Goal: Task Accomplishment & Management: Manage account settings

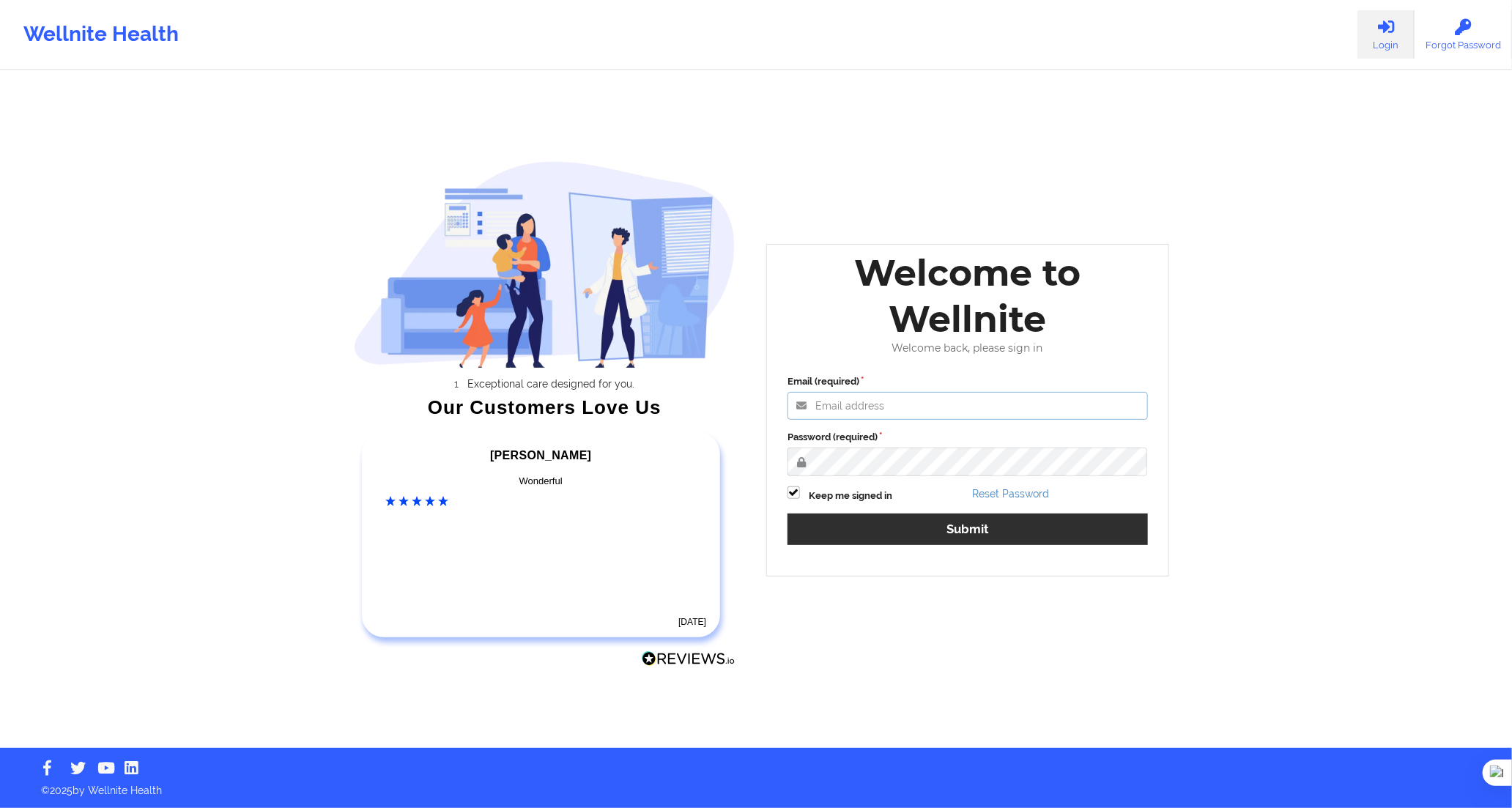
type input "[PERSON_NAME][EMAIL_ADDRESS][DOMAIN_NAME]"
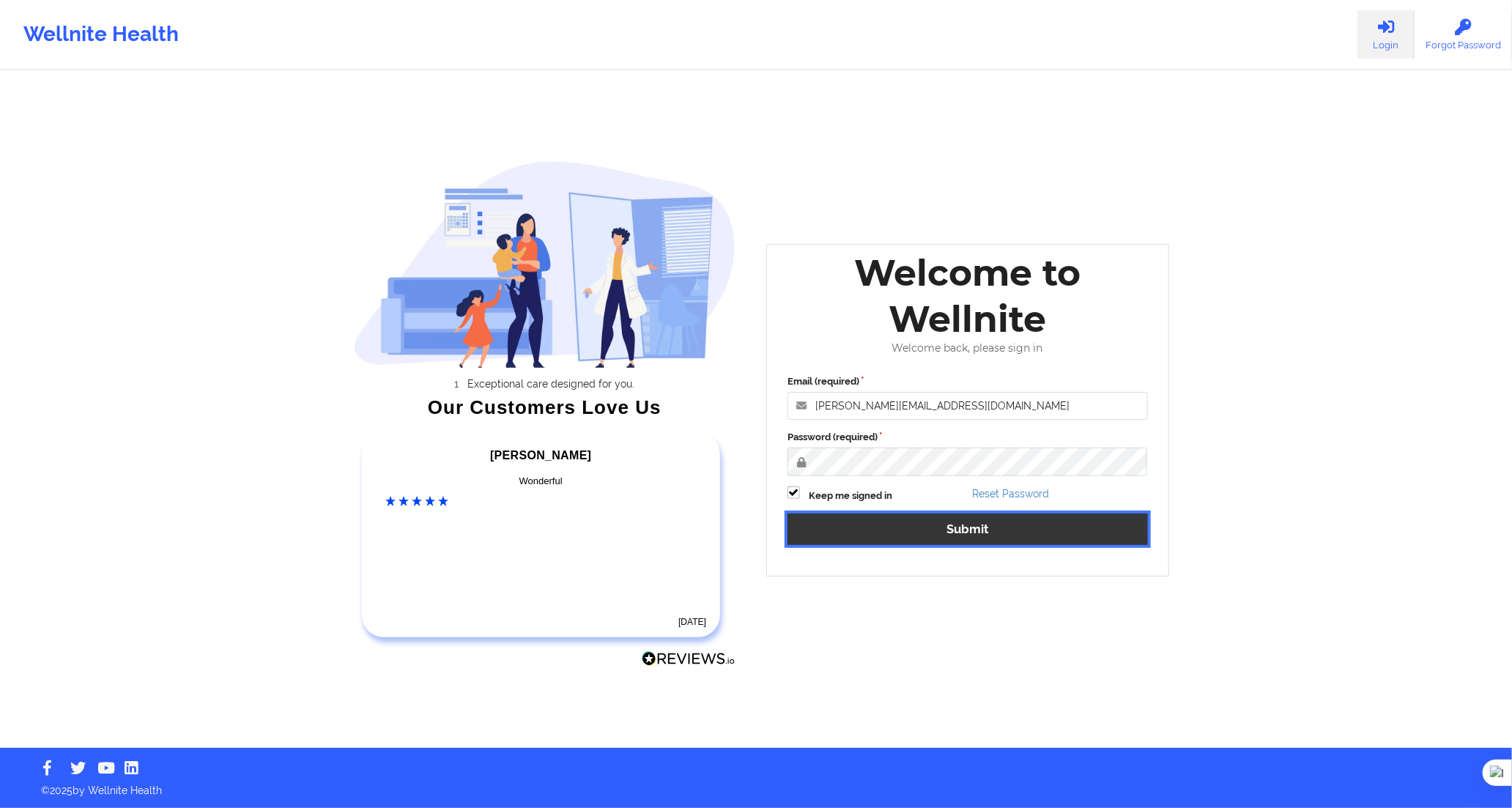
click at [934, 521] on button "Submit" at bounding box center [968, 530] width 361 height 31
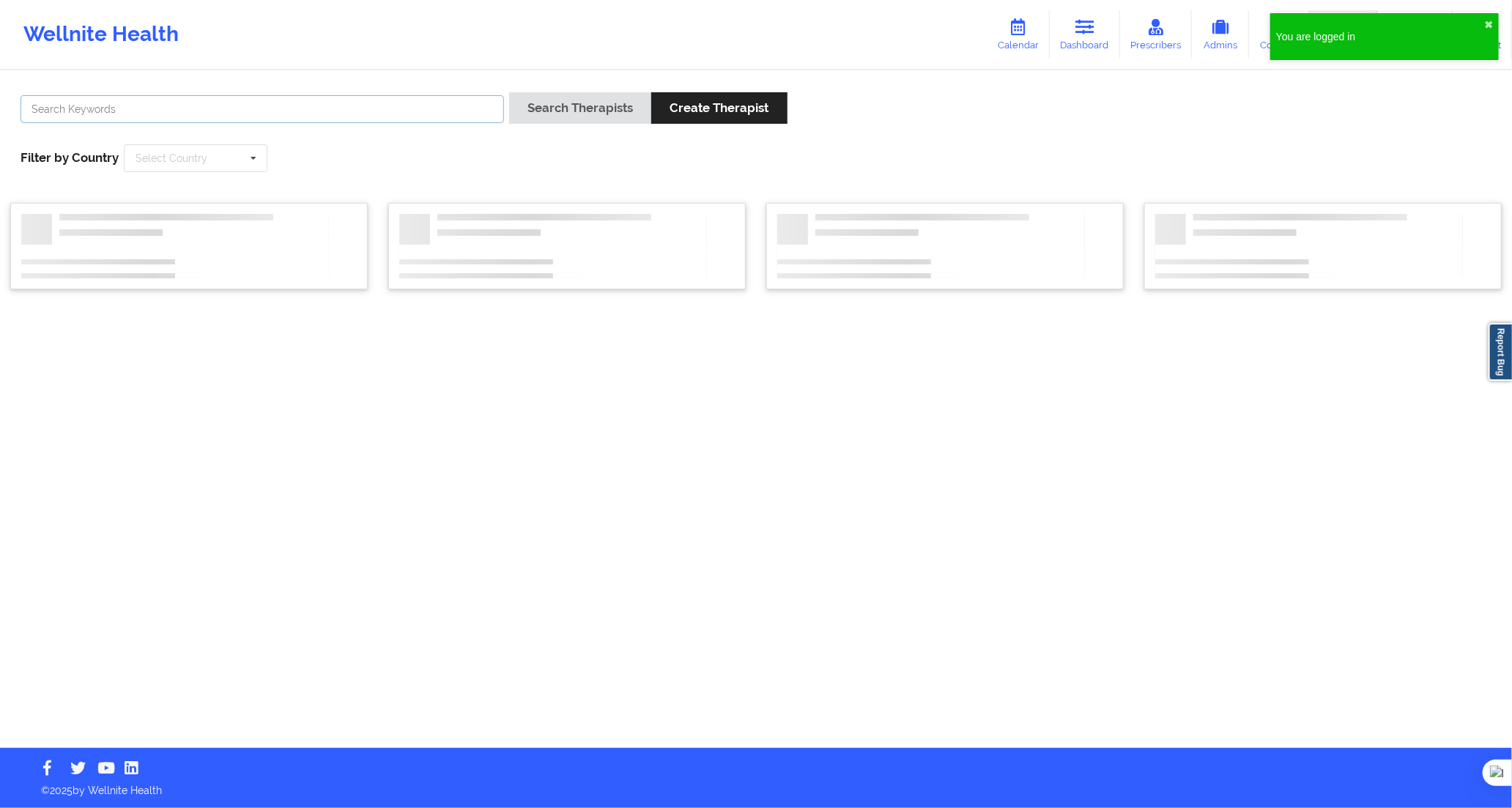
click at [396, 100] on input "text" at bounding box center [262, 110] width 483 height 28
paste input "[PERSON_NAME] [MEDICAL_DATA][PERSON_NAME]"
type input "[PERSON_NAME] [MEDICAL_DATA][PERSON_NAME]"
click at [536, 111] on button "Search Therapists" at bounding box center [580, 108] width 142 height 31
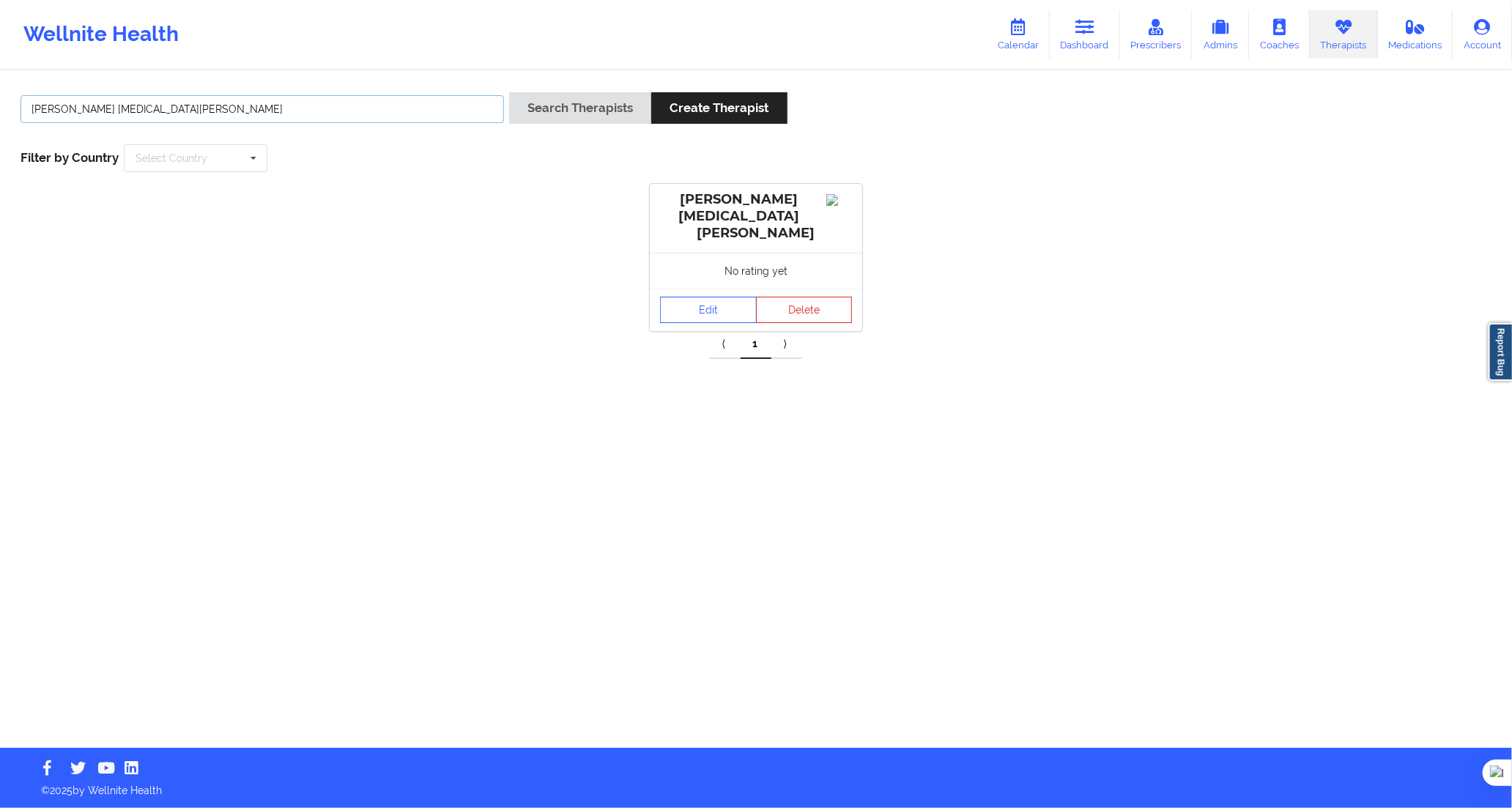
drag, startPoint x: 279, startPoint y: 117, endPoint x: -50, endPoint y: 100, distance: 329.4
click at [0, 100] on html "Wellnite Health Calendar Dashboard Prescribers Admins Coaches Therapists Medica…" at bounding box center [756, 404] width 1512 height 808
paste input "[PERSON_NAME]"
type input "[PERSON_NAME]"
click at [707, 289] on div "Edit Delete" at bounding box center [756, 311] width 212 height 43
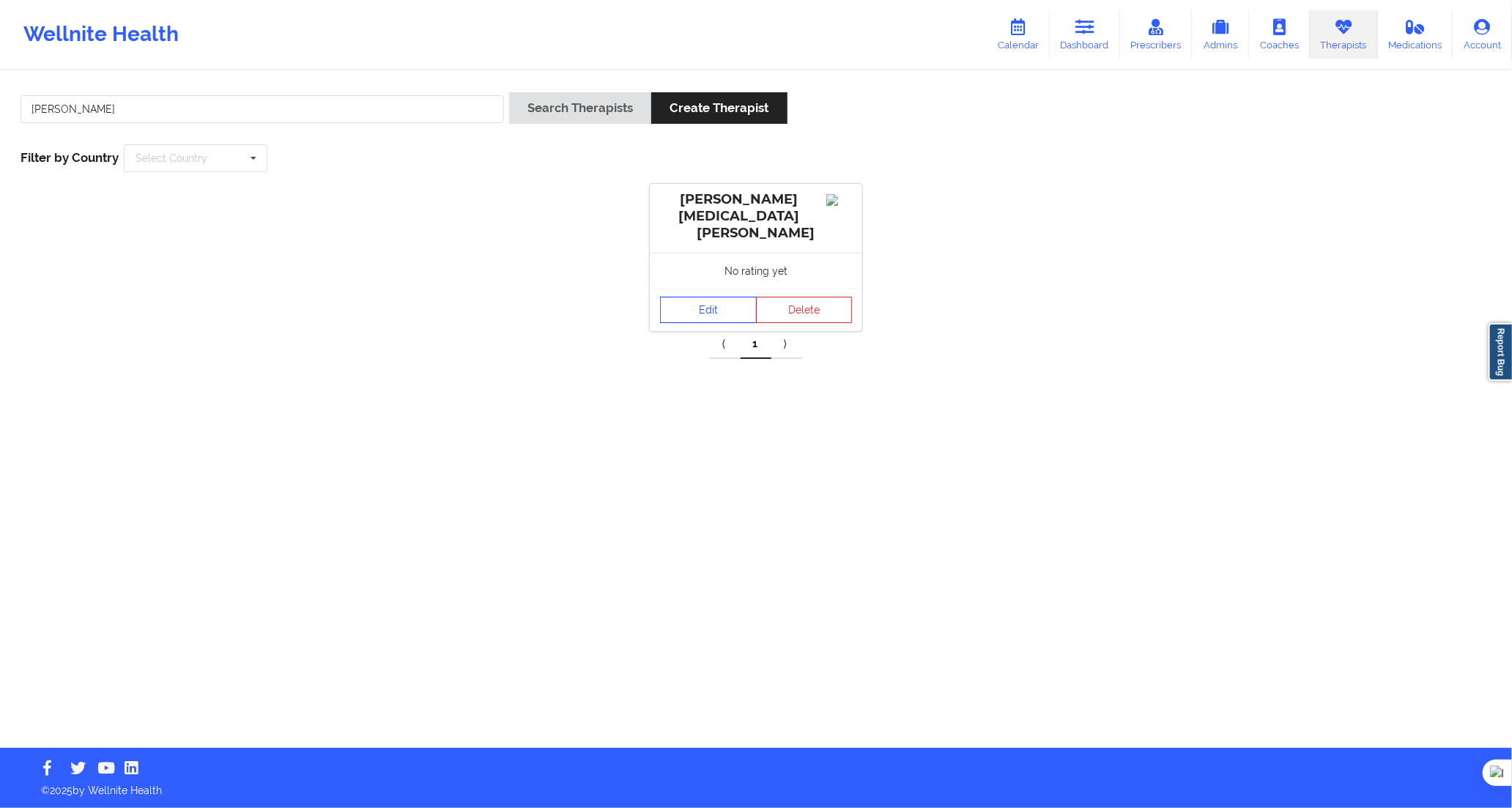
click at [702, 297] on link "Edit" at bounding box center [708, 310] width 96 height 26
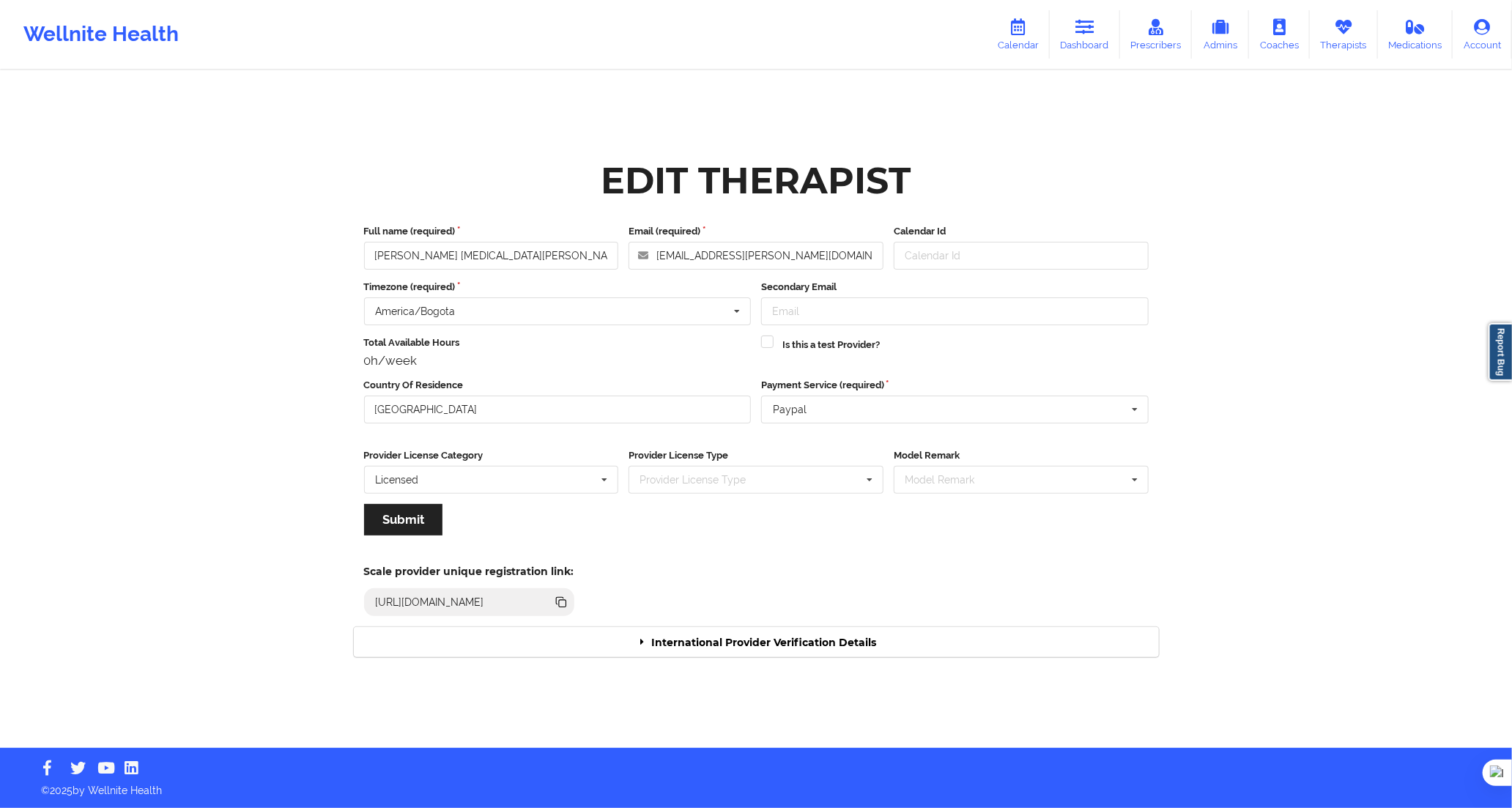
click at [876, 647] on div "International Provider Verification Details" at bounding box center [757, 642] width 805 height 30
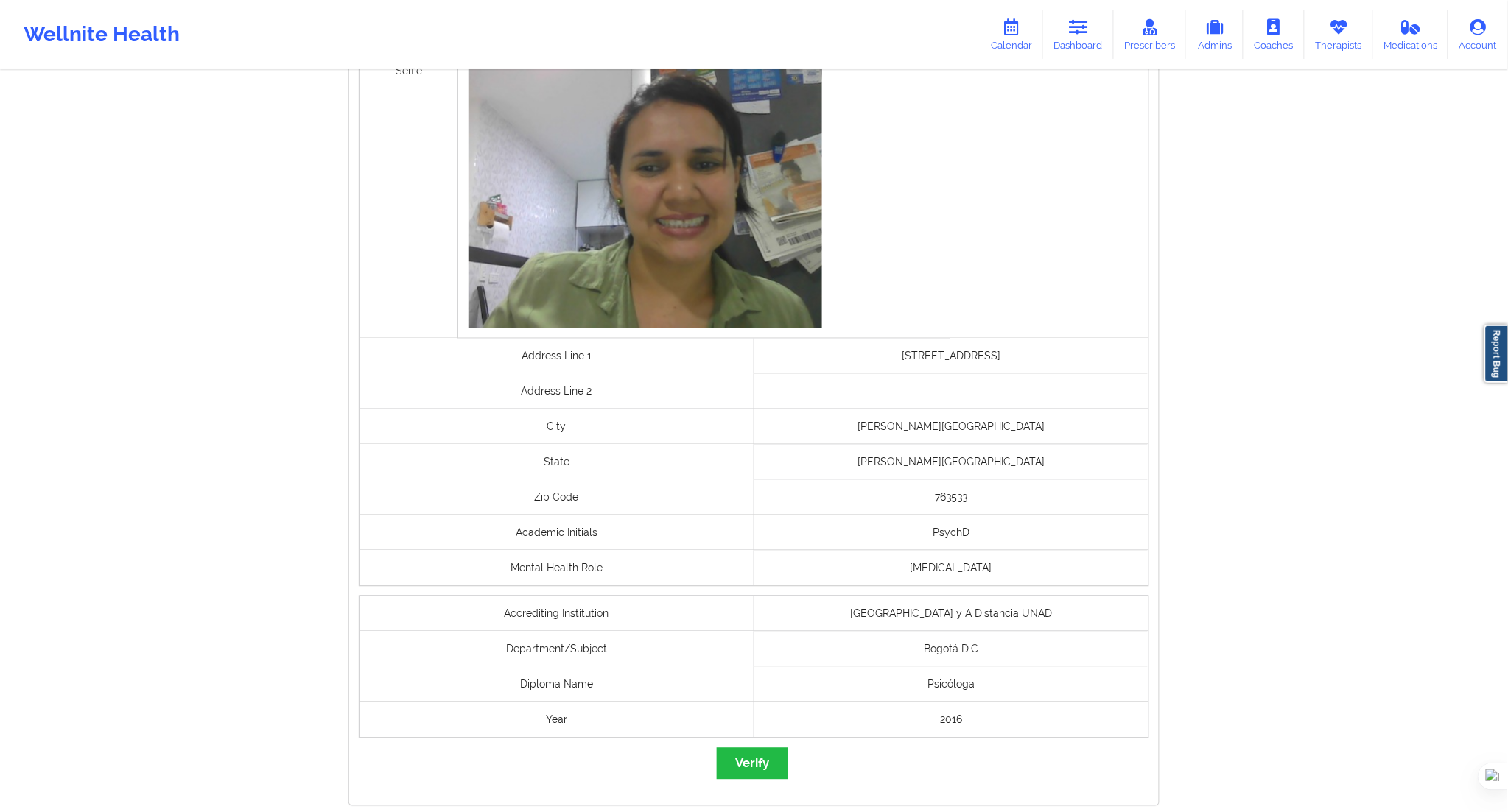
scroll to position [821, 0]
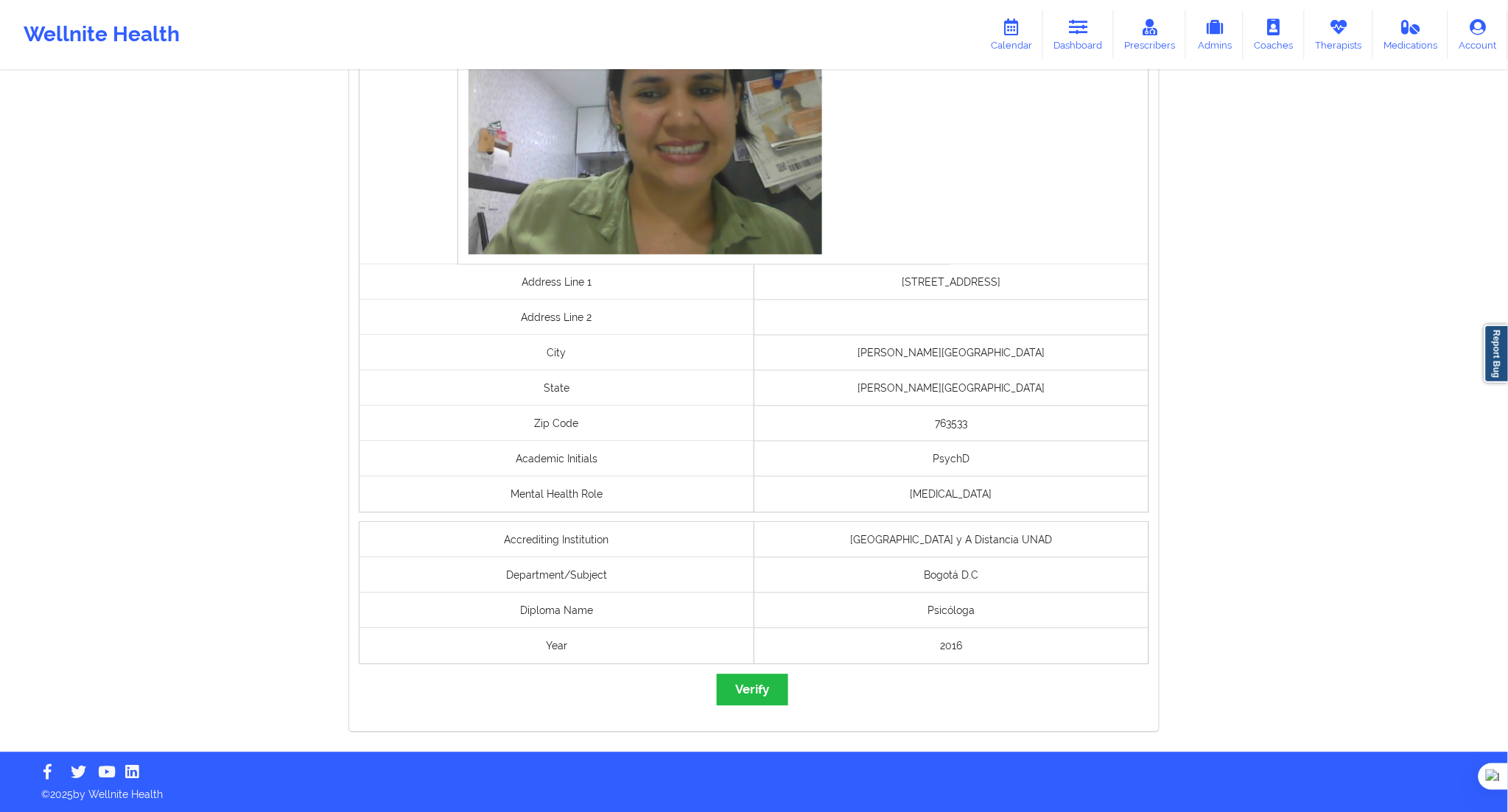
click at [754, 673] on div "governmentId Selfie Address Line 1 [STREET_ADDRESS] Address Line [GEOGRAPHIC_DA…" at bounding box center [754, 251] width 810 height 963
click at [783, 680] on button "Verify" at bounding box center [752, 690] width 70 height 31
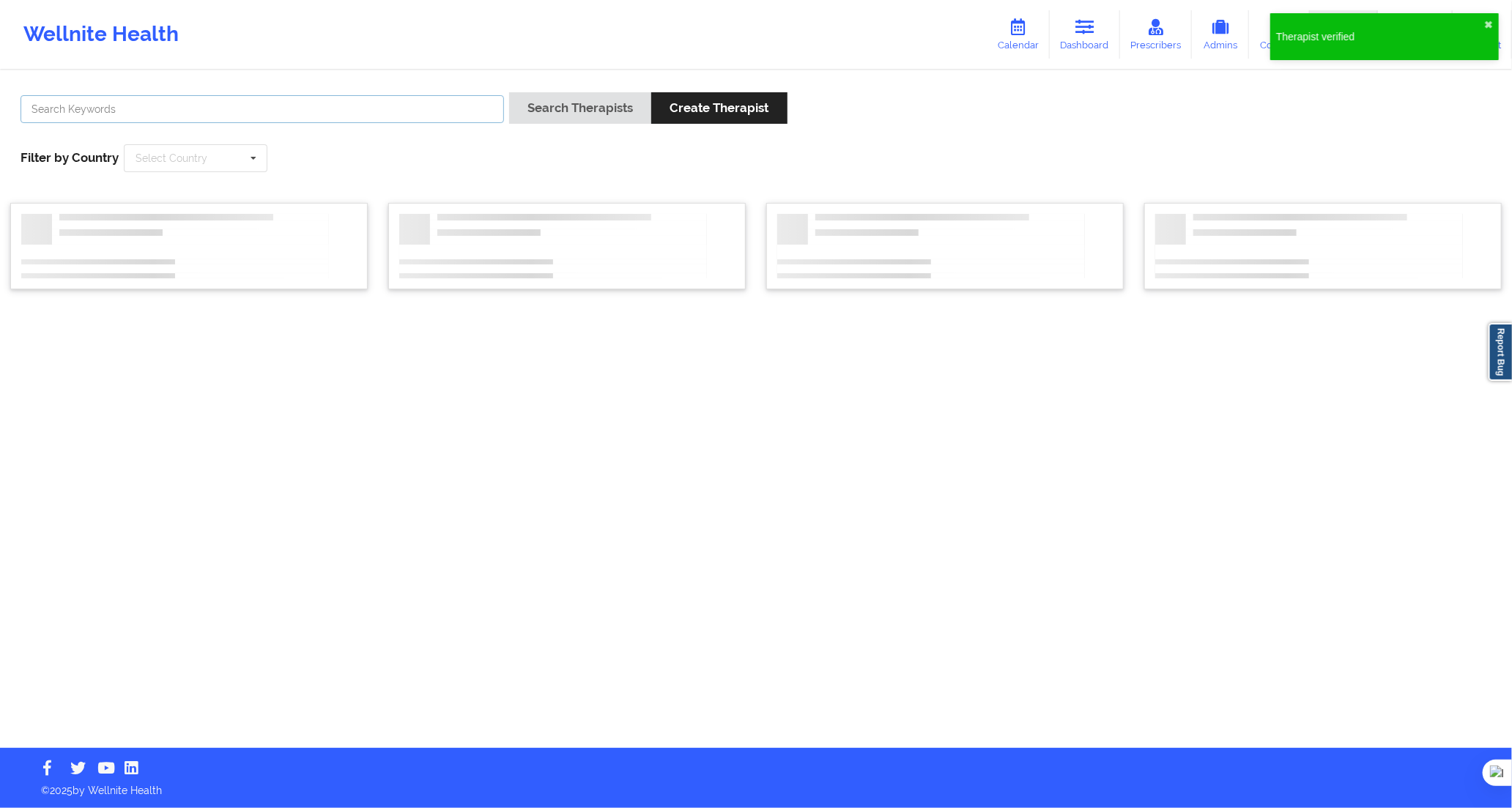
drag, startPoint x: 457, startPoint y: 104, endPoint x: 502, endPoint y: 114, distance: 46.1
click at [458, 104] on input "text" at bounding box center [262, 110] width 483 height 28
paste input "[PERSON_NAME]"
type input "[PERSON_NAME]"
click at [565, 115] on button "Search Therapists" at bounding box center [580, 108] width 142 height 31
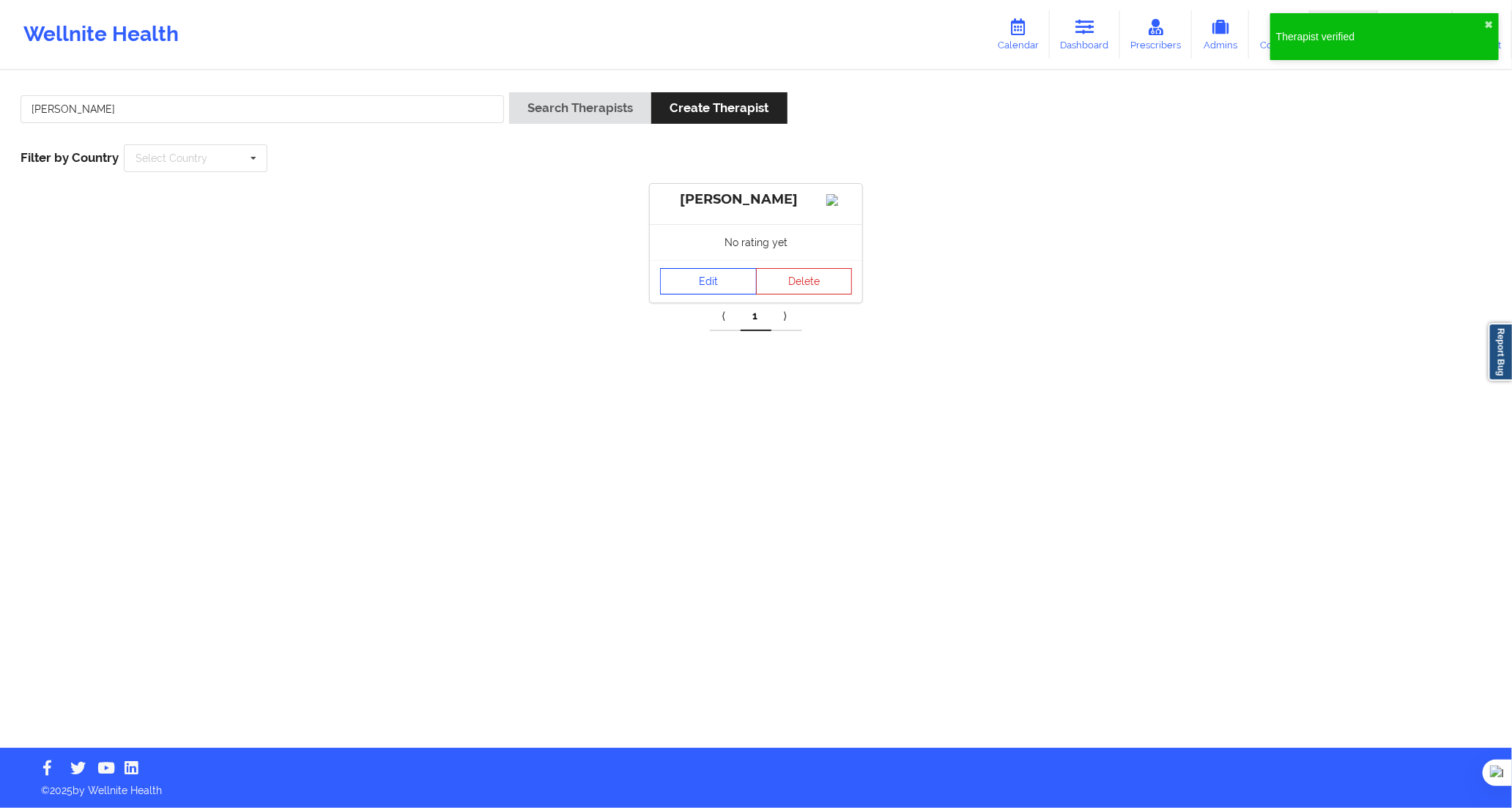
click at [701, 295] on link "Edit" at bounding box center [708, 282] width 96 height 26
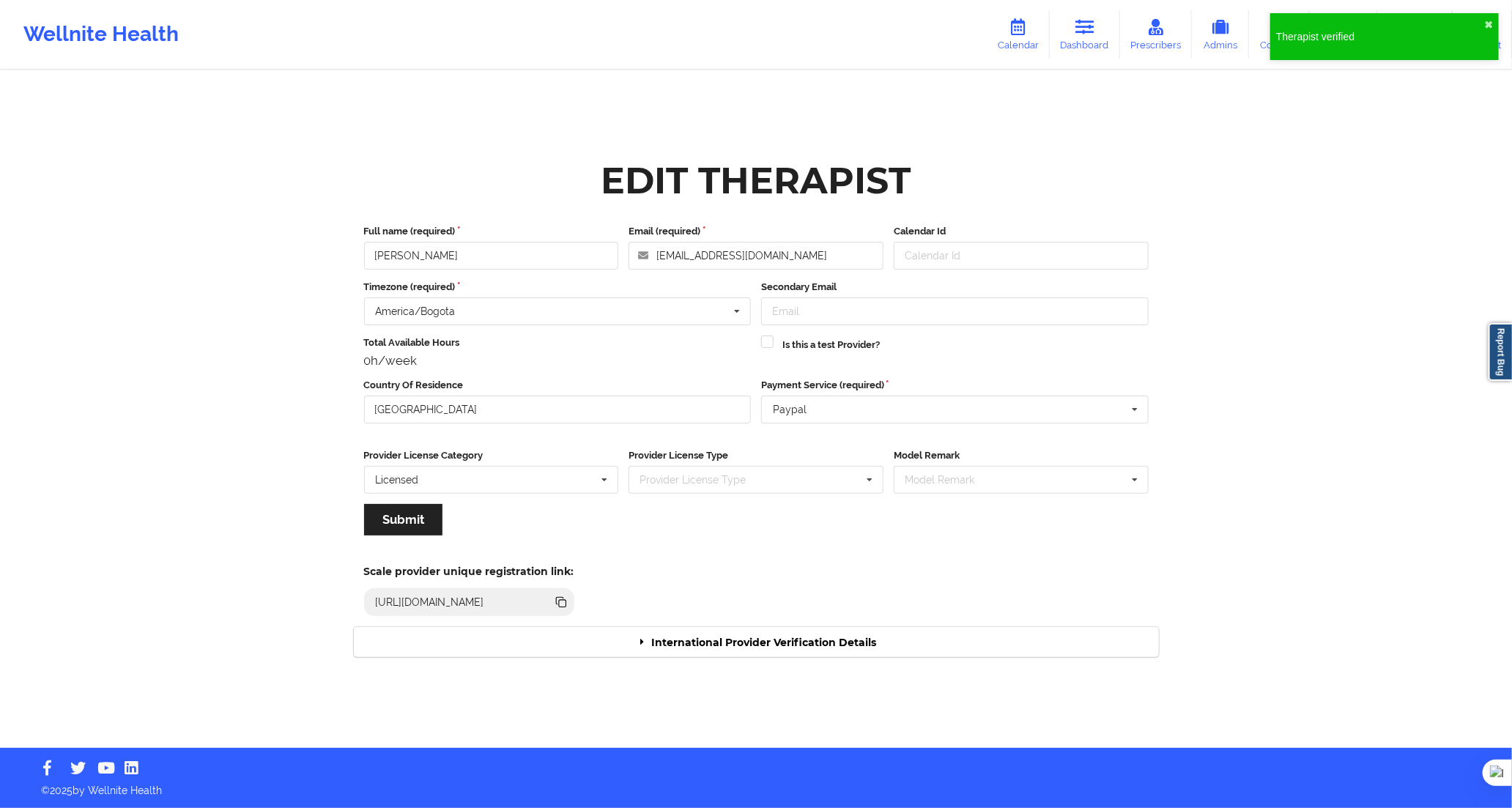
click at [894, 626] on div "Scale provider unique registration link: [URL][DOMAIN_NAME]" at bounding box center [756, 586] width 826 height 81
click at [888, 642] on div "International Provider Verification Details" at bounding box center [757, 642] width 805 height 30
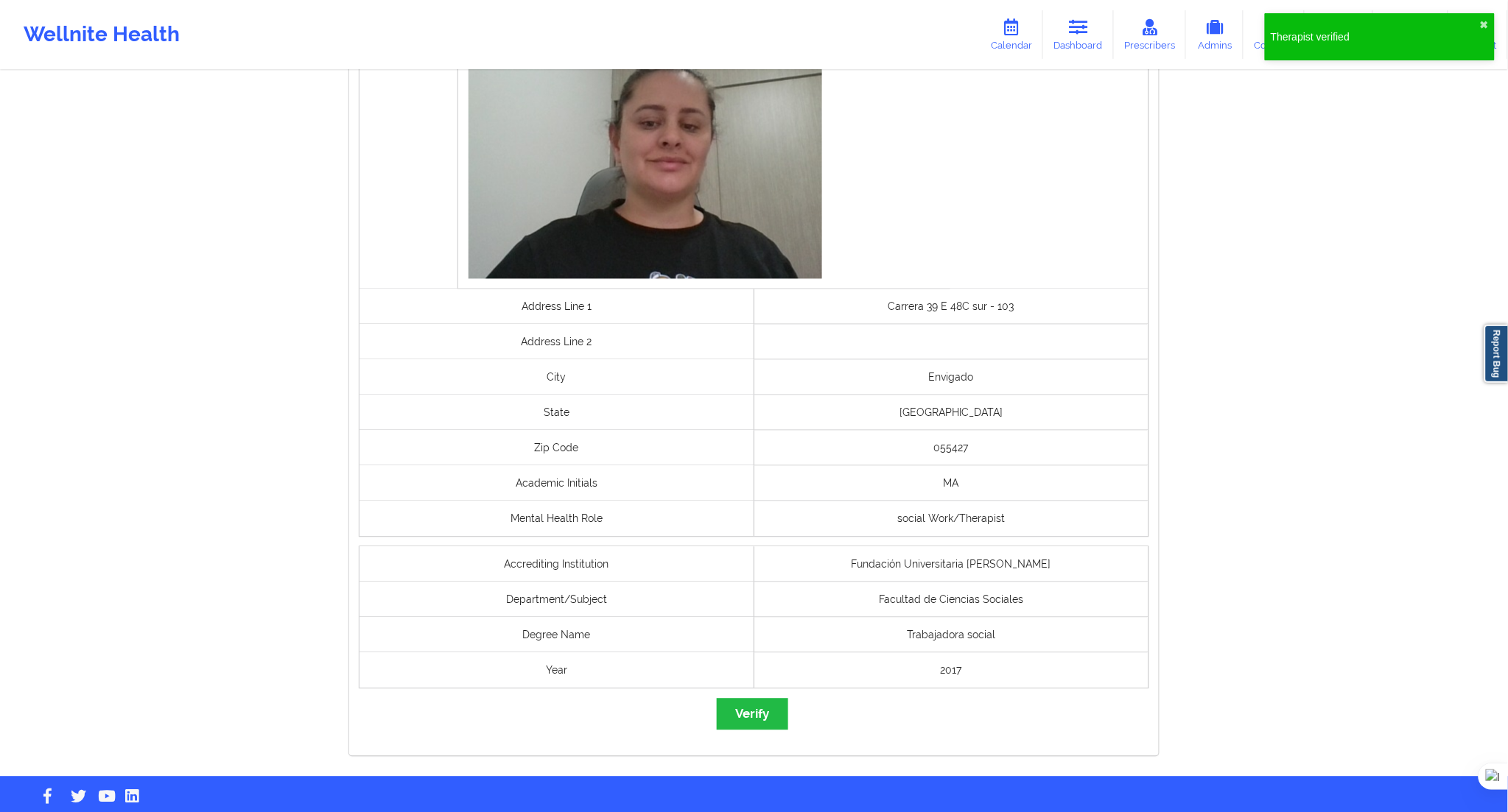
scroll to position [818, 0]
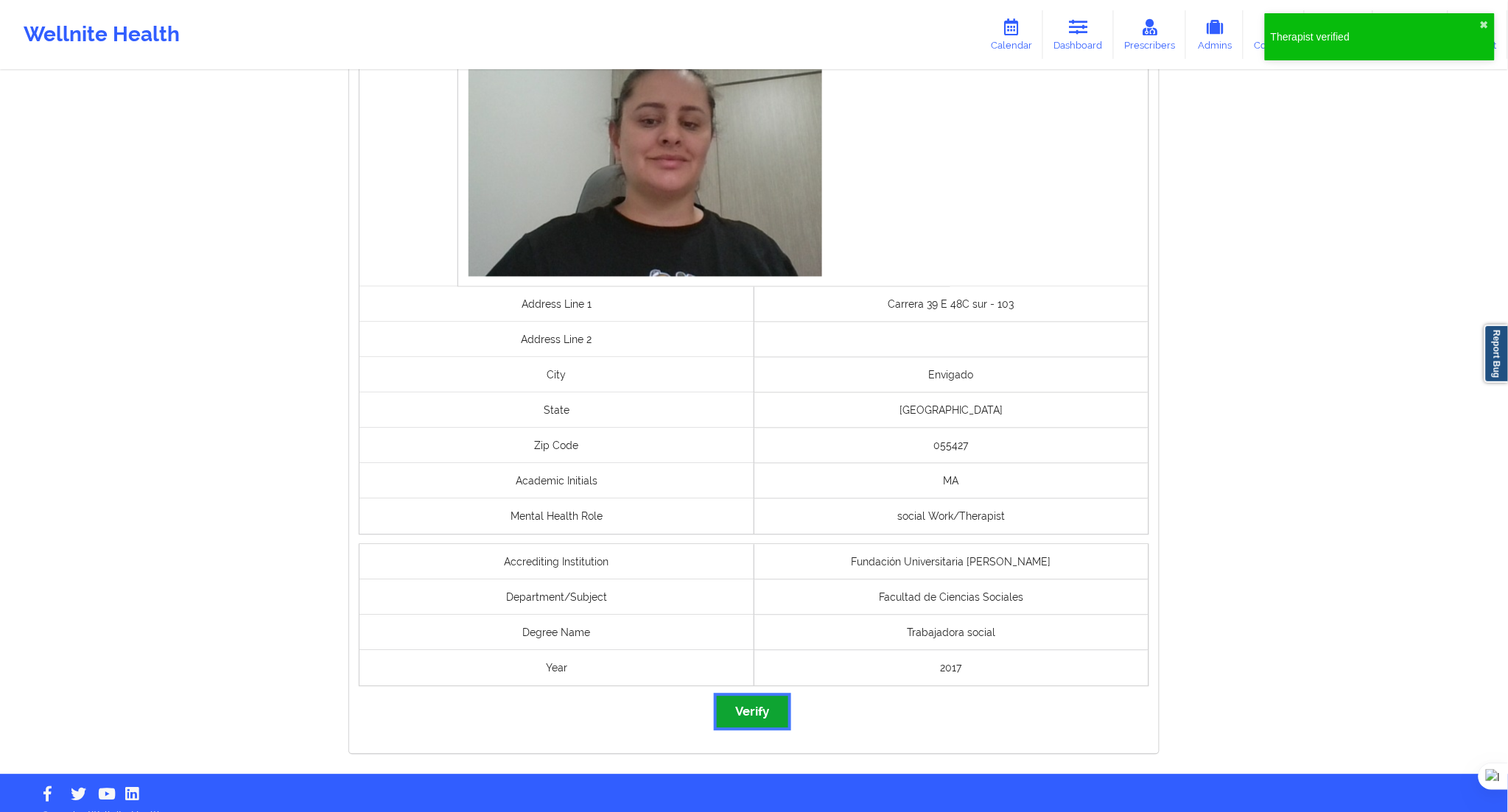
click at [768, 702] on button "Verify" at bounding box center [752, 713] width 70 height 31
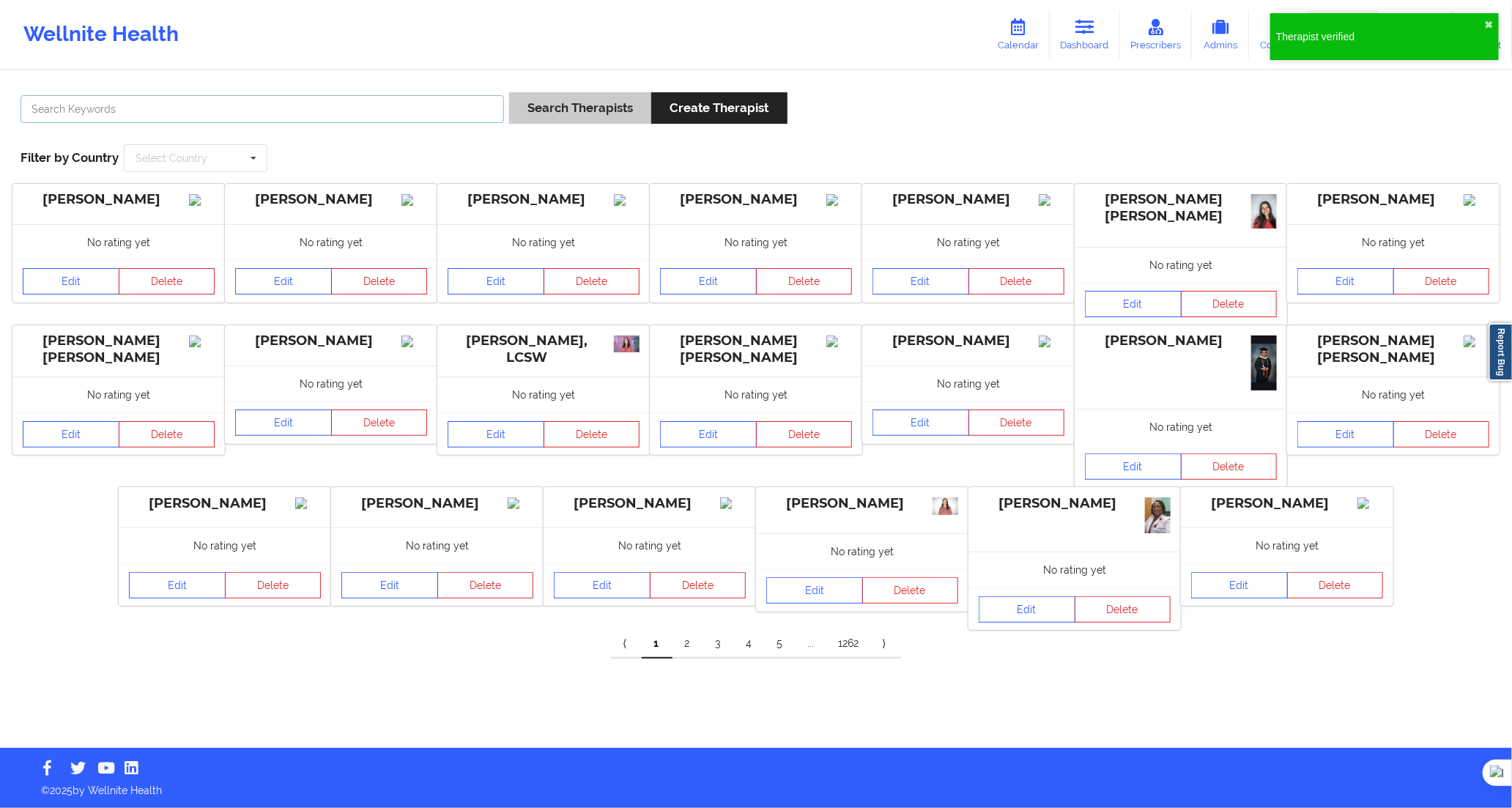
drag, startPoint x: 392, startPoint y: 108, endPoint x: 554, endPoint y: 101, distance: 162.2
click at [394, 108] on input "text" at bounding box center [262, 110] width 483 height 28
paste input "[PERSON_NAME]"
type input "[PERSON_NAME]"
click at [558, 101] on button "Search Therapists" at bounding box center [580, 108] width 142 height 31
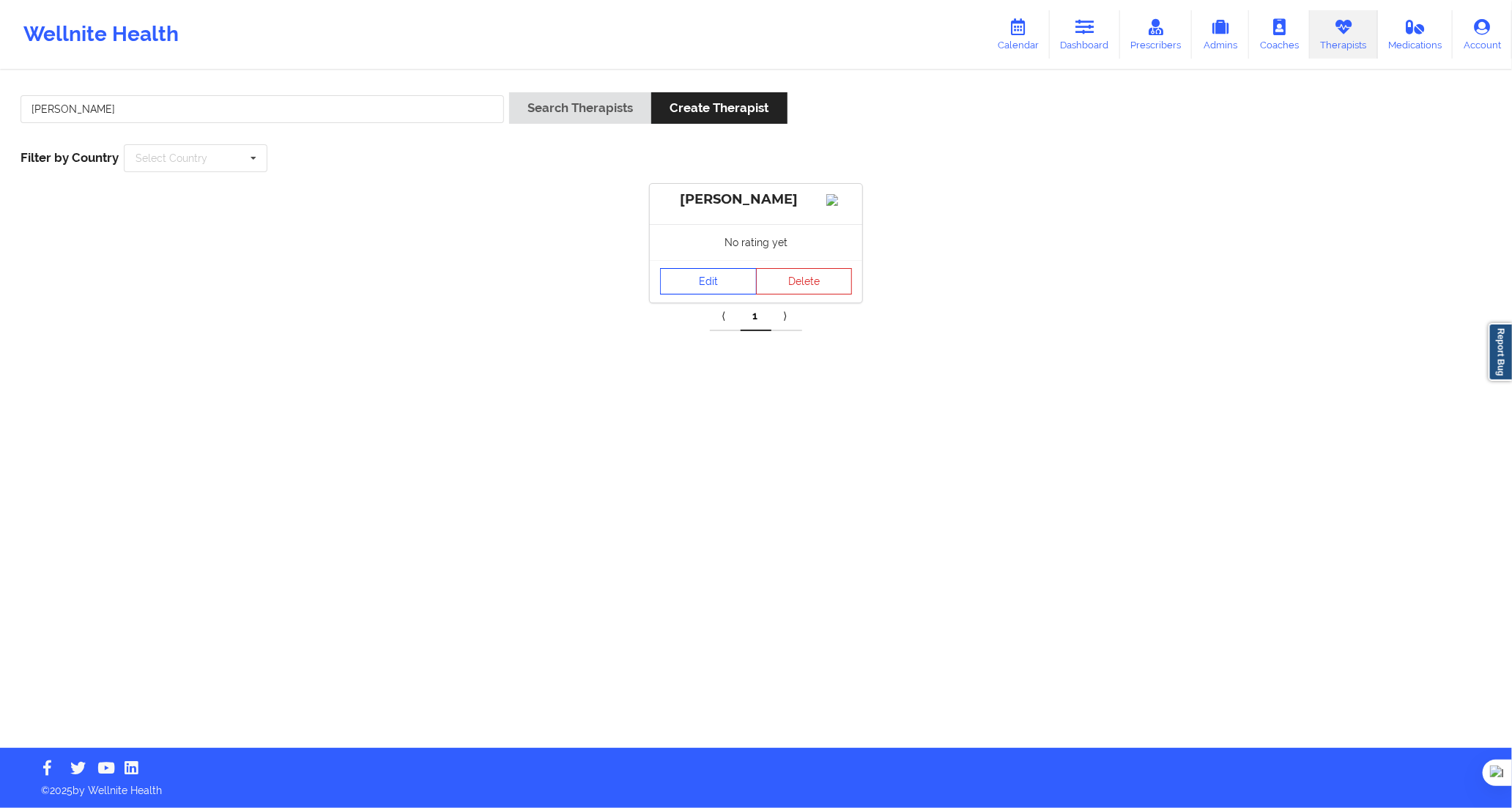
click at [721, 295] on link "Edit" at bounding box center [708, 282] width 96 height 26
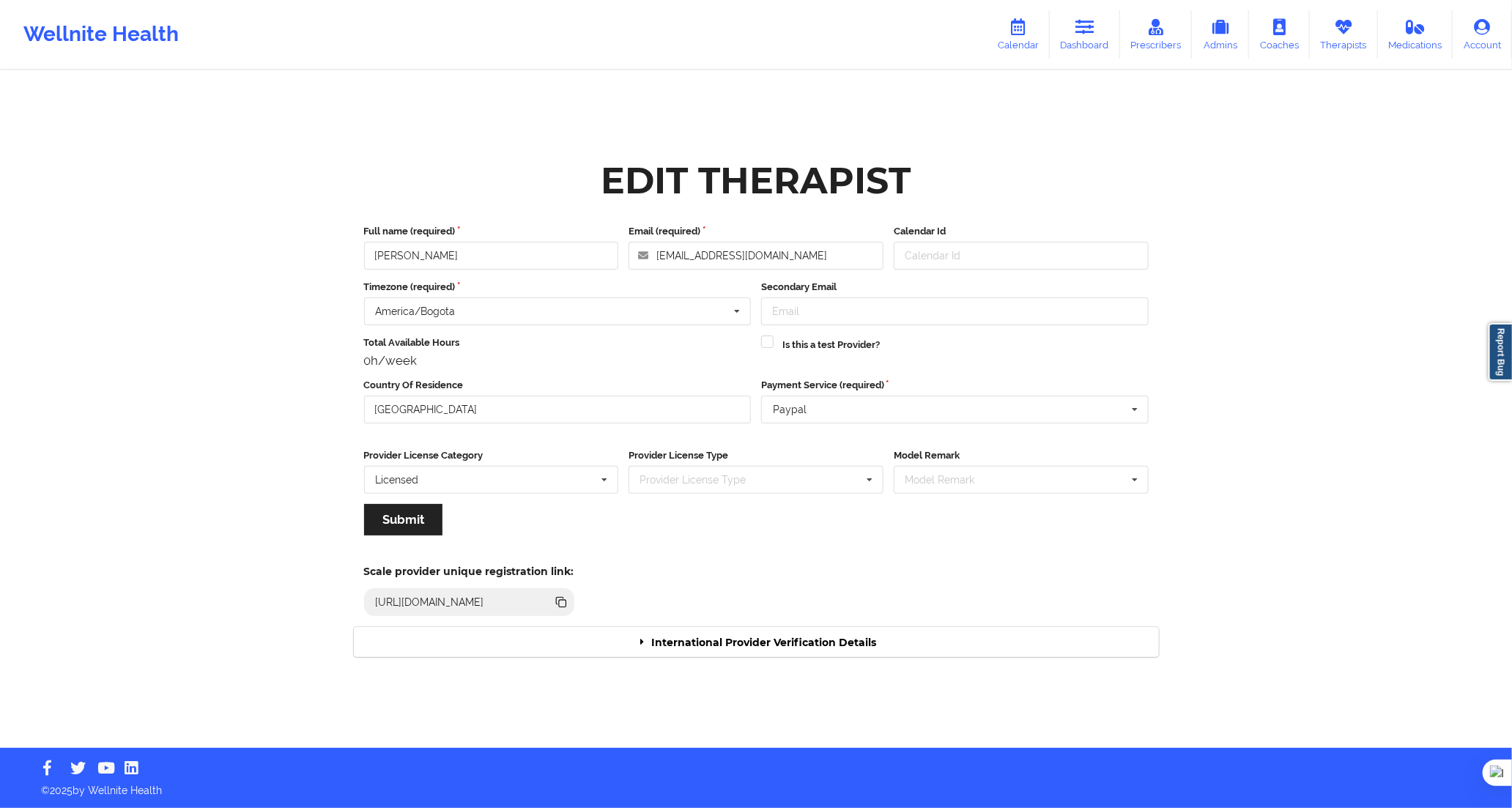
click at [890, 642] on div "International Provider Verification Details" at bounding box center [757, 642] width 805 height 30
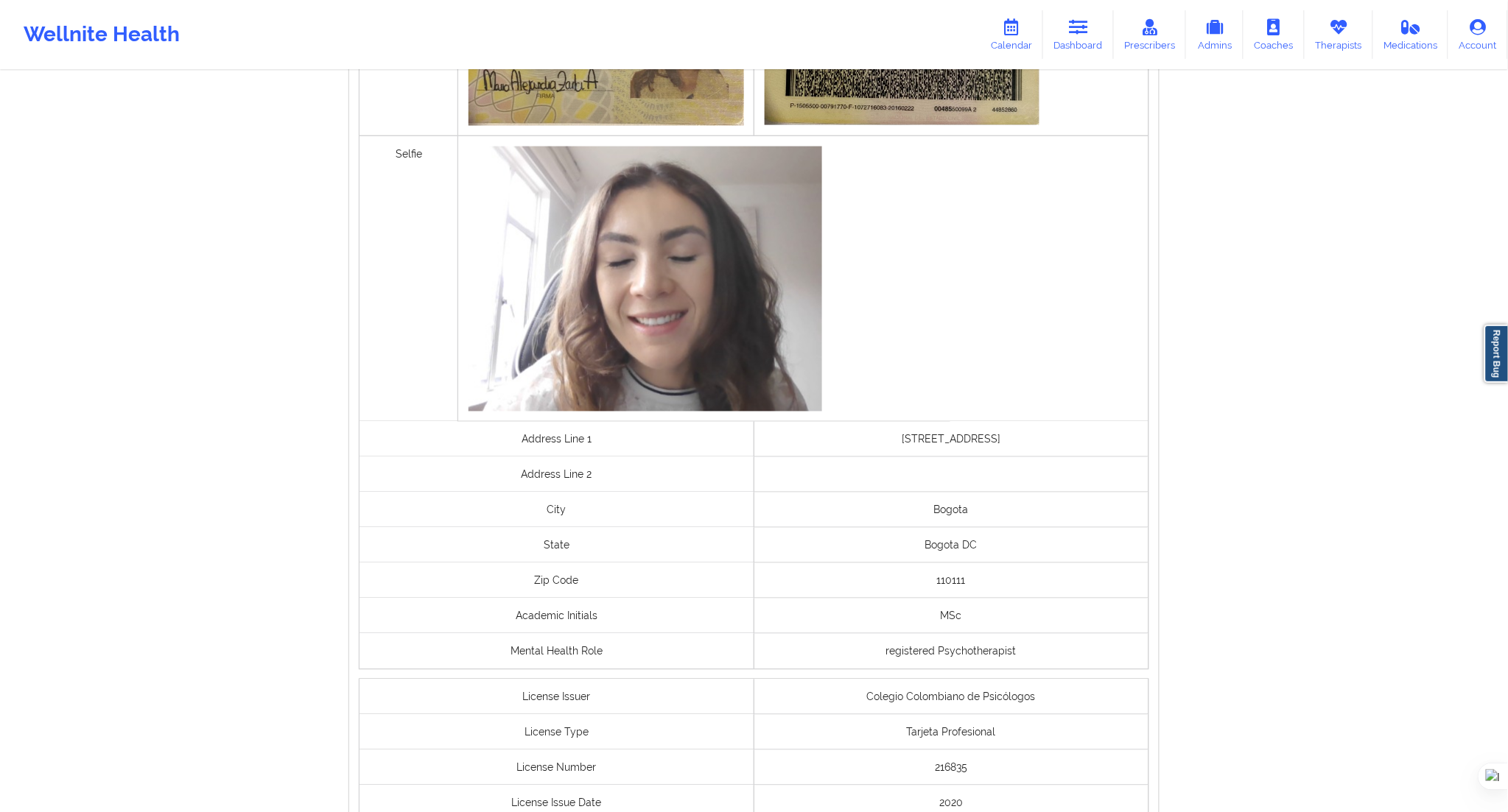
scroll to position [830, 0]
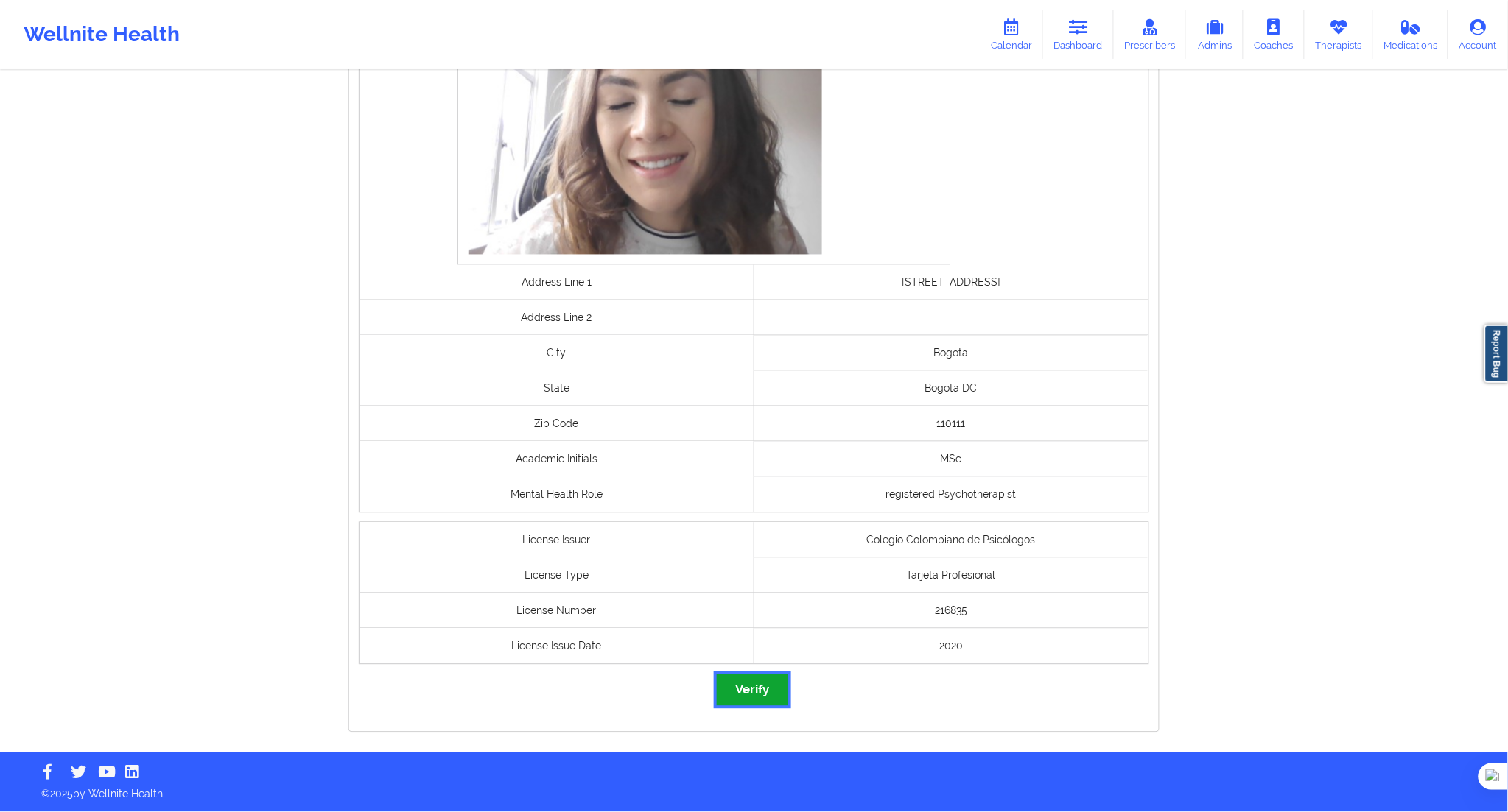
click at [764, 680] on button "Verify" at bounding box center [752, 690] width 70 height 31
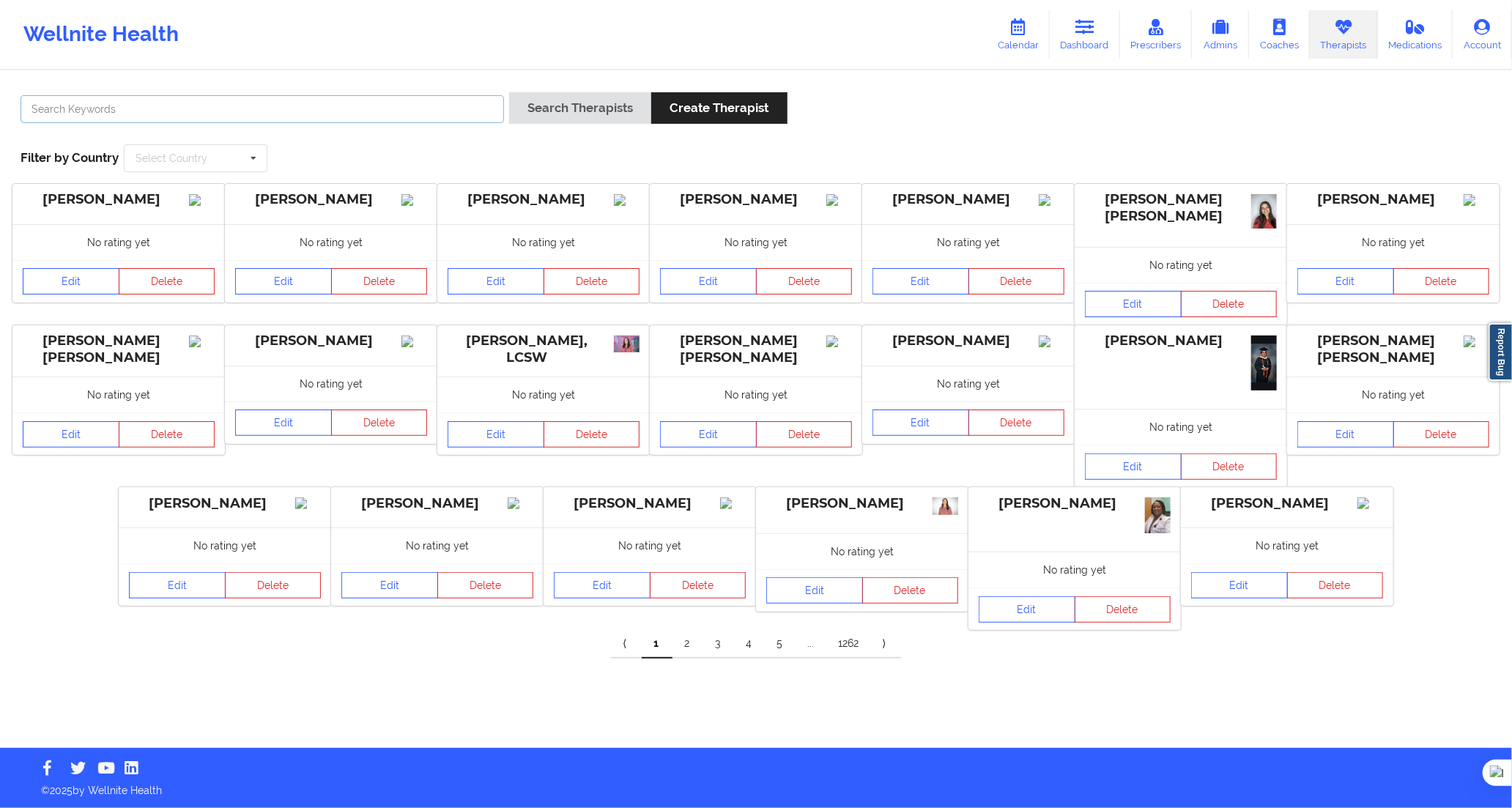
click at [478, 111] on input "text" at bounding box center [262, 110] width 483 height 28
paste input "[PERSON_NAME]"
type input "[PERSON_NAME]"
drag, startPoint x: 514, startPoint y: 86, endPoint x: 524, endPoint y: 96, distance: 14.1
click at [519, 91] on div "[PERSON_NAME] Search Therapists Create Therapist Filter by Country Select Count…" at bounding box center [755, 133] width 1491 height 100
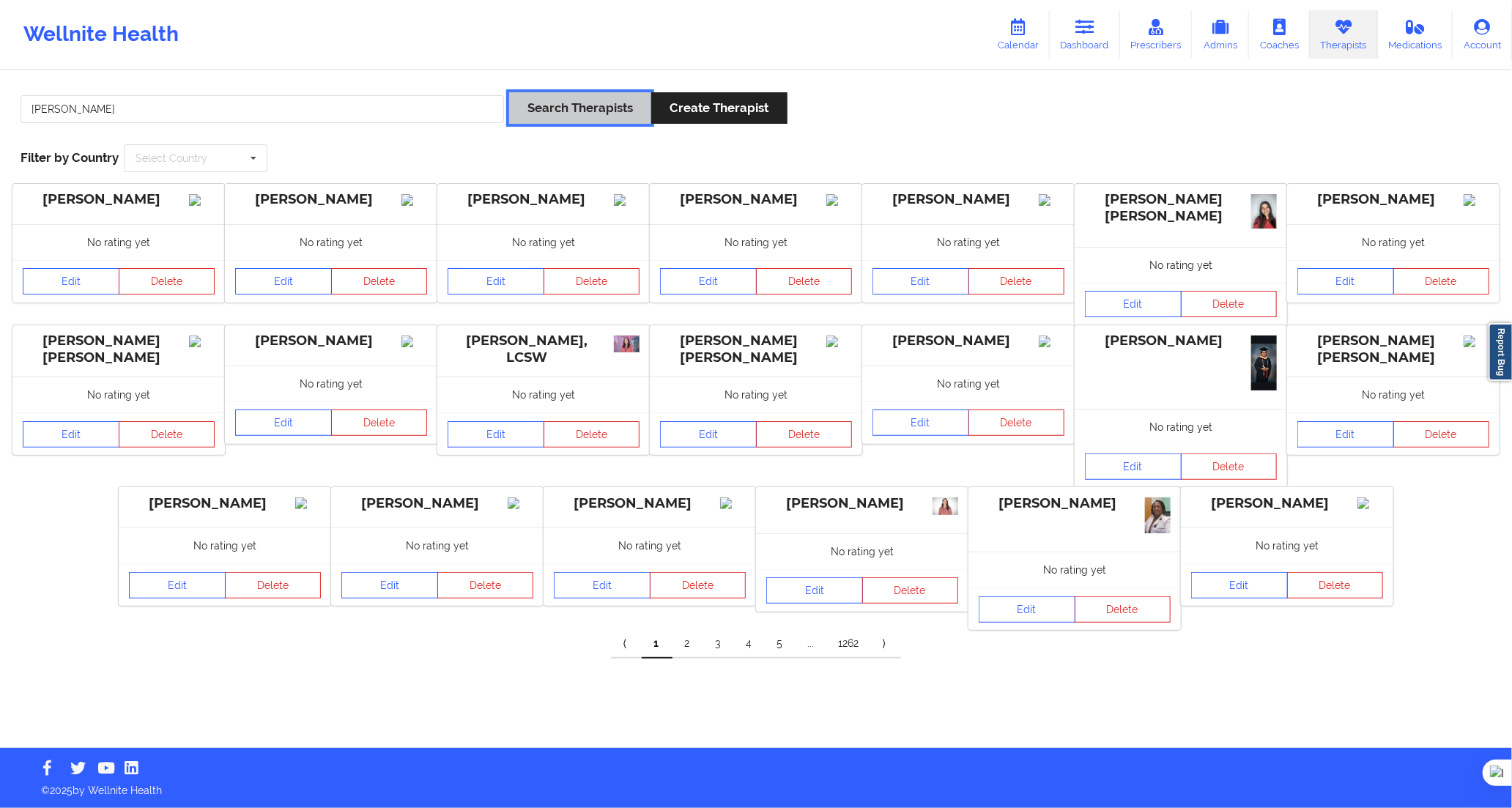
click at [544, 104] on button "Search Therapists" at bounding box center [580, 108] width 142 height 31
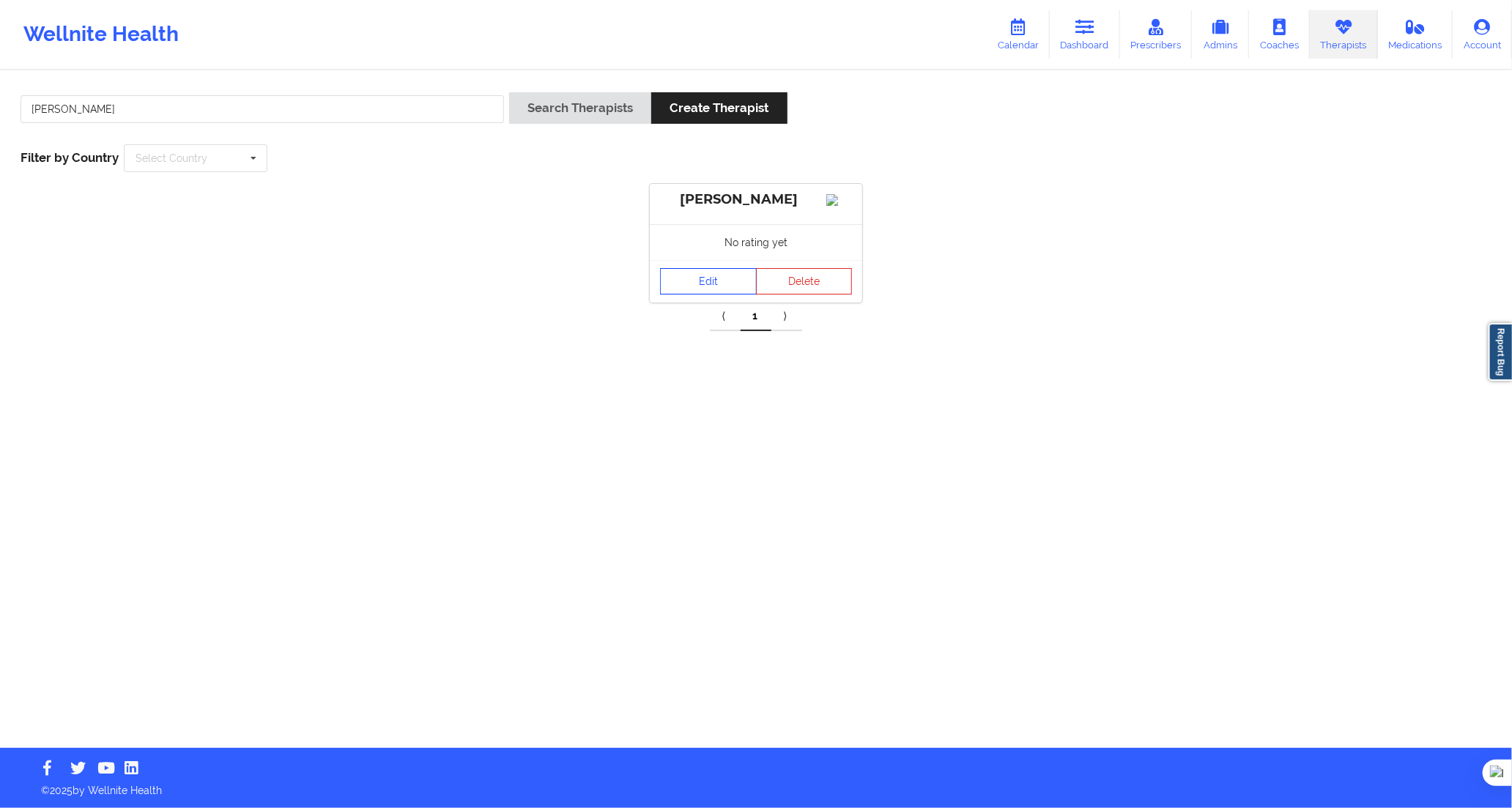
click at [706, 290] on link "Edit" at bounding box center [708, 282] width 96 height 26
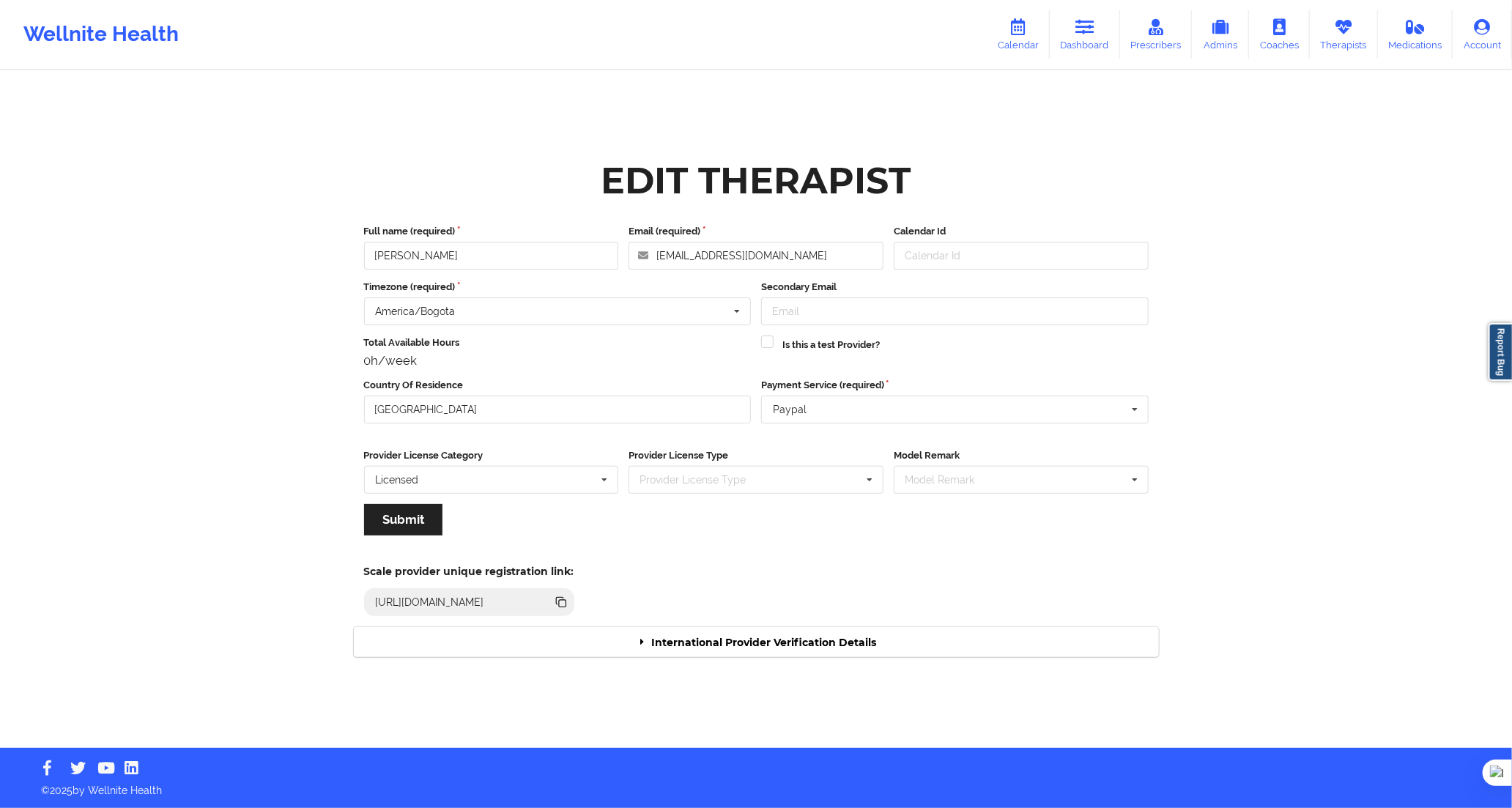
click at [827, 633] on div "International Provider Verification Details" at bounding box center [757, 642] width 805 height 30
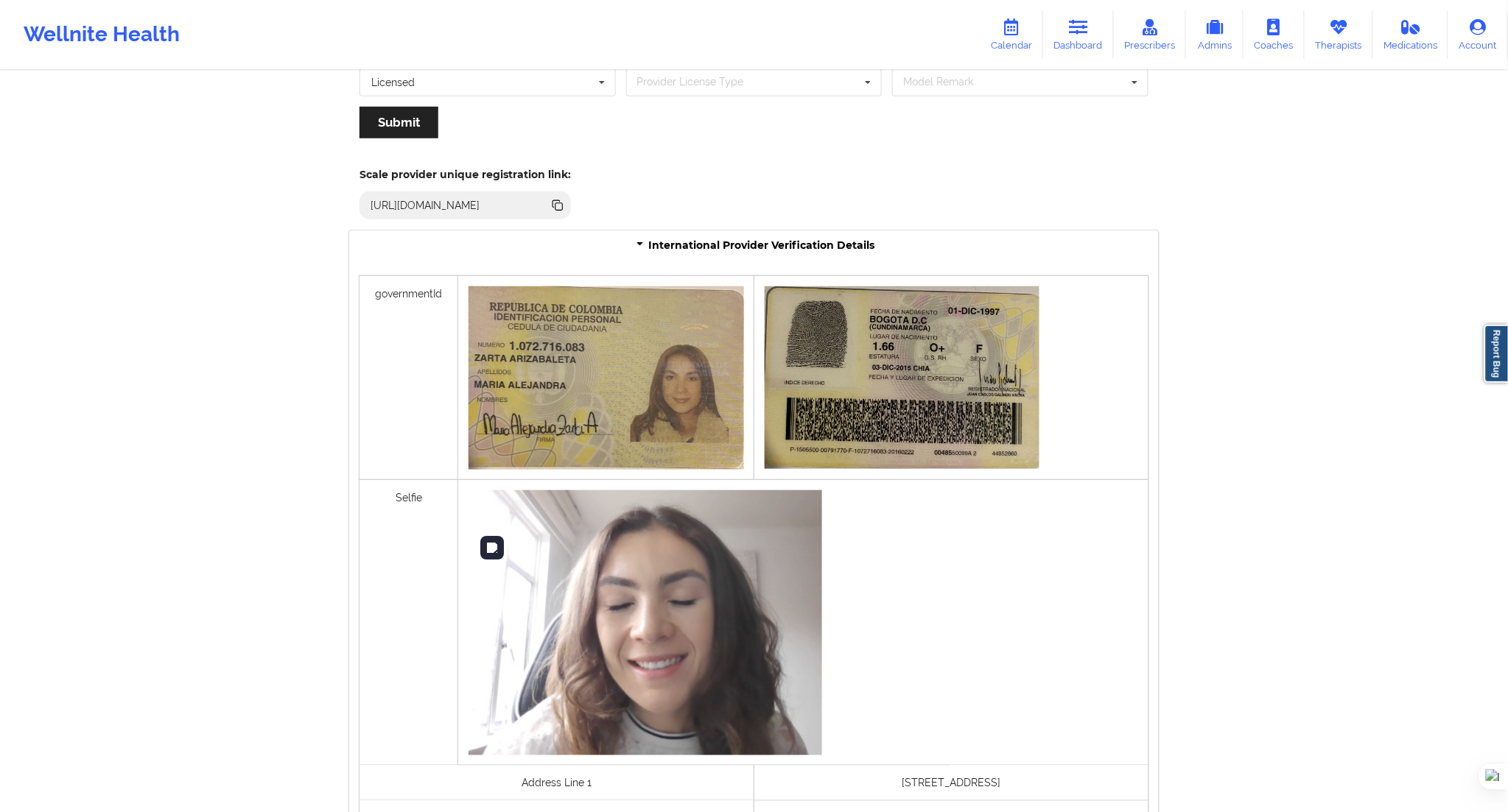
scroll to position [803, 0]
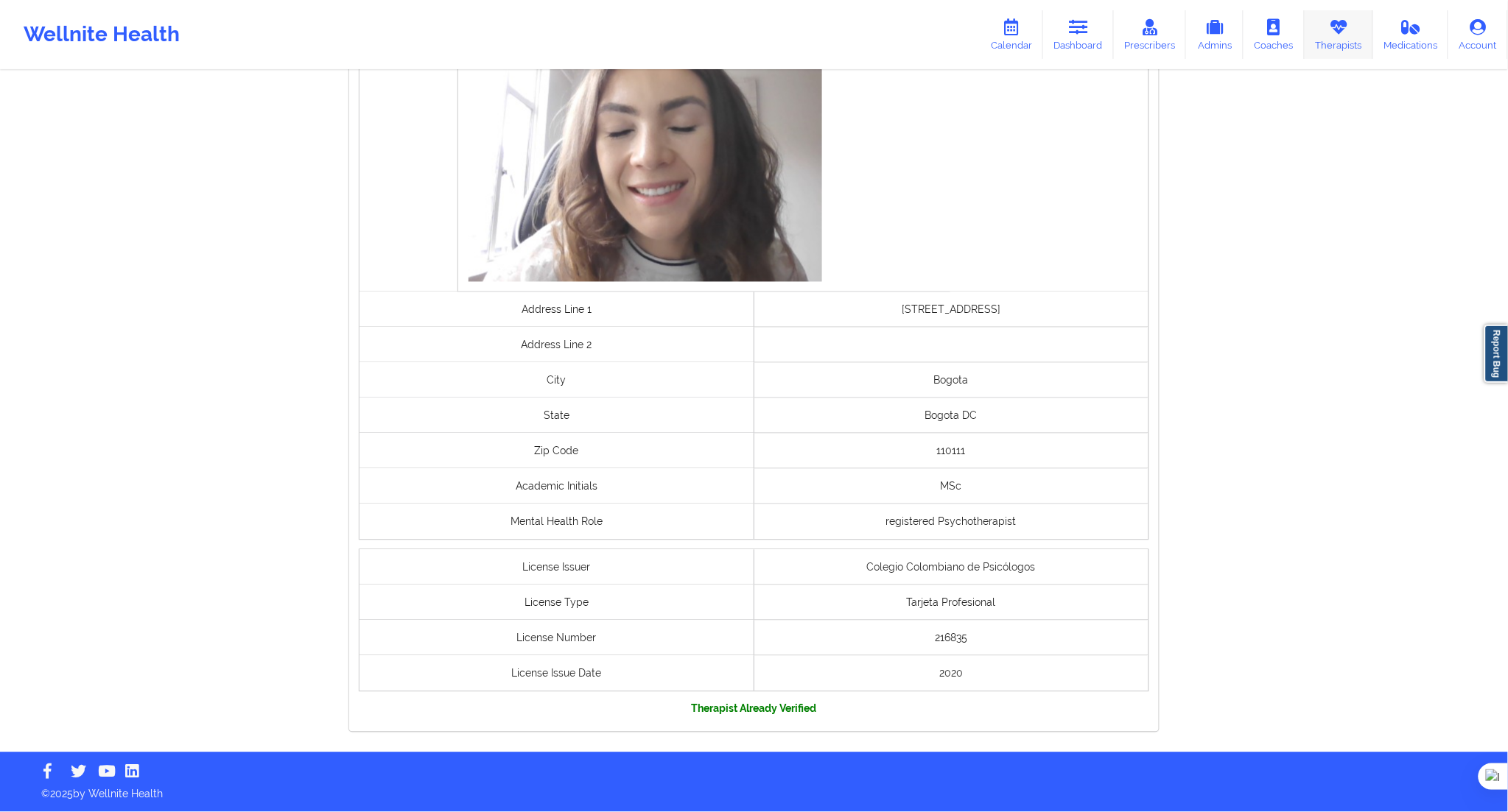
click at [1346, 36] on link "Therapists" at bounding box center [1339, 34] width 69 height 49
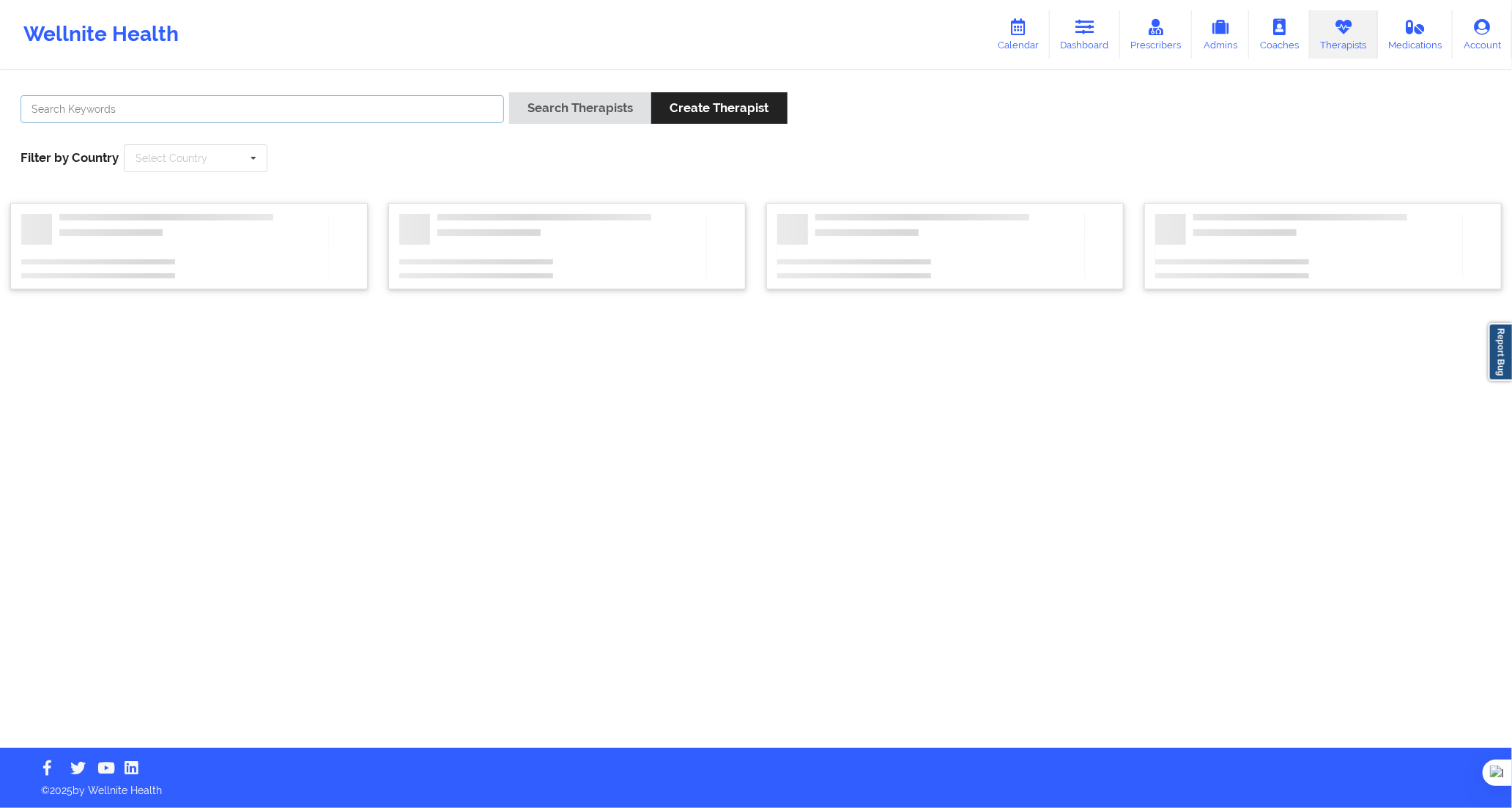
click at [450, 111] on input "text" at bounding box center [262, 110] width 483 height 28
paste input "Verificado"
type input "Verificado"
click at [530, 107] on button "Search Therapists" at bounding box center [580, 108] width 142 height 31
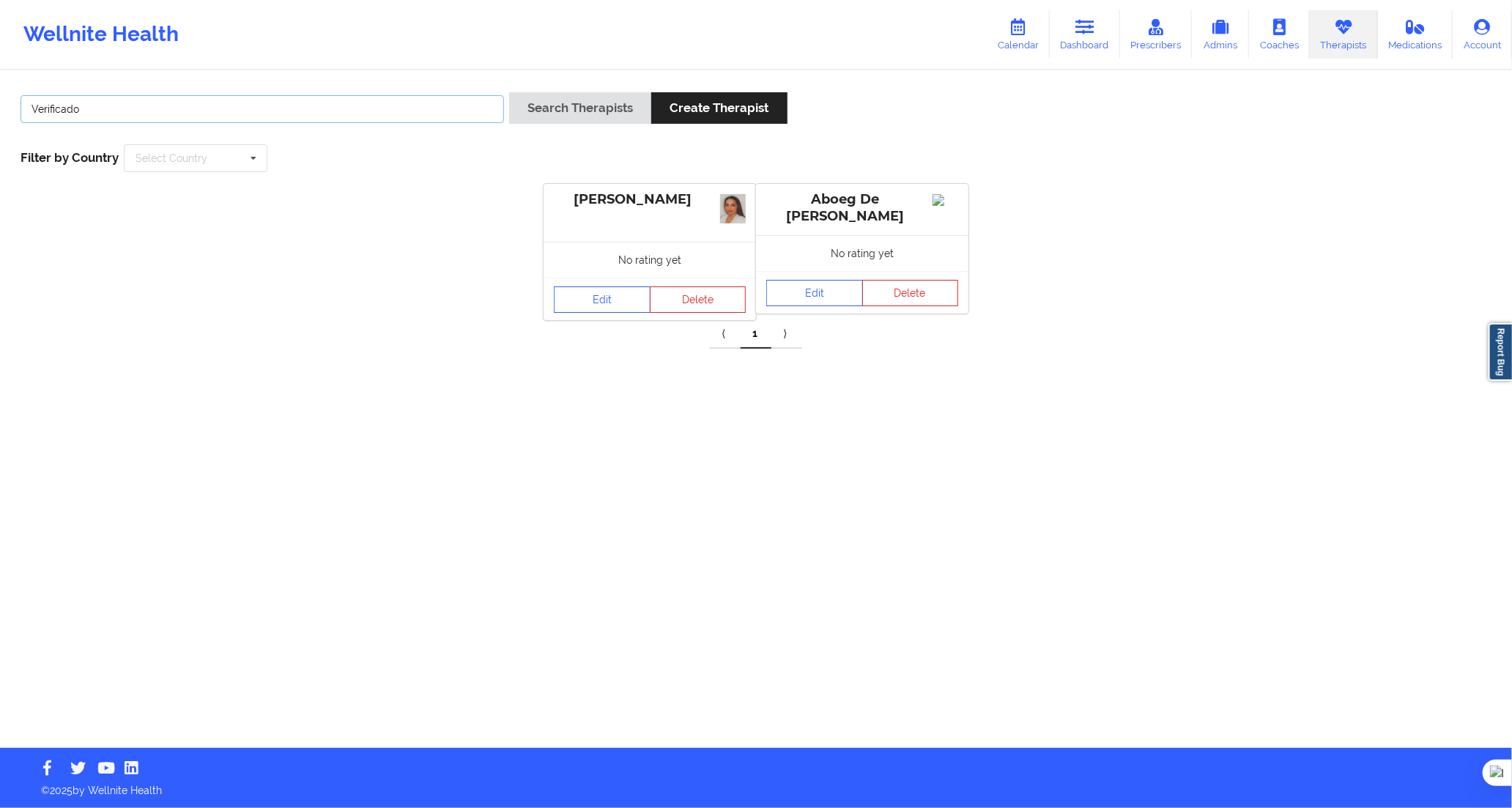
drag, startPoint x: 399, startPoint y: 110, endPoint x: -50, endPoint y: 119, distance: 449.1
click at [0, 119] on html "Wellnite Health Calendar Dashboard Prescribers Admins Coaches Therapists Medica…" at bounding box center [756, 404] width 1512 height 808
paste input "[PERSON_NAME]"
type input "[PERSON_NAME]"
click at [609, 111] on button "Search Therapists" at bounding box center [580, 108] width 142 height 31
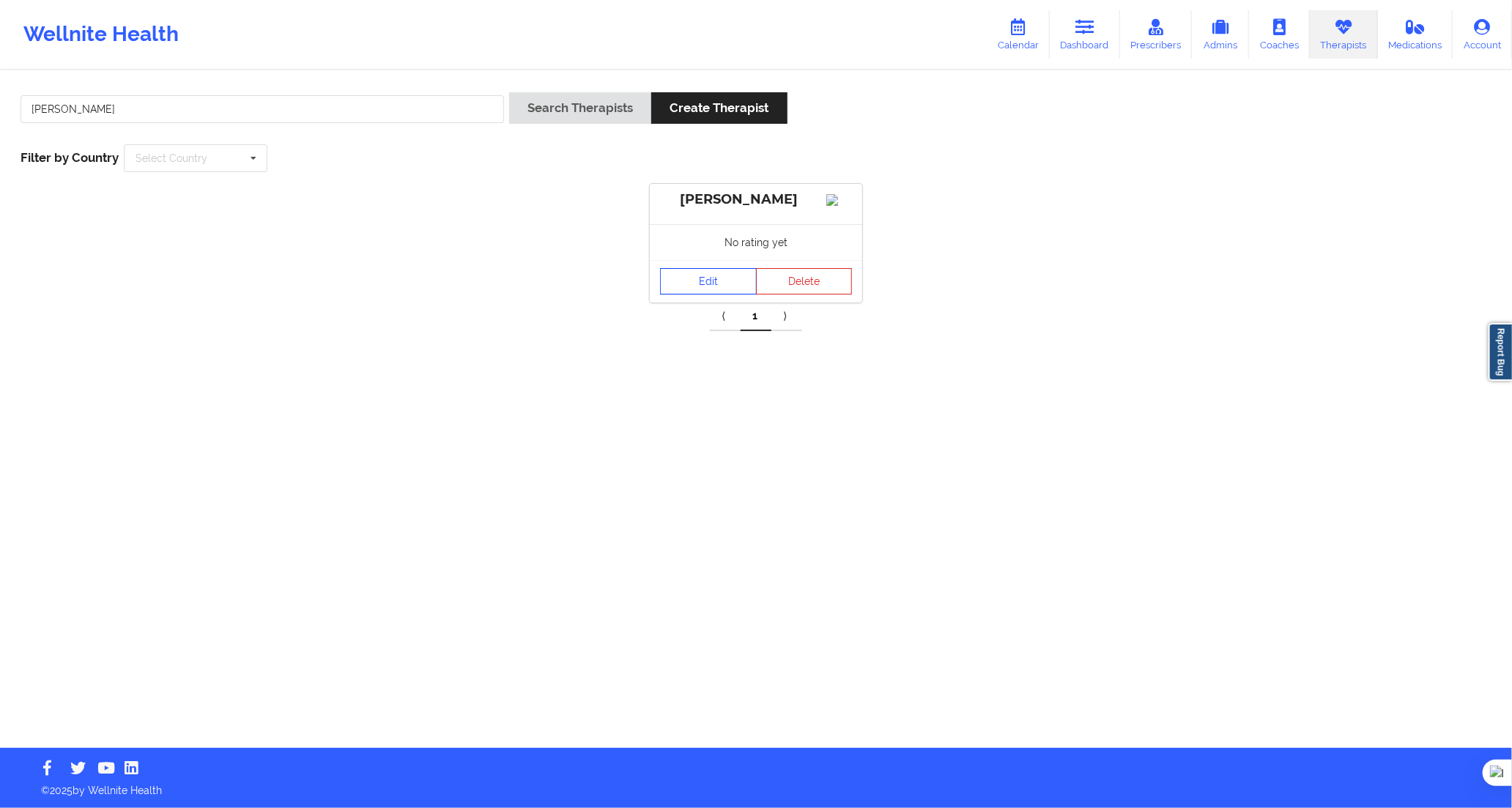
click at [722, 287] on link "Edit" at bounding box center [708, 282] width 96 height 26
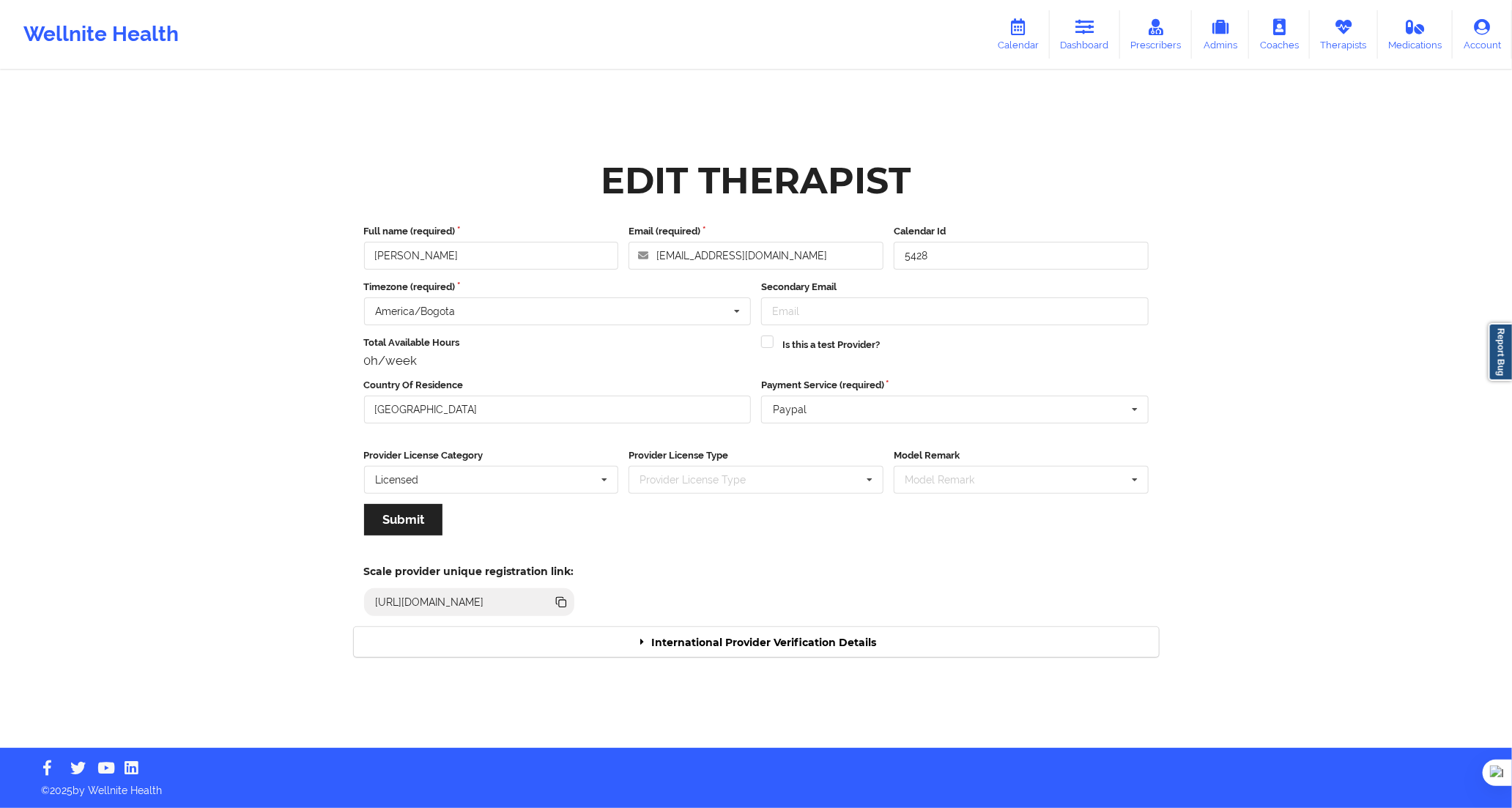
click at [850, 641] on div "International Provider Verification Details" at bounding box center [757, 642] width 805 height 30
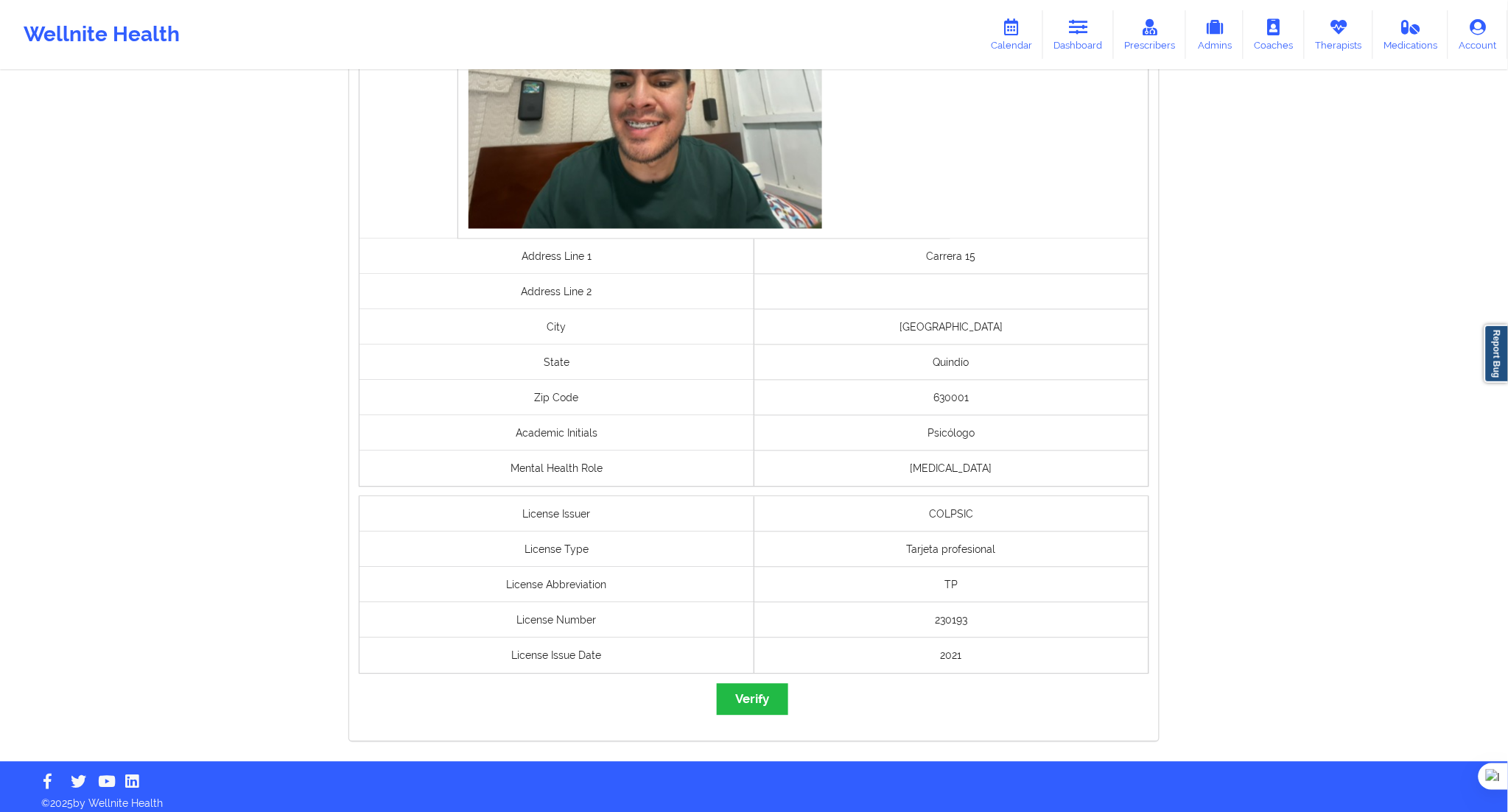
scroll to position [865, 0]
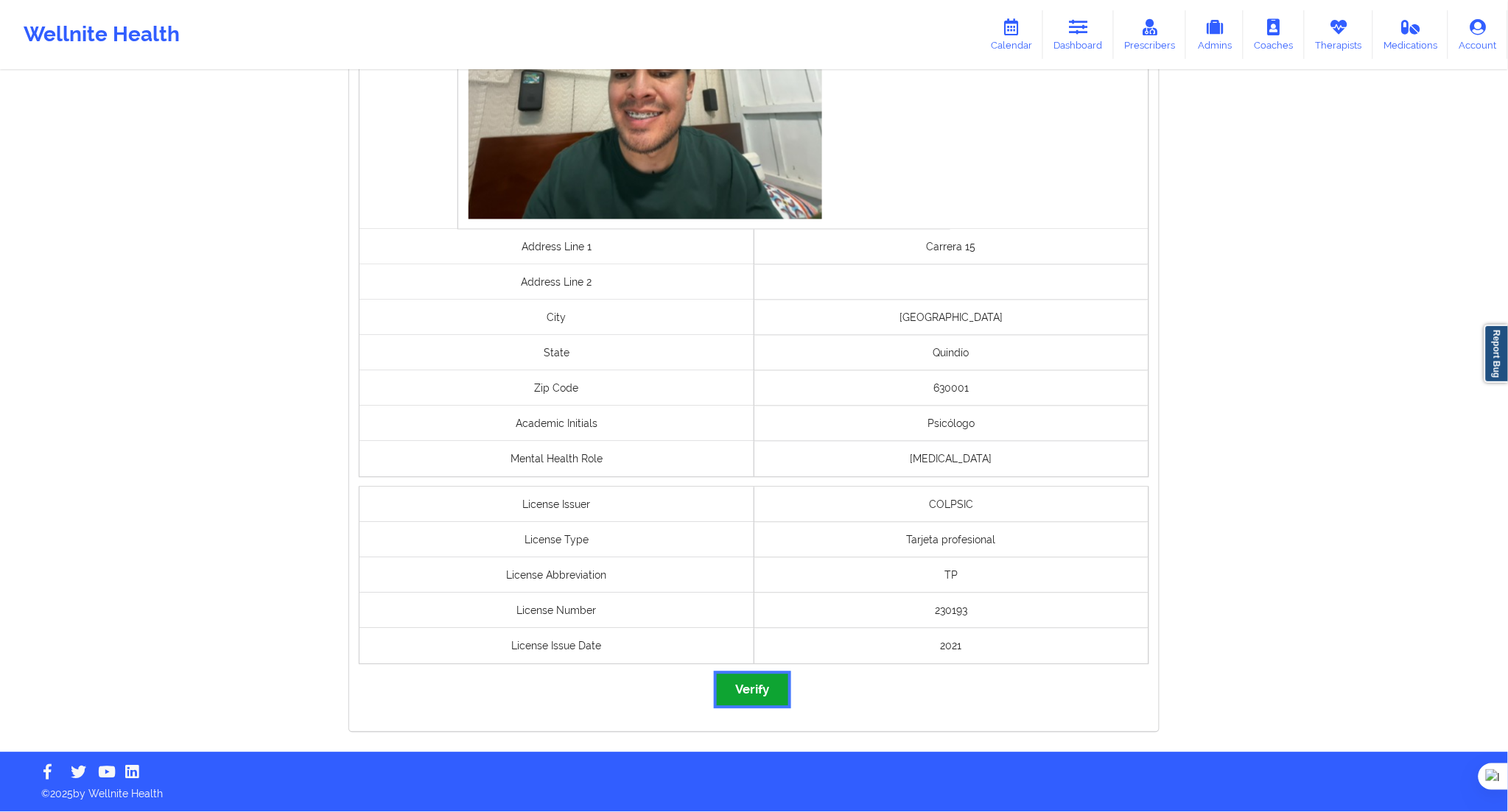
click at [766, 685] on button "Verify" at bounding box center [752, 690] width 70 height 31
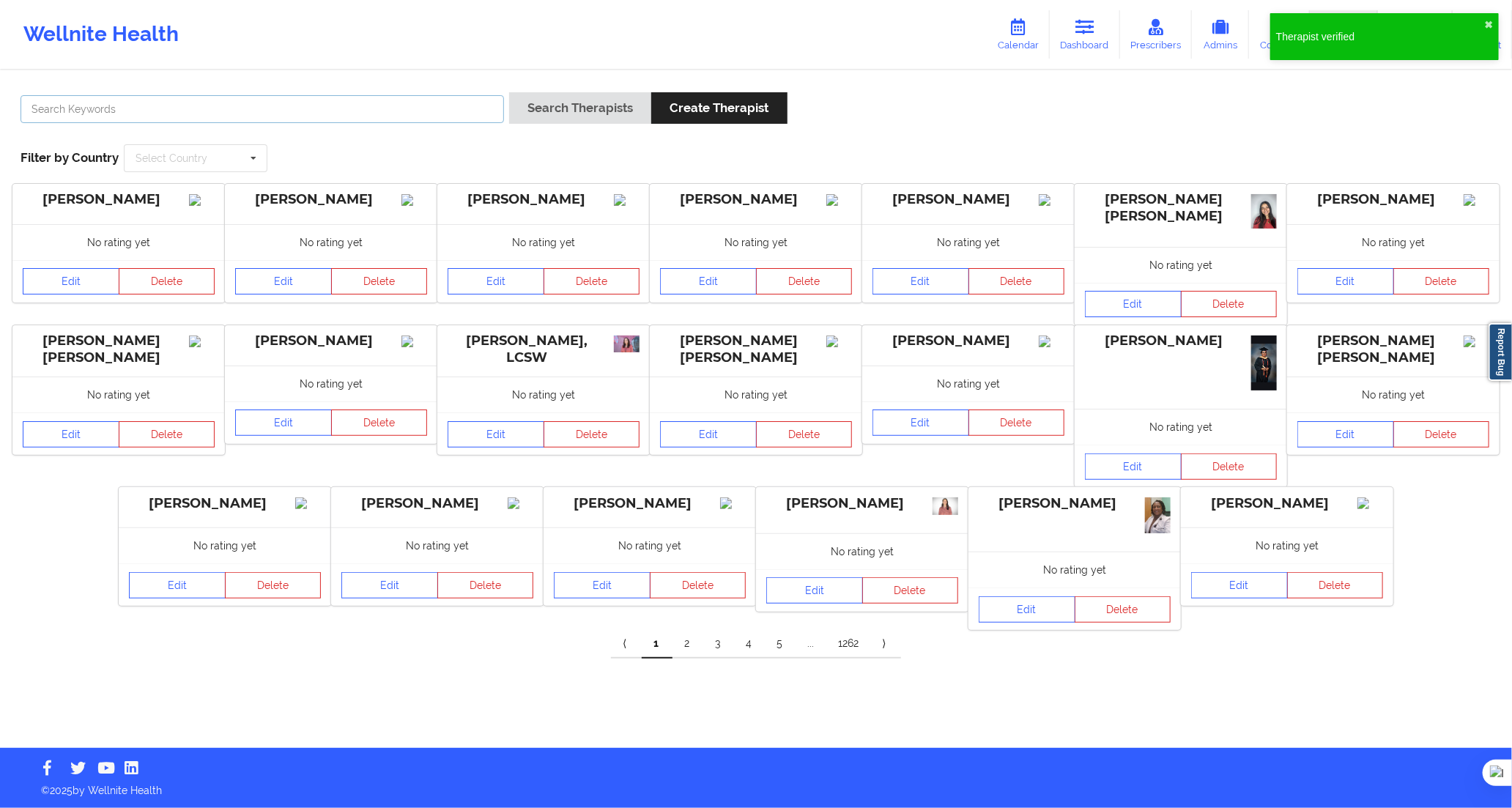
click at [469, 96] on input "text" at bounding box center [262, 110] width 483 height 28
paste input "[PERSON_NAME]"
type input "[PERSON_NAME]"
click at [558, 109] on button "Search Therapists" at bounding box center [580, 108] width 142 height 31
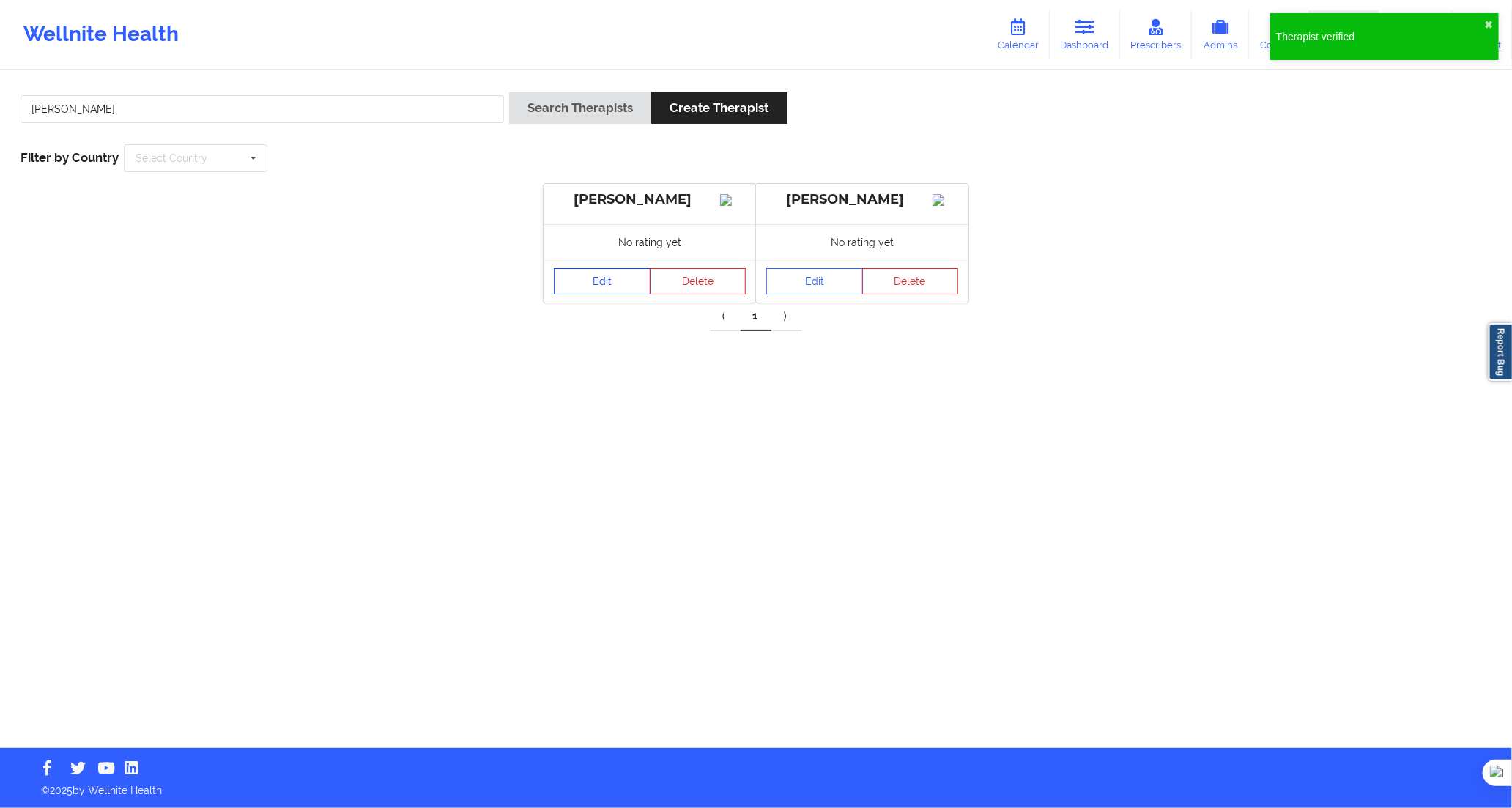
click at [598, 291] on link "Edit" at bounding box center [602, 282] width 96 height 26
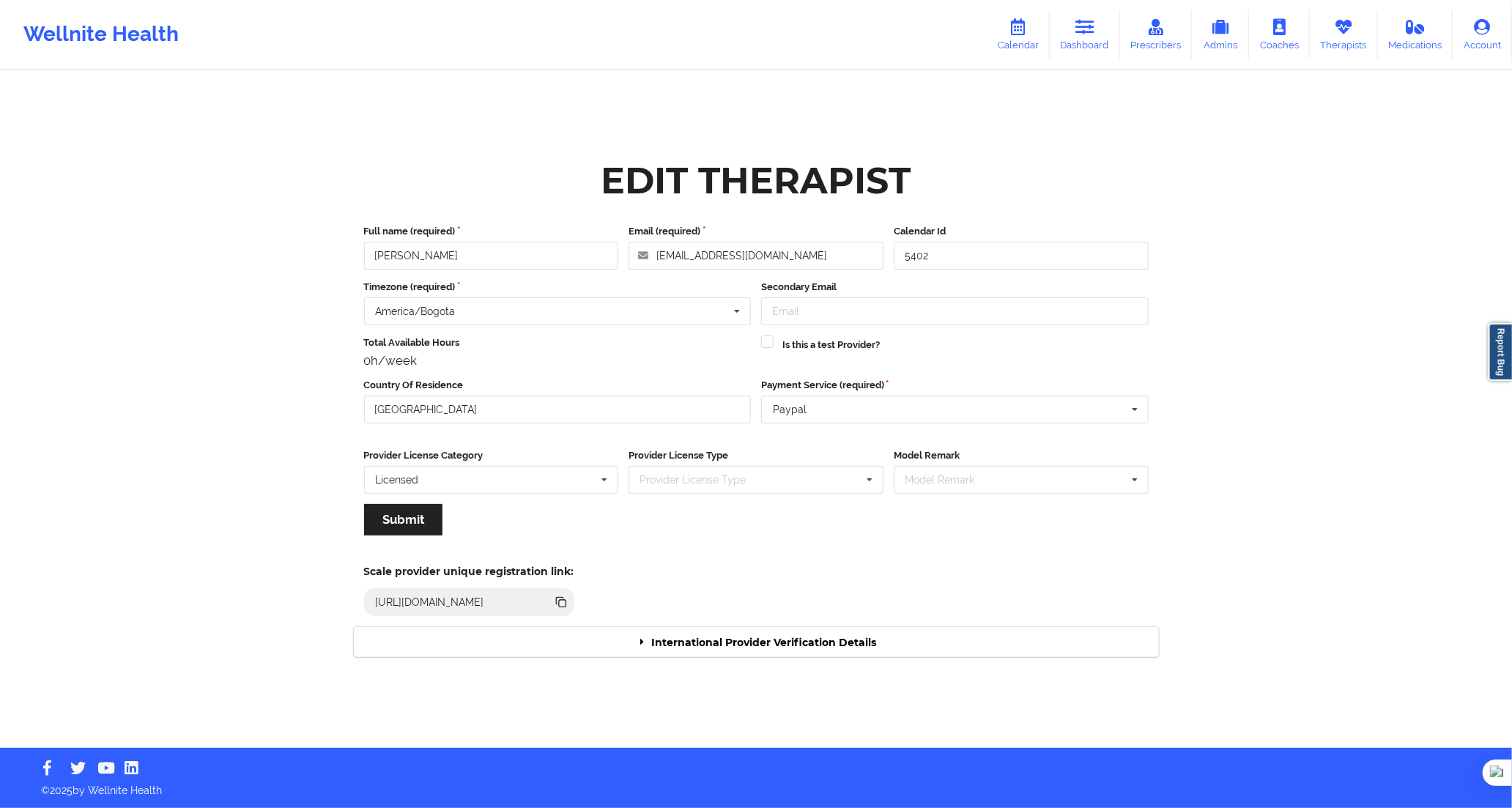
click at [793, 635] on div "International Provider Verification Details" at bounding box center [757, 642] width 805 height 30
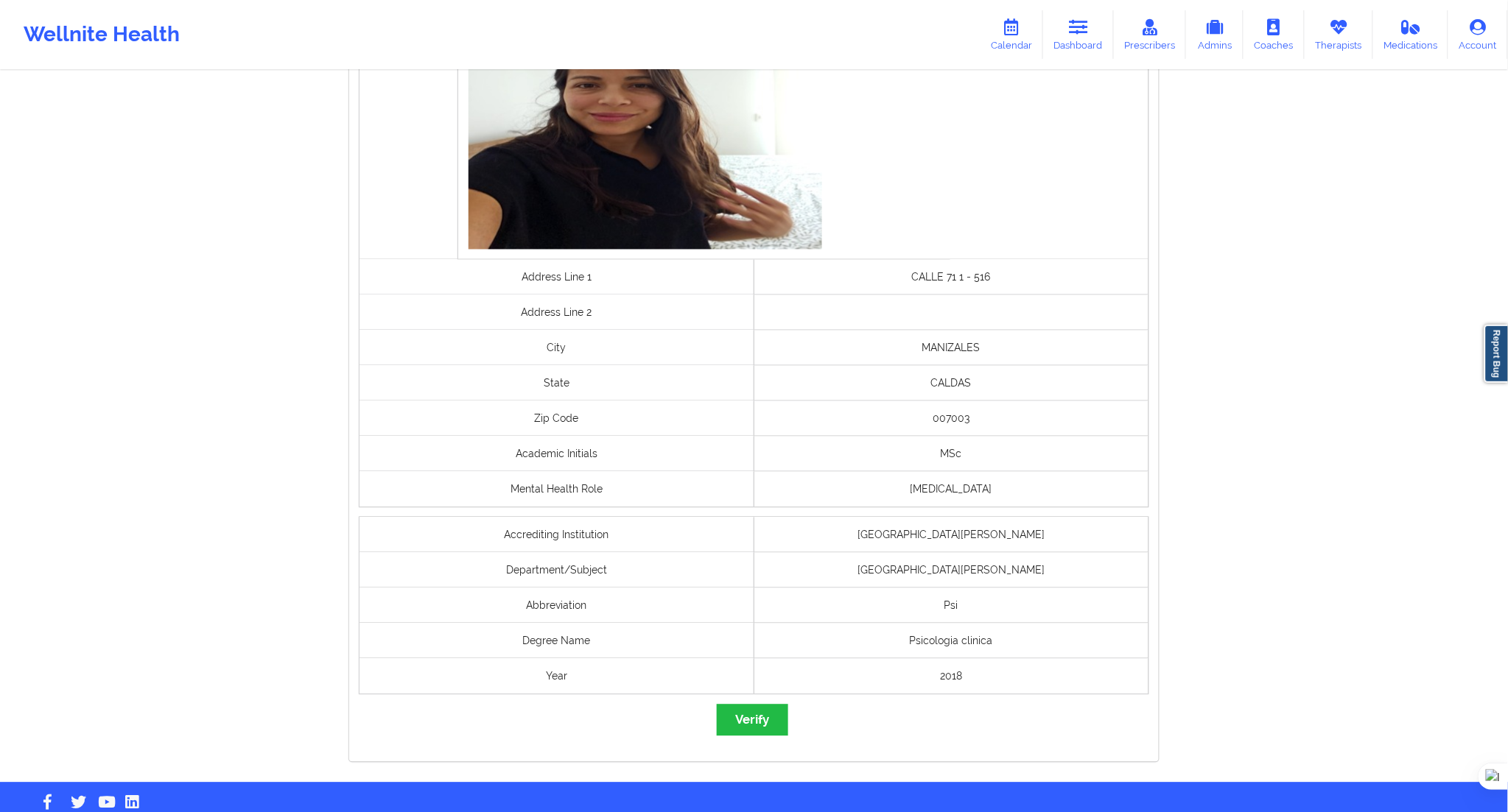
scroll to position [859, 0]
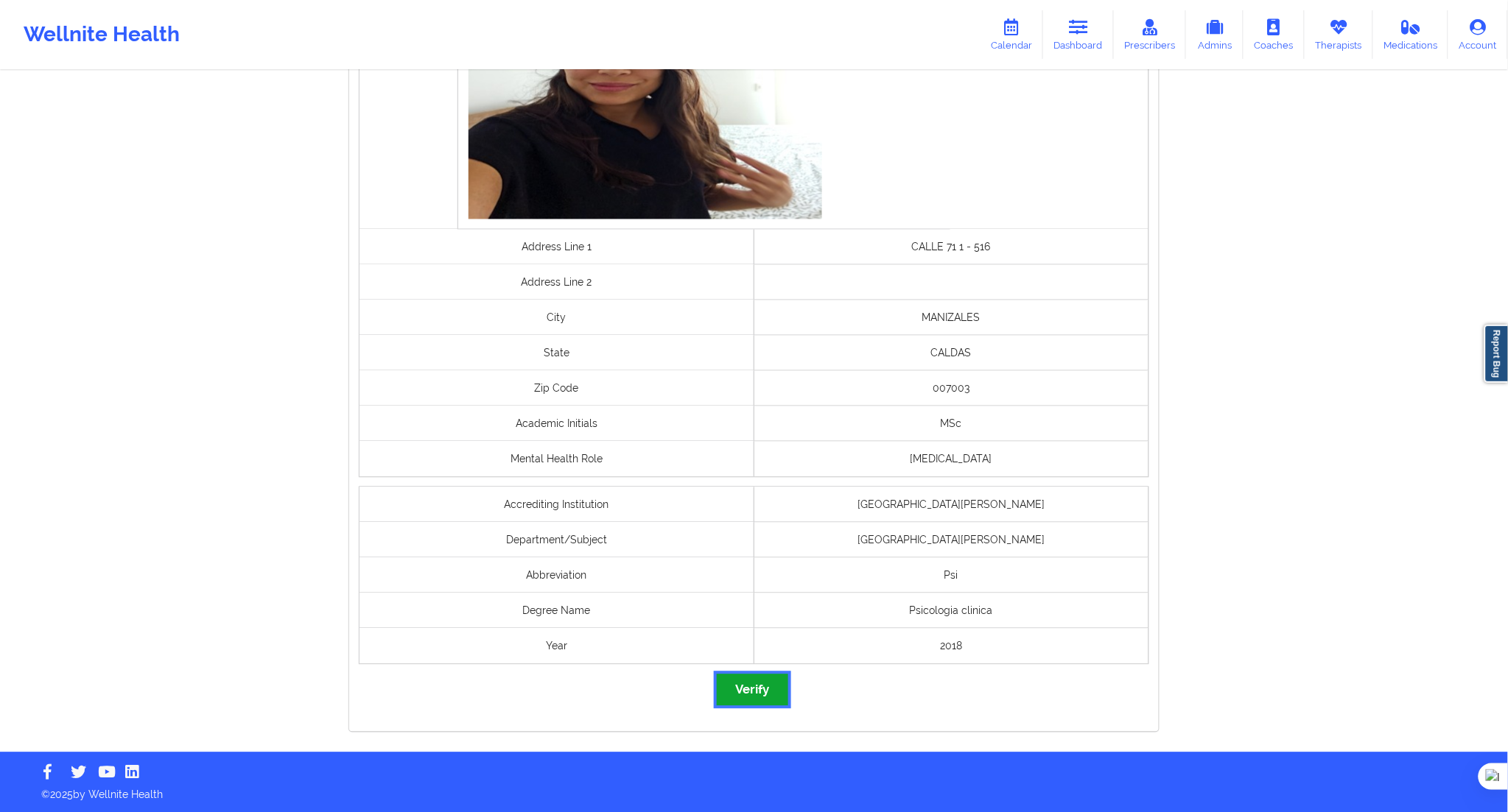
click at [757, 691] on button "Verify" at bounding box center [752, 690] width 70 height 31
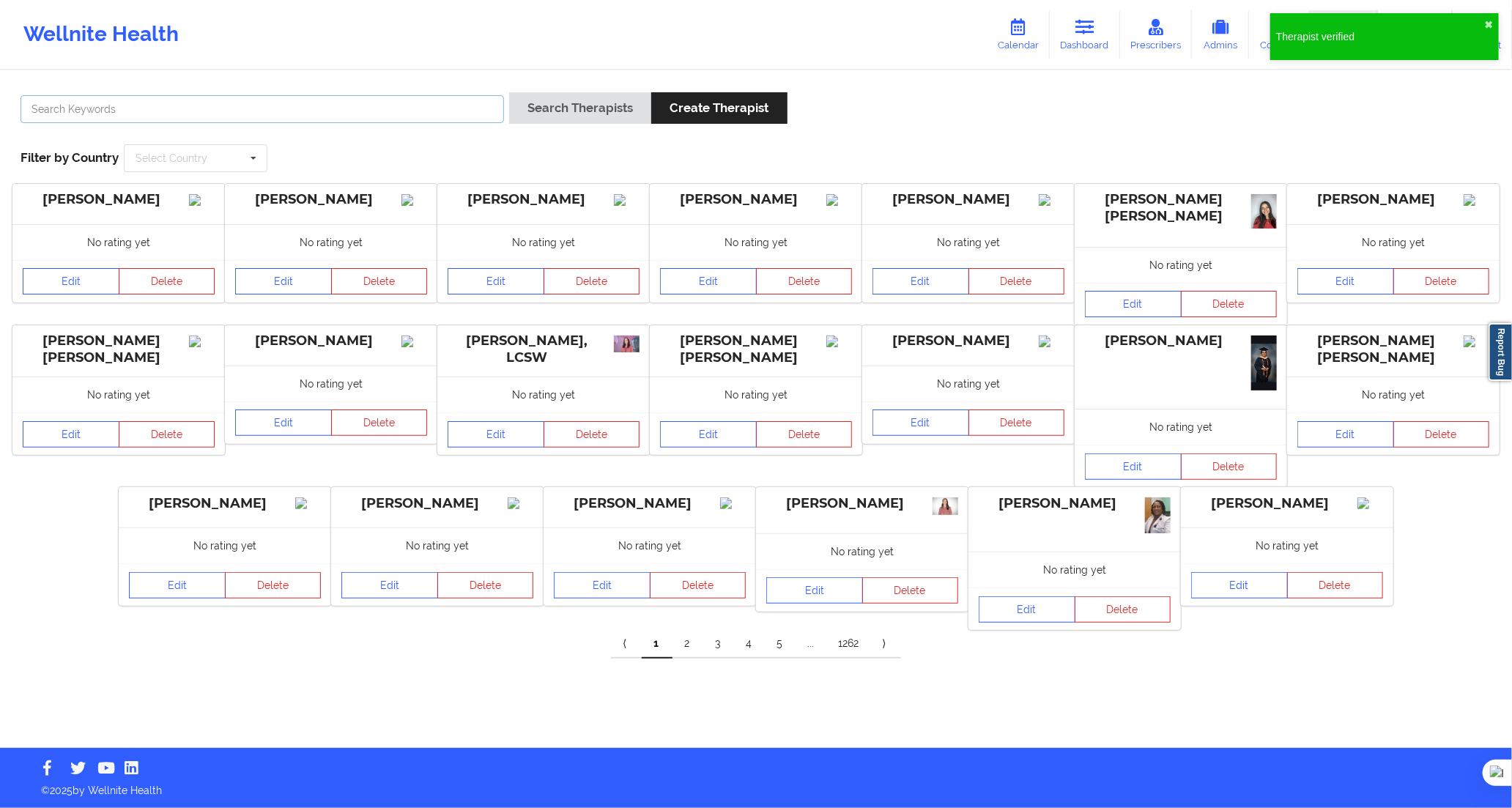
click at [462, 118] on input "text" at bounding box center [262, 110] width 483 height 28
paste input "[PERSON_NAME]"
type input "[PERSON_NAME]"
click at [545, 105] on button "Search Therapists" at bounding box center [580, 108] width 142 height 31
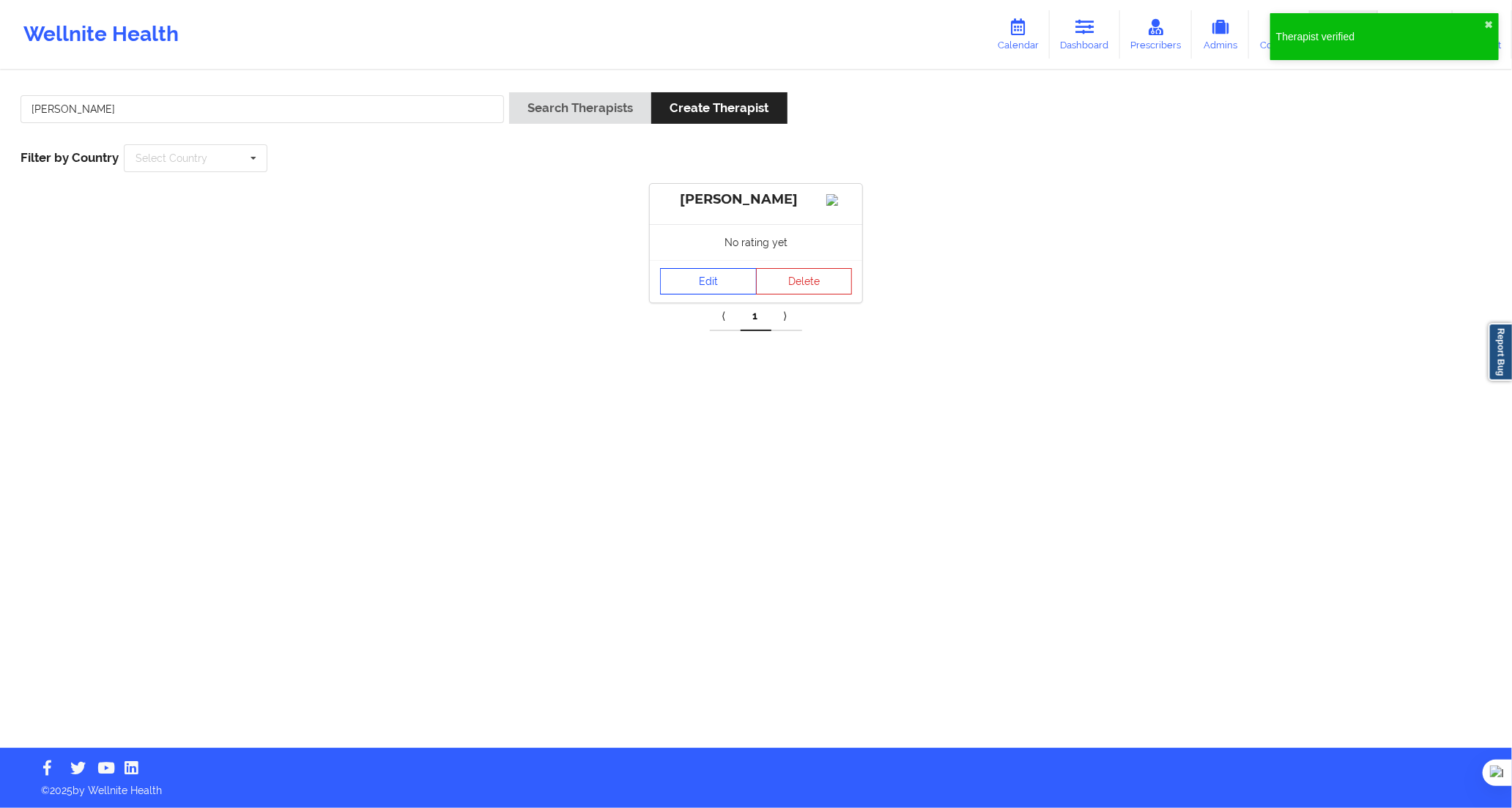
click at [707, 289] on link "Edit" at bounding box center [708, 282] width 96 height 26
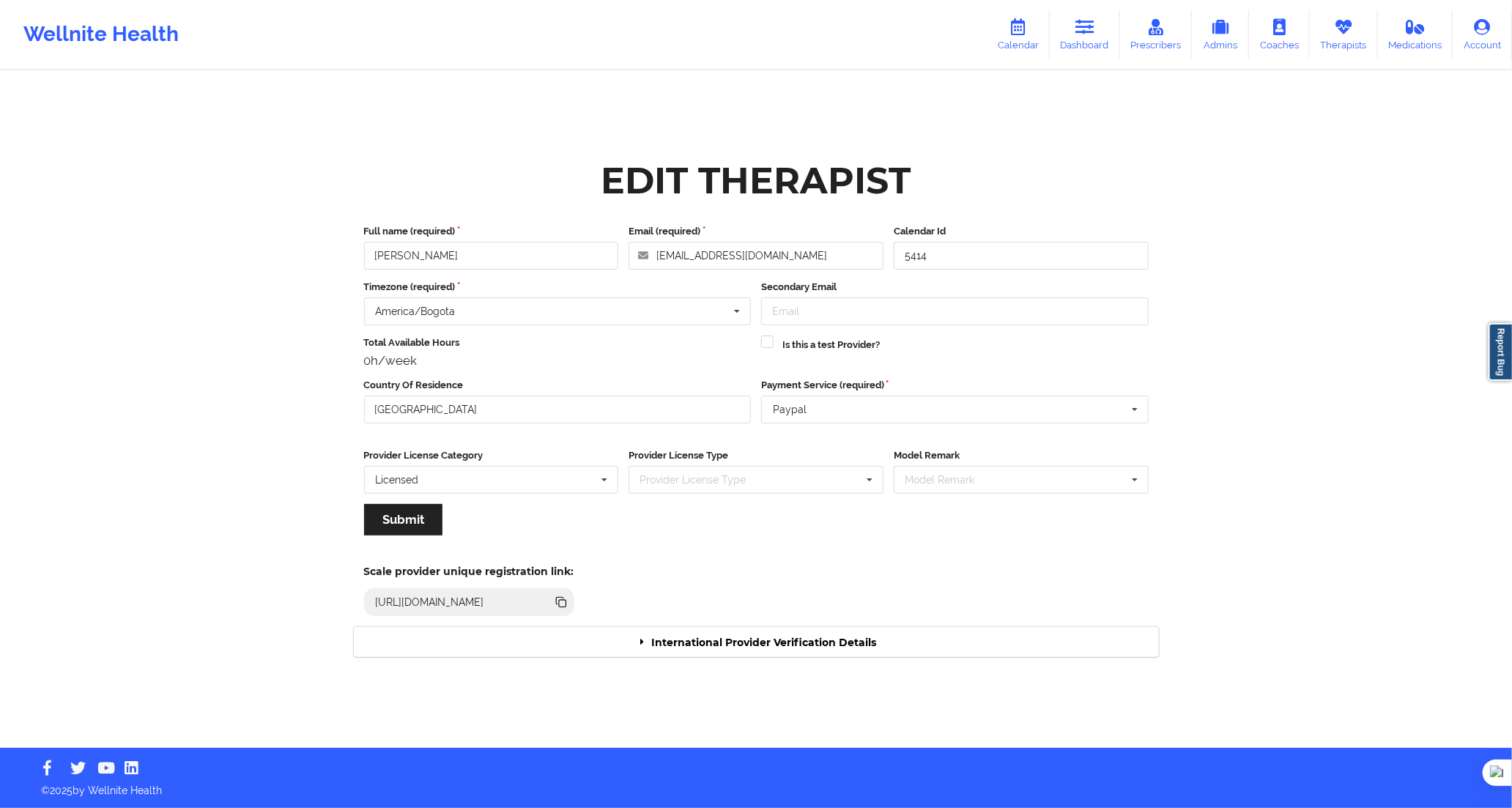
click at [815, 647] on div "International Provider Verification Details" at bounding box center [757, 642] width 805 height 30
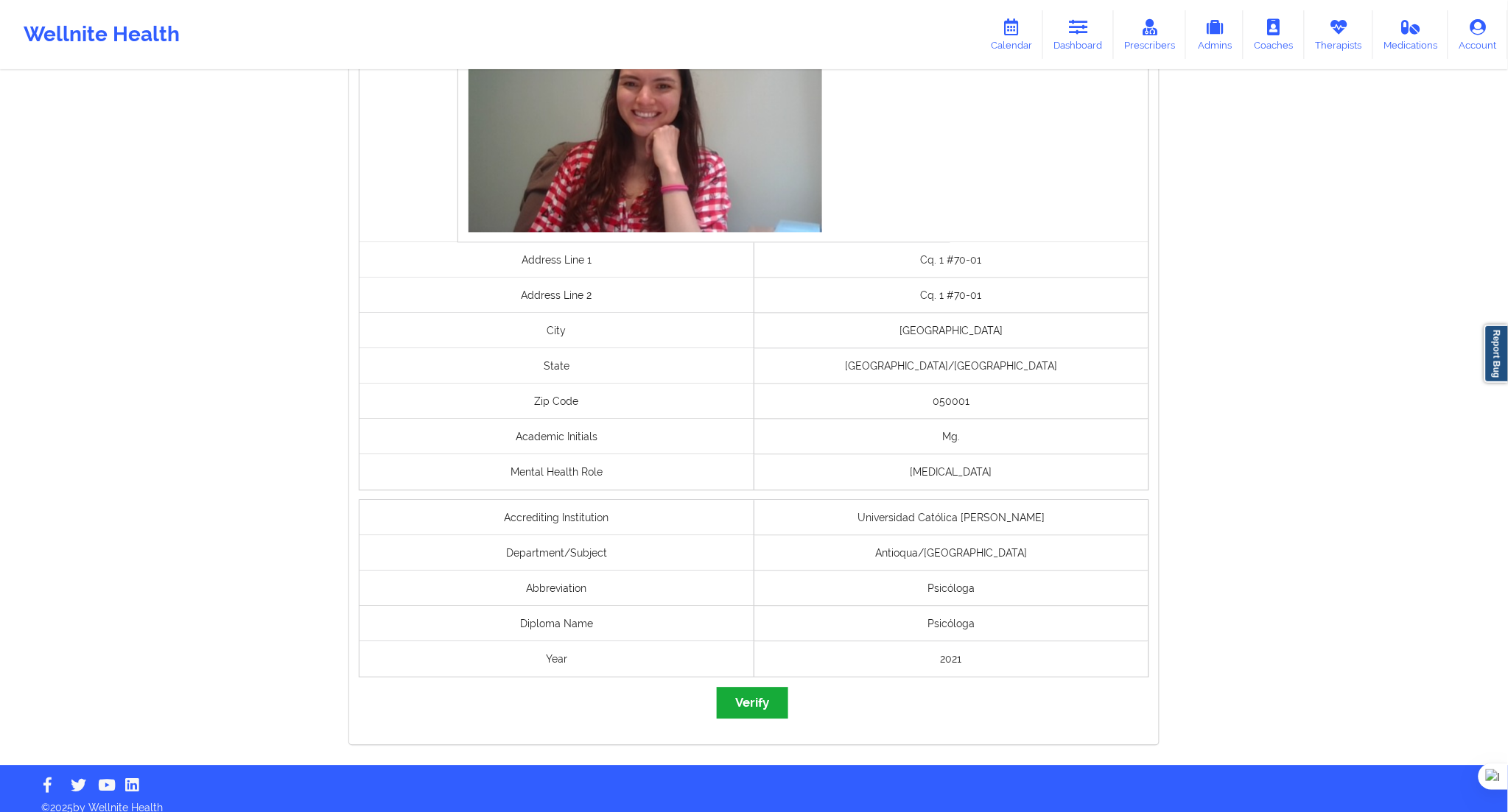
scroll to position [947, 0]
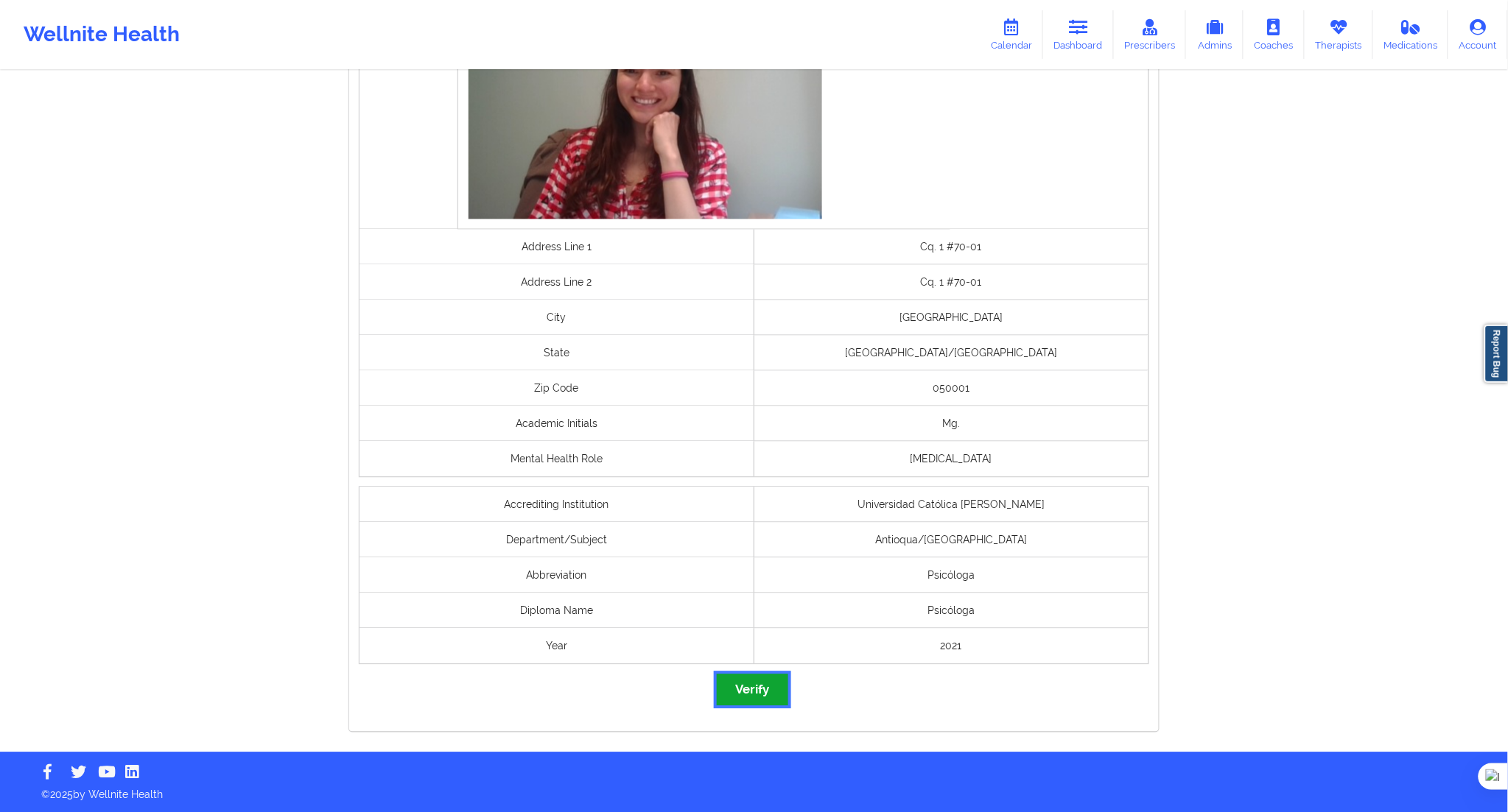
click at [759, 692] on button "Verify" at bounding box center [752, 690] width 70 height 31
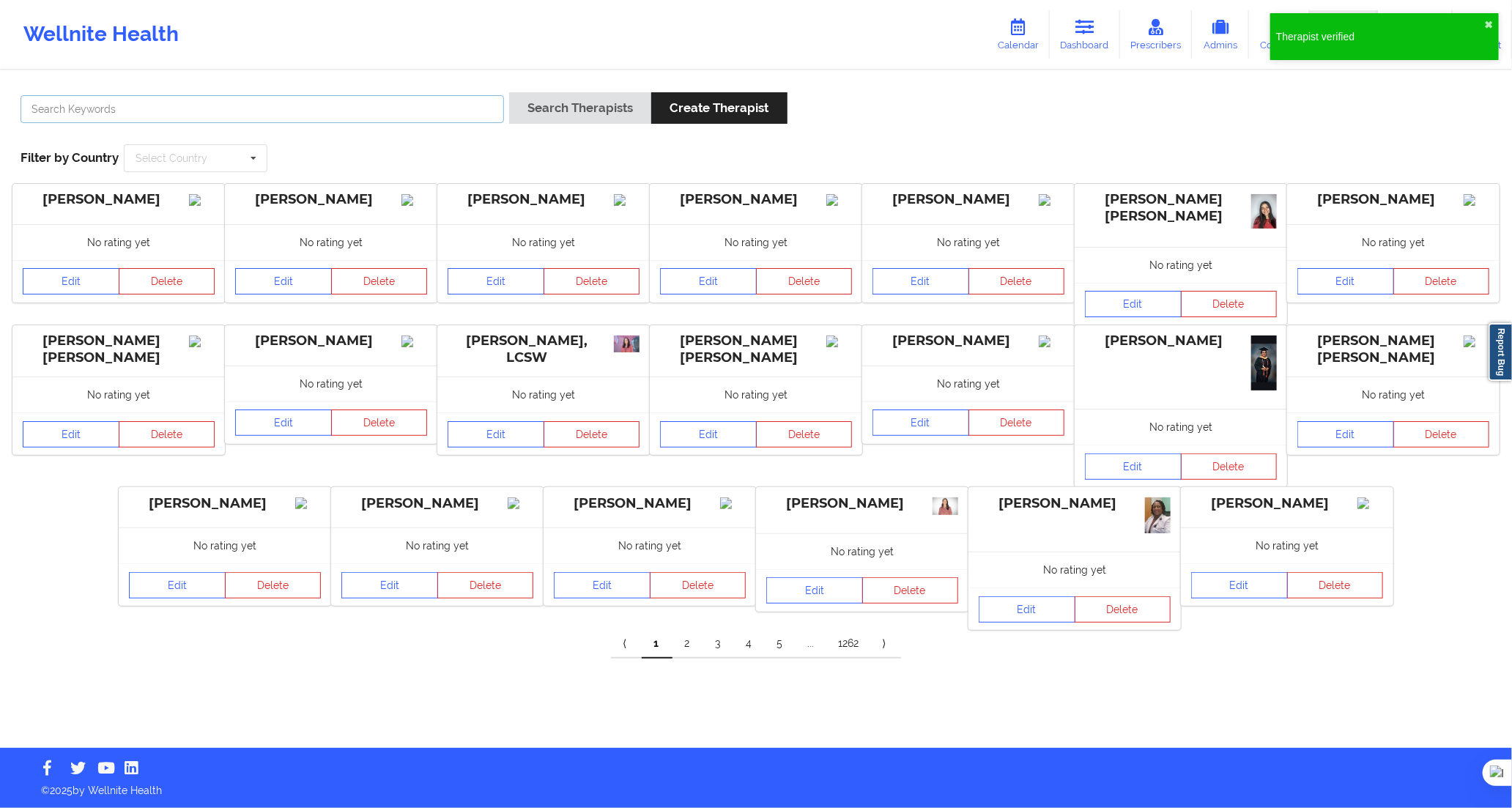
click at [470, 120] on input "text" at bounding box center [262, 110] width 483 height 28
paste input "[PERSON_NAME] [PERSON_NAME]"
type input "[PERSON_NAME] [PERSON_NAME]"
click at [524, 109] on button "Search Therapists" at bounding box center [580, 108] width 142 height 31
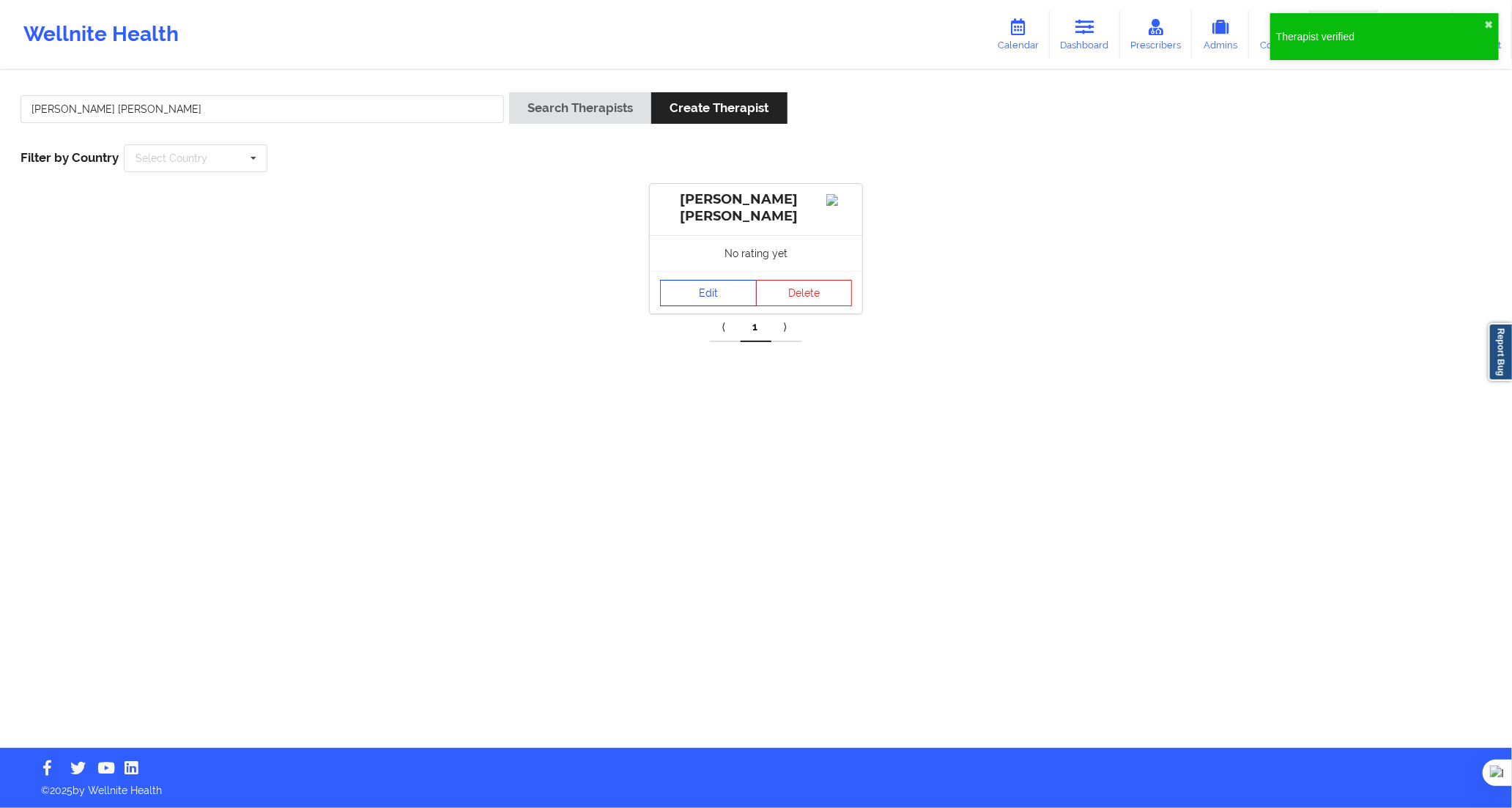
click at [721, 289] on link "Edit" at bounding box center [708, 293] width 96 height 26
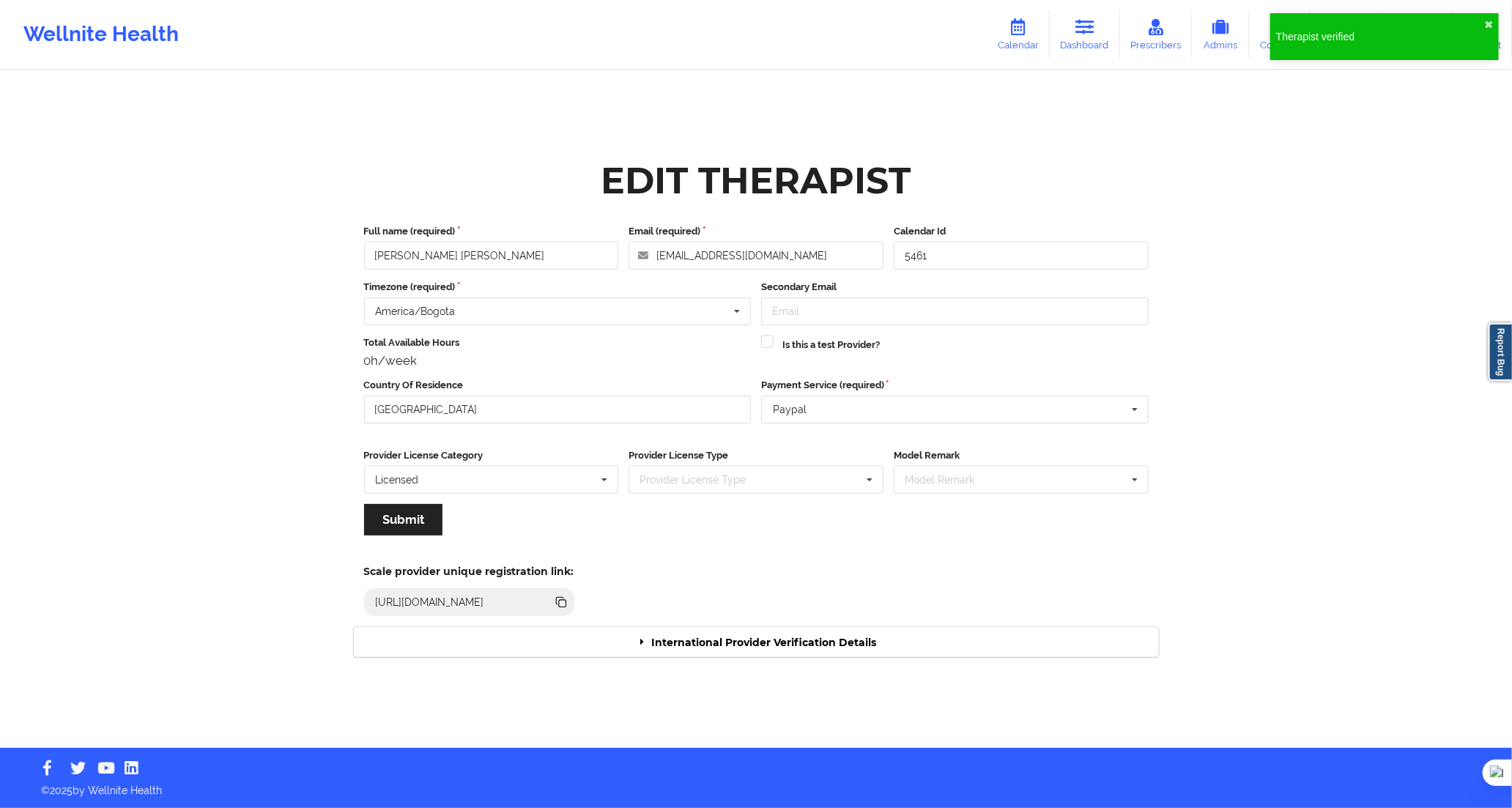
click at [938, 623] on div "Scale provider unique registration link: [URL][DOMAIN_NAME]" at bounding box center [756, 586] width 826 height 81
click at [948, 641] on div "International Provider Verification Details" at bounding box center [757, 642] width 805 height 30
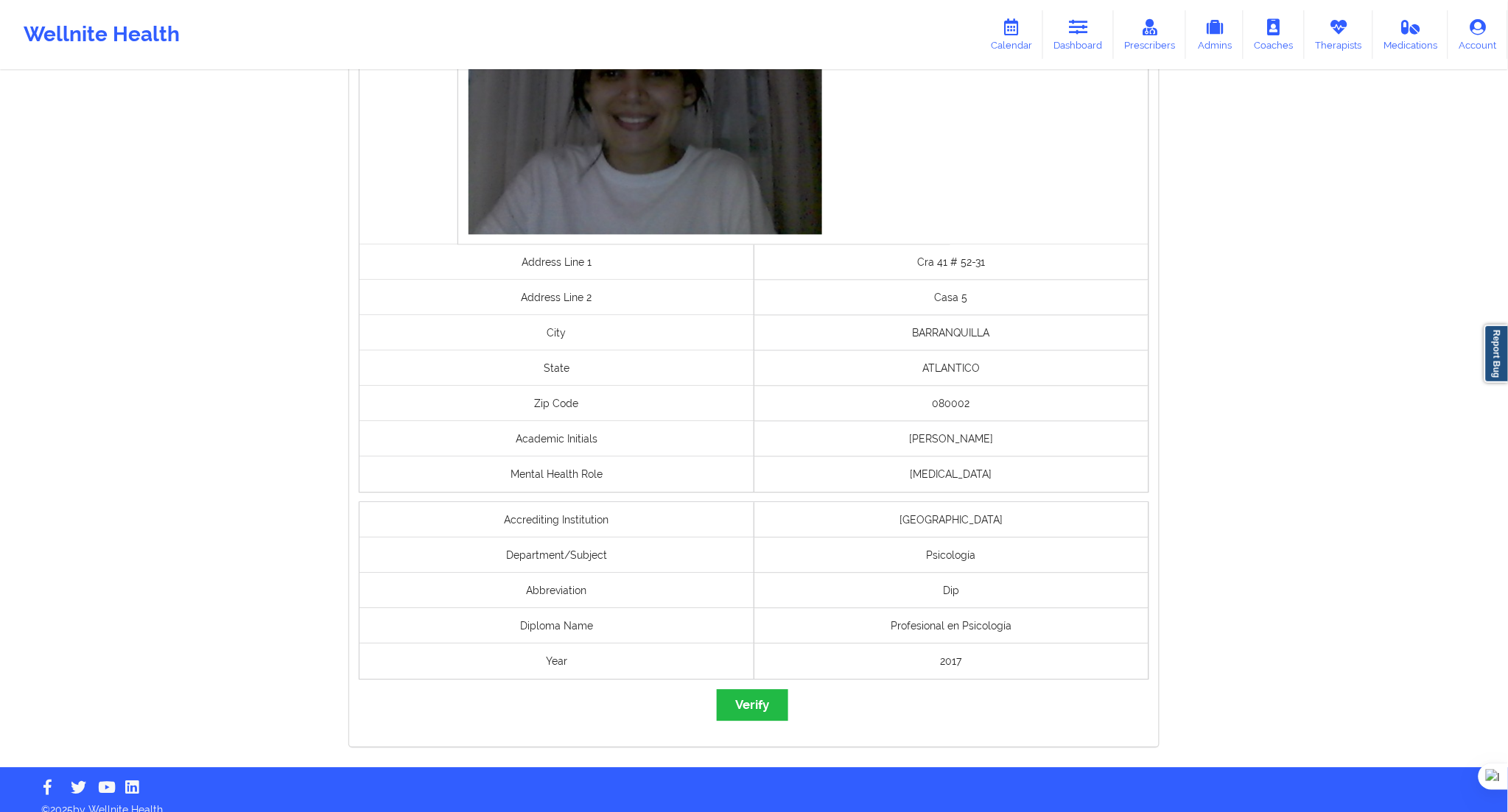
scroll to position [947, 0]
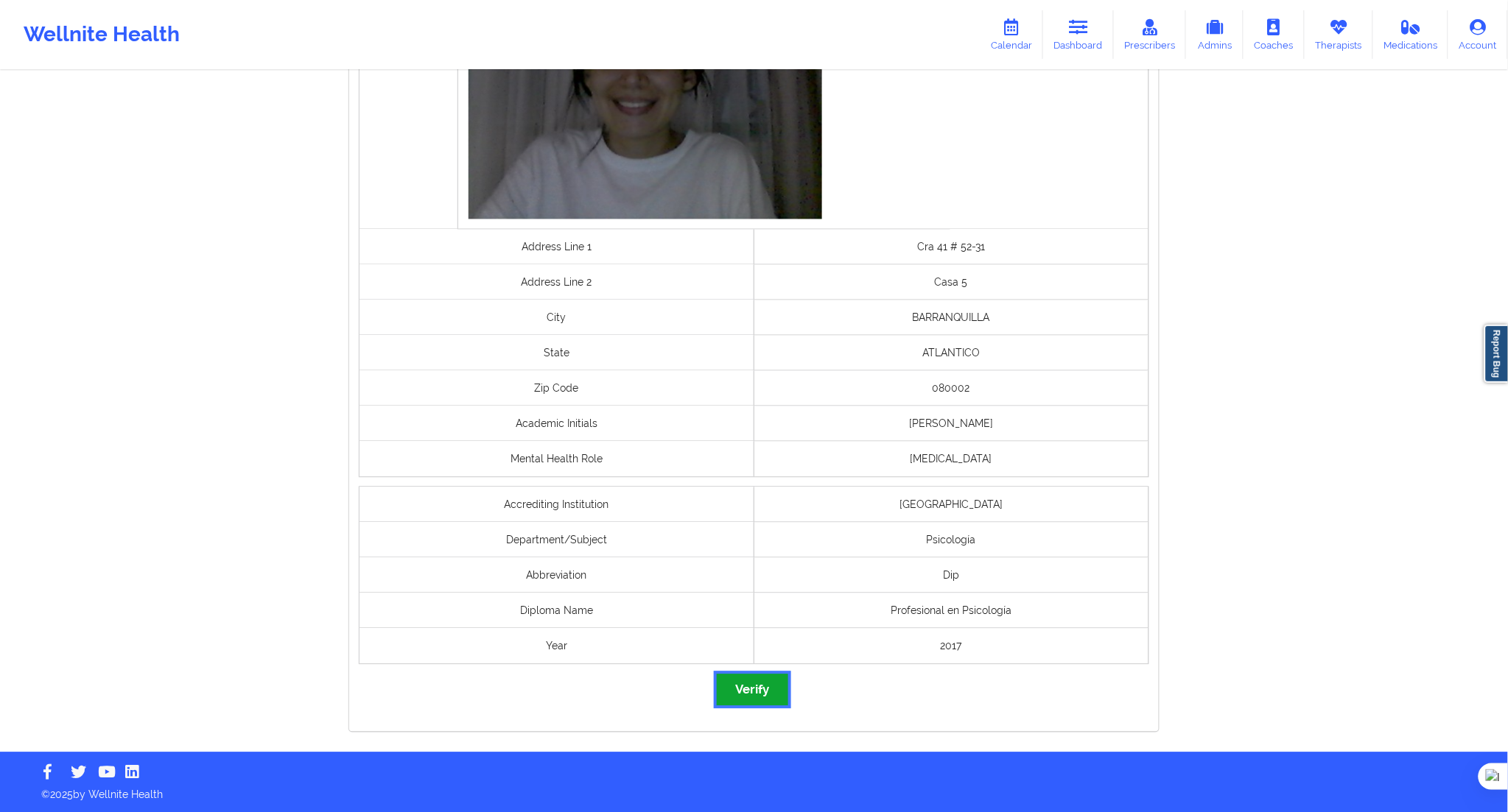
click at [761, 703] on button "Verify" at bounding box center [752, 690] width 70 height 31
click at [758, 686] on button "Verify" at bounding box center [752, 690] width 70 height 31
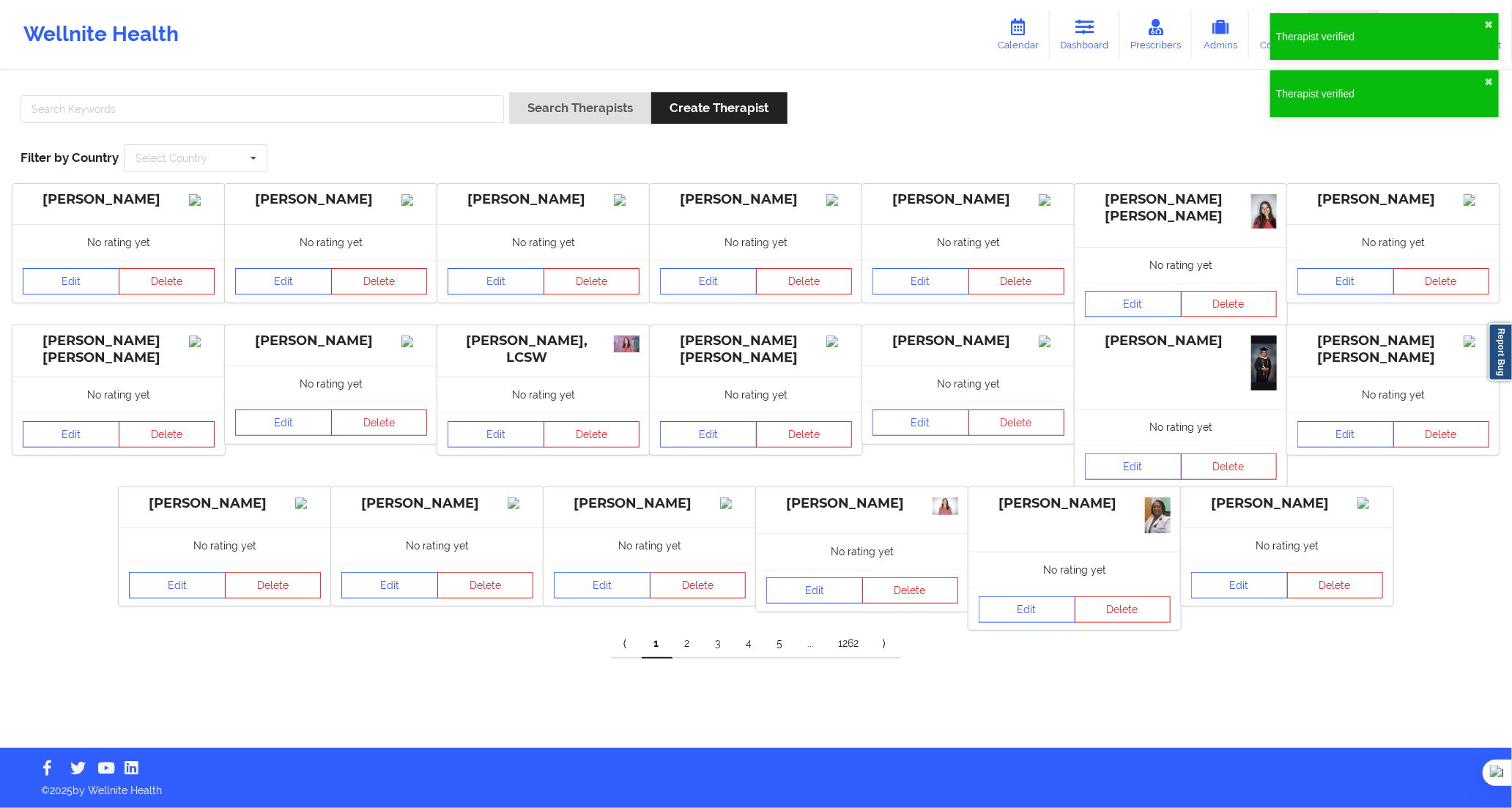
click at [407, 88] on div "Search Therapists Create Therapist Filter by Country Select Country [GEOGRAPHIC…" at bounding box center [755, 133] width 1491 height 100
click at [428, 96] on div at bounding box center [263, 113] width 494 height 42
click at [524, 98] on button "Search Therapists" at bounding box center [580, 108] width 142 height 31
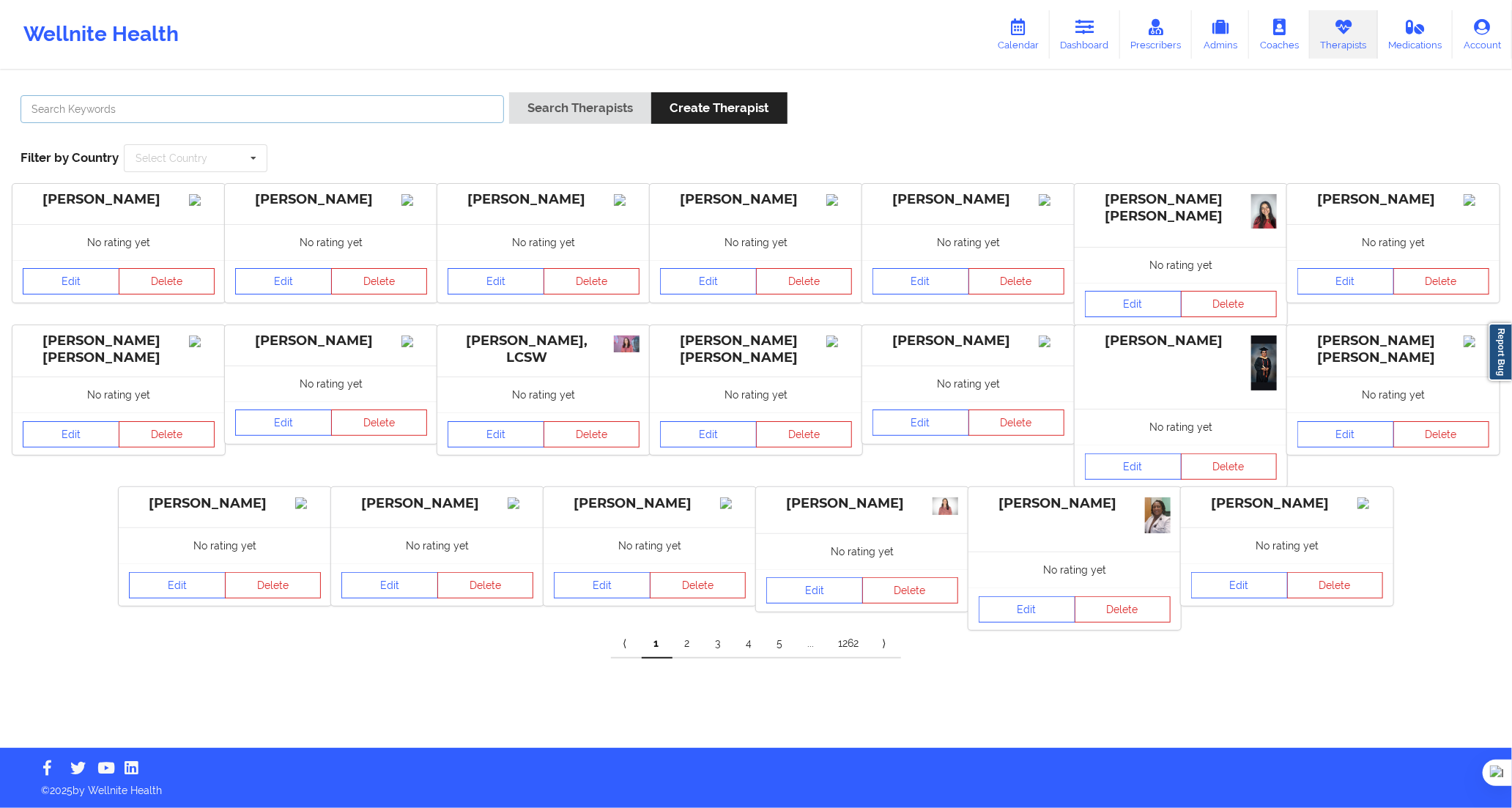
click at [430, 121] on input "text" at bounding box center [262, 110] width 483 height 28
paste input "[PERSON_NAME] [PERSON_NAME] [PERSON_NAME]"
type input "[PERSON_NAME] [PERSON_NAME] [PERSON_NAME]"
click at [528, 113] on button "Search Therapists" at bounding box center [580, 108] width 142 height 31
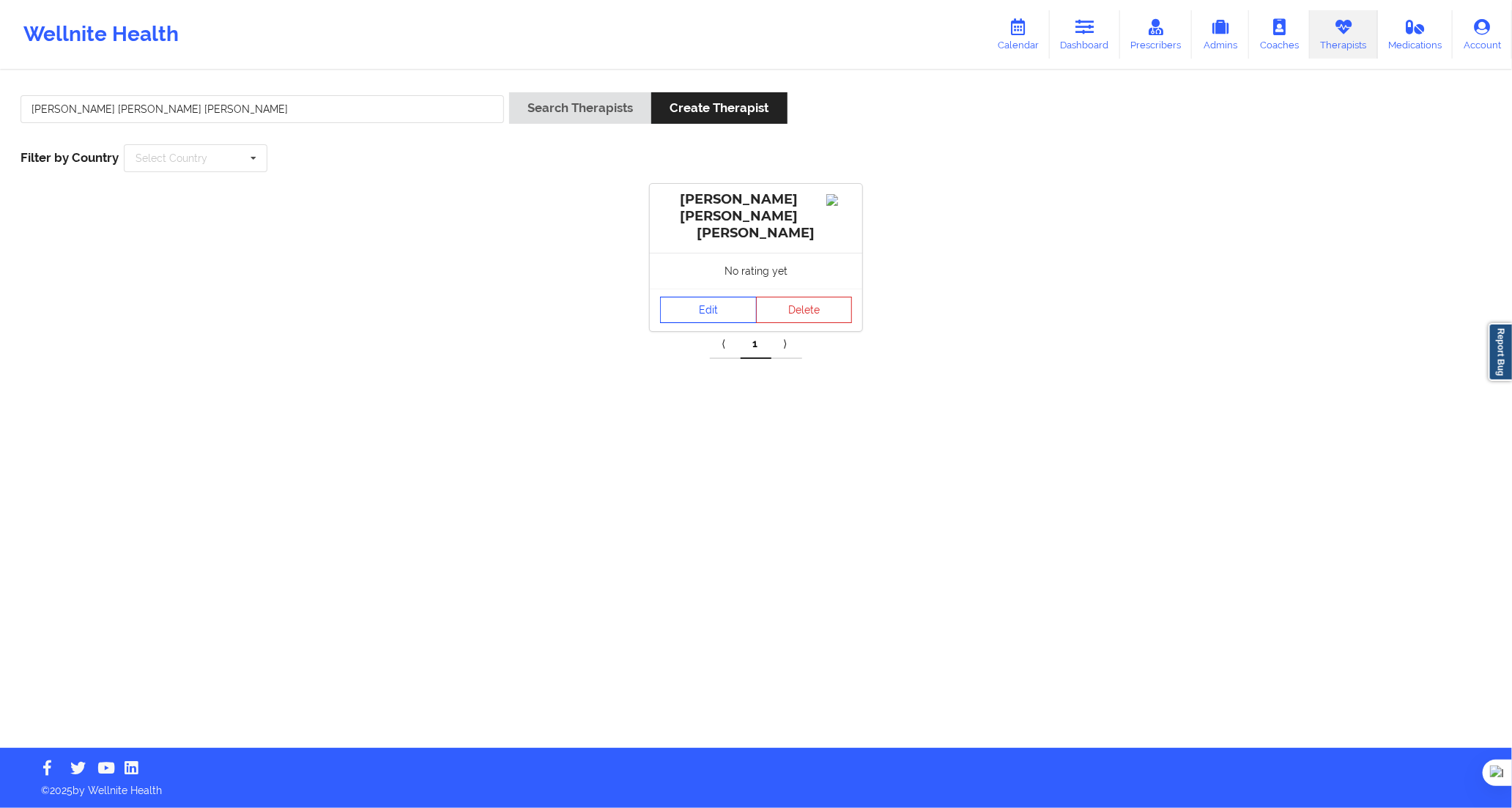
click at [724, 302] on link "Edit" at bounding box center [708, 310] width 96 height 26
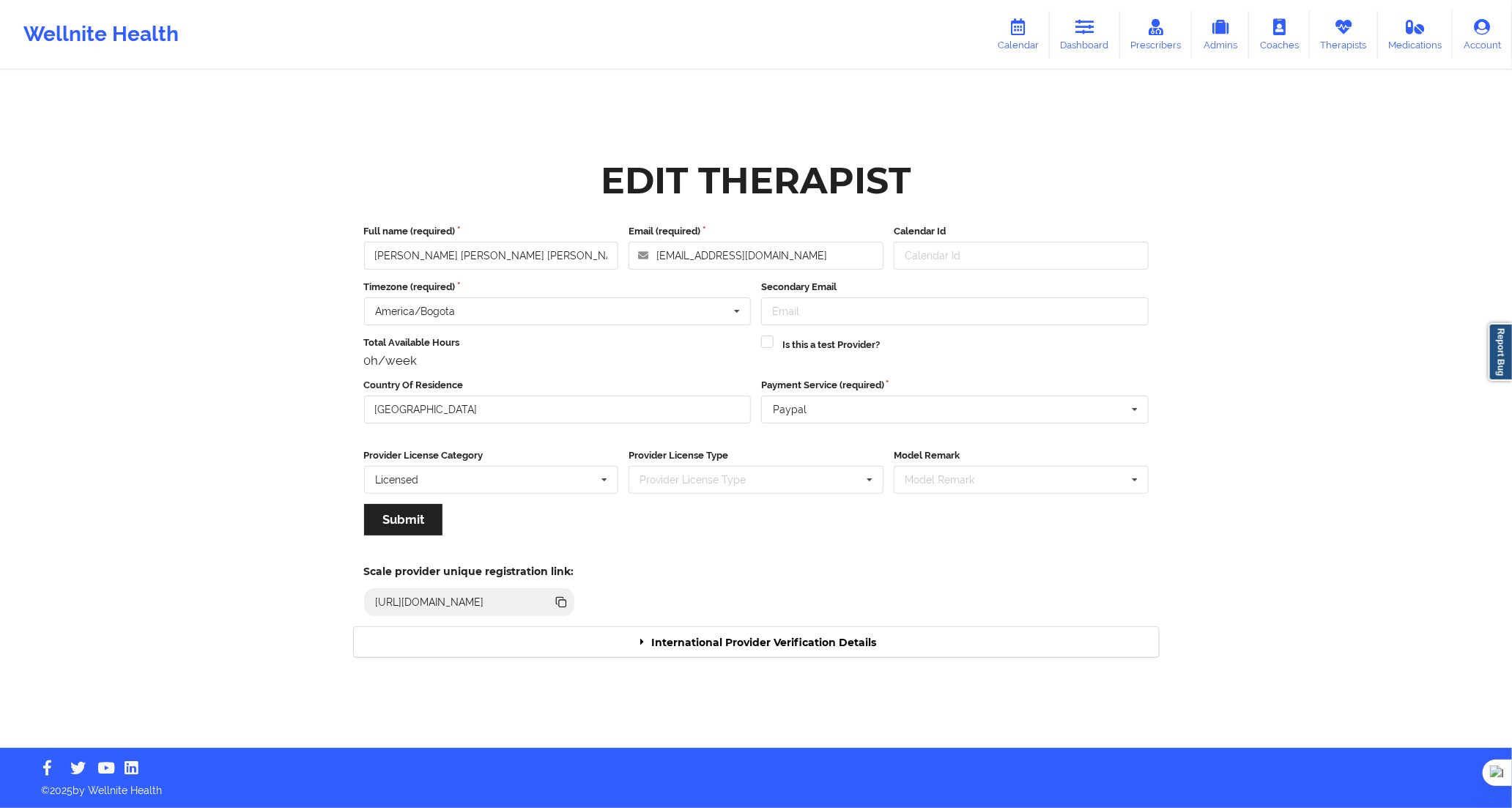
drag, startPoint x: 866, startPoint y: 624, endPoint x: 866, endPoint y: 632, distance: 8.0
click at [866, 631] on div "Edit Therapist Full name (required) [PERSON_NAME] [PERSON_NAME] [PERSON_NAME] E…" at bounding box center [756, 409] width 826 height 515
click at [867, 632] on div "International Provider Verification Details" at bounding box center [757, 642] width 805 height 30
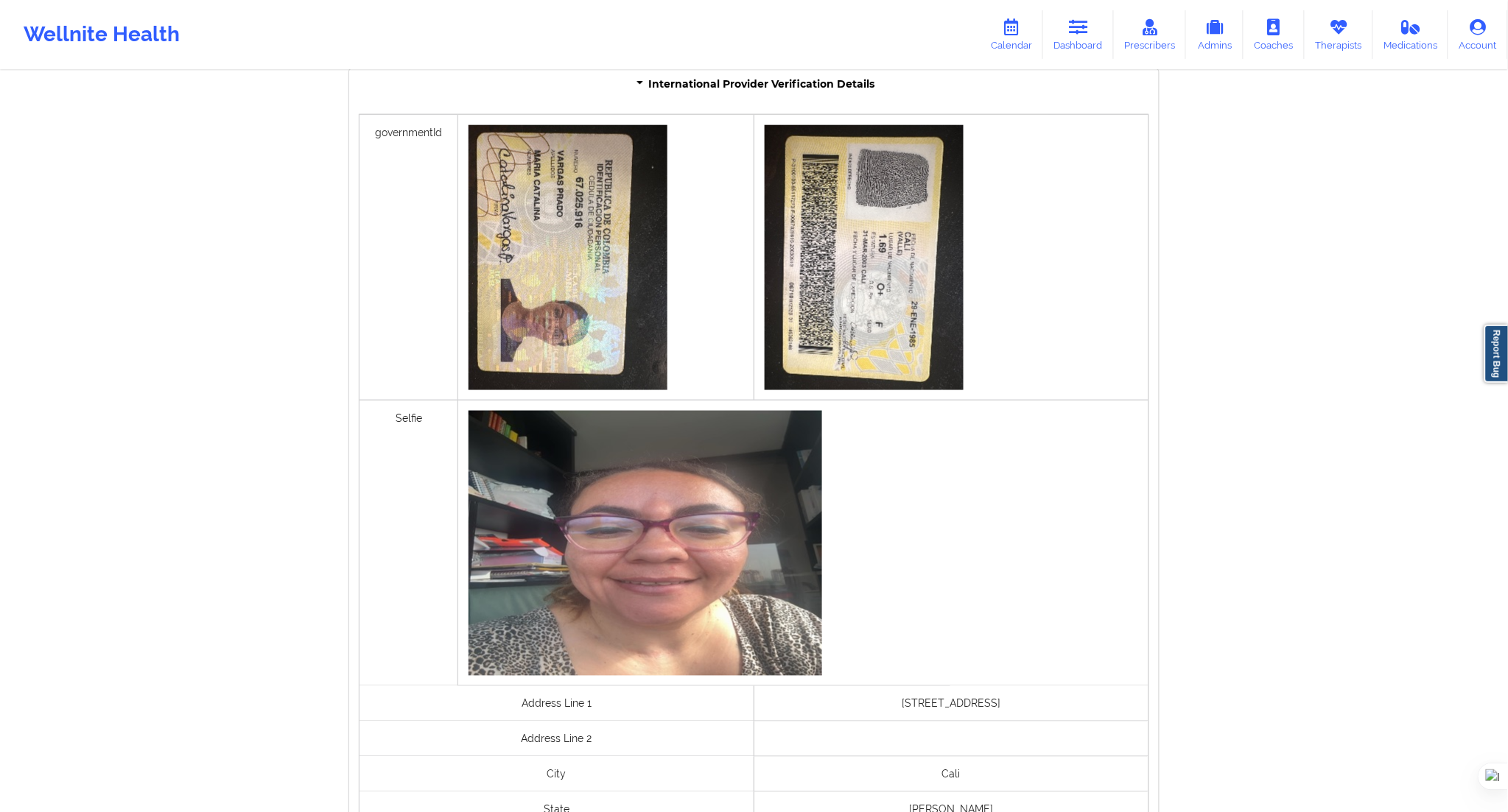
scroll to position [947, 0]
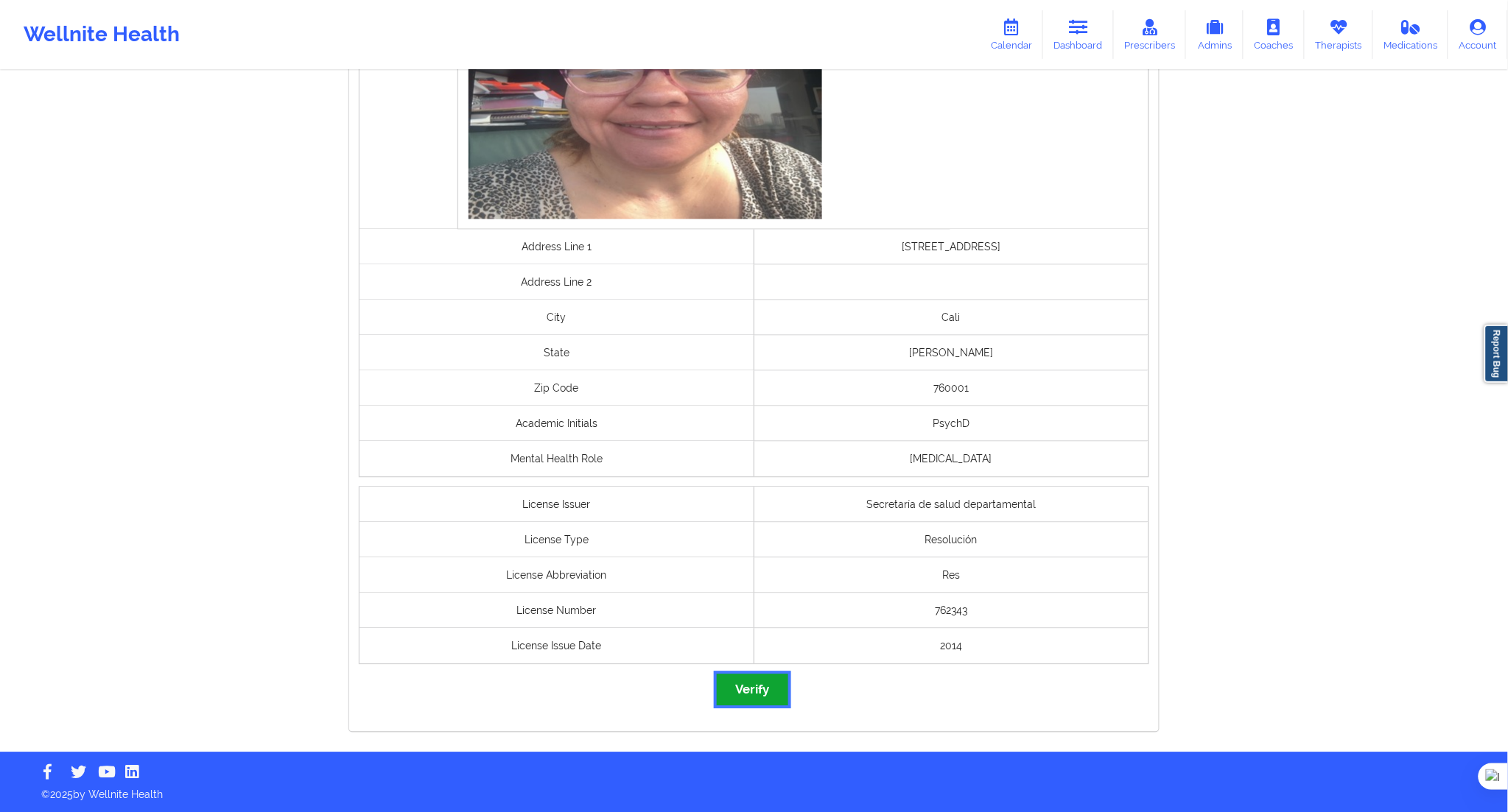
drag, startPoint x: 747, startPoint y: 690, endPoint x: 739, endPoint y: 686, distance: 8.9
click at [747, 689] on button "Verify" at bounding box center [752, 690] width 70 height 31
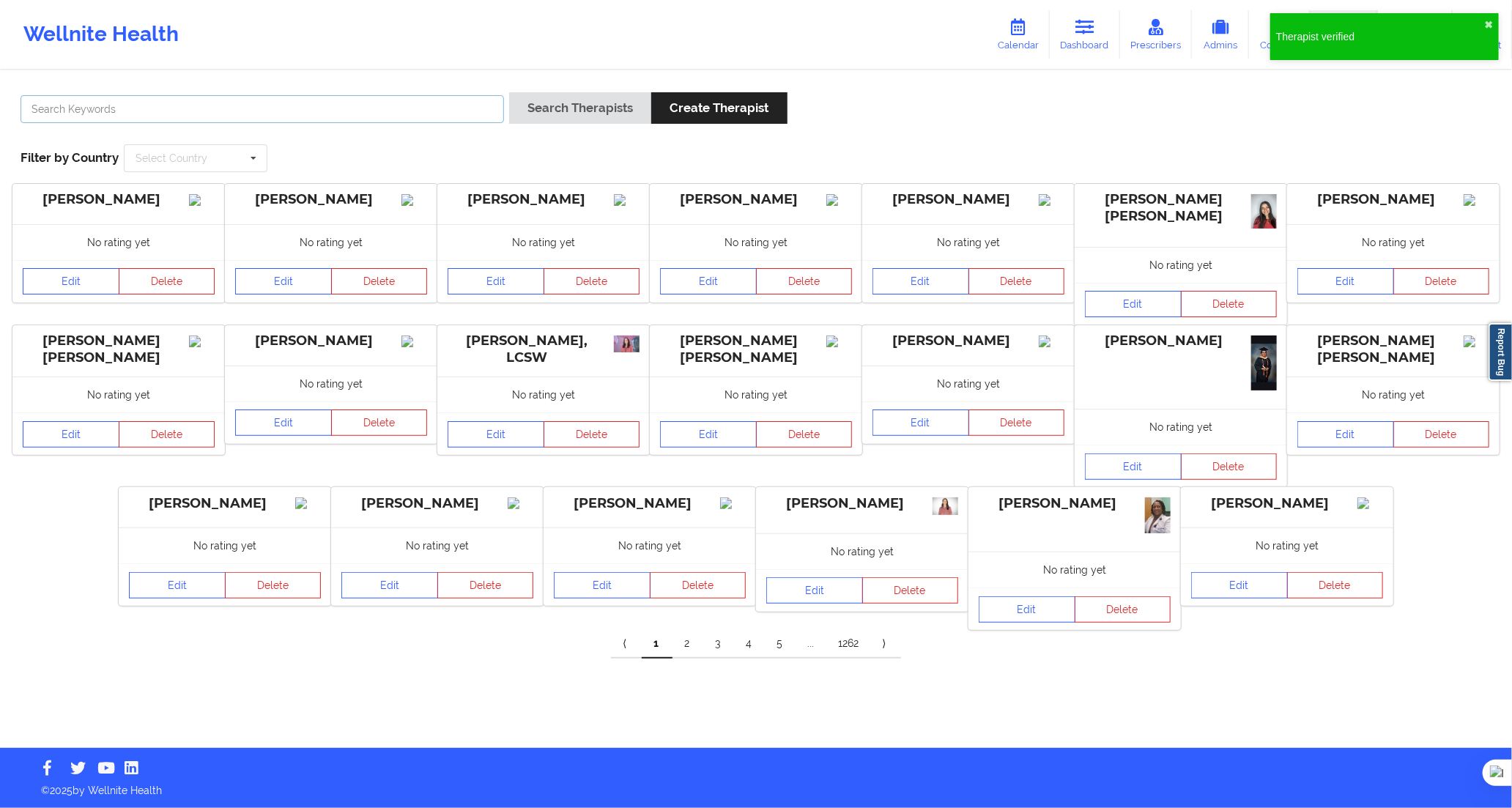
click at [447, 96] on input "text" at bounding box center [262, 110] width 483 height 28
paste input "[PERSON_NAME] [PERSON_NAME]"
type input "[PERSON_NAME] [PERSON_NAME]"
click at [539, 110] on button "Search Therapists" at bounding box center [580, 108] width 142 height 31
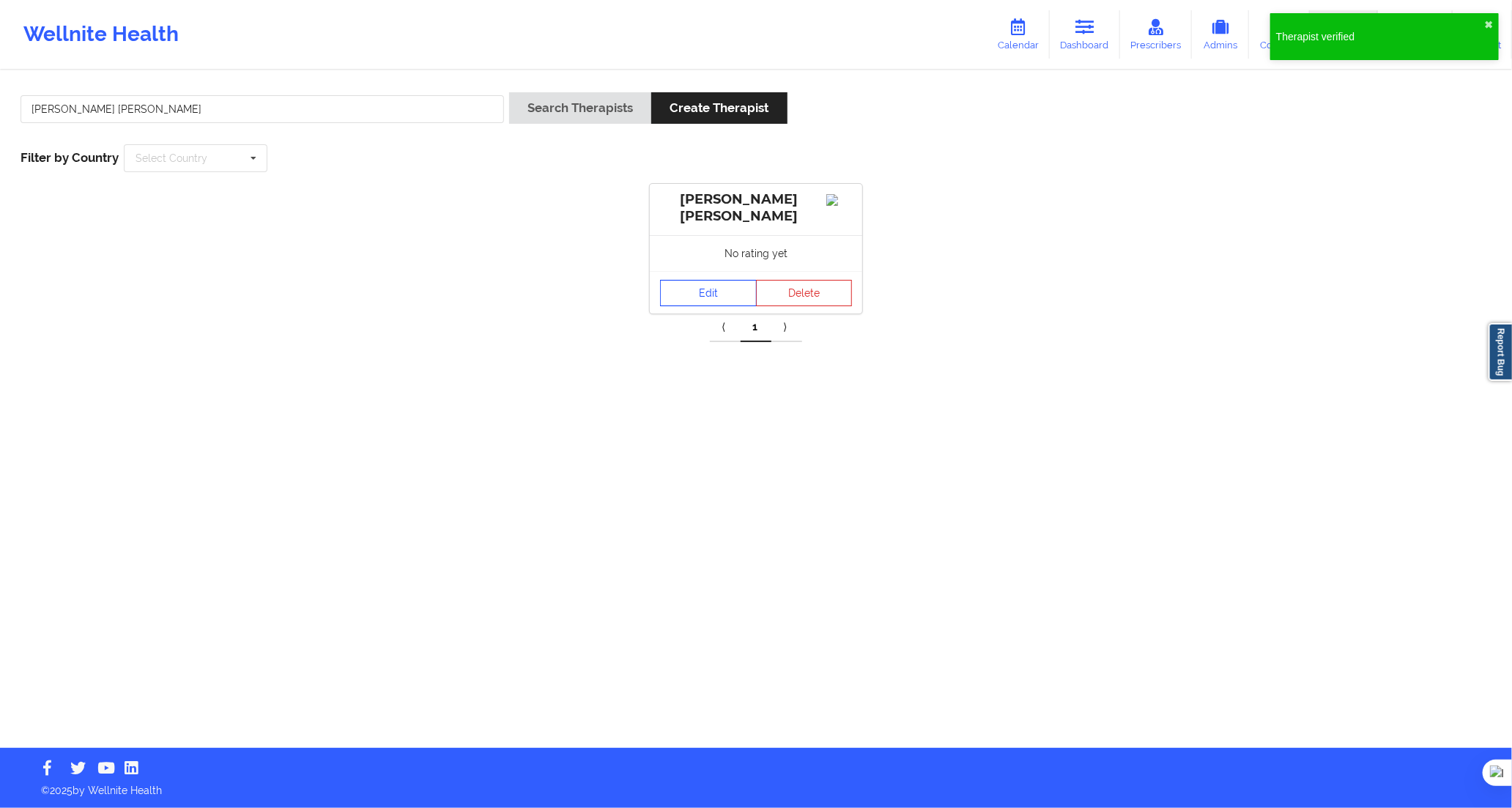
click at [726, 302] on link "Edit" at bounding box center [708, 293] width 96 height 26
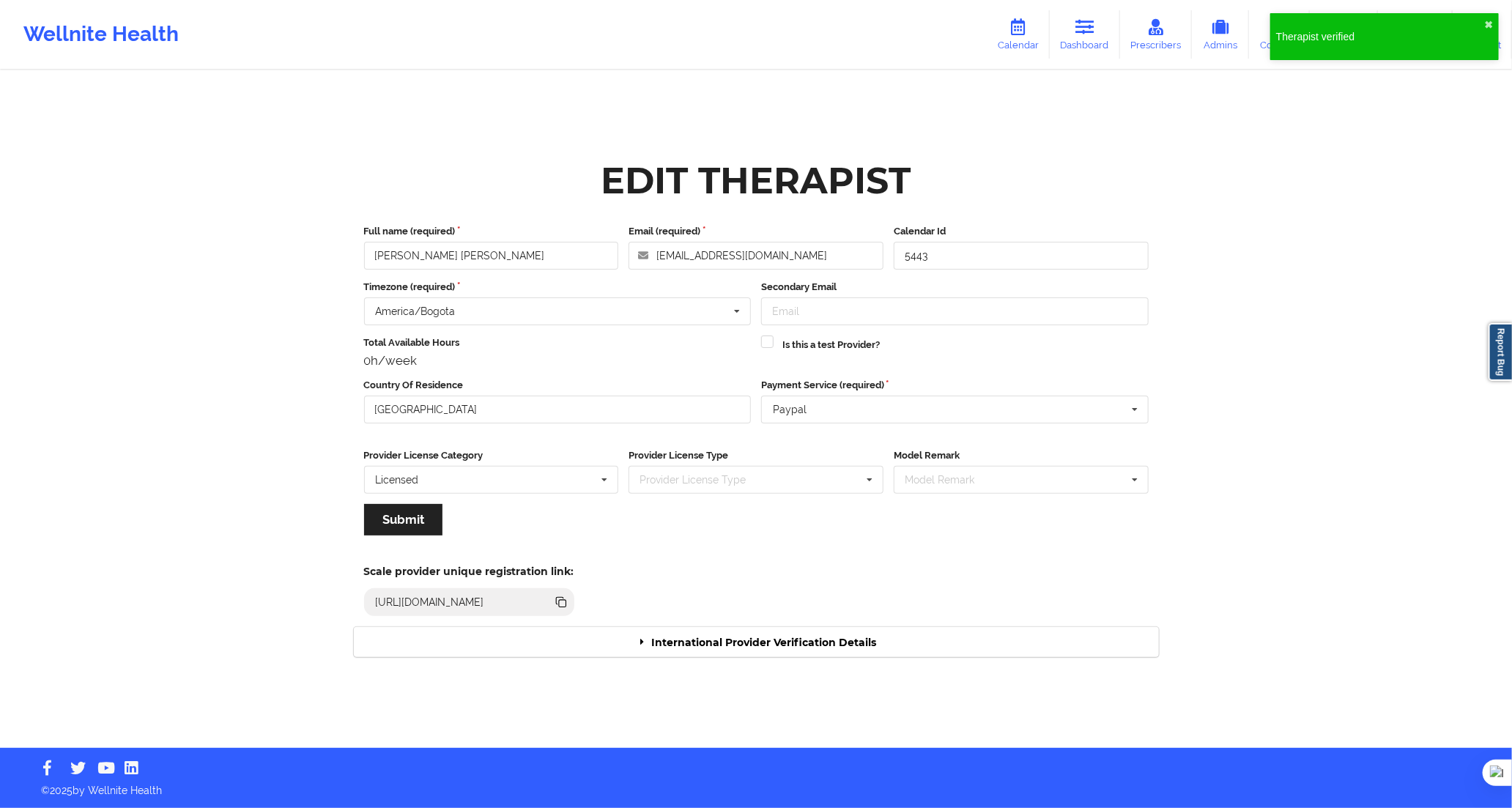
click at [912, 641] on div "International Provider Verification Details" at bounding box center [757, 642] width 805 height 30
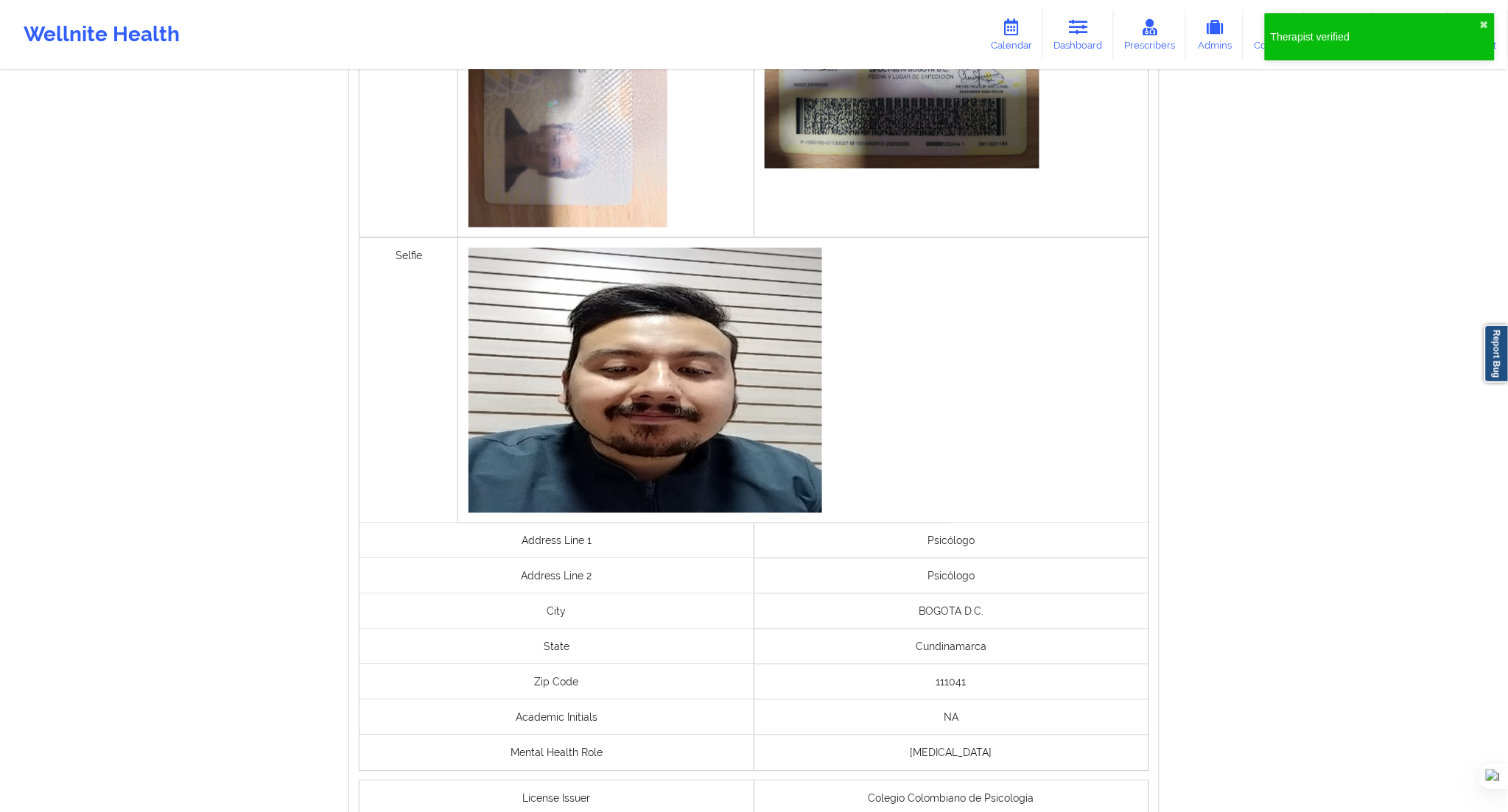
scroll to position [911, 0]
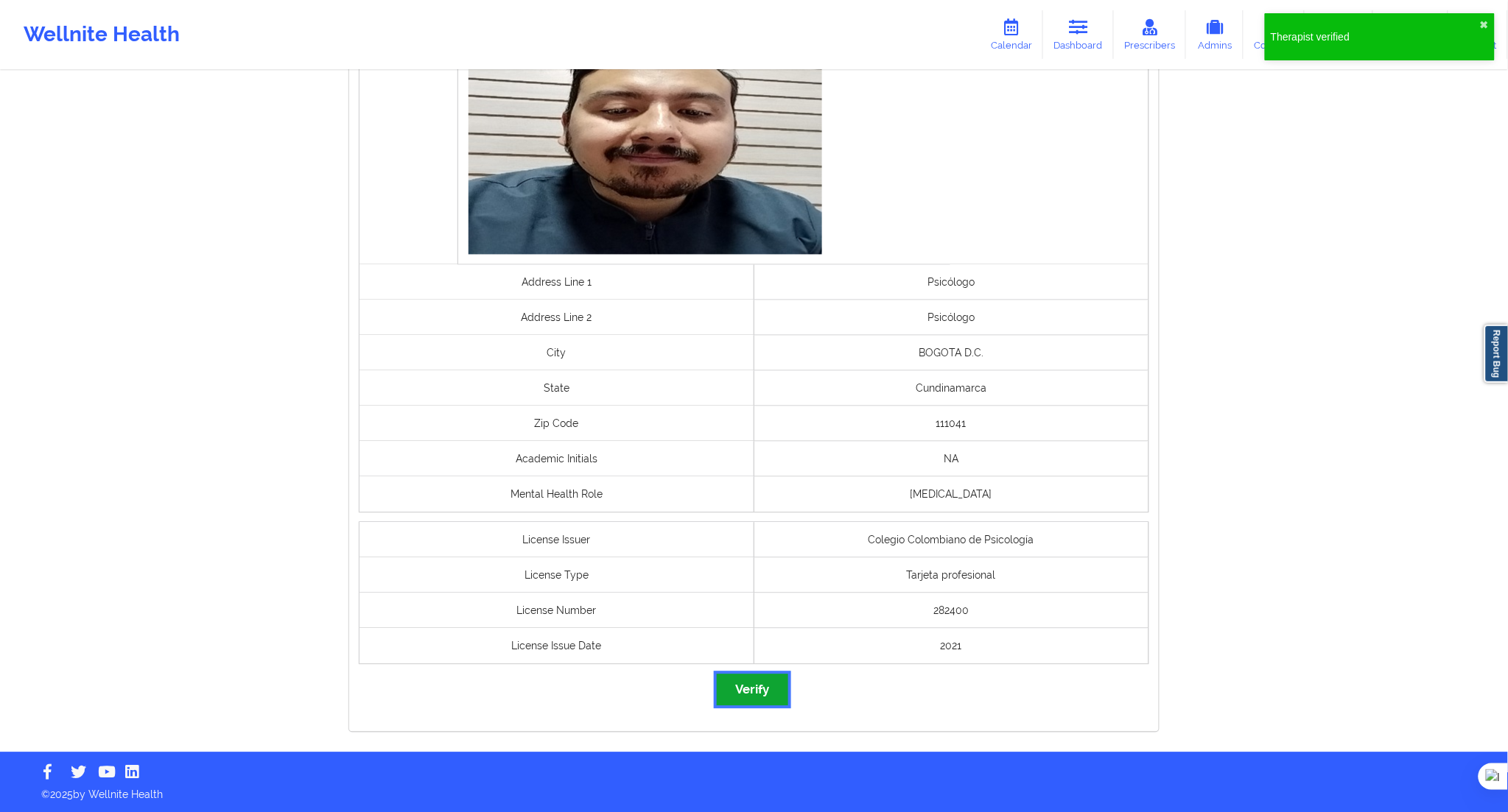
click at [771, 675] on button "Verify" at bounding box center [752, 690] width 70 height 31
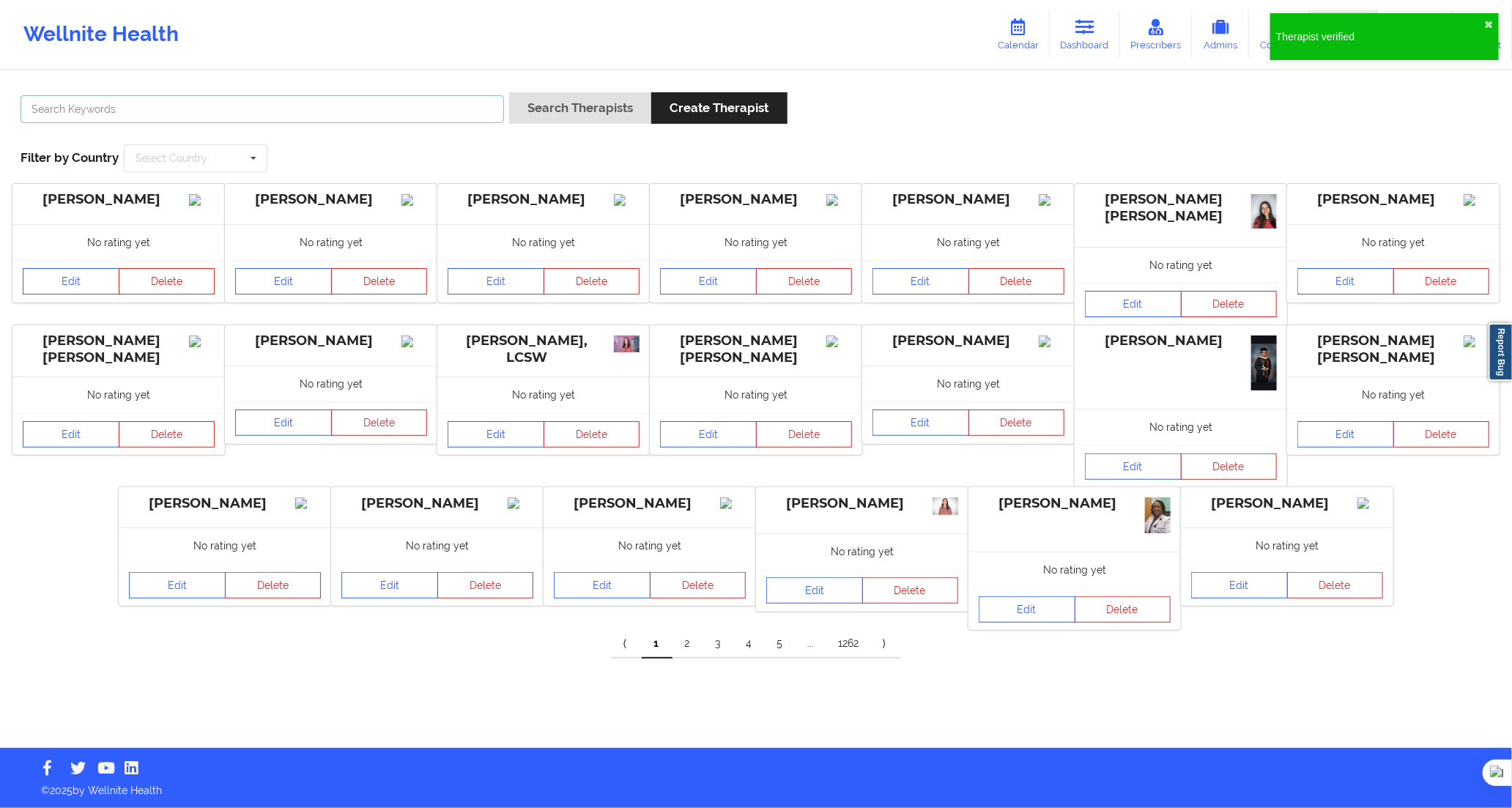
click at [467, 118] on input "text" at bounding box center [262, 110] width 483 height 28
paste input "[PERSON_NAME] [PERSON_NAME]"
type input "[PERSON_NAME] [PERSON_NAME]"
drag, startPoint x: 545, startPoint y: 100, endPoint x: 618, endPoint y: 100, distance: 73.0
click at [546, 99] on button "Search Therapists" at bounding box center [580, 108] width 142 height 31
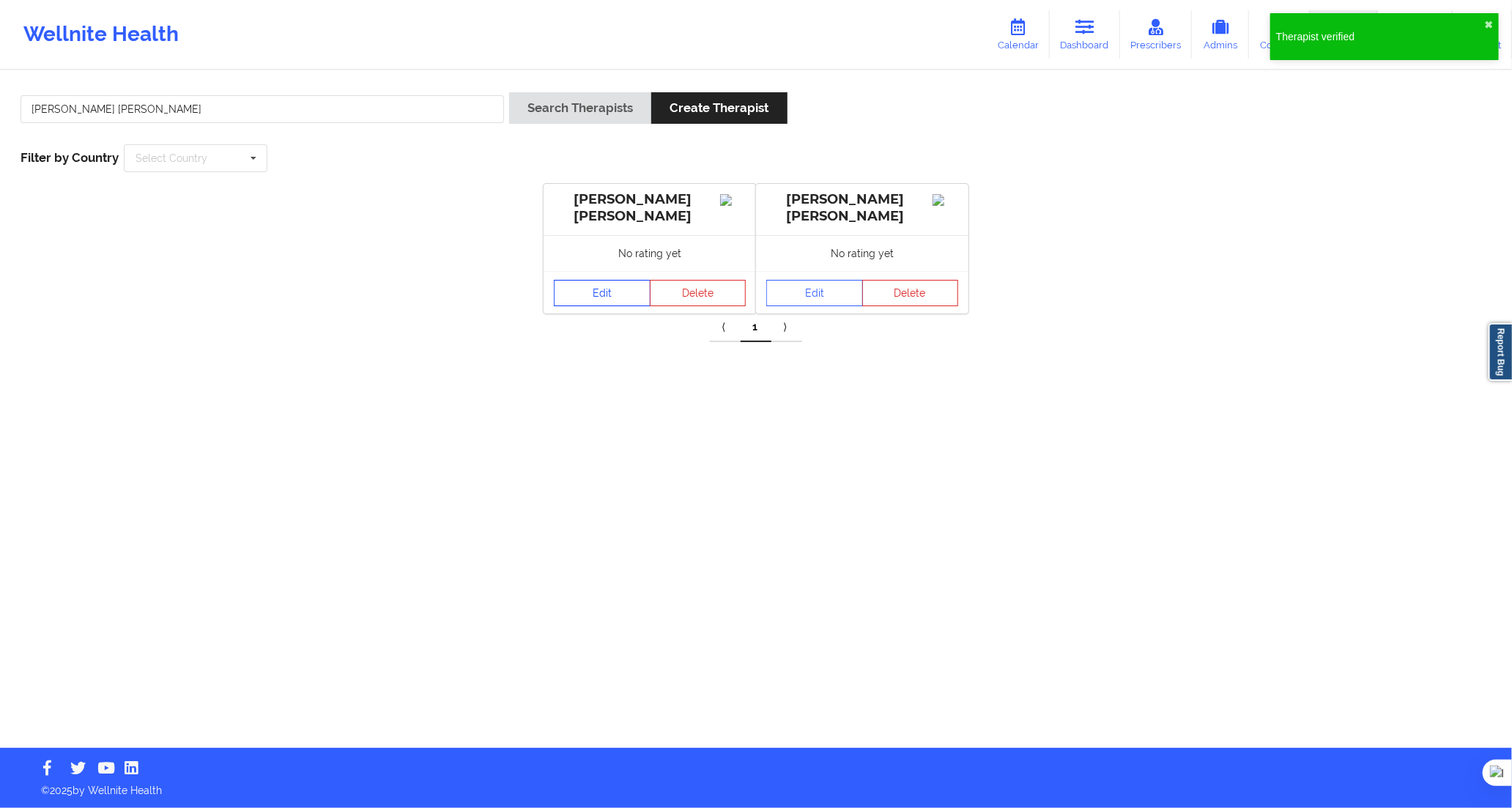
click at [608, 306] on link "Edit" at bounding box center [602, 293] width 96 height 26
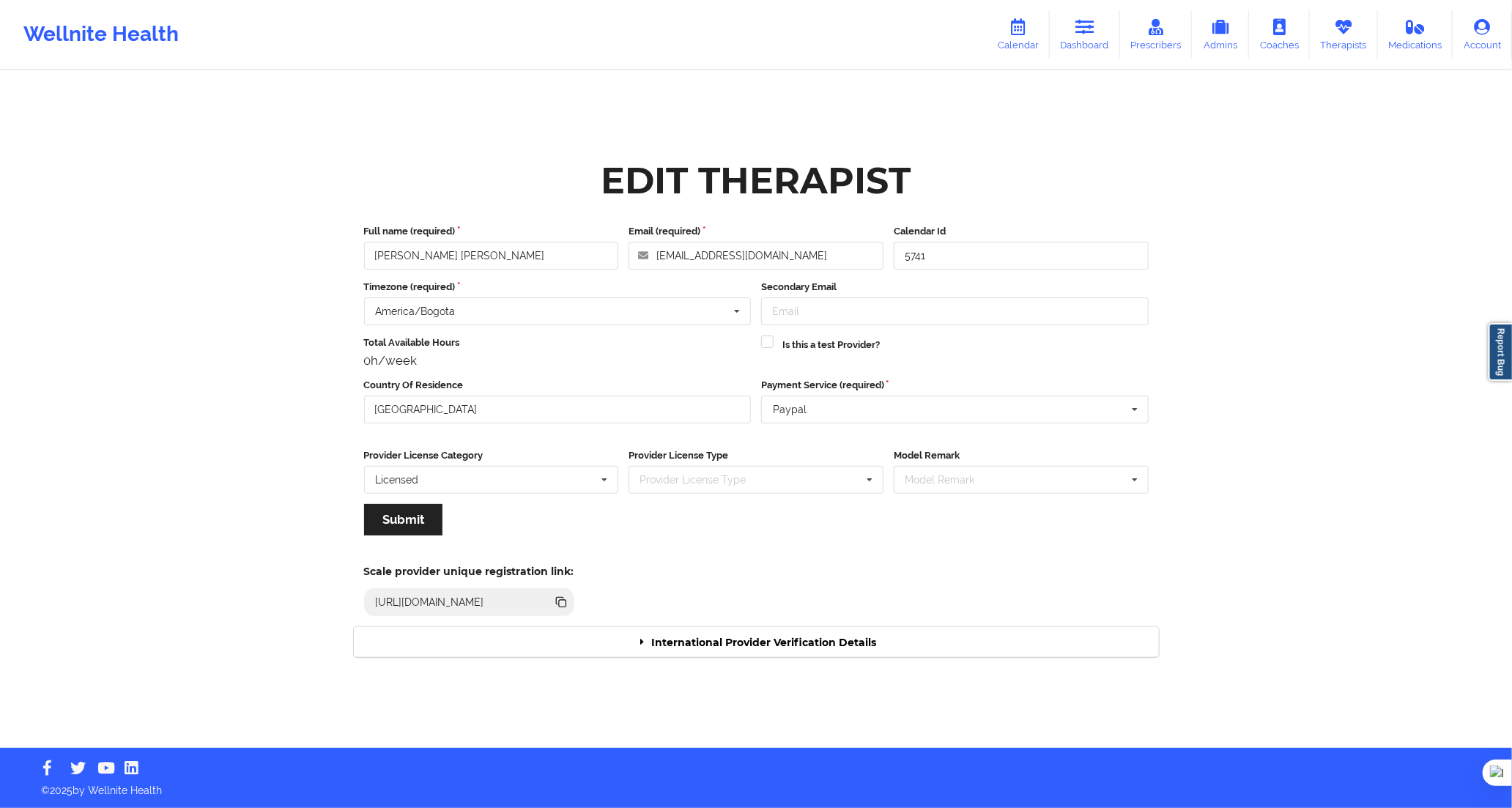
click at [739, 638] on div "International Provider Verification Details" at bounding box center [757, 642] width 805 height 30
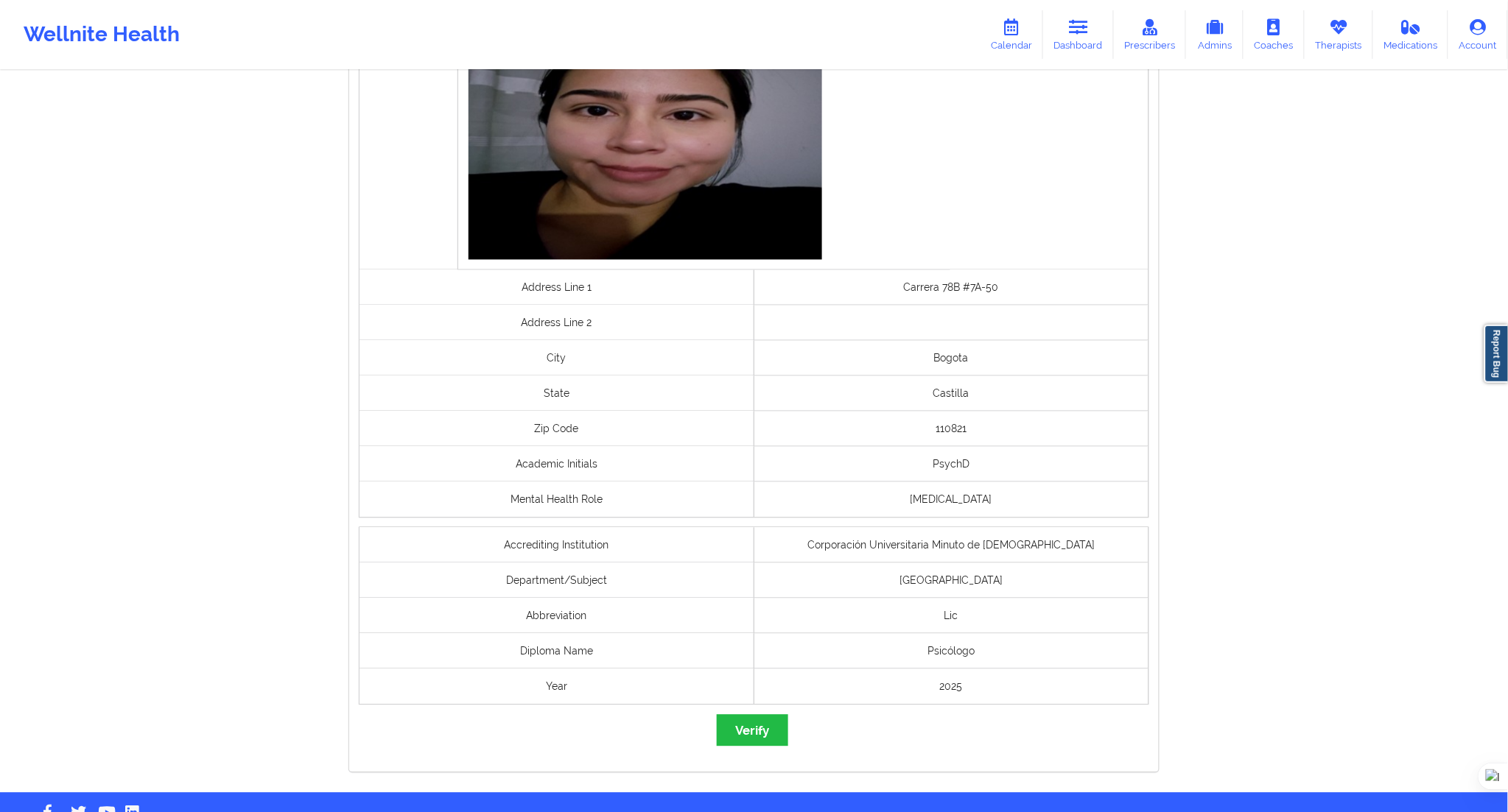
scroll to position [818, 0]
click at [771, 723] on button "Verify" at bounding box center [752, 730] width 70 height 31
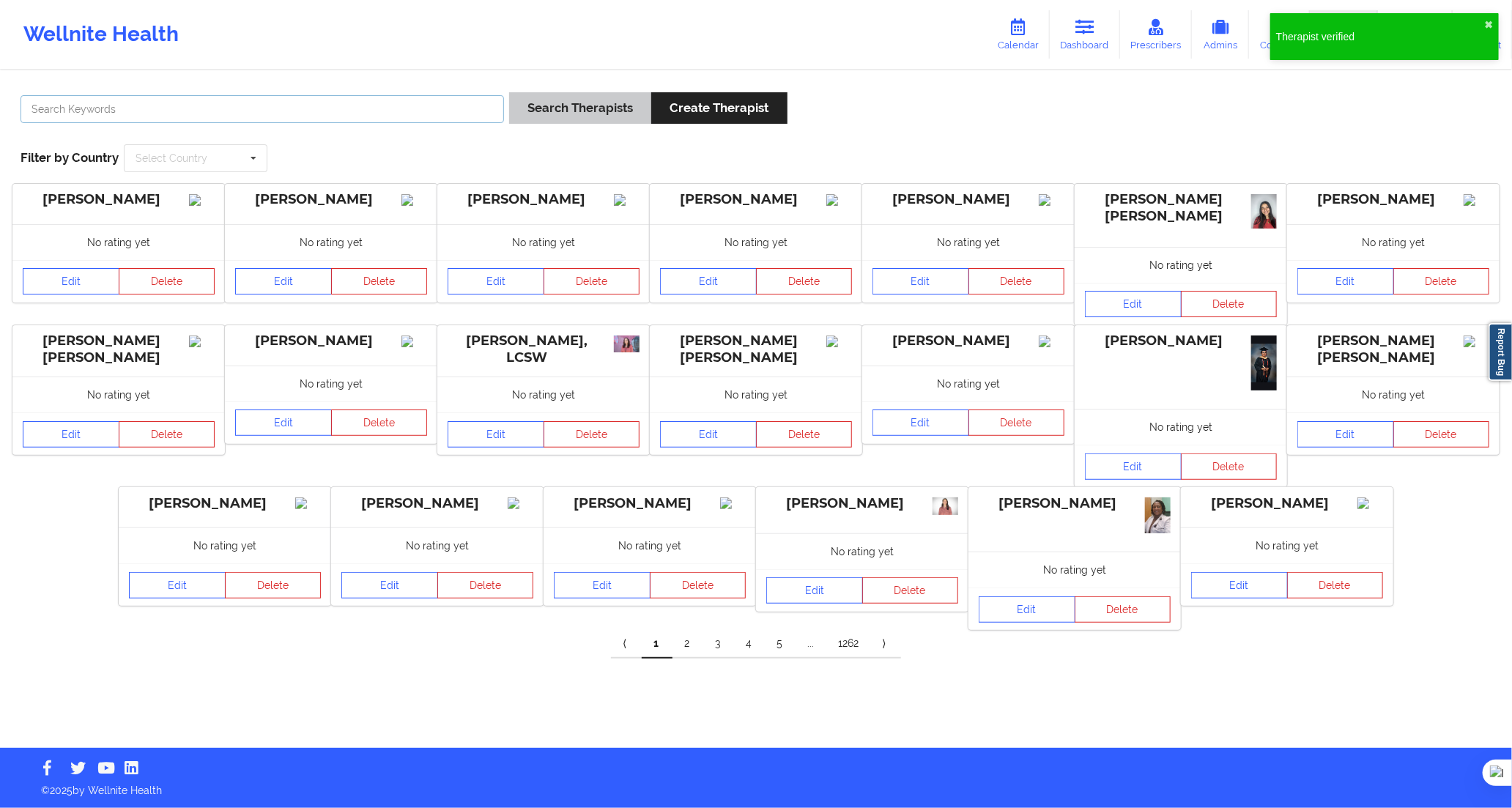
drag, startPoint x: 456, startPoint y: 107, endPoint x: 548, endPoint y: 109, distance: 92.0
click at [456, 107] on input "text" at bounding box center [262, 110] width 483 height 28
paste input "[PERSON_NAME]"
type input "[PERSON_NAME]"
click at [565, 110] on button "Search Therapists" at bounding box center [580, 108] width 142 height 31
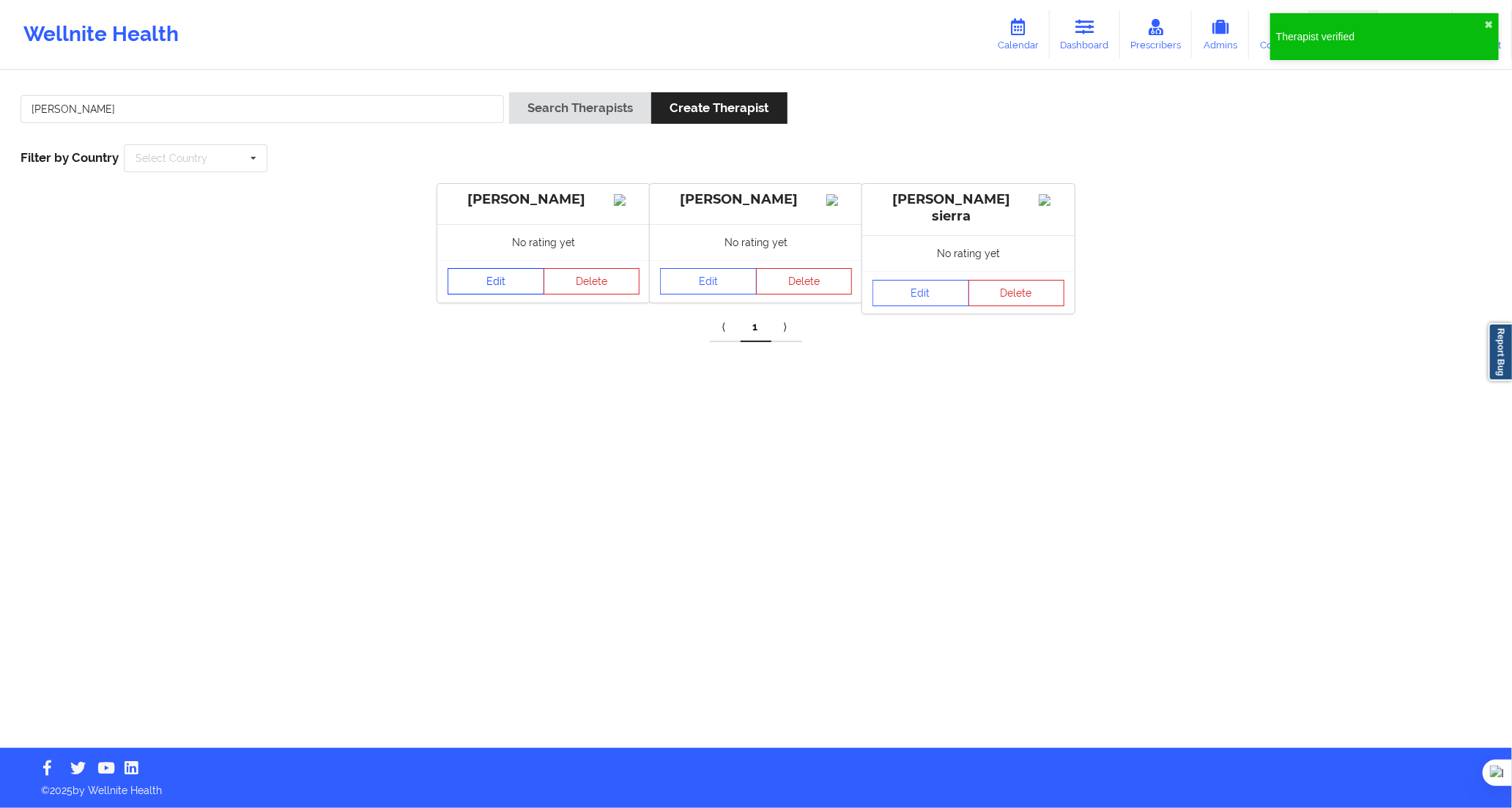
click at [483, 295] on link "Edit" at bounding box center [496, 282] width 96 height 26
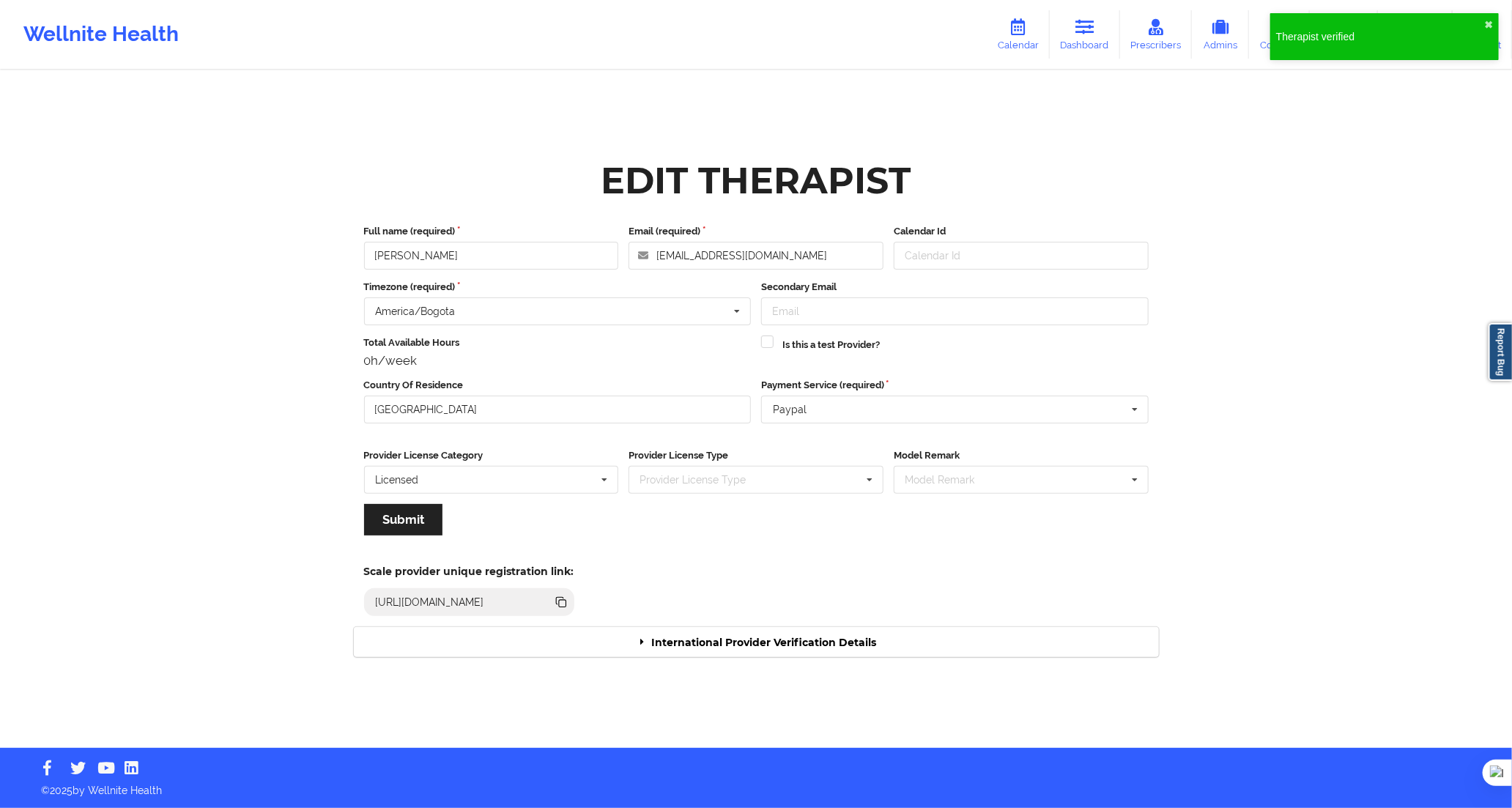
click at [758, 633] on div "International Provider Verification Details" at bounding box center [757, 642] width 805 height 30
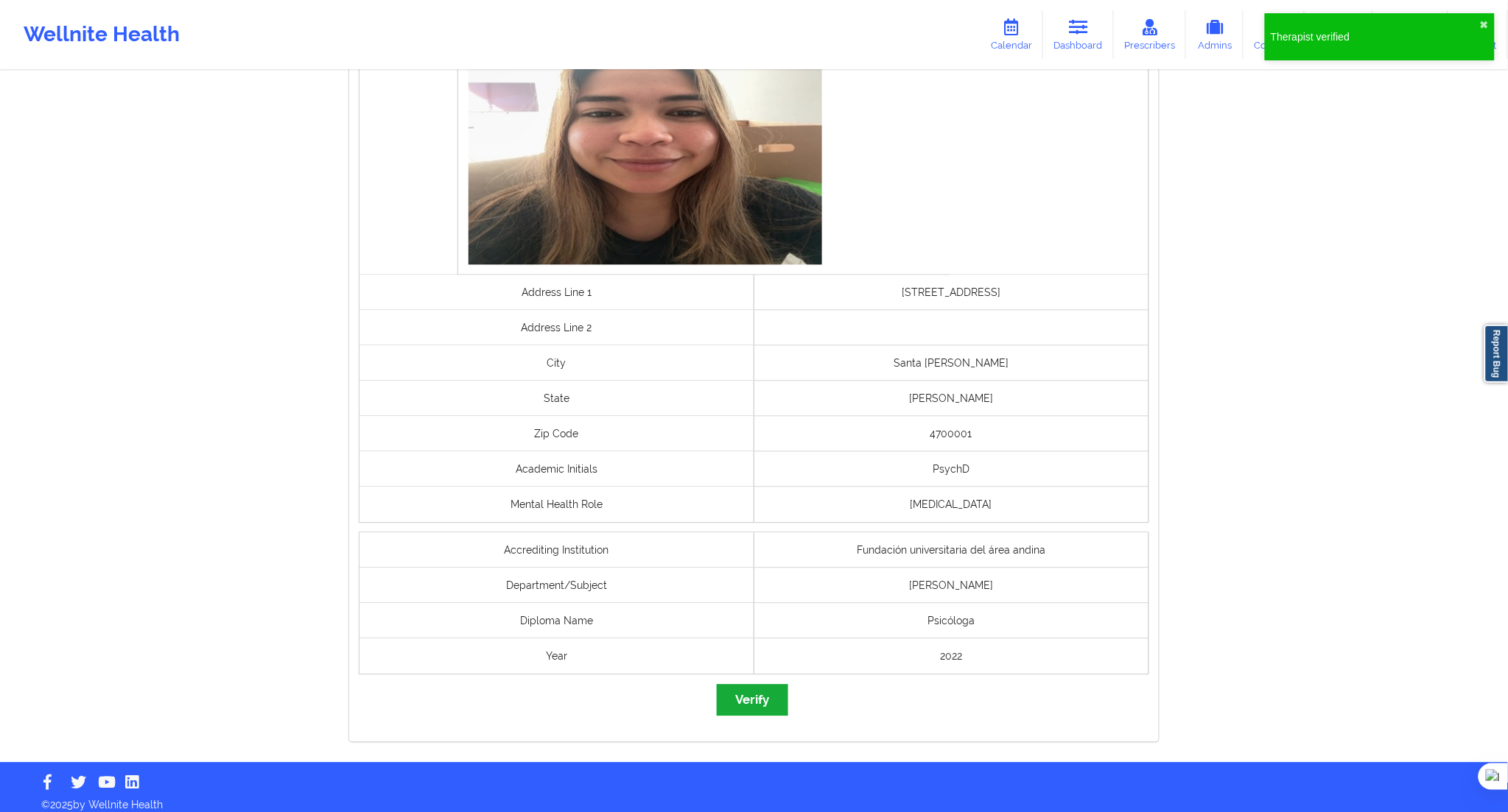
scroll to position [911, 0]
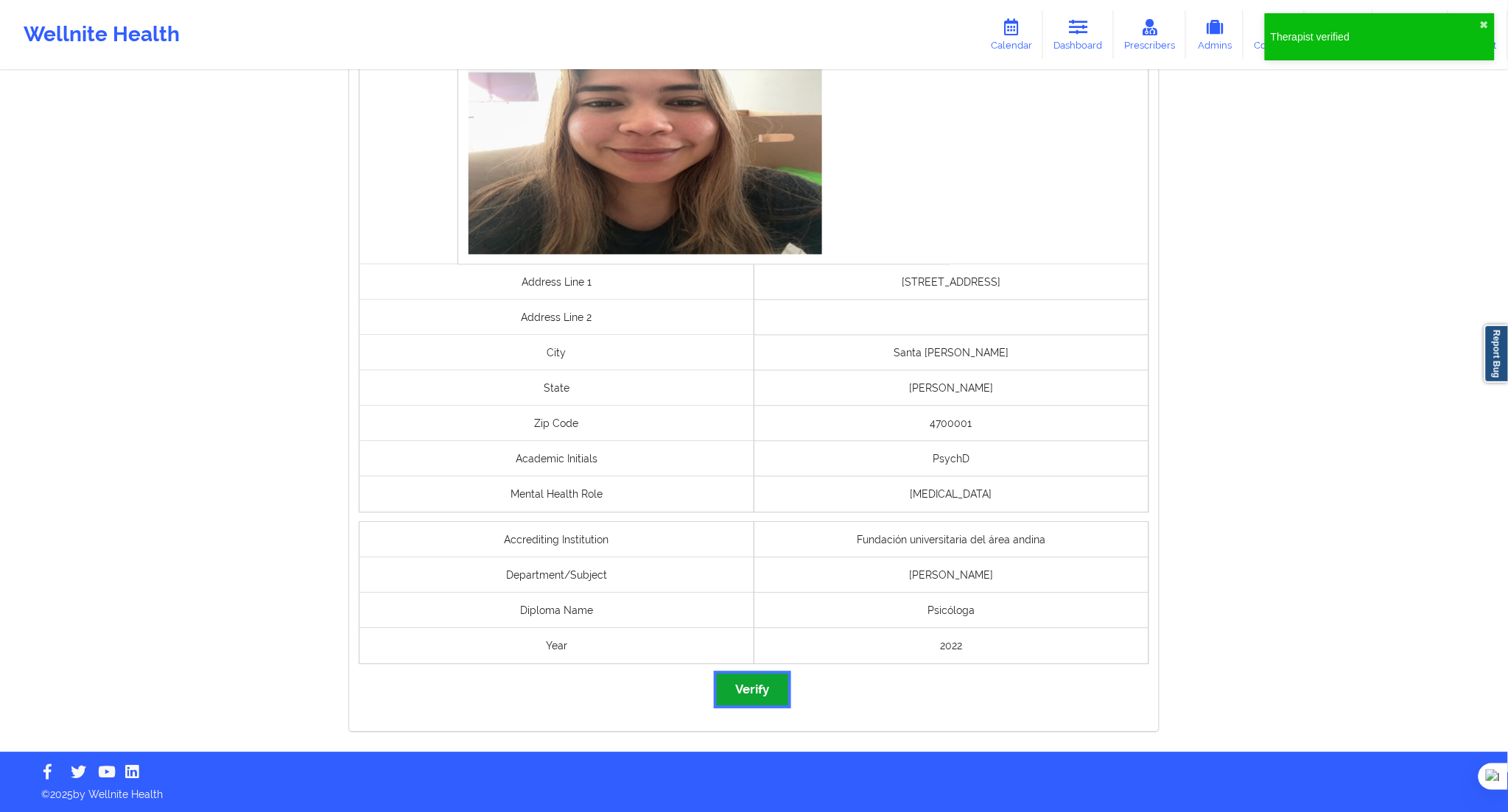
click at [764, 694] on button "Verify" at bounding box center [752, 690] width 70 height 31
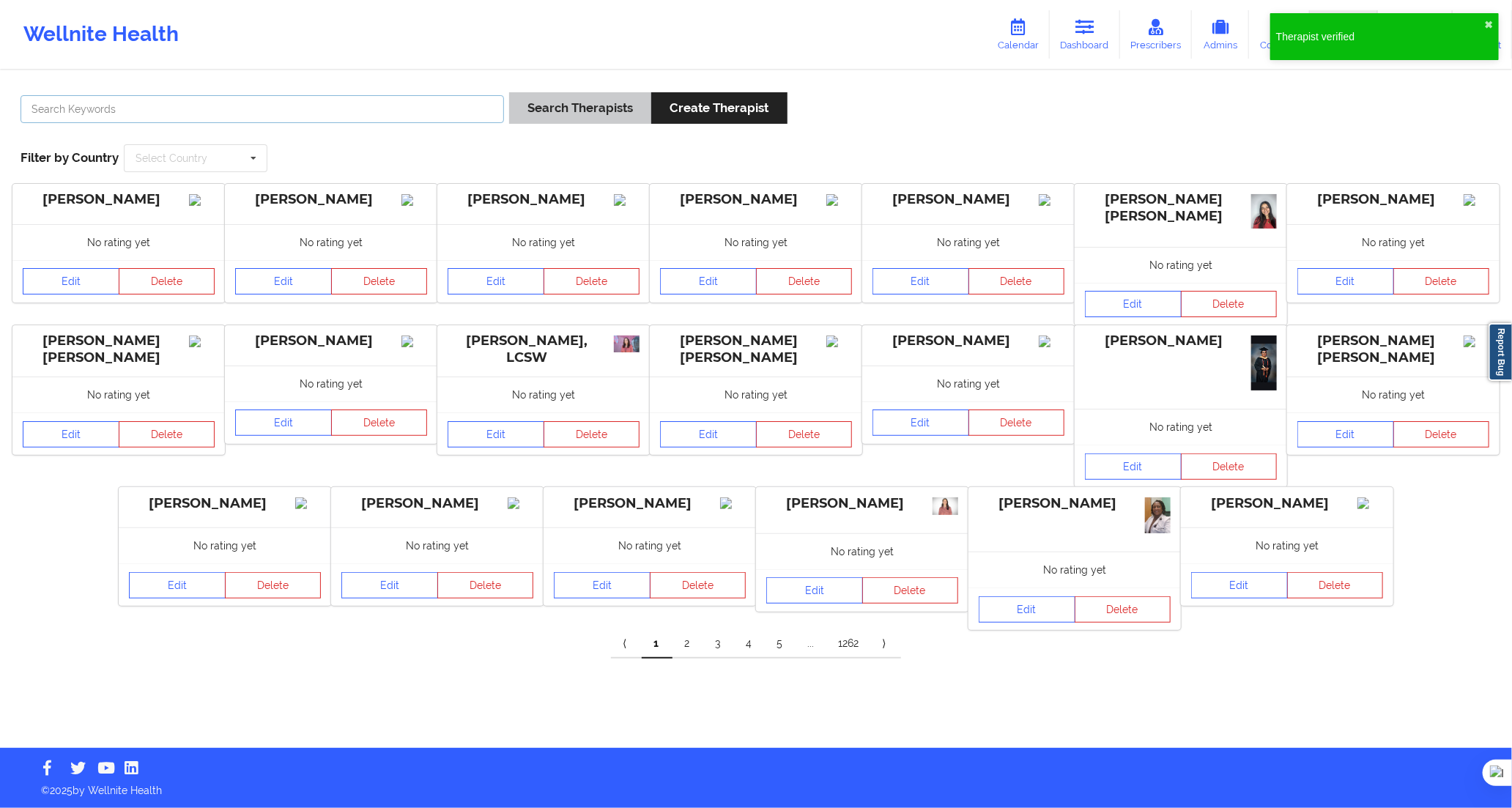
drag, startPoint x: 498, startPoint y: 116, endPoint x: 567, endPoint y: 114, distance: 69.0
click at [498, 116] on input "text" at bounding box center [262, 110] width 483 height 28
paste input "[PERSON_NAME]"
type input "[PERSON_NAME]"
click at [580, 114] on button "Search Therapists" at bounding box center [580, 108] width 142 height 31
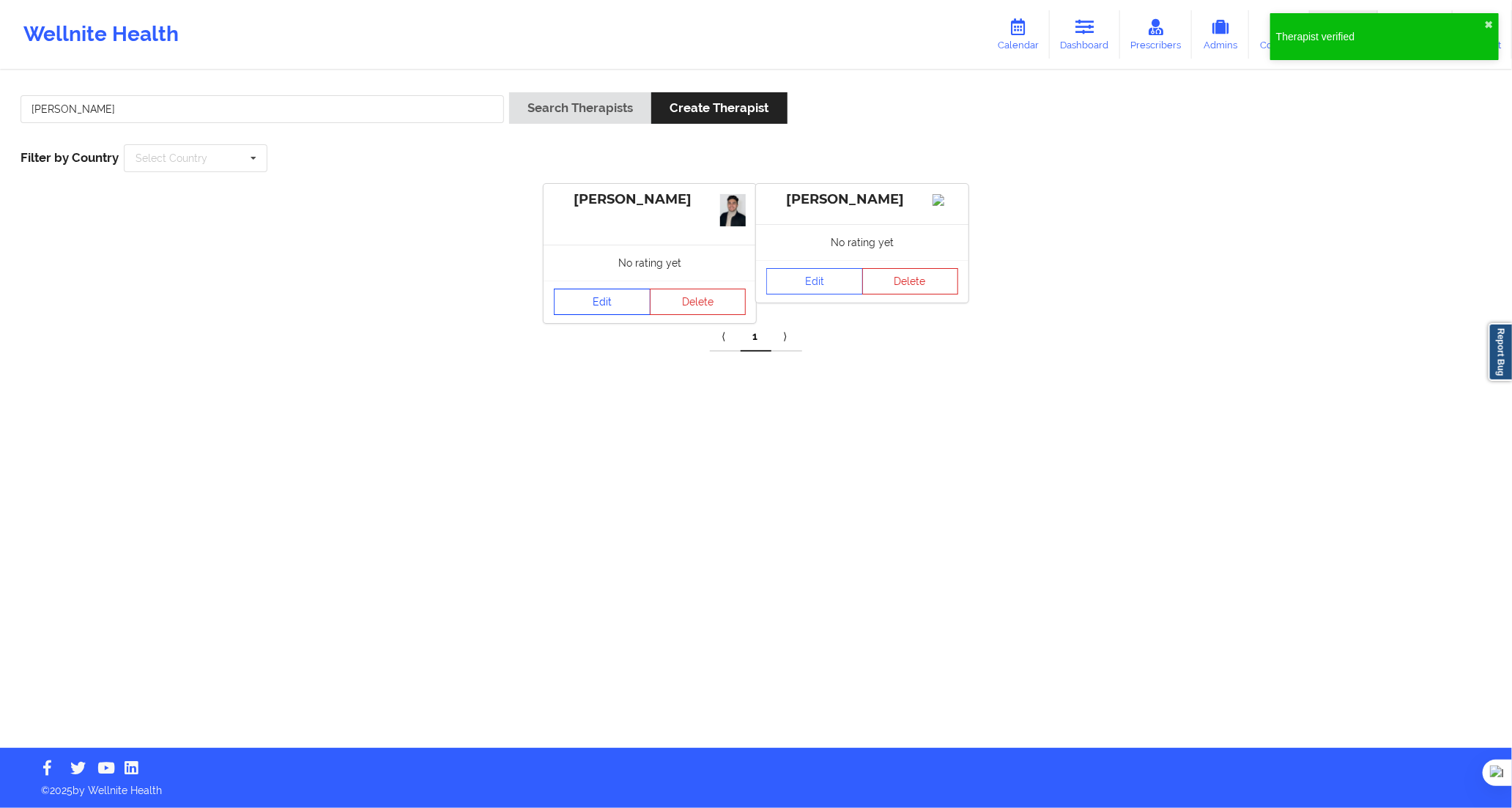
click at [623, 296] on link "Edit" at bounding box center [602, 302] width 96 height 26
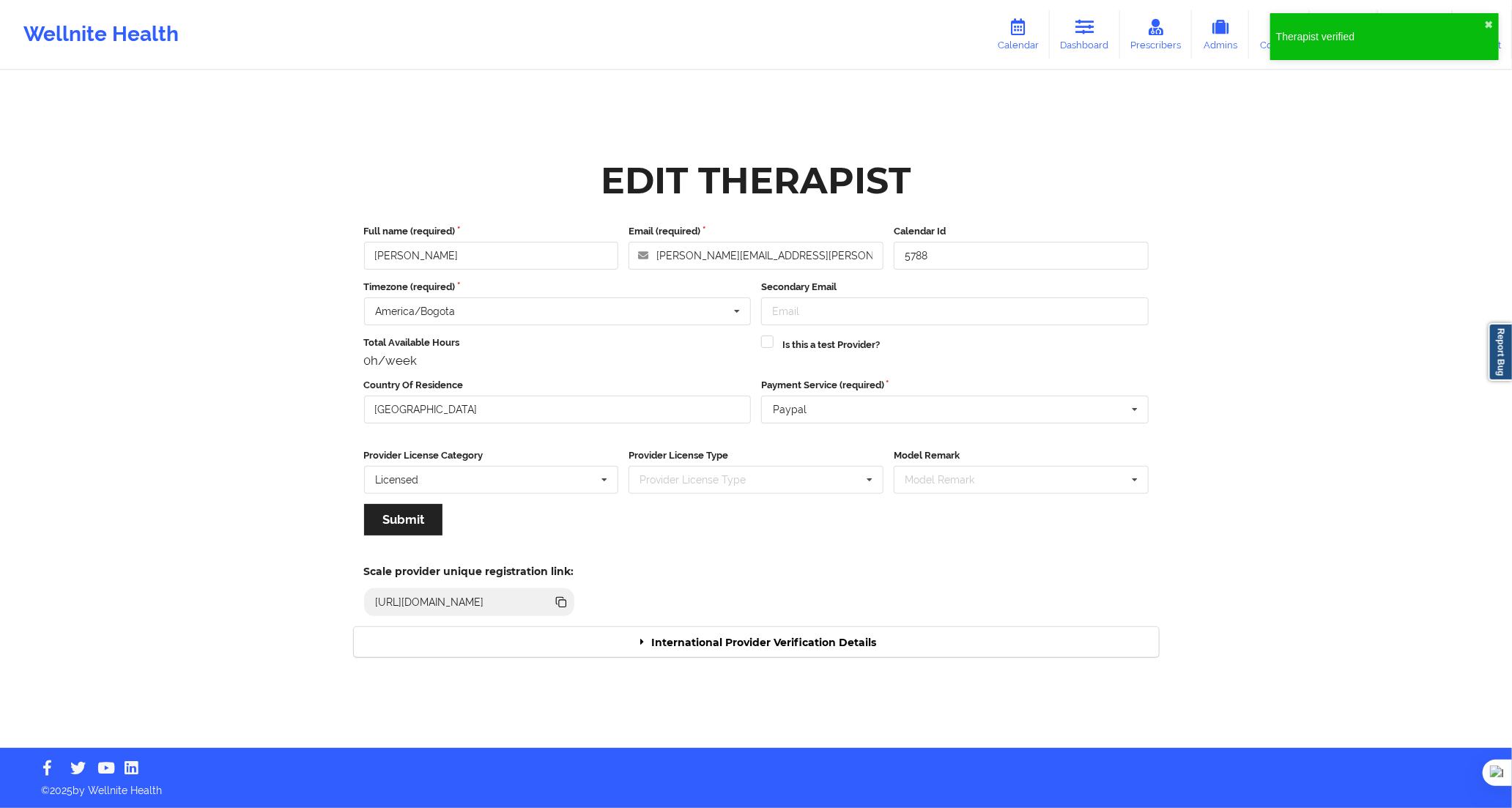
click at [845, 635] on div "International Provider Verification Details" at bounding box center [757, 642] width 805 height 30
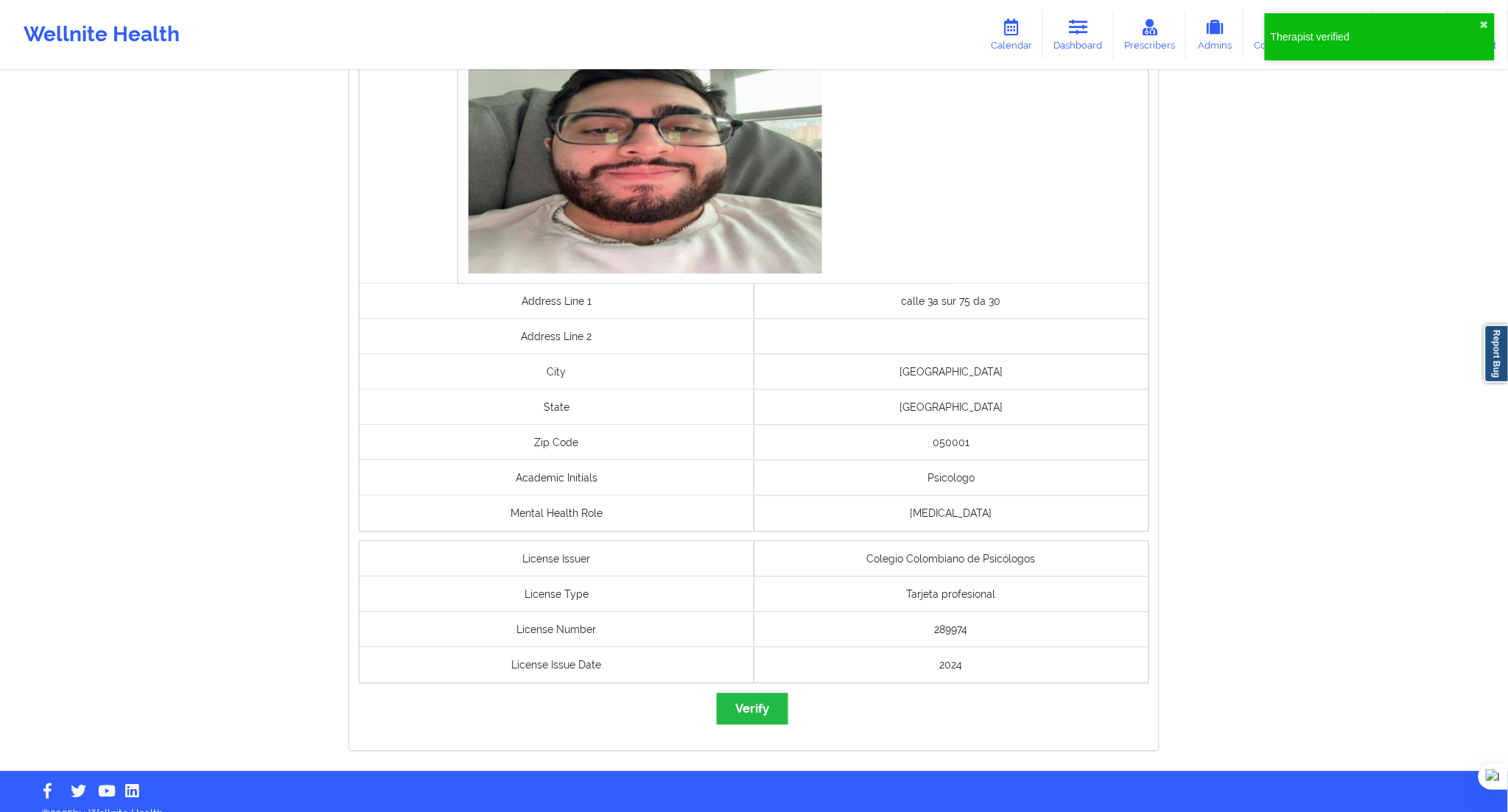
scroll to position [822, 0]
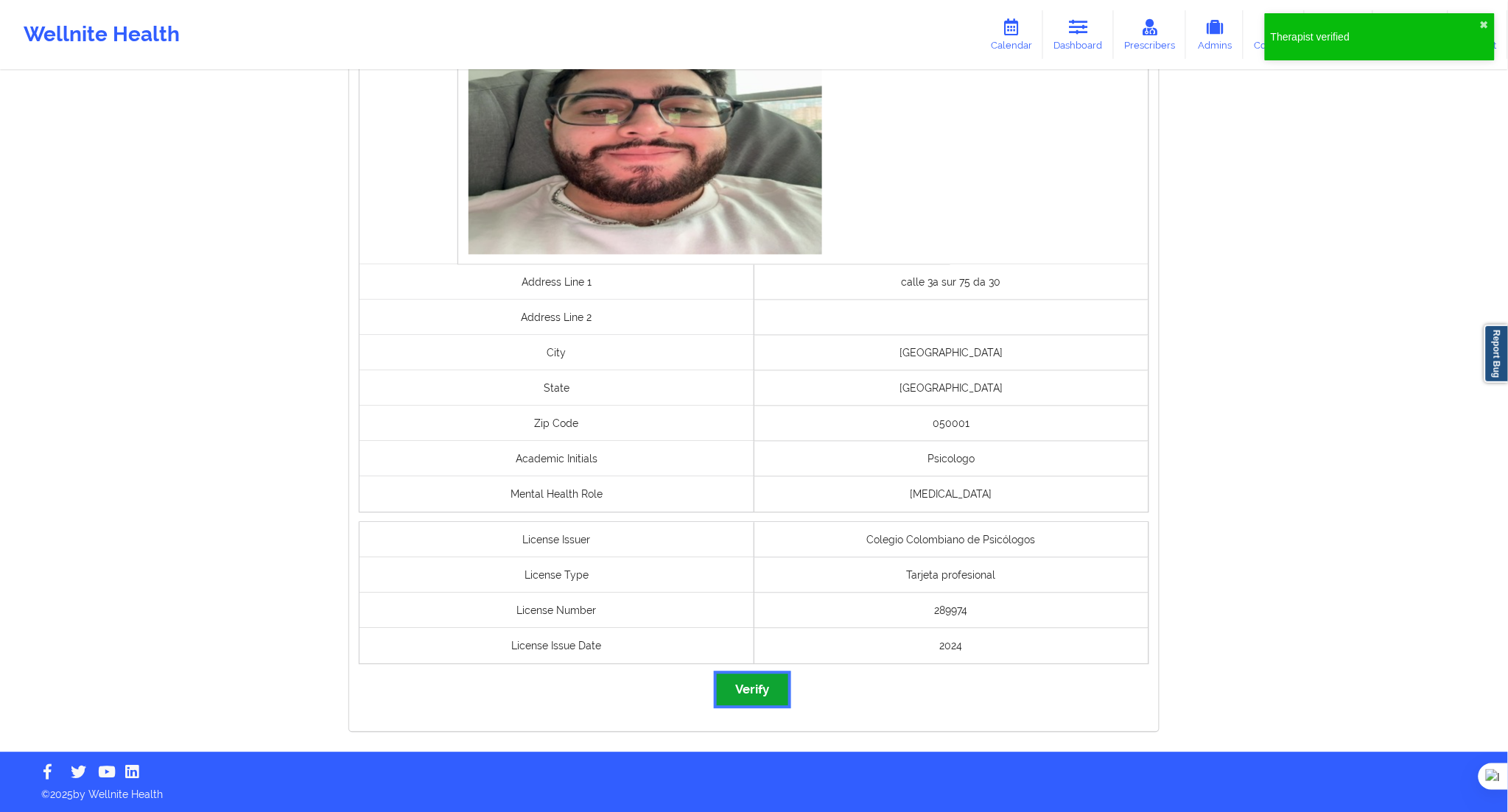
click at [778, 689] on button "Verify" at bounding box center [752, 690] width 70 height 31
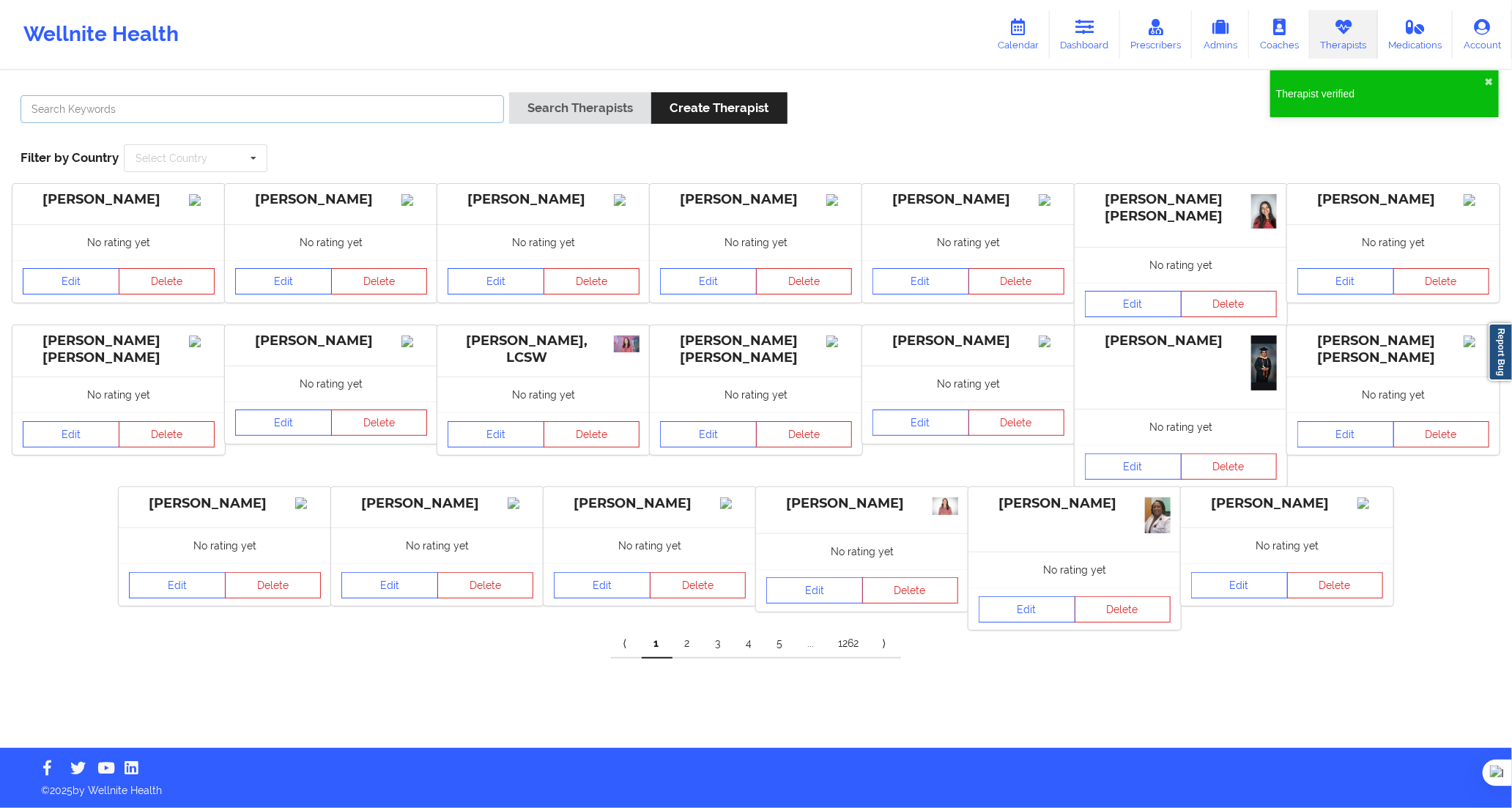
click at [443, 108] on input "text" at bounding box center [262, 110] width 483 height 28
paste input "[PERSON_NAME] [PERSON_NAME]"
type input "[PERSON_NAME] [PERSON_NAME]"
click at [589, 99] on button "Search Therapists" at bounding box center [580, 108] width 142 height 31
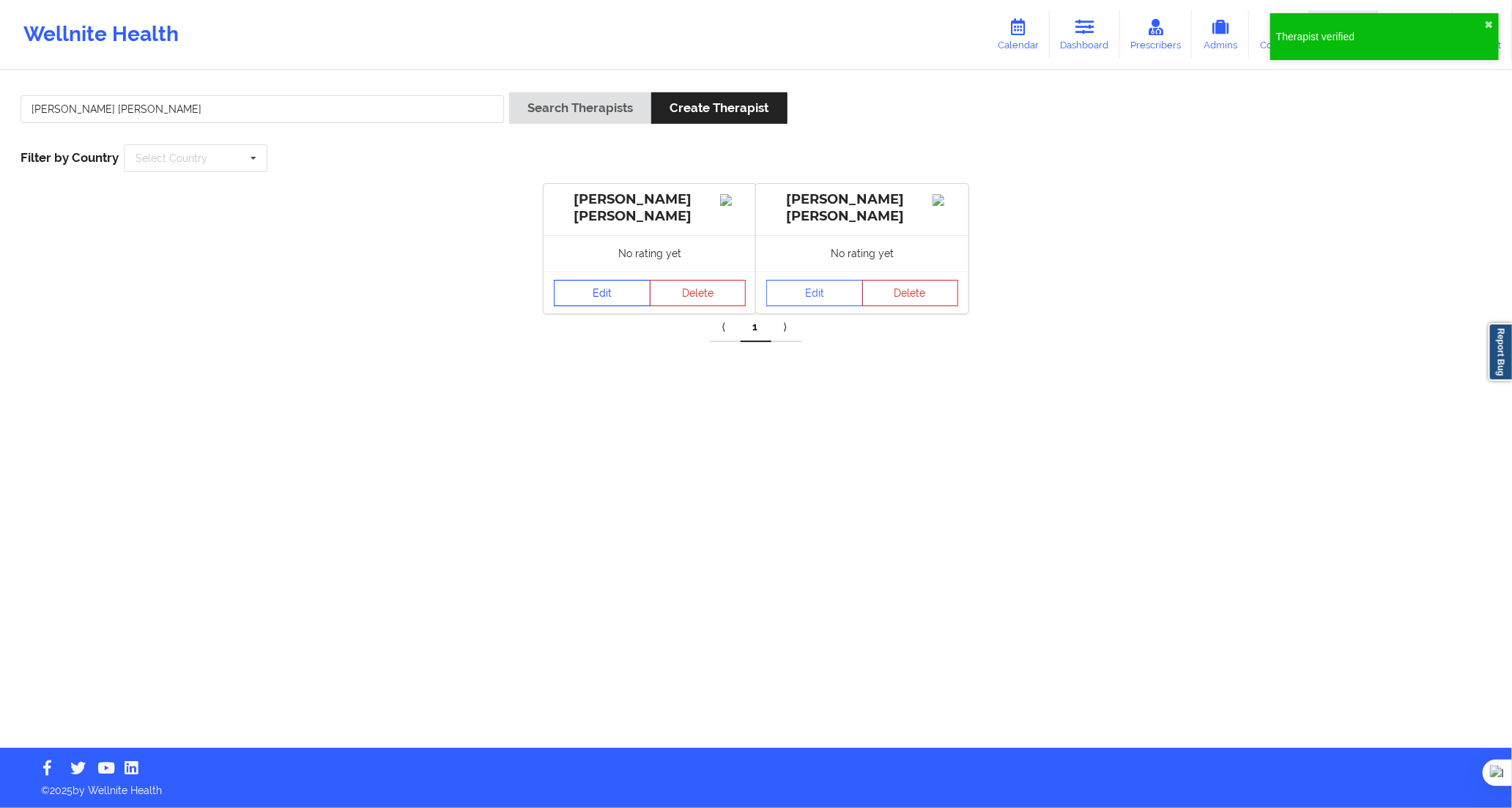
click at [628, 294] on link "Edit" at bounding box center [602, 293] width 96 height 26
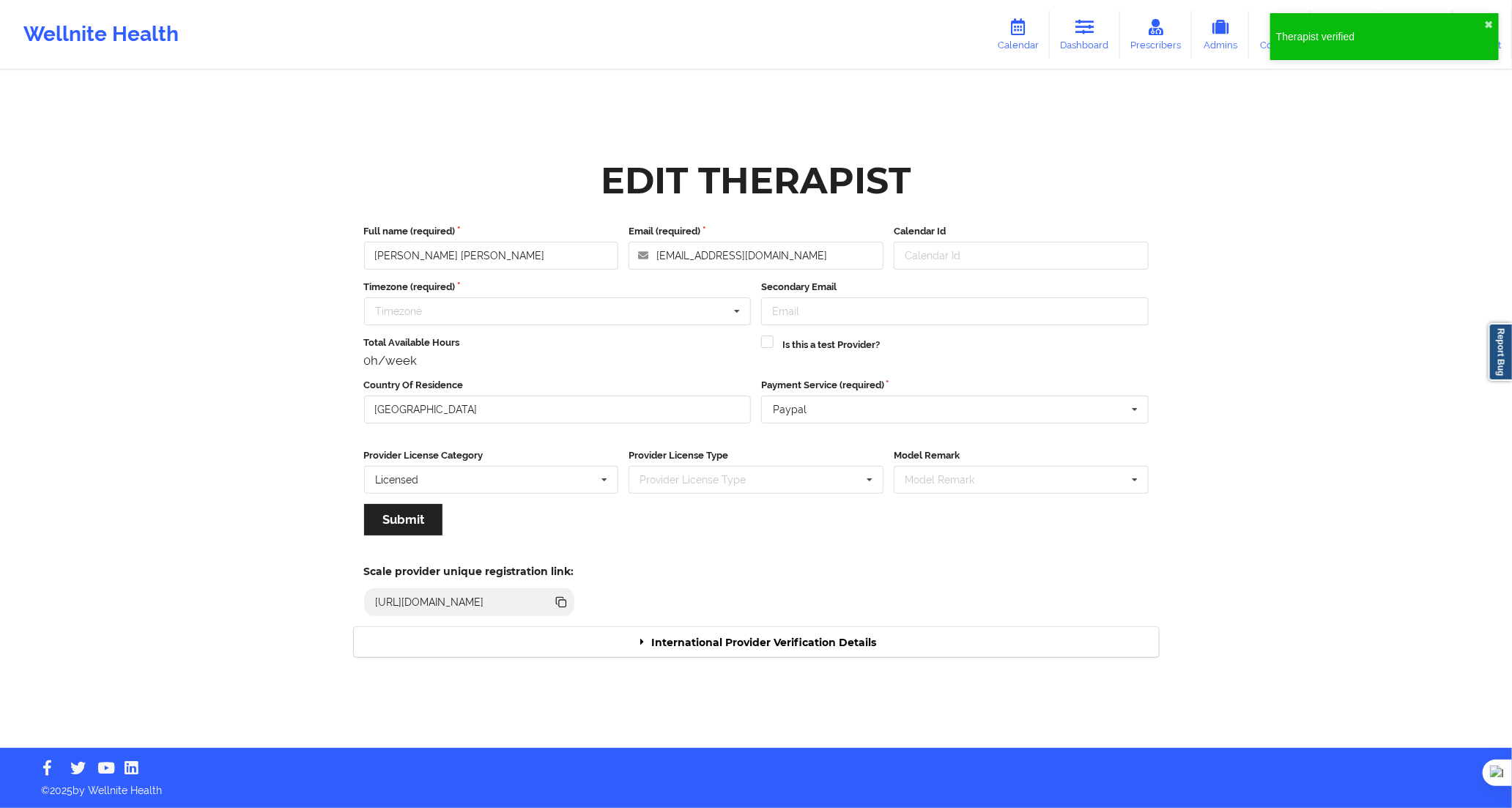
click at [902, 642] on div "International Provider Verification Details" at bounding box center [757, 642] width 805 height 30
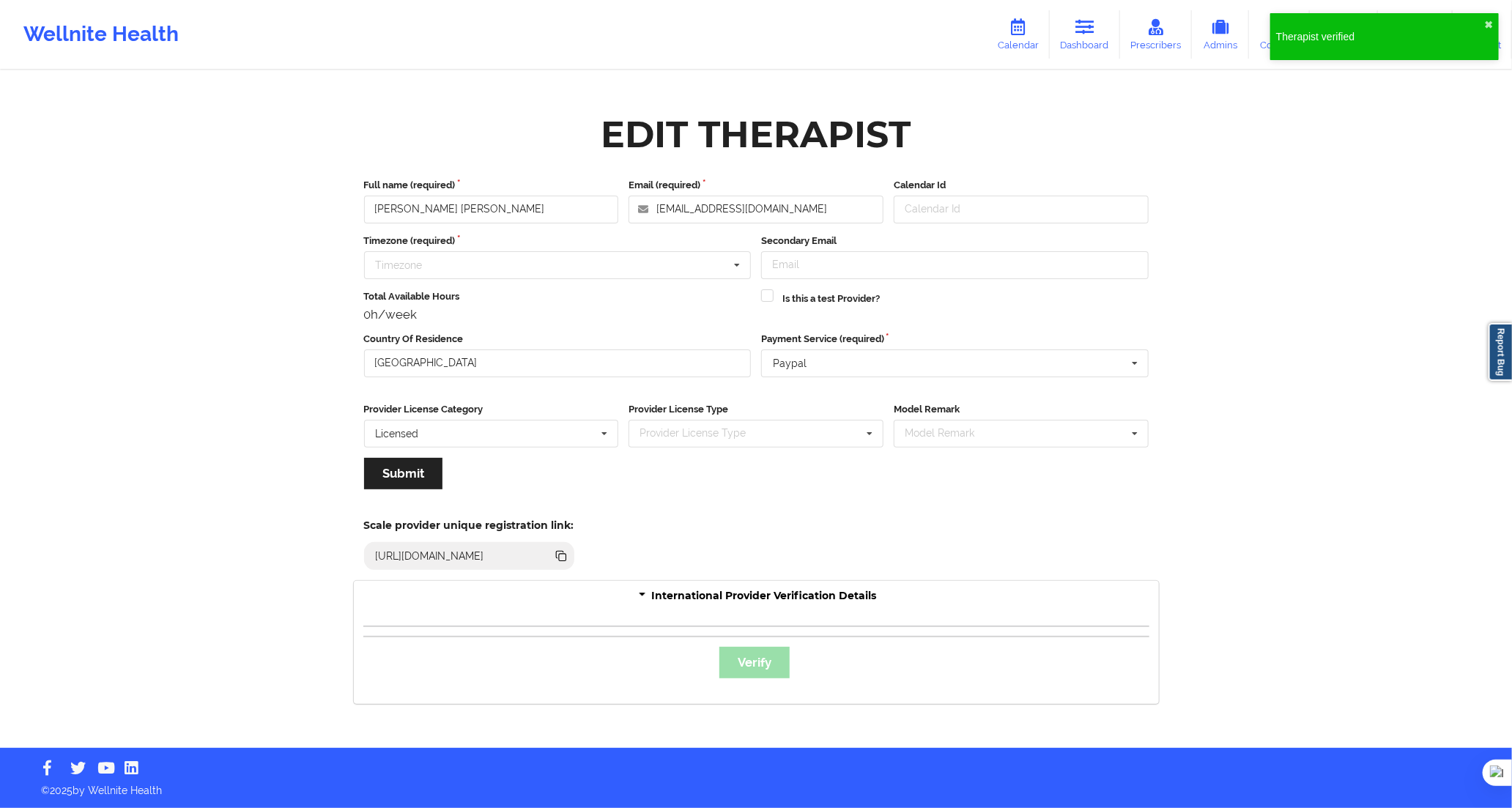
click at [1482, 17] on div "Therapist verified ✖︎" at bounding box center [1385, 36] width 229 height 47
click at [1487, 19] on button "✖︎" at bounding box center [1488, 25] width 9 height 12
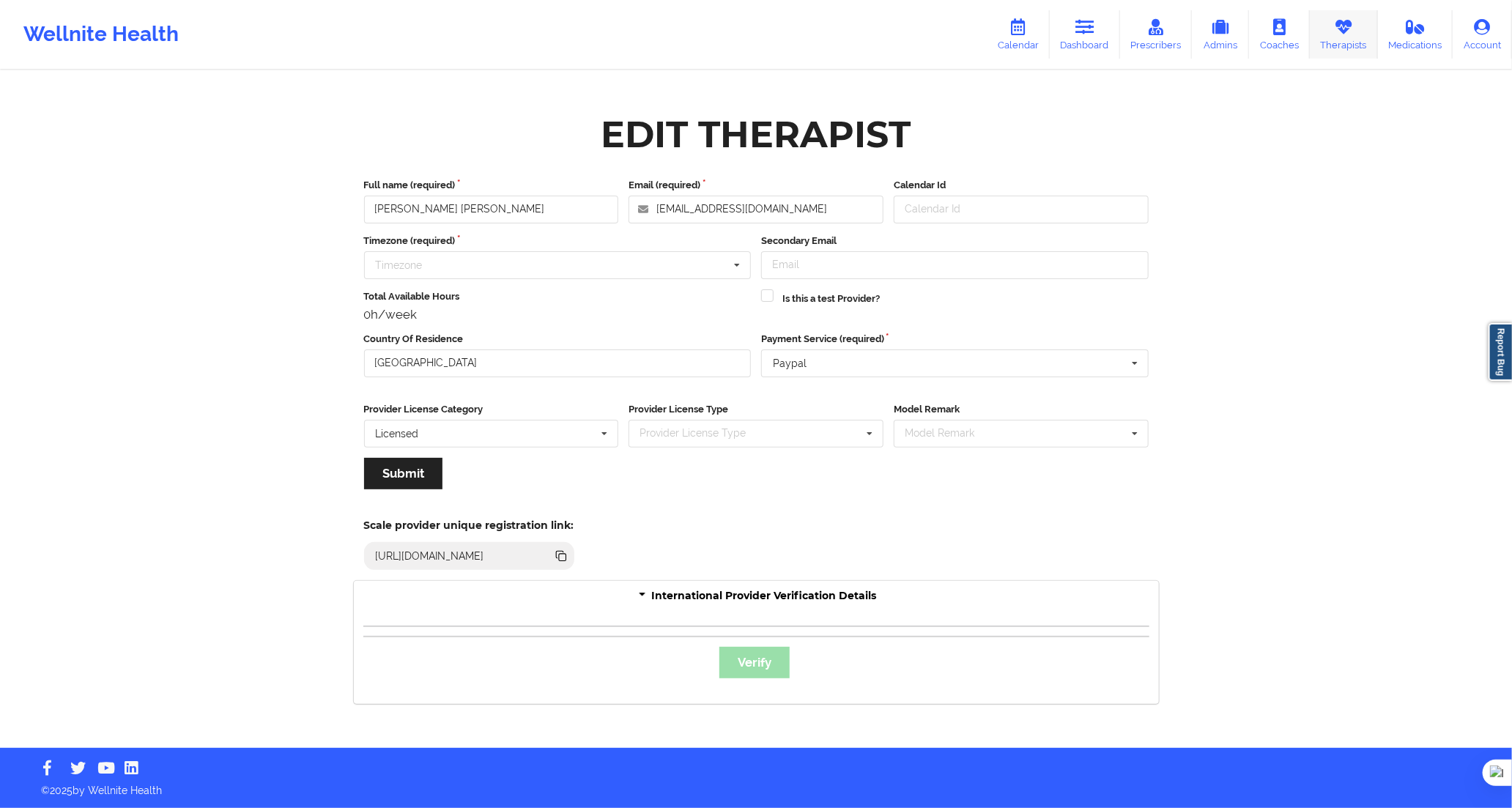
click at [1328, 40] on link "Therapists" at bounding box center [1344, 34] width 68 height 49
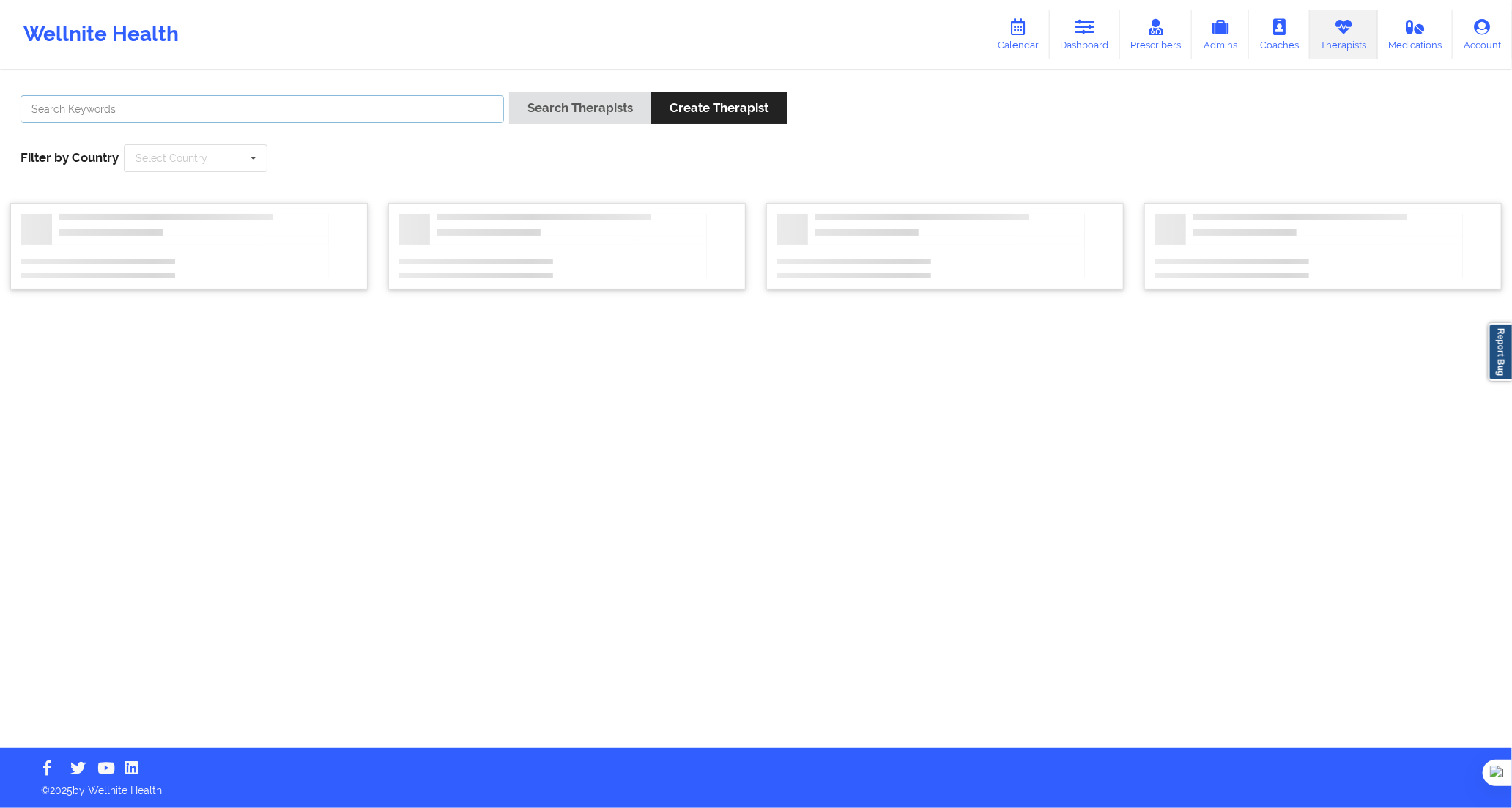
click at [466, 110] on input "text" at bounding box center [262, 110] width 483 height 28
paste input "[PERSON_NAME] [PERSON_NAME]"
type input "[PERSON_NAME] [PERSON_NAME]"
click at [542, 112] on button "Search Therapists" at bounding box center [580, 108] width 142 height 31
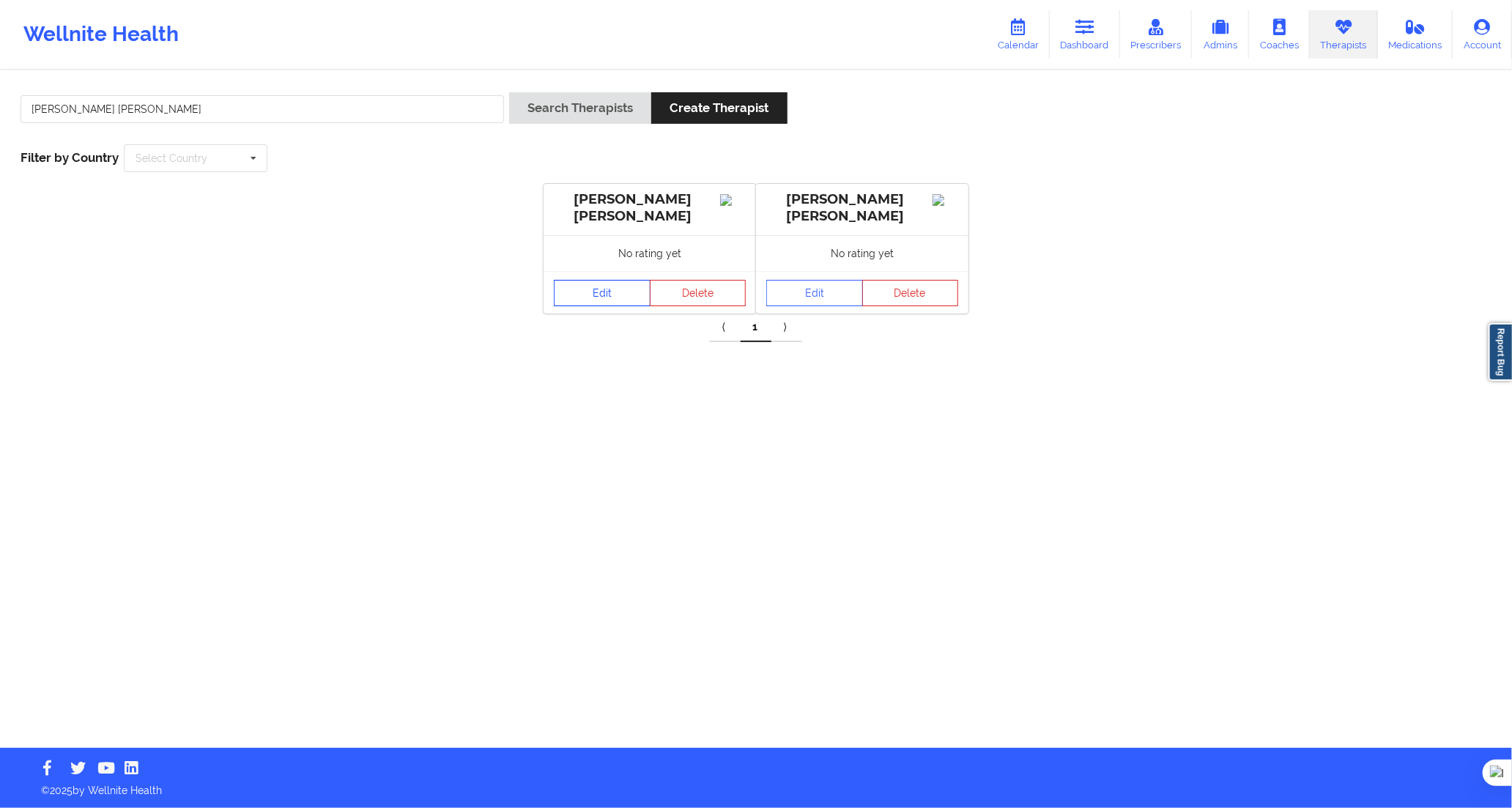
click at [627, 292] on link "Edit" at bounding box center [602, 293] width 96 height 26
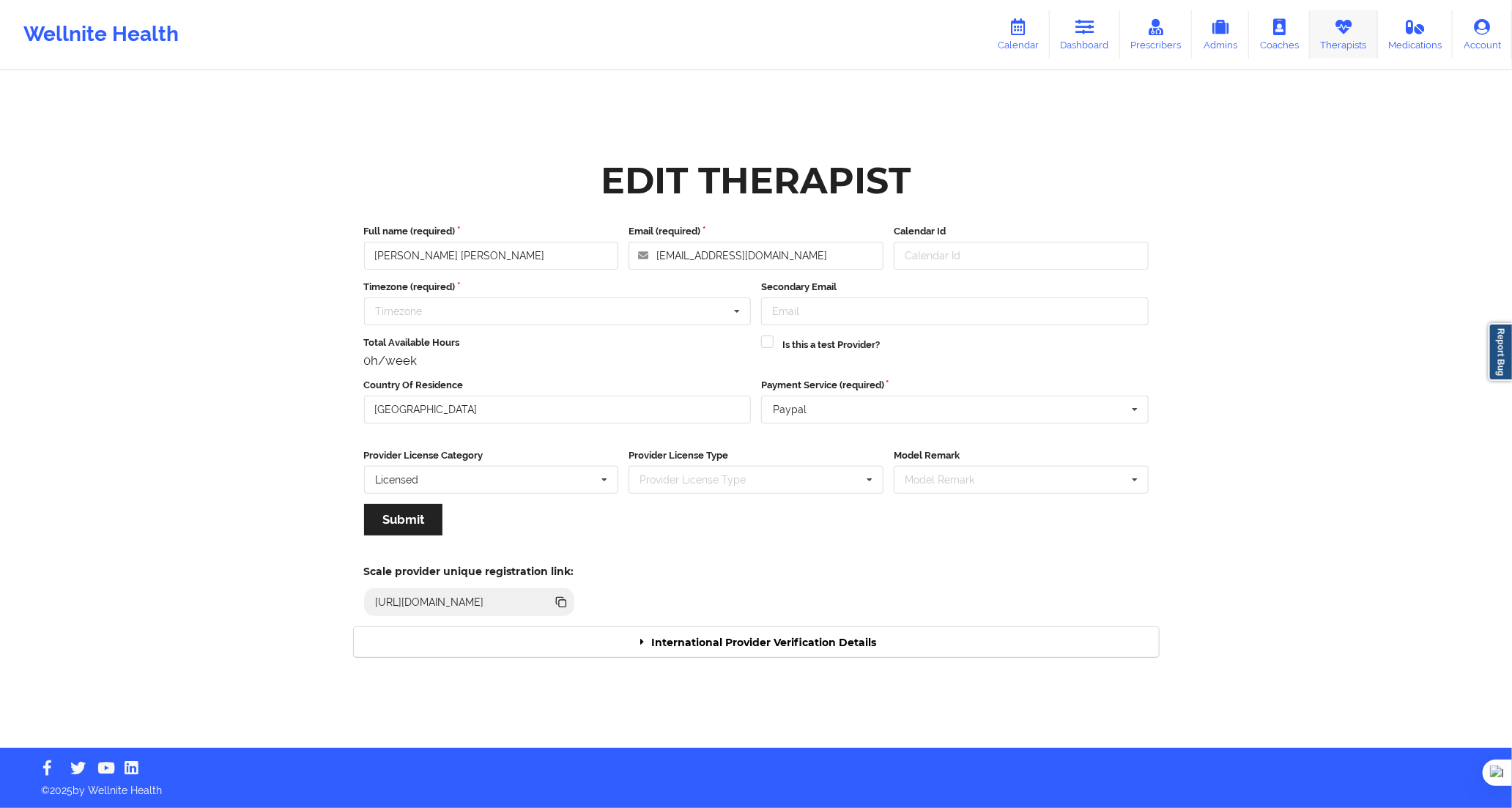
click at [1357, 49] on link "Therapists" at bounding box center [1344, 34] width 68 height 49
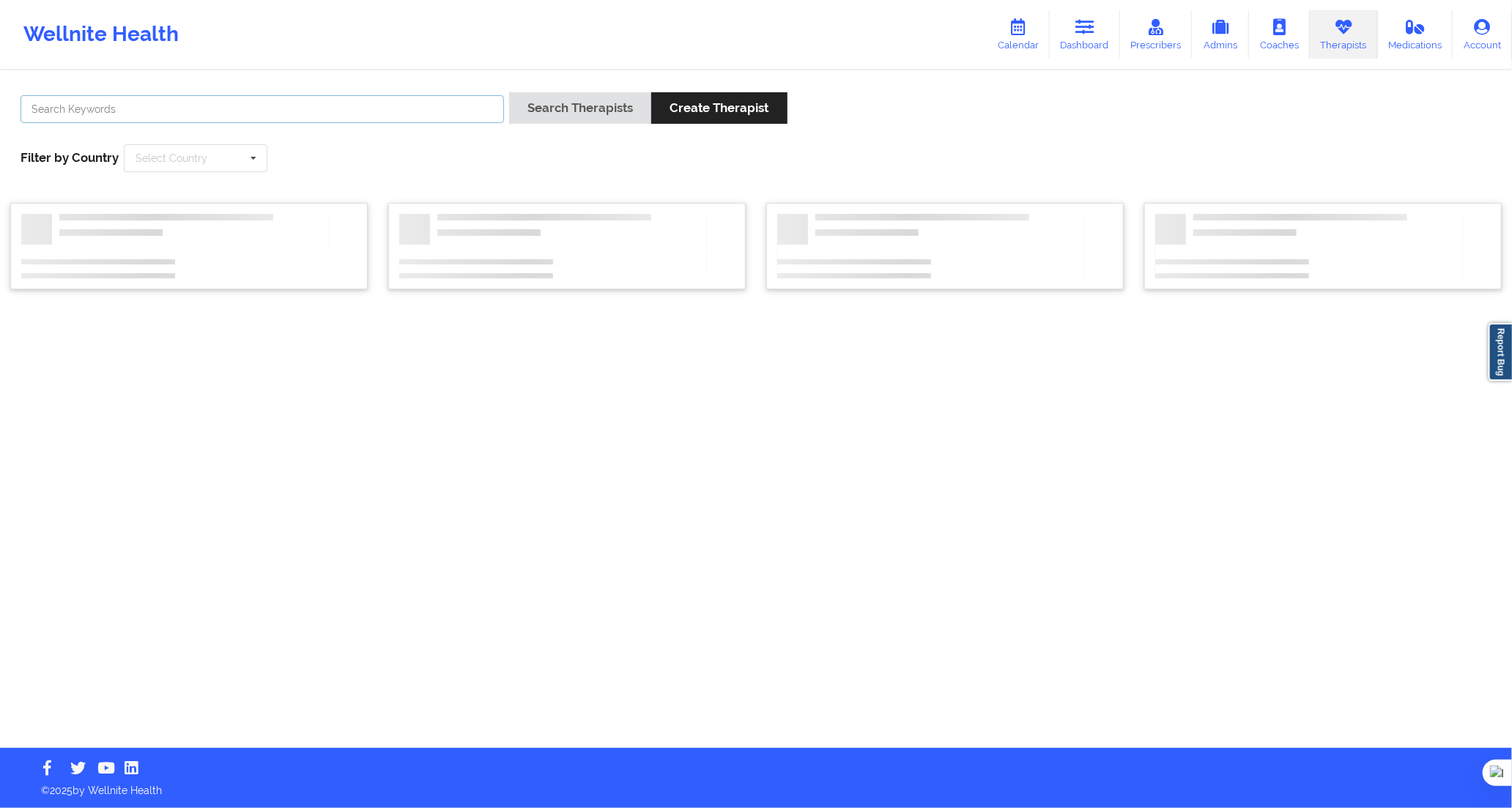
click at [488, 106] on input "text" at bounding box center [262, 110] width 483 height 28
paste input "[PERSON_NAME] [PERSON_NAME]"
type input "[PERSON_NAME] [PERSON_NAME]"
click at [583, 104] on button "Search Therapists" at bounding box center [580, 108] width 142 height 31
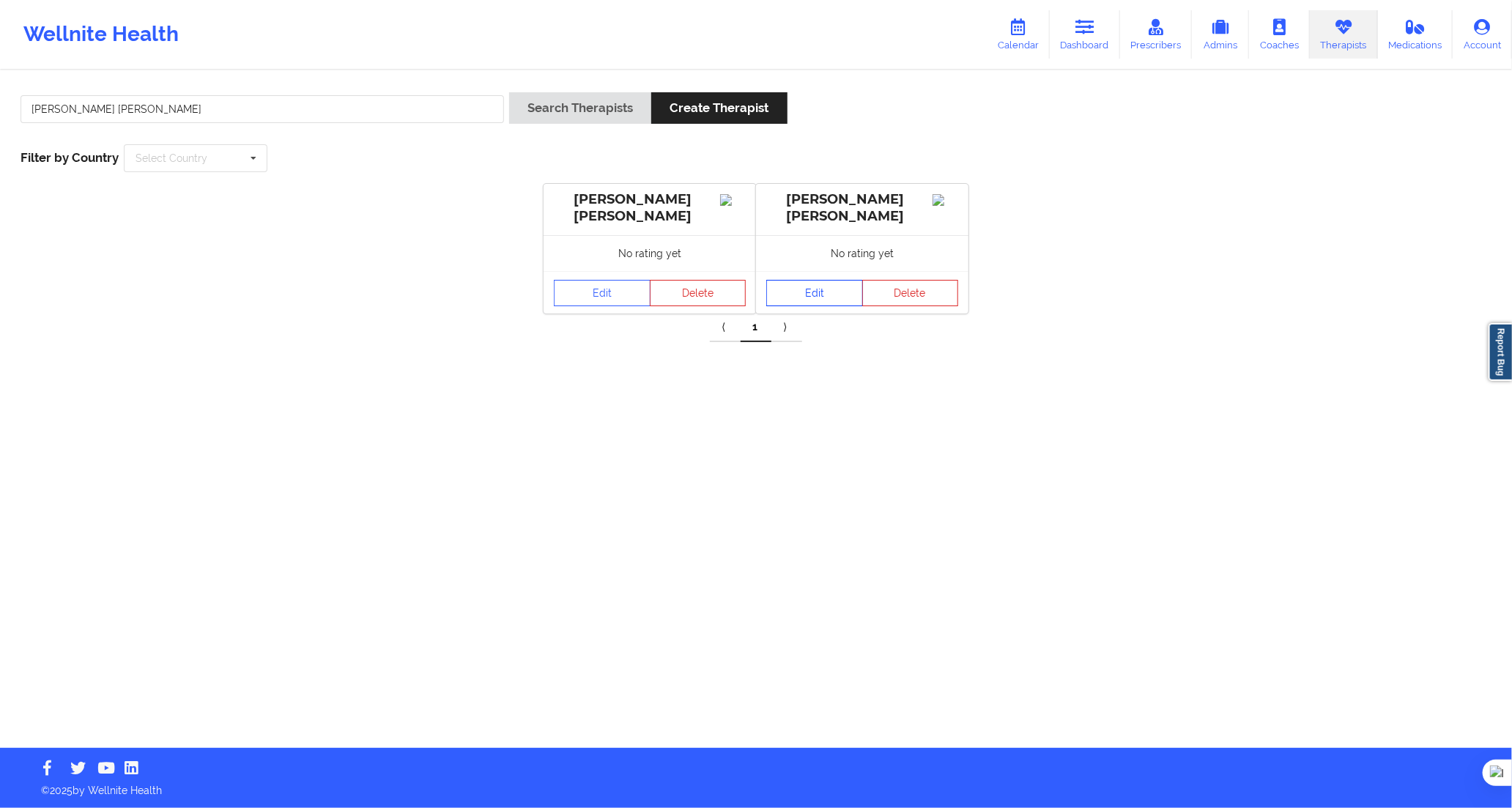
click at [814, 284] on link "Edit" at bounding box center [814, 293] width 96 height 26
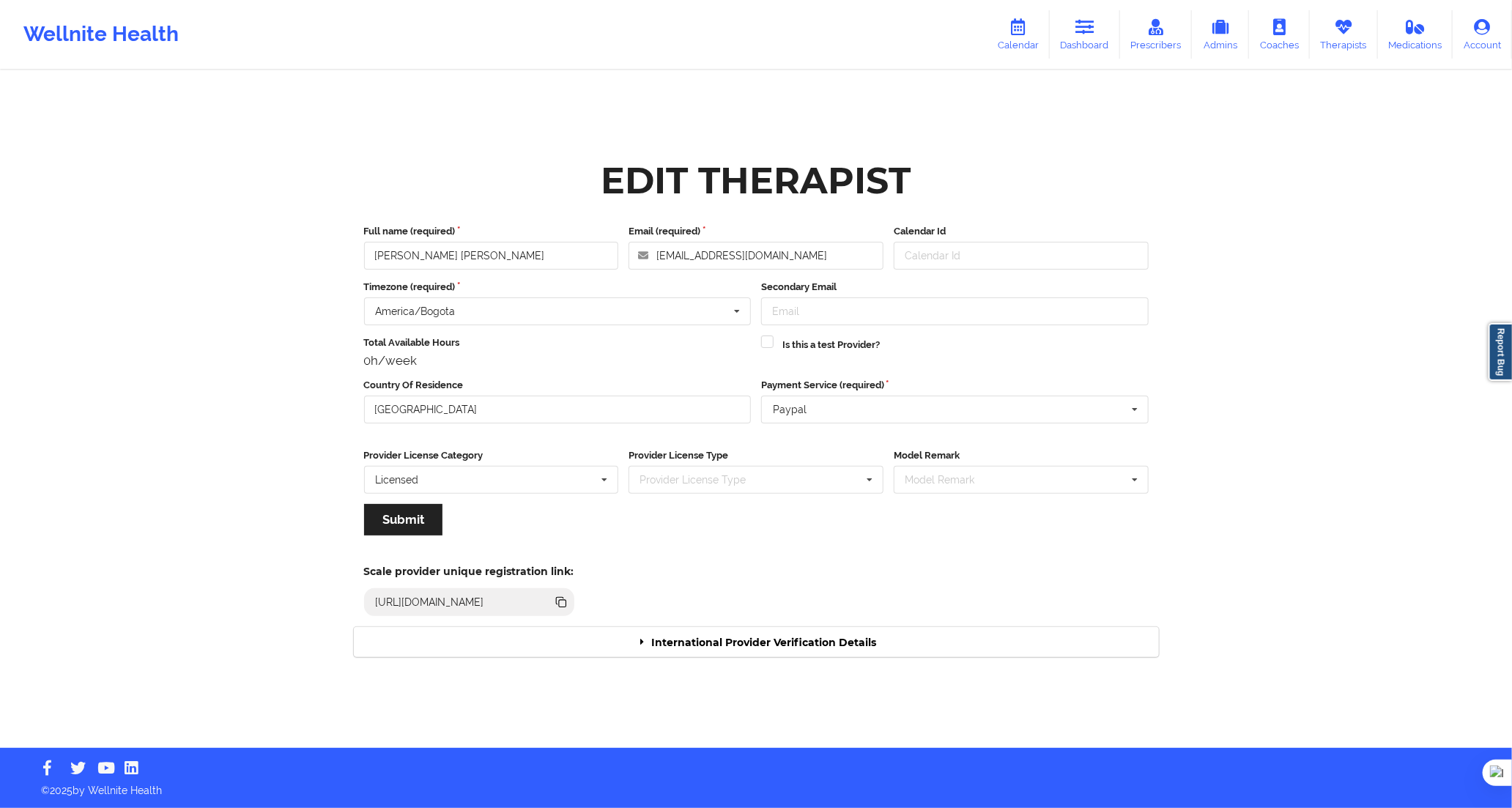
click at [907, 651] on div "International Provider Verification Details" at bounding box center [757, 642] width 805 height 30
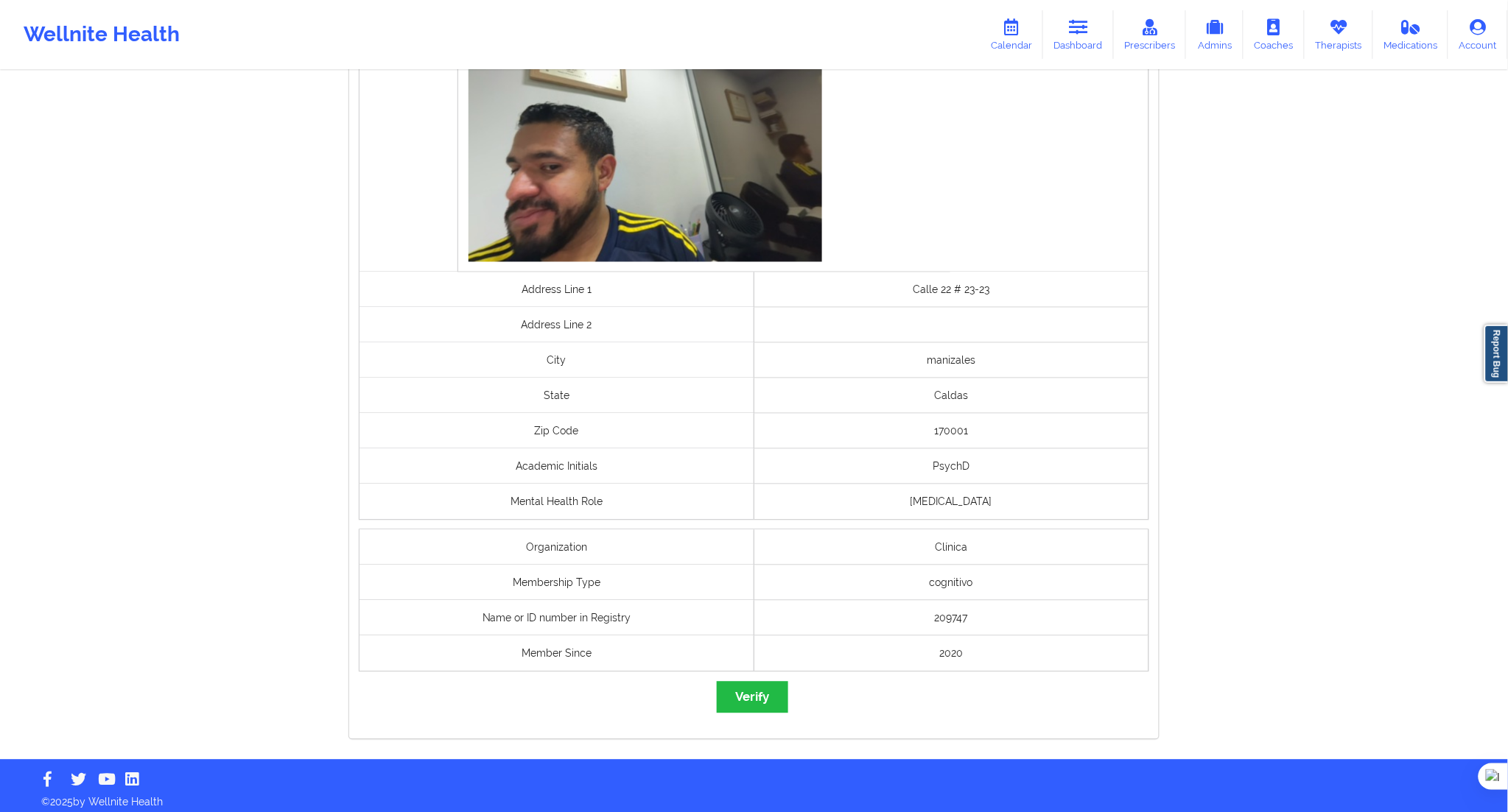
scroll to position [820, 0]
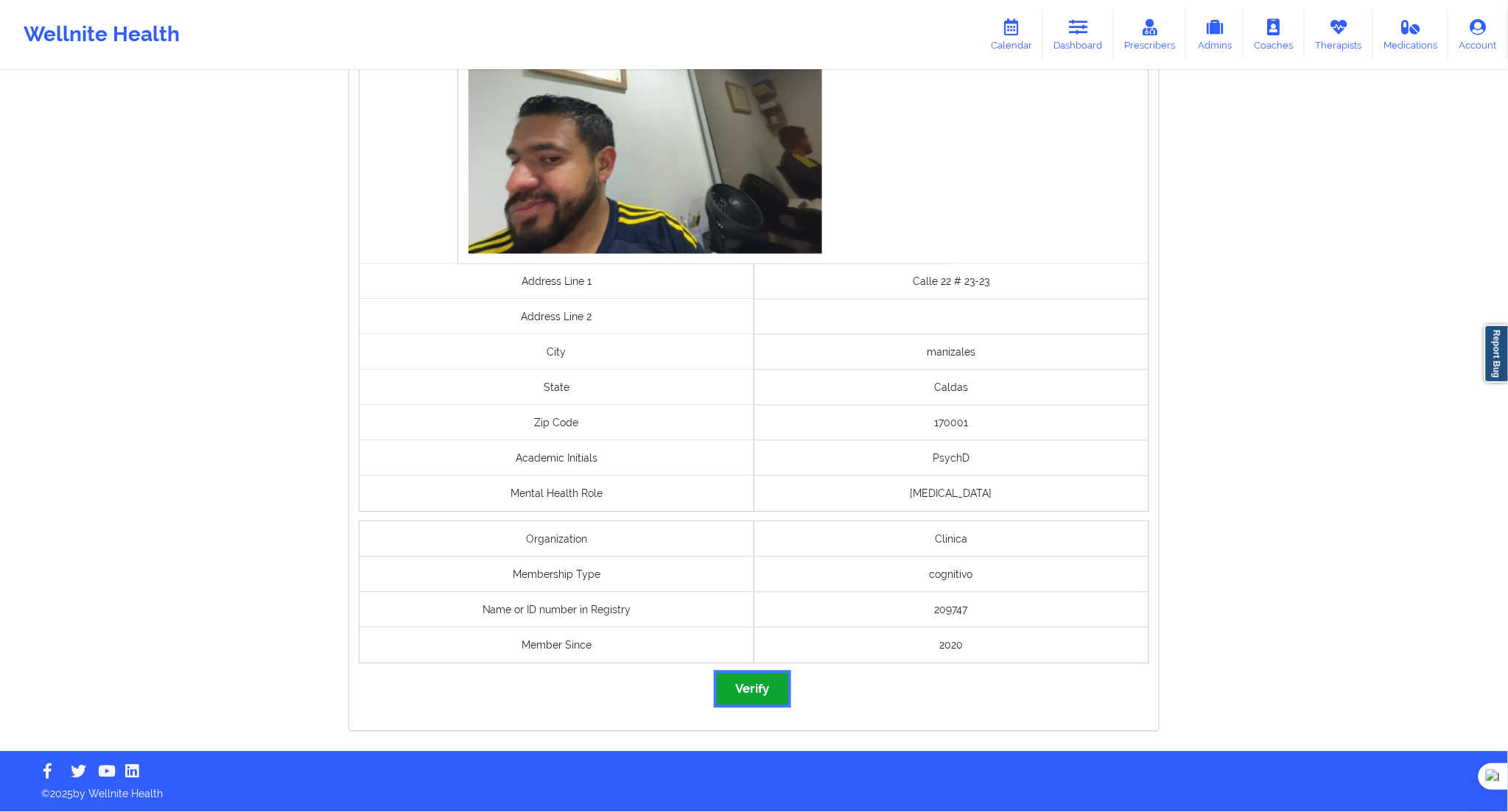
click at [750, 685] on button "Verify" at bounding box center [752, 689] width 70 height 31
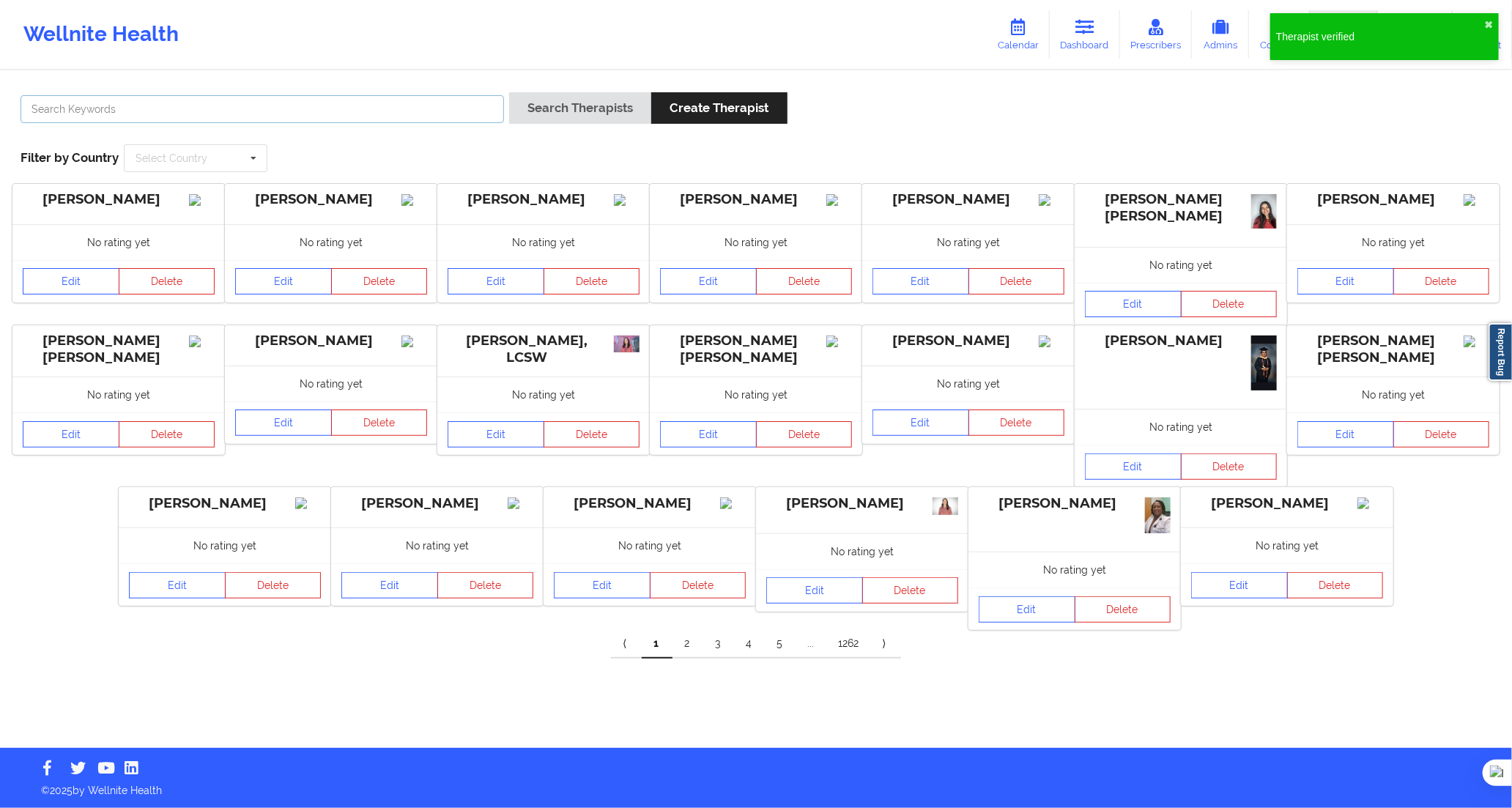
click at [494, 115] on input "text" at bounding box center [262, 110] width 483 height 28
paste input "[PERSON_NAME]"
type input "[PERSON_NAME]"
click at [542, 114] on button "Search Therapists" at bounding box center [580, 108] width 142 height 31
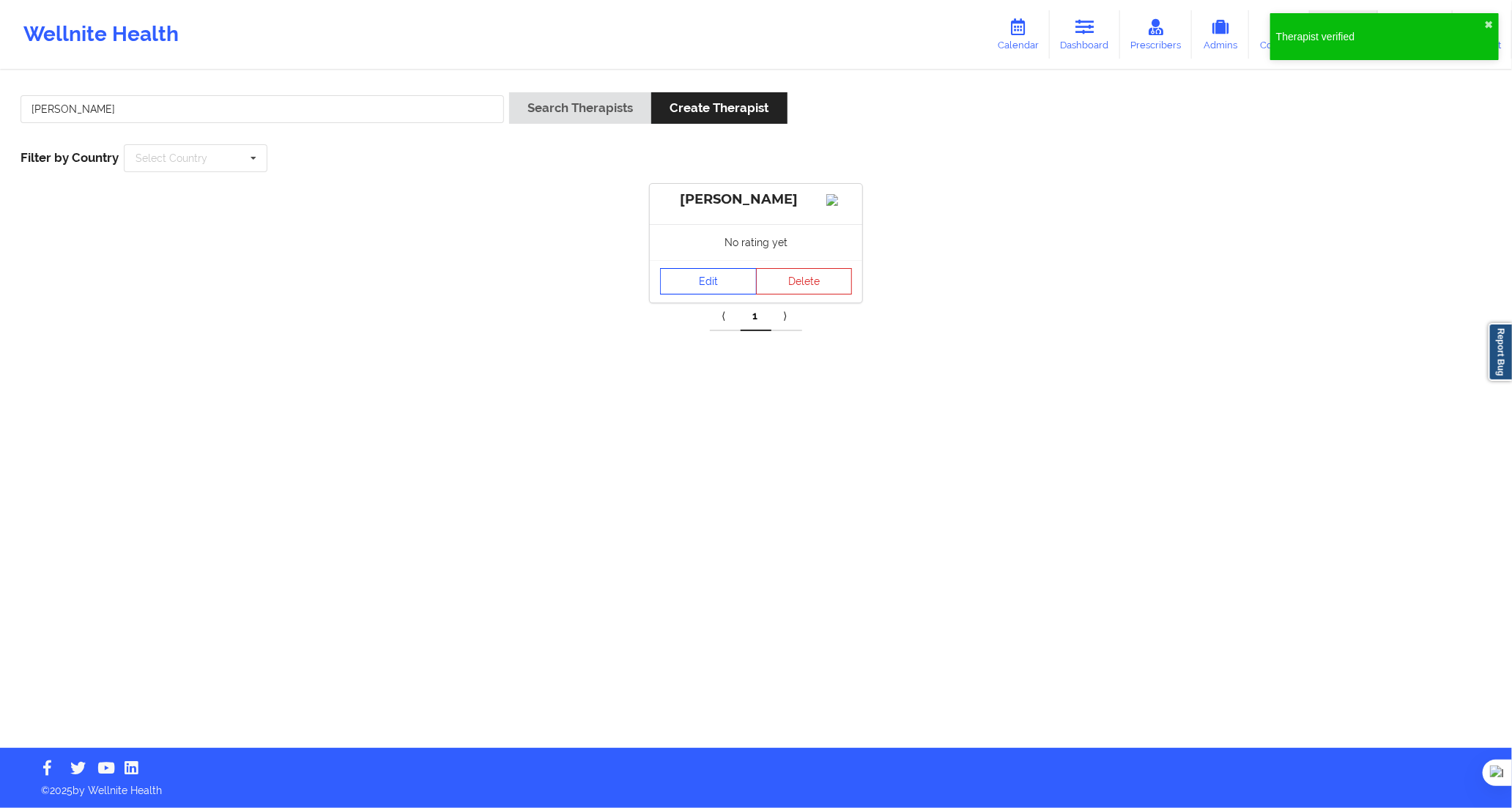
click at [679, 283] on link "Edit" at bounding box center [708, 282] width 96 height 26
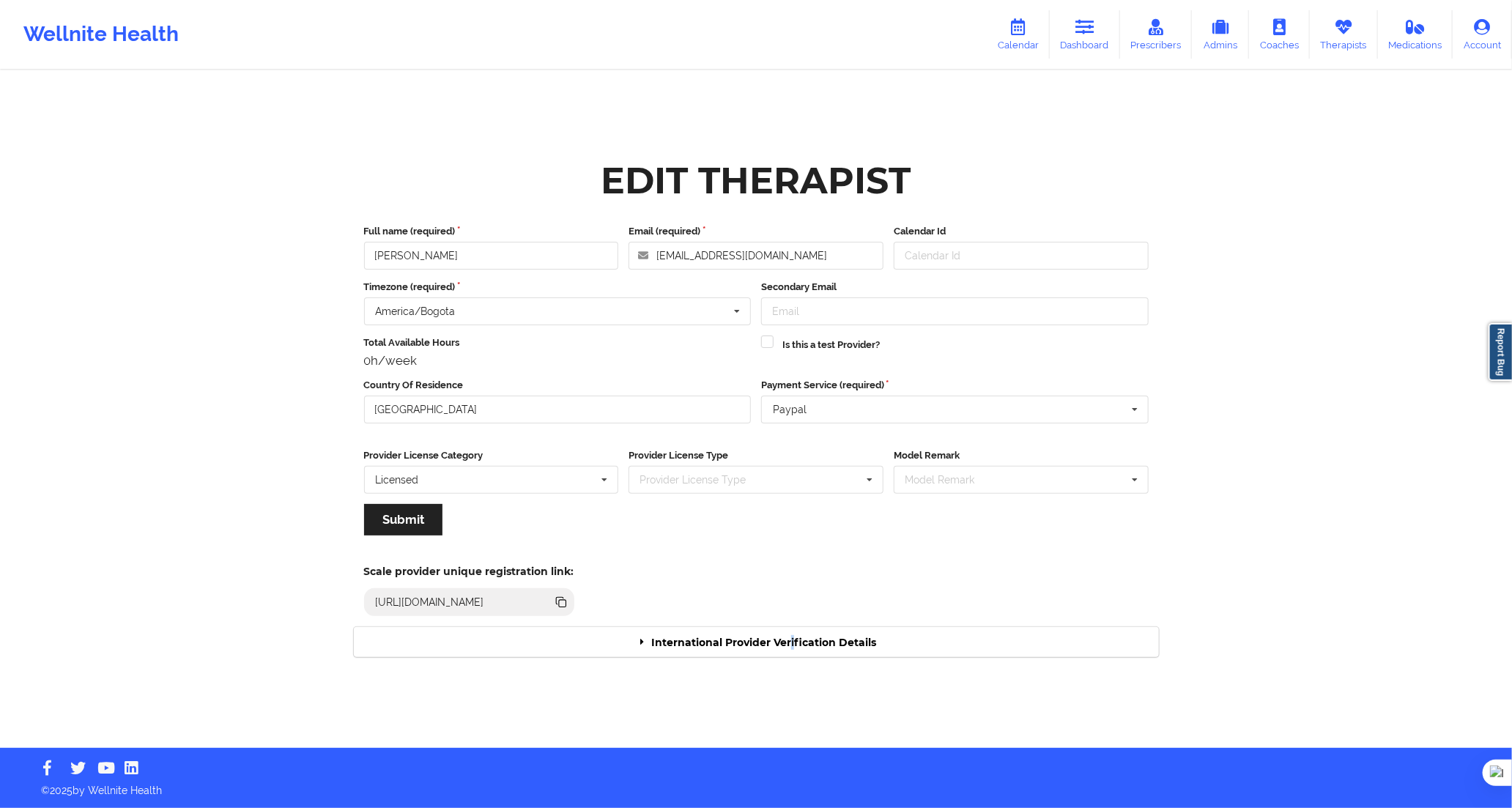
click at [793, 648] on div "International Provider Verification Details" at bounding box center [757, 642] width 805 height 30
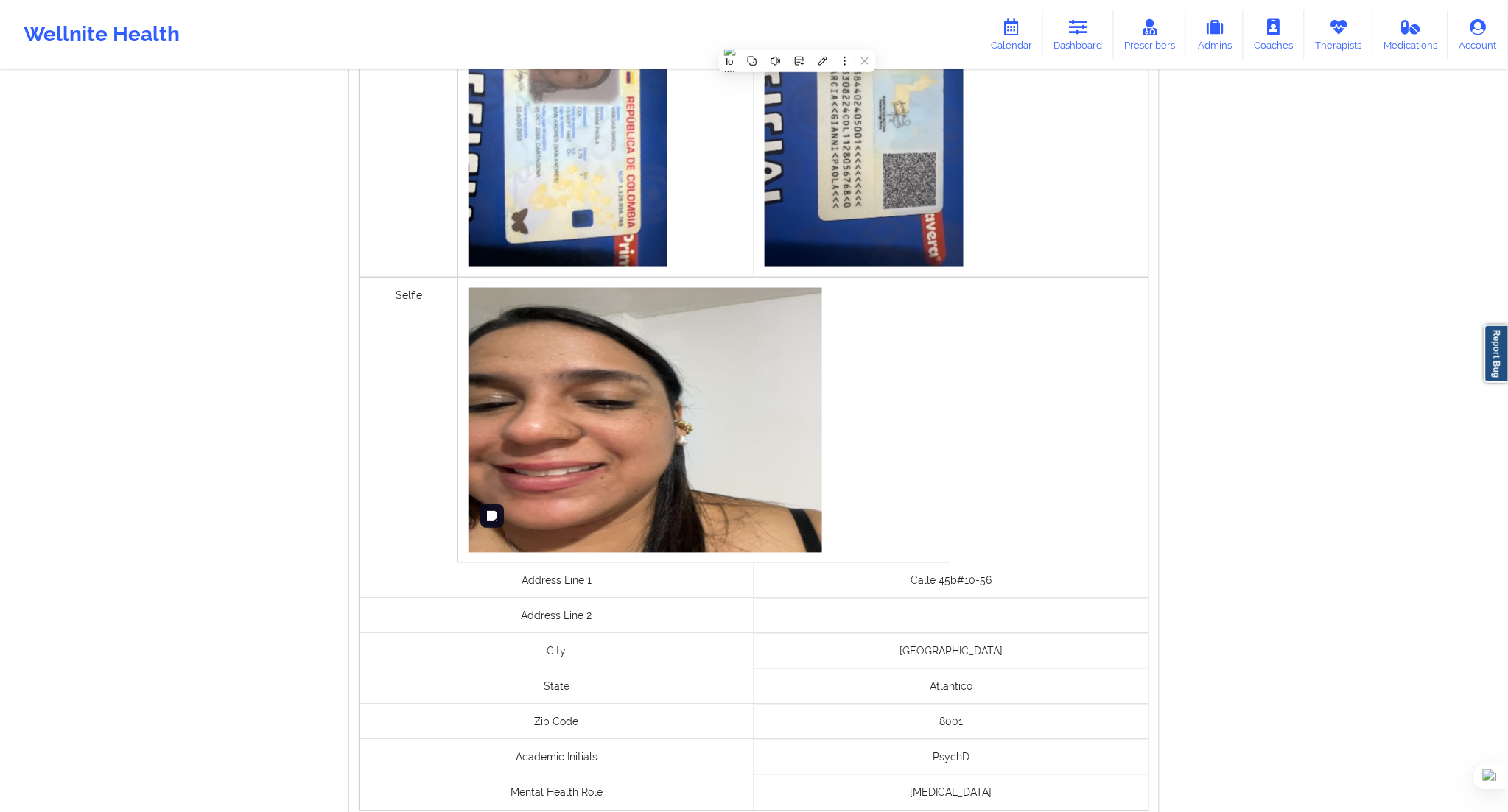
scroll to position [818, 0]
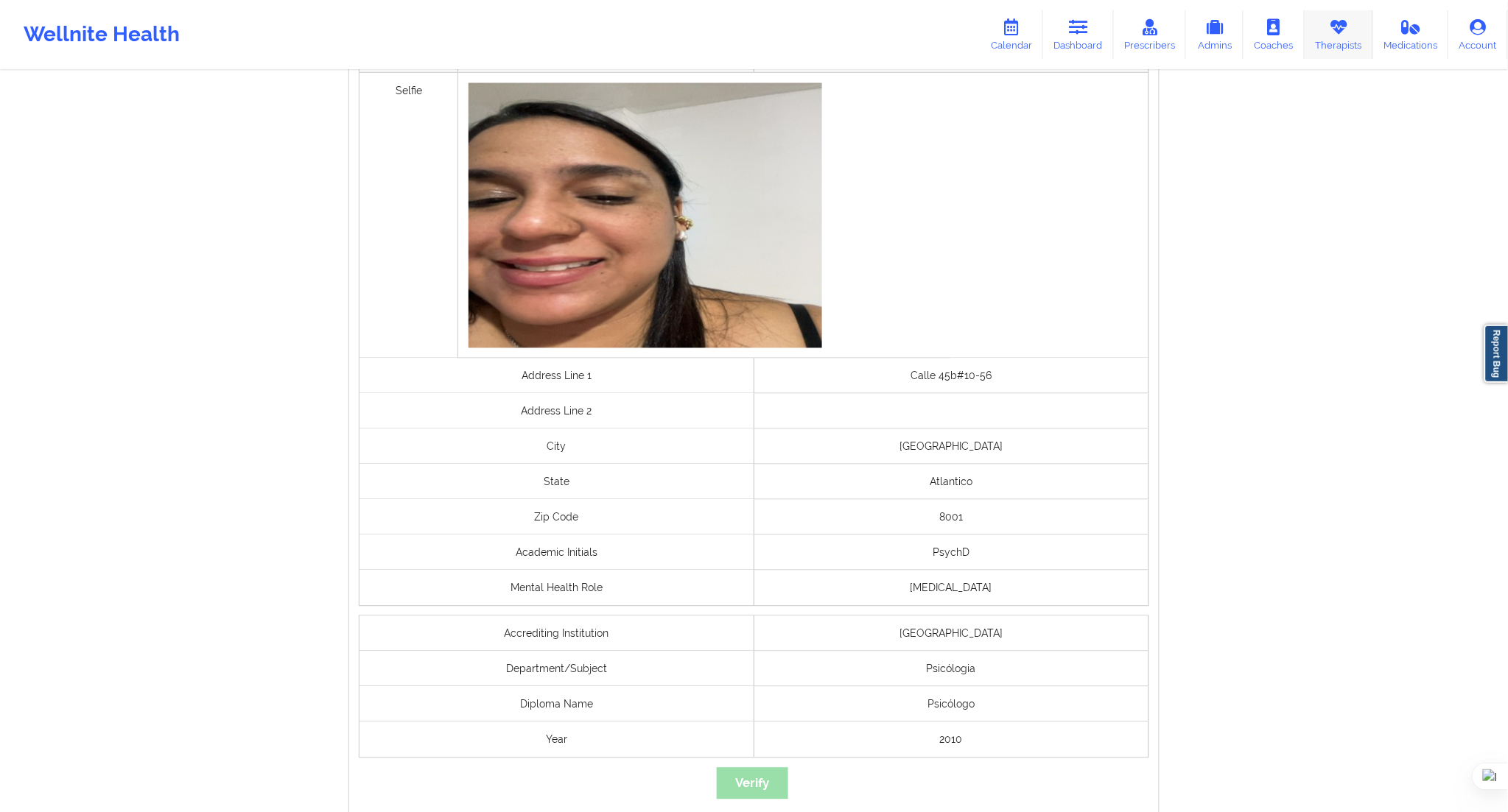
click at [1327, 37] on link "Therapists" at bounding box center [1339, 34] width 69 height 49
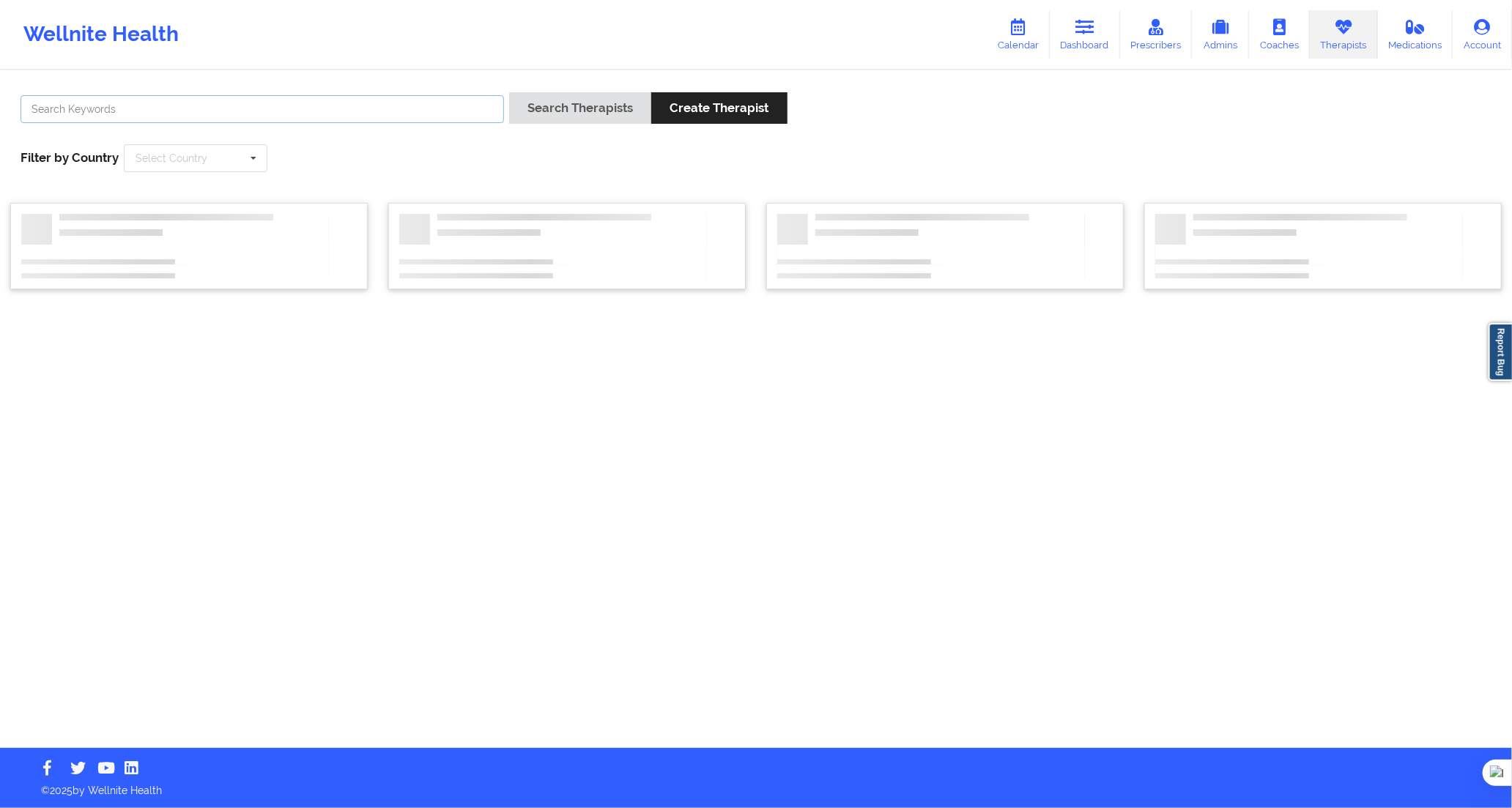
drag, startPoint x: 488, startPoint y: 105, endPoint x: 499, endPoint y: 105, distance: 11.0
click at [488, 105] on input "text" at bounding box center [262, 110] width 483 height 28
paste input "[PERSON_NAME] [PERSON_NAME]"
type input "[PERSON_NAME] [PERSON_NAME]"
click at [552, 104] on button "Search Therapists" at bounding box center [580, 108] width 142 height 31
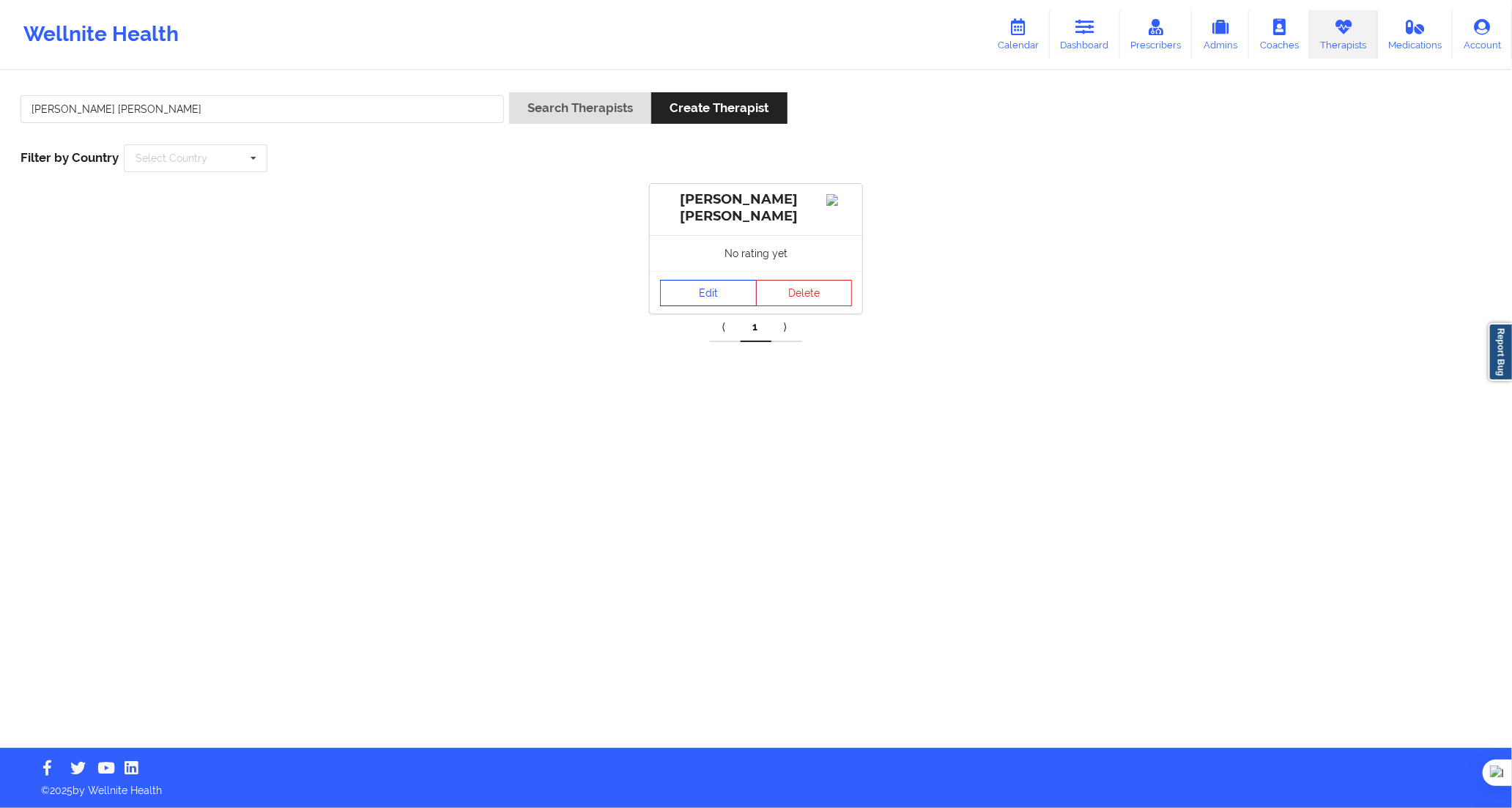
click at [699, 306] on link "Edit" at bounding box center [708, 293] width 96 height 26
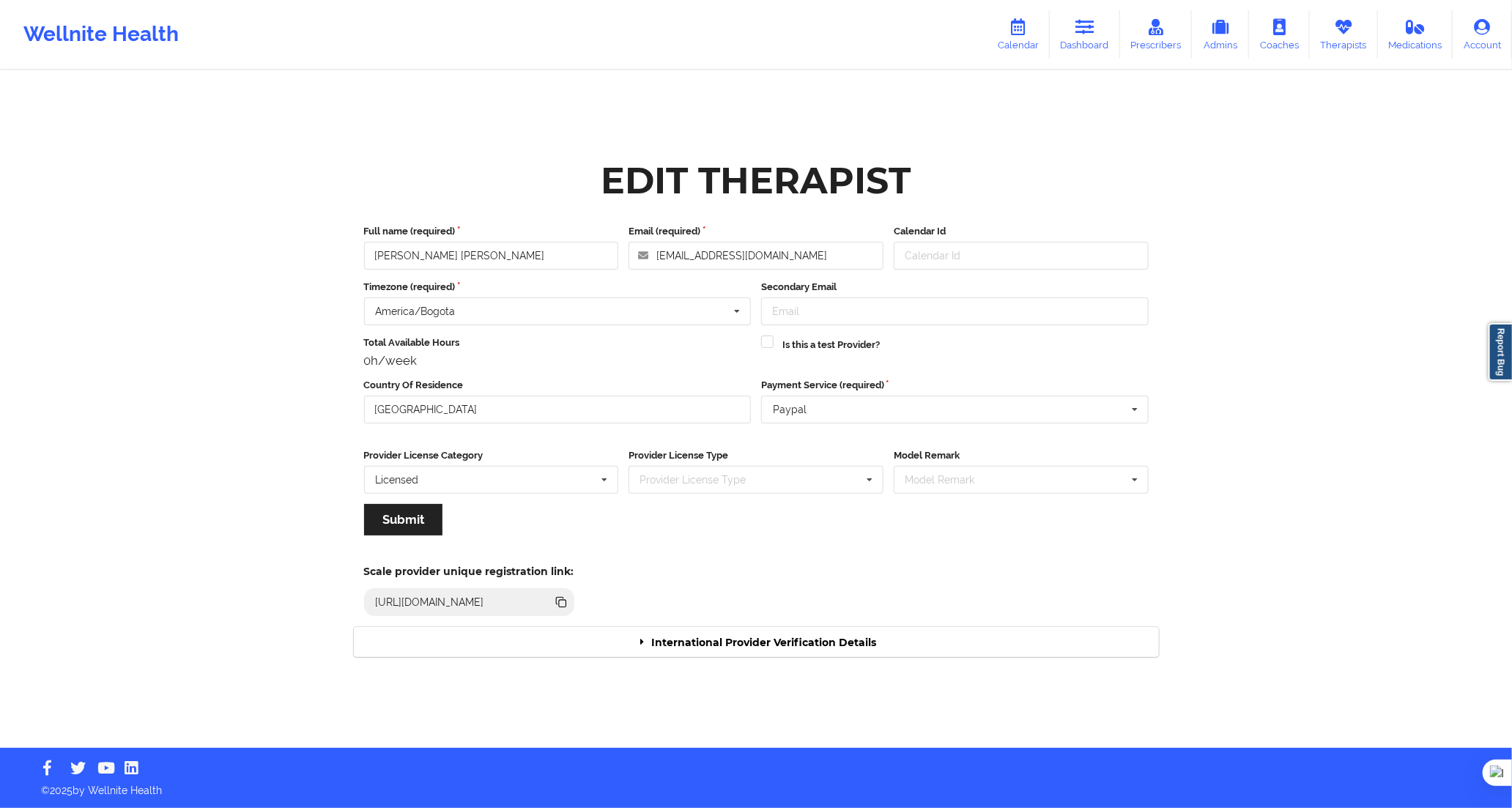
click at [853, 647] on div "International Provider Verification Details" at bounding box center [757, 642] width 805 height 30
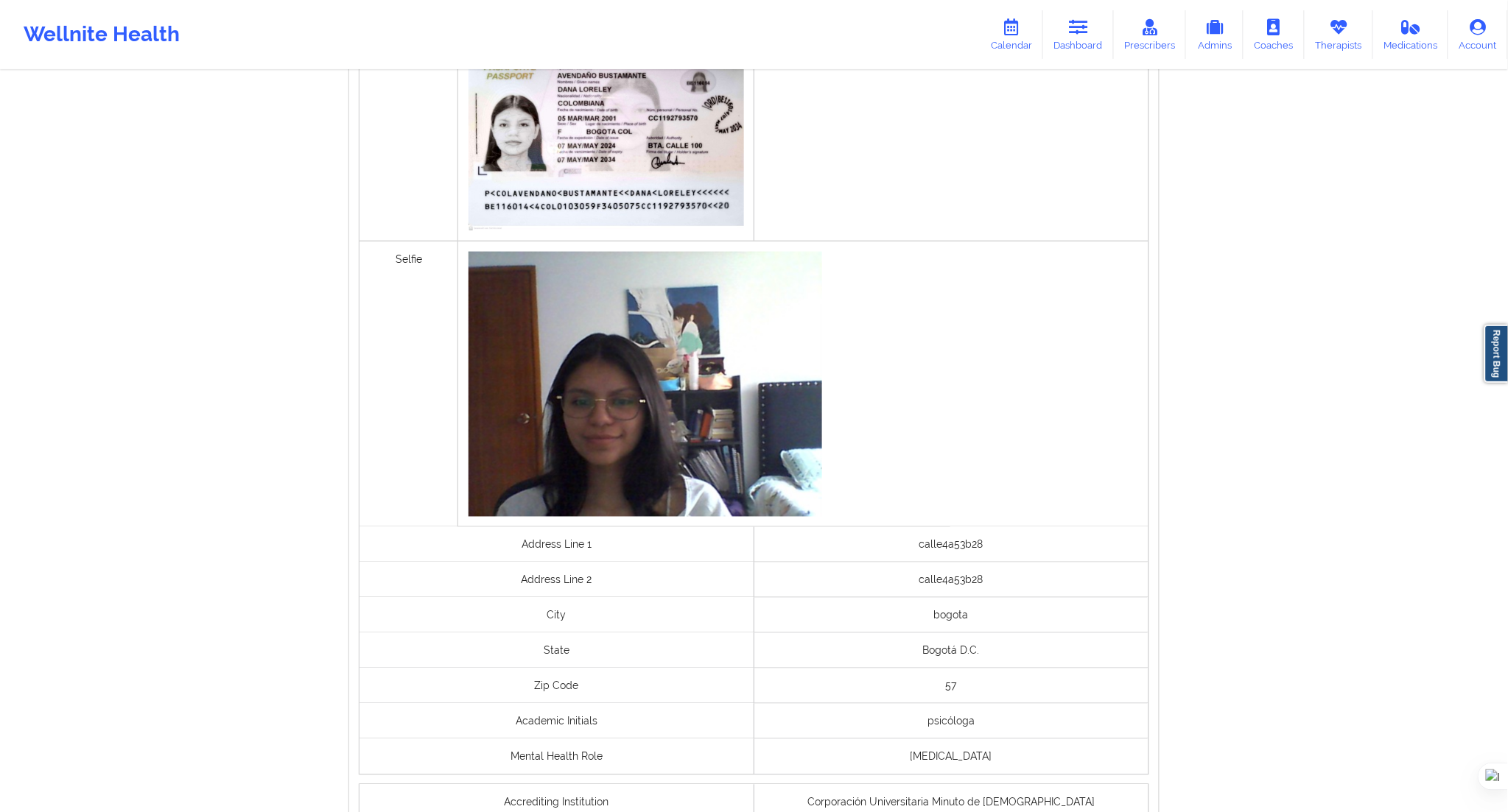
scroll to position [805, 0]
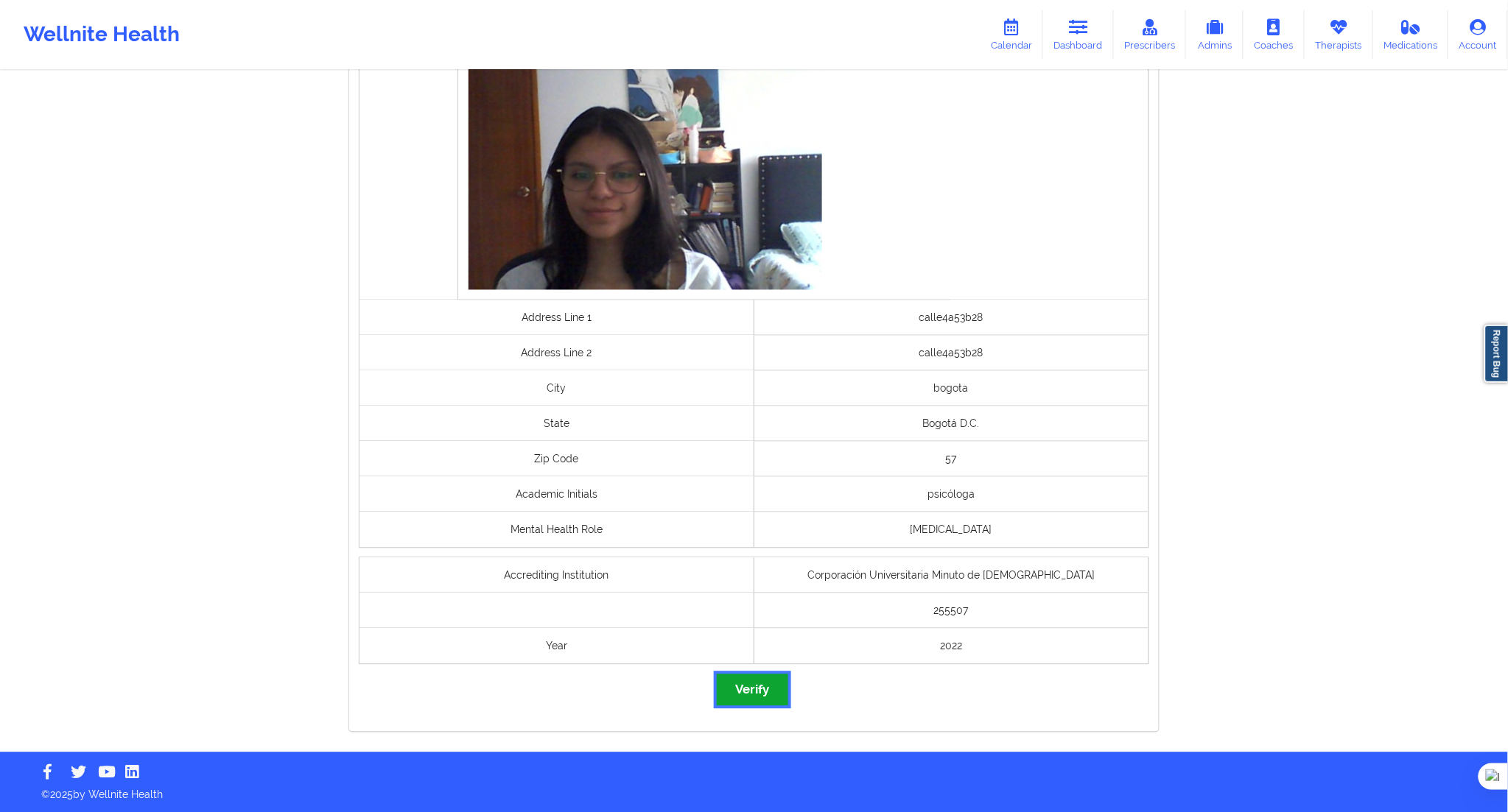
click at [746, 695] on button "Verify" at bounding box center [752, 690] width 70 height 31
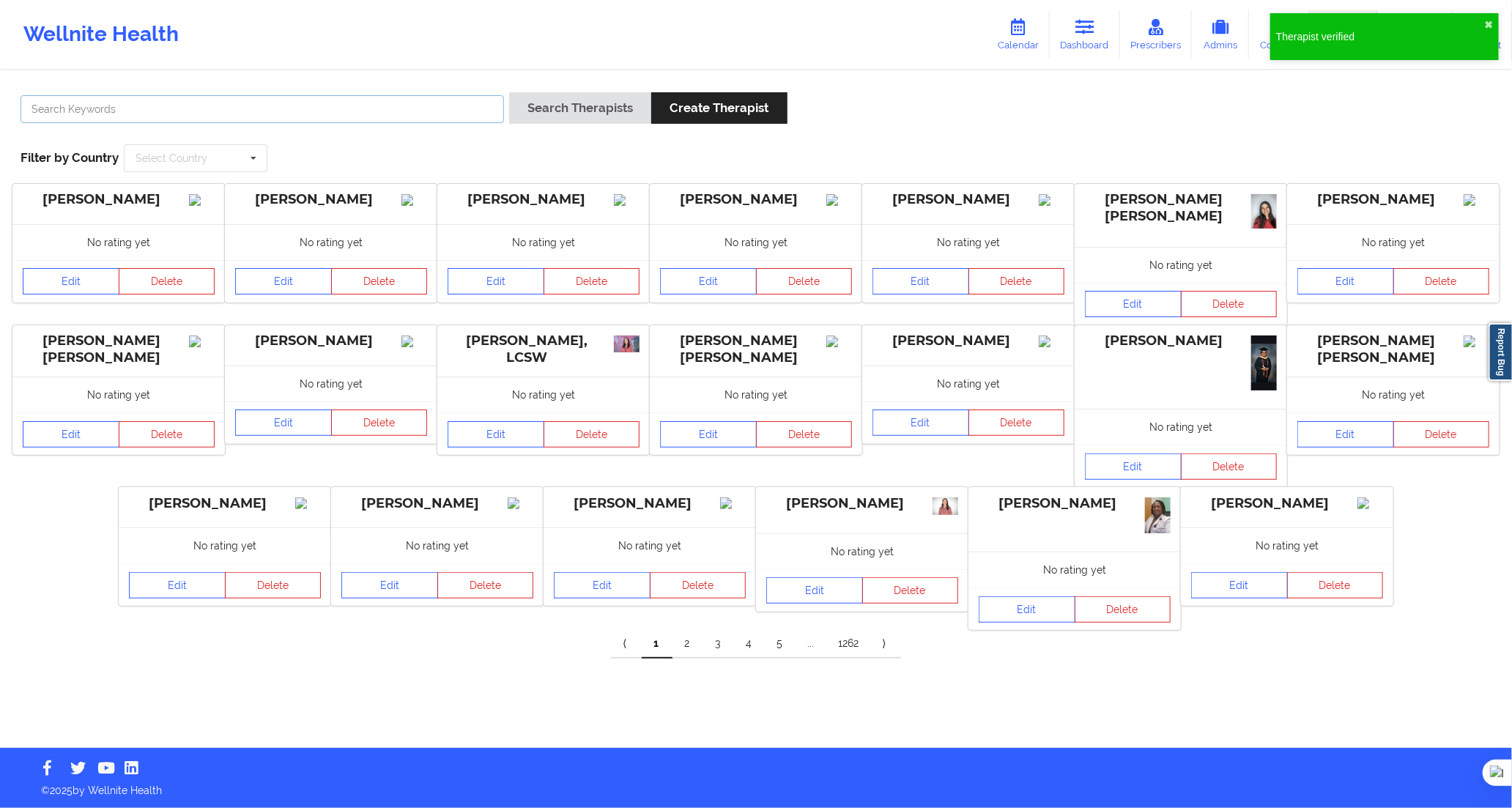
click at [464, 110] on input "text" at bounding box center [262, 110] width 483 height 28
paste input "[PERSON_NAME] [PERSON_NAME]"
type input "[PERSON_NAME] [PERSON_NAME]"
click at [553, 115] on button "Search Therapists" at bounding box center [580, 108] width 142 height 31
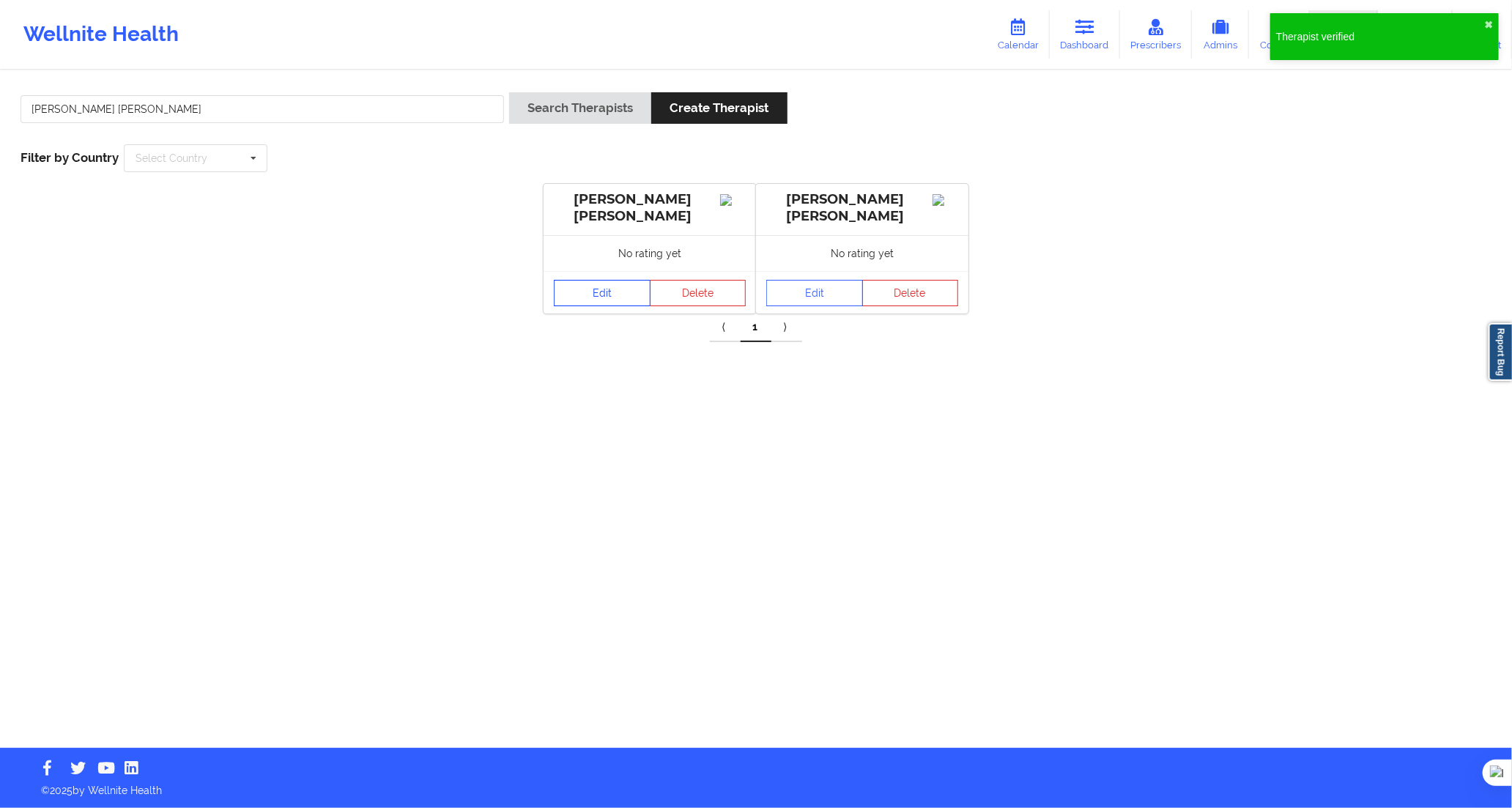
click at [606, 293] on link "Edit" at bounding box center [602, 293] width 96 height 26
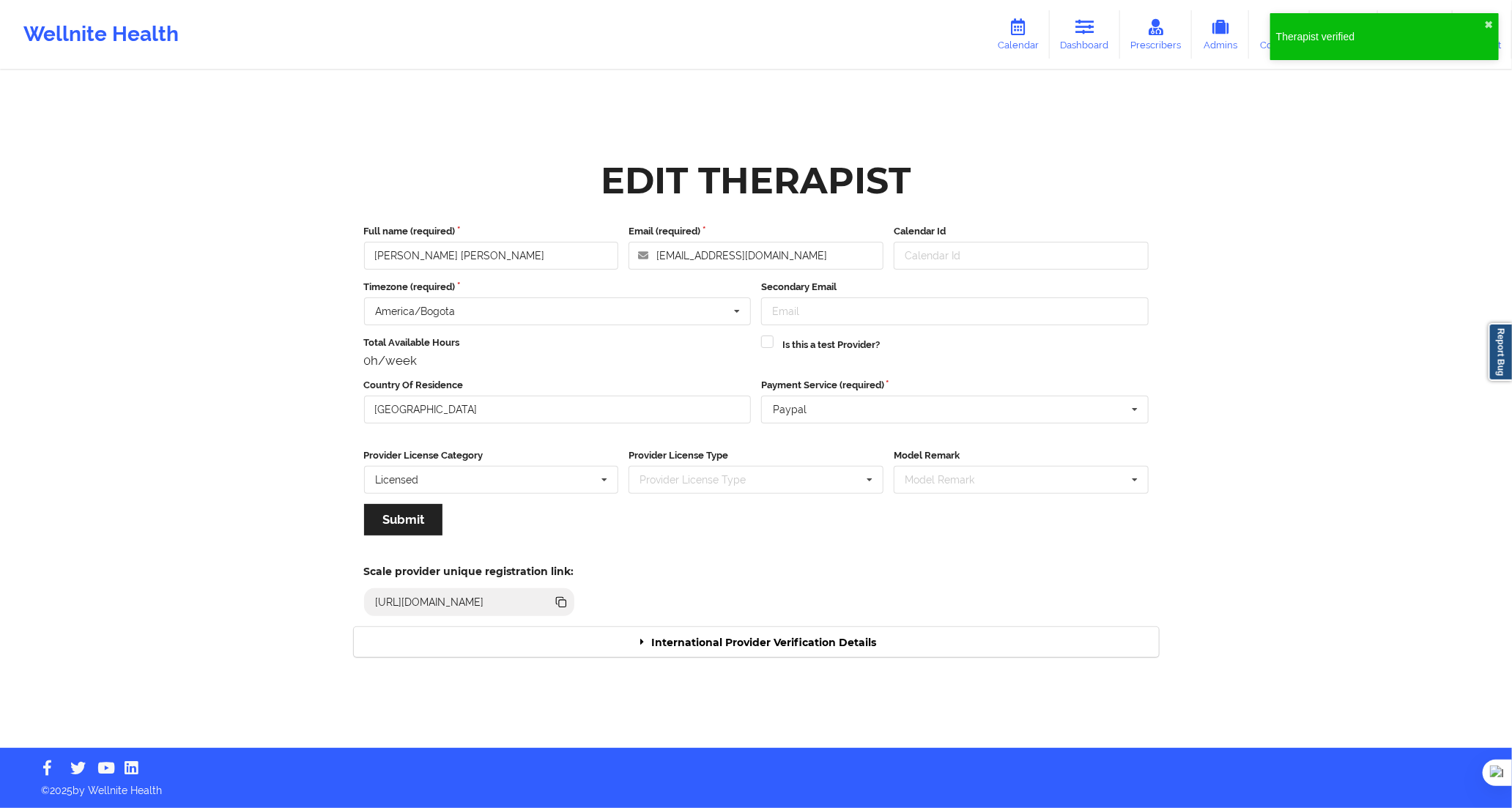
click at [837, 645] on div "International Provider Verification Details" at bounding box center [757, 642] width 805 height 30
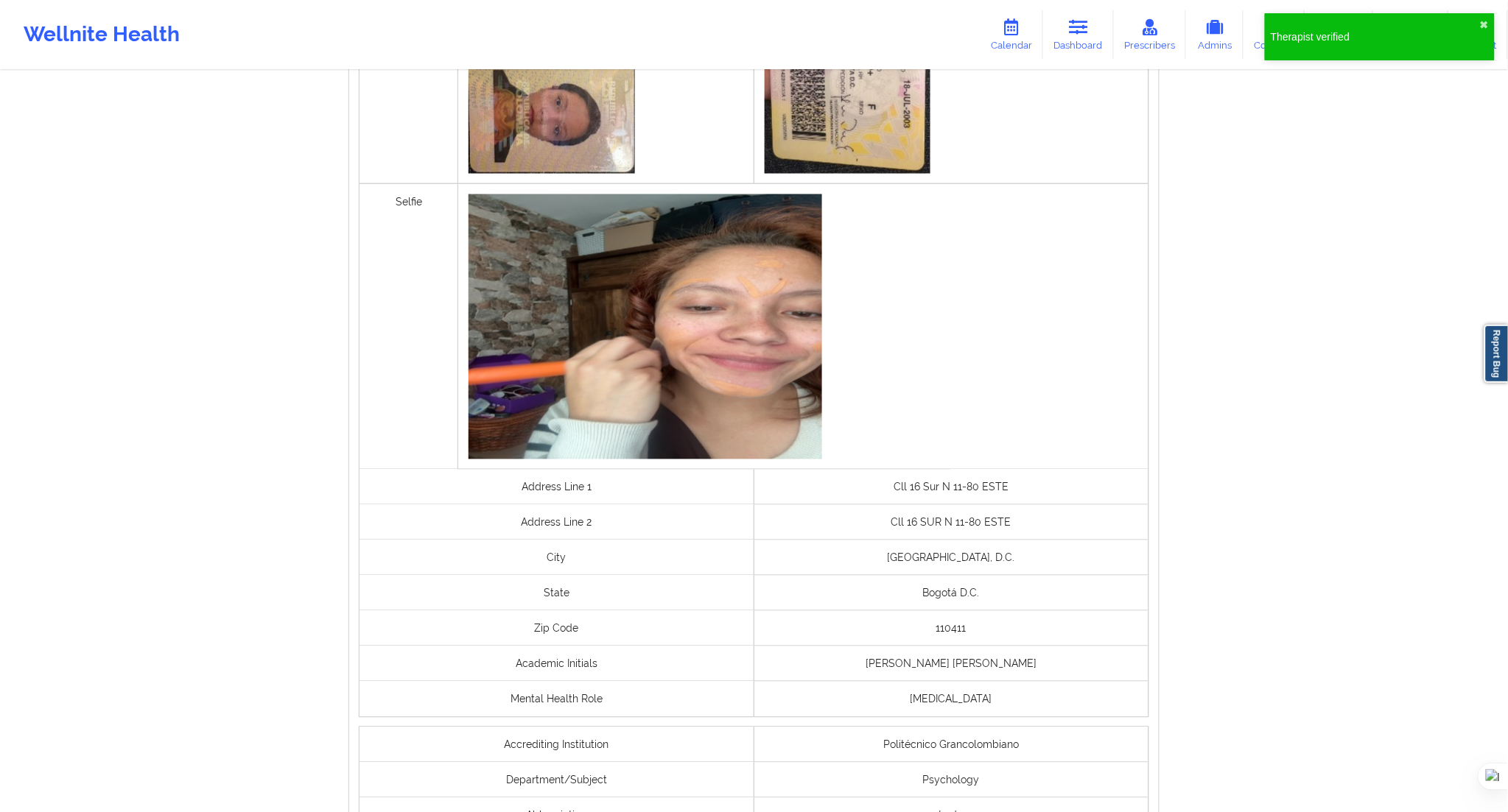
scroll to position [947, 0]
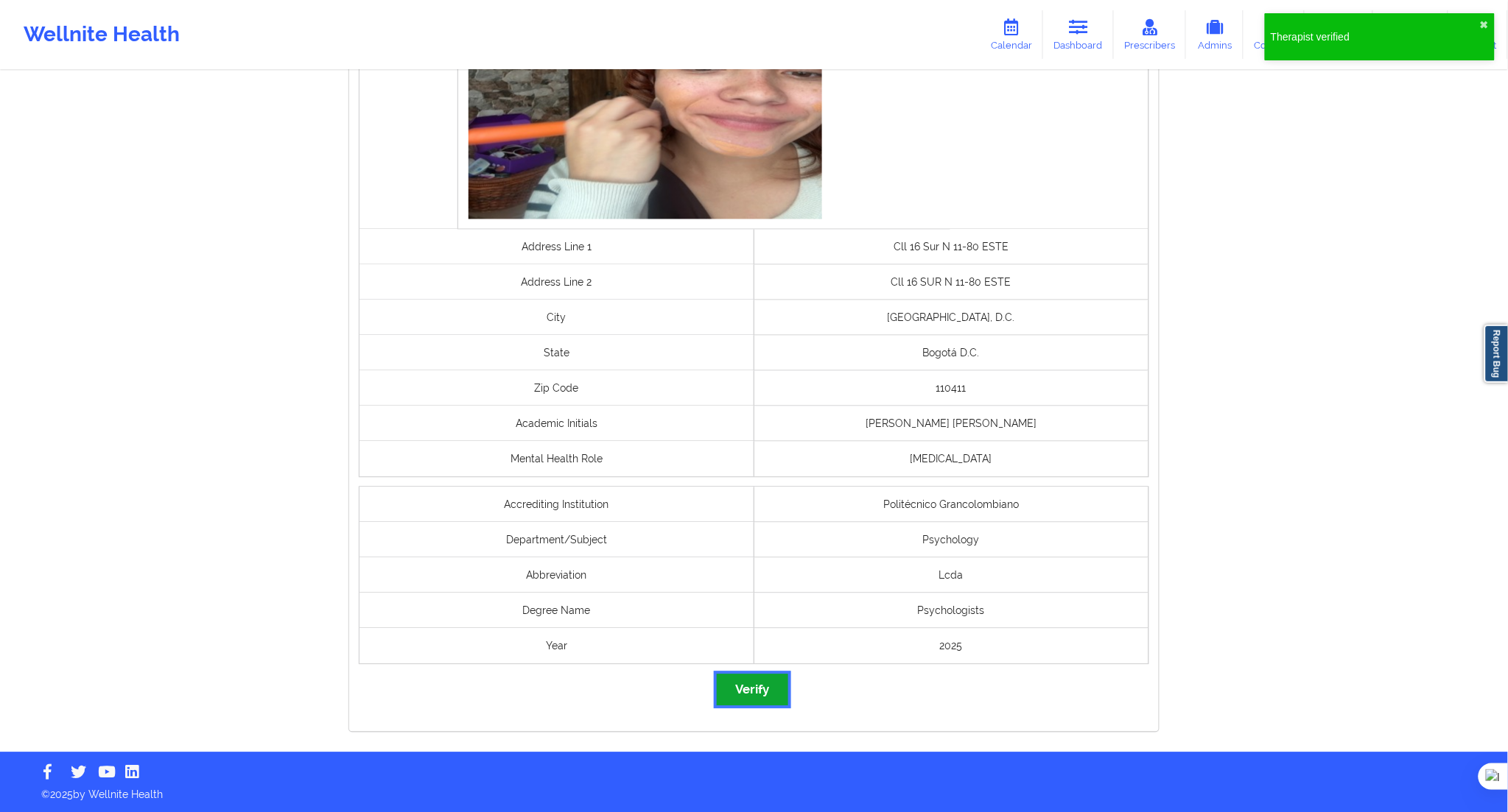
click at [749, 682] on button "Verify" at bounding box center [752, 690] width 70 height 31
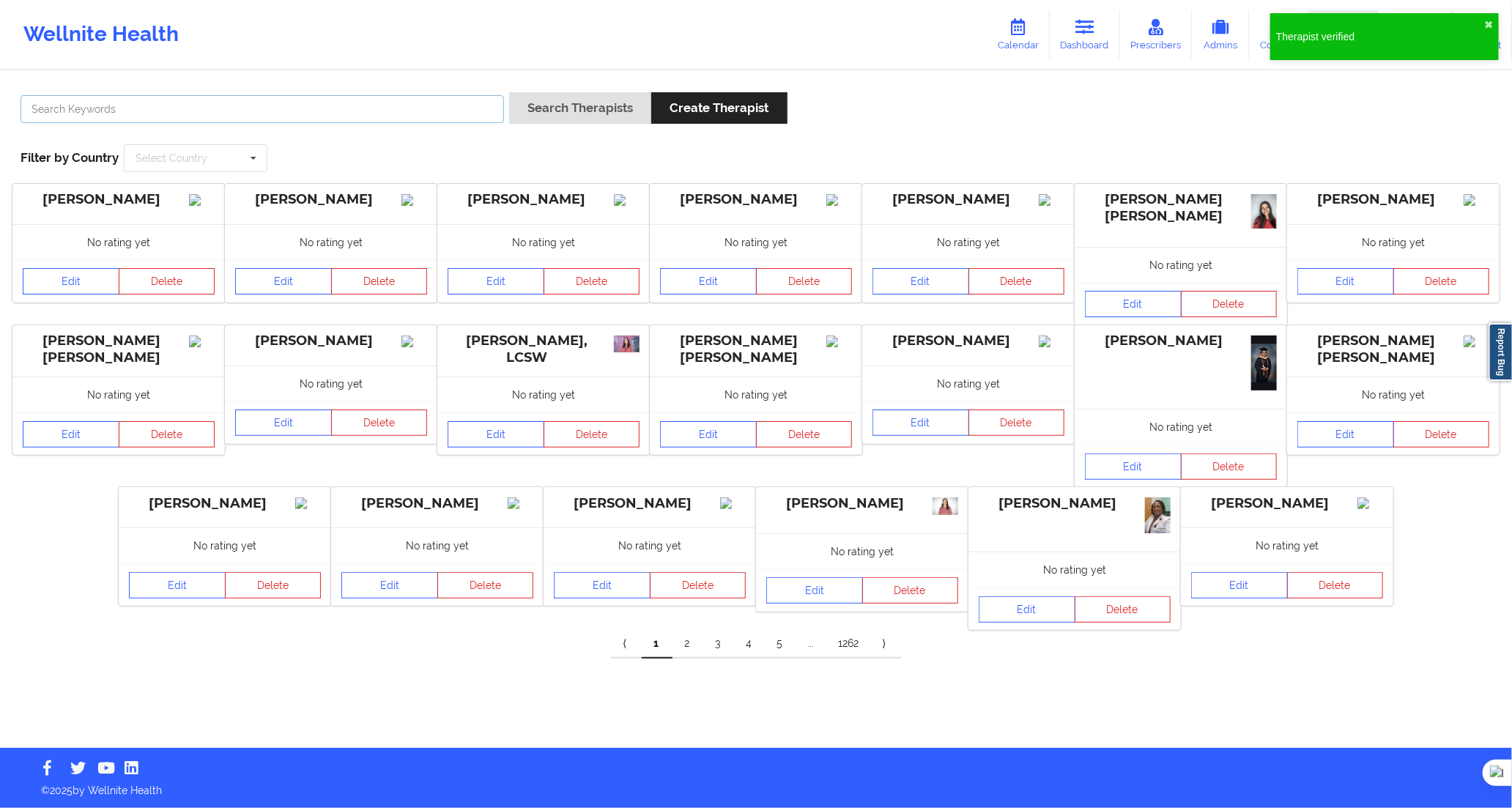
click at [364, 110] on input "text" at bounding box center [262, 110] width 483 height 28
paste input "[PERSON_NAME] [PERSON_NAME]"
type input "[PERSON_NAME] [PERSON_NAME]"
click at [511, 113] on button "Search Therapists" at bounding box center [580, 108] width 142 height 31
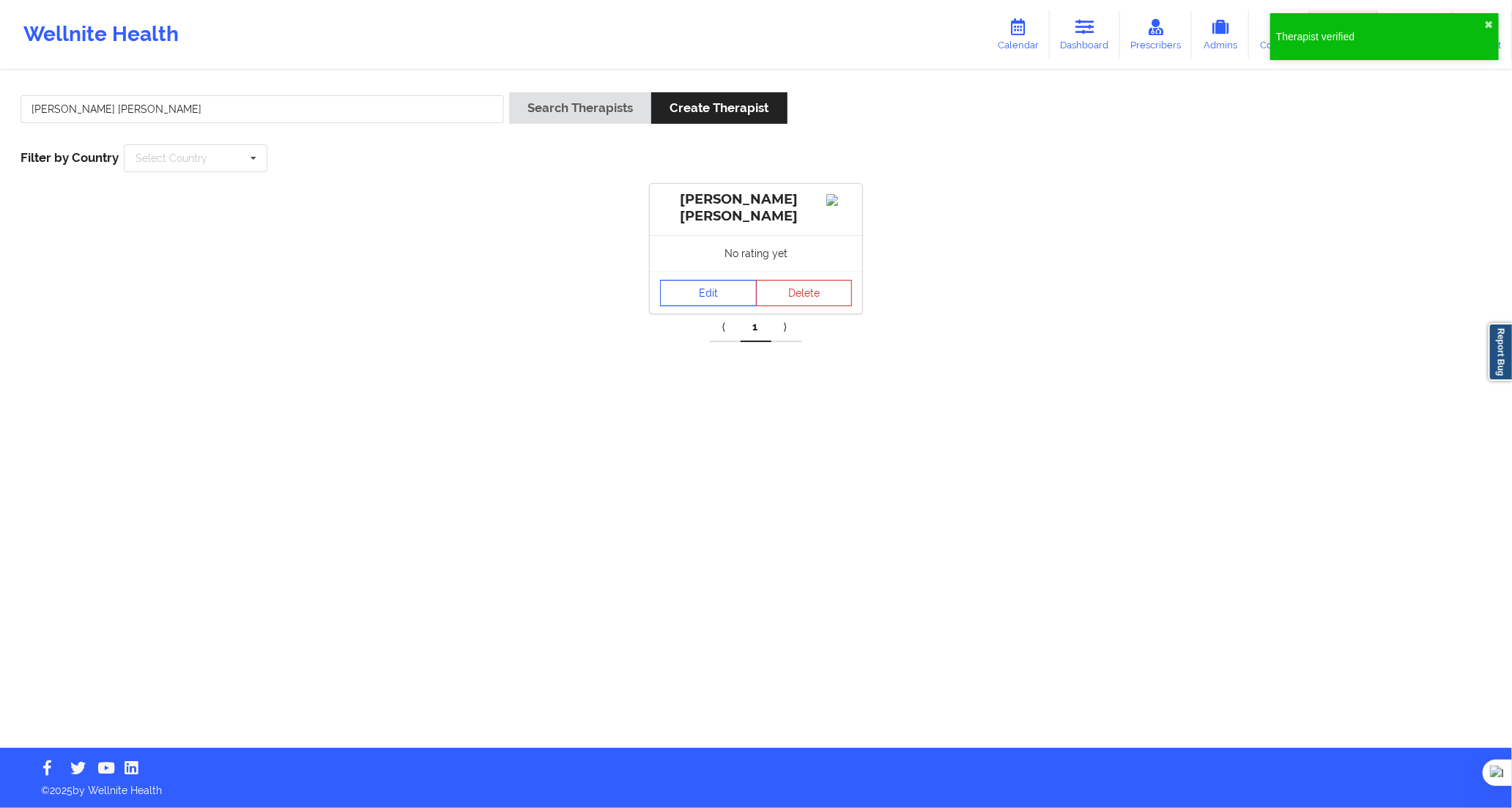
click at [716, 295] on link "Edit" at bounding box center [708, 293] width 96 height 26
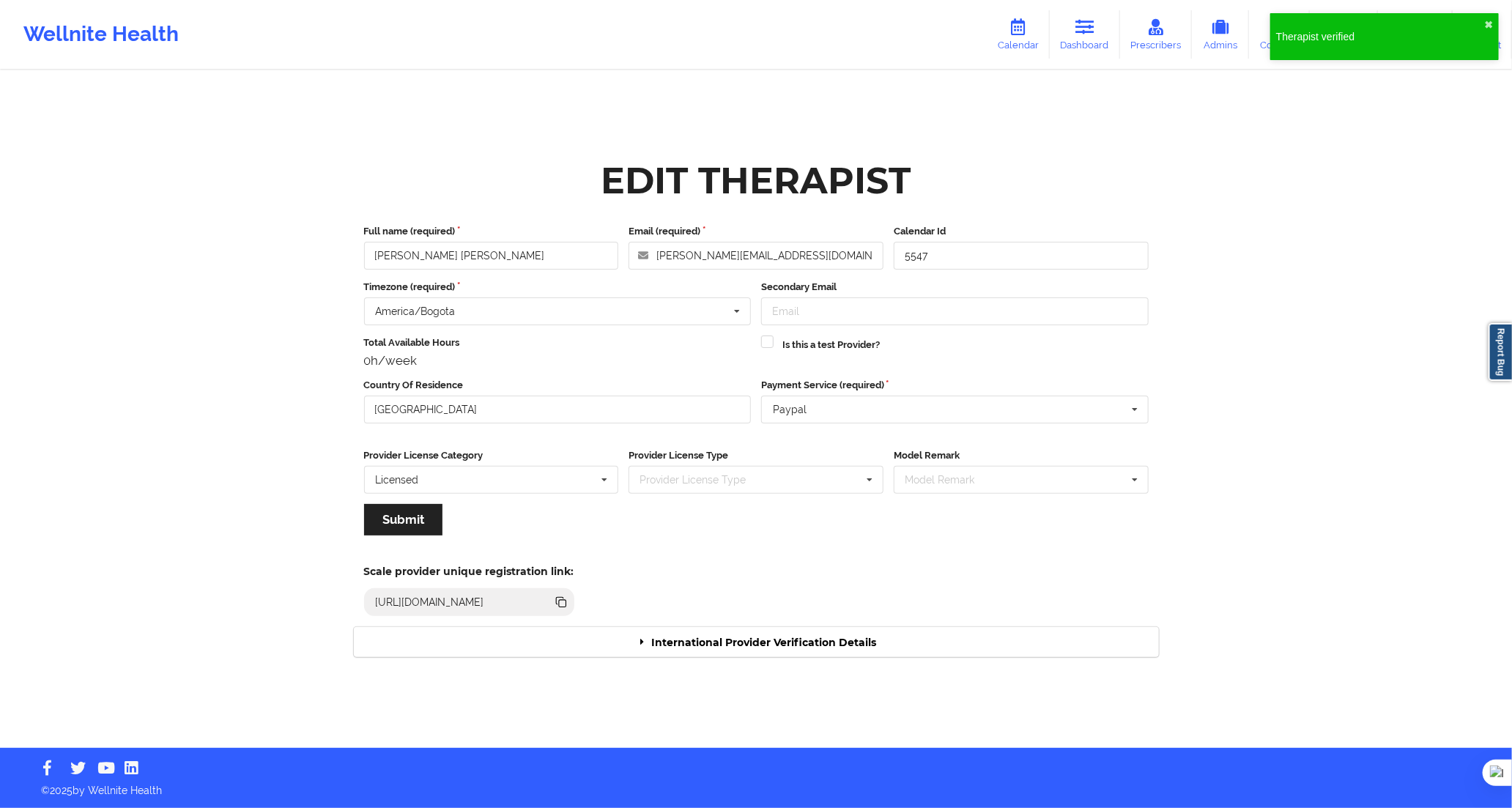
drag, startPoint x: 891, startPoint y: 646, endPoint x: 892, endPoint y: 638, distance: 8.1
click at [891, 645] on div "International Provider Verification Details" at bounding box center [757, 642] width 805 height 30
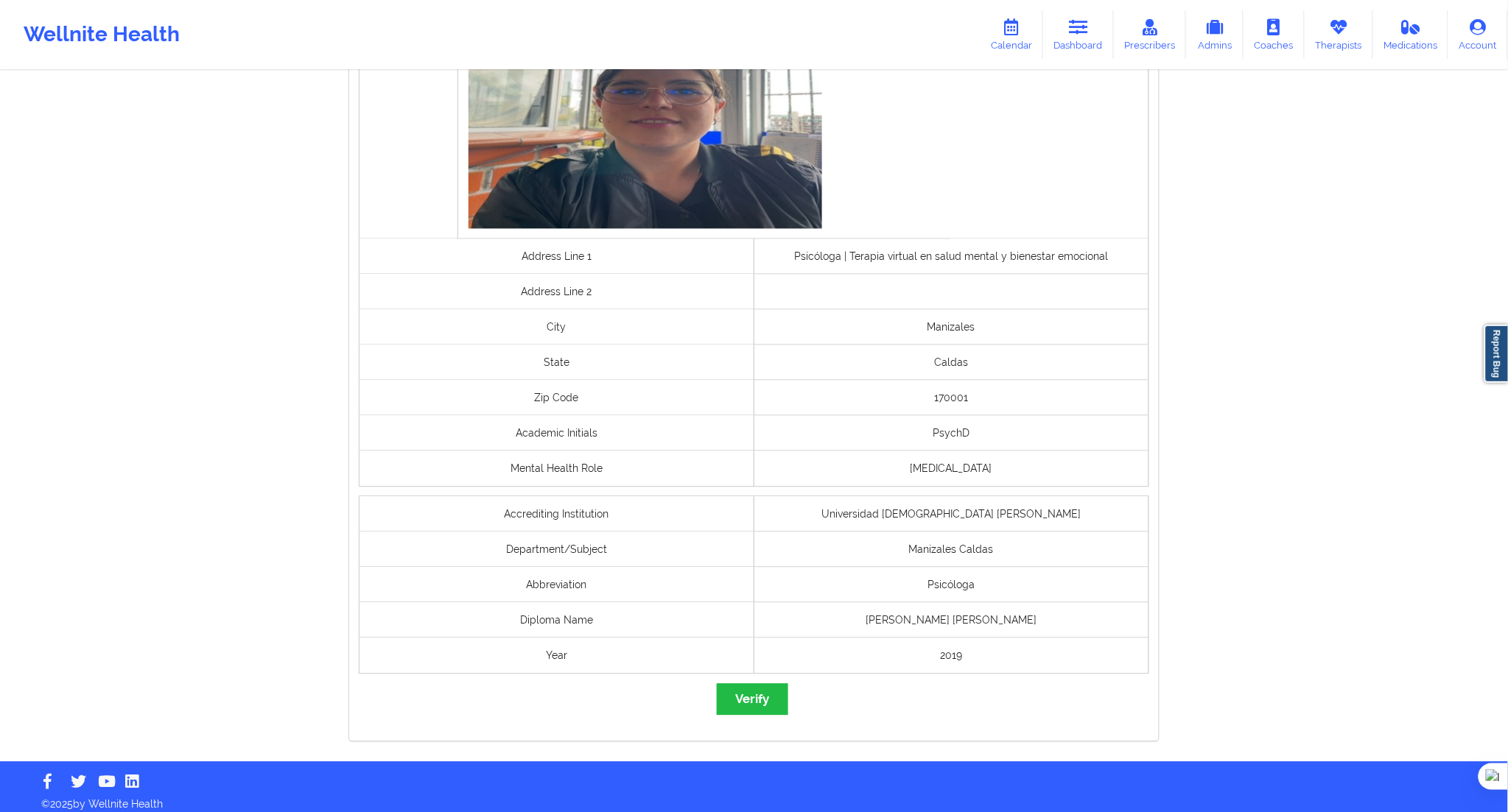
scroll to position [947, 0]
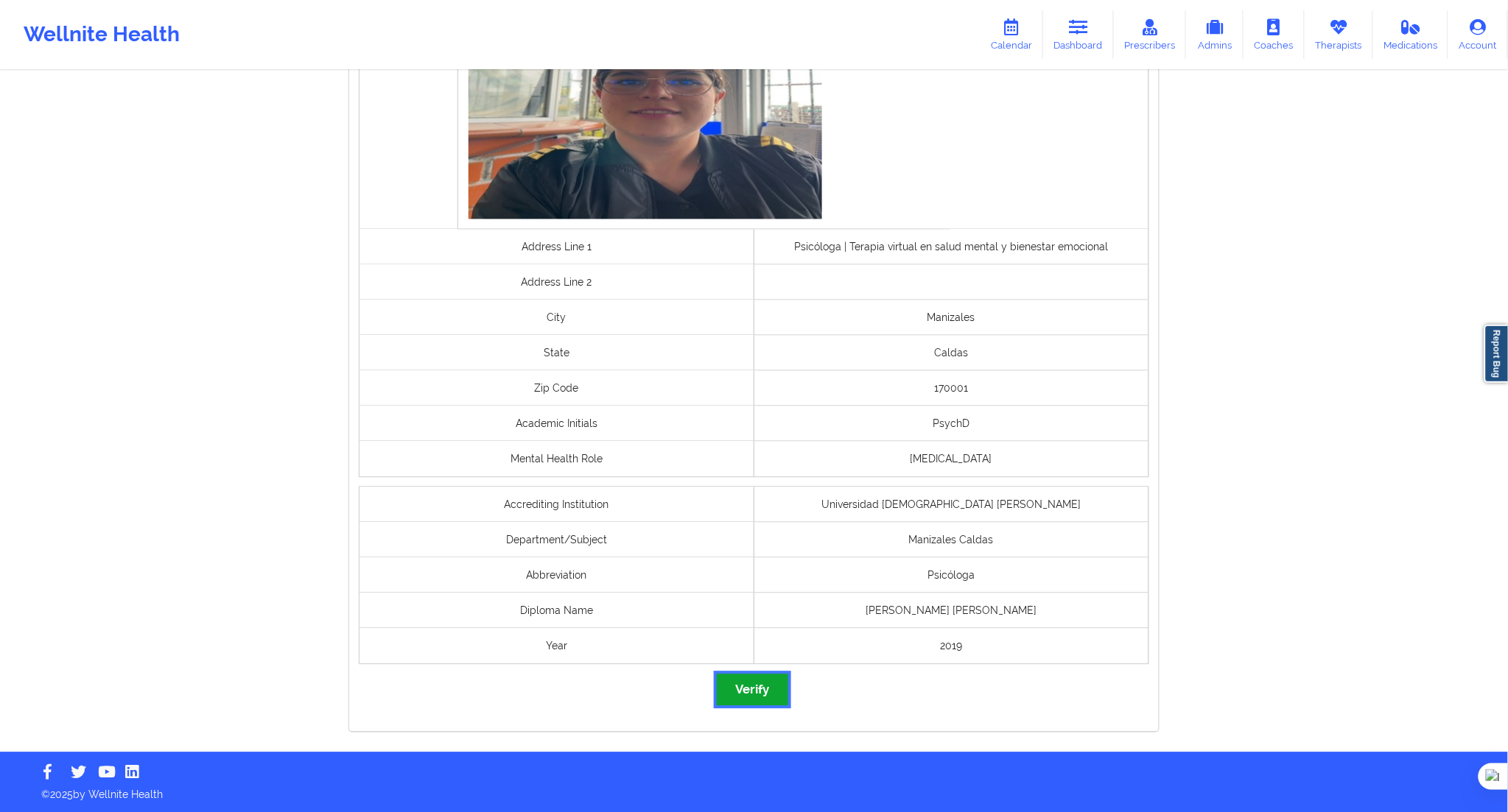
click at [771, 694] on button "Verify" at bounding box center [752, 690] width 70 height 31
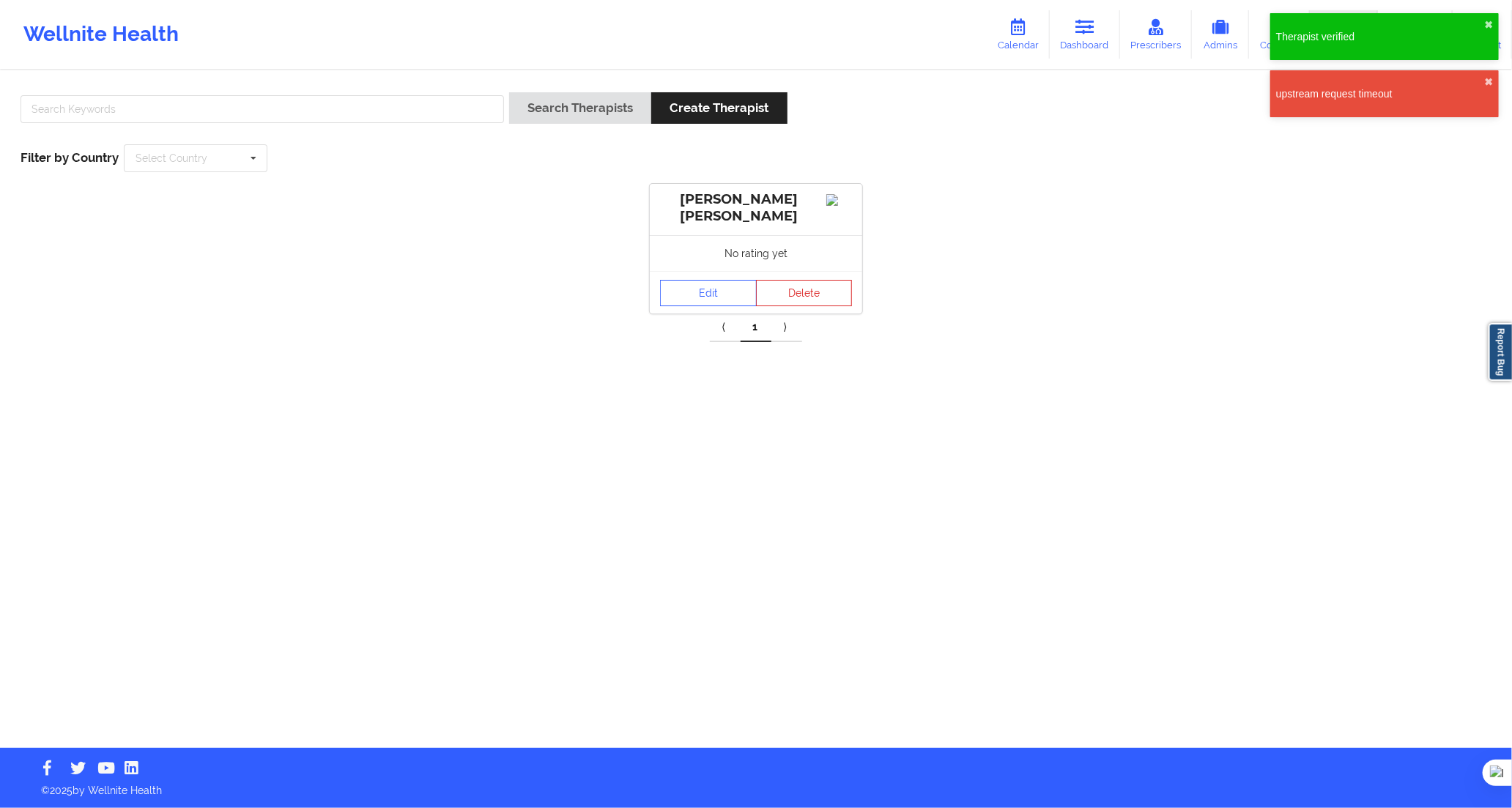
drag, startPoint x: 448, startPoint y: 130, endPoint x: 455, endPoint y: 105, distance: 26.0
click at [448, 129] on div at bounding box center [263, 113] width 494 height 42
click at [455, 105] on input "text" at bounding box center [262, 110] width 483 height 28
paste input "[PERSON_NAME]"
type input "[PERSON_NAME]"
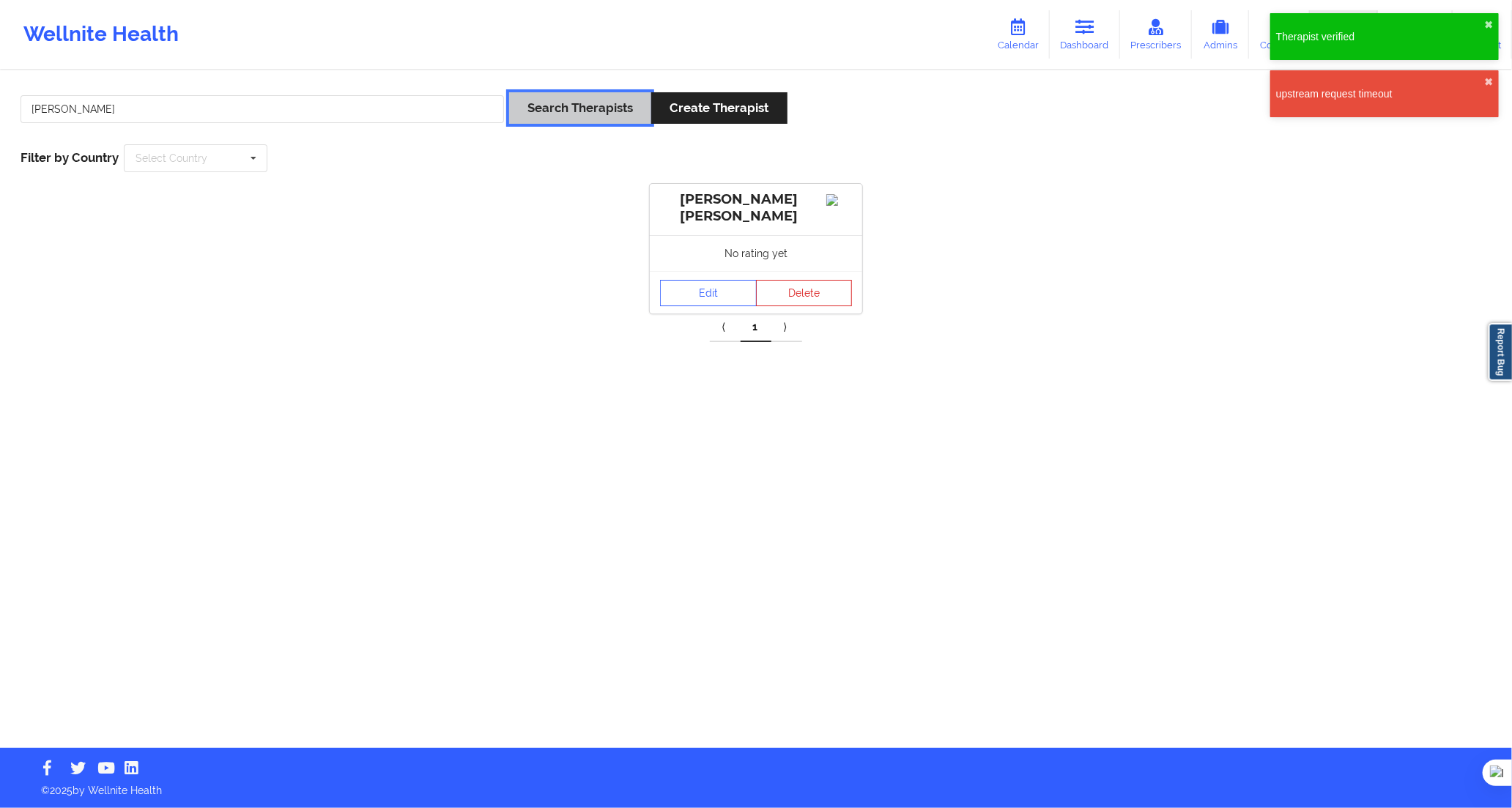
click at [562, 96] on button "Search Therapists" at bounding box center [580, 108] width 142 height 31
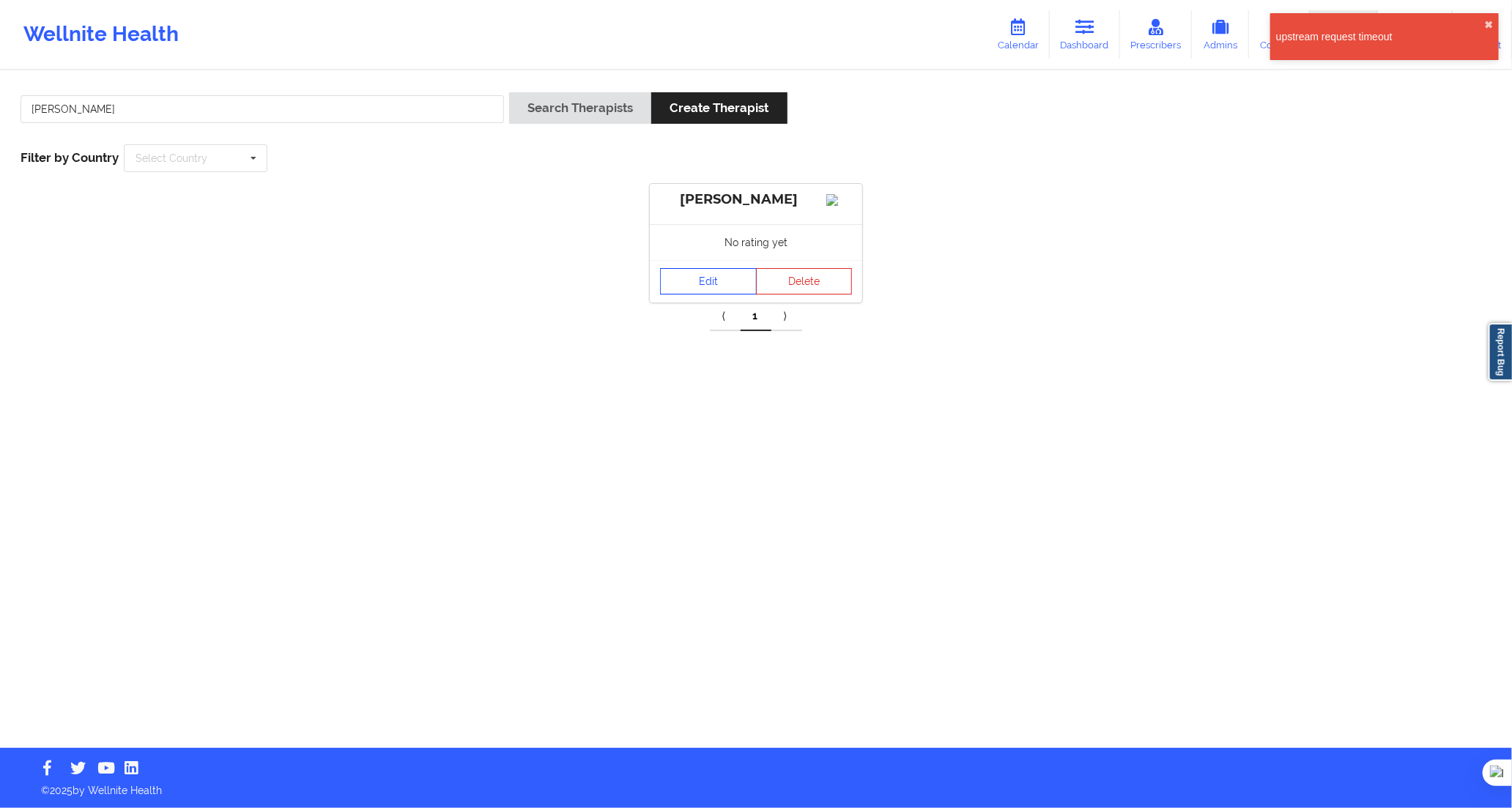
click at [683, 295] on link "Edit" at bounding box center [708, 282] width 96 height 26
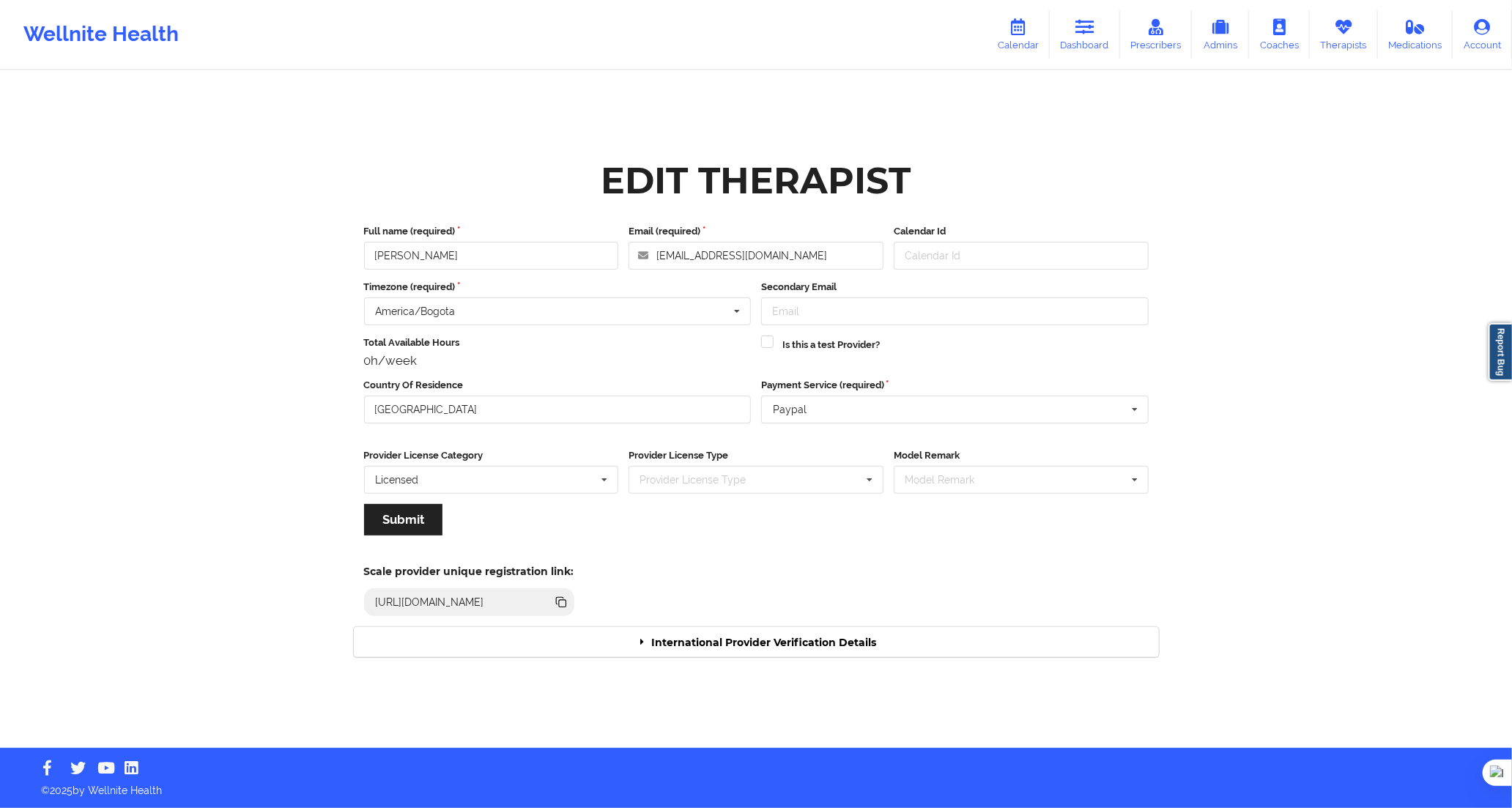
click at [835, 645] on div "International Provider Verification Details" at bounding box center [757, 642] width 805 height 30
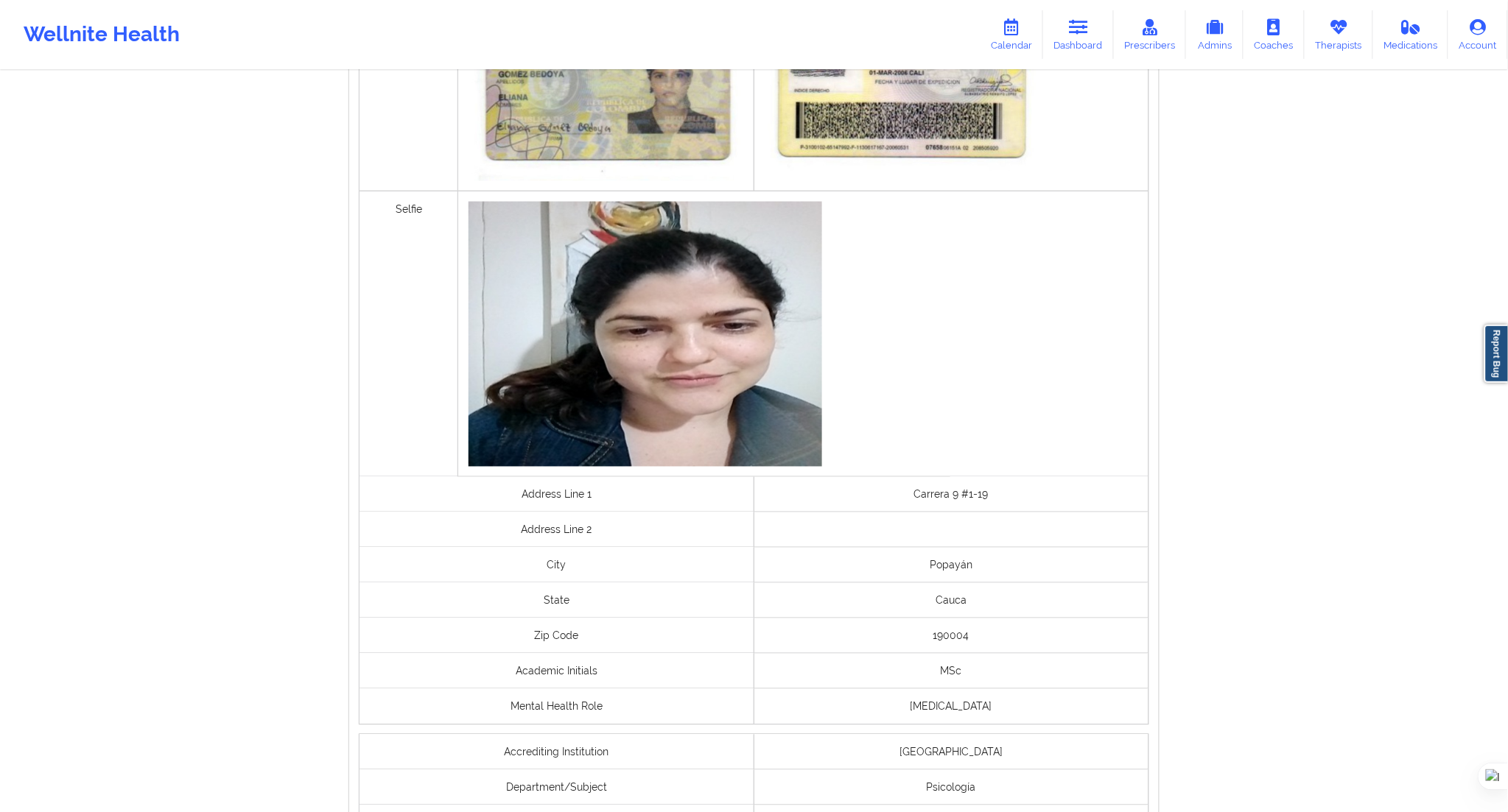
scroll to position [877, 0]
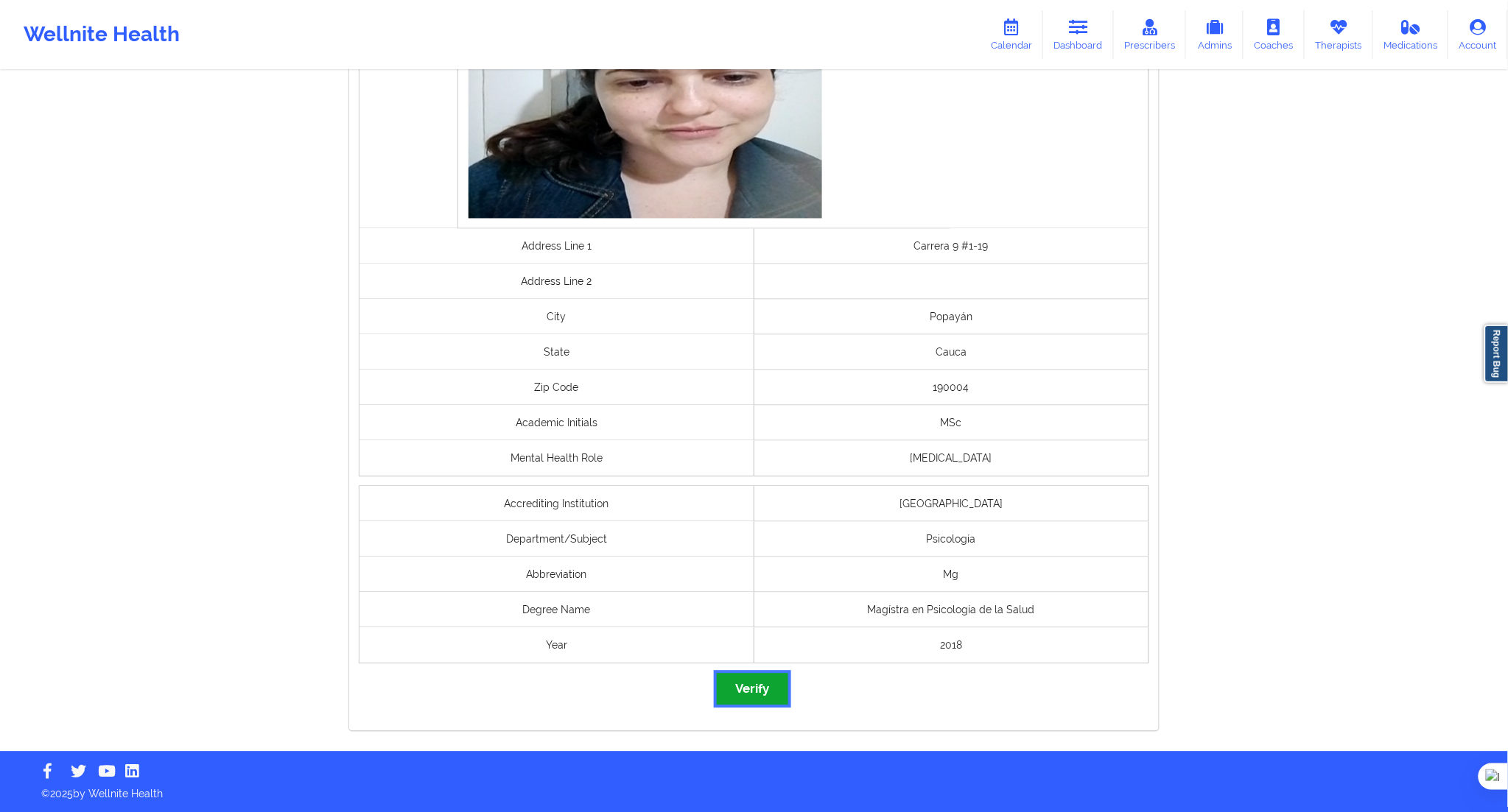
click at [744, 686] on button "Verify" at bounding box center [752, 689] width 70 height 31
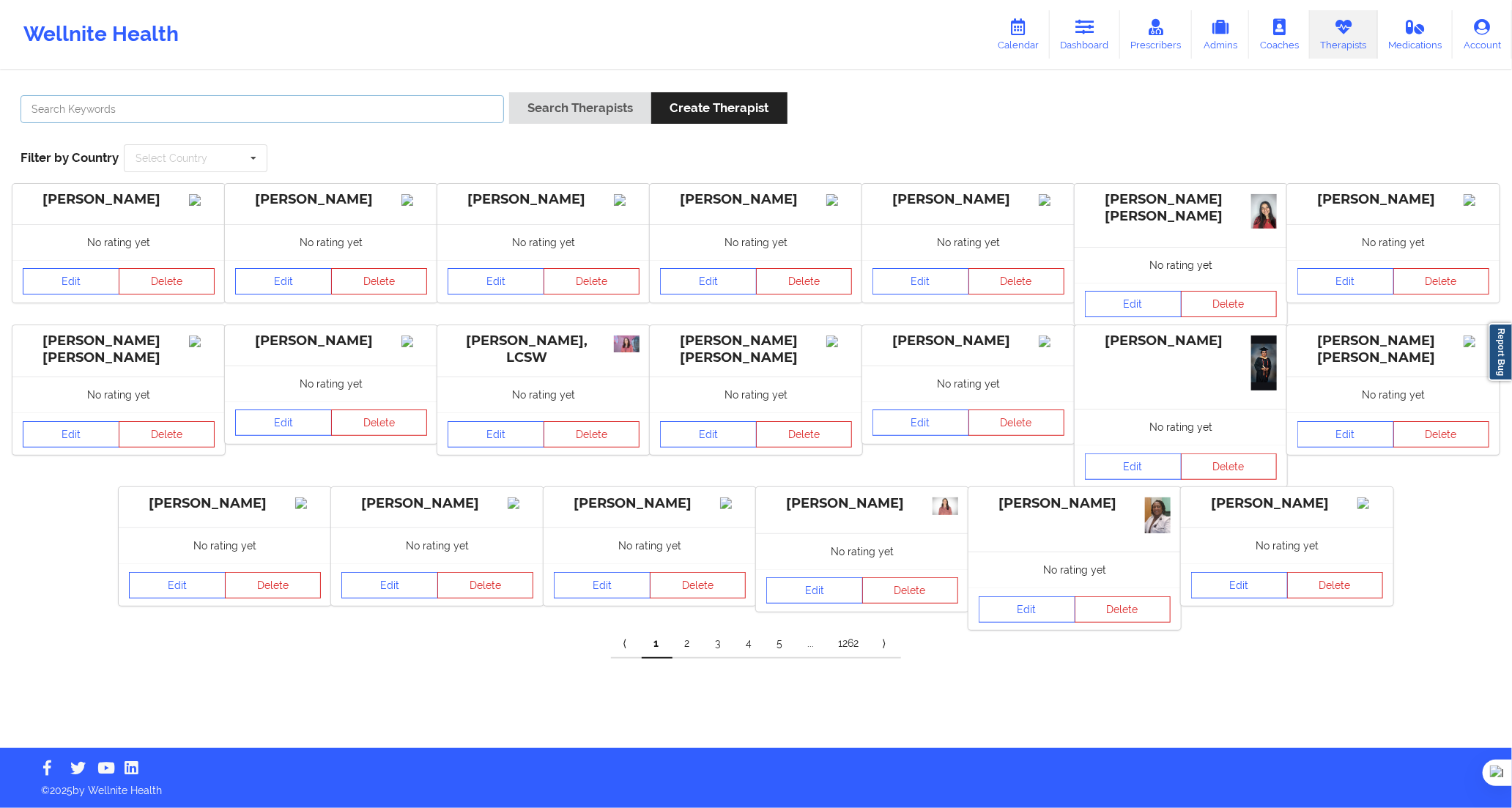
click at [443, 103] on input "text" at bounding box center [262, 110] width 483 height 28
paste input "[PERSON_NAME] [PERSON_NAME]"
type input "[PERSON_NAME] [PERSON_NAME]"
click at [554, 113] on button "Search Therapists" at bounding box center [580, 108] width 142 height 31
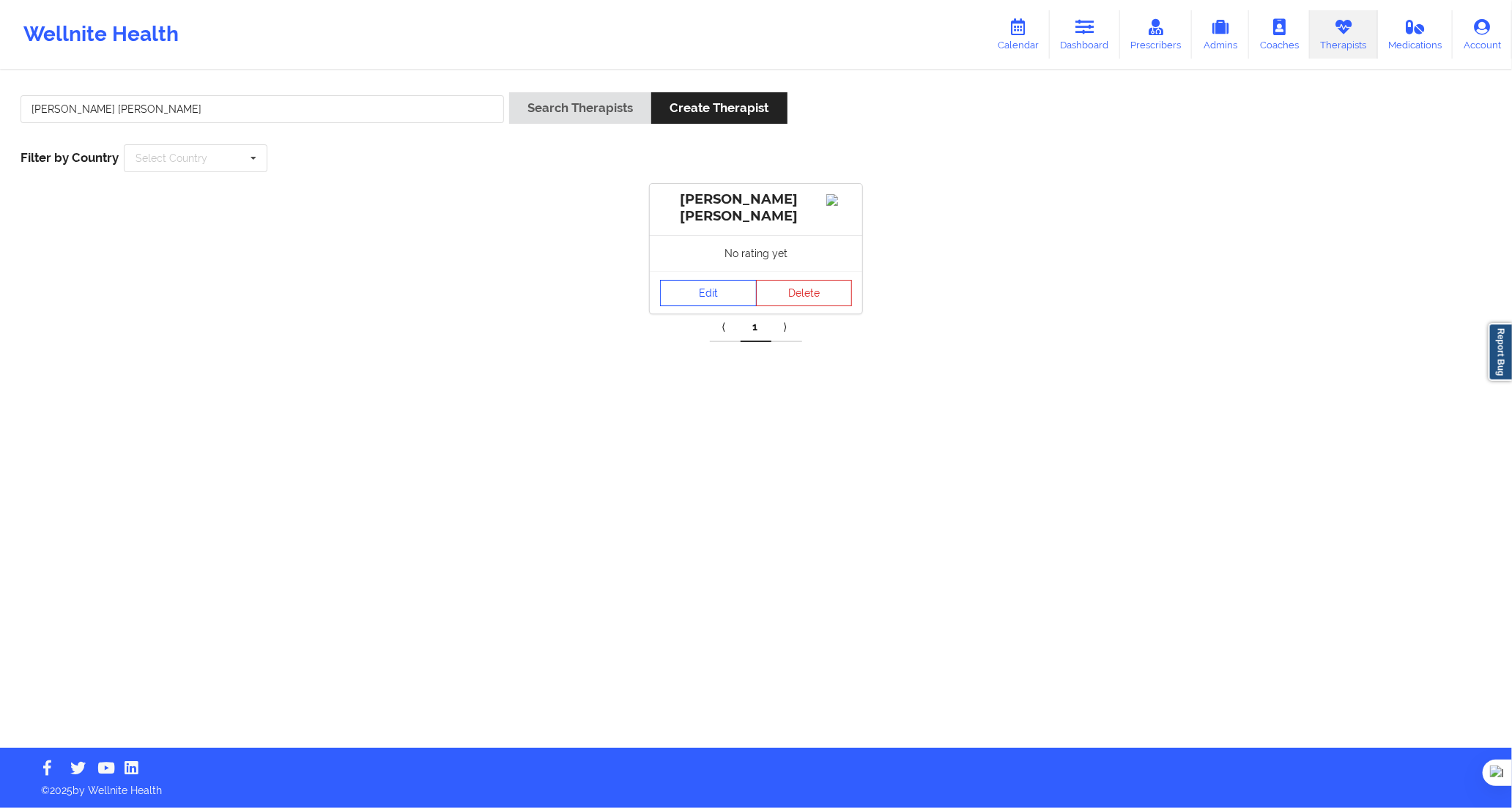
click at [686, 292] on link "Edit" at bounding box center [708, 293] width 96 height 26
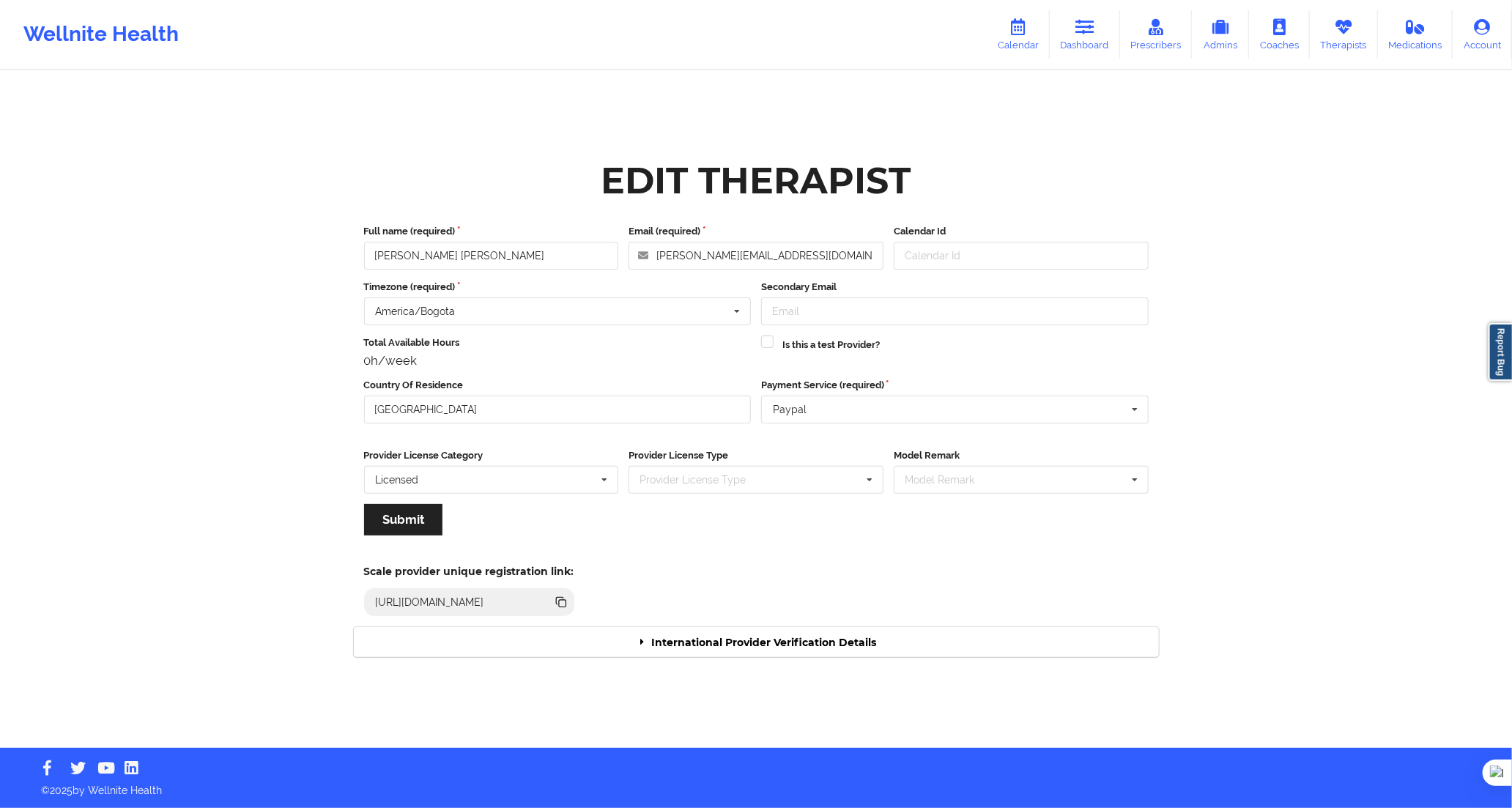
click at [816, 647] on div "International Provider Verification Details" at bounding box center [757, 642] width 805 height 30
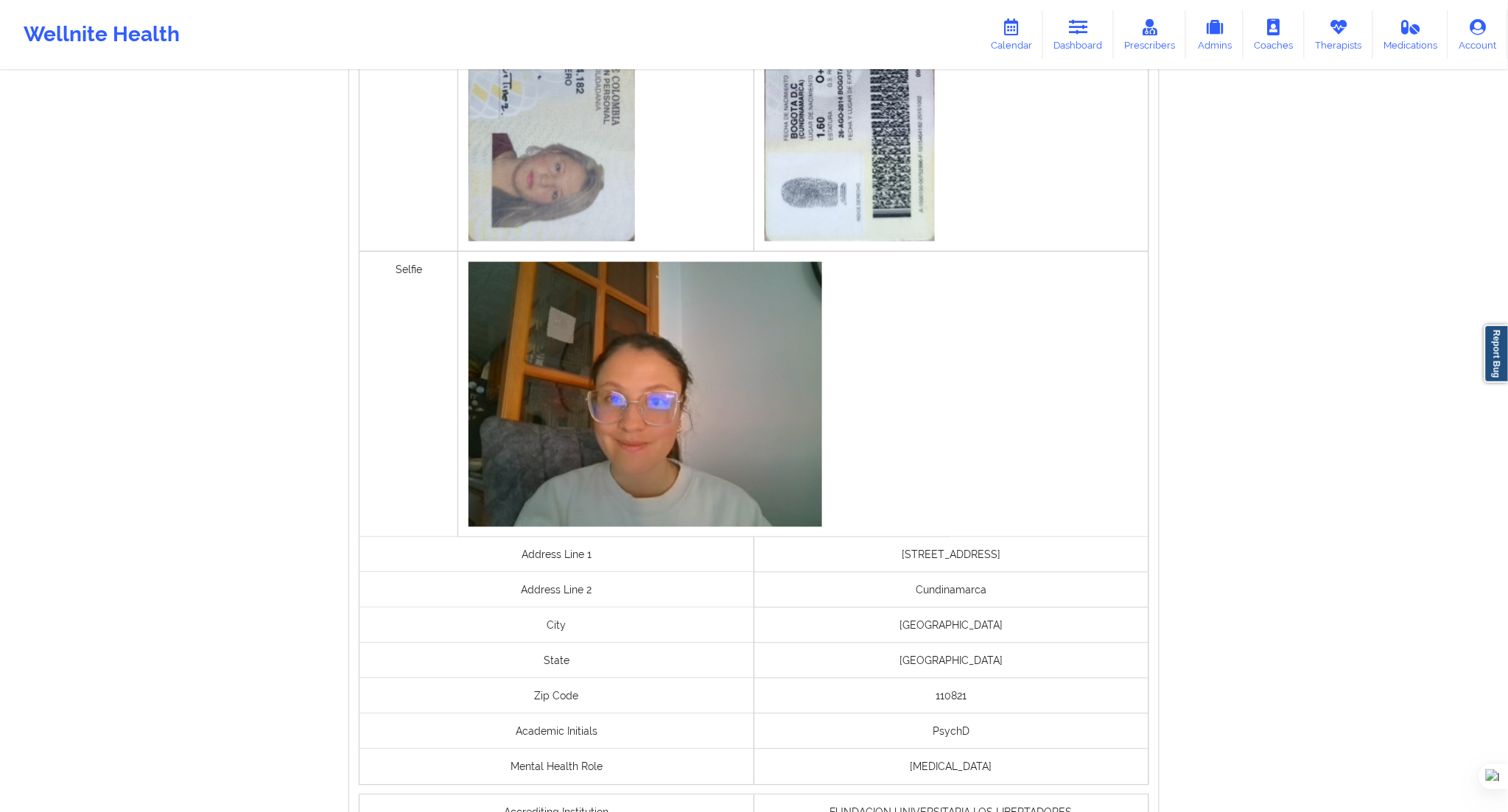
scroll to position [900, 0]
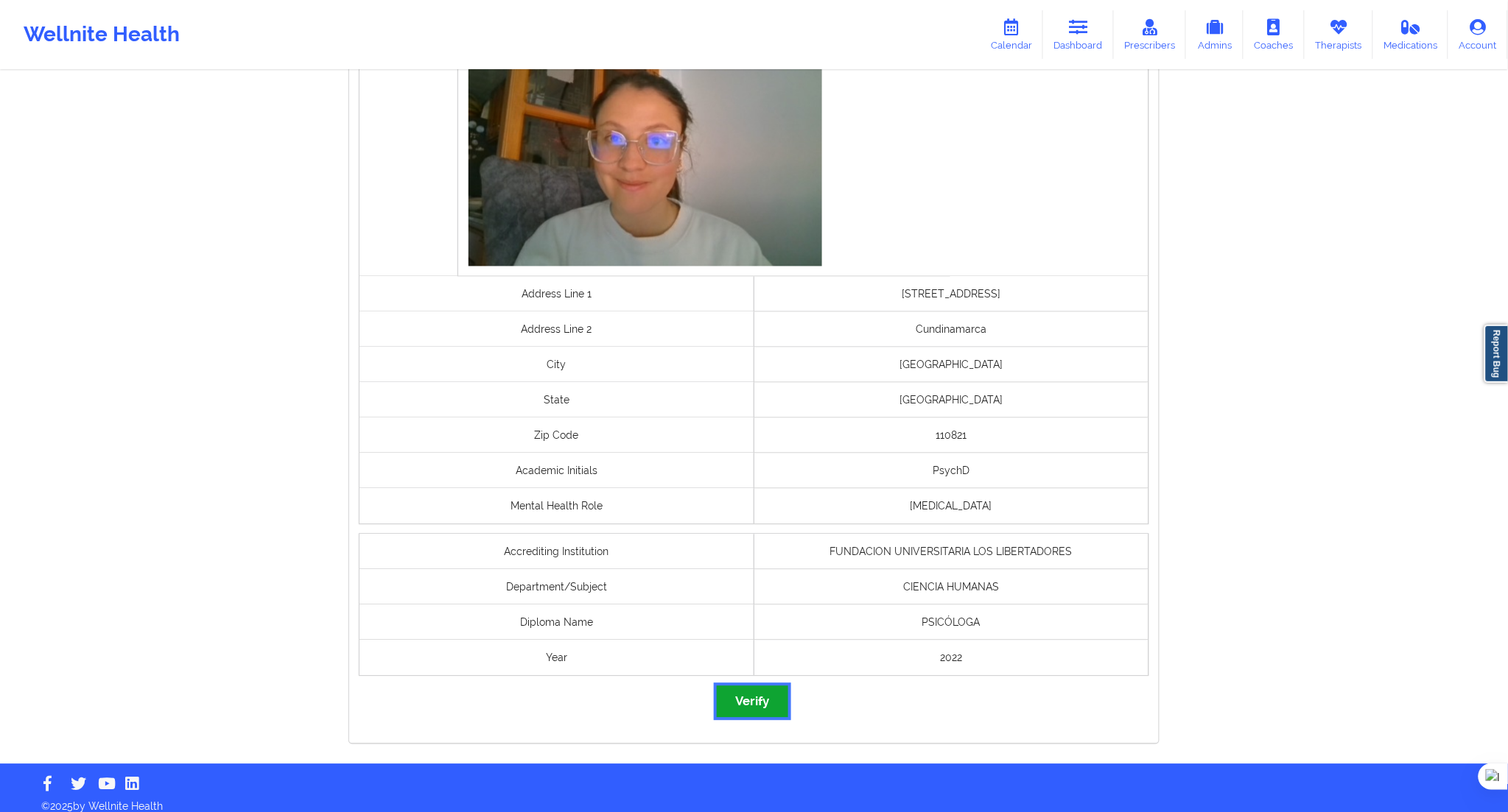
click at [724, 702] on button "Verify" at bounding box center [752, 702] width 70 height 31
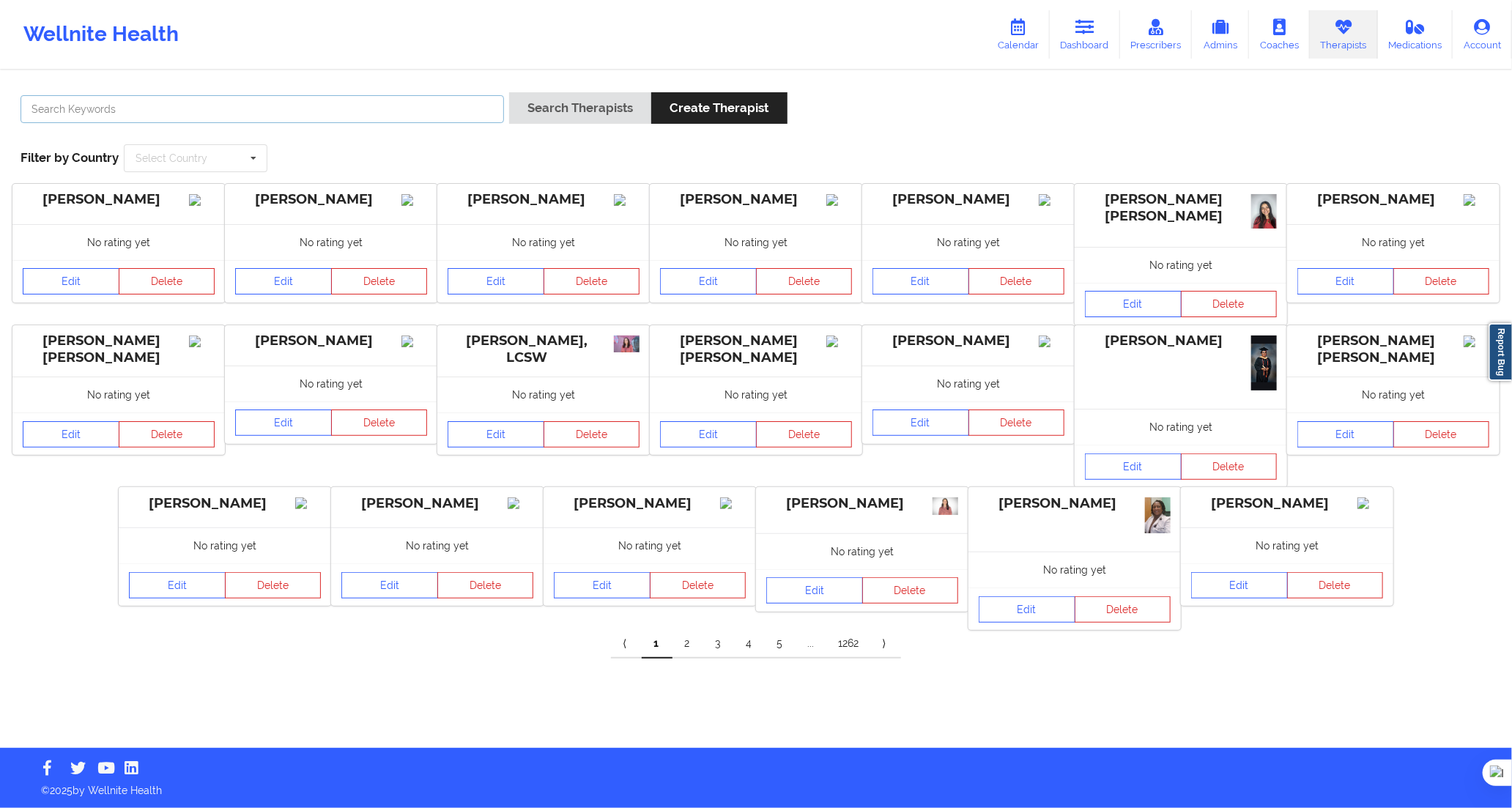
click at [430, 110] on input "text" at bounding box center [262, 110] width 483 height 28
paste input "ose [PERSON_NAME] [PERSON_NAME]"
type input "ose [PERSON_NAME] [PERSON_NAME]"
click at [546, 118] on button "Search Therapists" at bounding box center [580, 108] width 142 height 31
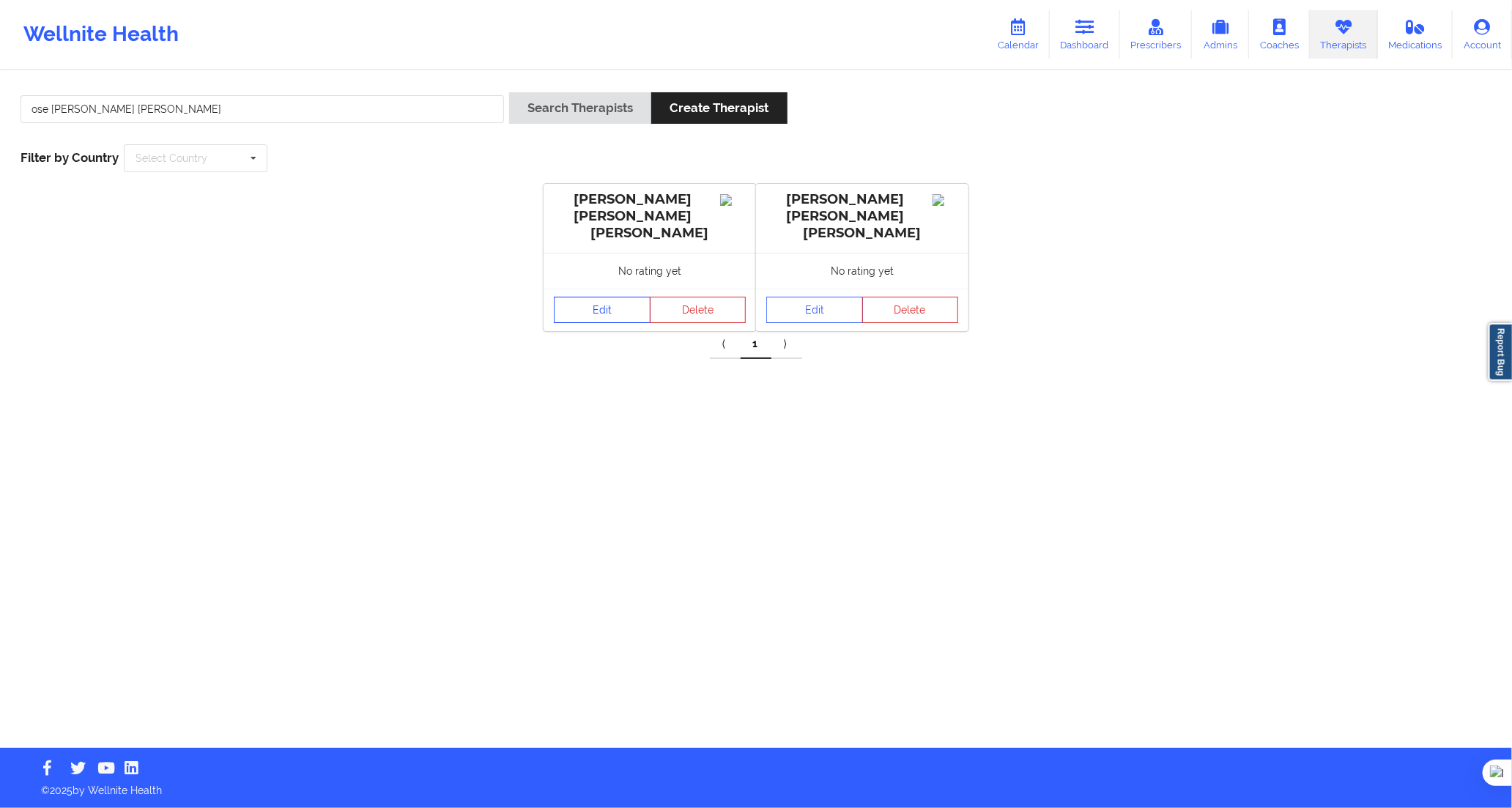
click at [620, 297] on link "Edit" at bounding box center [602, 310] width 96 height 26
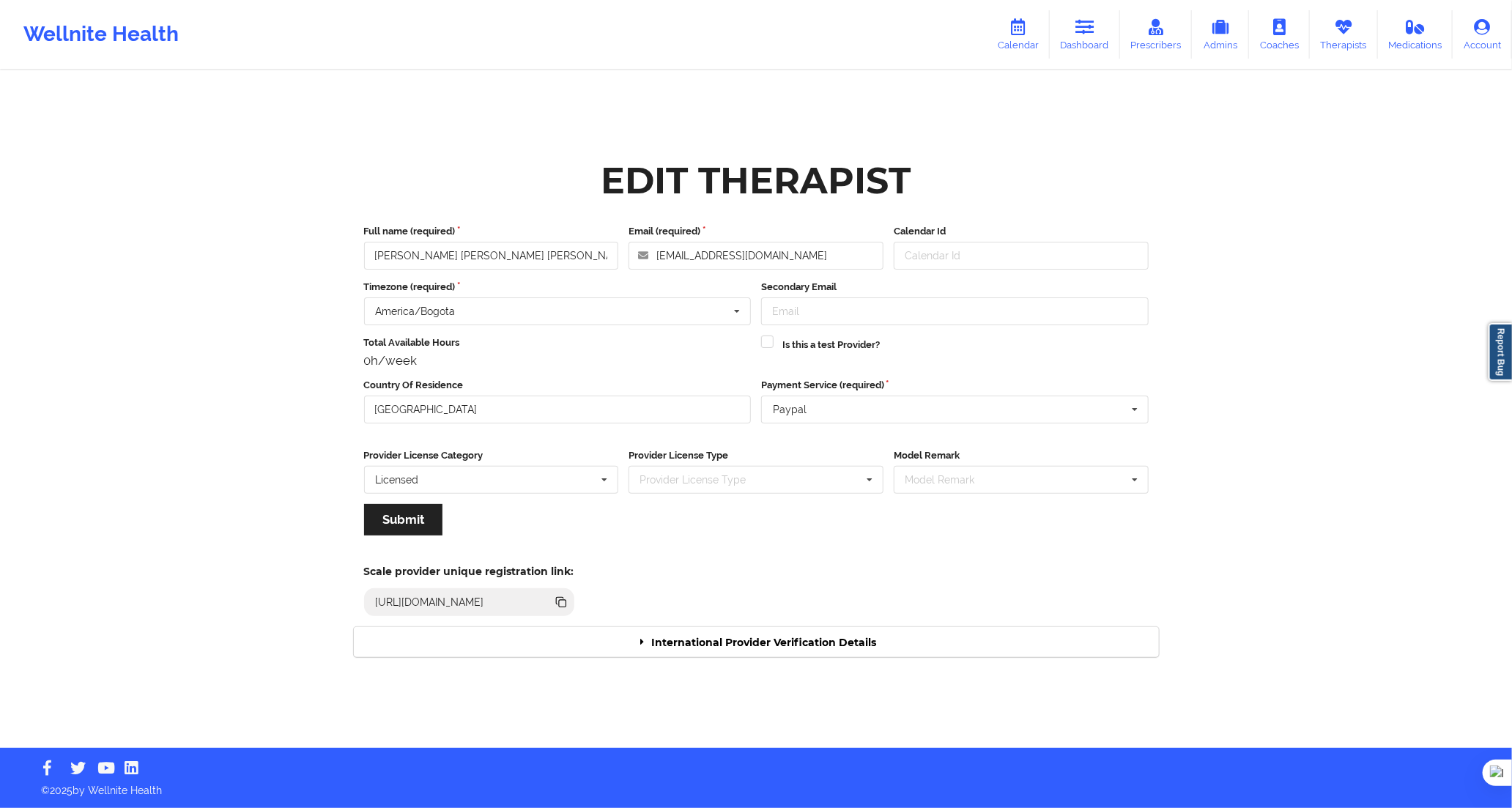
drag, startPoint x: 777, startPoint y: 646, endPoint x: 788, endPoint y: 633, distance: 17.0
click at [780, 645] on div "International Provider Verification Details" at bounding box center [757, 642] width 805 height 30
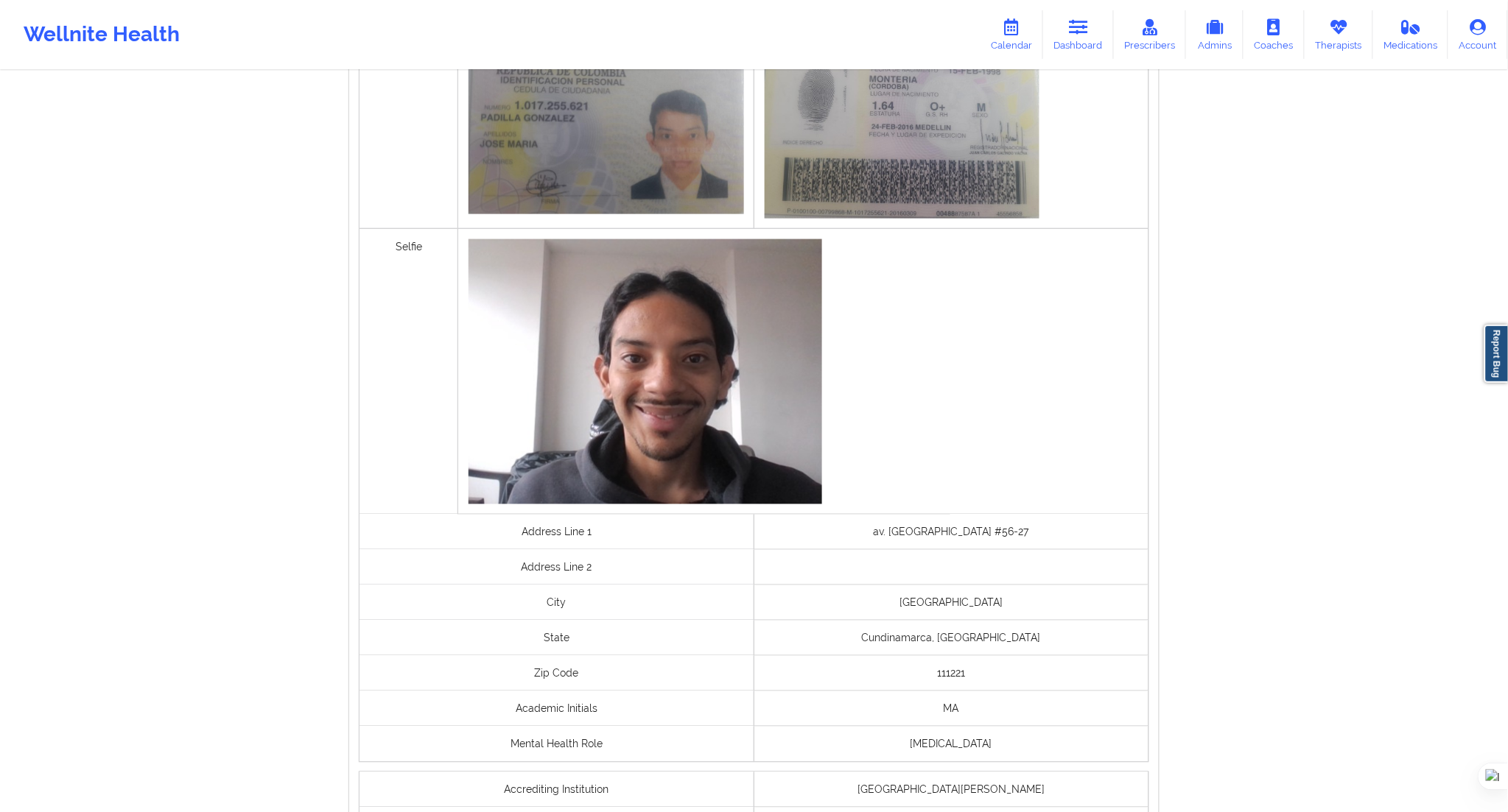
scroll to position [860, 0]
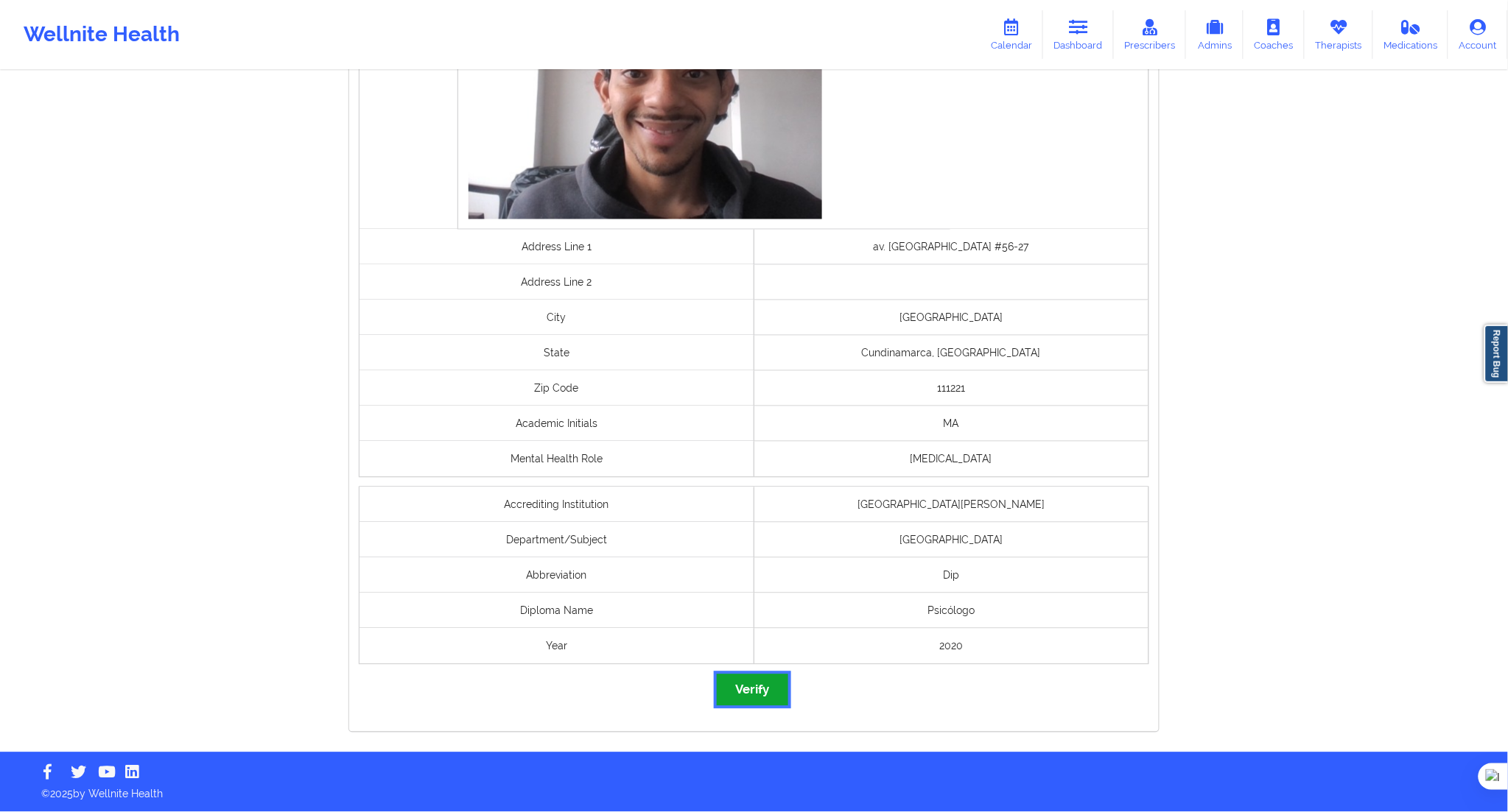
click at [757, 691] on button "Verify" at bounding box center [752, 690] width 70 height 31
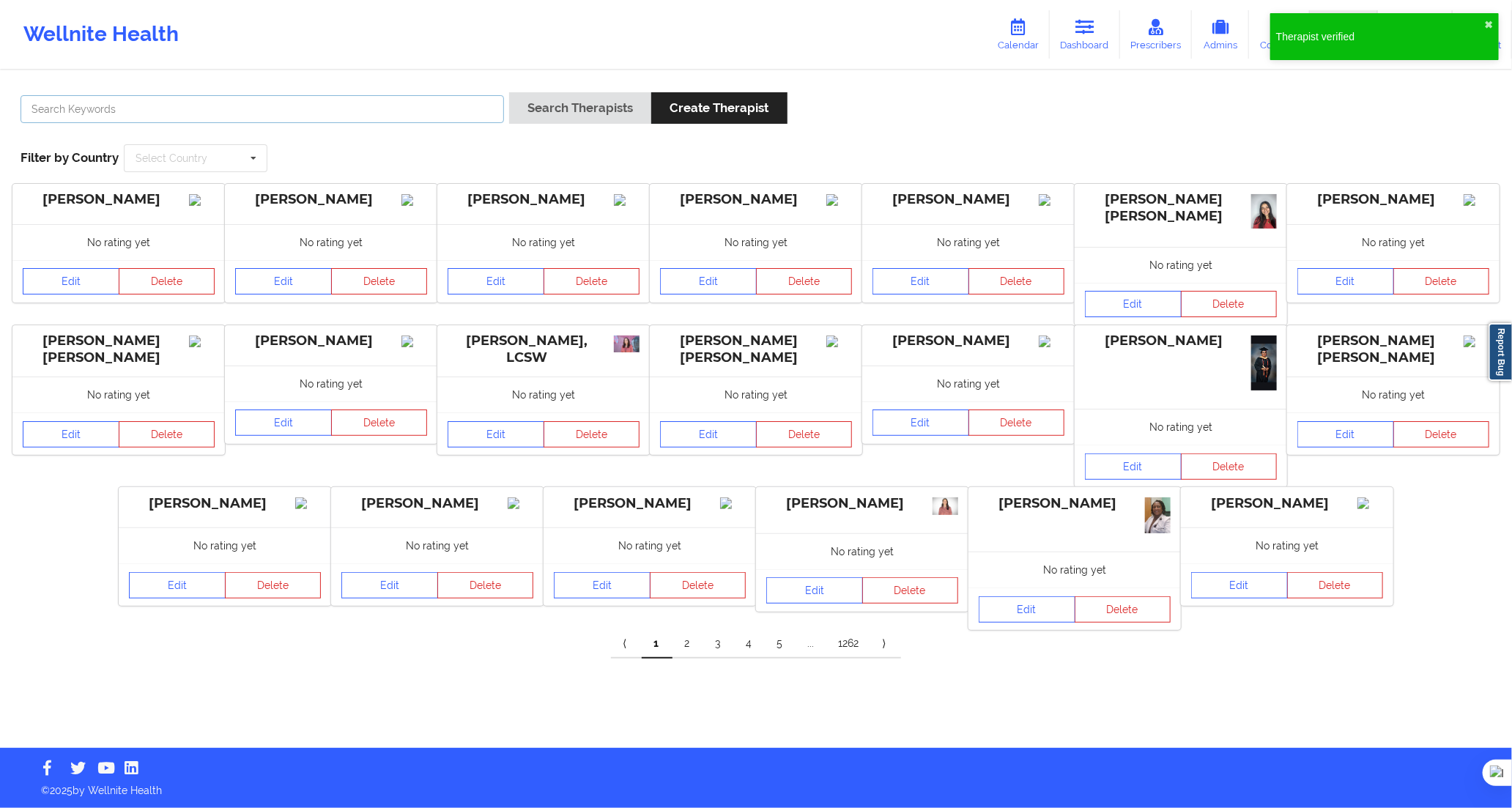
click at [391, 116] on input "text" at bounding box center [262, 110] width 483 height 28
paste input "[PERSON_NAME] [PERSON_NAME]"
type input "[PERSON_NAME] [PERSON_NAME]"
click at [533, 119] on button "Search Therapists" at bounding box center [580, 108] width 142 height 31
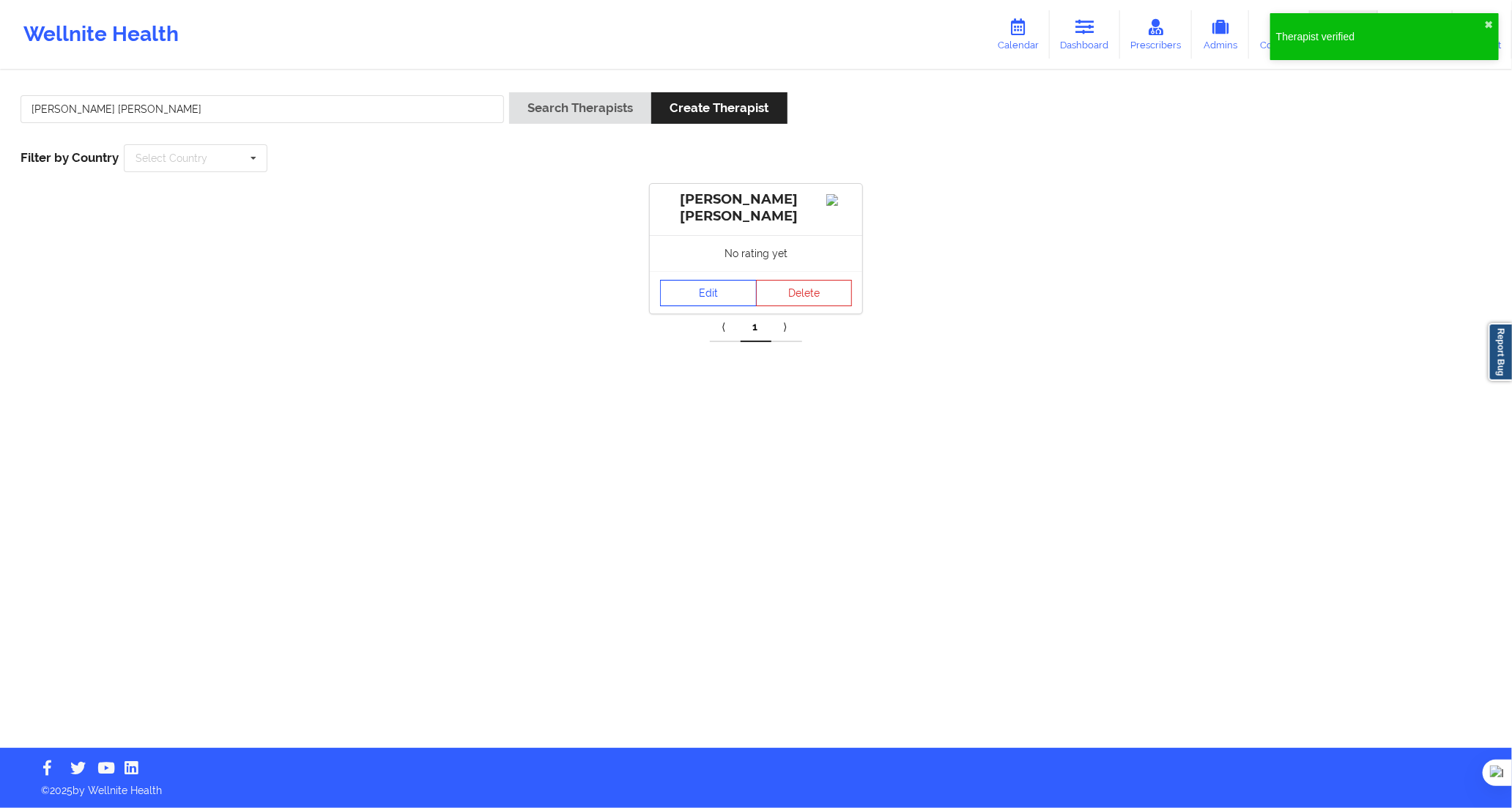
click at [707, 283] on link "Edit" at bounding box center [708, 293] width 96 height 26
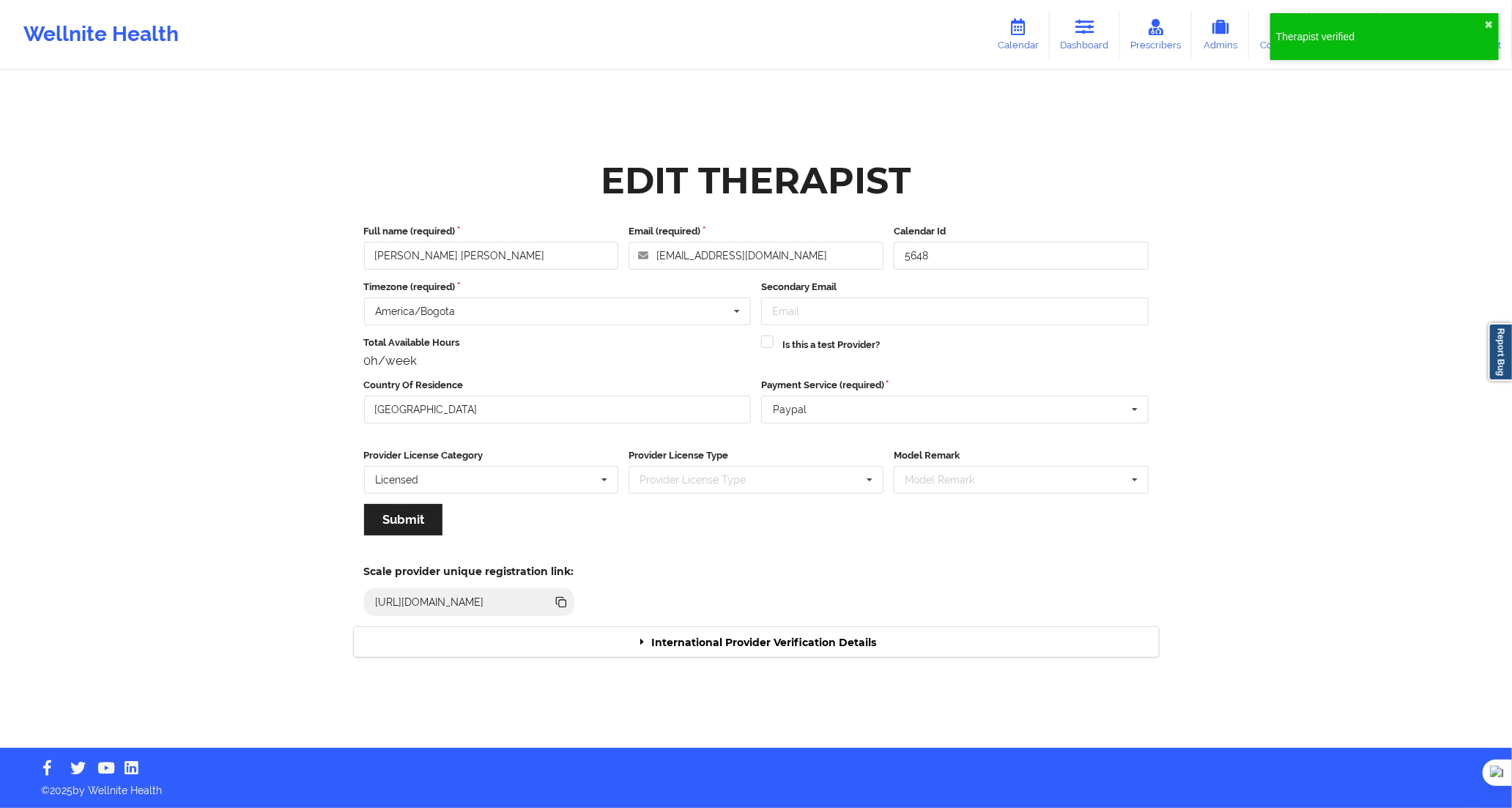
click at [797, 638] on div "International Provider Verification Details" at bounding box center [757, 642] width 805 height 30
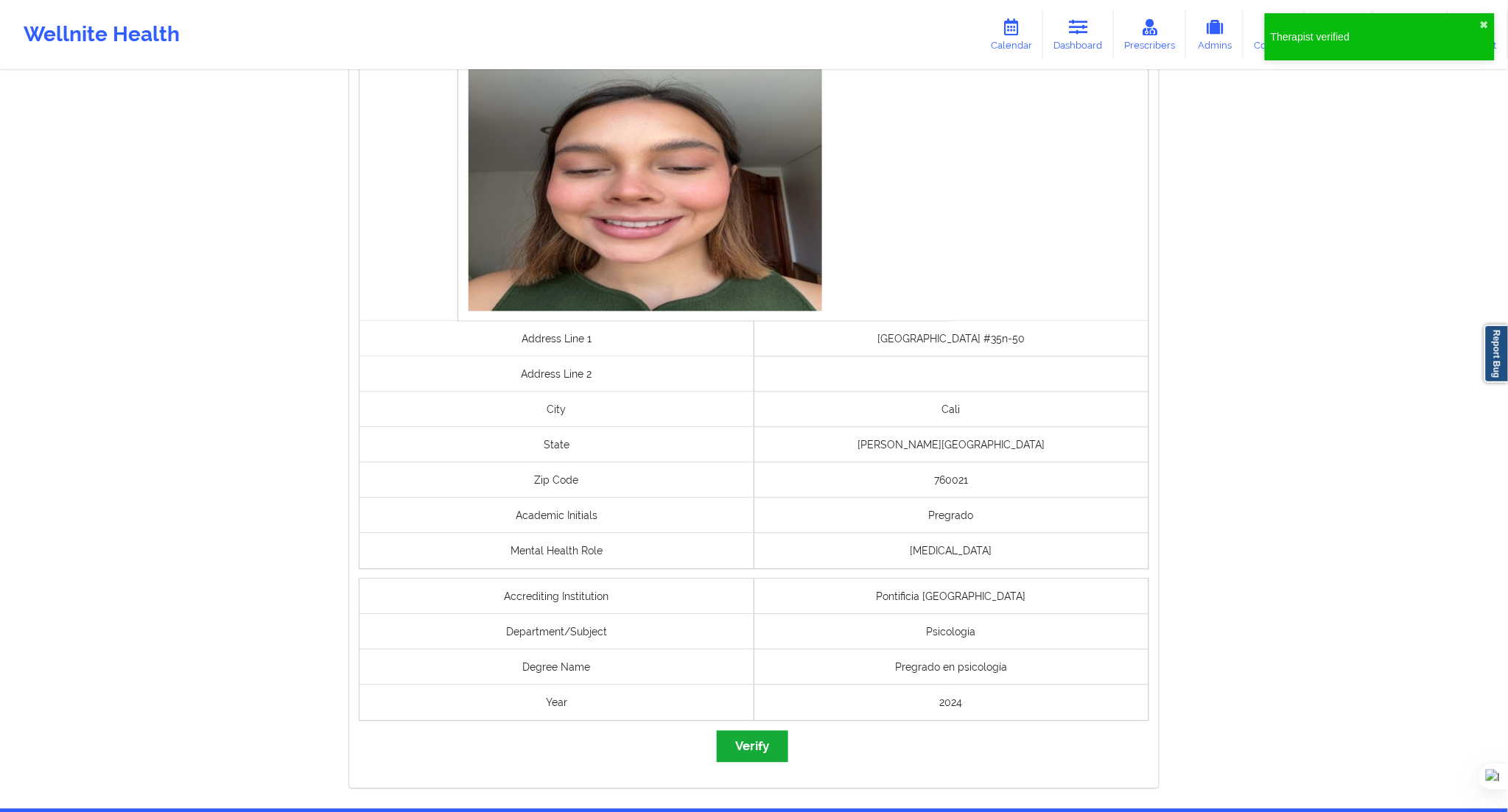
scroll to position [826, 0]
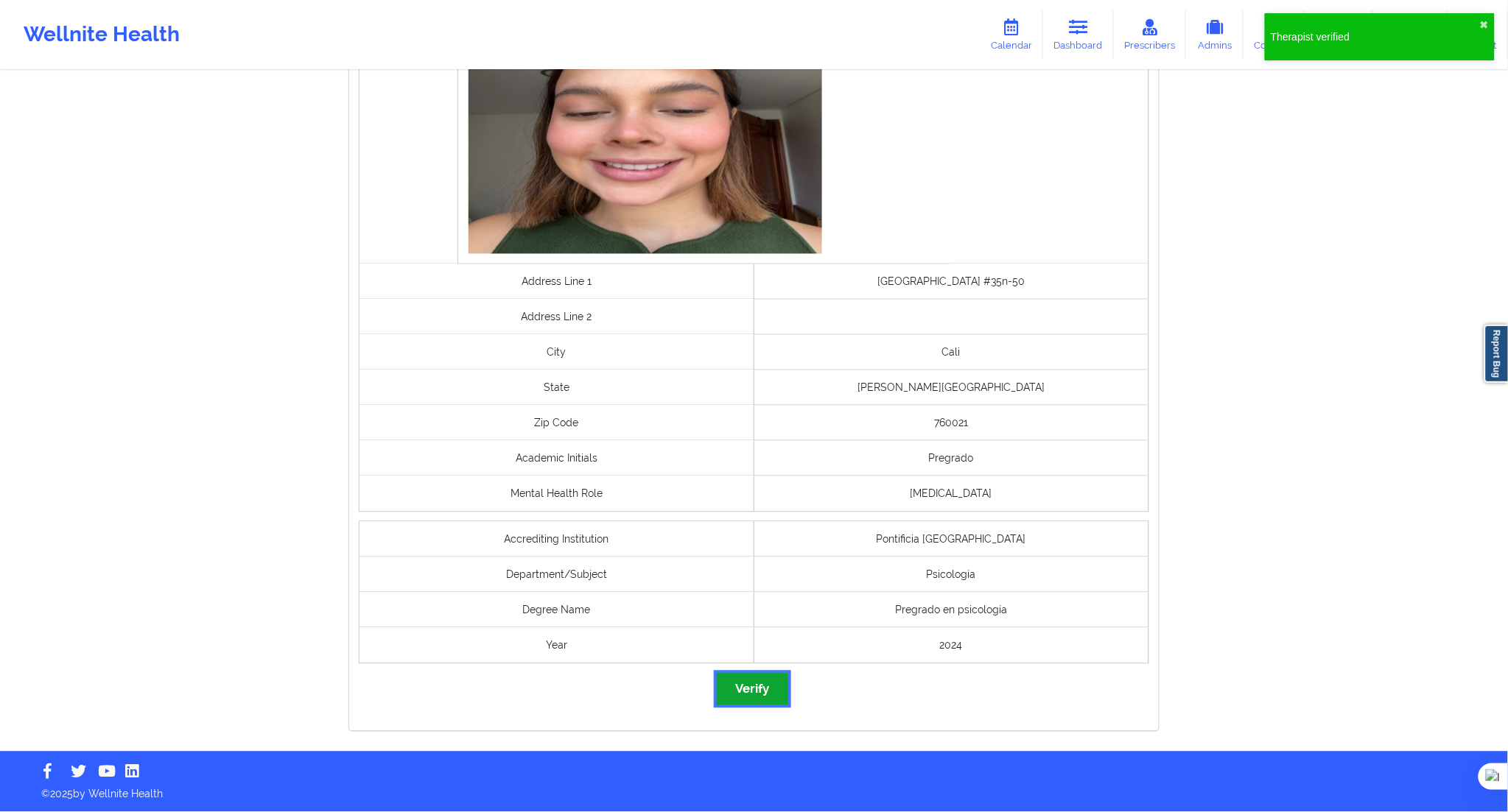
click at [768, 683] on button "Verify" at bounding box center [752, 689] width 70 height 31
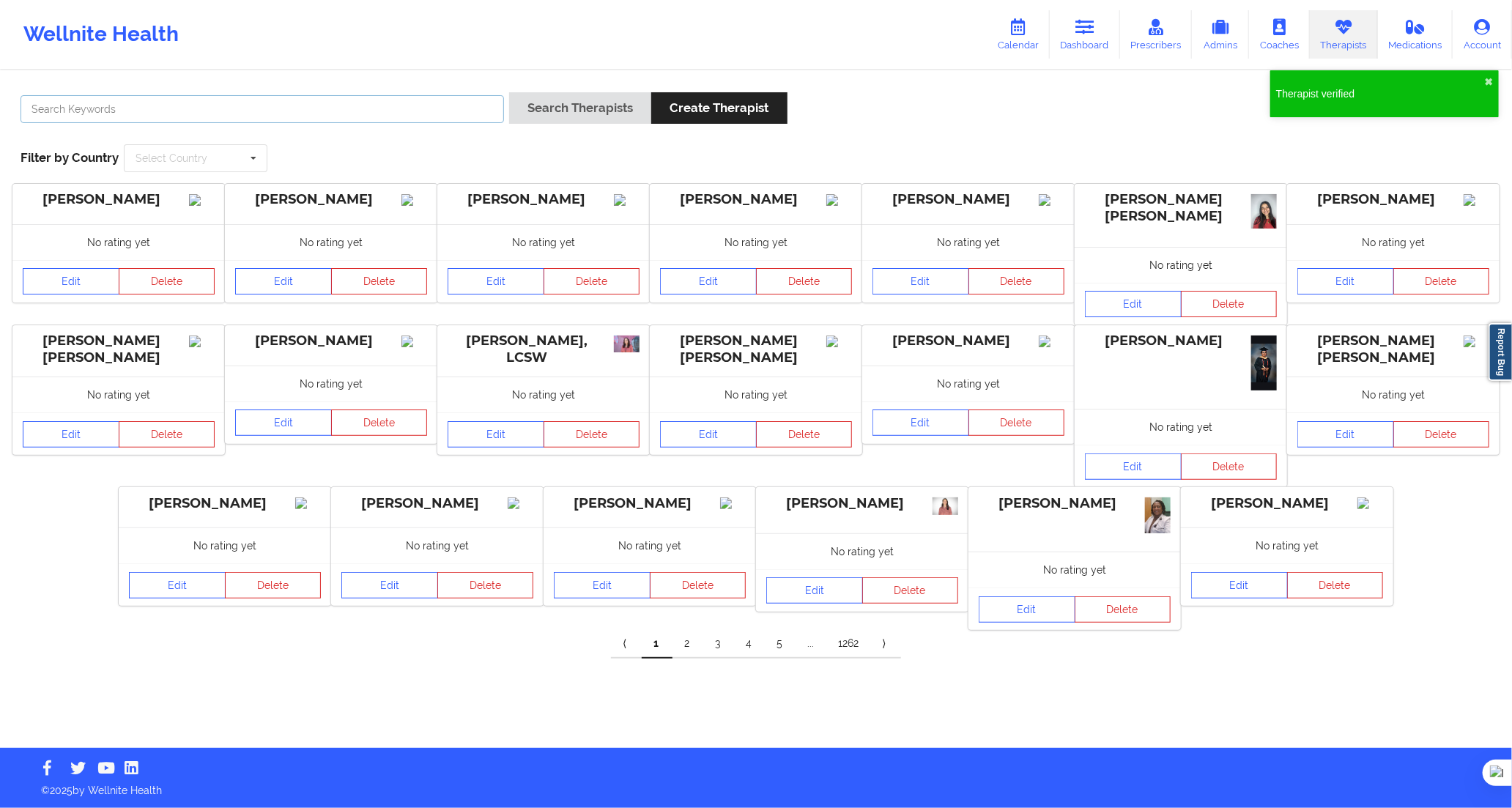
click at [445, 107] on input "text" at bounding box center [262, 110] width 483 height 28
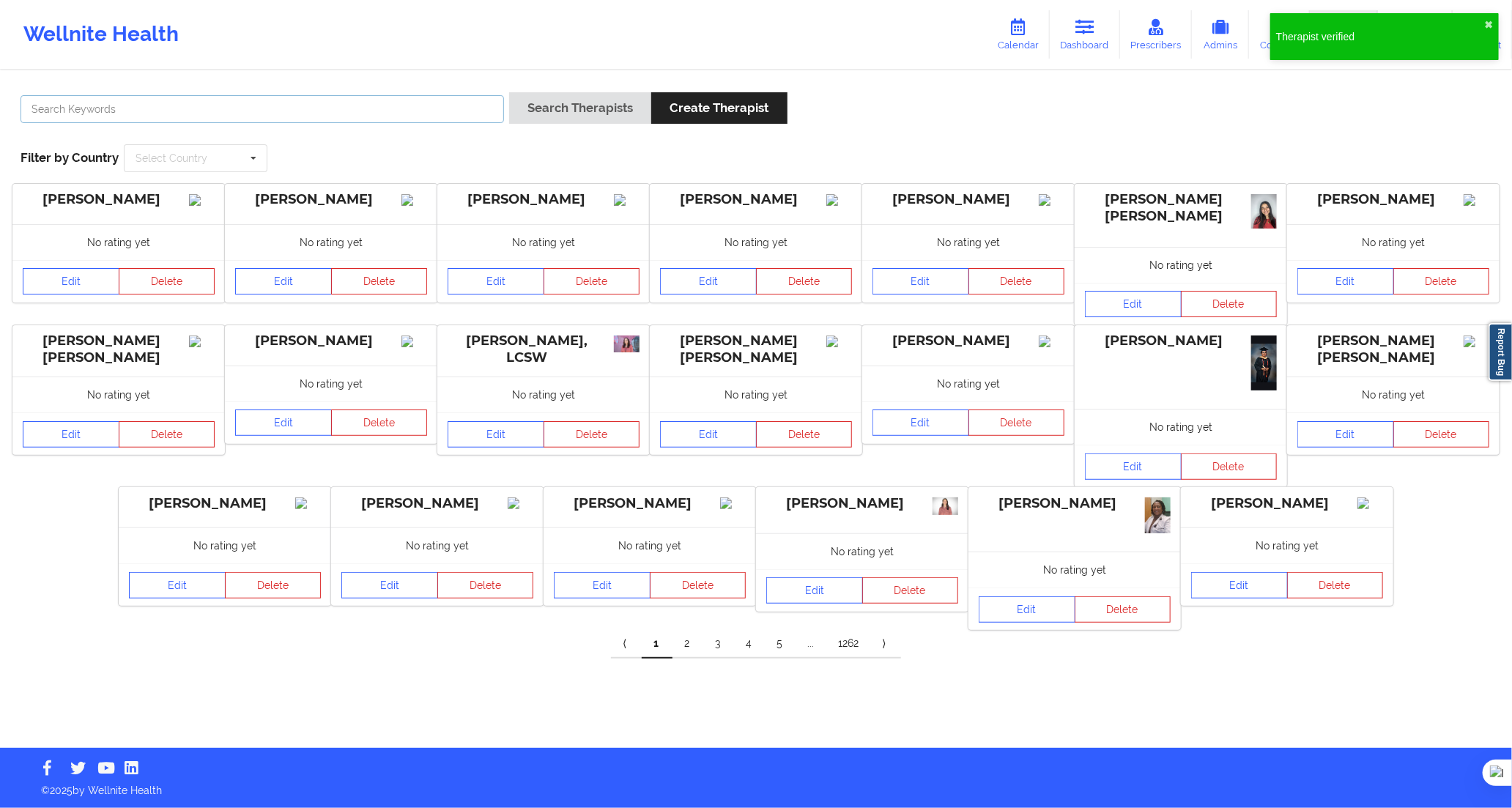
paste input "[PERSON_NAME]"
type input "[PERSON_NAME]"
click at [472, 114] on input "[PERSON_NAME]" at bounding box center [262, 110] width 483 height 28
drag, startPoint x: 536, startPoint y: 107, endPoint x: 547, endPoint y: 115, distance: 13.6
click at [537, 107] on button "Search Therapists" at bounding box center [580, 108] width 142 height 31
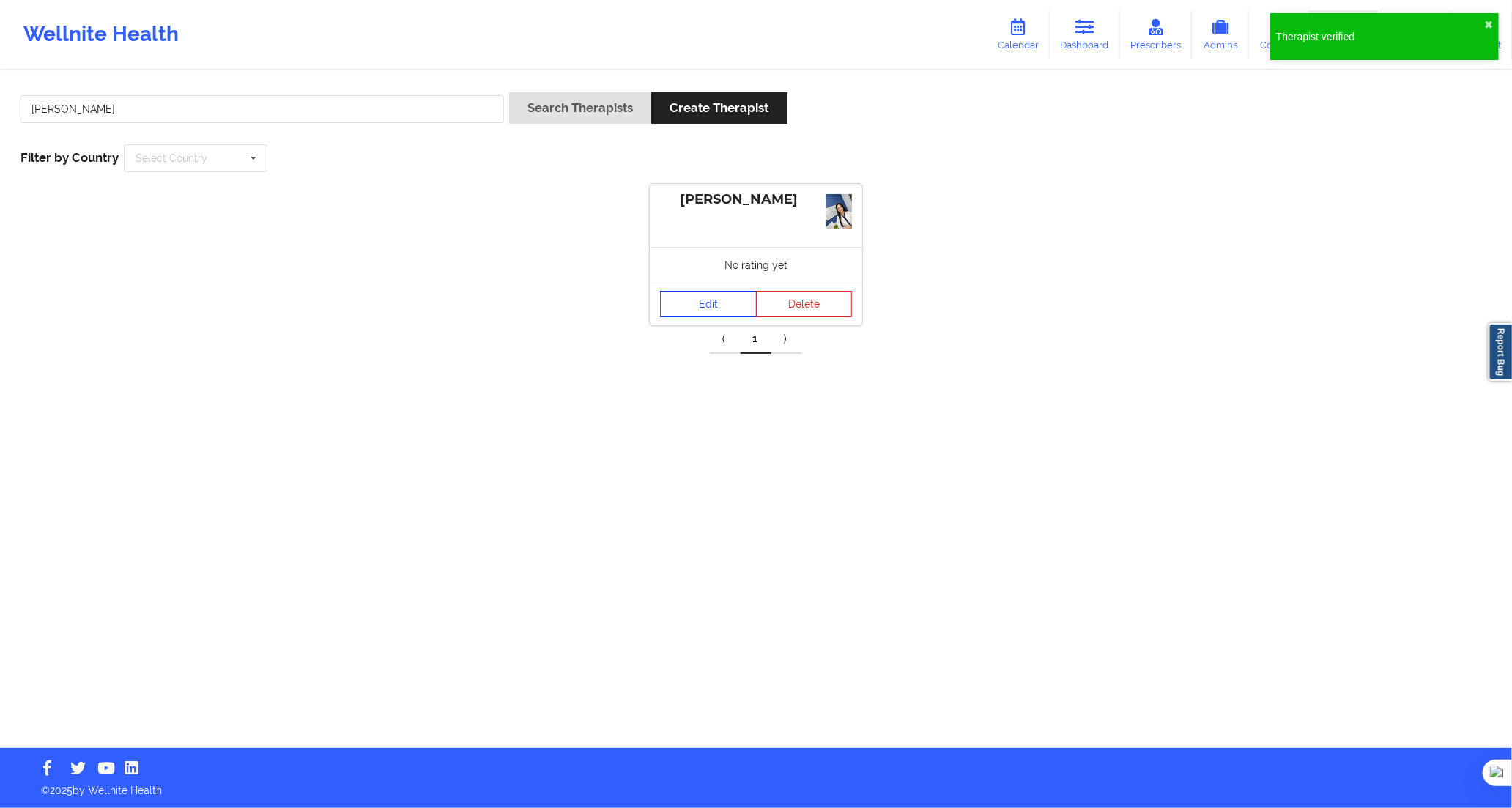
click at [698, 301] on link "Edit" at bounding box center [708, 304] width 96 height 26
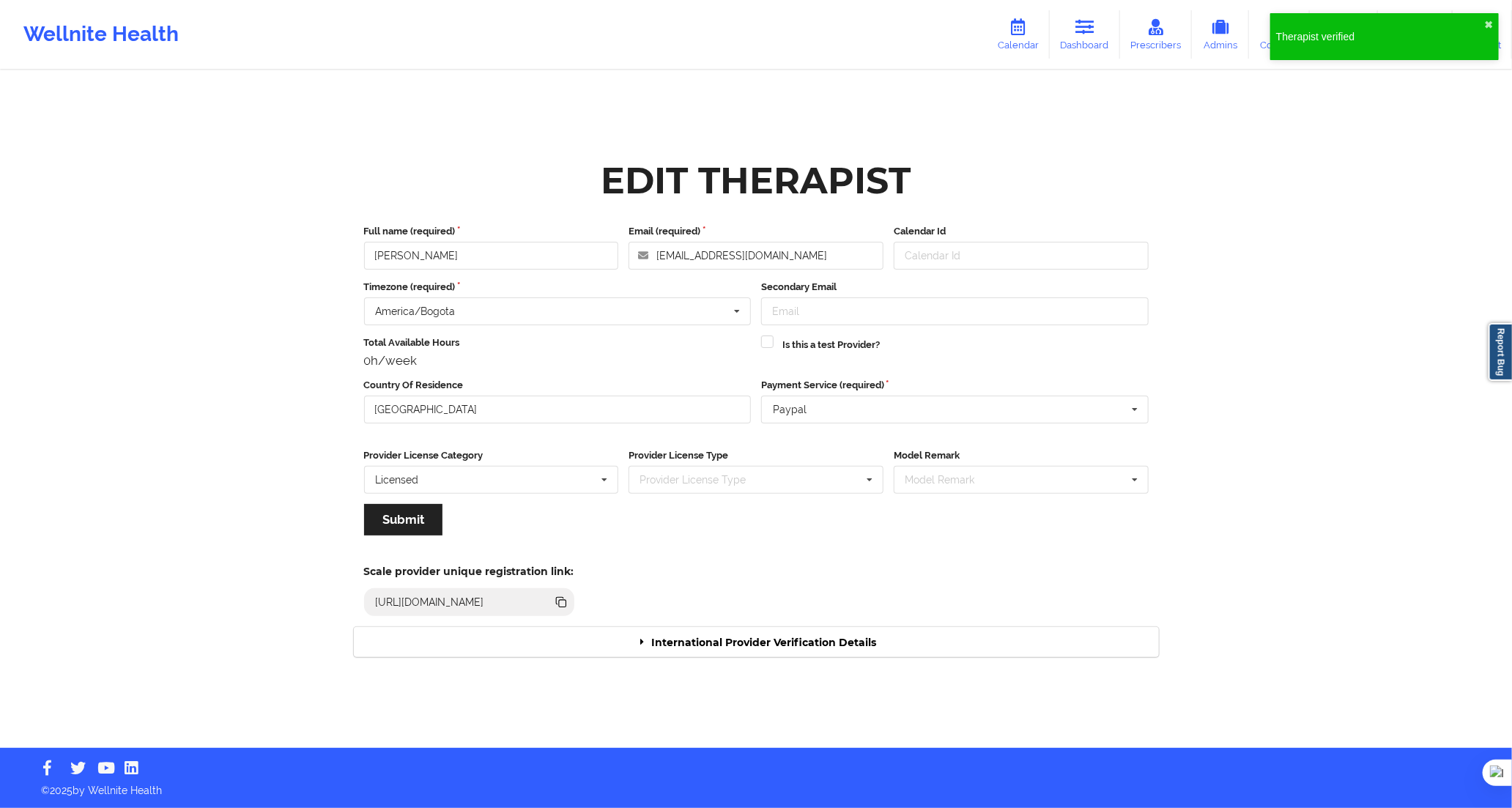
click at [862, 633] on div "International Provider Verification Details" at bounding box center [757, 642] width 805 height 30
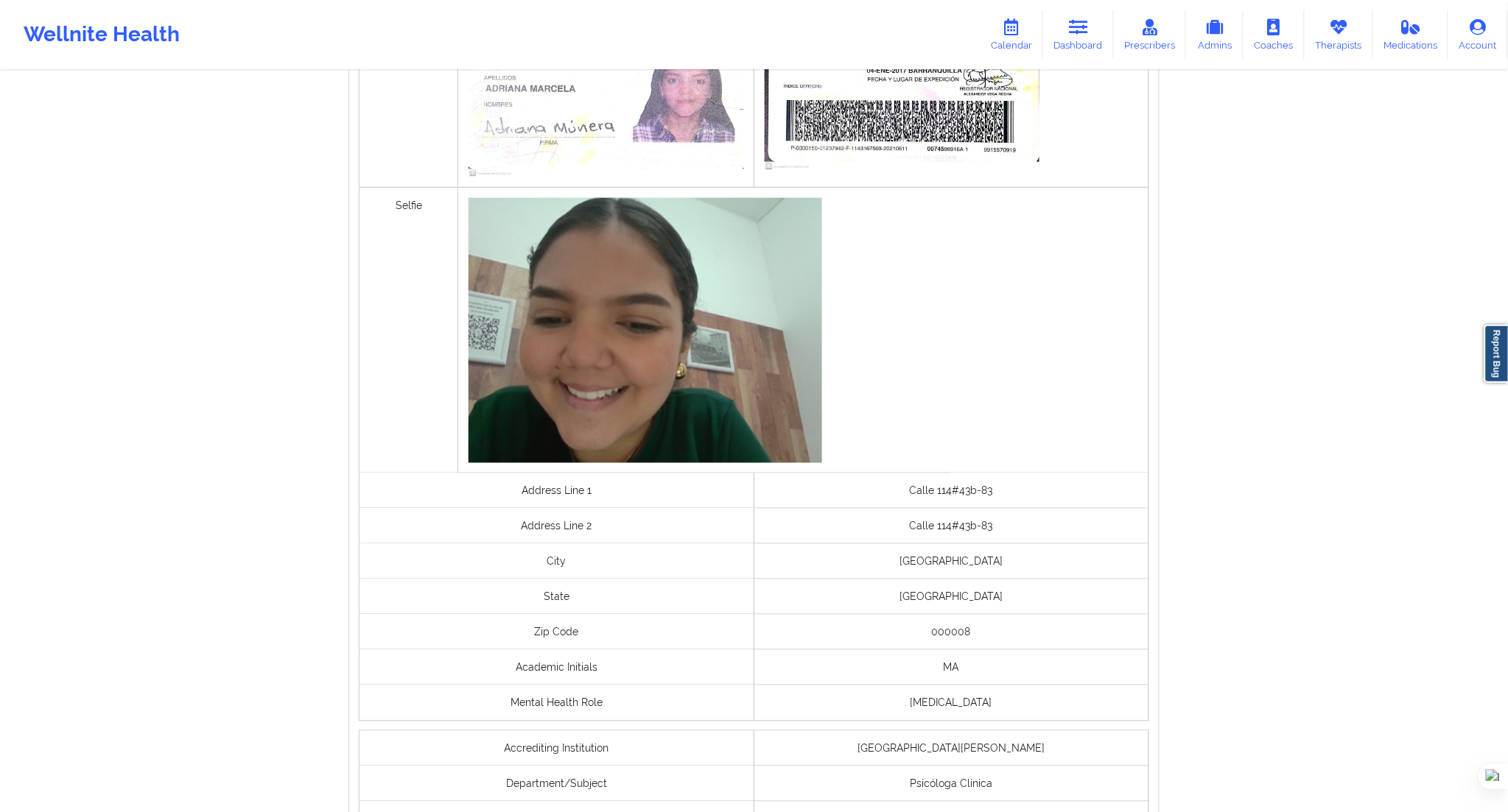
scroll to position [863, 0]
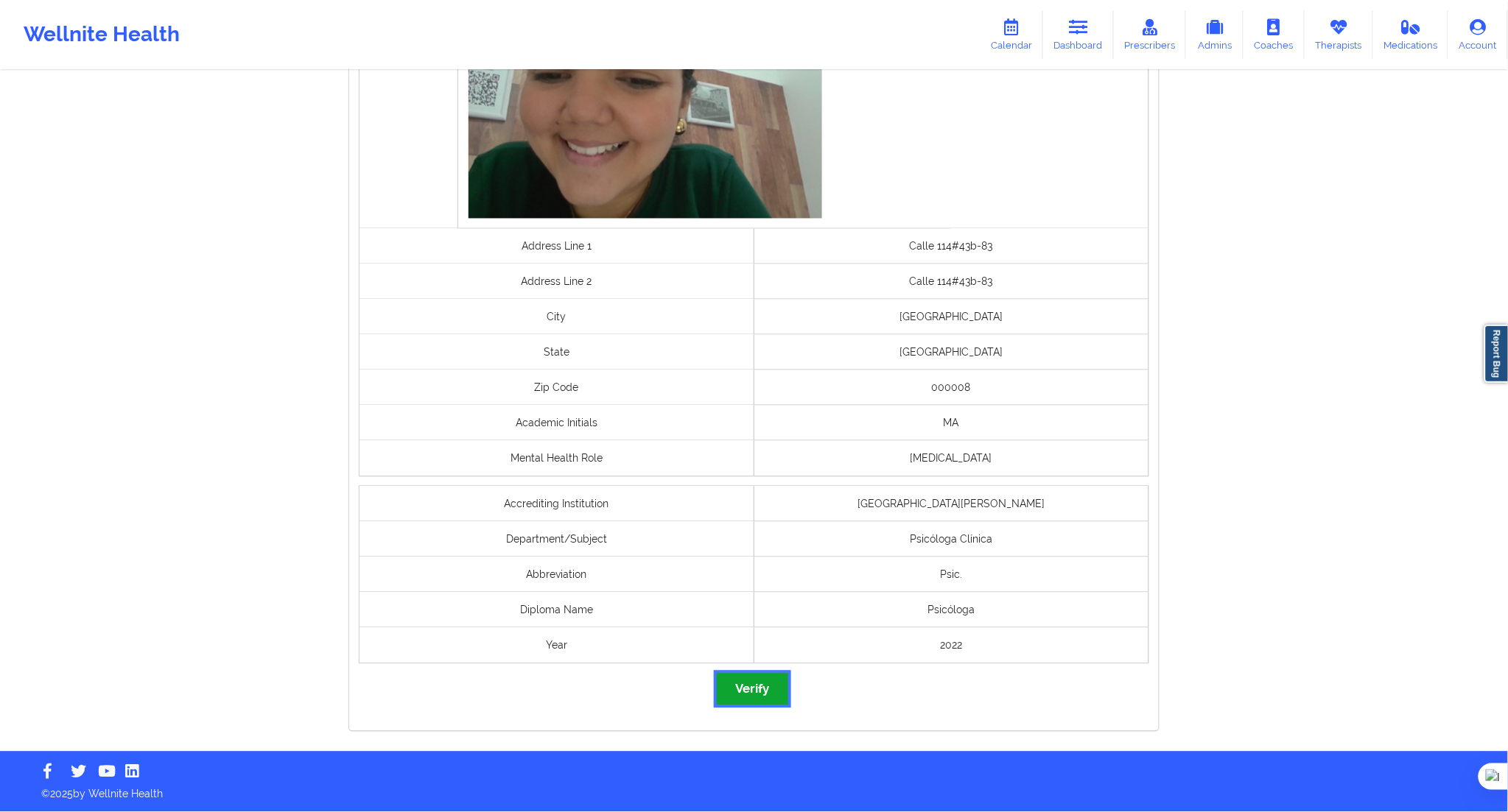
click at [772, 679] on button "Verify" at bounding box center [752, 689] width 70 height 31
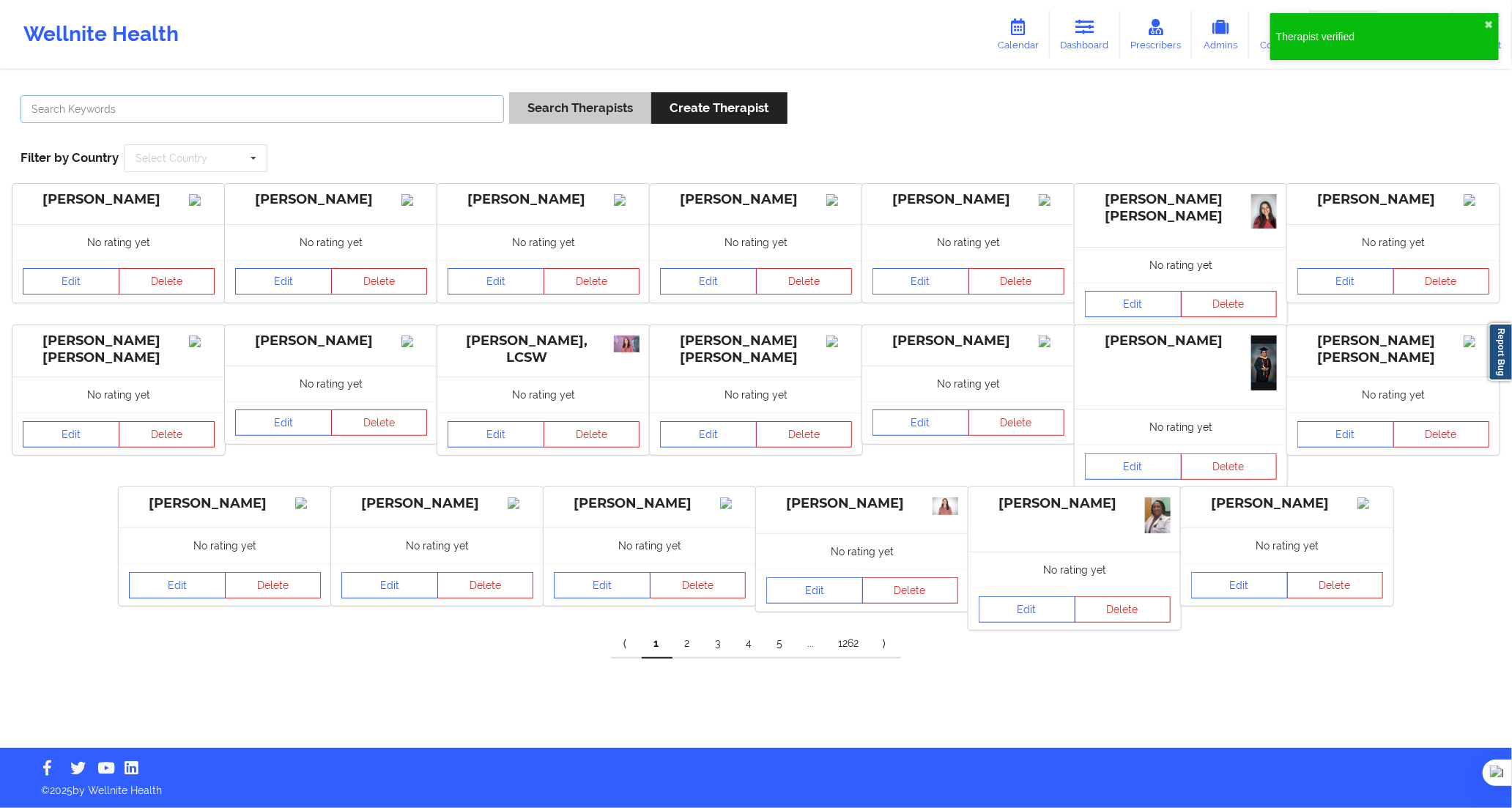
drag, startPoint x: 492, startPoint y: 110, endPoint x: 511, endPoint y: 107, distance: 19.2
click at [488, 110] on input "text" at bounding box center [262, 110] width 483 height 28
paste input "Verificado"
type input "Verificado"
click at [533, 107] on button "Search Therapists" at bounding box center [580, 108] width 142 height 31
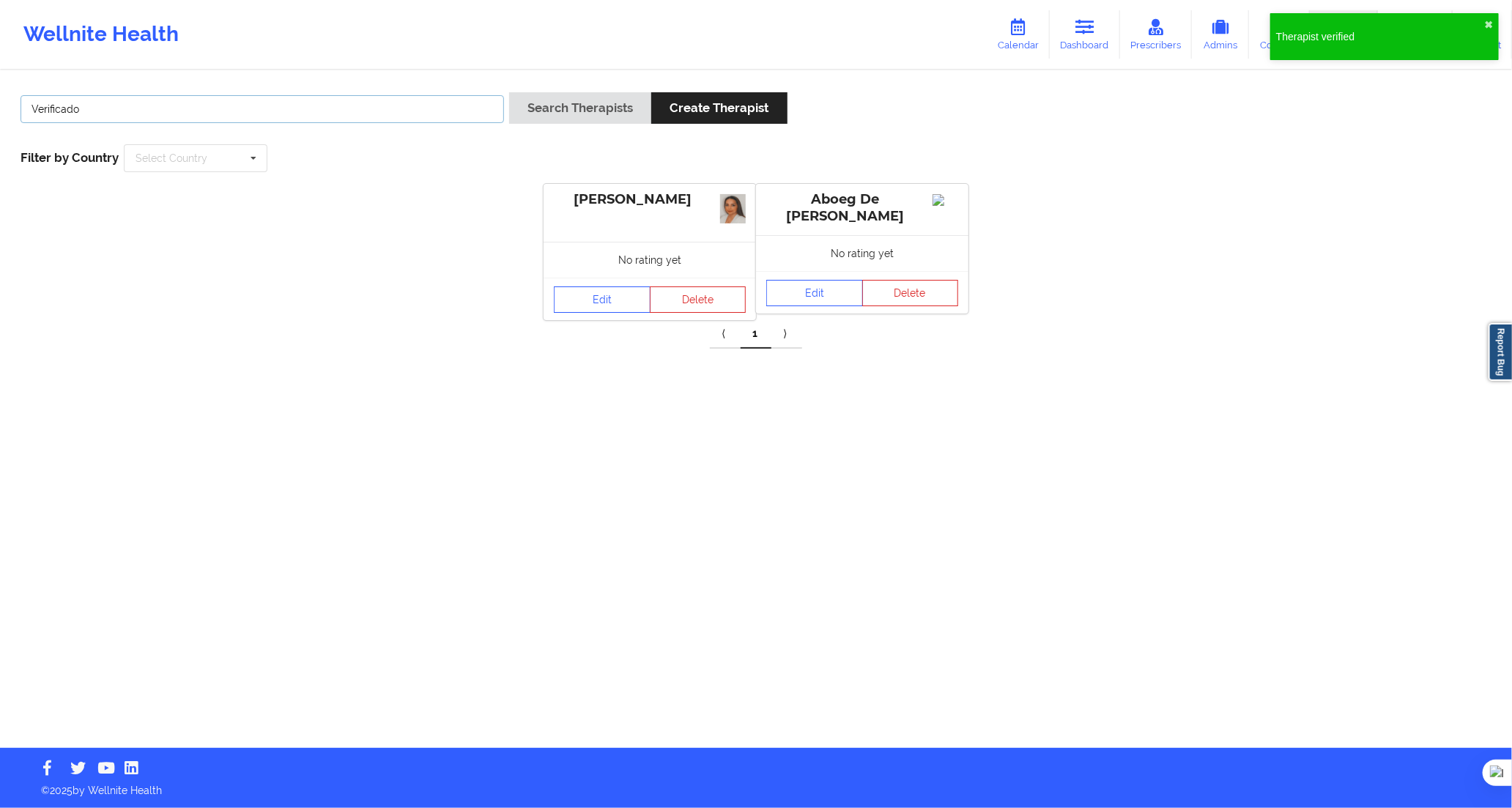
drag, startPoint x: 202, startPoint y: 115, endPoint x: -49, endPoint y: 119, distance: 251.0
click at [0, 119] on html "Therapist verified ✖︎ Wellnite Health Calendar Dashboard Prescribers Admins Coa…" at bounding box center [756, 404] width 1512 height 808
paste input "[PERSON_NAME] [PERSON_NAME]"
type input "[PERSON_NAME] [PERSON_NAME]"
click at [581, 105] on button "Search Therapists" at bounding box center [580, 108] width 142 height 31
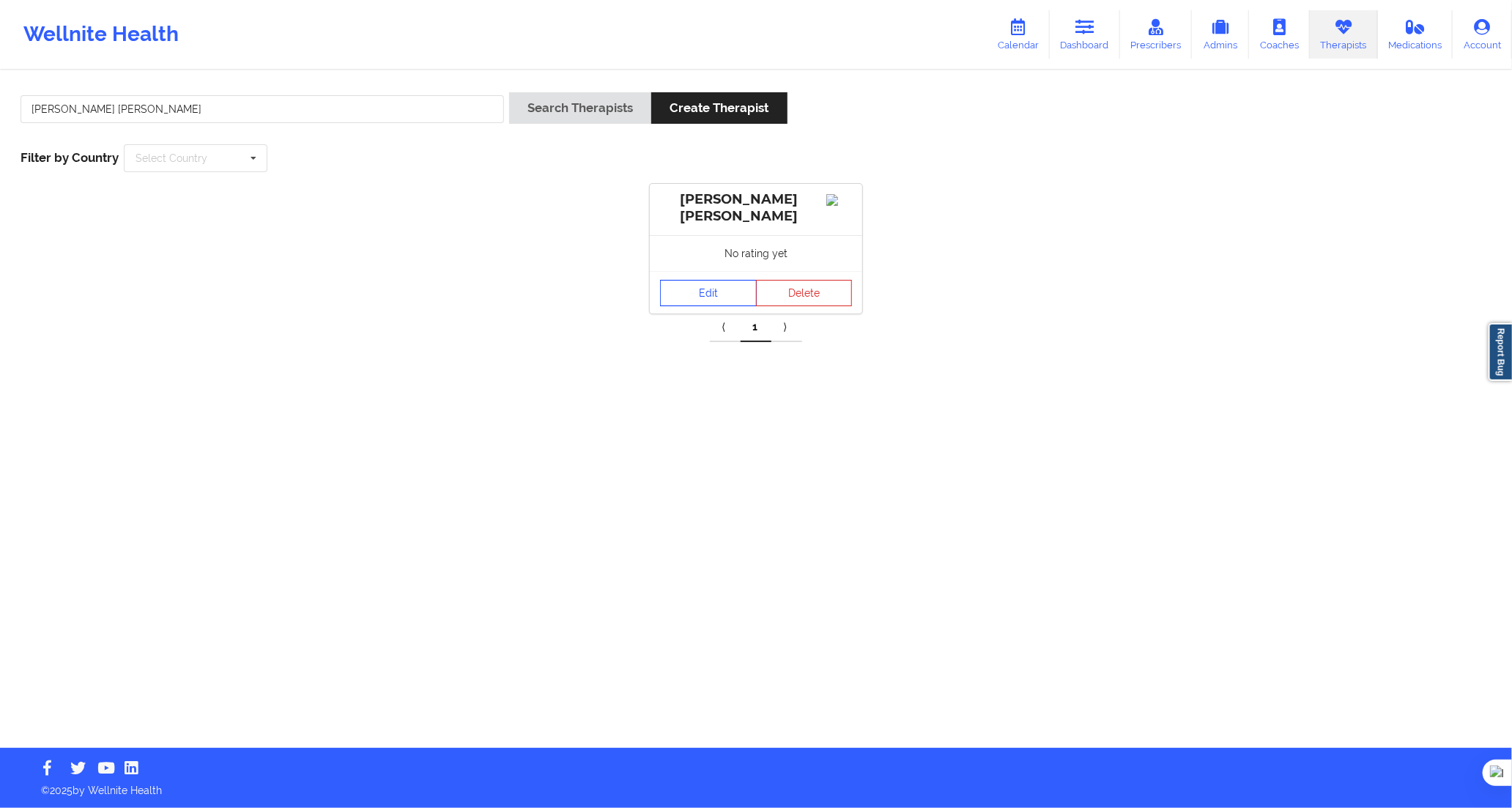
click at [686, 287] on link "Edit" at bounding box center [708, 293] width 96 height 26
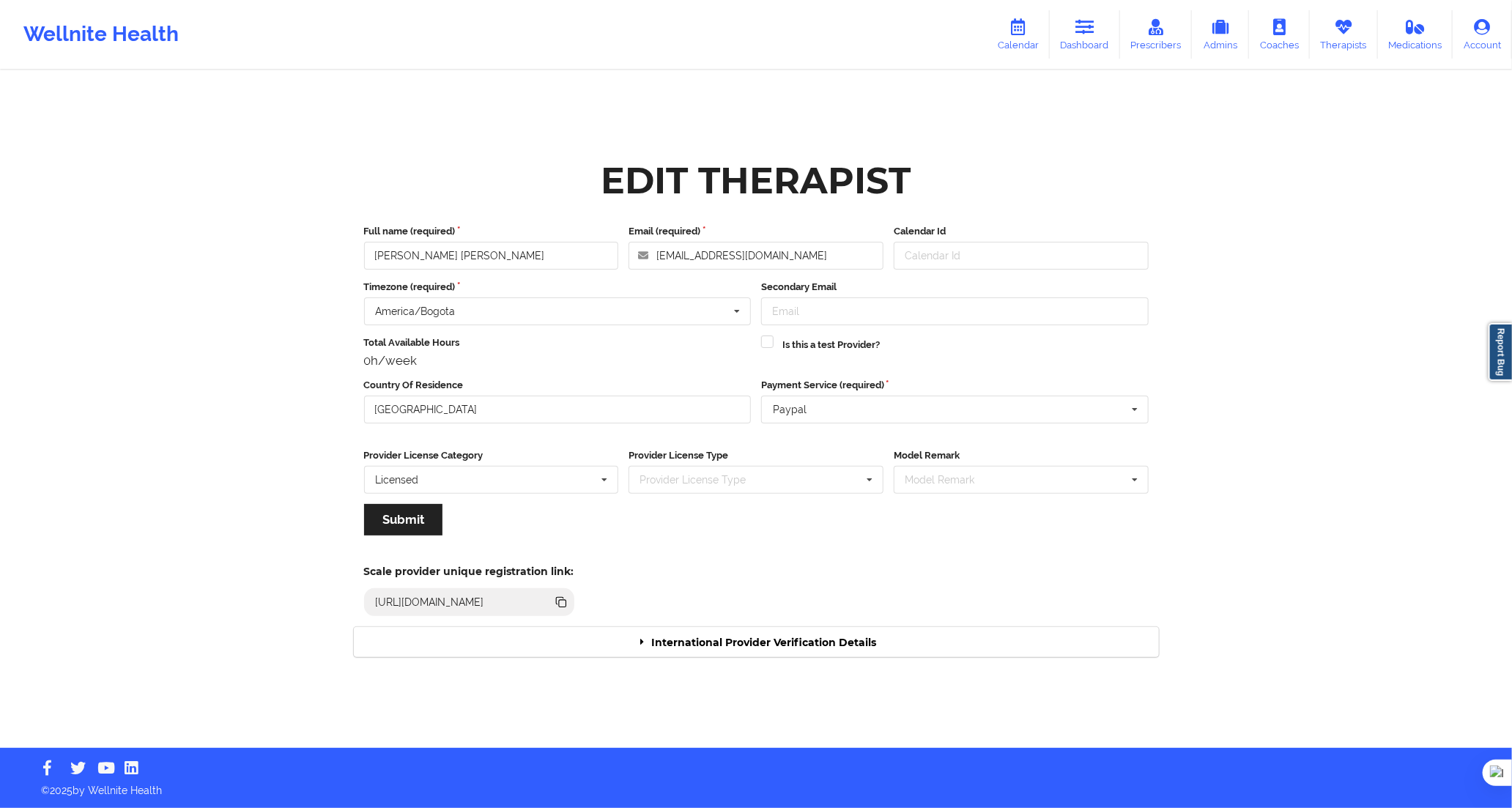
click at [807, 658] on div "Edit Therapist Full name (required) [PERSON_NAME] [PERSON_NAME] Email (required…" at bounding box center [756, 409] width 826 height 515
click at [808, 638] on div "International Provider Verification Details" at bounding box center [757, 642] width 805 height 30
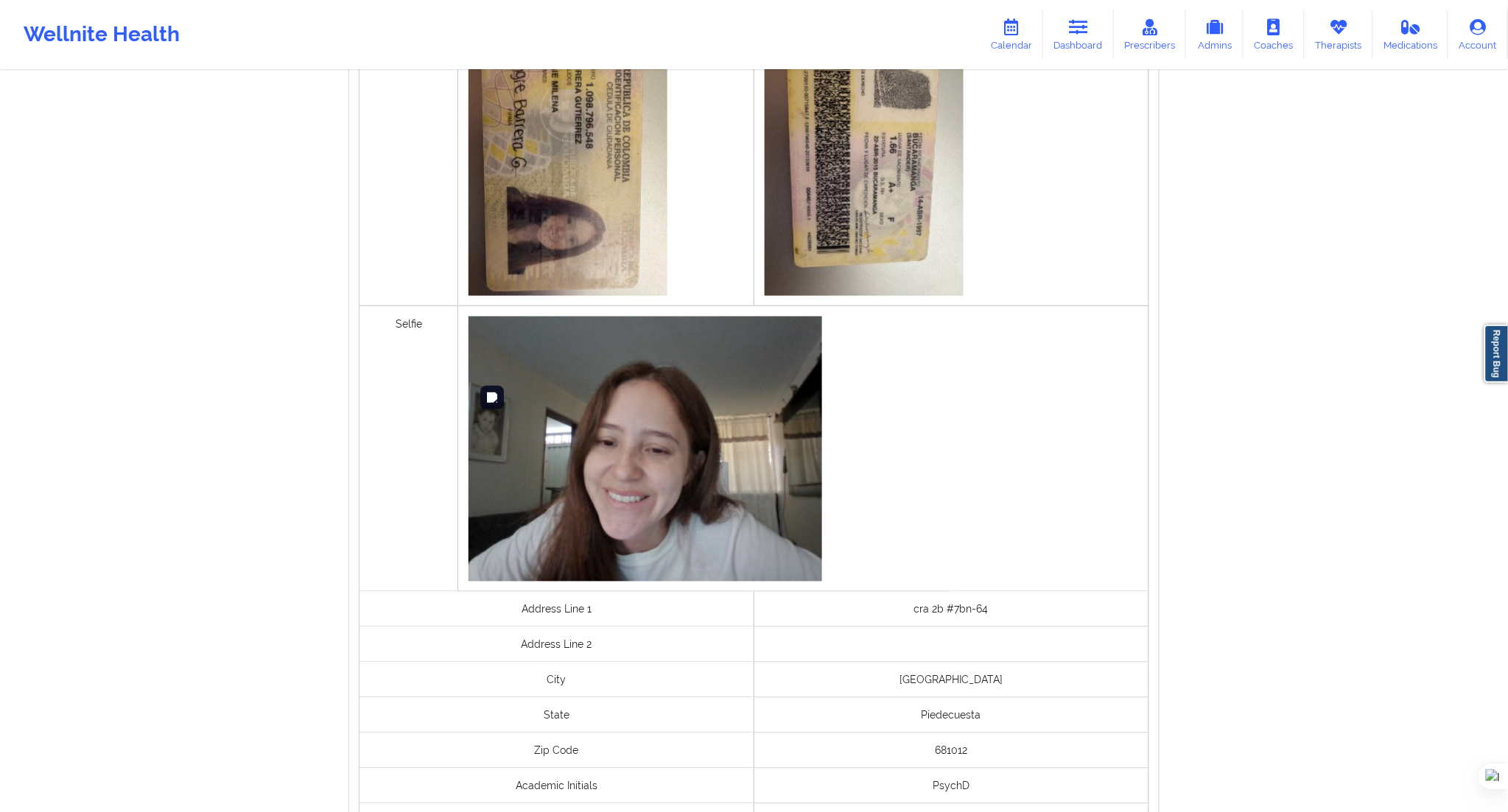
scroll to position [900, 0]
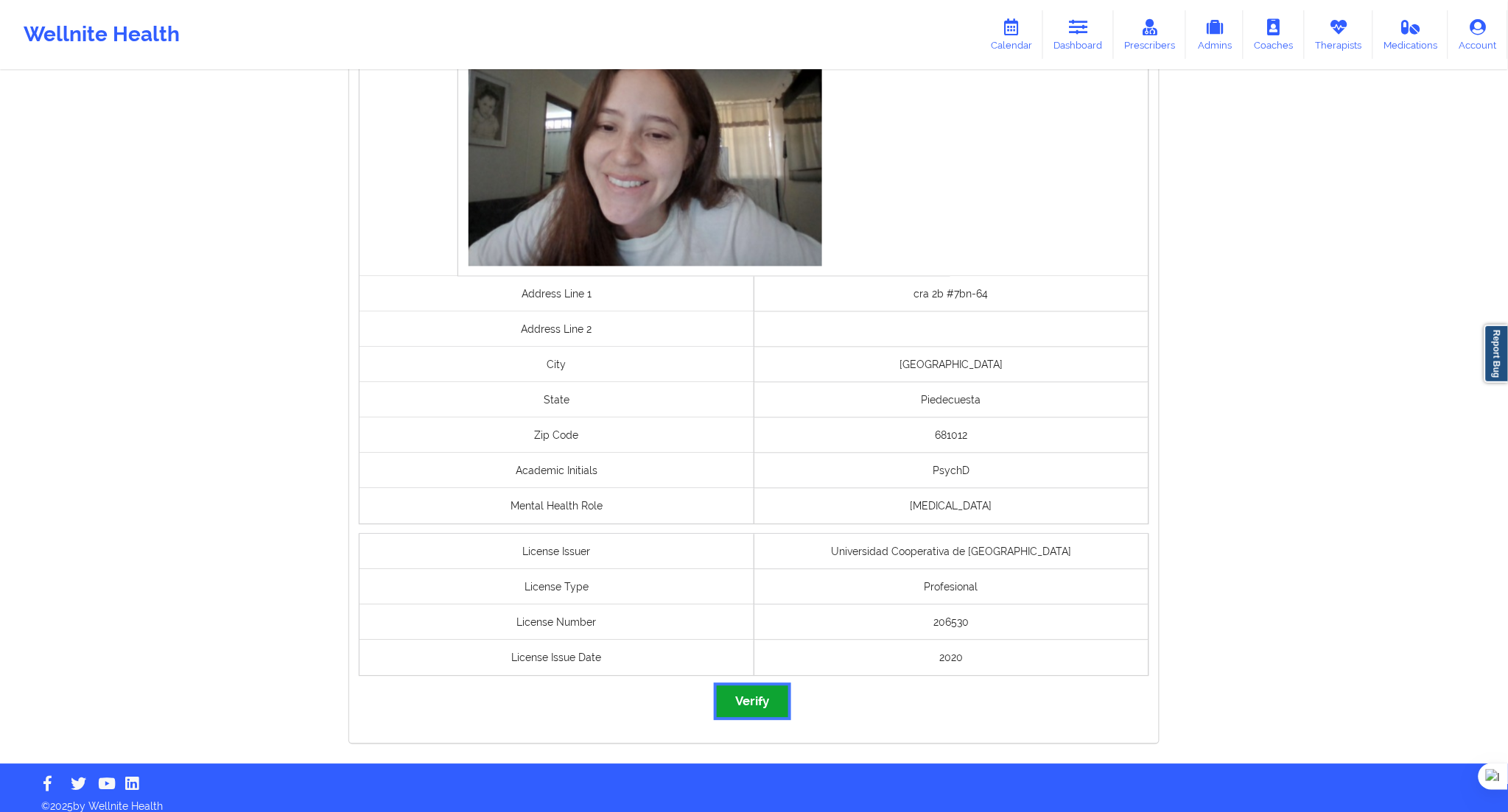
click at [763, 700] on button "Verify" at bounding box center [752, 702] width 70 height 31
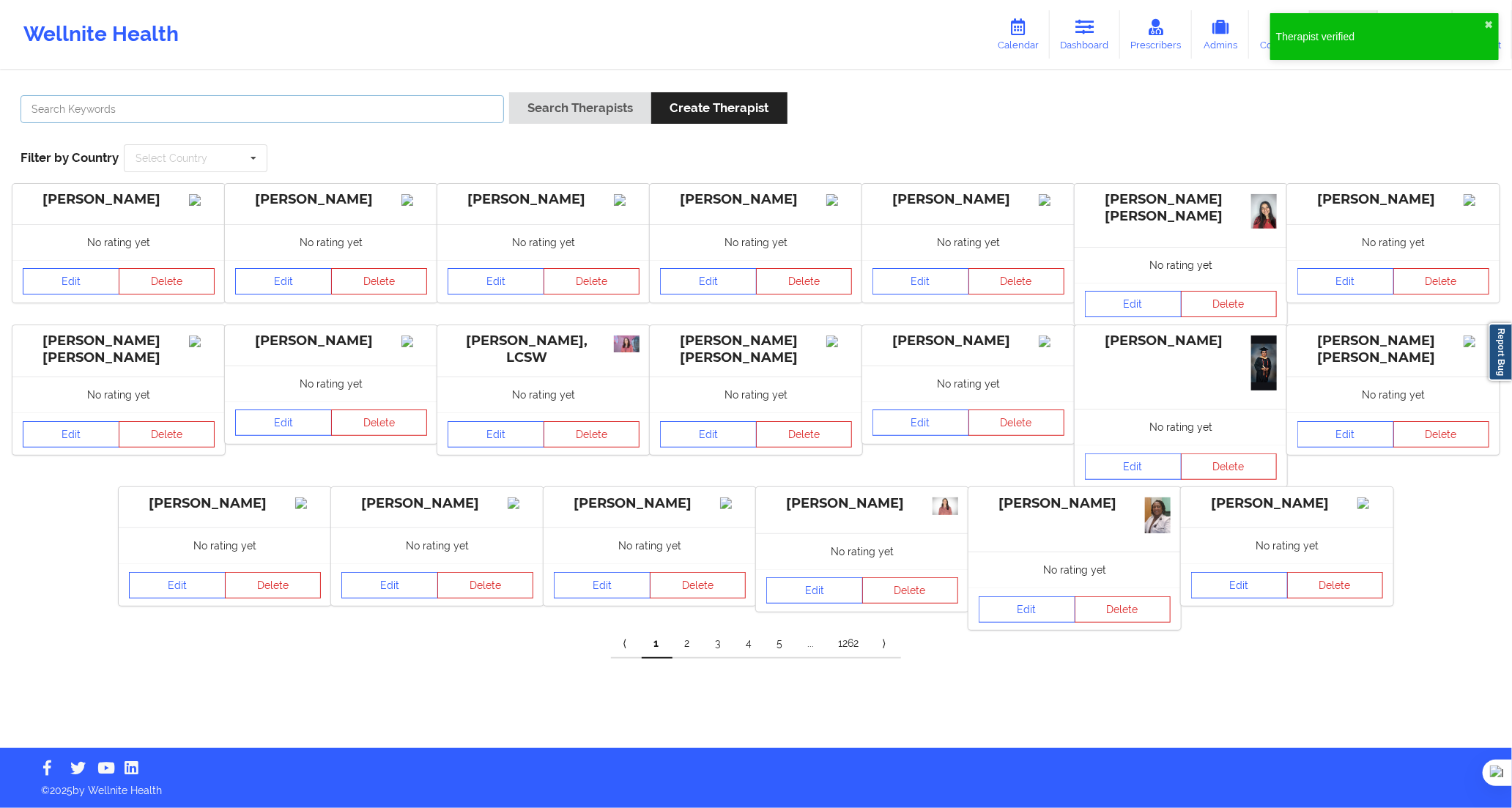
click at [467, 110] on input "text" at bounding box center [262, 110] width 483 height 28
paste input "[PERSON_NAME] [PERSON_NAME]"
type input "[PERSON_NAME] [PERSON_NAME]"
click at [548, 116] on button "Search Therapists" at bounding box center [580, 108] width 142 height 31
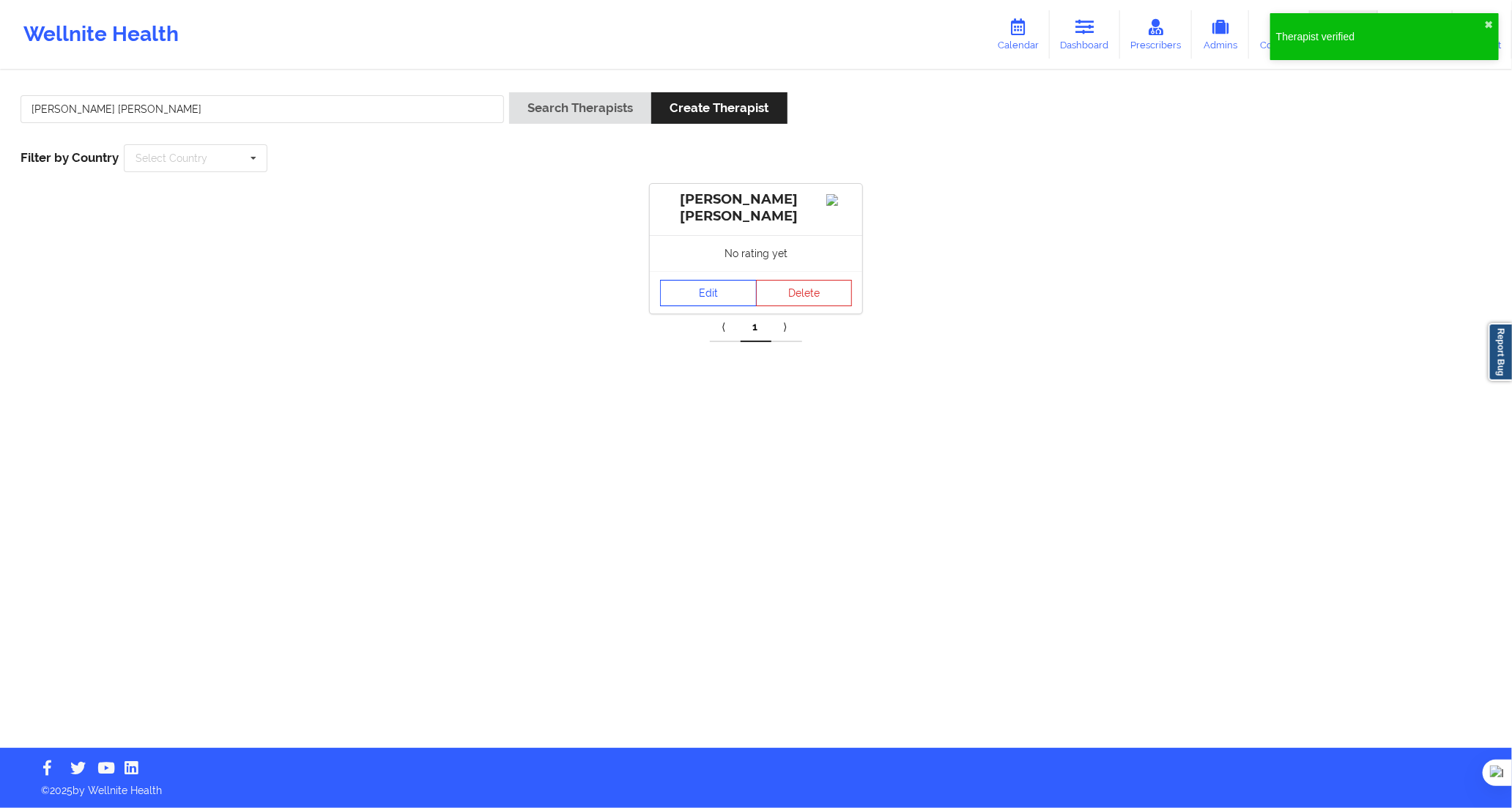
click at [685, 296] on link "Edit" at bounding box center [708, 293] width 96 height 26
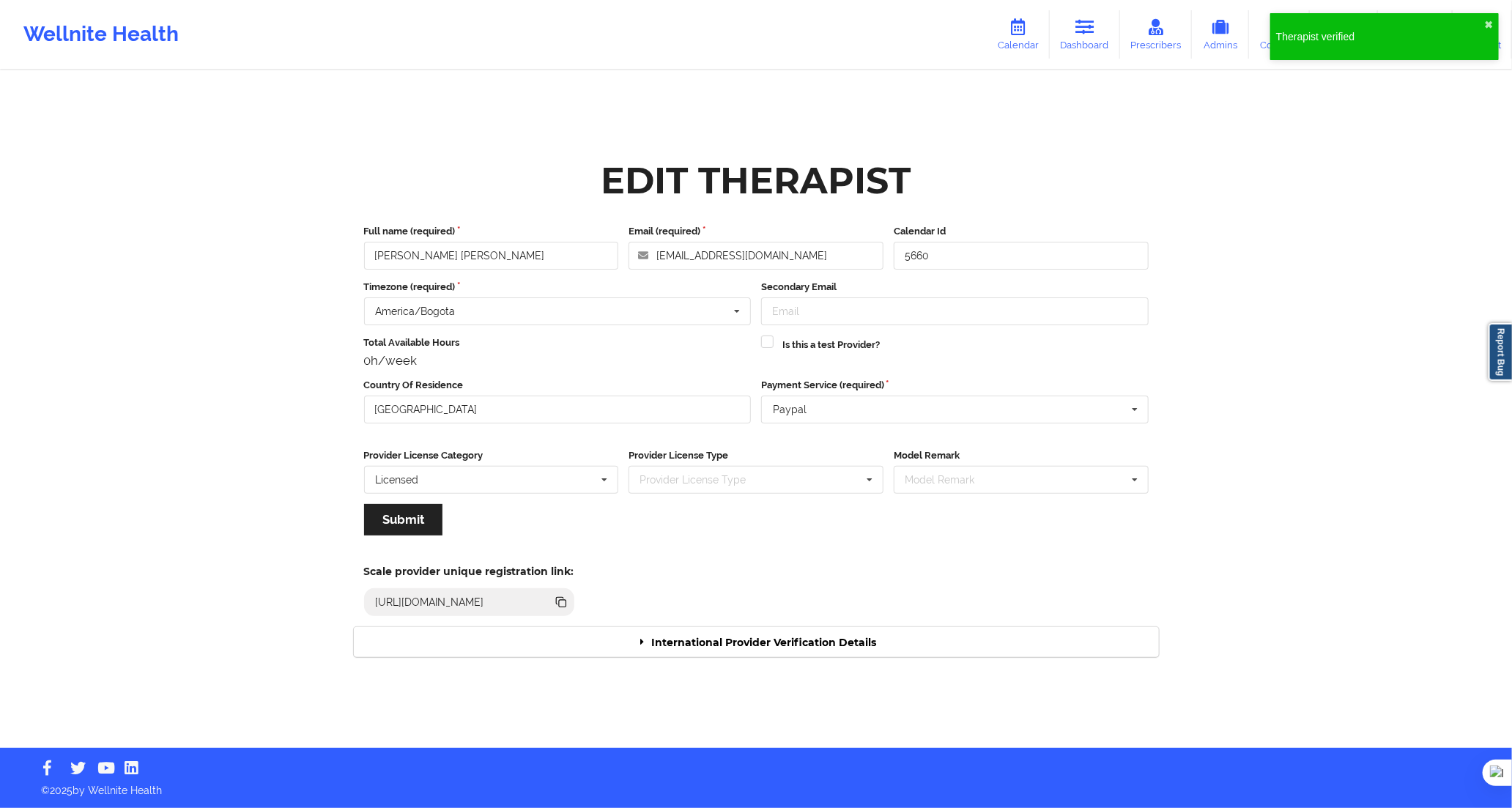
drag, startPoint x: 800, startPoint y: 633, endPoint x: 824, endPoint y: 647, distance: 27.8
click at [822, 652] on div "International Provider Verification Details" at bounding box center [757, 642] width 805 height 30
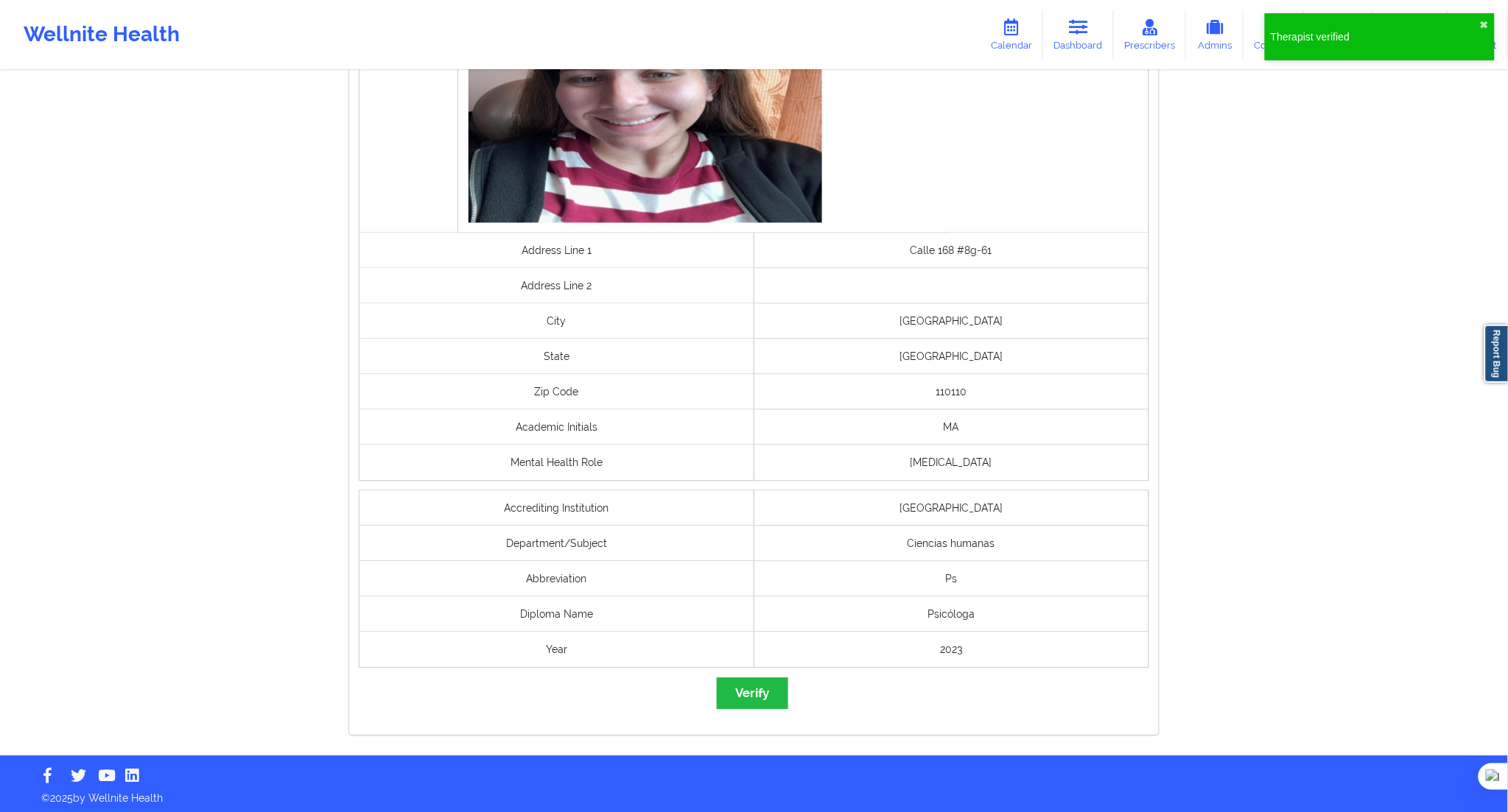
scroll to position [947, 0]
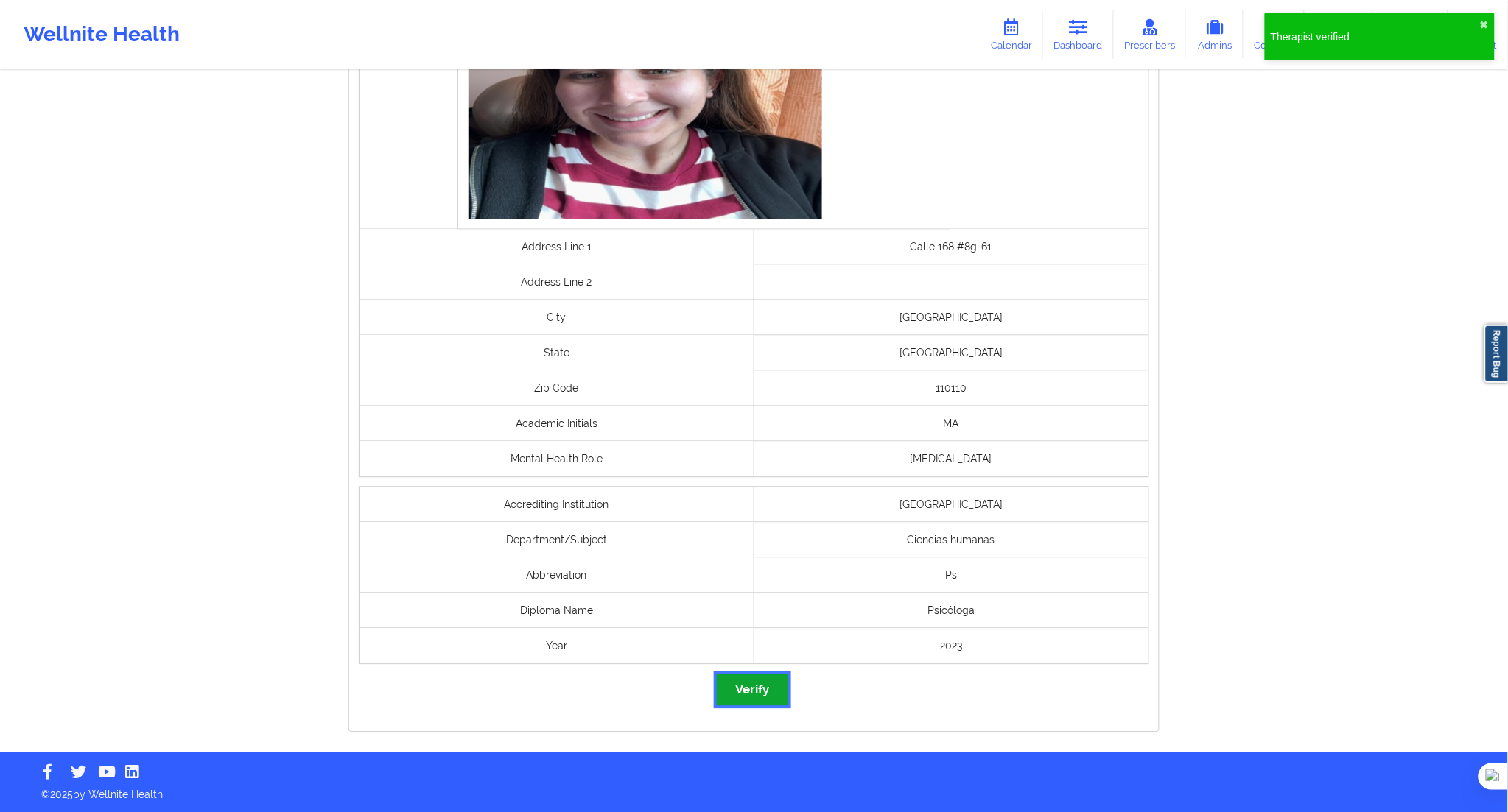
click at [756, 678] on button "Verify" at bounding box center [752, 690] width 70 height 31
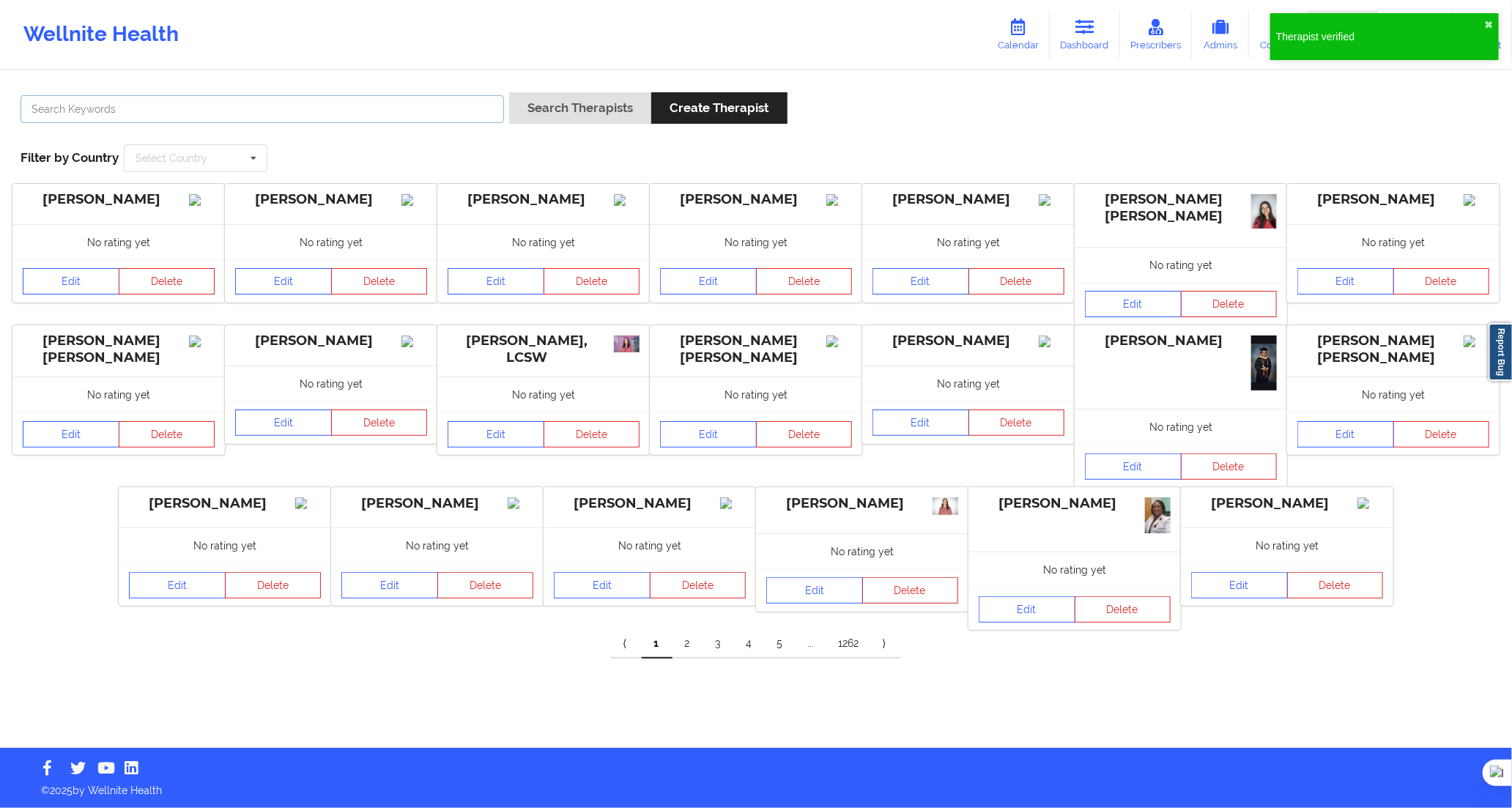
click at [387, 100] on input "text" at bounding box center [262, 110] width 483 height 28
paste input "[PERSON_NAME]"
type input "[PERSON_NAME]"
click at [570, 110] on button "Search Therapists" at bounding box center [580, 108] width 142 height 31
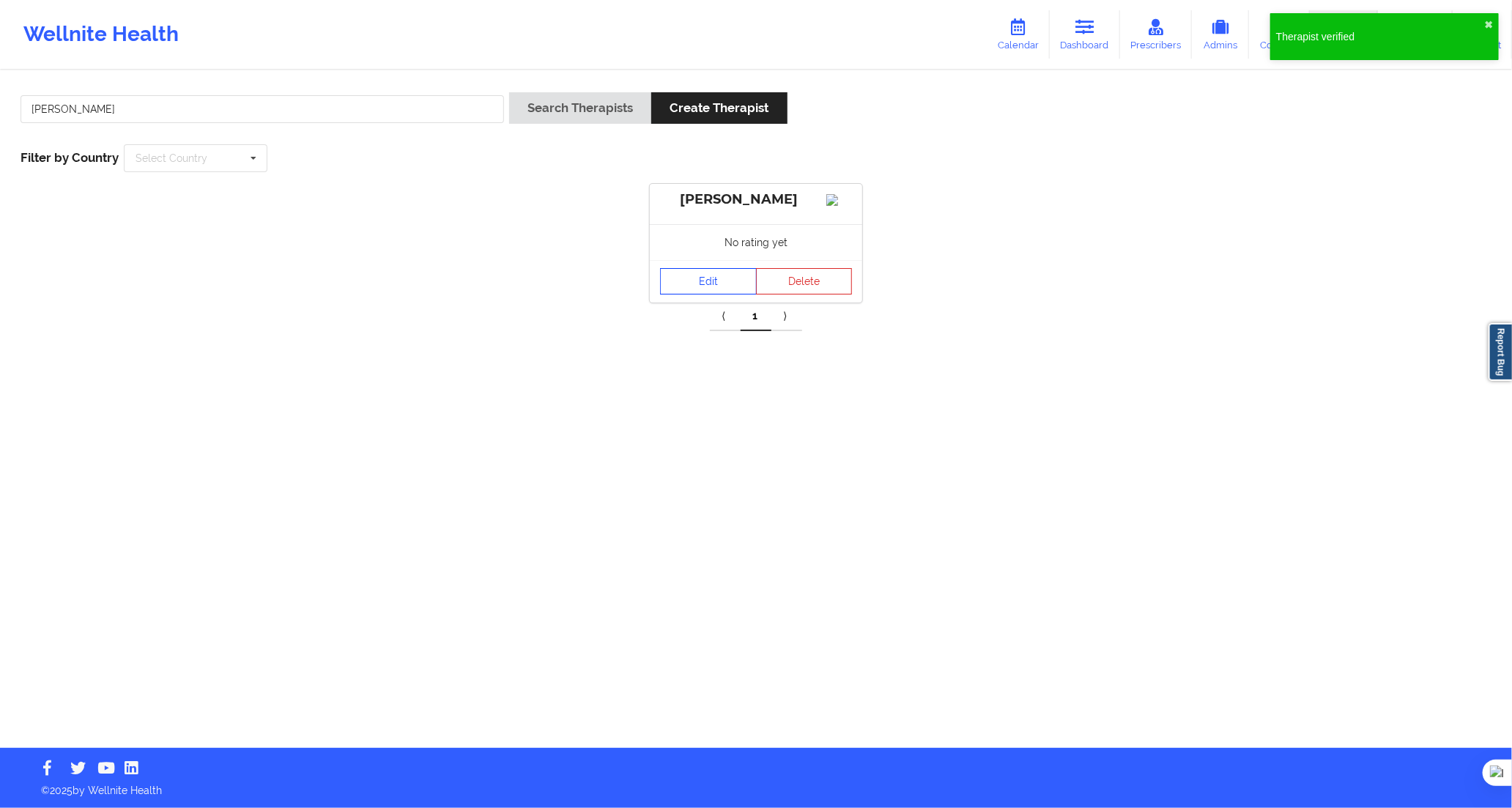
click at [730, 295] on link "Edit" at bounding box center [708, 282] width 96 height 26
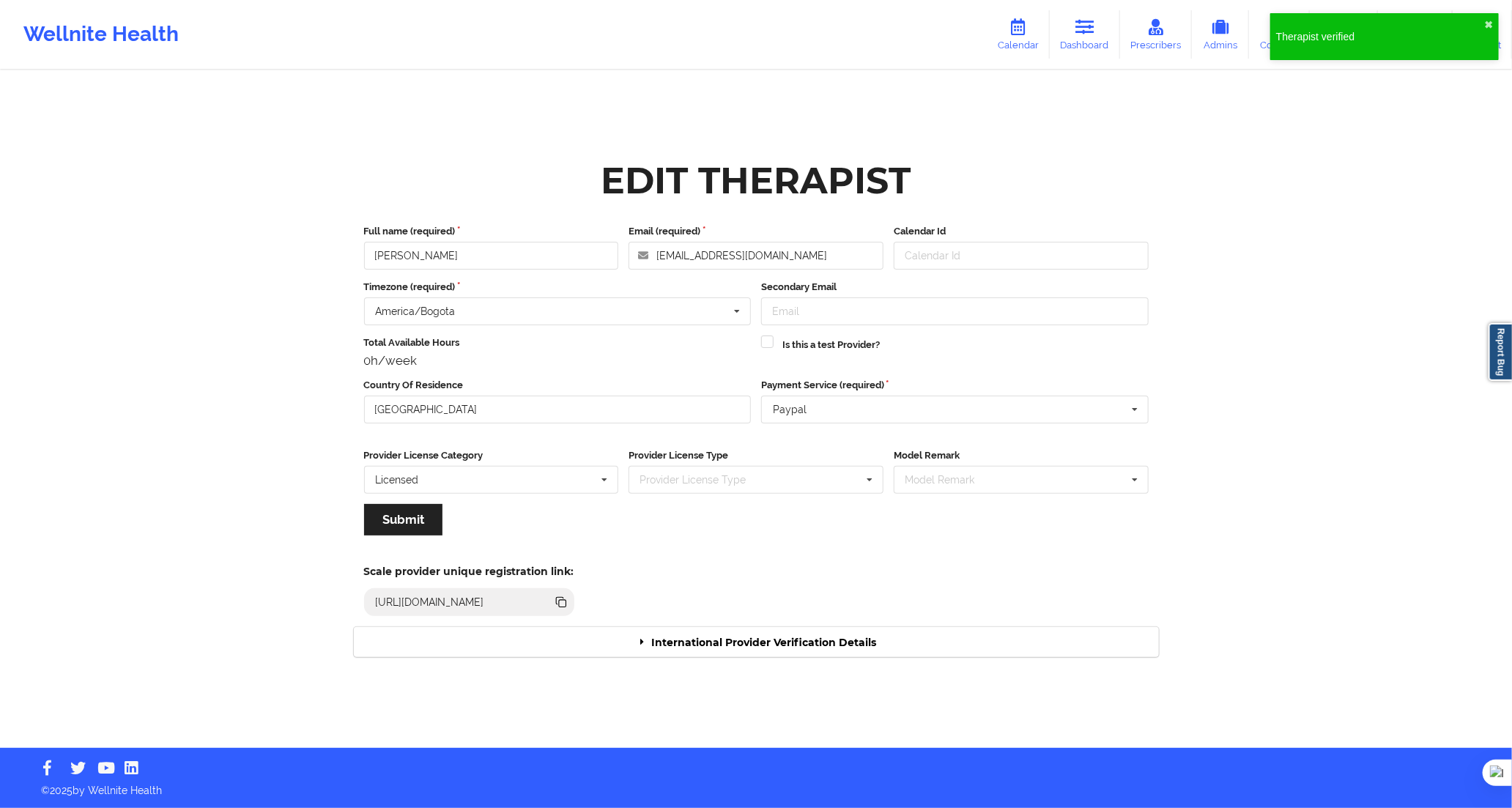
click at [870, 641] on div "International Provider Verification Details" at bounding box center [757, 642] width 805 height 30
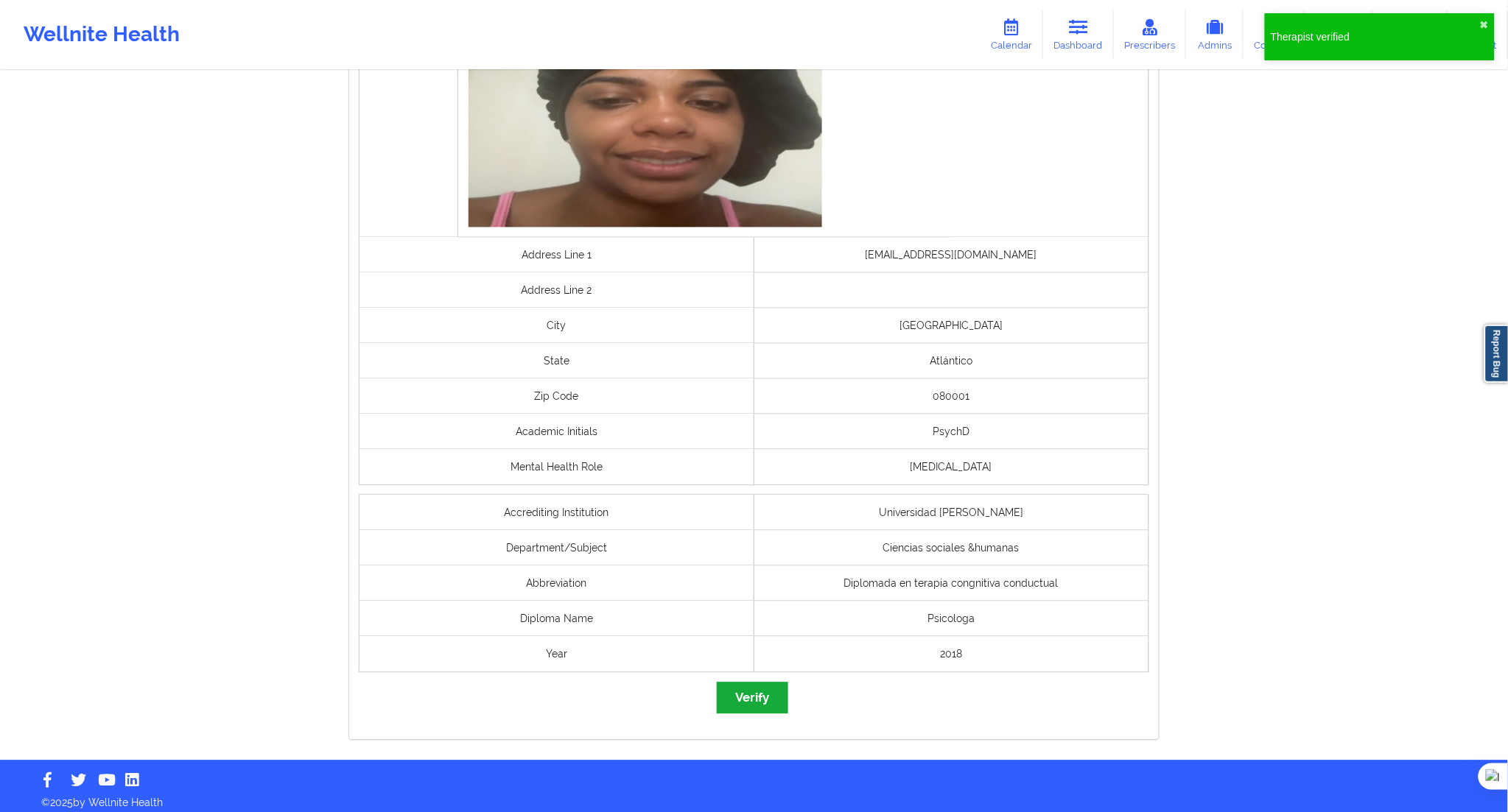
scroll to position [947, 0]
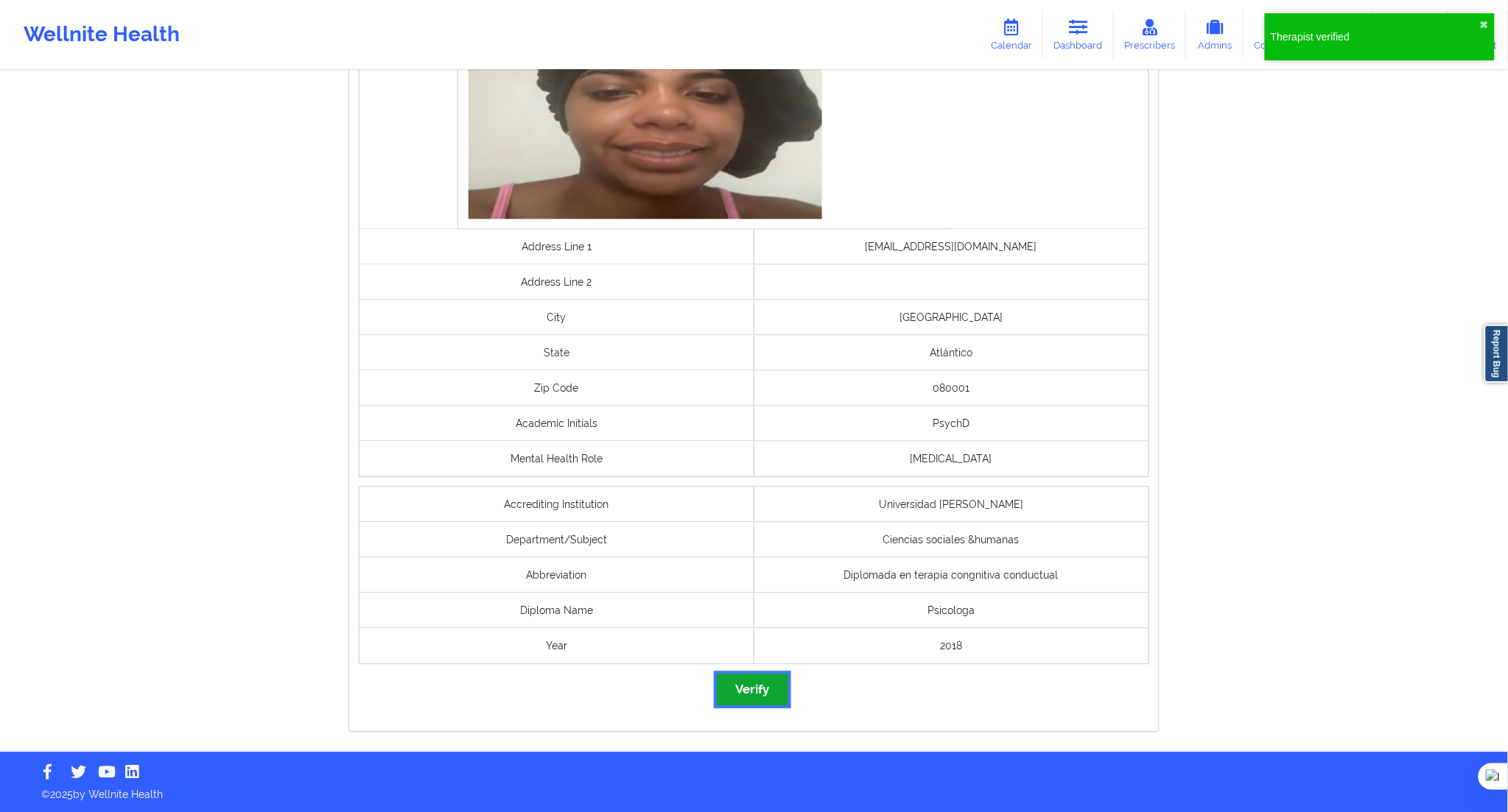
click at [746, 701] on button "Verify" at bounding box center [752, 690] width 70 height 31
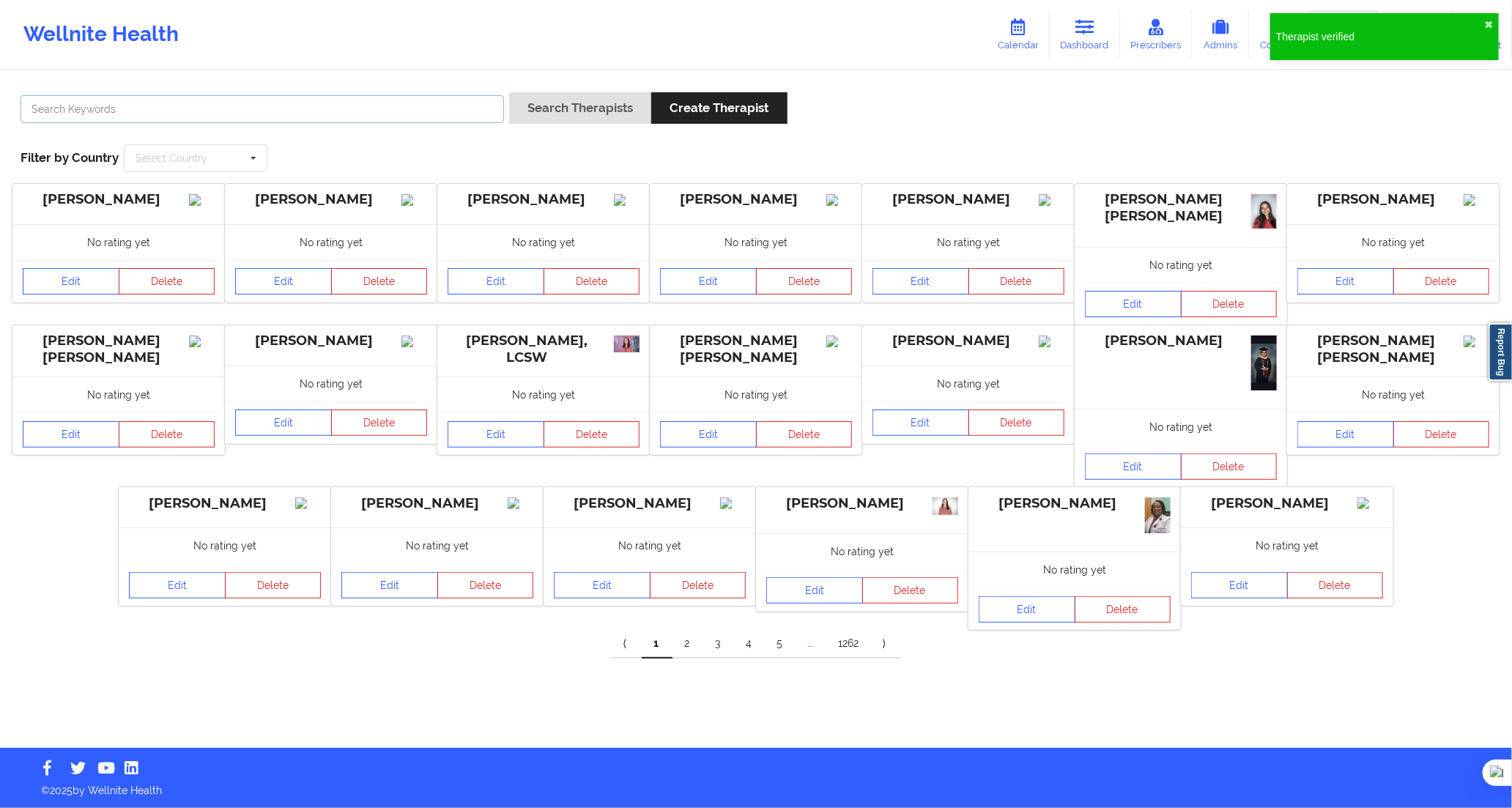
drag, startPoint x: 368, startPoint y: 112, endPoint x: 463, endPoint y: 114, distance: 95.0
click at [368, 112] on input "text" at bounding box center [262, 110] width 483 height 28
paste input "[PERSON_NAME]"
type input "[PERSON_NAME]"
click at [534, 108] on button "Search Therapists" at bounding box center [580, 108] width 142 height 31
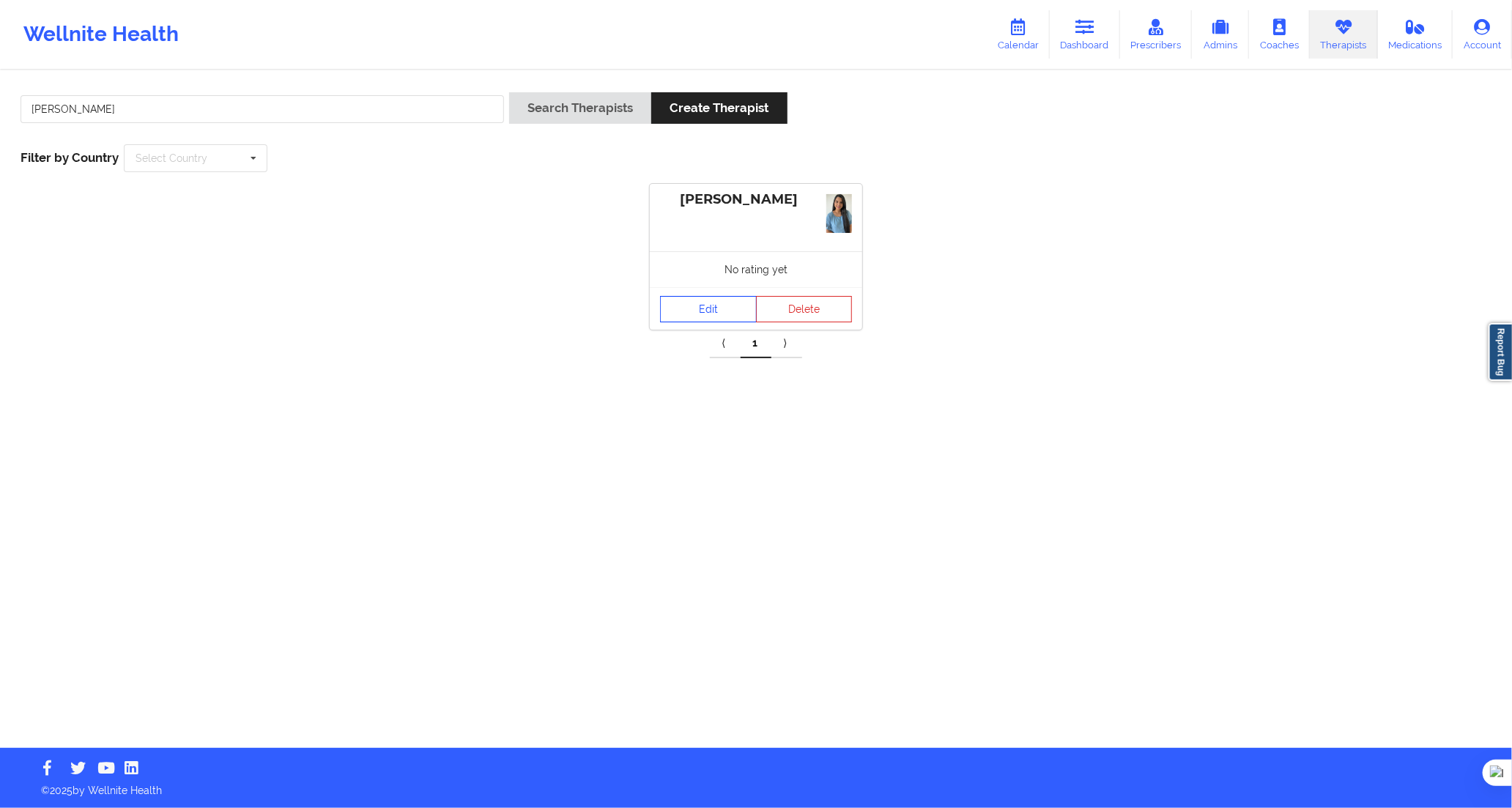
click at [708, 312] on link "Edit" at bounding box center [708, 309] width 96 height 26
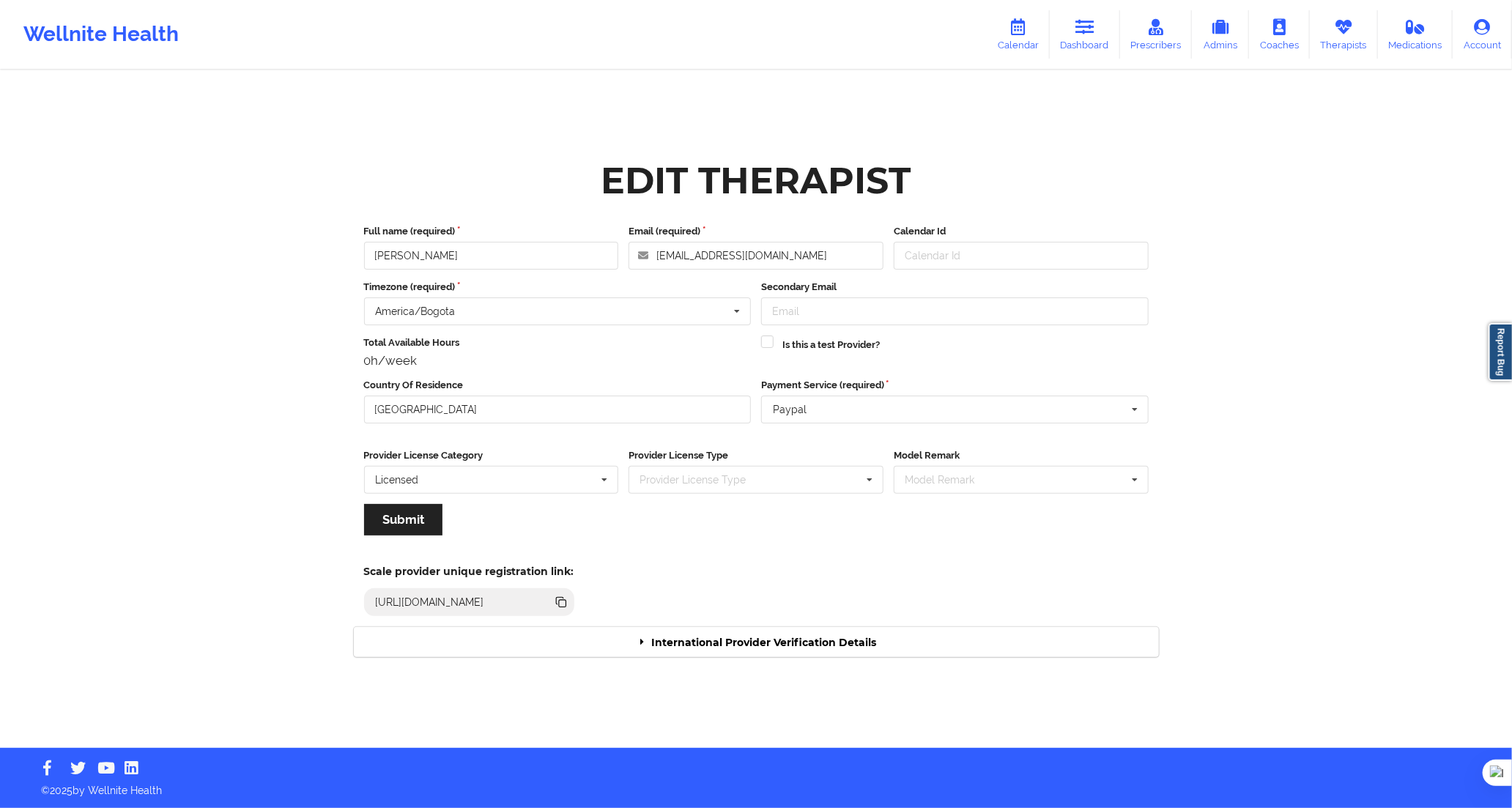
click at [953, 661] on div "Edit Therapist Full name (required) [PERSON_NAME] Email (required) [EMAIL_ADDRE…" at bounding box center [756, 409] width 826 height 515
click at [942, 636] on div "International Provider Verification Details" at bounding box center [757, 642] width 805 height 30
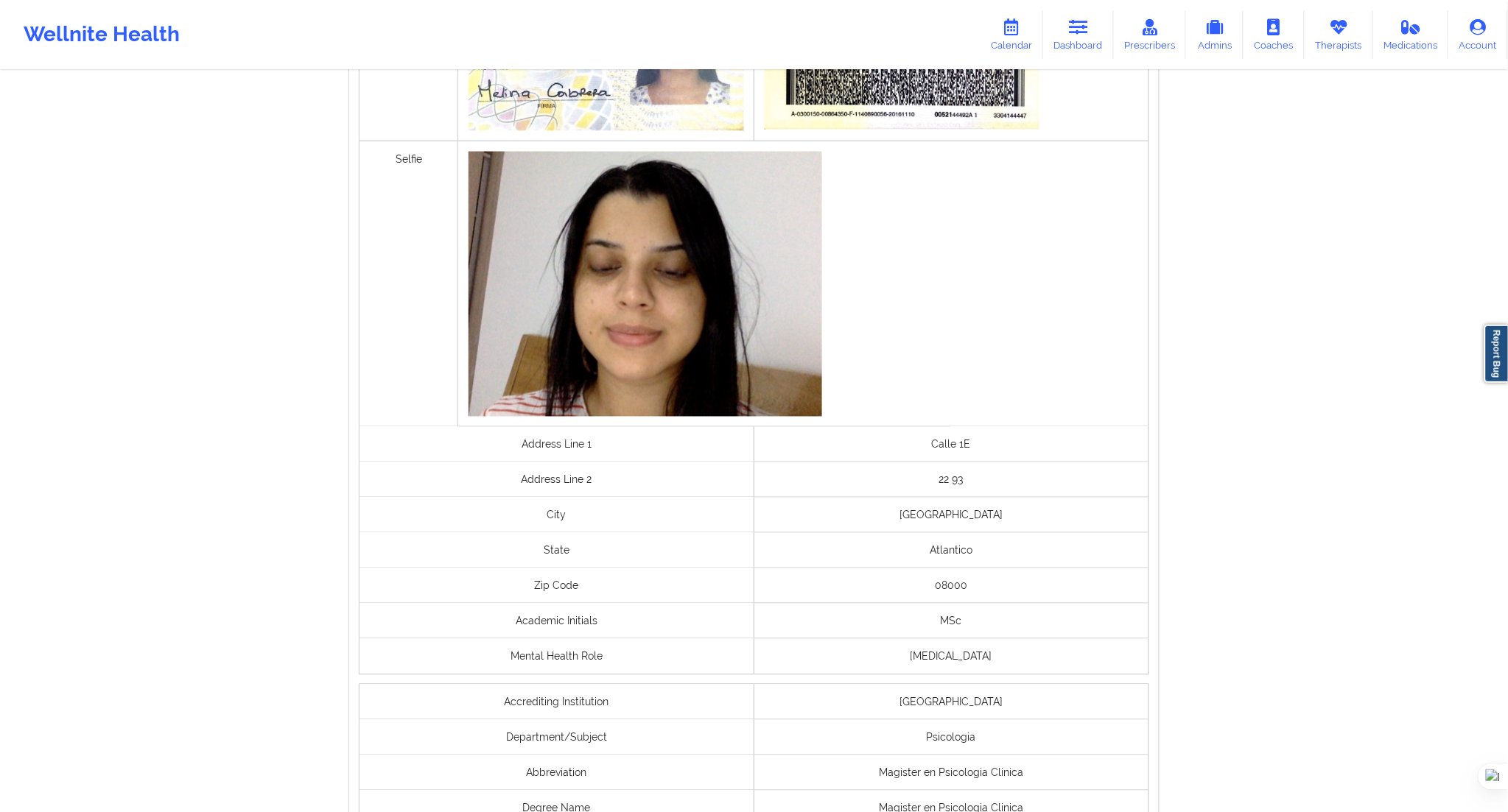
scroll to position [858, 0]
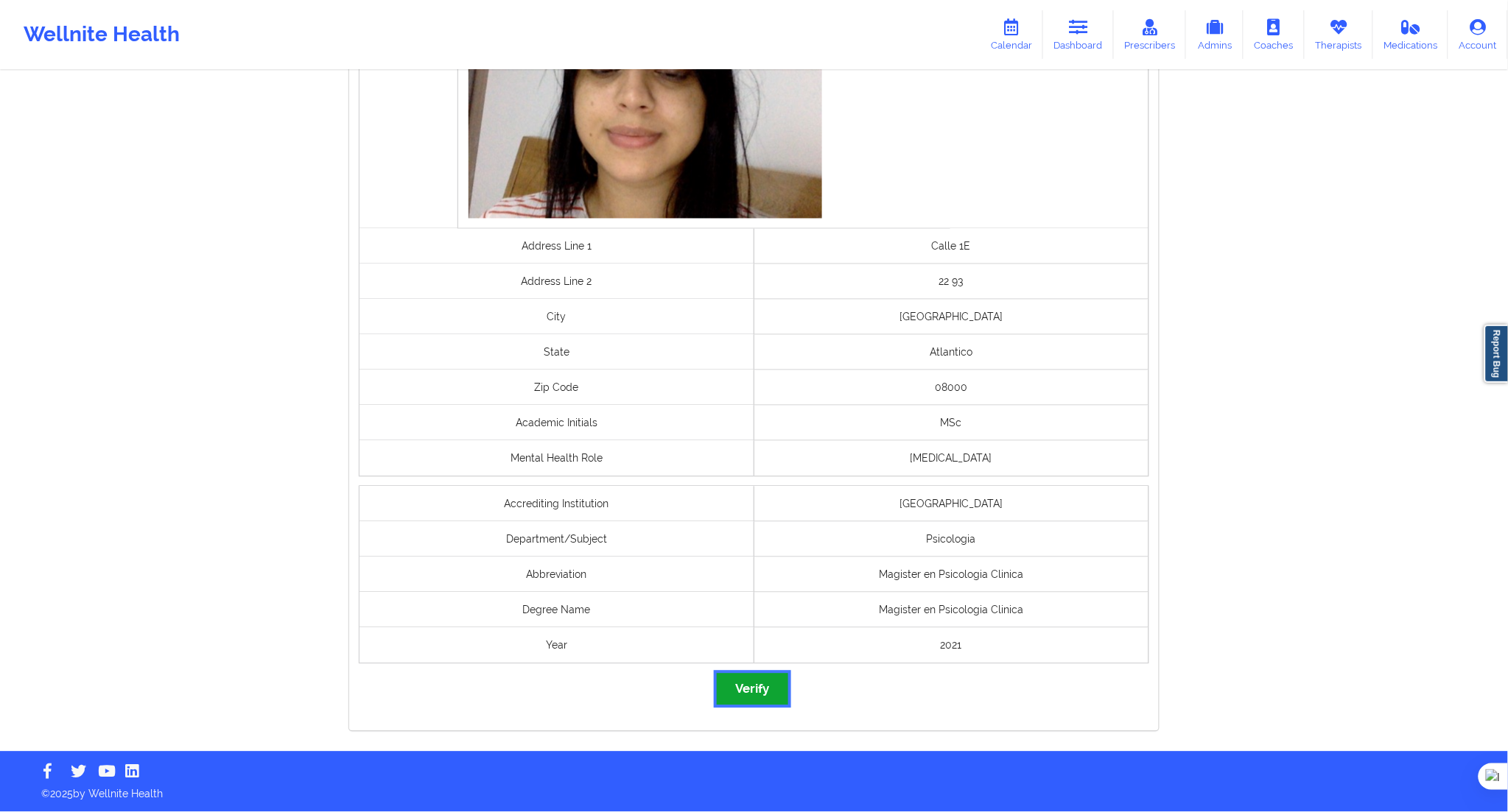
click at [727, 693] on button "Verify" at bounding box center [752, 689] width 70 height 31
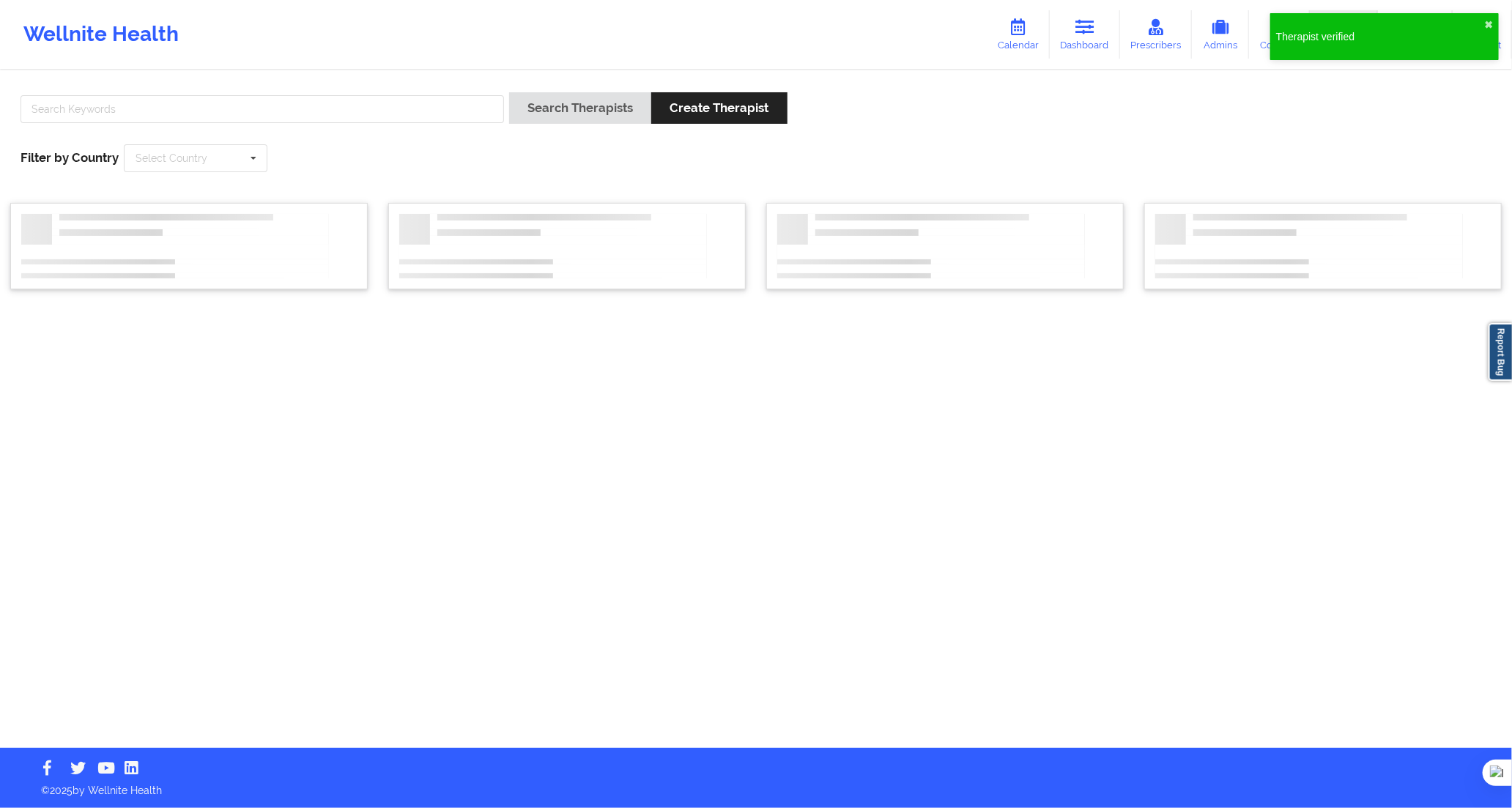
click at [861, 378] on div "Search Therapists Create Therapist Filter by Country Select Country [GEOGRAPHIC…" at bounding box center [756, 409] width 1512 height 676
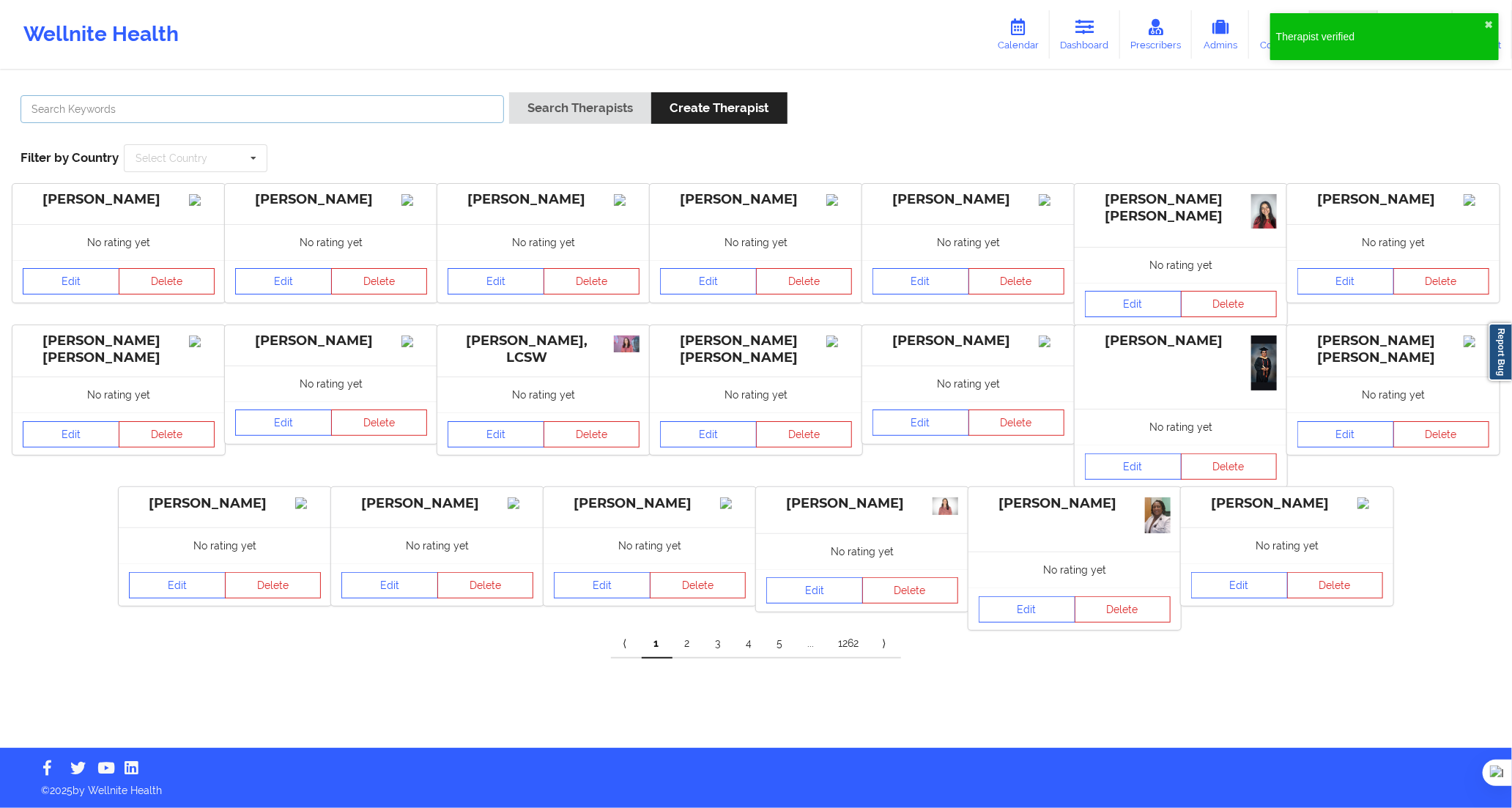
click at [470, 111] on input "text" at bounding box center [262, 110] width 483 height 28
paste input "[PERSON_NAME] Del Mar [PERSON_NAME]"
type input "[PERSON_NAME] Del Mar [PERSON_NAME]"
click at [530, 109] on button "Search Therapists" at bounding box center [580, 108] width 142 height 31
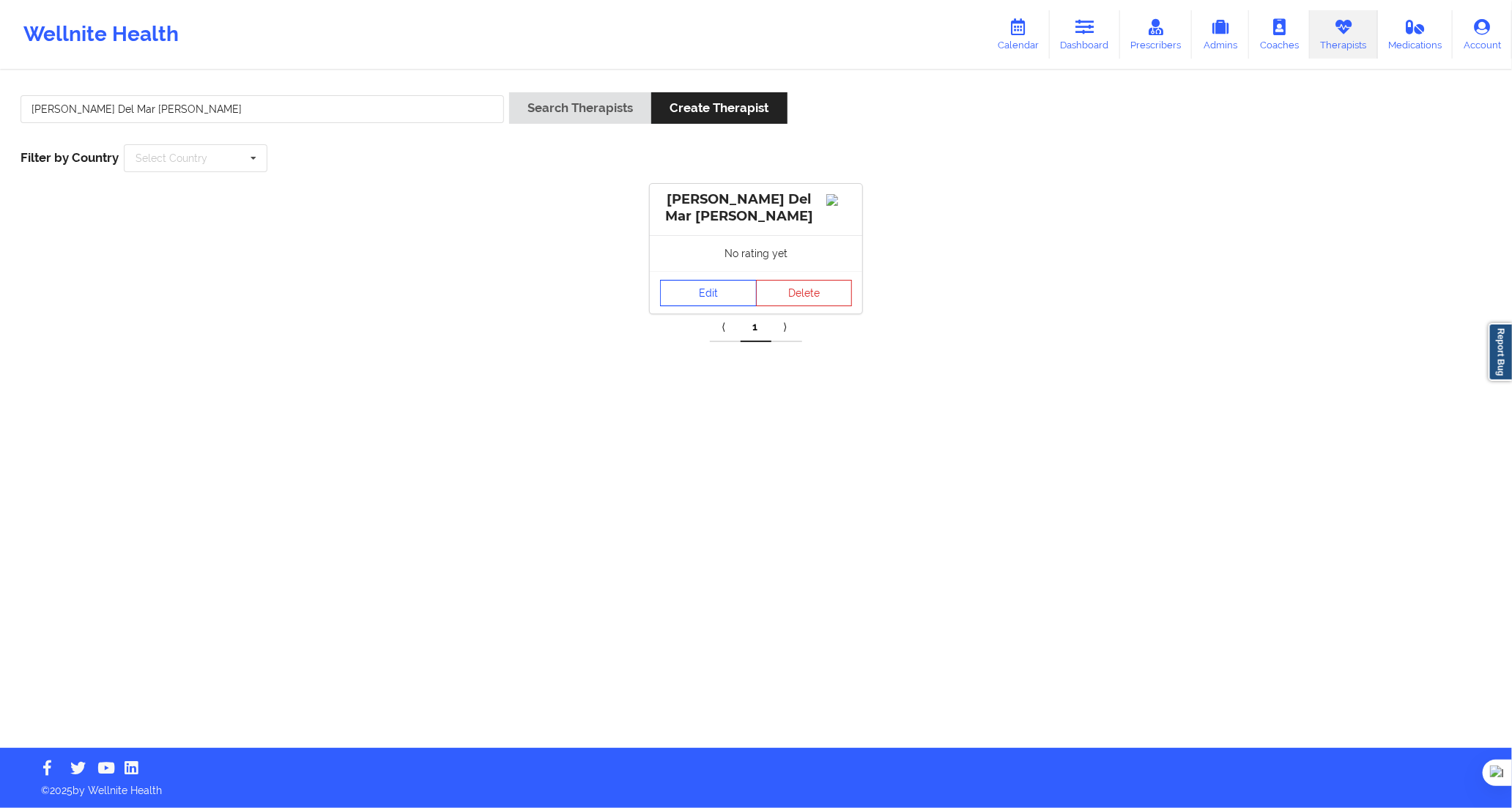
click at [730, 292] on link "Edit" at bounding box center [708, 293] width 96 height 26
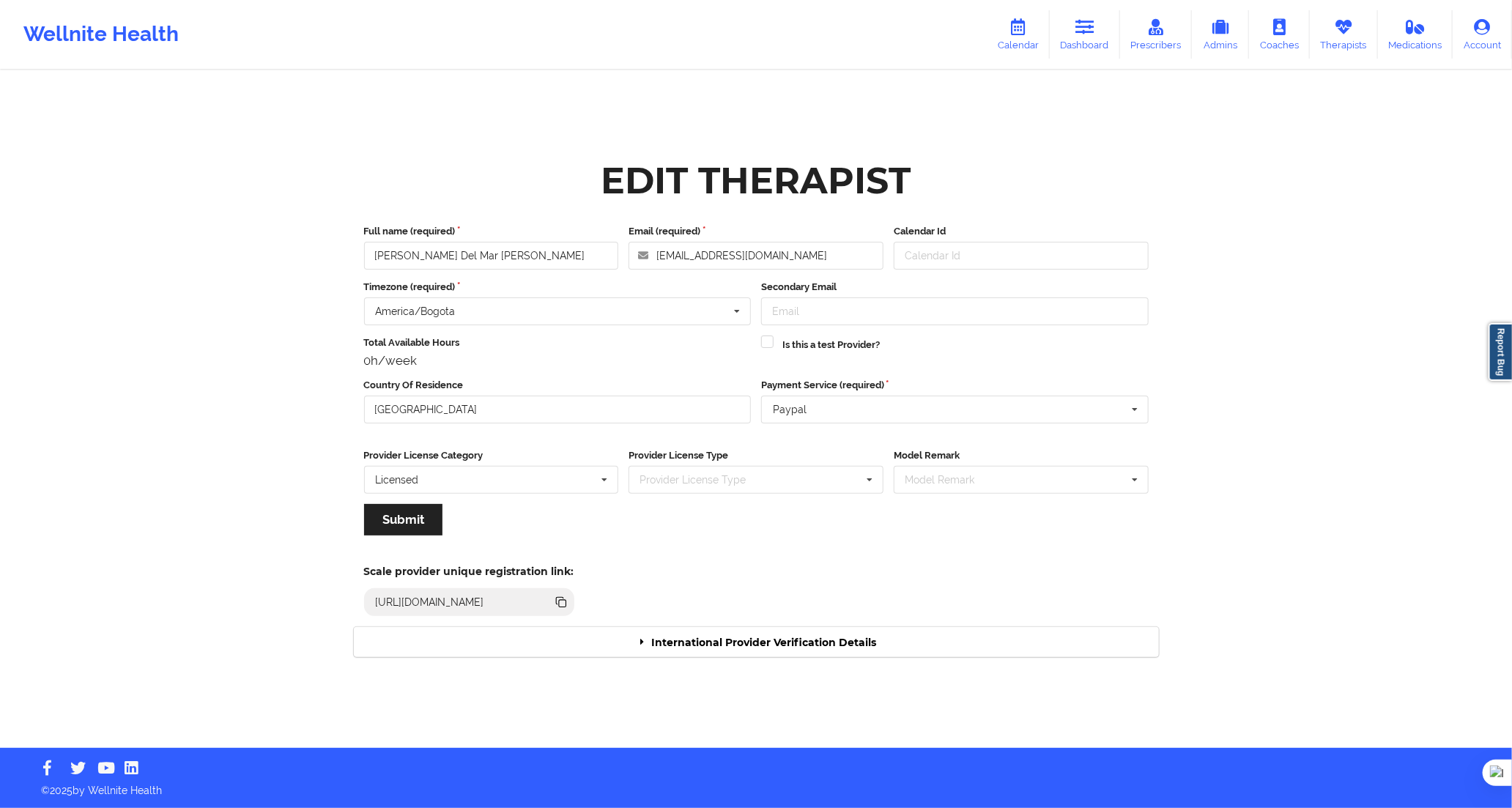
click at [970, 651] on div "International Provider Verification Details" at bounding box center [757, 642] width 805 height 30
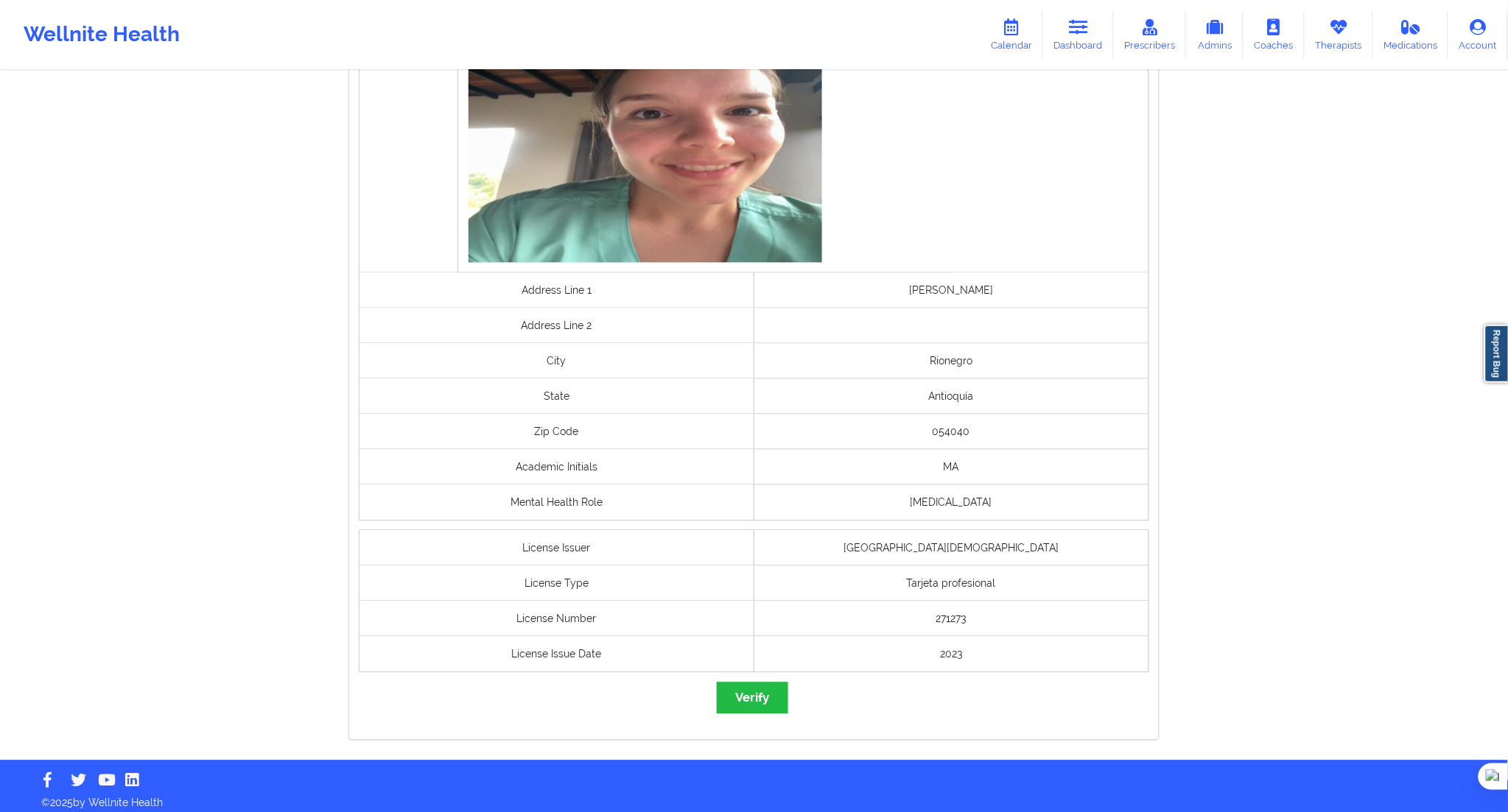
scroll to position [911, 0]
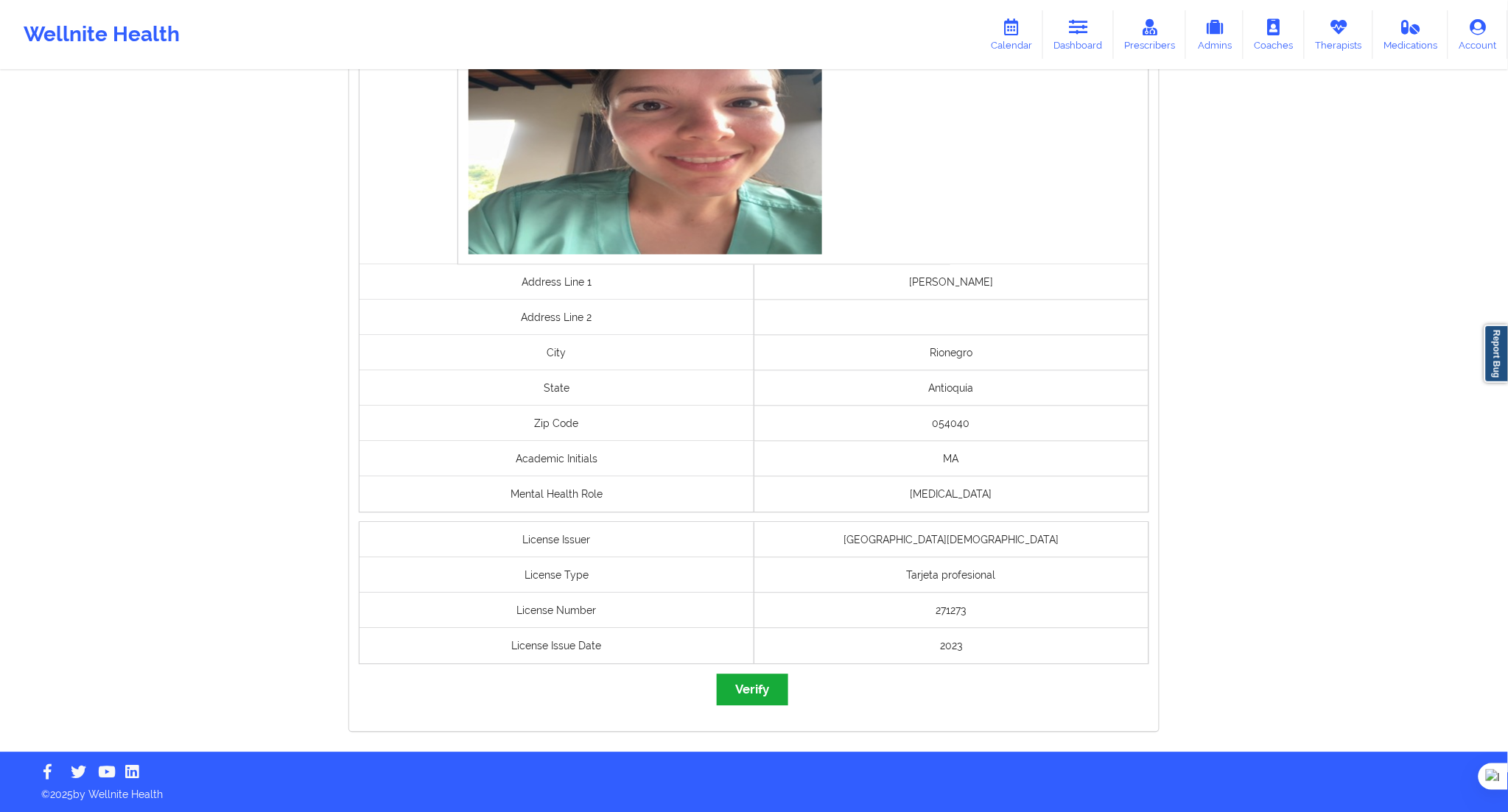
click at [789, 691] on div "governmentId Selfie Address Line 1 [PERSON_NAME] Address Line [GEOGRAPHIC_DATA]…" at bounding box center [754, 204] width 810 height 1054
click at [772, 687] on button "Verify" at bounding box center [752, 690] width 70 height 31
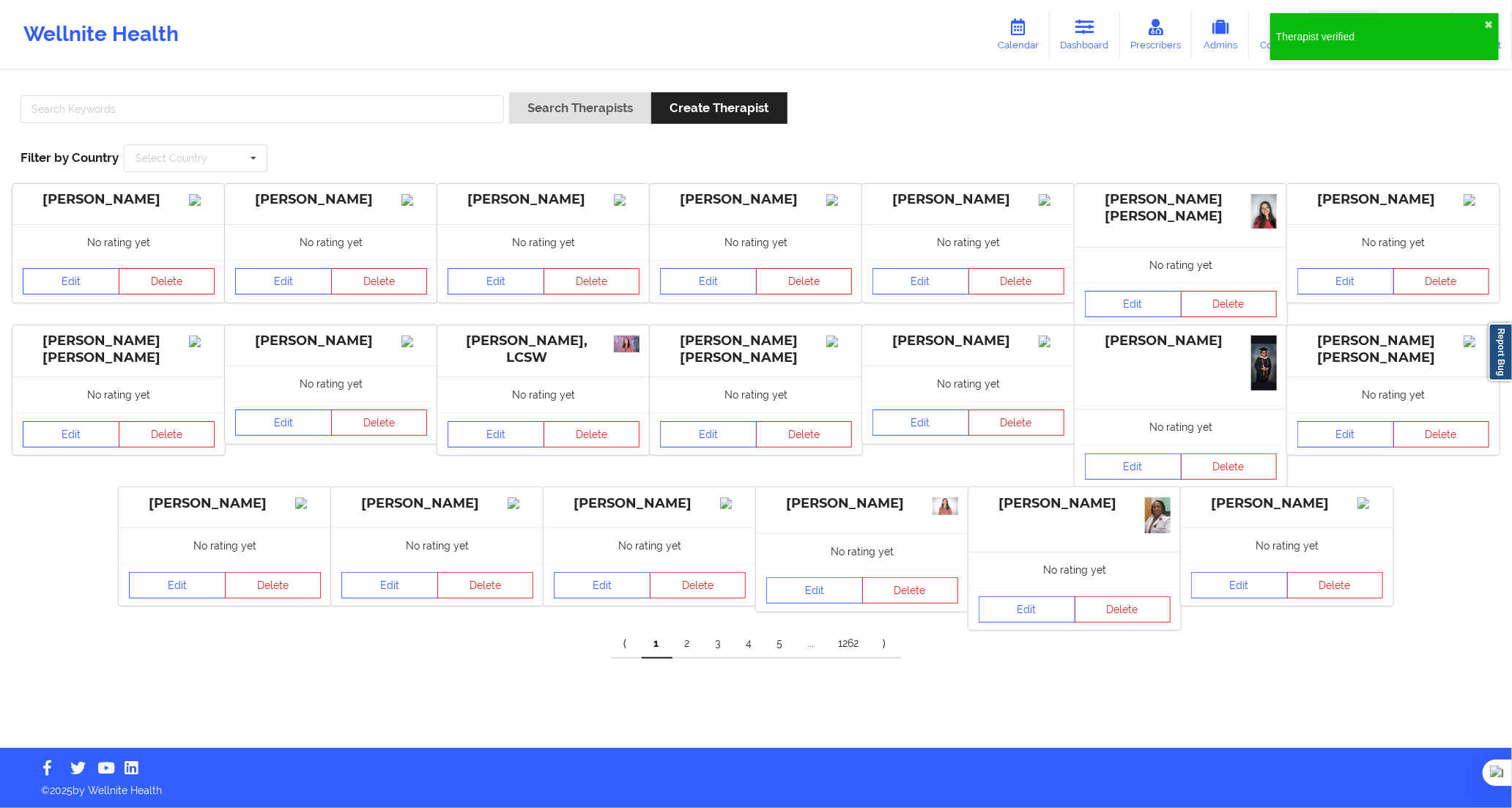
drag, startPoint x: 408, startPoint y: 89, endPoint x: 421, endPoint y: 109, distance: 23.9
click at [408, 91] on div "Search Therapists Create Therapist Filter by Country Select Country [GEOGRAPHIC…" at bounding box center [755, 133] width 1491 height 100
drag, startPoint x: 421, startPoint y: 109, endPoint x: 471, endPoint y: 108, distance: 50.0
click at [422, 109] on input "text" at bounding box center [262, 110] width 483 height 28
paste input "[PERSON_NAME] DEL [PERSON_NAME] [PERSON_NAME]"
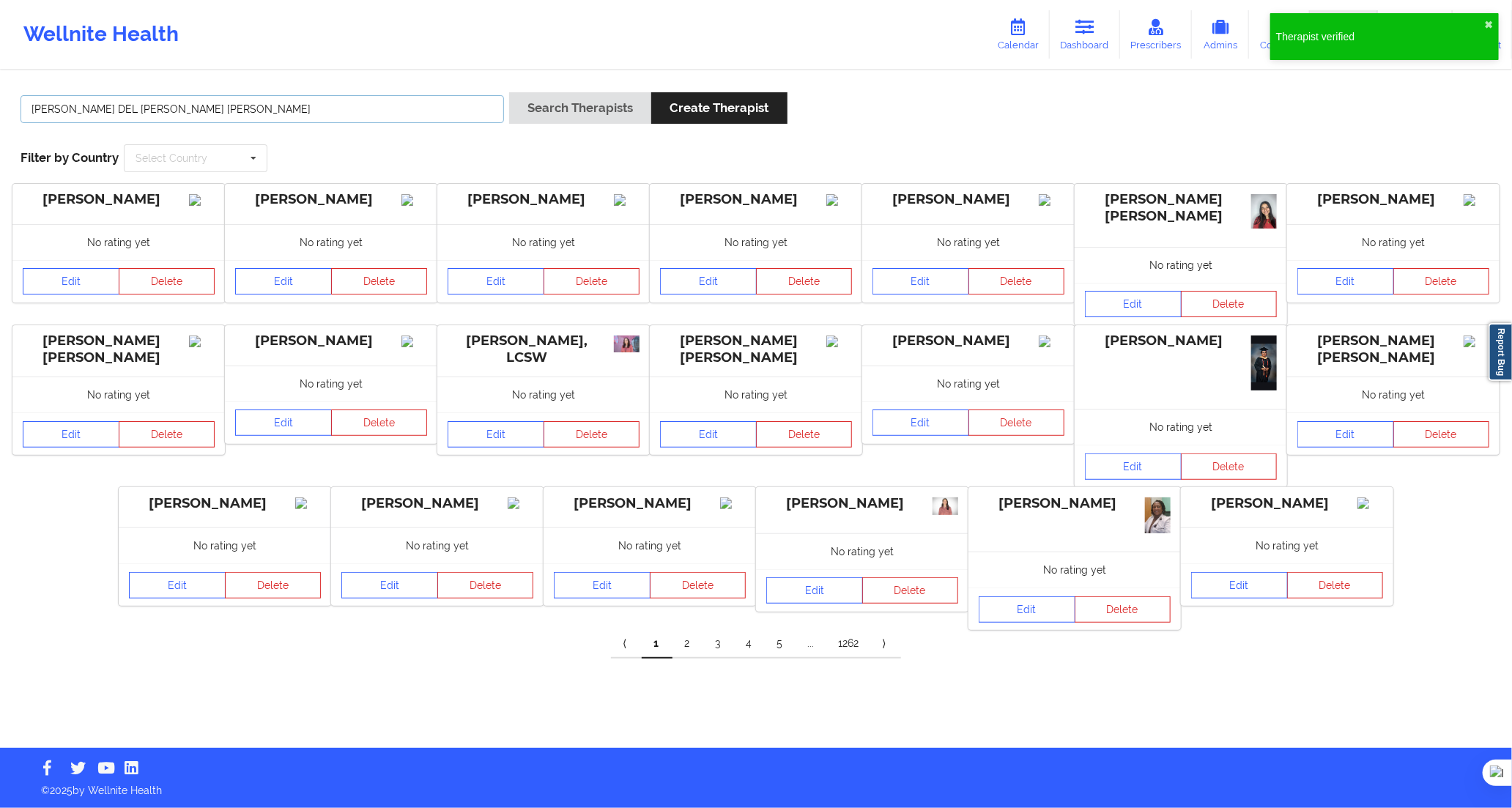
type input "[PERSON_NAME] DEL [PERSON_NAME] [PERSON_NAME]"
click at [595, 101] on button "Search Therapists" at bounding box center [580, 108] width 142 height 31
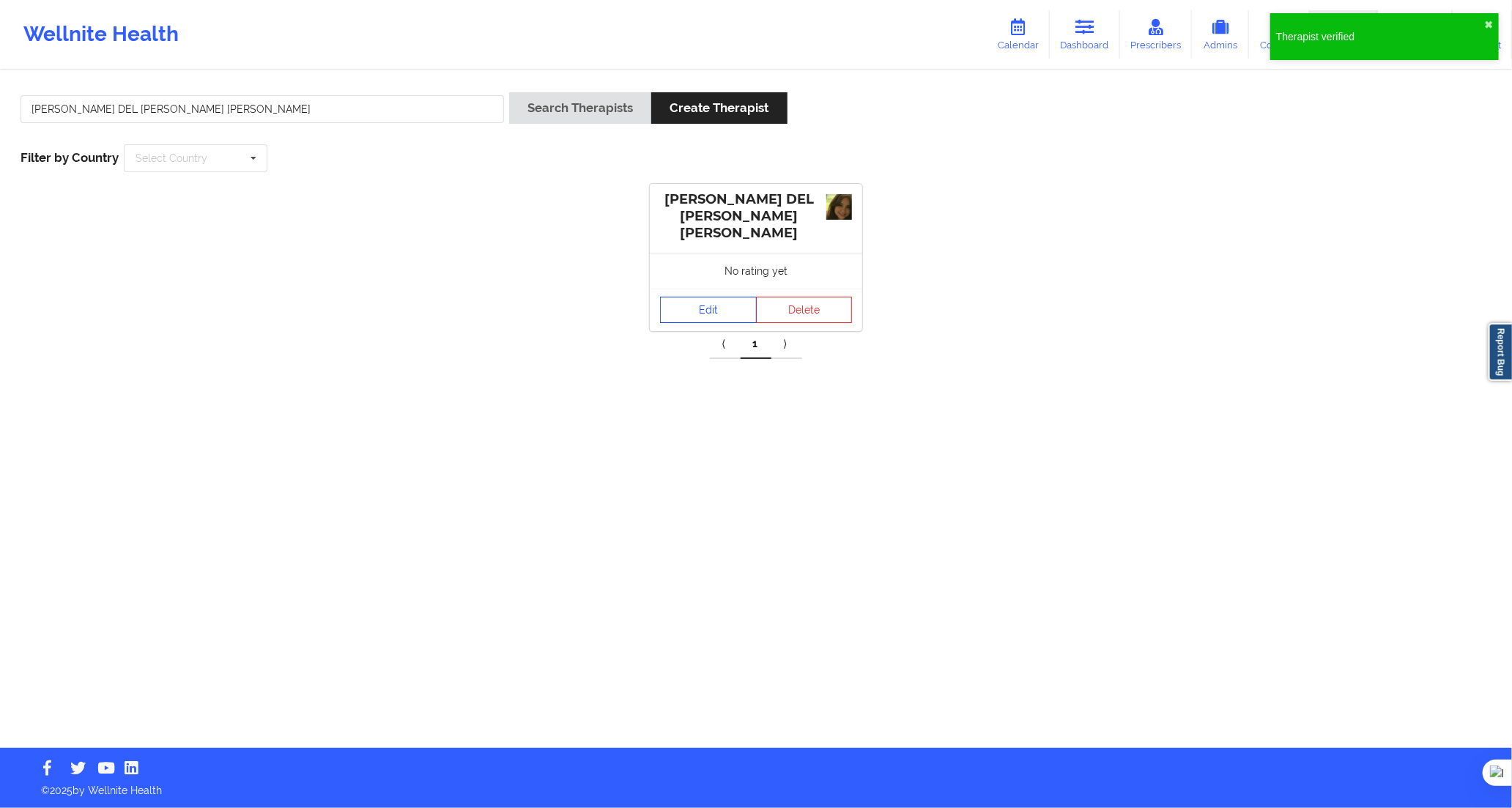
click at [707, 298] on link "Edit" at bounding box center [708, 310] width 96 height 26
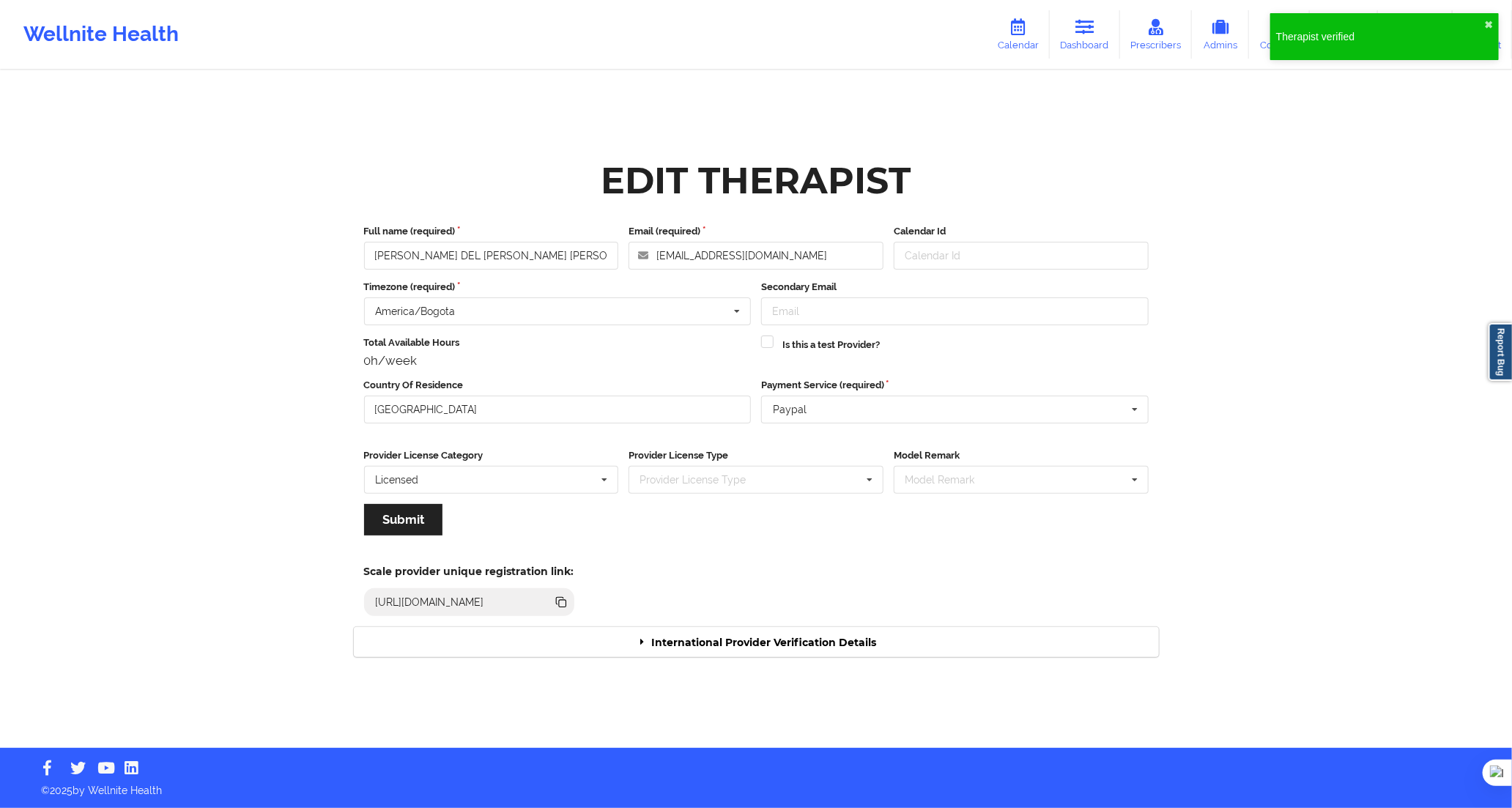
click at [807, 628] on div "International Provider Verification Details" at bounding box center [757, 642] width 805 height 30
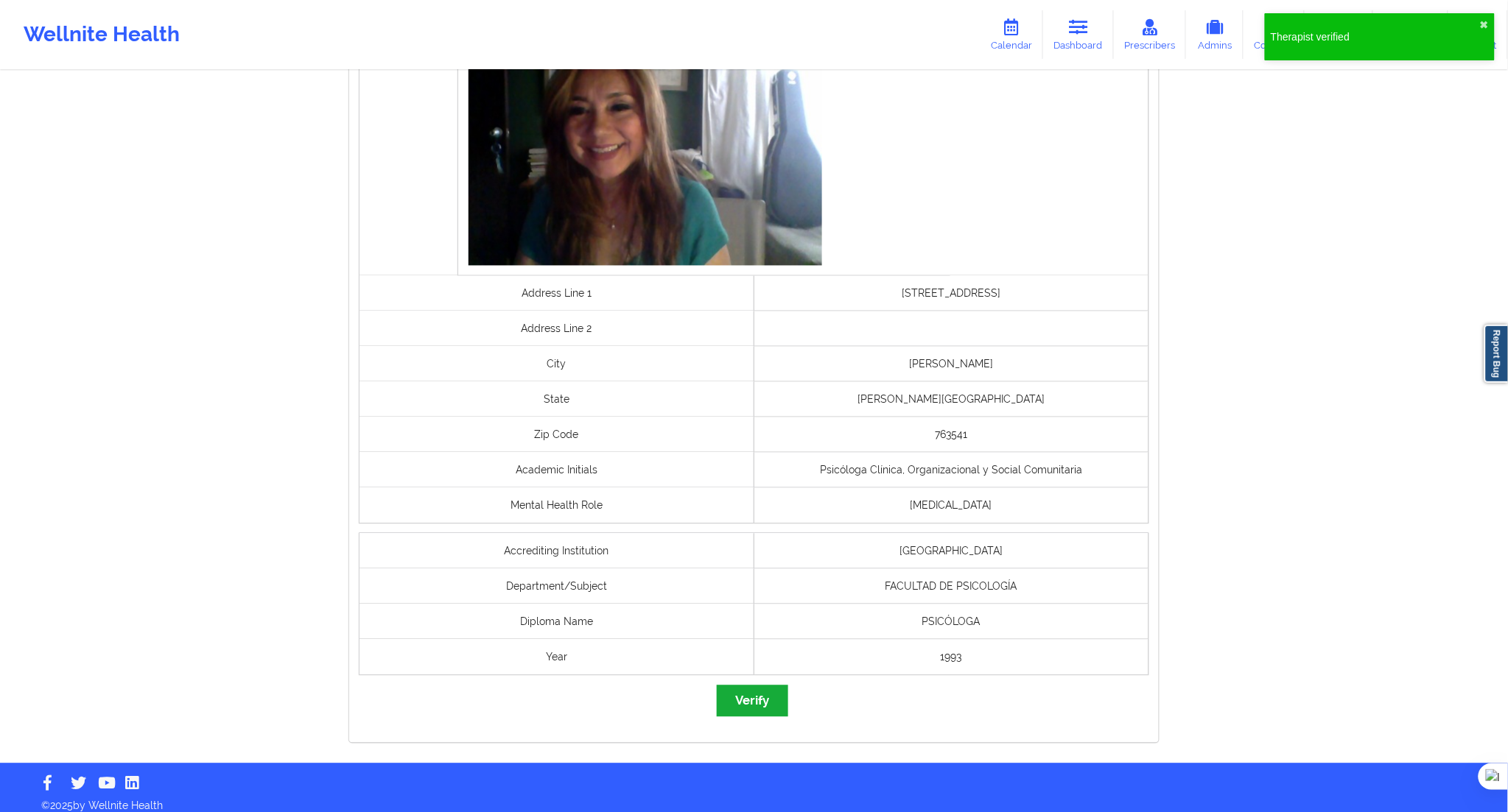
scroll to position [821, 0]
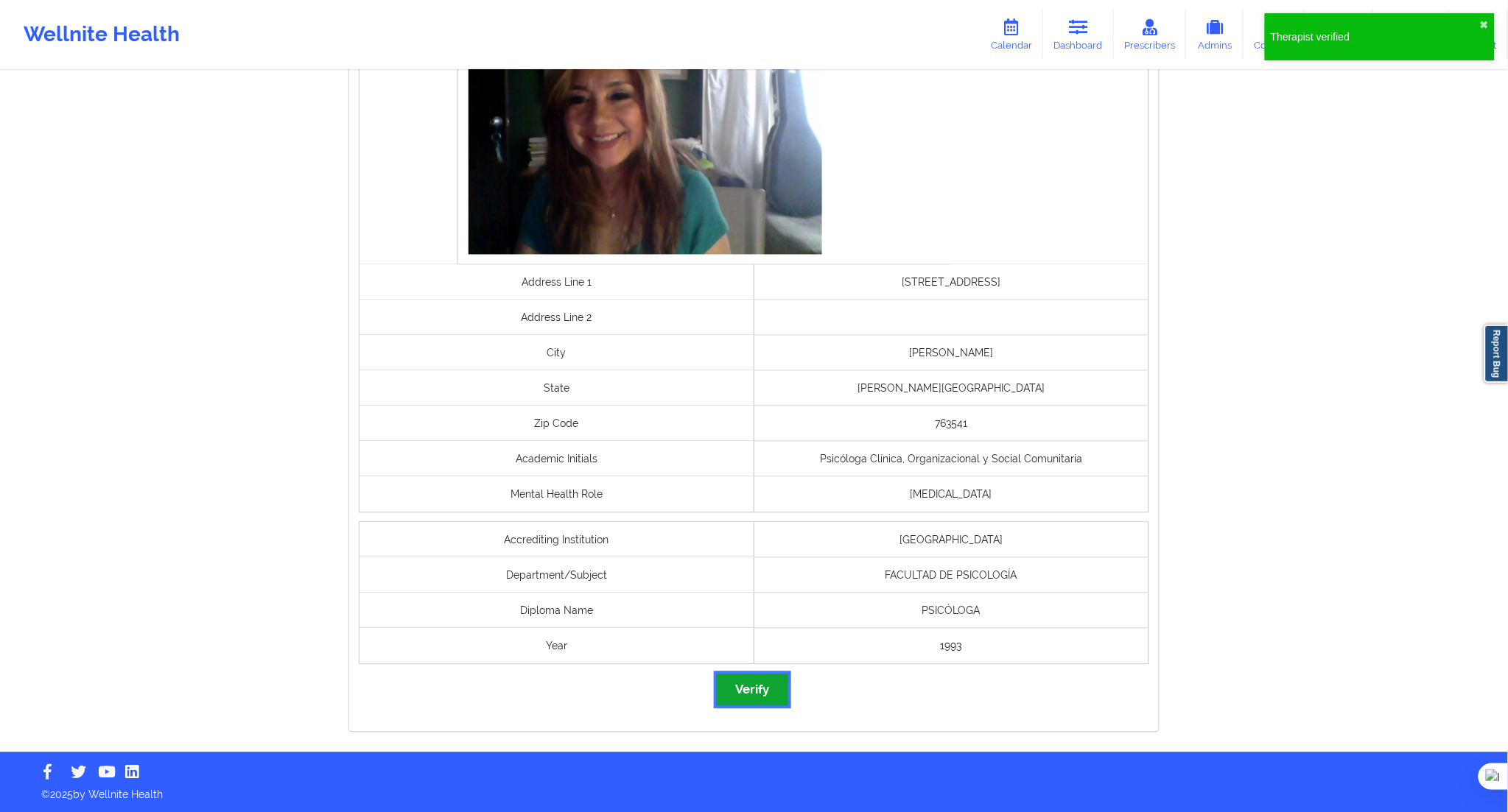
click at [773, 682] on button "Verify" at bounding box center [752, 690] width 70 height 31
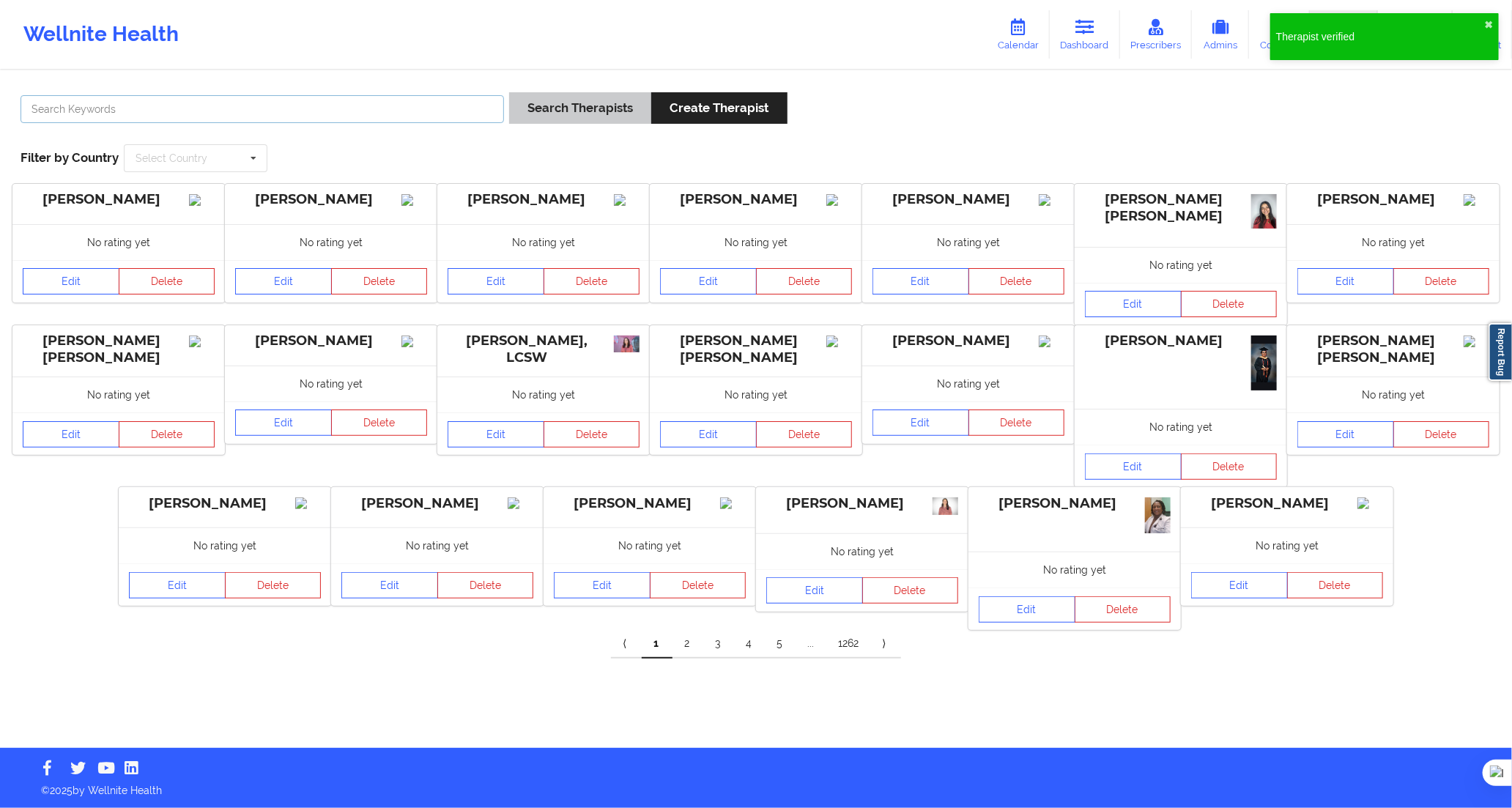
drag, startPoint x: 450, startPoint y: 109, endPoint x: 554, endPoint y: 105, distance: 104.1
click at [453, 109] on input "text" at bounding box center [262, 110] width 483 height 28
paste input "[PERSON_NAME] [PERSON_NAME]"
type input "[PERSON_NAME] [PERSON_NAME]"
click at [562, 105] on button "Search Therapists" at bounding box center [580, 108] width 142 height 31
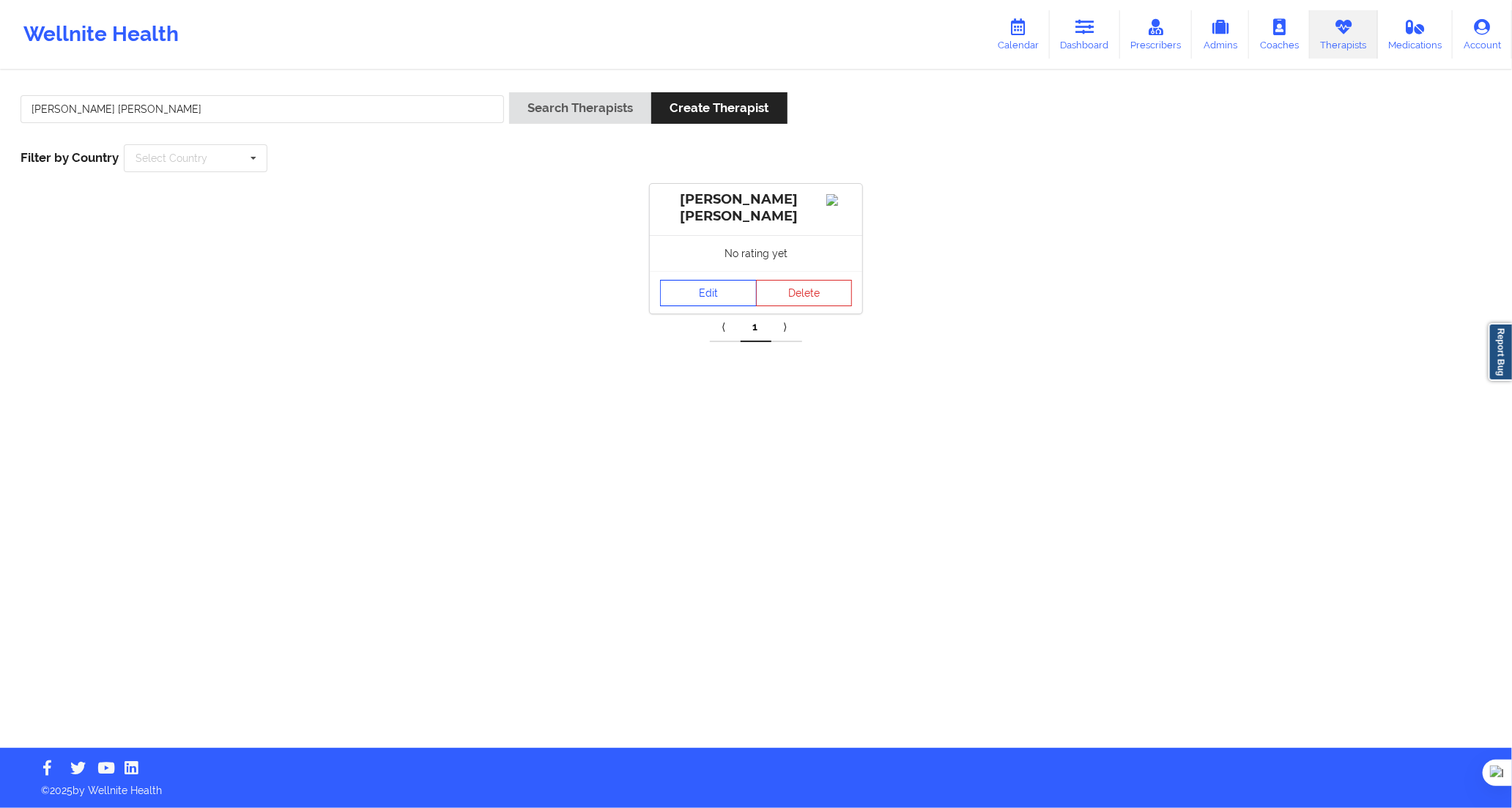
click at [692, 297] on link "Edit" at bounding box center [708, 293] width 96 height 26
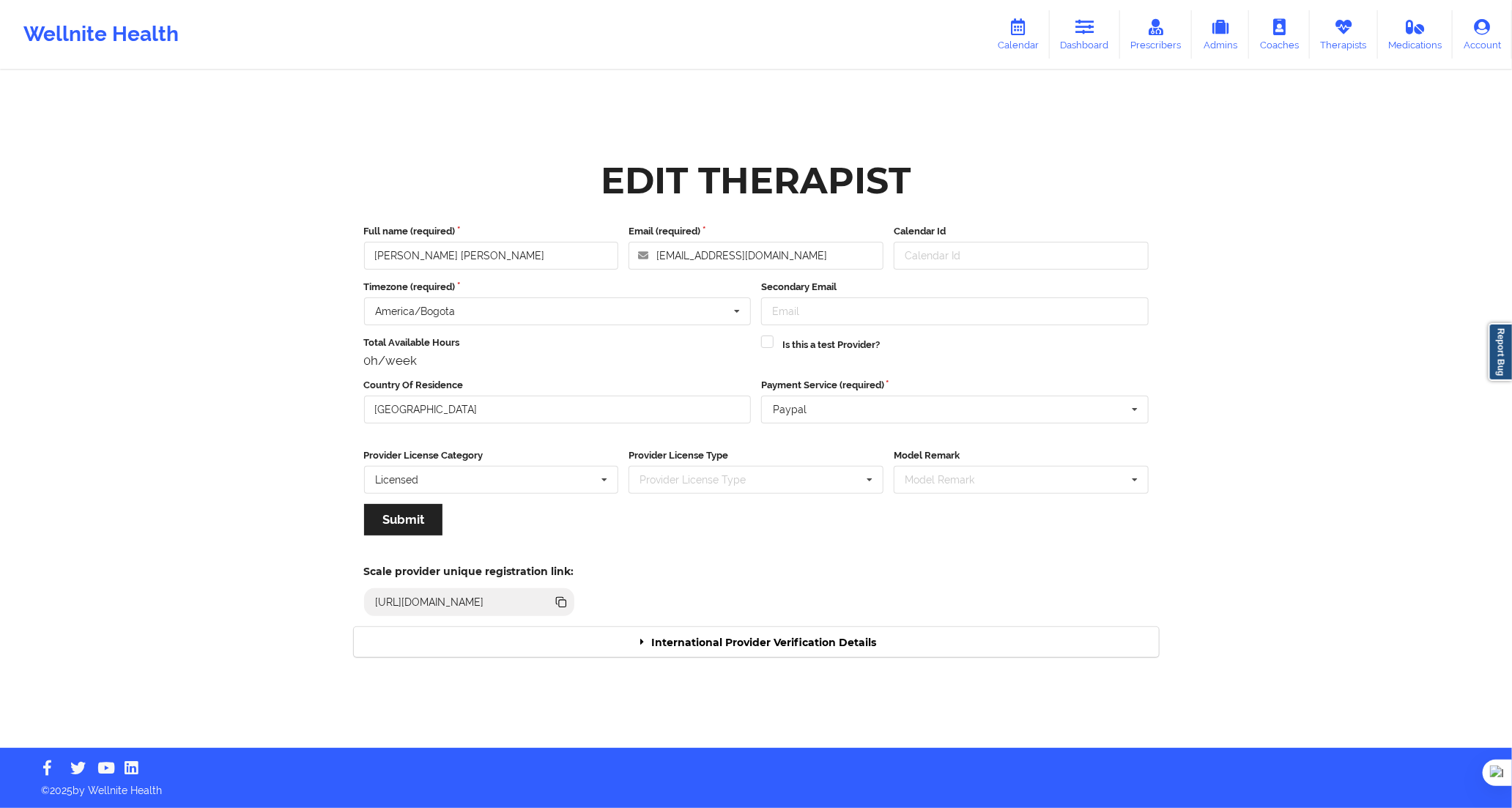
click at [960, 642] on div "International Provider Verification Details" at bounding box center [757, 642] width 805 height 30
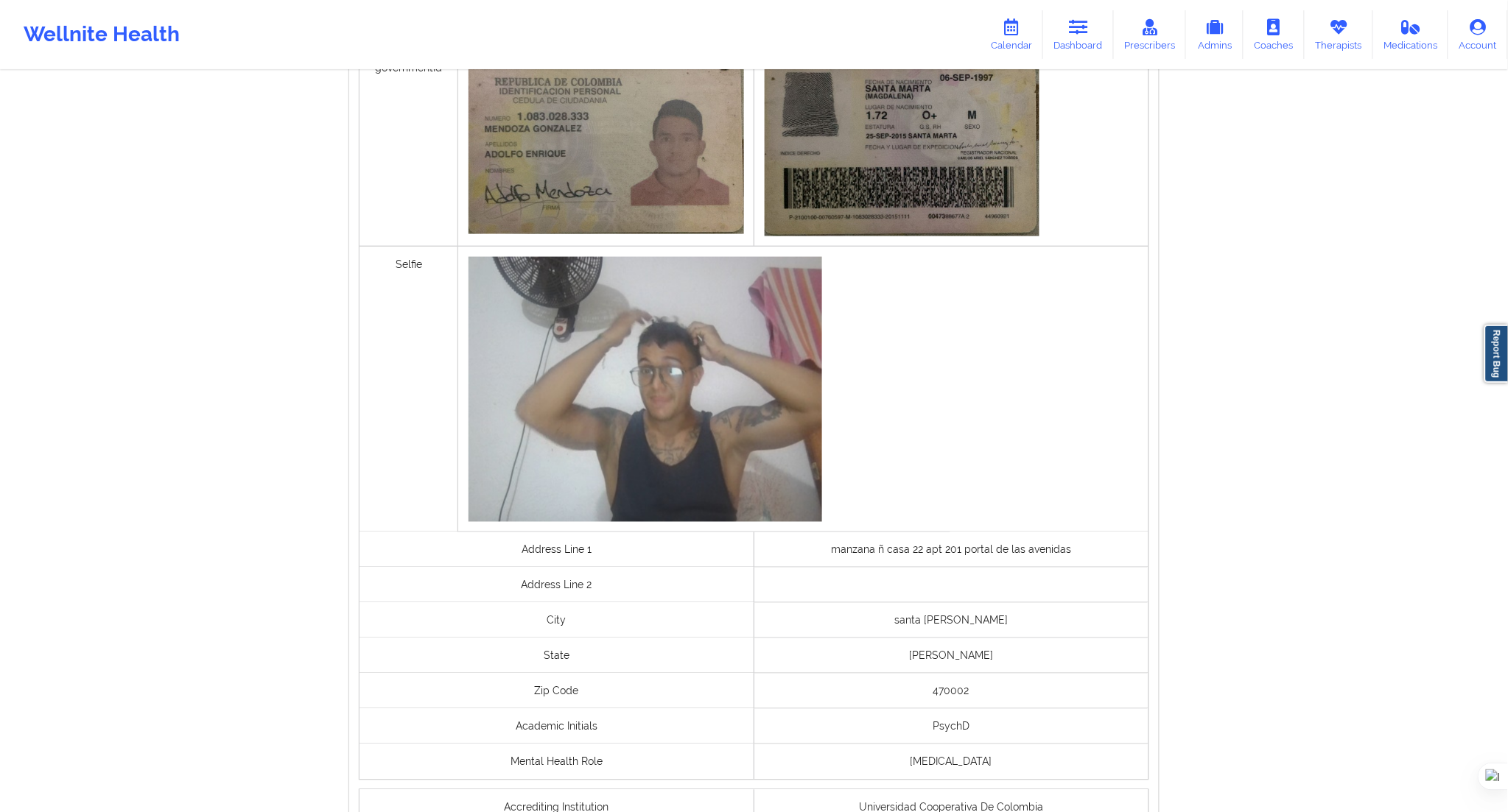
scroll to position [858, 0]
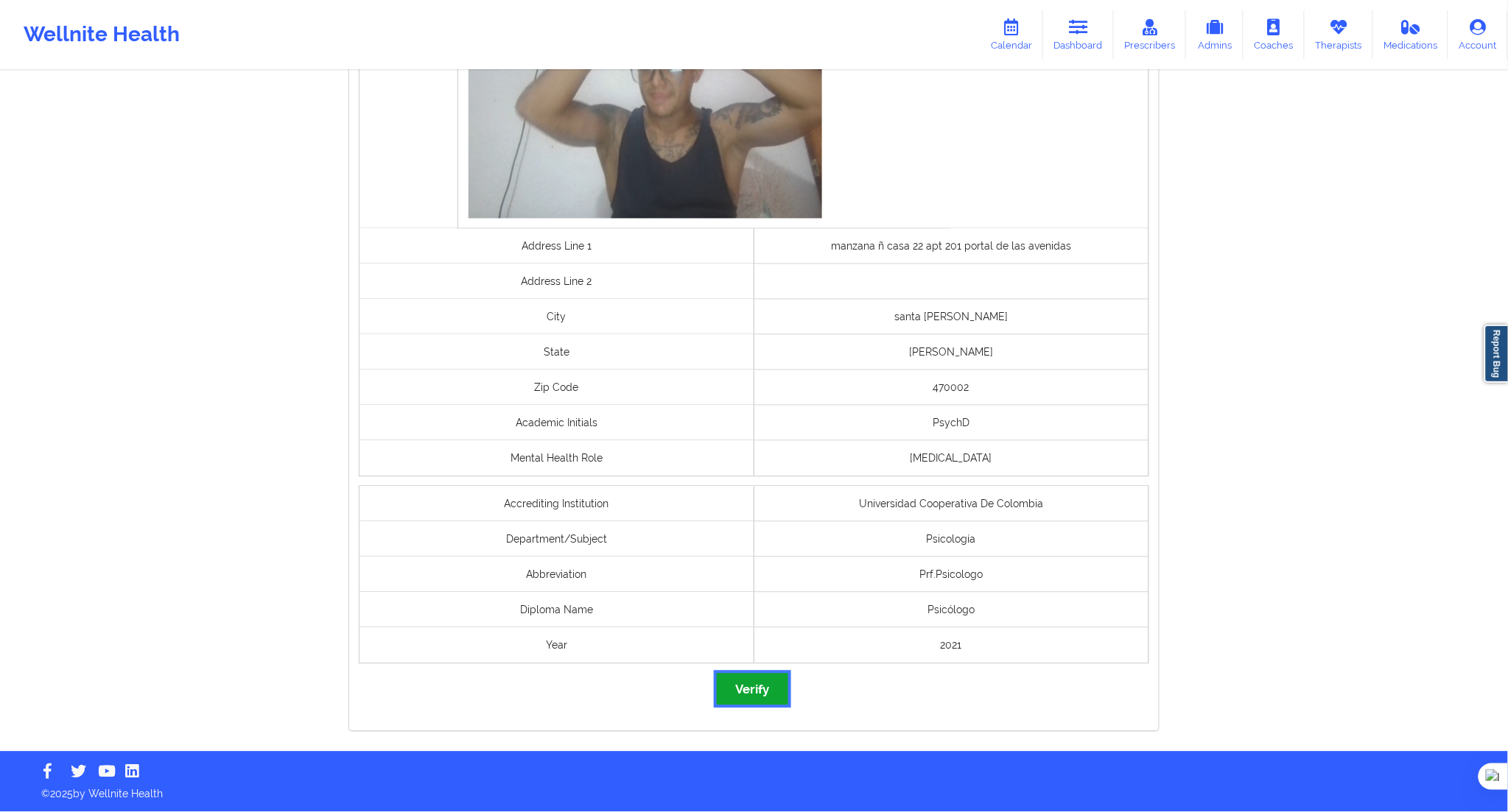
click at [776, 675] on button "Verify" at bounding box center [752, 689] width 70 height 31
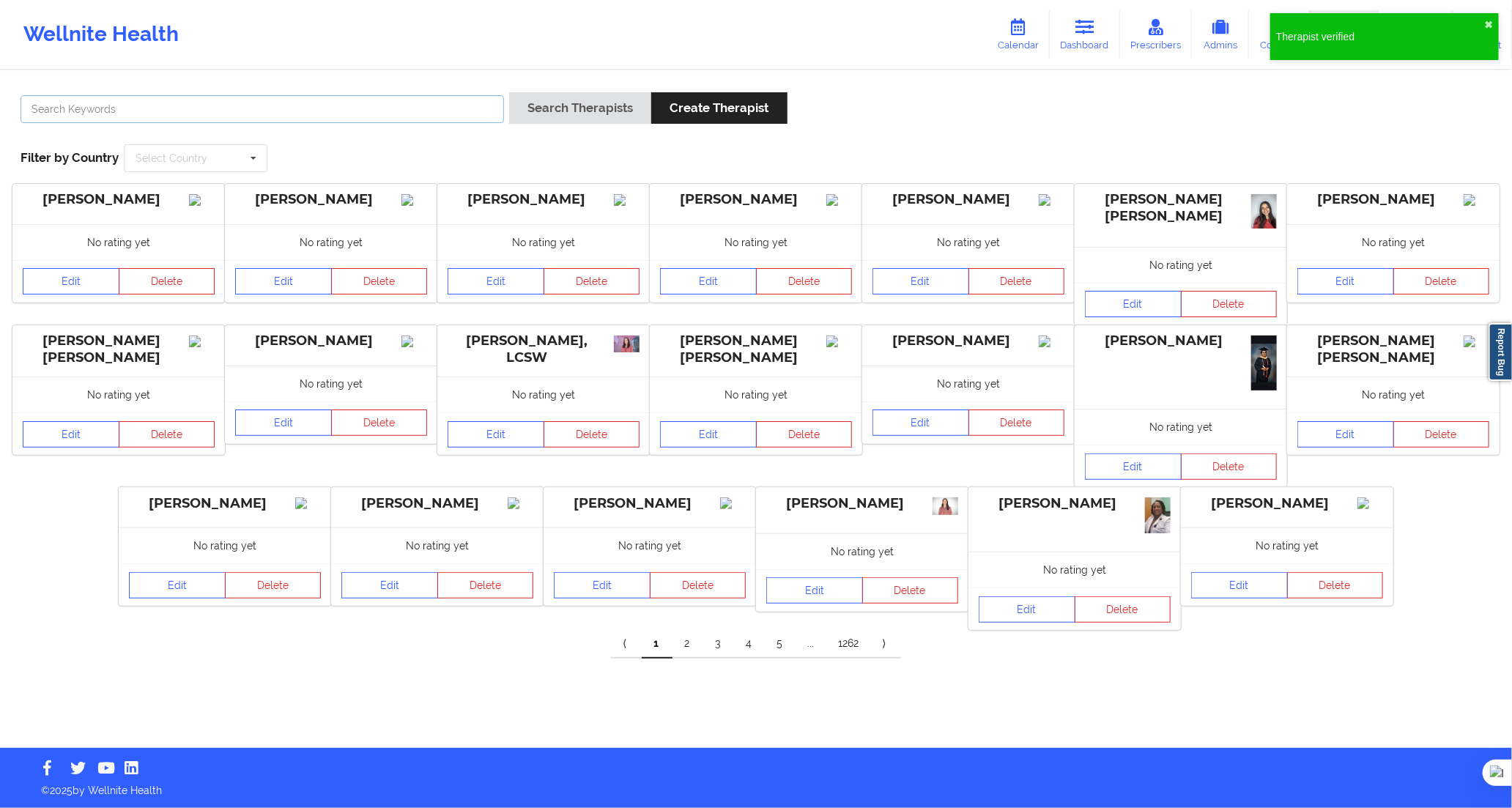
click at [421, 98] on input "text" at bounding box center [262, 110] width 483 height 28
paste input "[PERSON_NAME] [PERSON_NAME]"
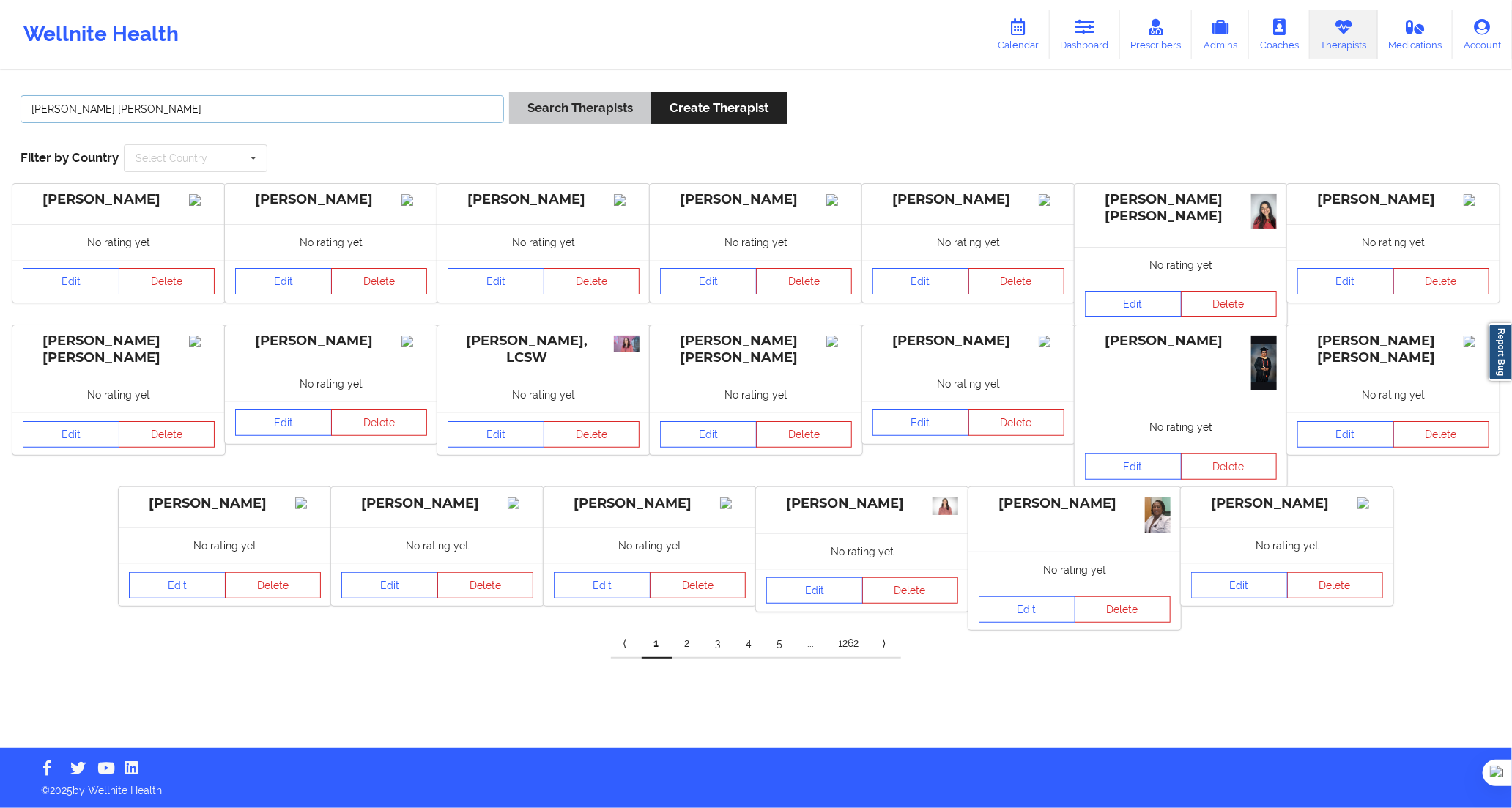
type input "[PERSON_NAME] [PERSON_NAME]"
drag, startPoint x: 544, startPoint y: 109, endPoint x: 558, endPoint y: 126, distance: 22.0
click at [544, 110] on button "Search Therapists" at bounding box center [580, 108] width 142 height 31
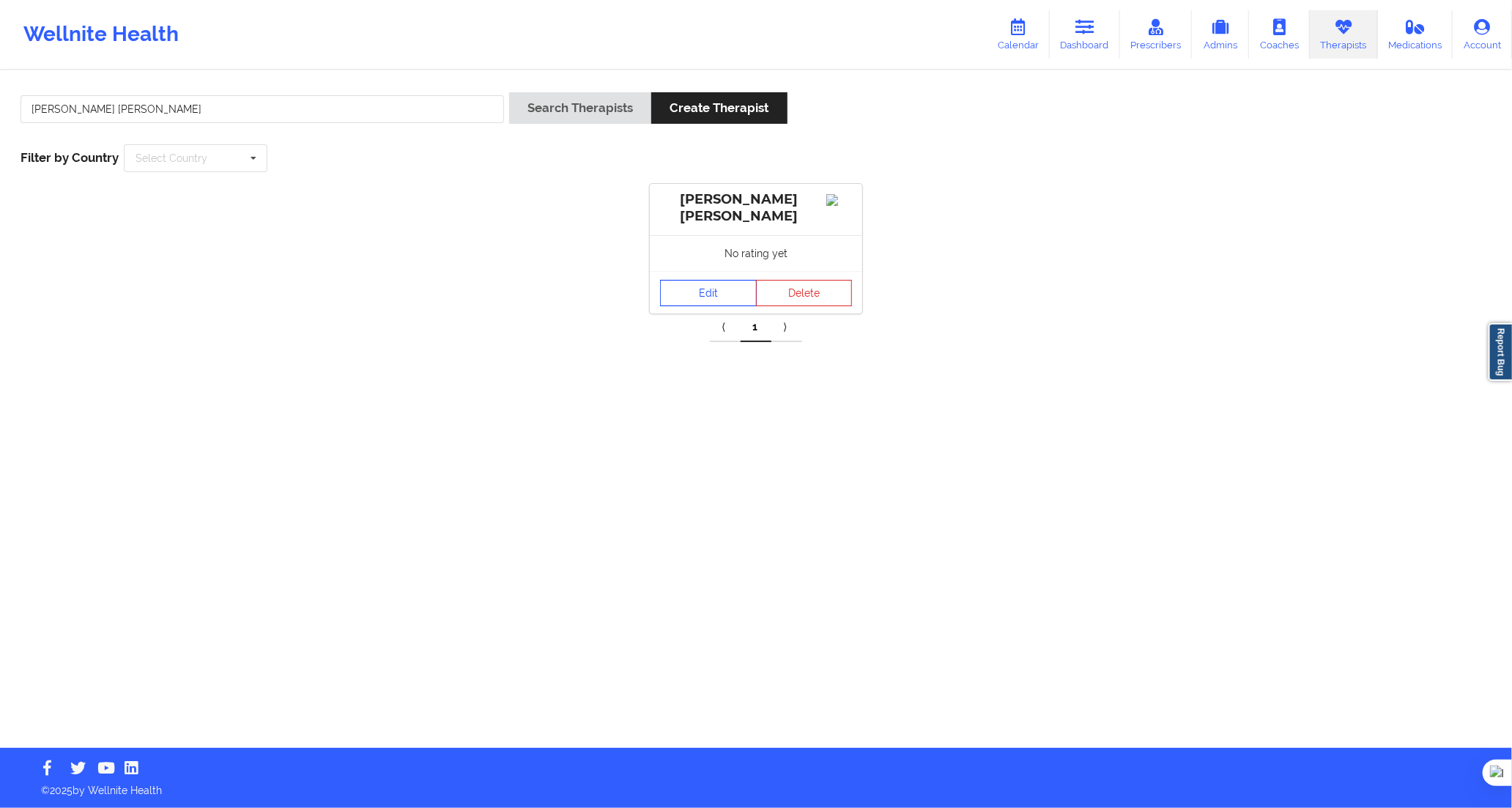
click at [716, 295] on link "Edit" at bounding box center [708, 293] width 96 height 26
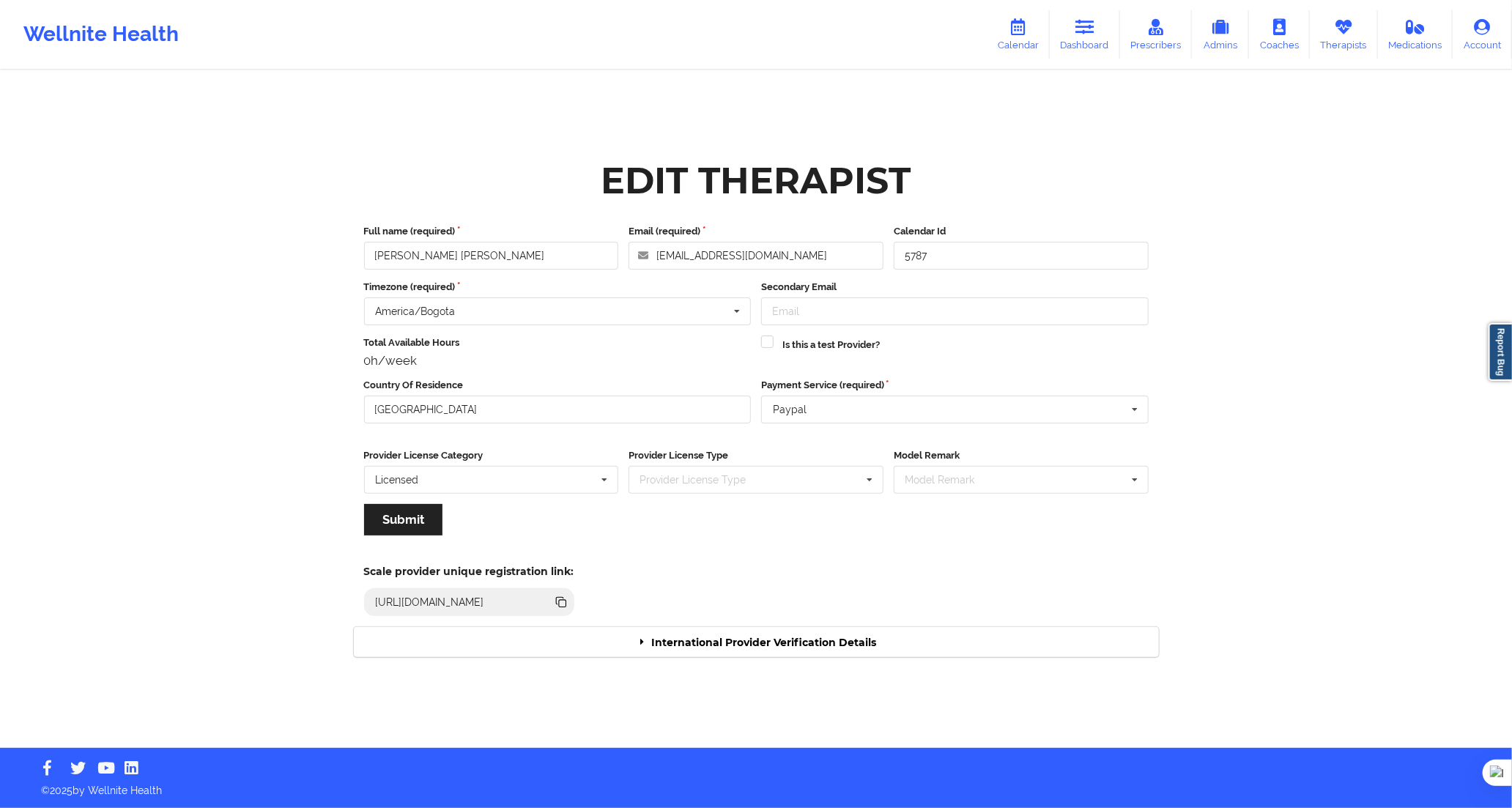
click at [946, 641] on div "International Provider Verification Details" at bounding box center [757, 642] width 805 height 30
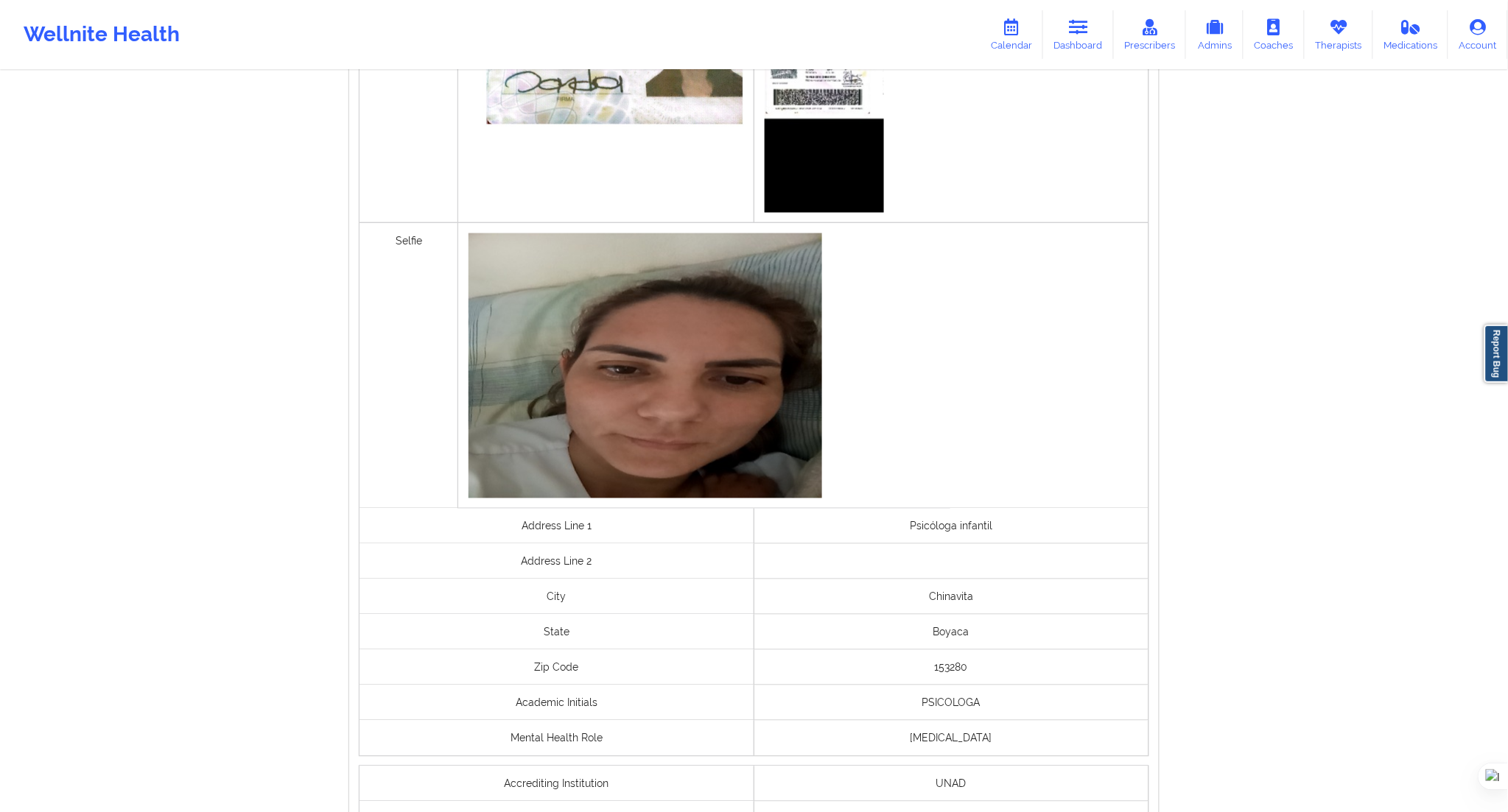
scroll to position [900, 0]
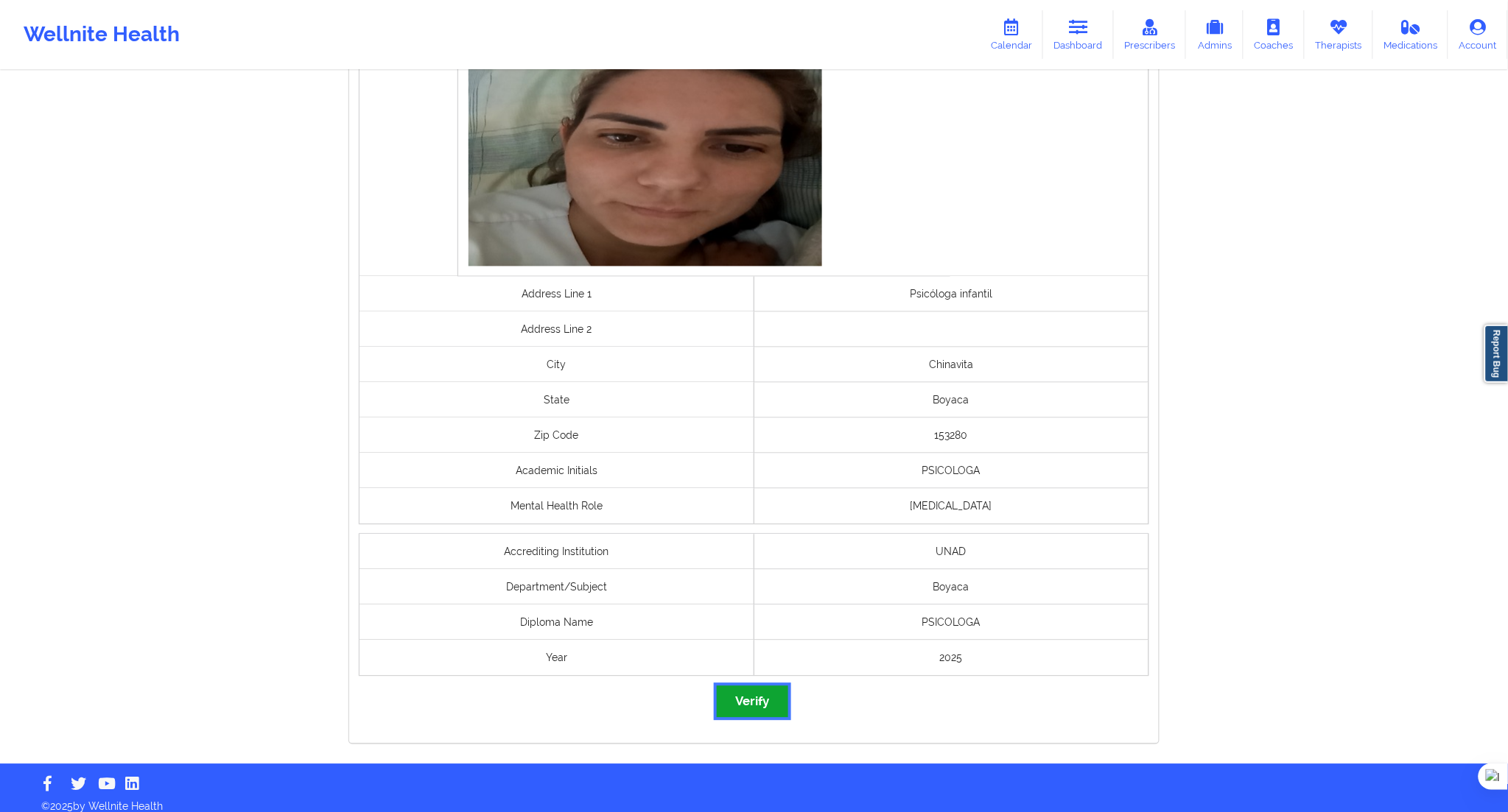
click at [753, 698] on button "Verify" at bounding box center [752, 702] width 70 height 31
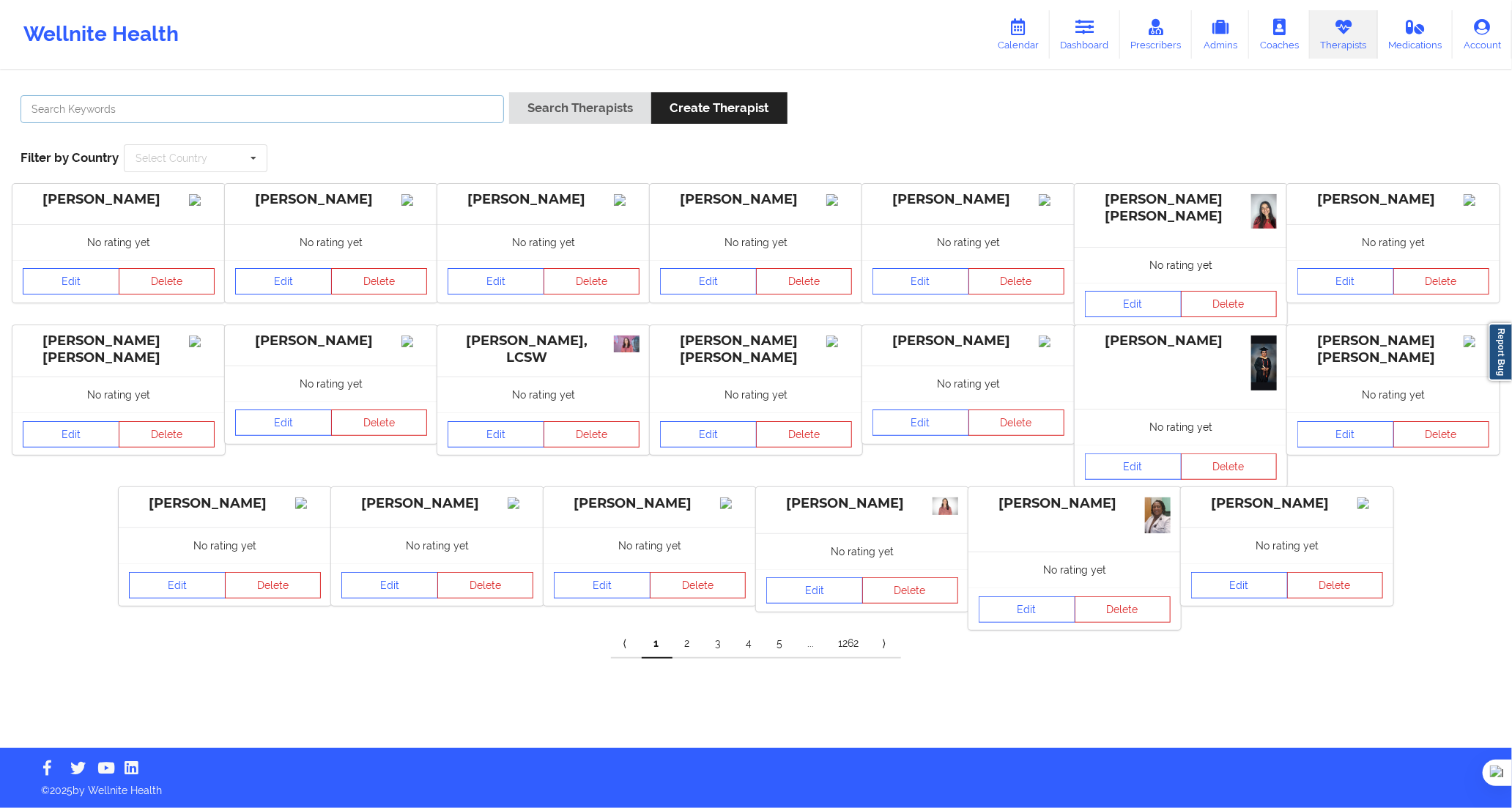
drag, startPoint x: 394, startPoint y: 116, endPoint x: 484, endPoint y: 128, distance: 90.8
click at [395, 116] on input "text" at bounding box center [262, 110] width 483 height 28
paste input "[PERSON_NAME] katerinne [PERSON_NAME]"
type input "[PERSON_NAME] katerinne [PERSON_NAME]"
click at [574, 115] on button "Search Therapists" at bounding box center [580, 108] width 142 height 31
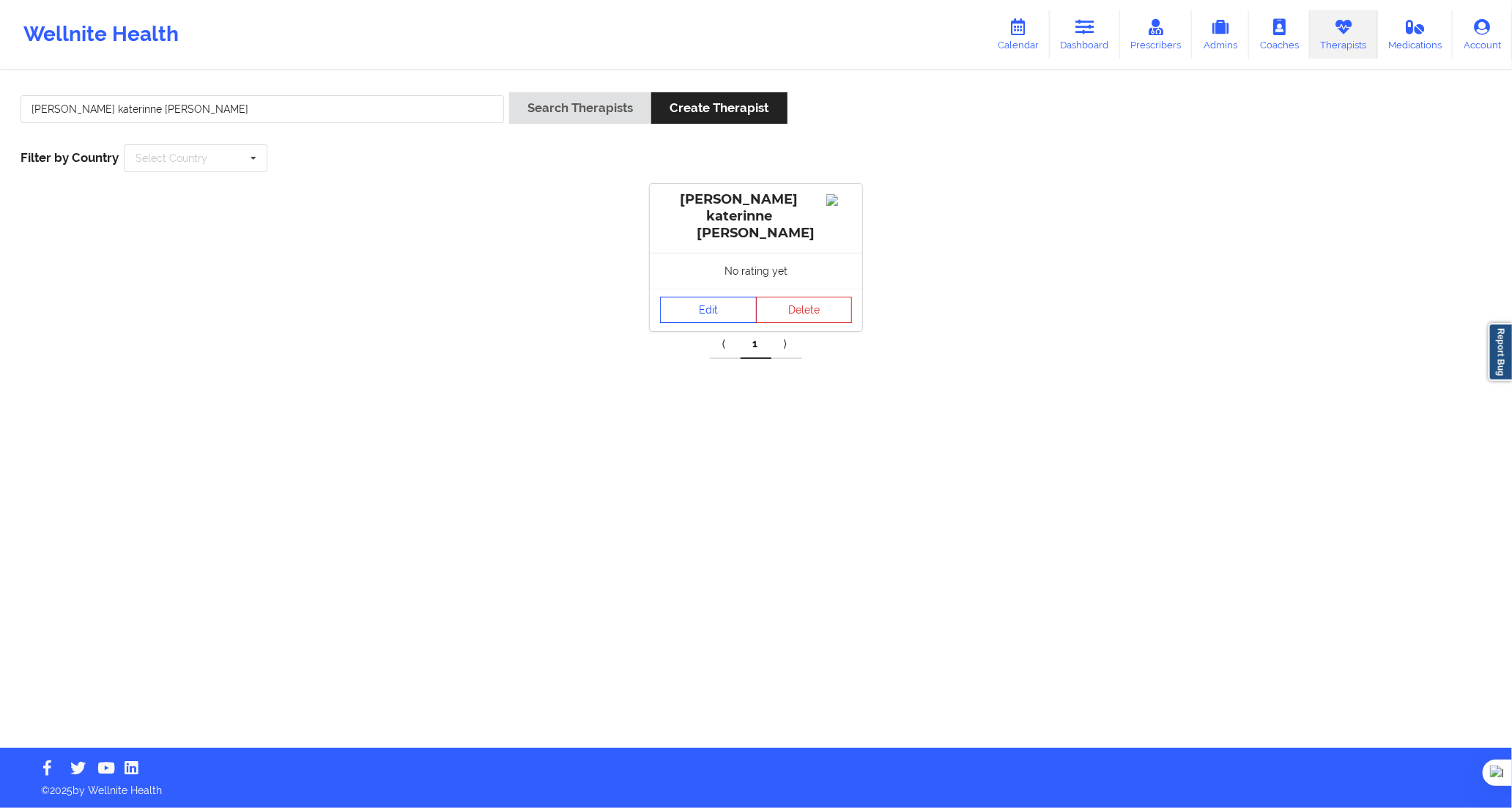
click at [696, 297] on link "Edit" at bounding box center [708, 310] width 96 height 26
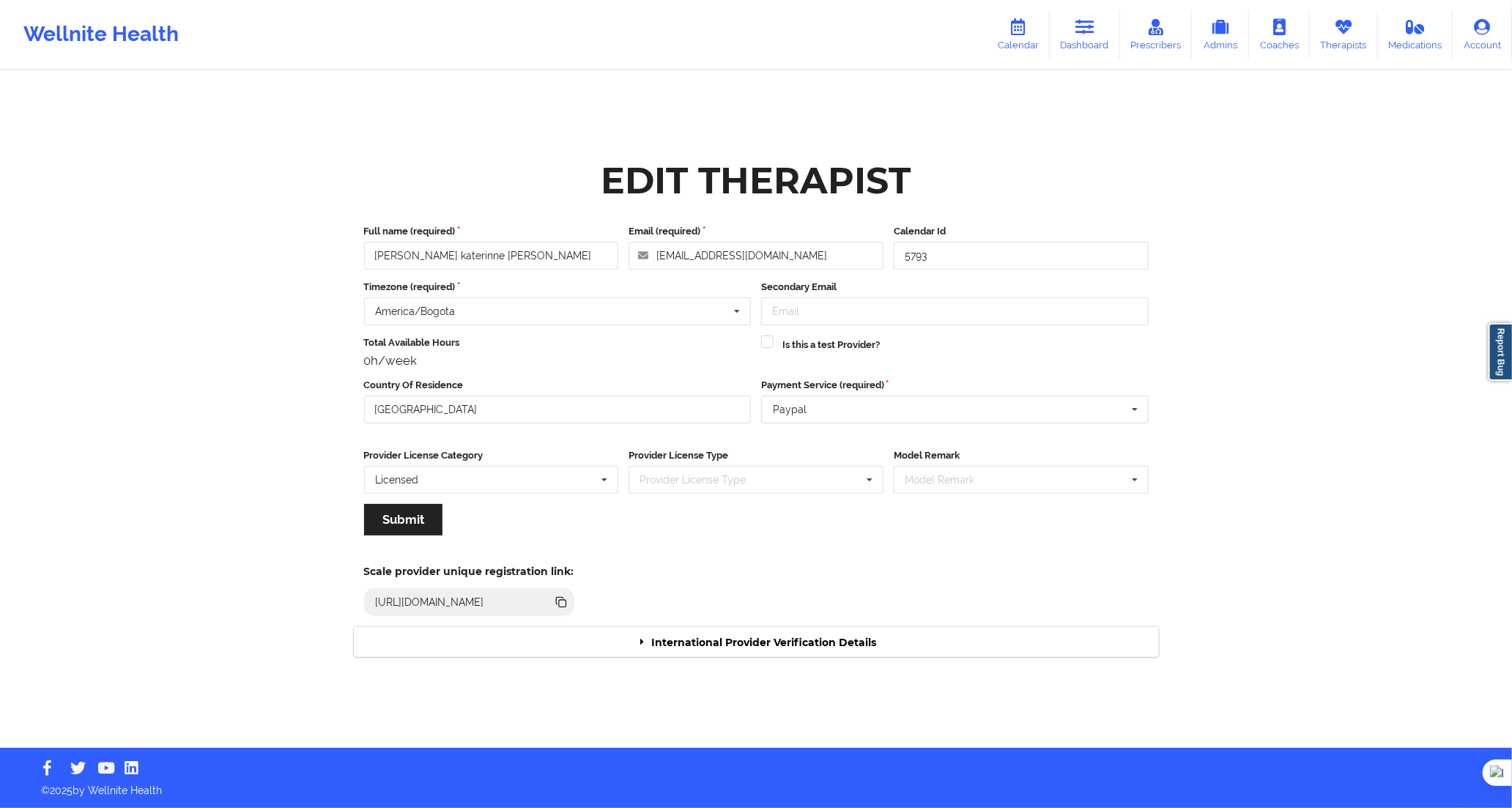
click at [852, 619] on div "Scale provider unique registration link: [URL][DOMAIN_NAME]" at bounding box center [756, 586] width 826 height 81
click at [880, 631] on div "International Provider Verification Details" at bounding box center [757, 642] width 805 height 30
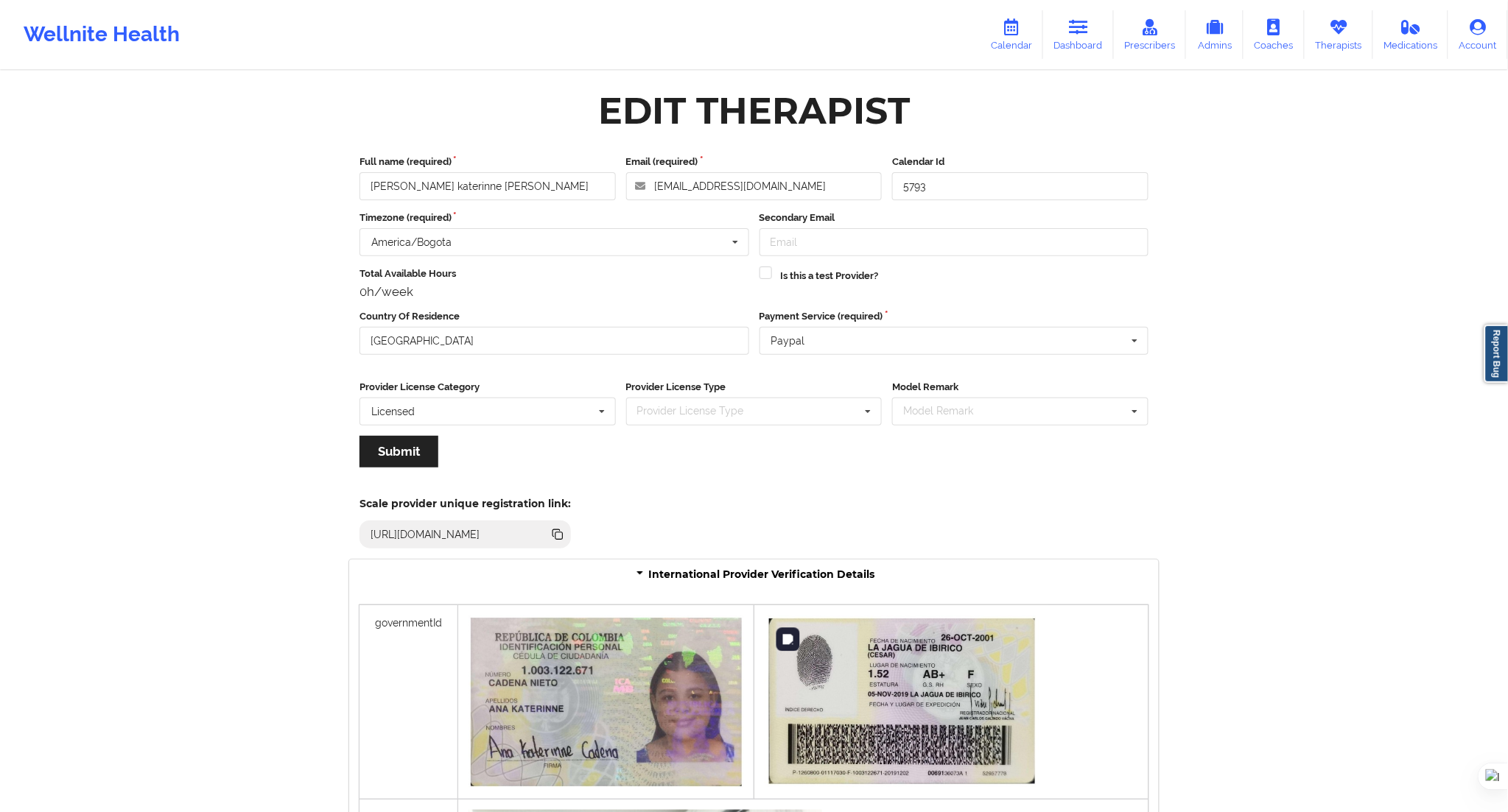
click at [890, 641] on img at bounding box center [902, 702] width 276 height 172
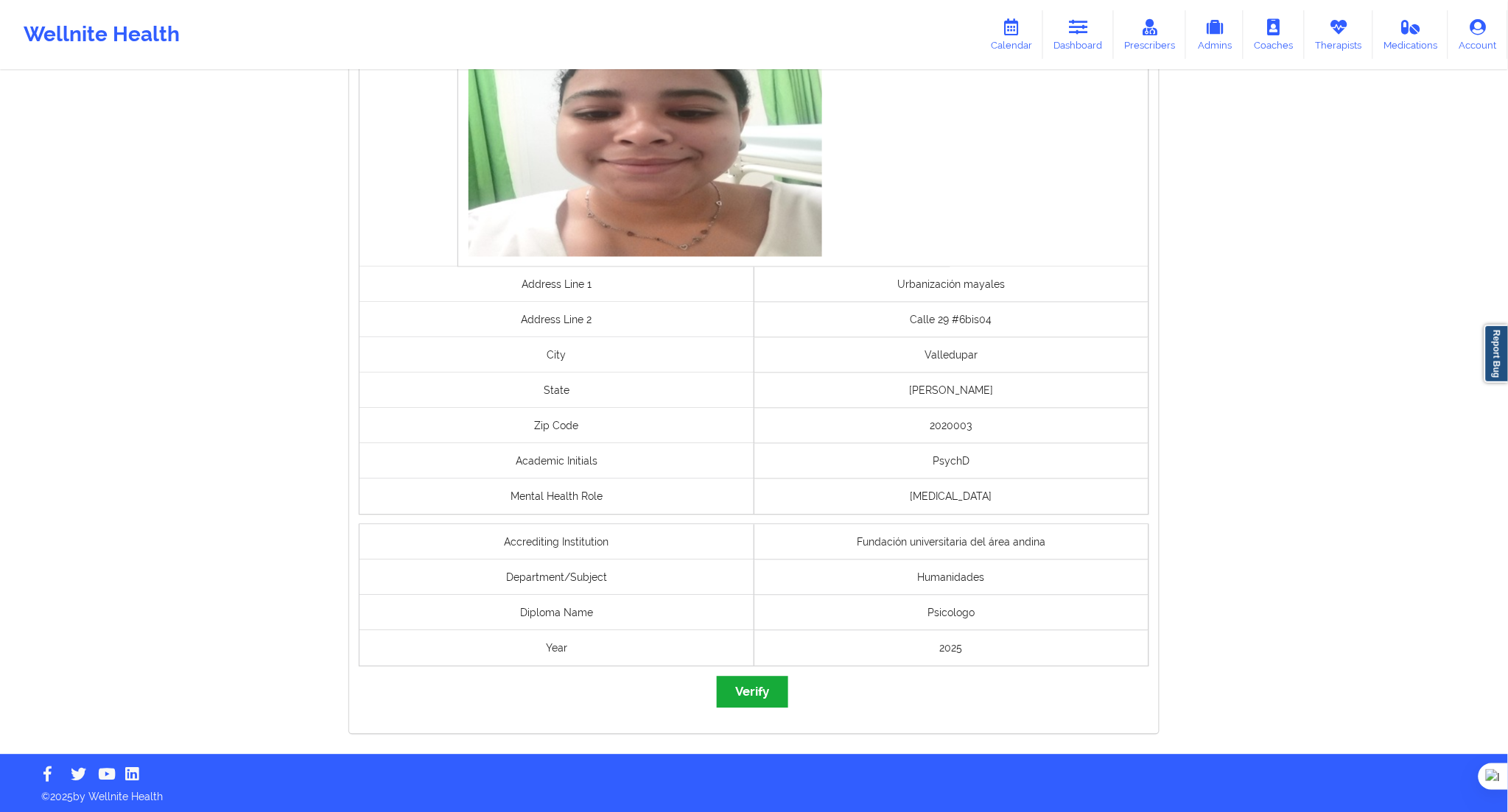
scroll to position [820, 0]
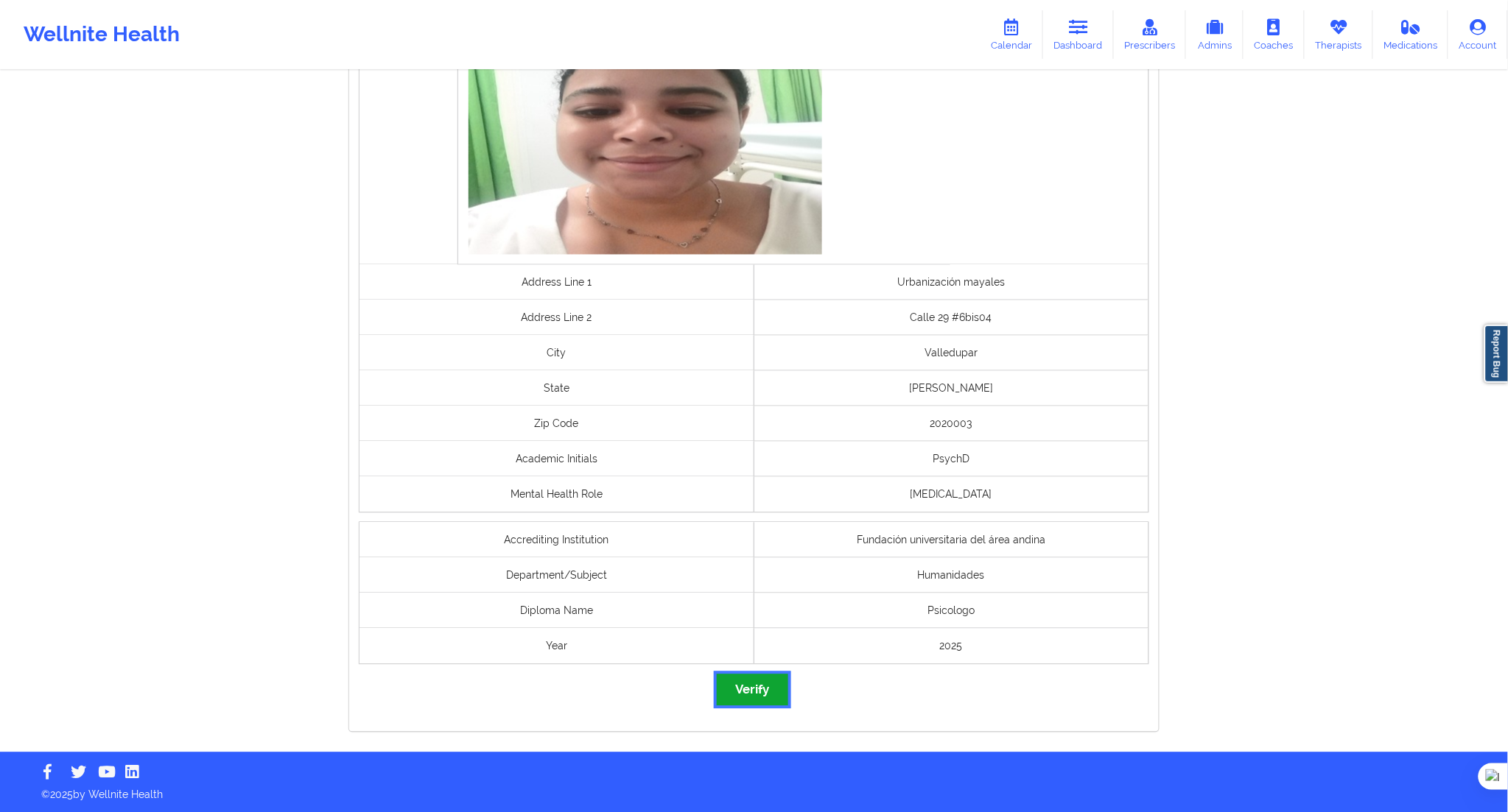
click at [777, 685] on button "Verify" at bounding box center [752, 690] width 70 height 31
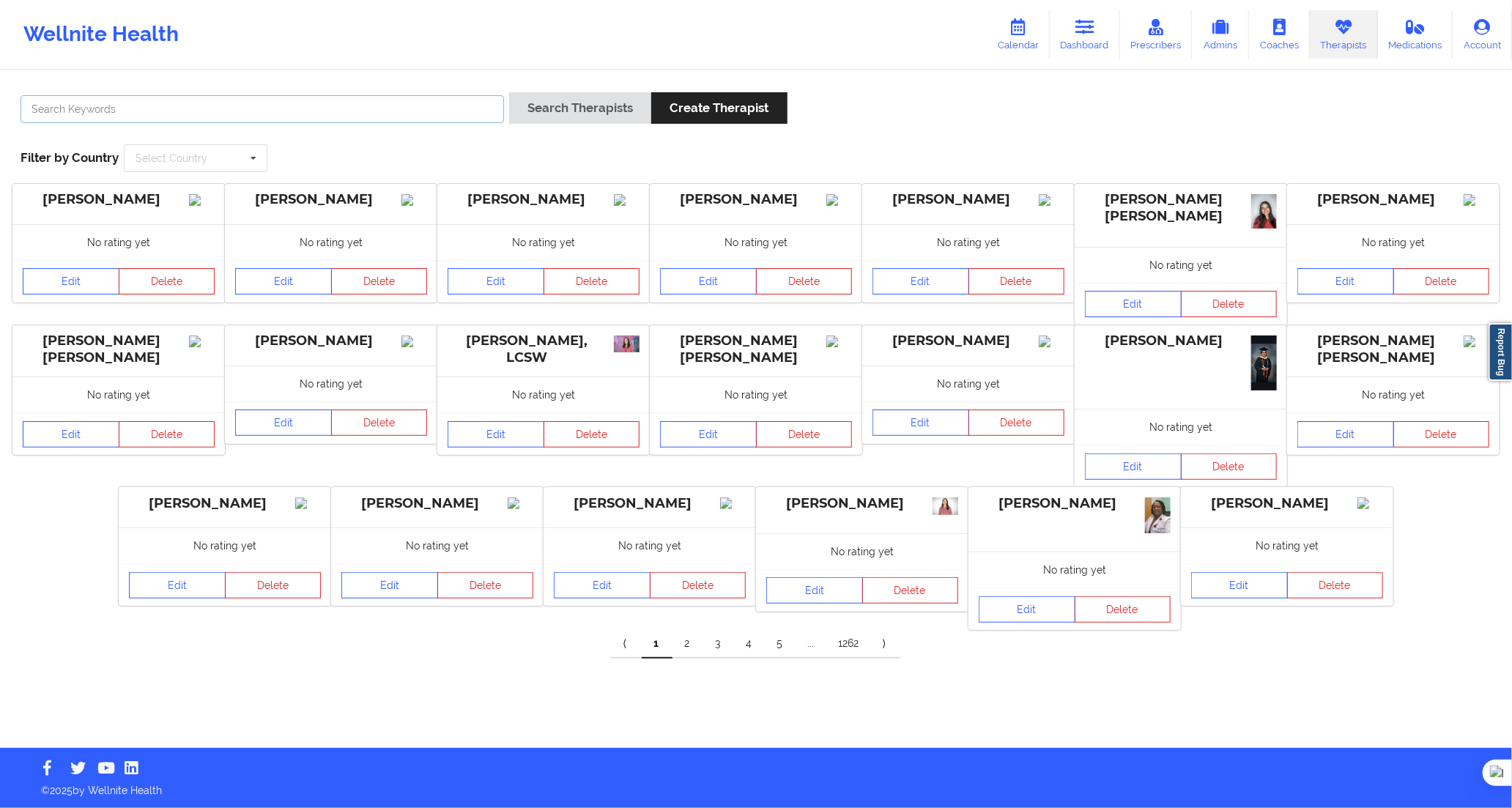
drag, startPoint x: 460, startPoint y: 98, endPoint x: 472, endPoint y: 99, distance: 12.0
click at [460, 98] on input "text" at bounding box center [262, 110] width 483 height 28
paste input "Yicela [PERSON_NAME]"
type input "Yicela [PERSON_NAME]"
click at [565, 114] on button "Search Therapists" at bounding box center [580, 108] width 142 height 31
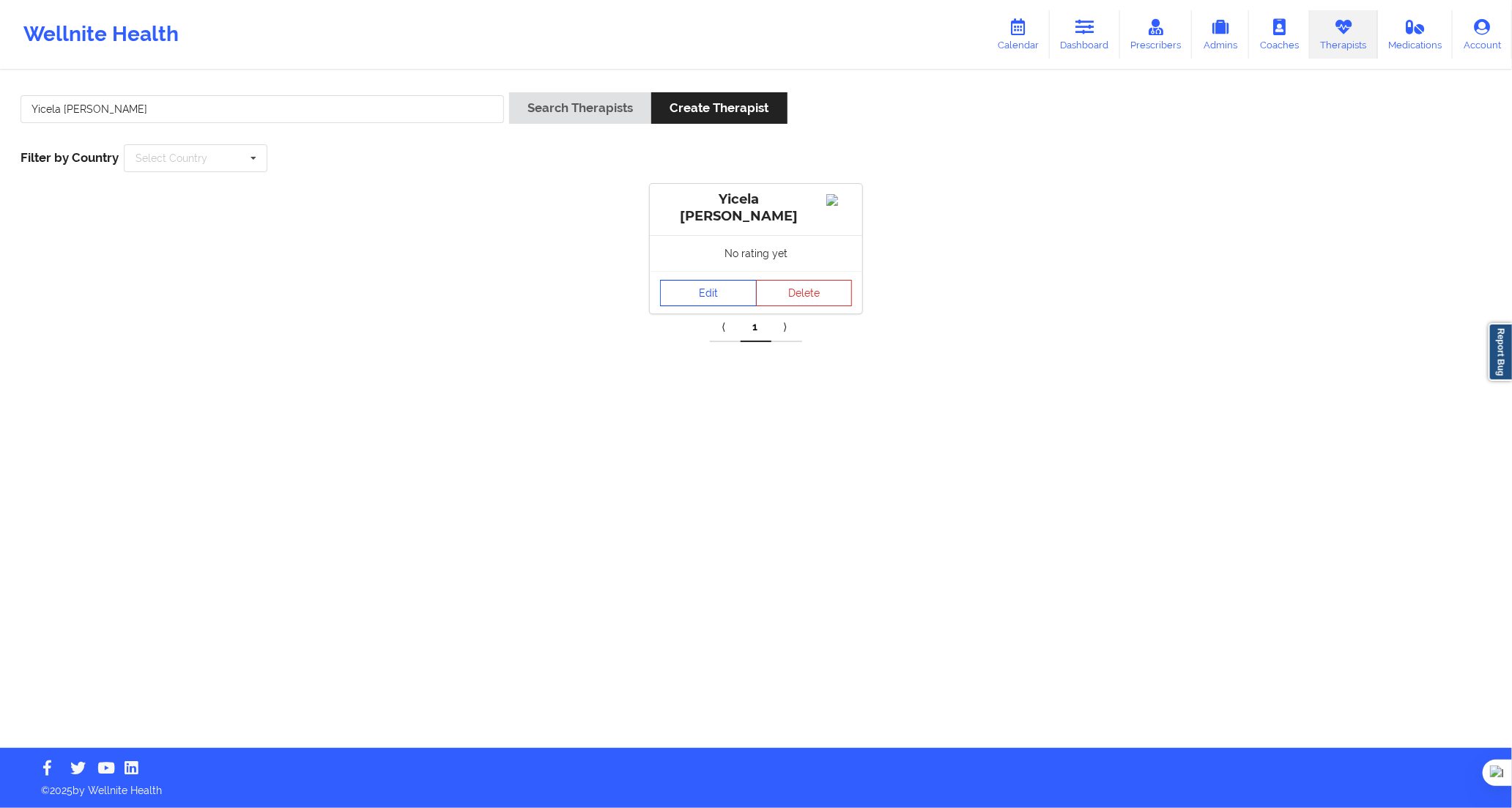
click at [703, 294] on link "Edit" at bounding box center [708, 293] width 96 height 26
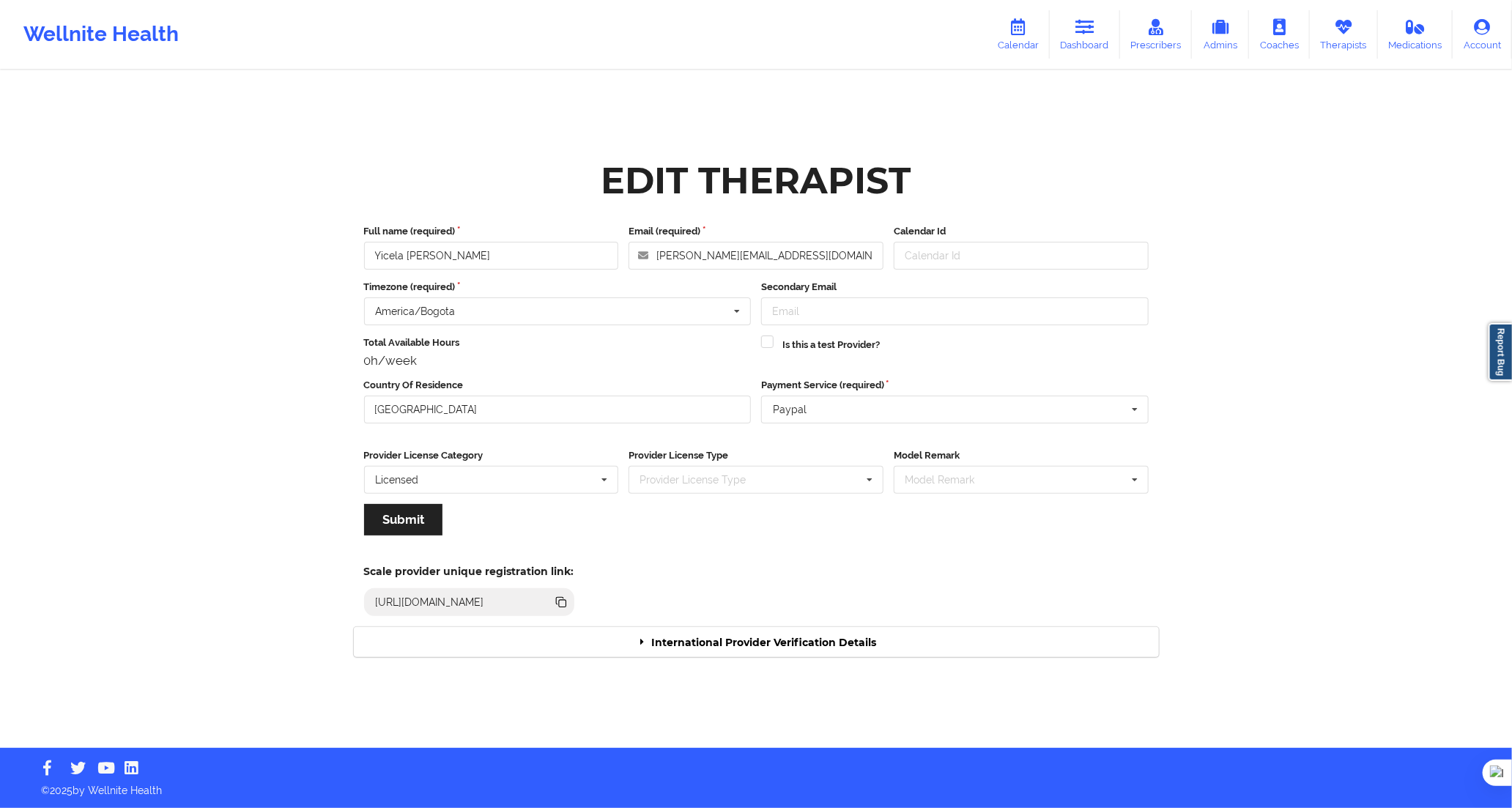
click at [870, 635] on div "International Provider Verification Details" at bounding box center [757, 642] width 805 height 30
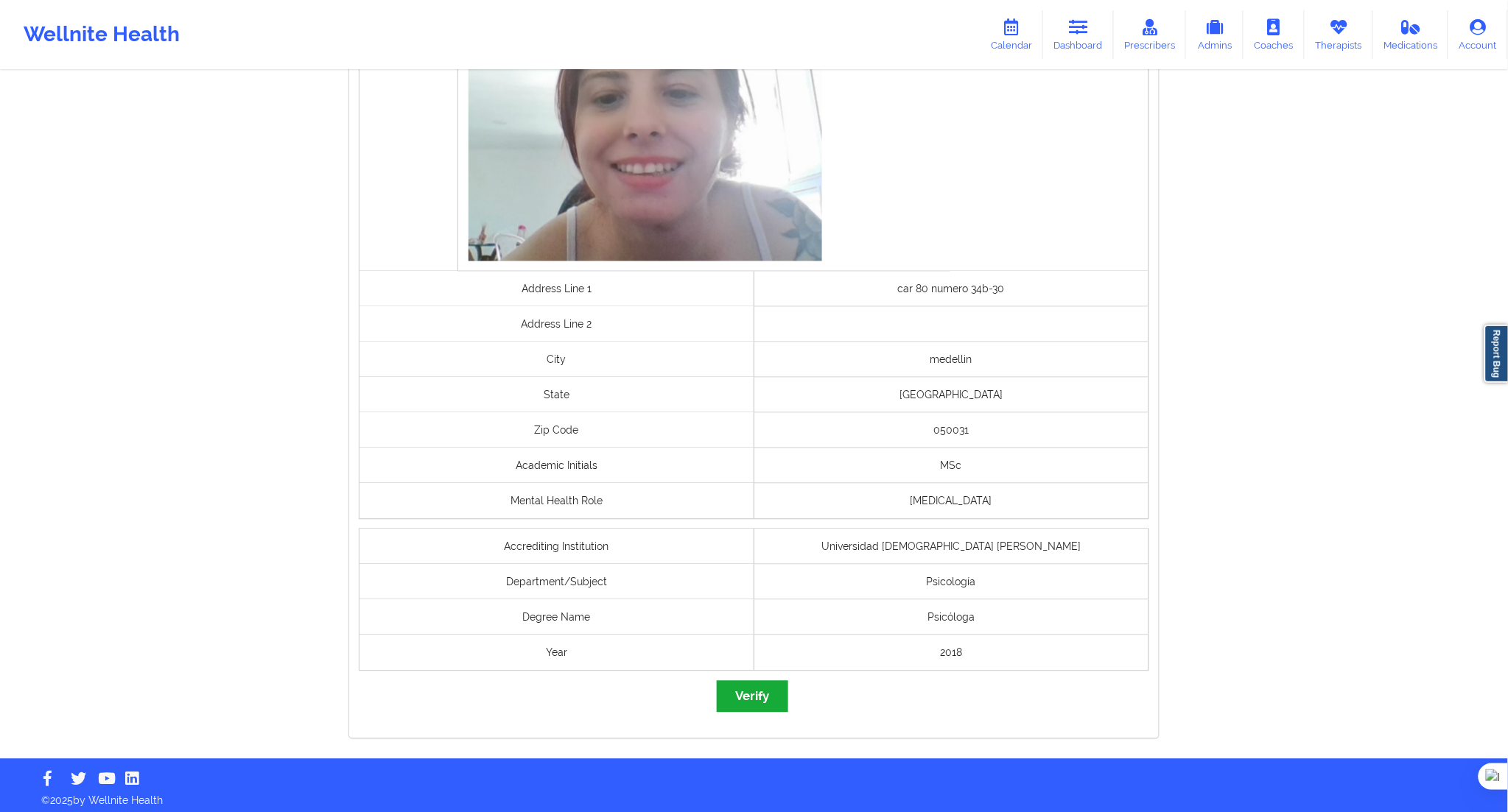
scroll to position [843, 0]
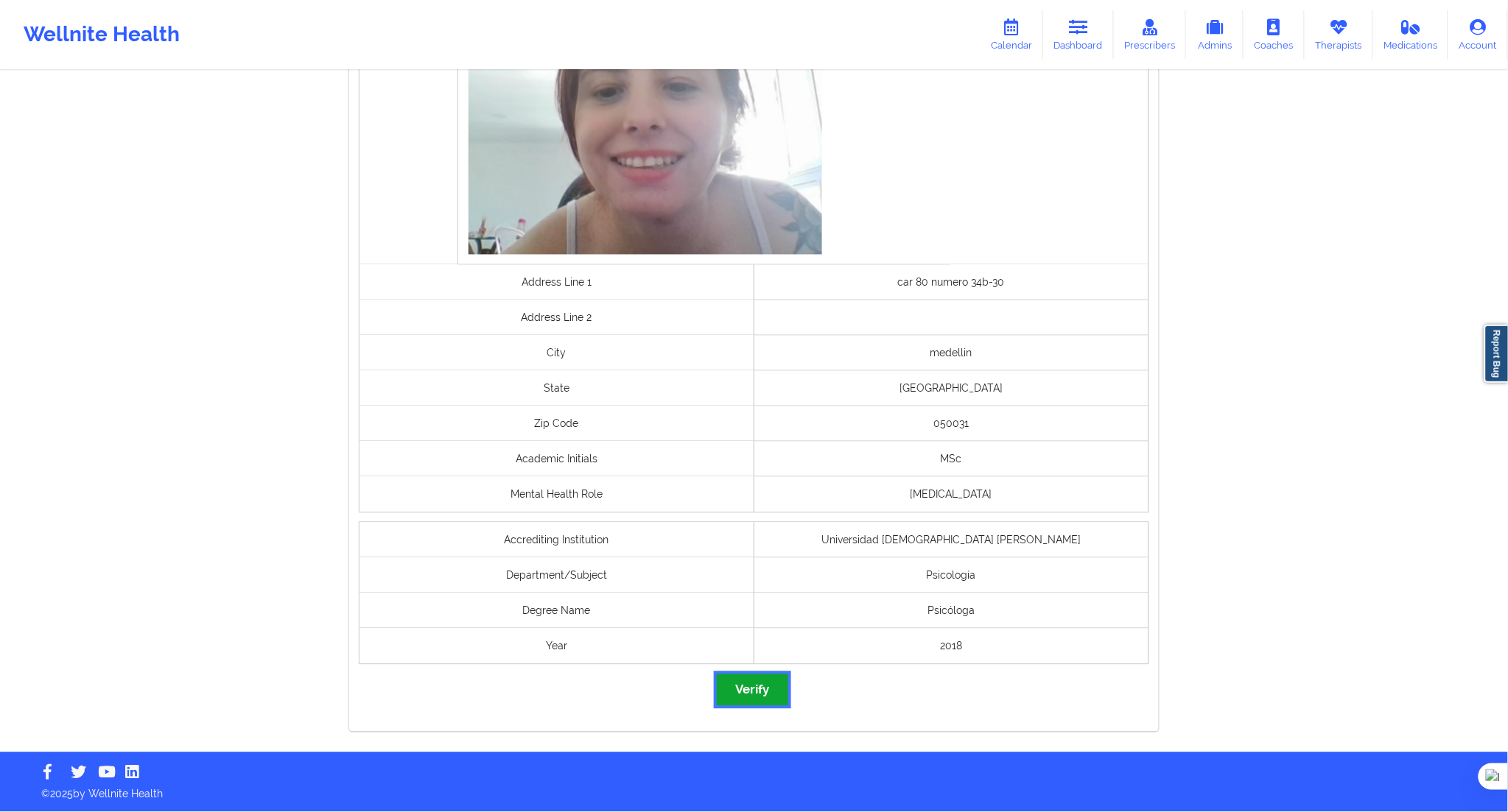
click at [751, 687] on button "Verify" at bounding box center [752, 690] width 70 height 31
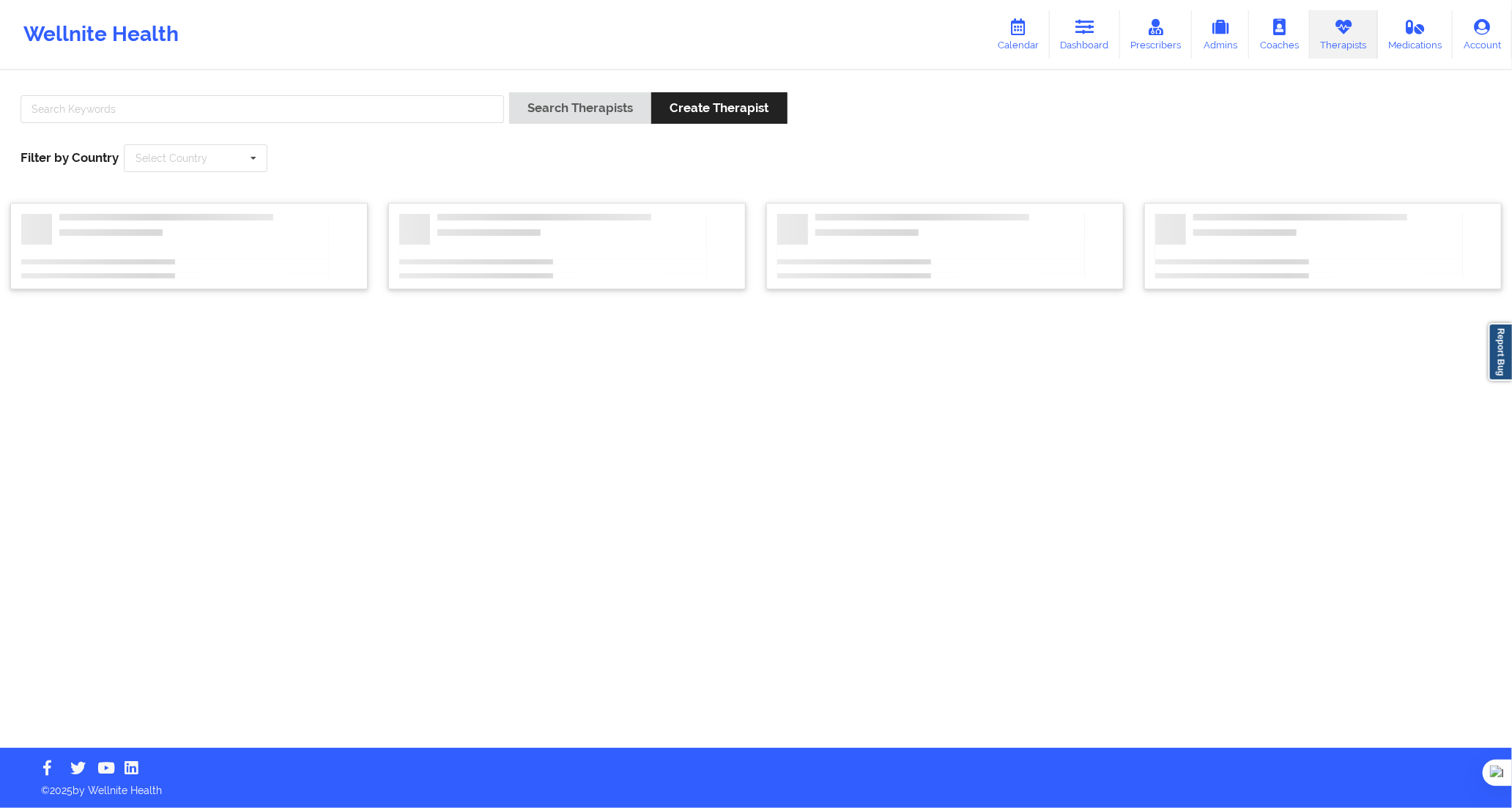
click at [460, 96] on div "Search Therapists Create Therapist Filter by Country Select Country [GEOGRAPHIC…" at bounding box center [755, 133] width 1491 height 100
drag, startPoint x: 460, startPoint y: 101, endPoint x: 486, endPoint y: 110, distance: 27.5
click at [460, 101] on input "text" at bounding box center [262, 110] width 483 height 28
paste input "Verificado"
paste input "Yicela [PERSON_NAME]"
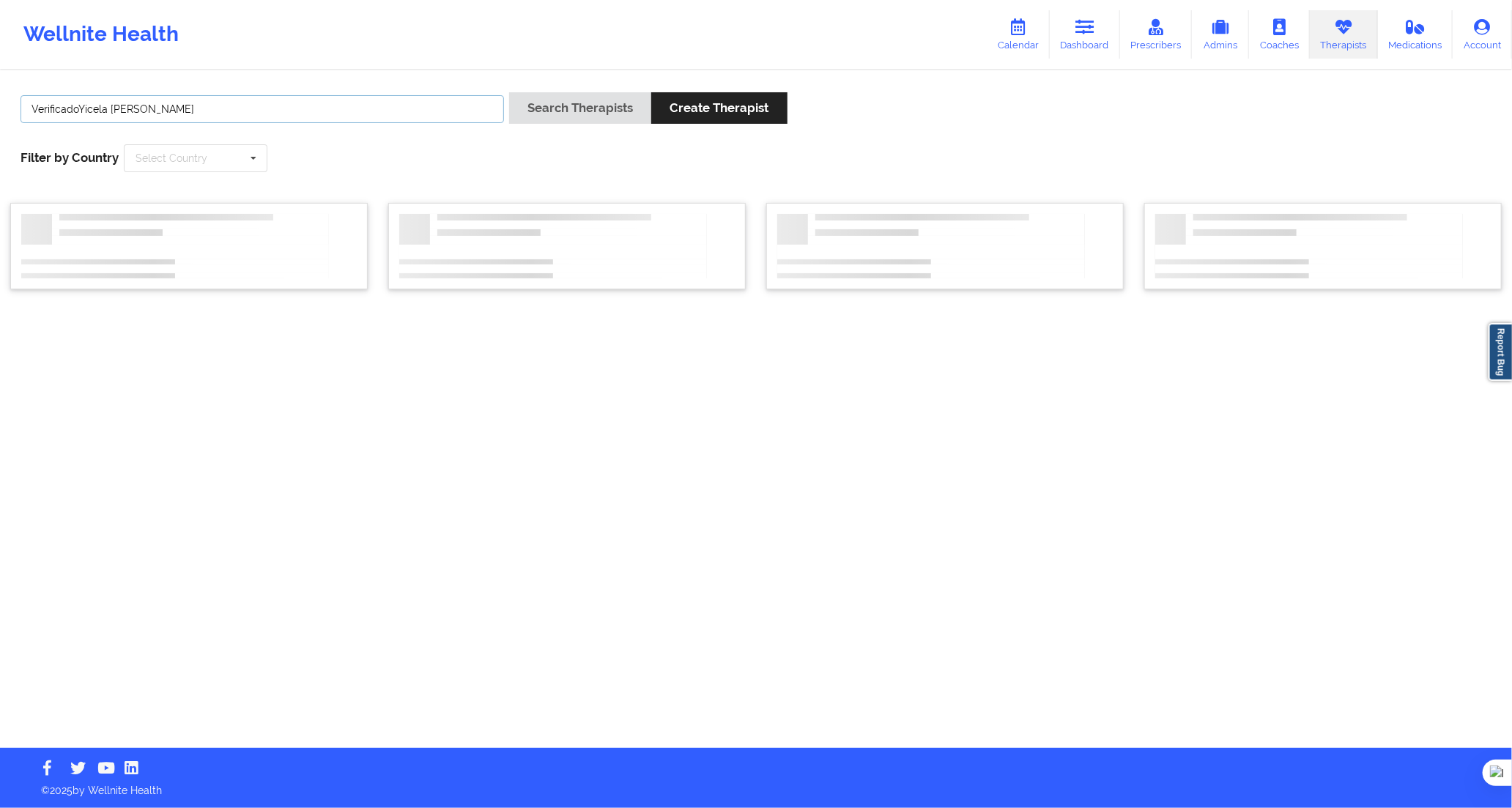
drag, startPoint x: 47, startPoint y: 116, endPoint x: 0, endPoint y: 119, distance: 47.1
click at [18, 117] on div "VerificadoYicela [PERSON_NAME]" at bounding box center [263, 113] width 494 height 42
click at [42, 112] on input "oYicela [PERSON_NAME]" at bounding box center [262, 110] width 483 height 28
click at [36, 112] on input "oYicela [PERSON_NAME]" at bounding box center [262, 110] width 483 height 28
type input "Yicela [PERSON_NAME]"
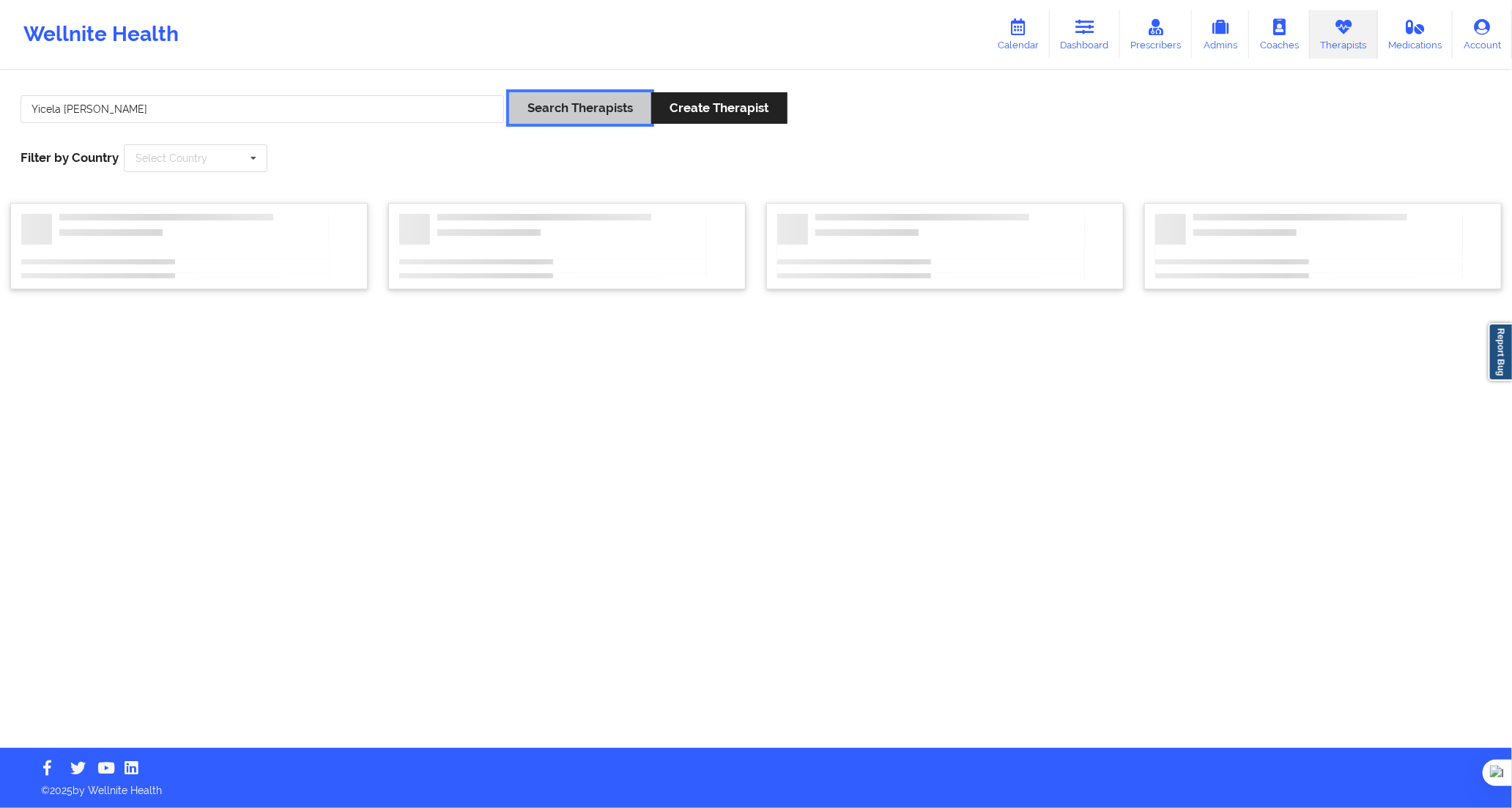
click at [558, 114] on button "Search Therapists" at bounding box center [580, 108] width 142 height 31
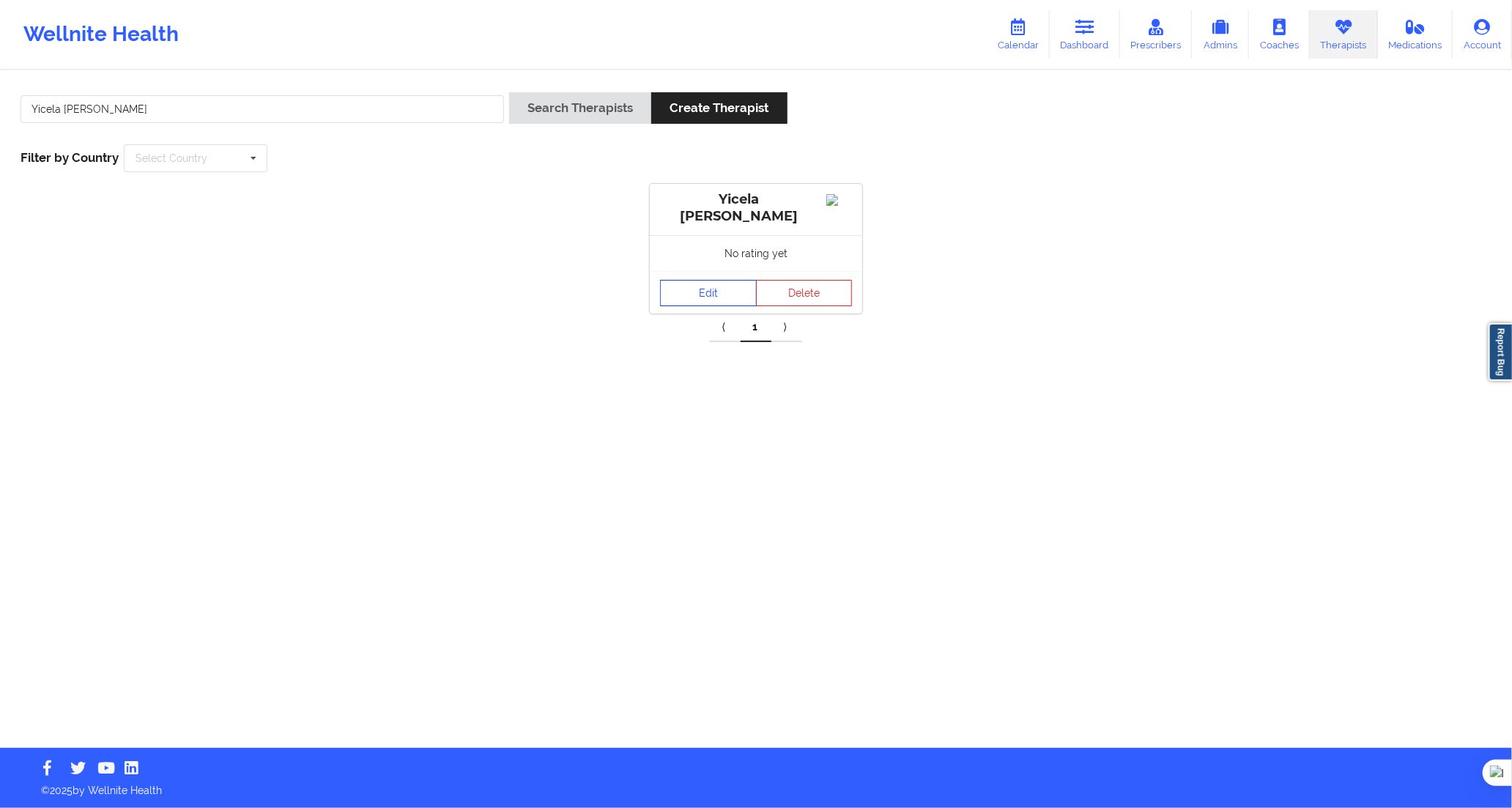
click at [694, 295] on link "Edit" at bounding box center [708, 293] width 96 height 26
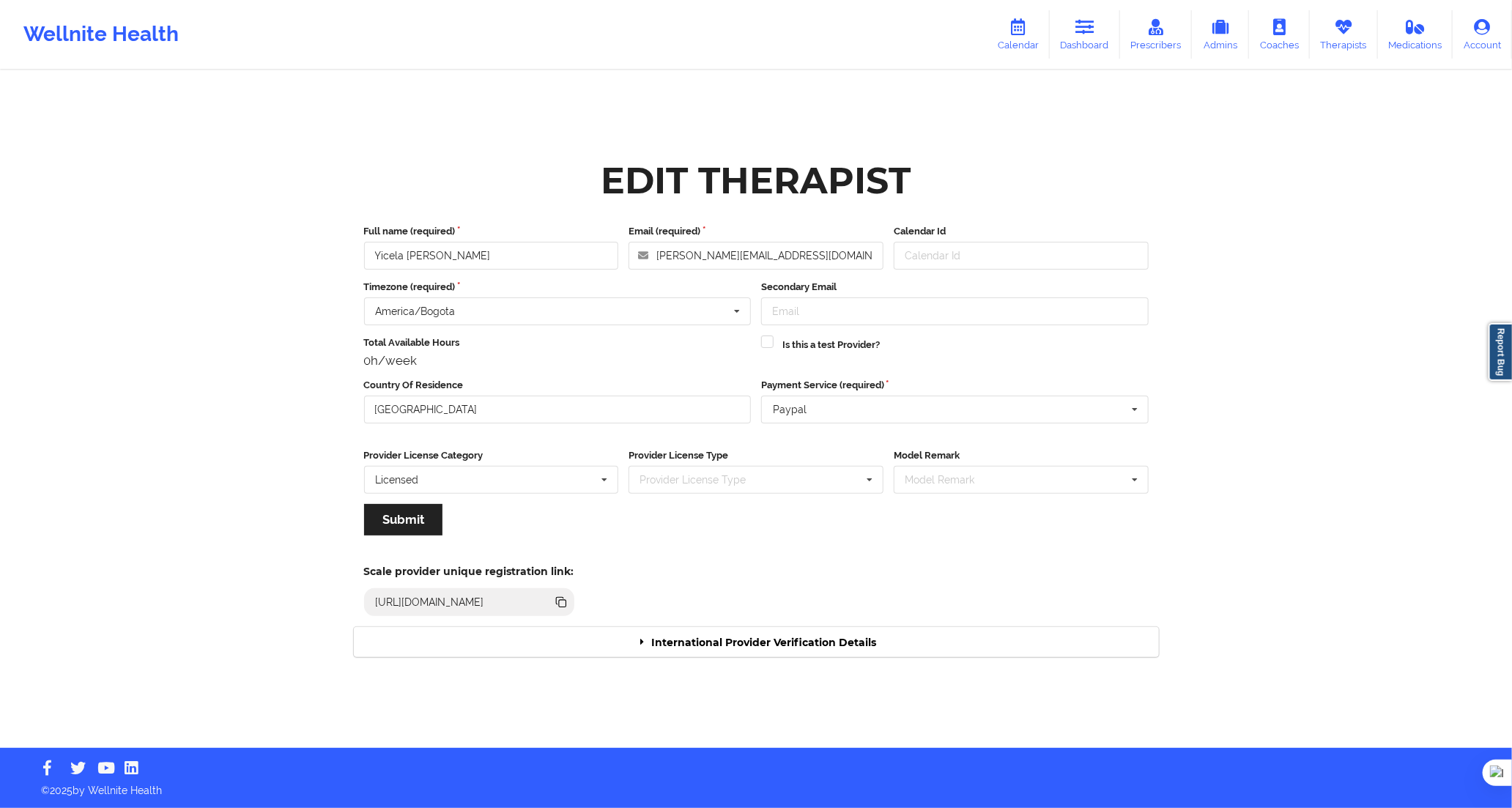
click at [922, 633] on div "International Provider Verification Details" at bounding box center [757, 642] width 805 height 30
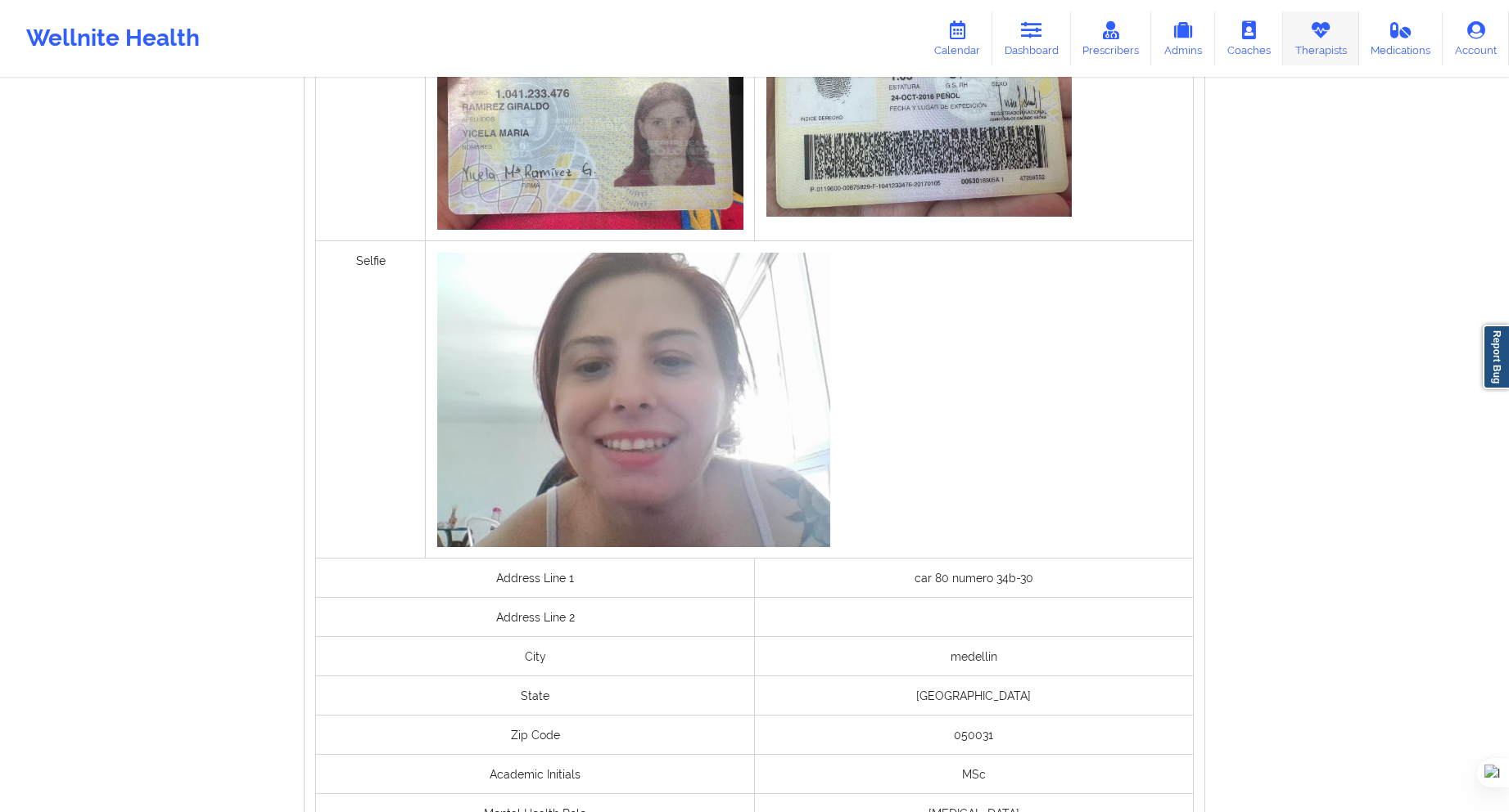
scroll to position [652, 0]
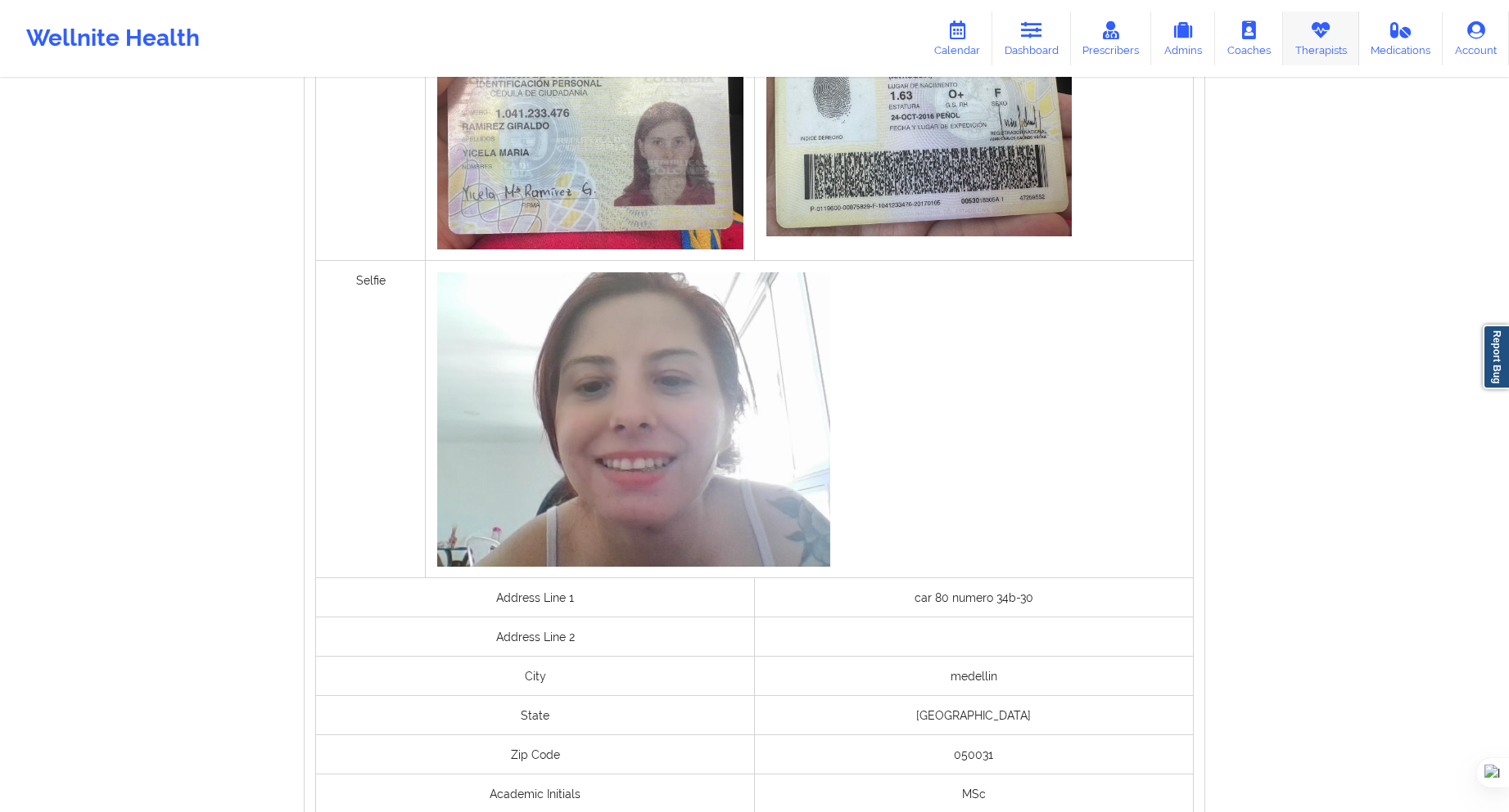
click at [1317, 51] on link "Therapists" at bounding box center [1320, 38] width 76 height 54
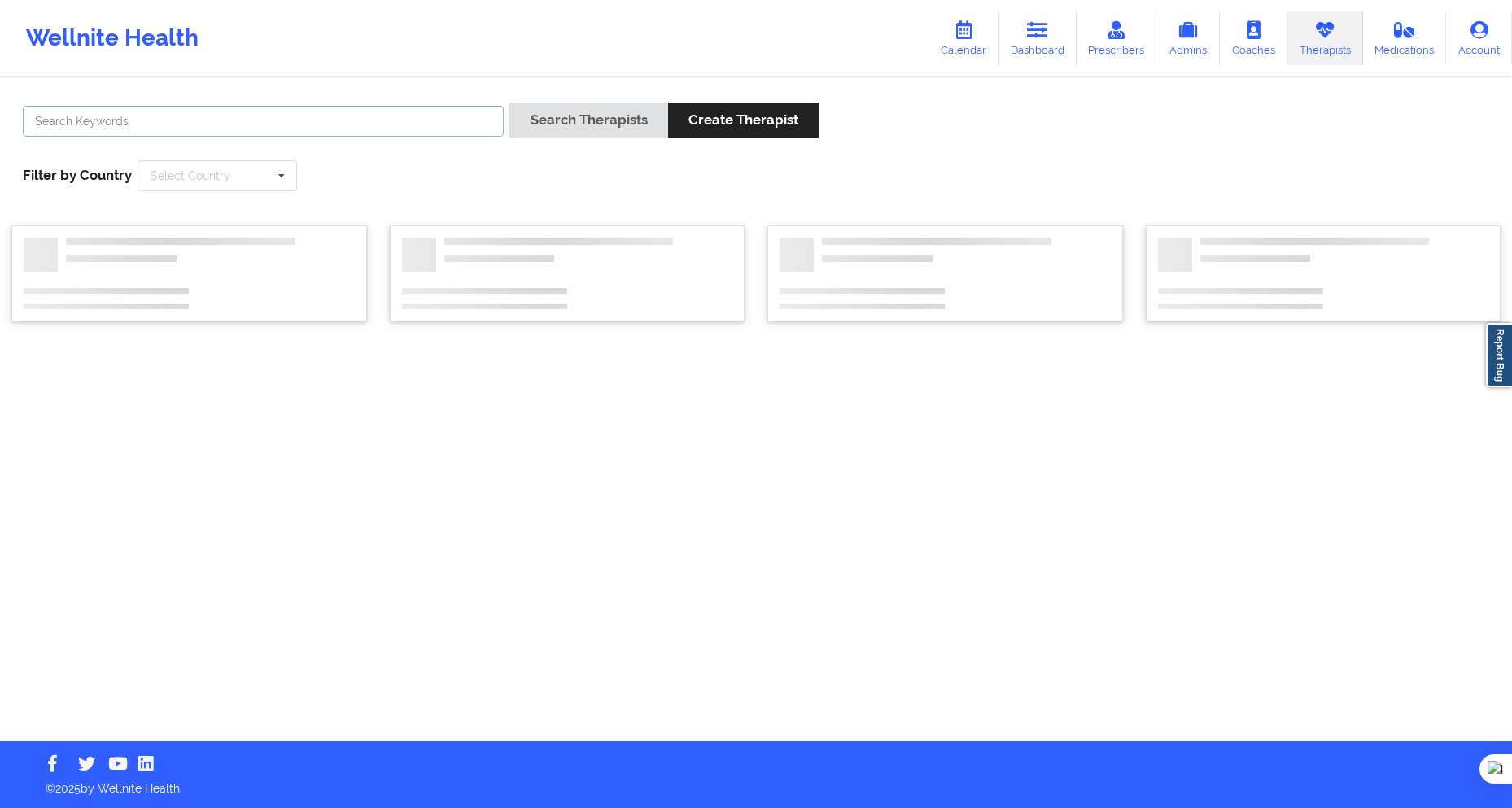
drag, startPoint x: 435, startPoint y: 124, endPoint x: 508, endPoint y: 120, distance: 73.1
click at [435, 124] on input "text" at bounding box center [263, 122] width 481 height 31
paste input "[PERSON_NAME]"
type input "[PERSON_NAME]"
click at [567, 120] on button "Search Therapists" at bounding box center [588, 120] width 158 height 35
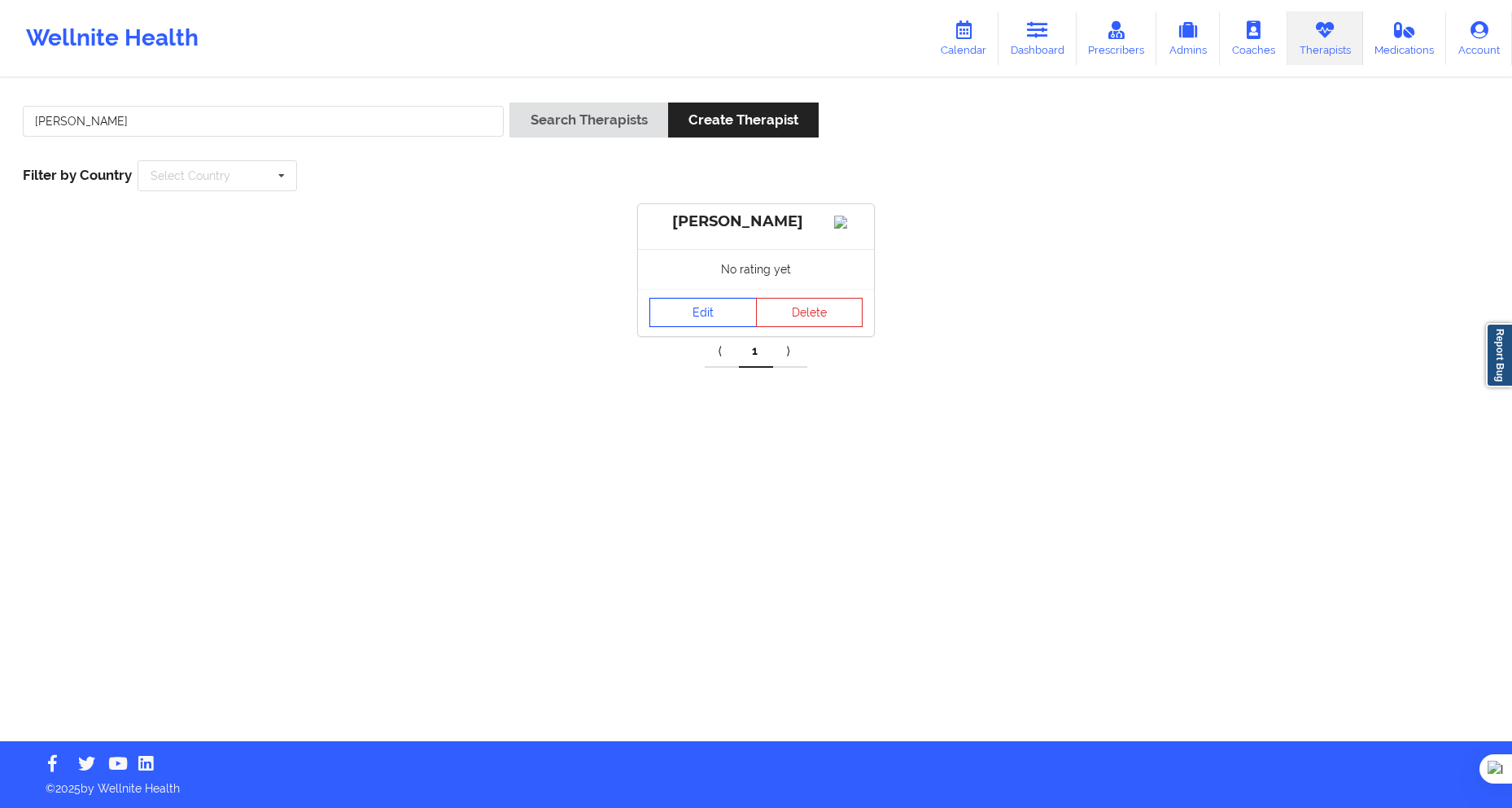
click at [702, 328] on link "Edit" at bounding box center [702, 313] width 107 height 29
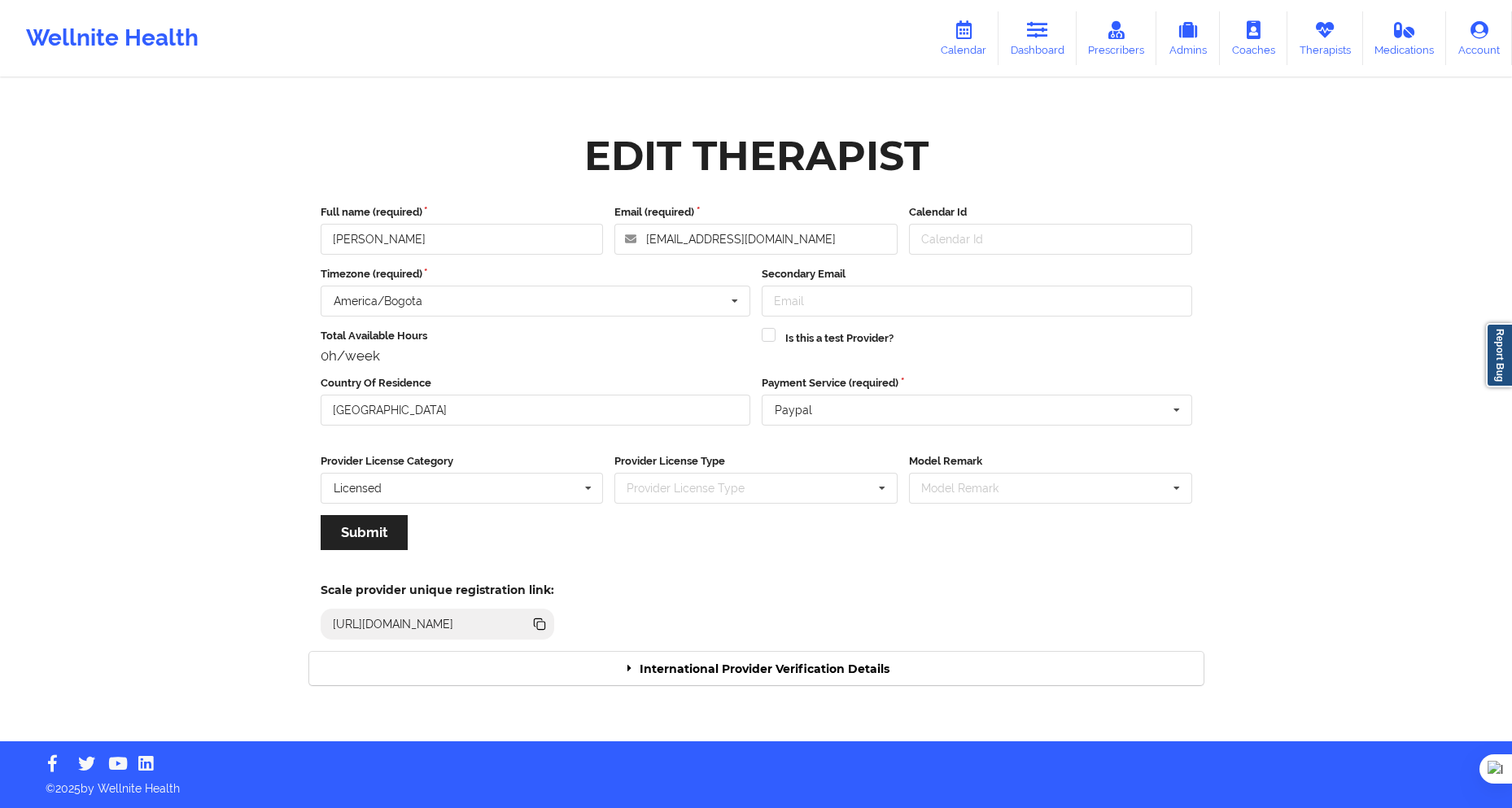
click at [879, 660] on div "International Provider Verification Details" at bounding box center [756, 669] width 895 height 33
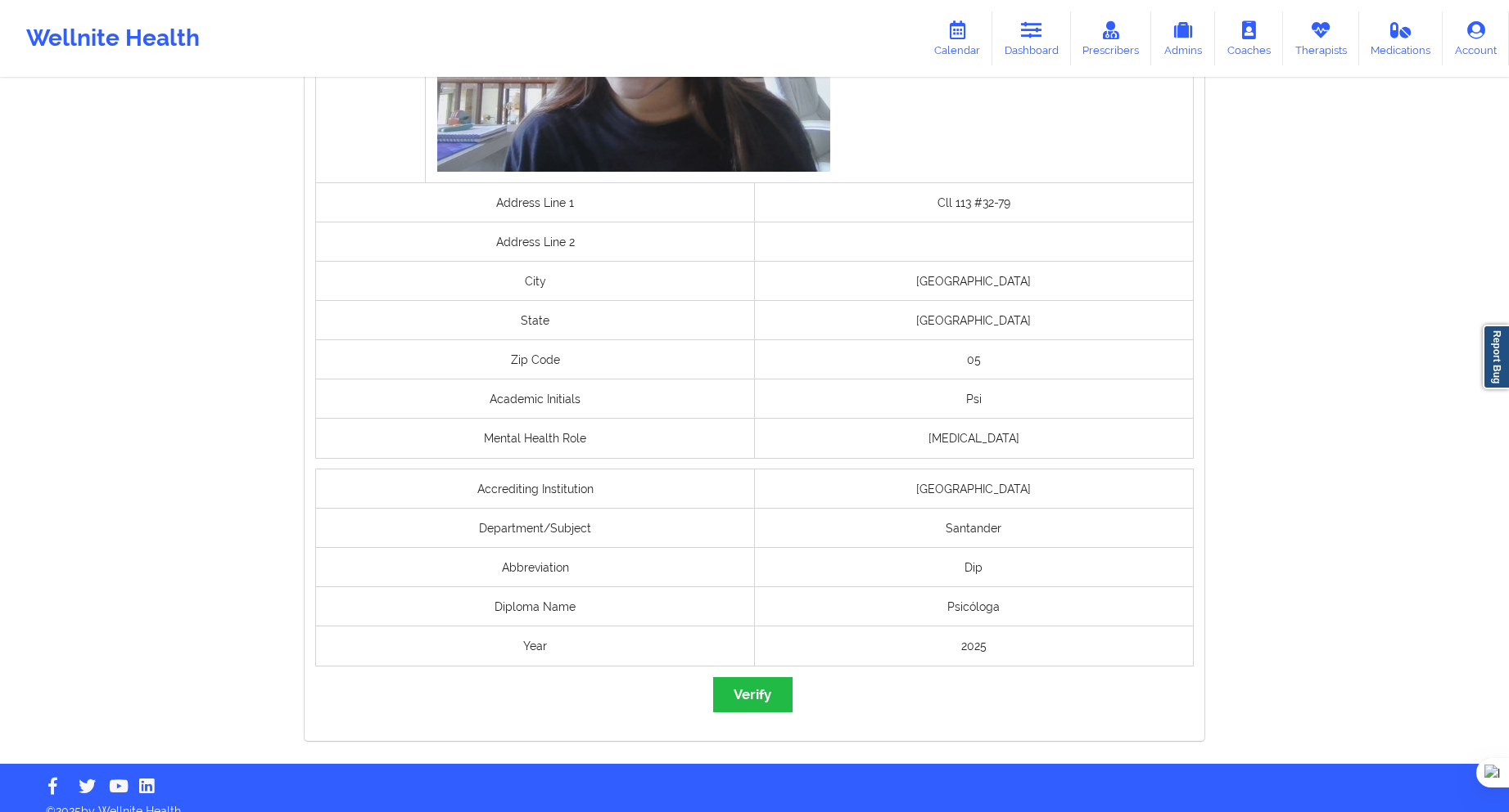
scroll to position [1040, 0]
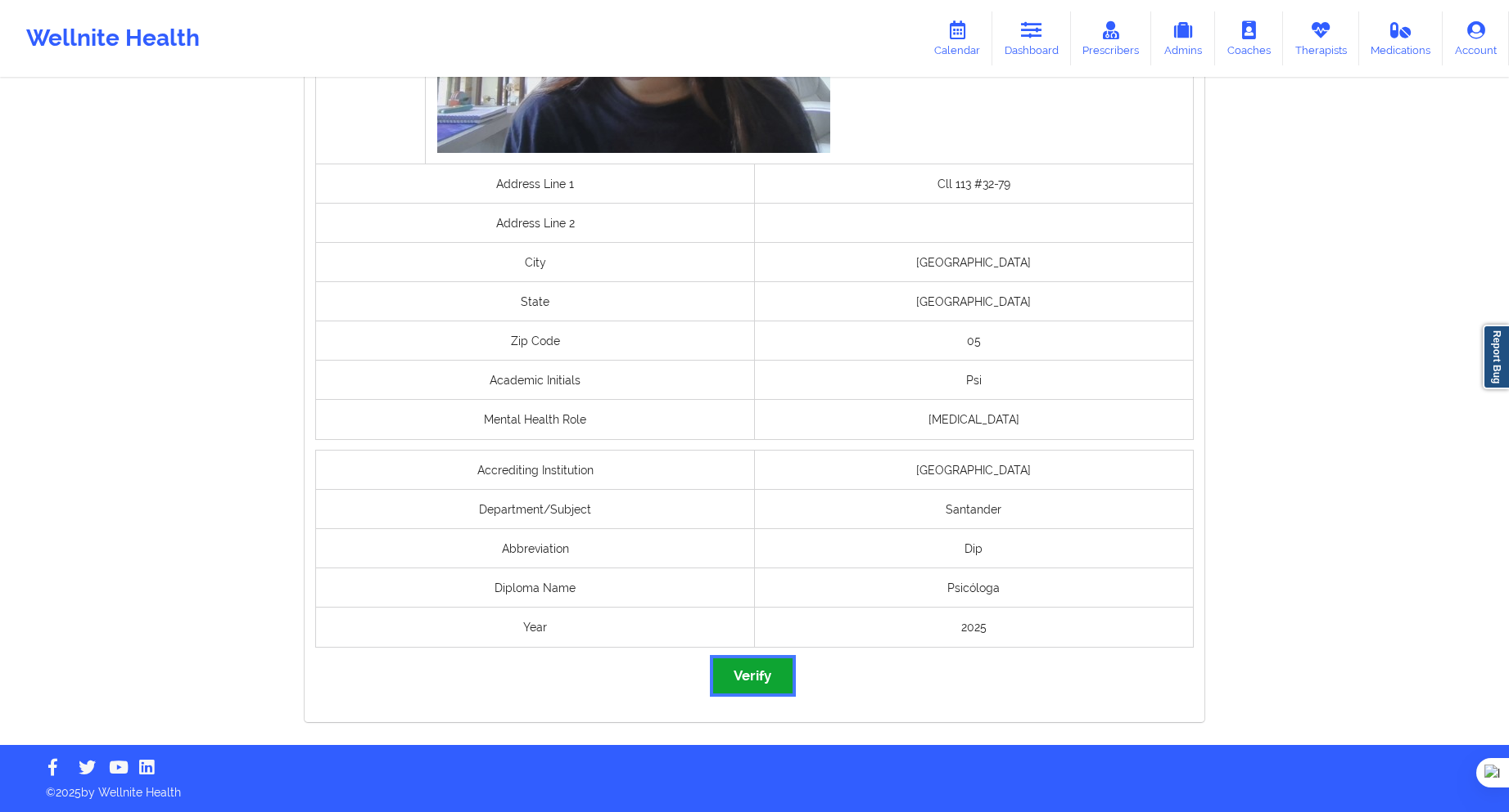
click at [764, 674] on button "Verify" at bounding box center [752, 676] width 78 height 35
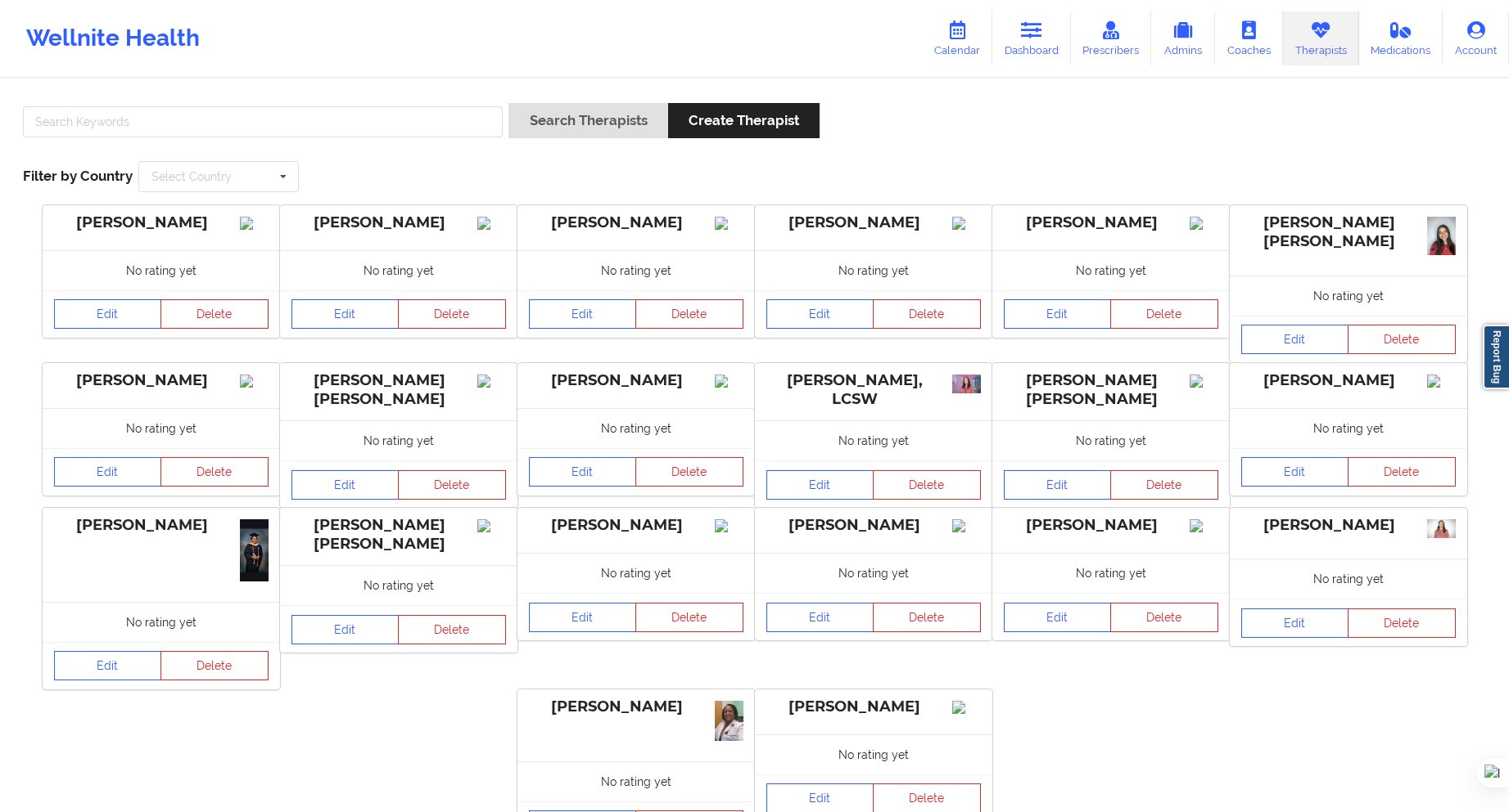
drag, startPoint x: 407, startPoint y: 103, endPoint x: 419, endPoint y: 111, distance: 14.4
click at [412, 108] on div at bounding box center [263, 126] width 491 height 47
click at [574, 117] on button "Search Therapists" at bounding box center [587, 120] width 159 height 35
click at [432, 128] on input "text" at bounding box center [262, 122] width 479 height 31
paste input "[PERSON_NAME]"
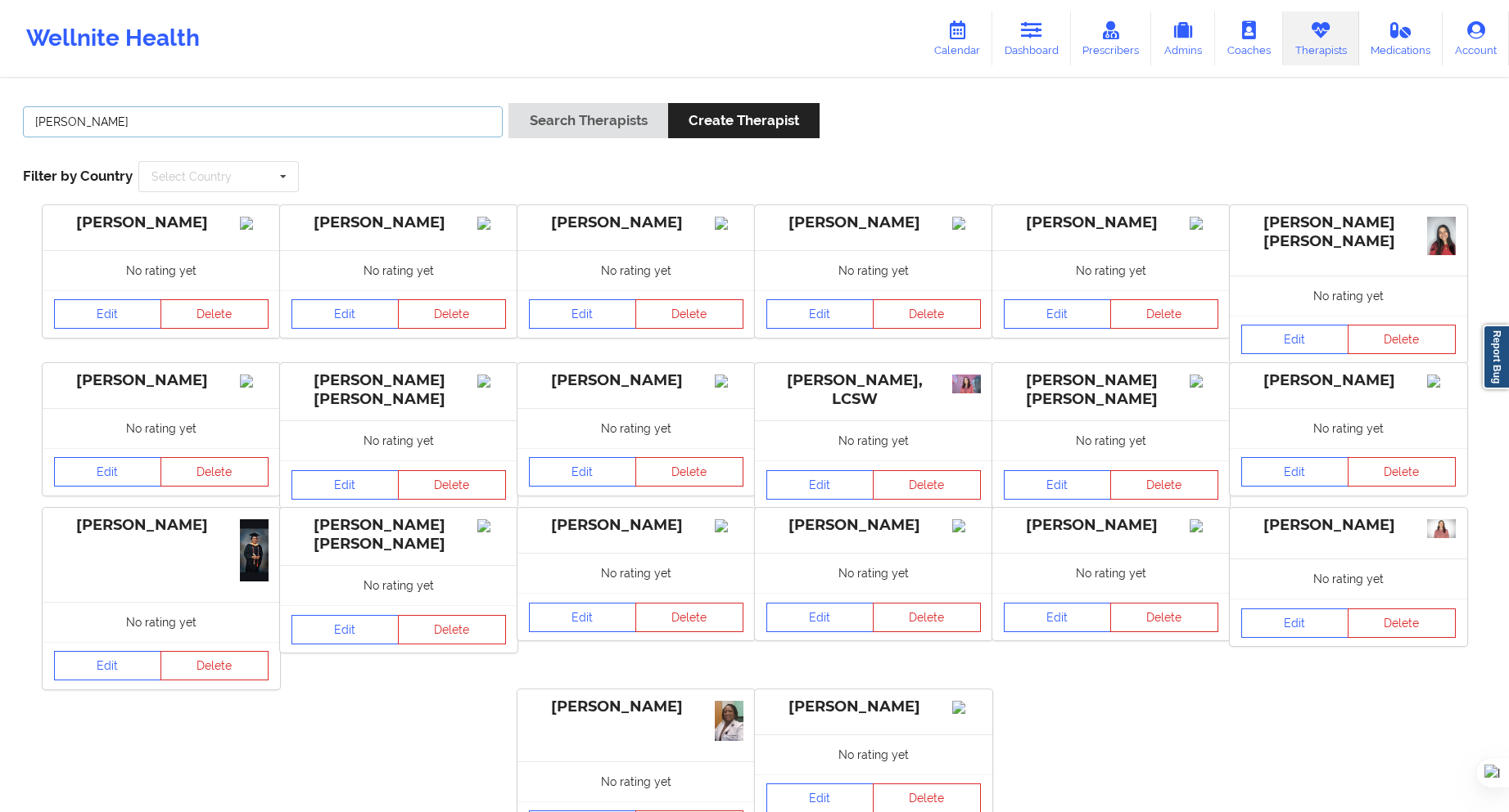
type input "[PERSON_NAME]"
click at [593, 128] on button "Search Therapists" at bounding box center [587, 120] width 159 height 35
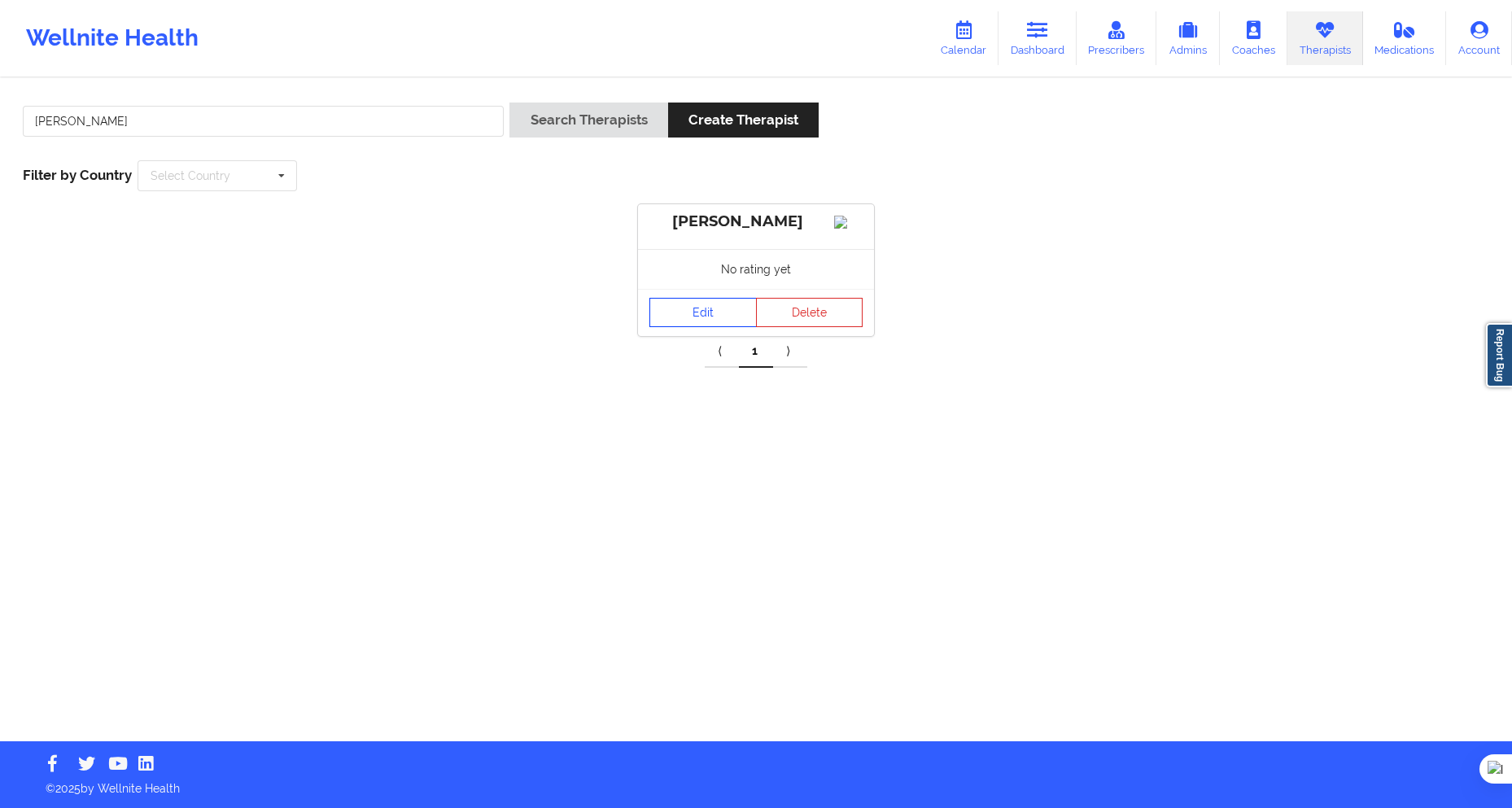
click at [668, 325] on link "Edit" at bounding box center [702, 313] width 107 height 29
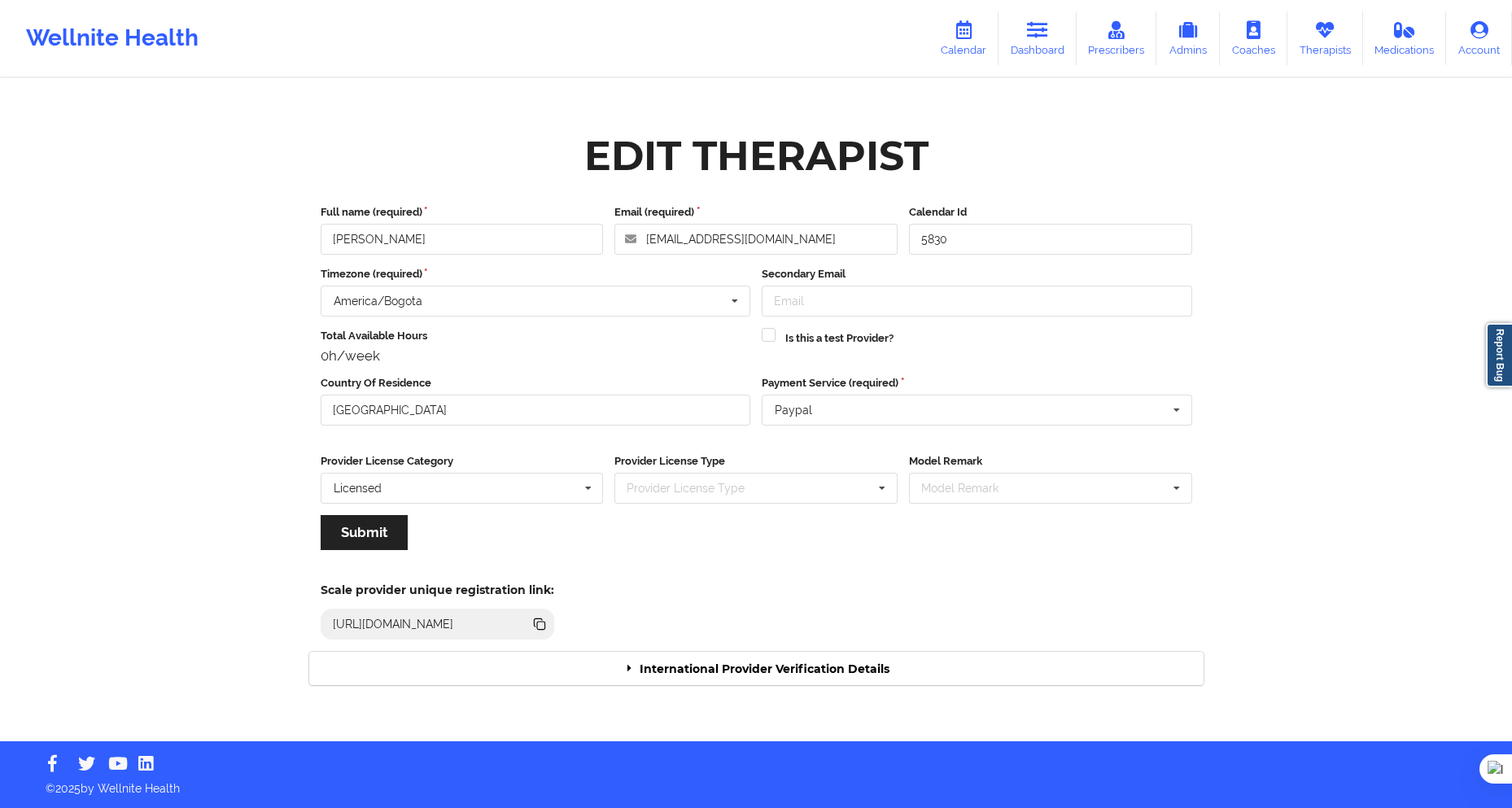
click at [785, 665] on div "International Provider Verification Details" at bounding box center [756, 669] width 895 height 33
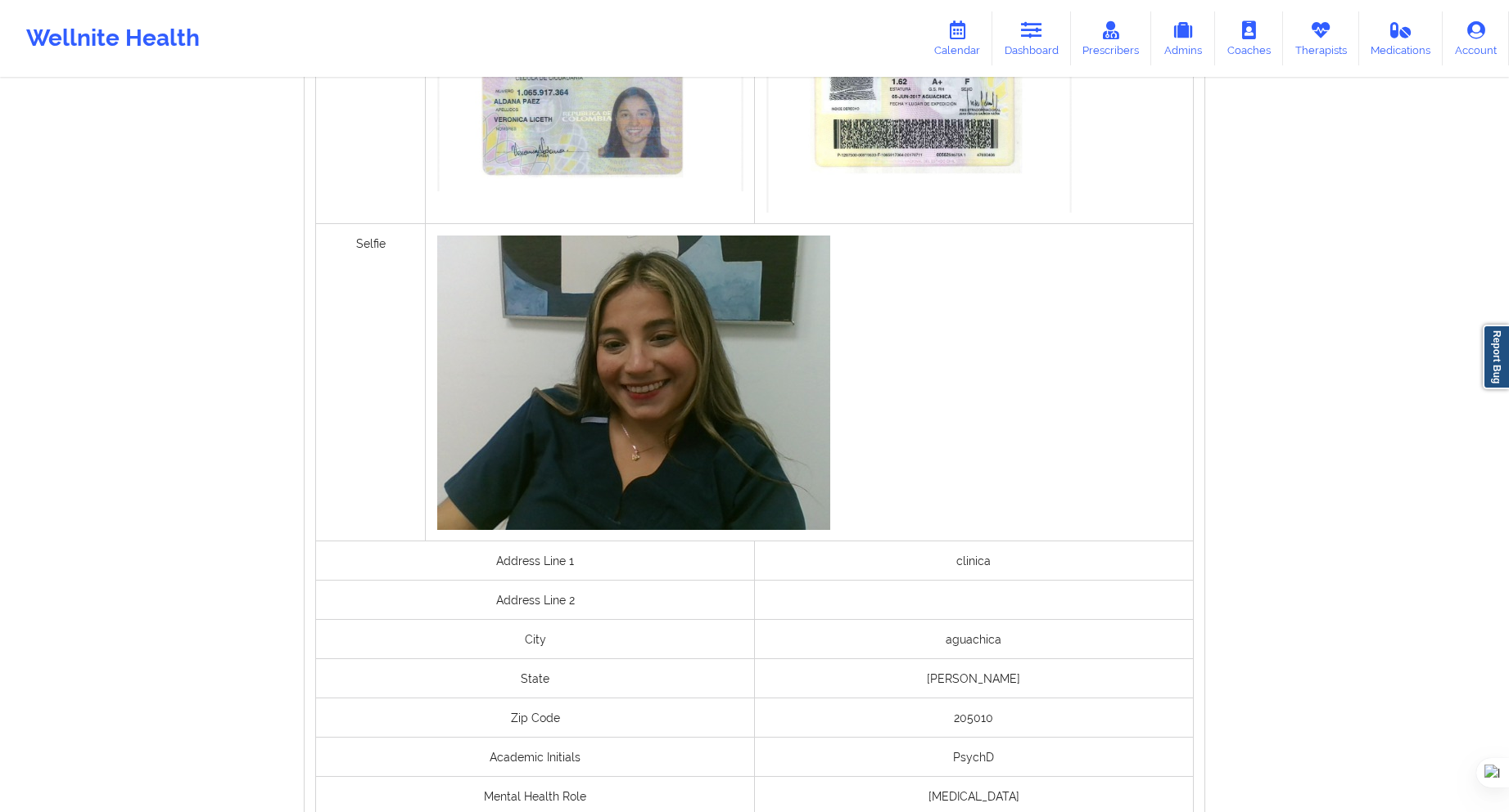
scroll to position [1000, 0]
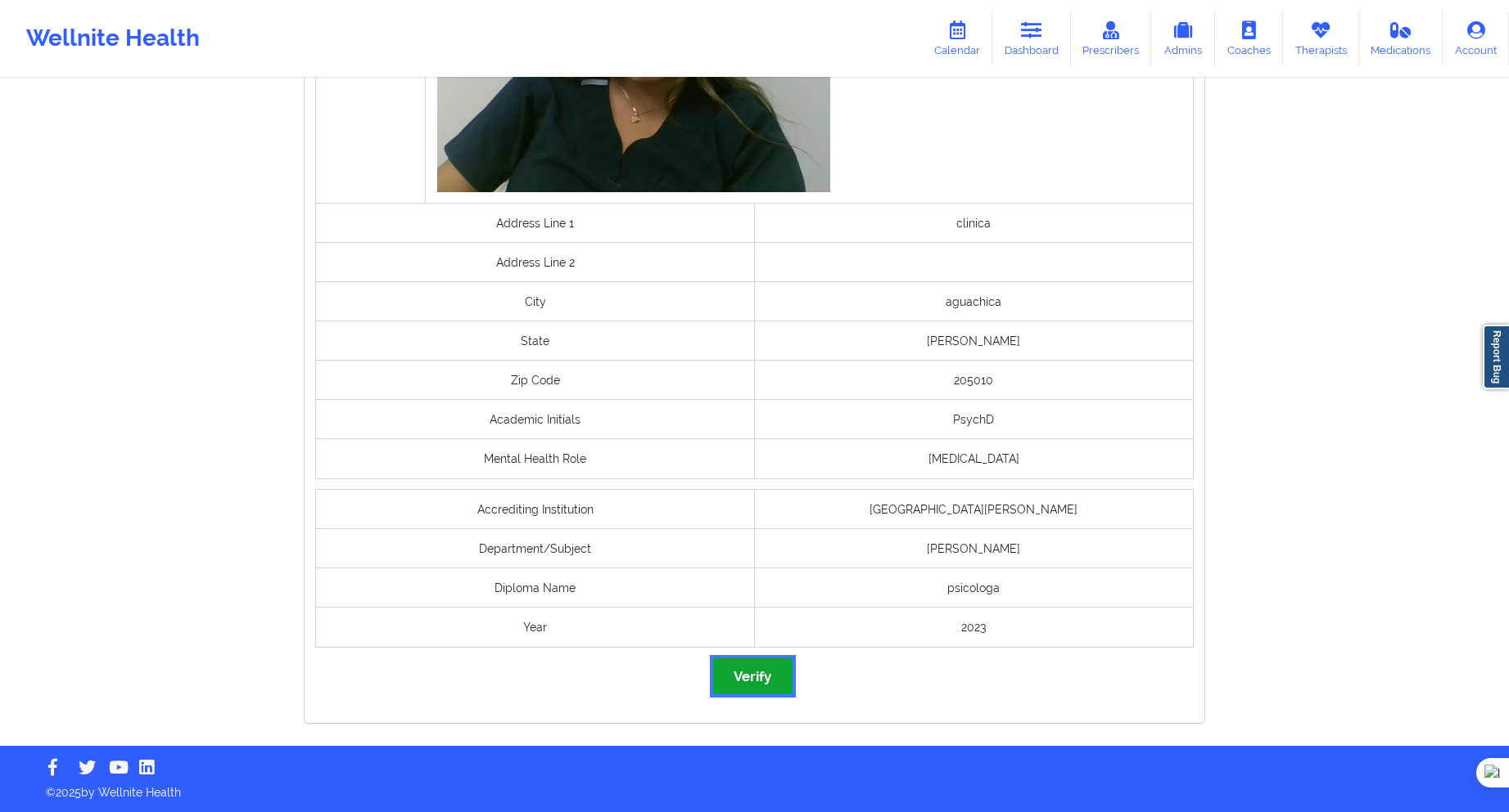
click at [773, 686] on button "Verify" at bounding box center [752, 676] width 78 height 35
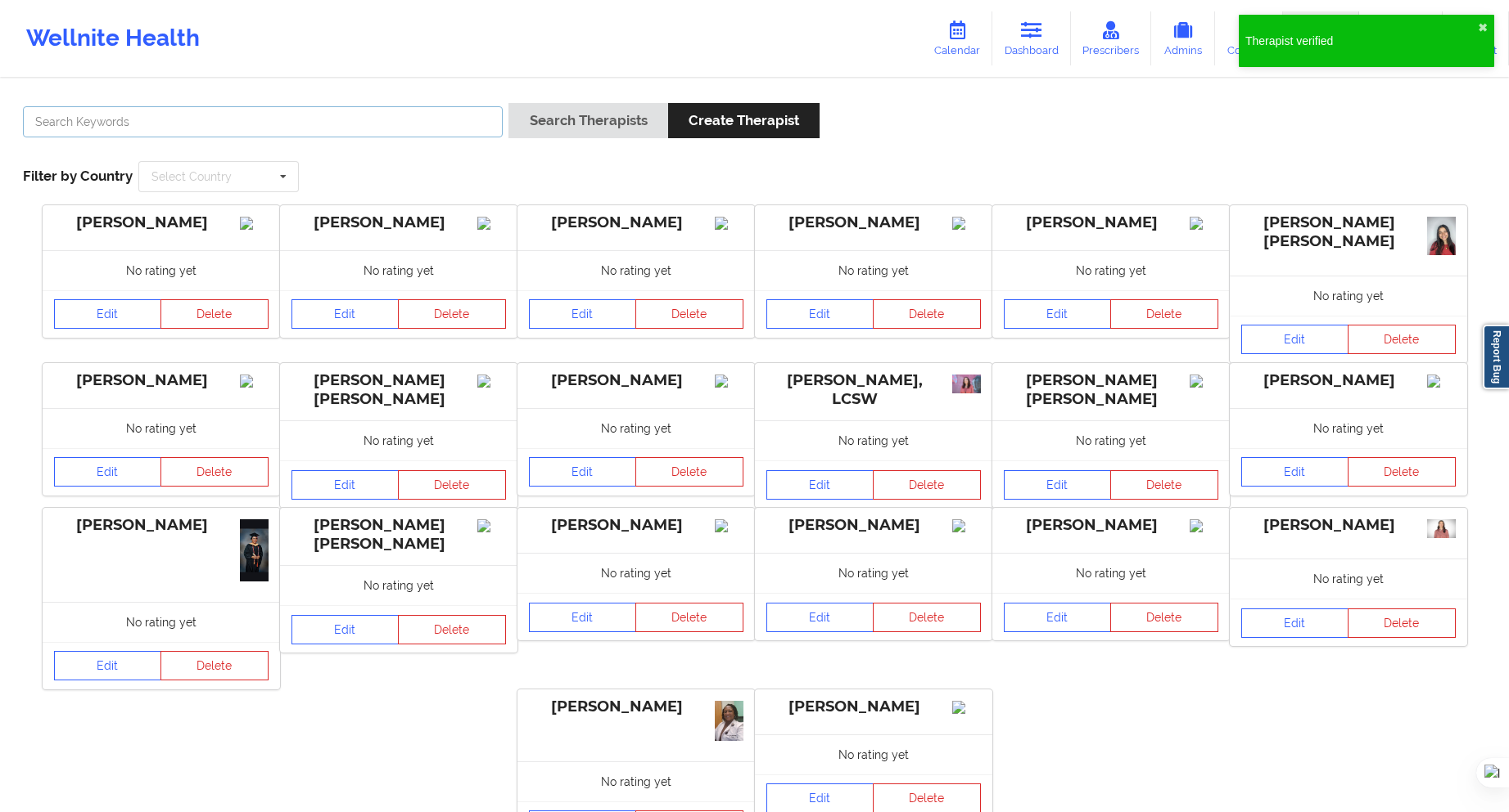
click at [443, 126] on input "text" at bounding box center [262, 122] width 479 height 31
paste input "[PERSON_NAME] [PERSON_NAME]"
type input "[PERSON_NAME] [PERSON_NAME]"
drag, startPoint x: 576, startPoint y: 122, endPoint x: 582, endPoint y: 132, distance: 11.7
click at [577, 122] on button "Search Therapists" at bounding box center [587, 120] width 159 height 35
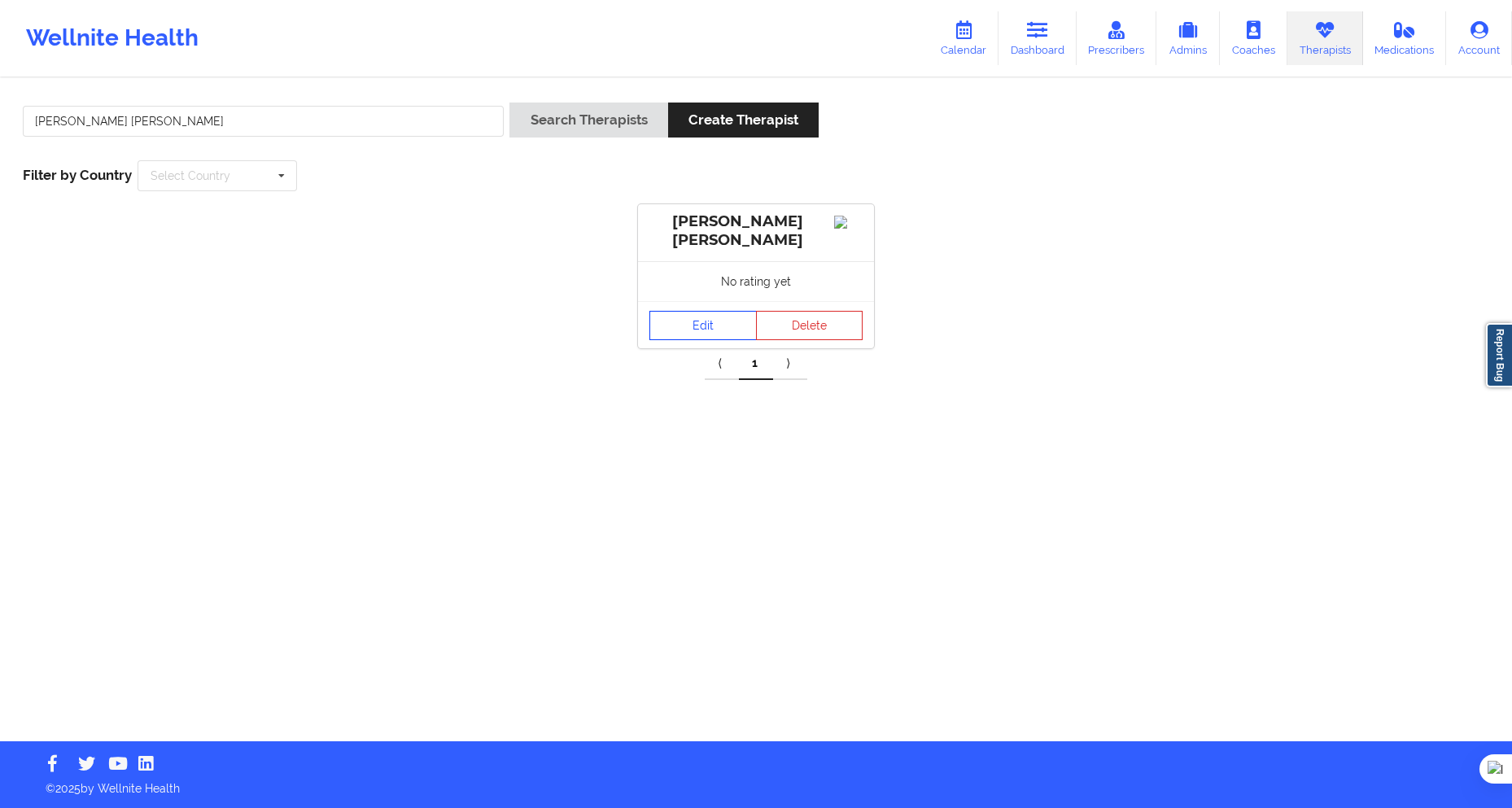
click at [697, 335] on link "Edit" at bounding box center [702, 326] width 107 height 29
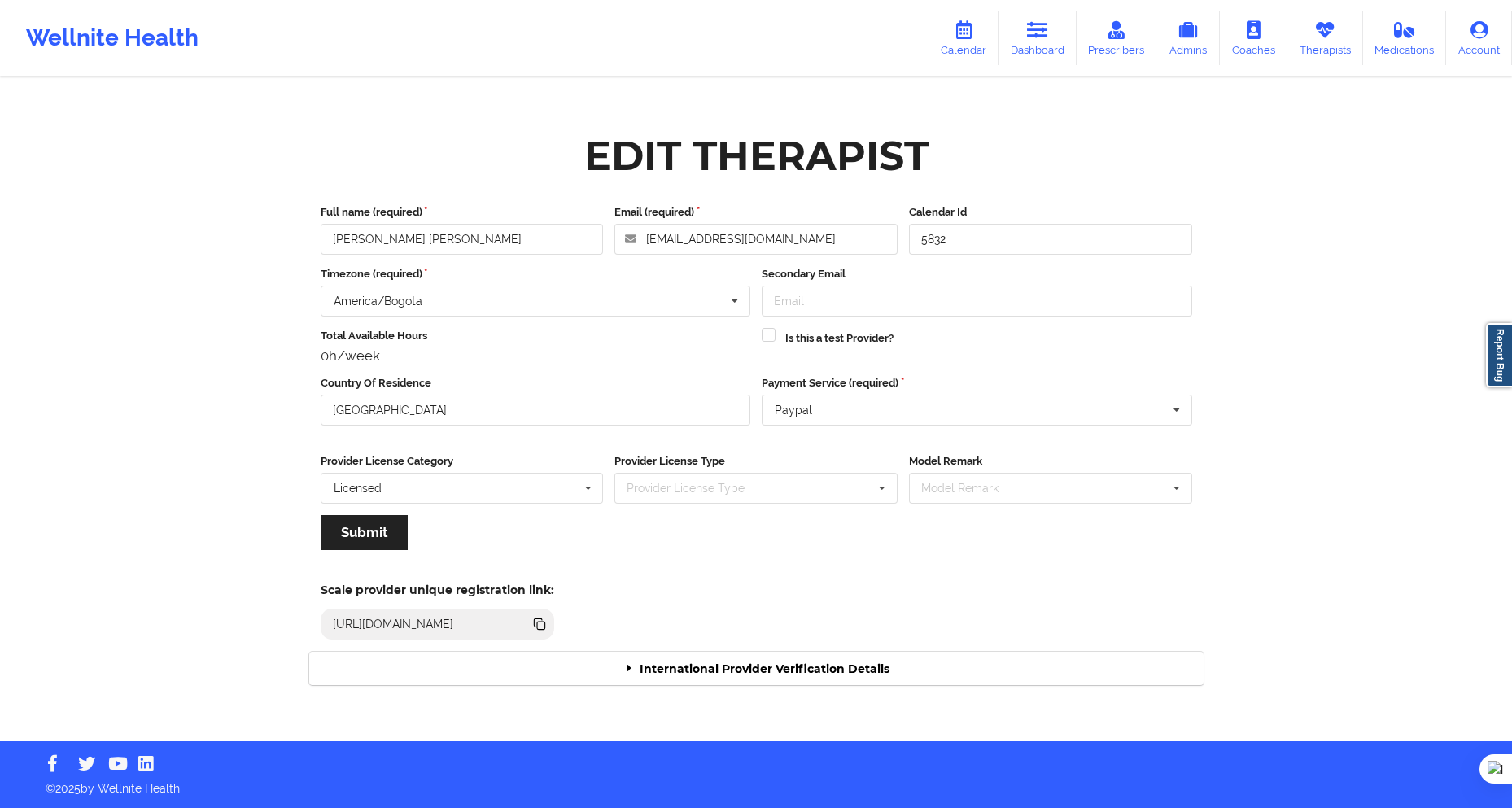
click at [843, 663] on div "International Provider Verification Details" at bounding box center [756, 669] width 895 height 33
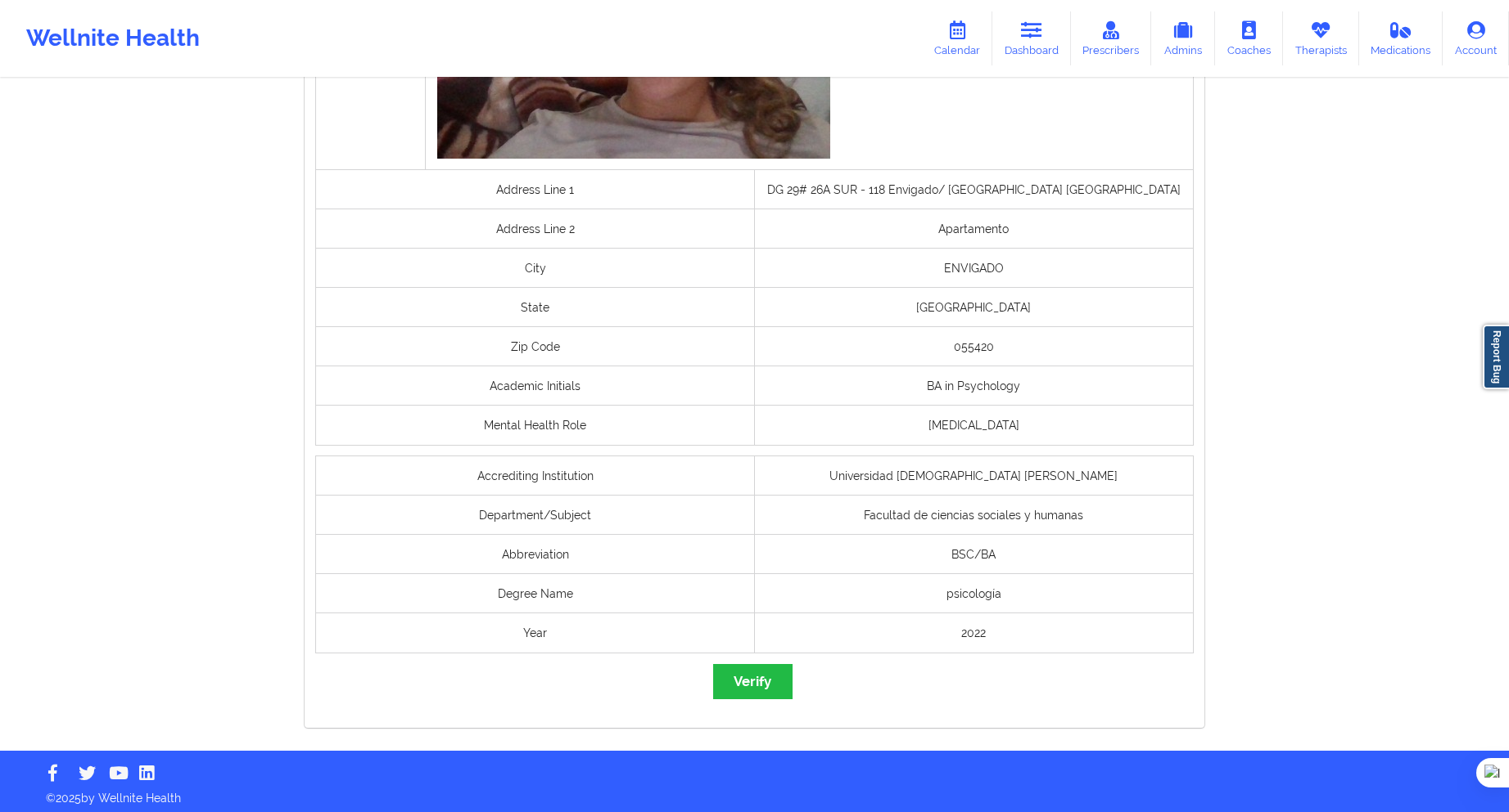
scroll to position [1143, 0]
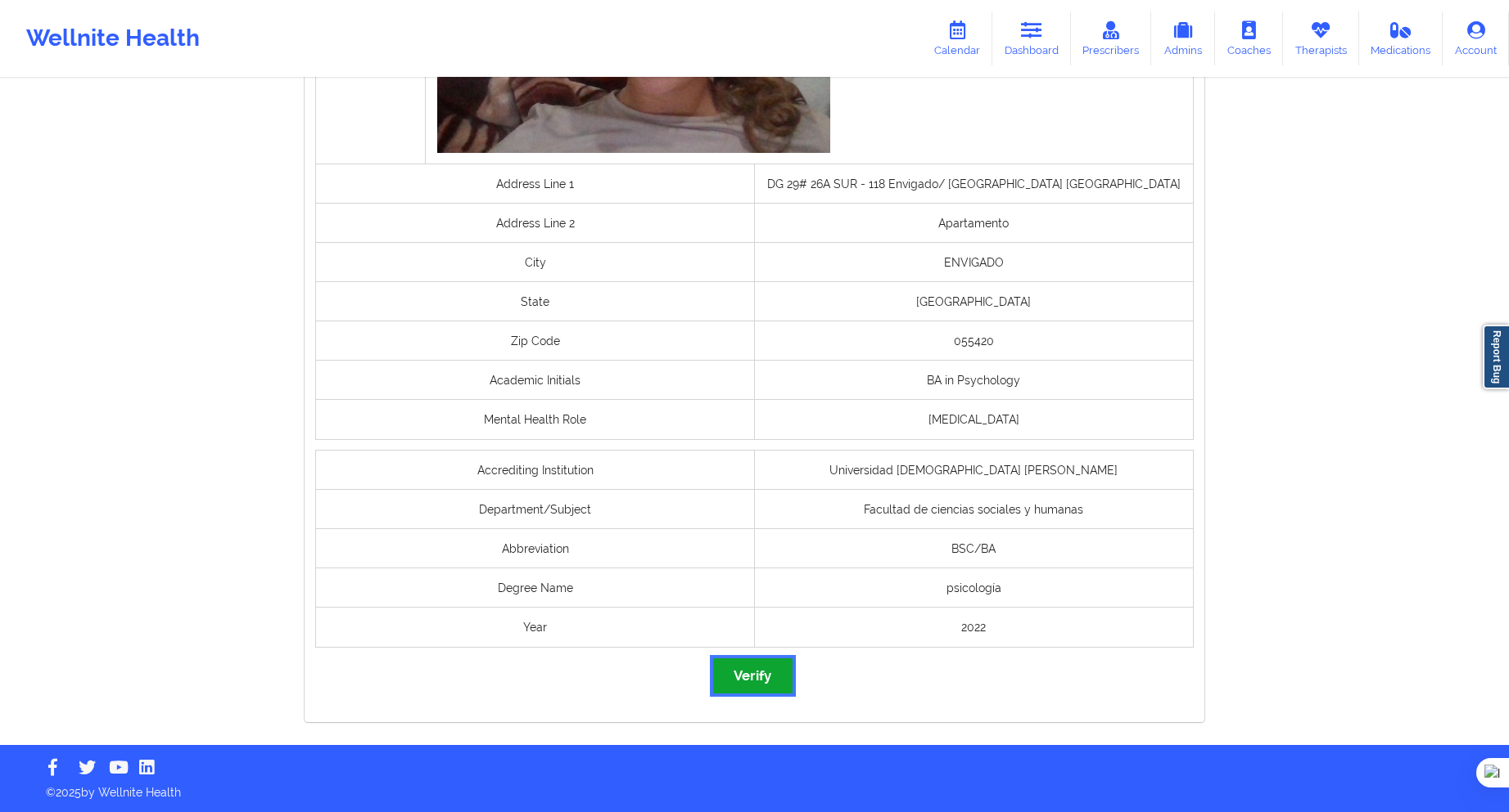
click at [751, 684] on button "Verify" at bounding box center [752, 676] width 78 height 35
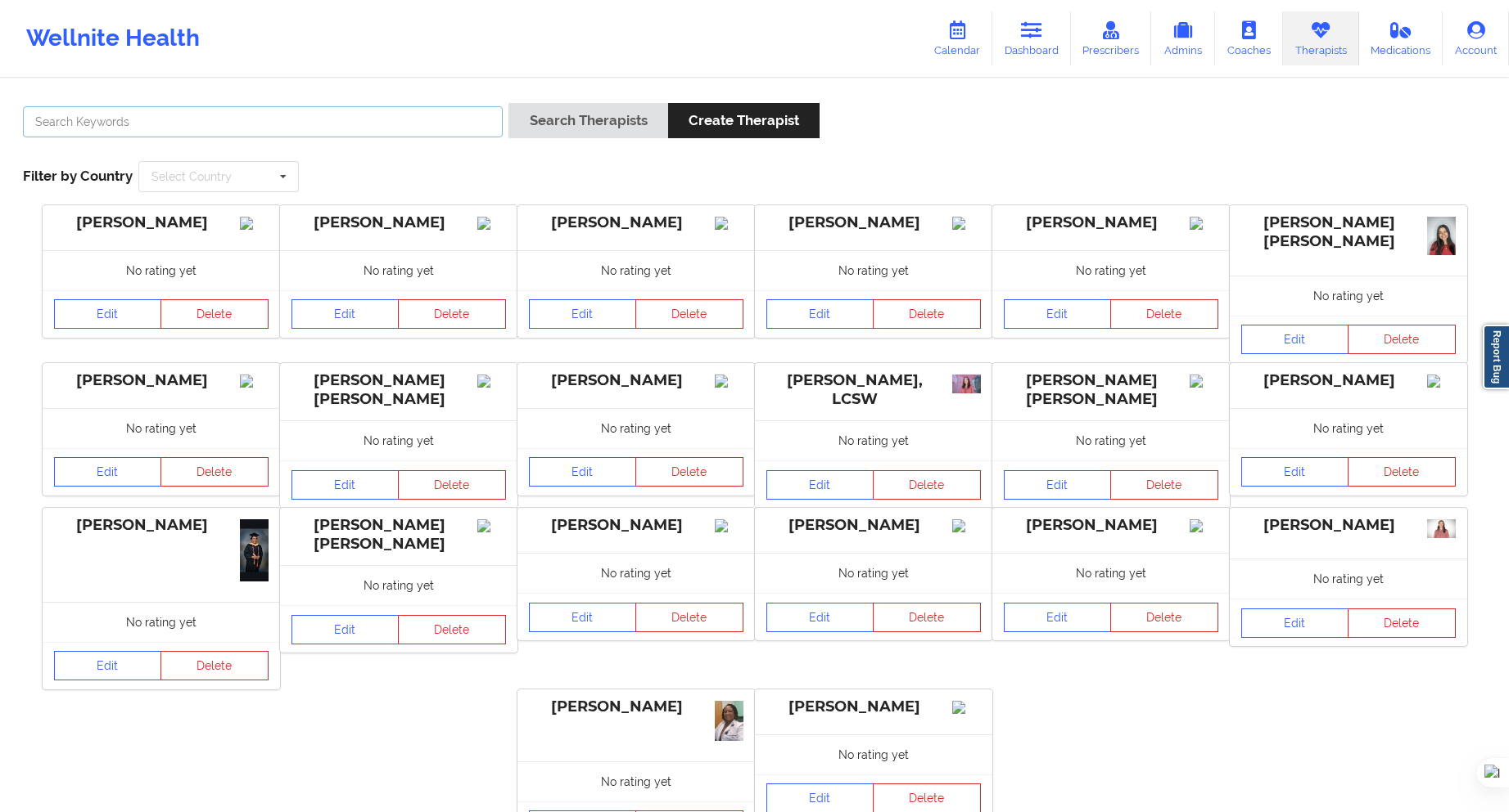
click at [471, 122] on input "text" at bounding box center [262, 122] width 479 height 31
paste input "[PERSON_NAME]"
type input "[PERSON_NAME]"
click at [537, 129] on button "Search Therapists" at bounding box center [587, 120] width 159 height 35
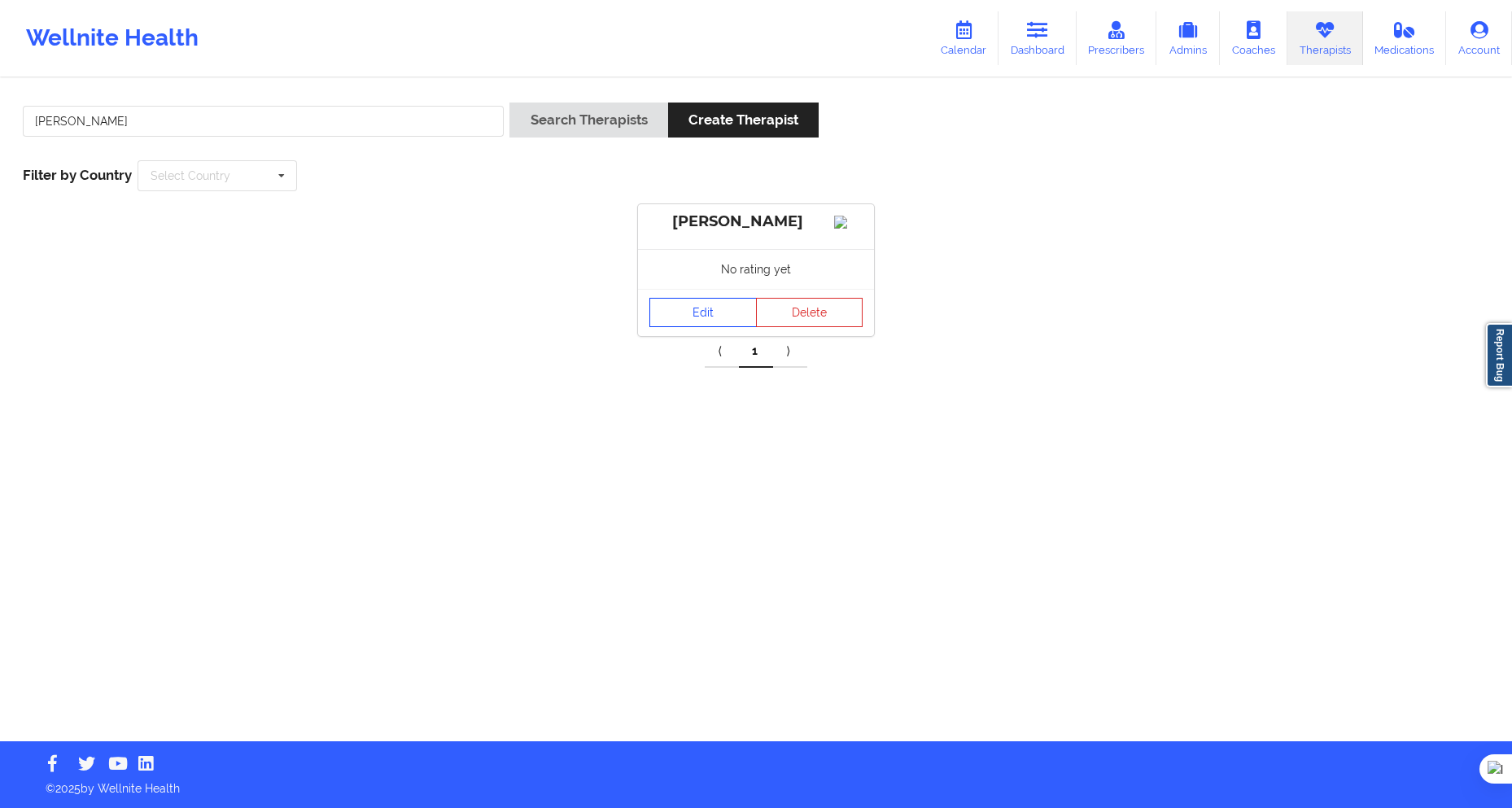
click at [694, 328] on link "Edit" at bounding box center [702, 313] width 107 height 29
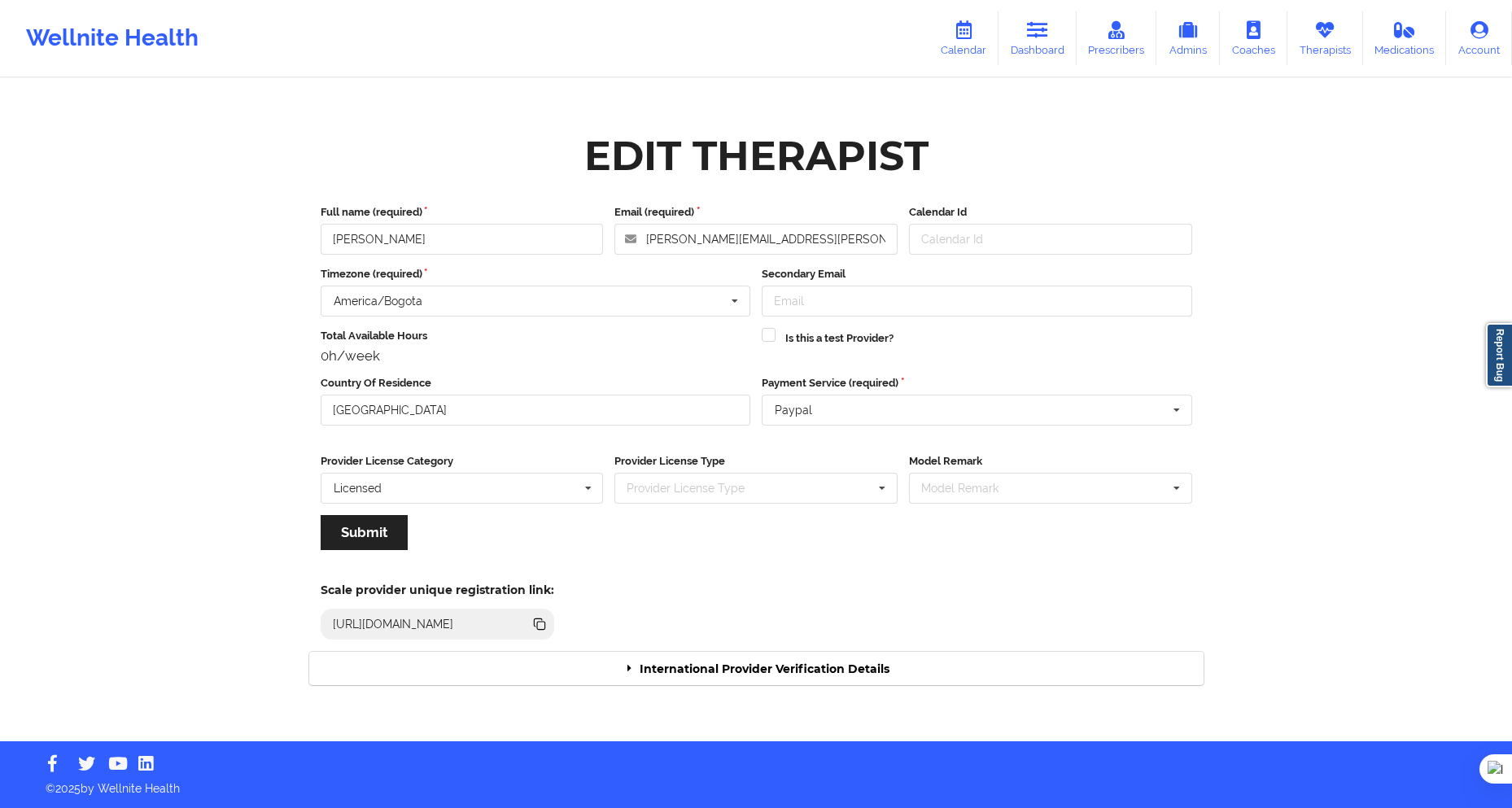
click at [836, 667] on div "International Provider Verification Details" at bounding box center [756, 669] width 895 height 33
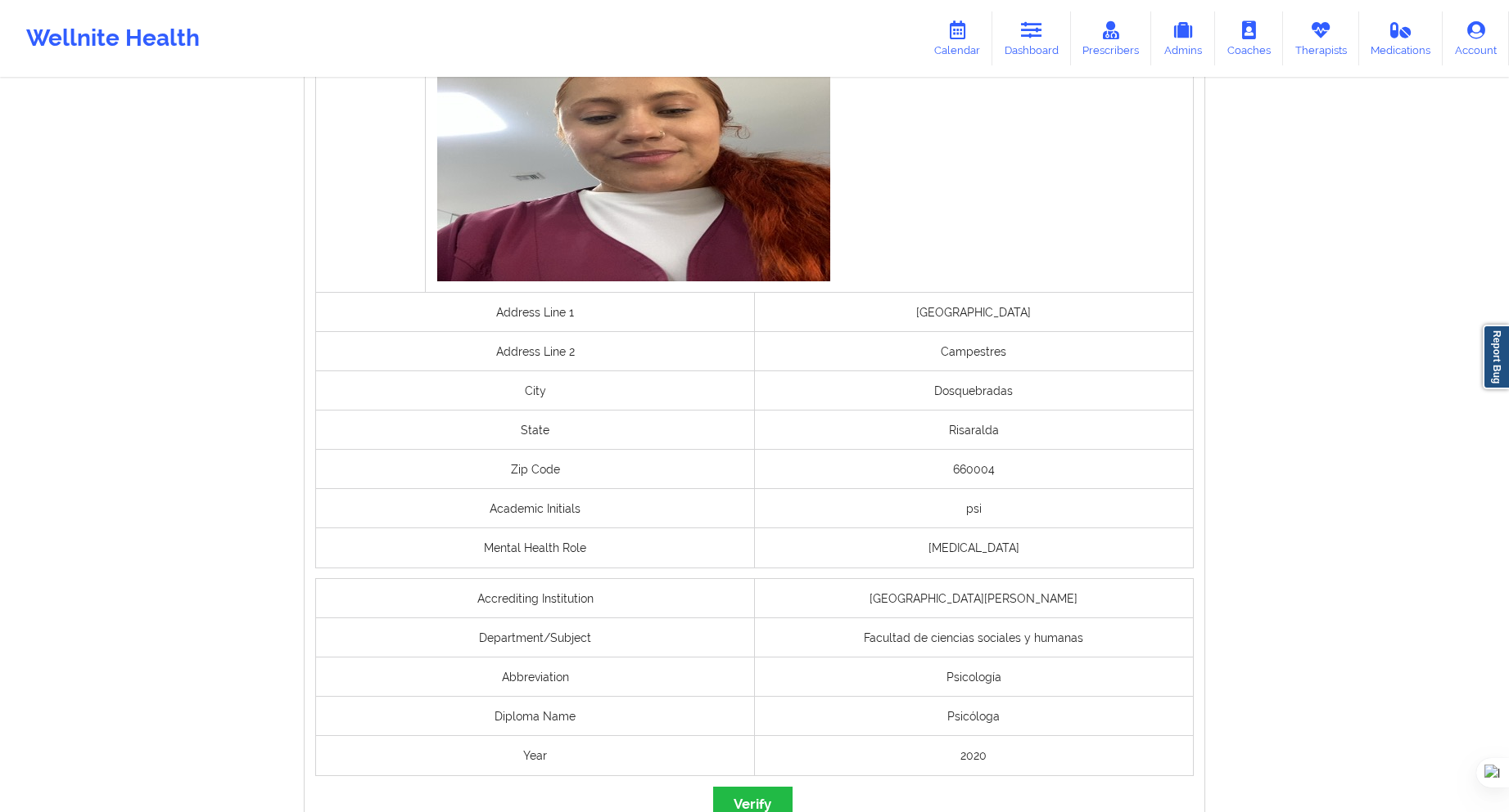
scroll to position [1064, 0]
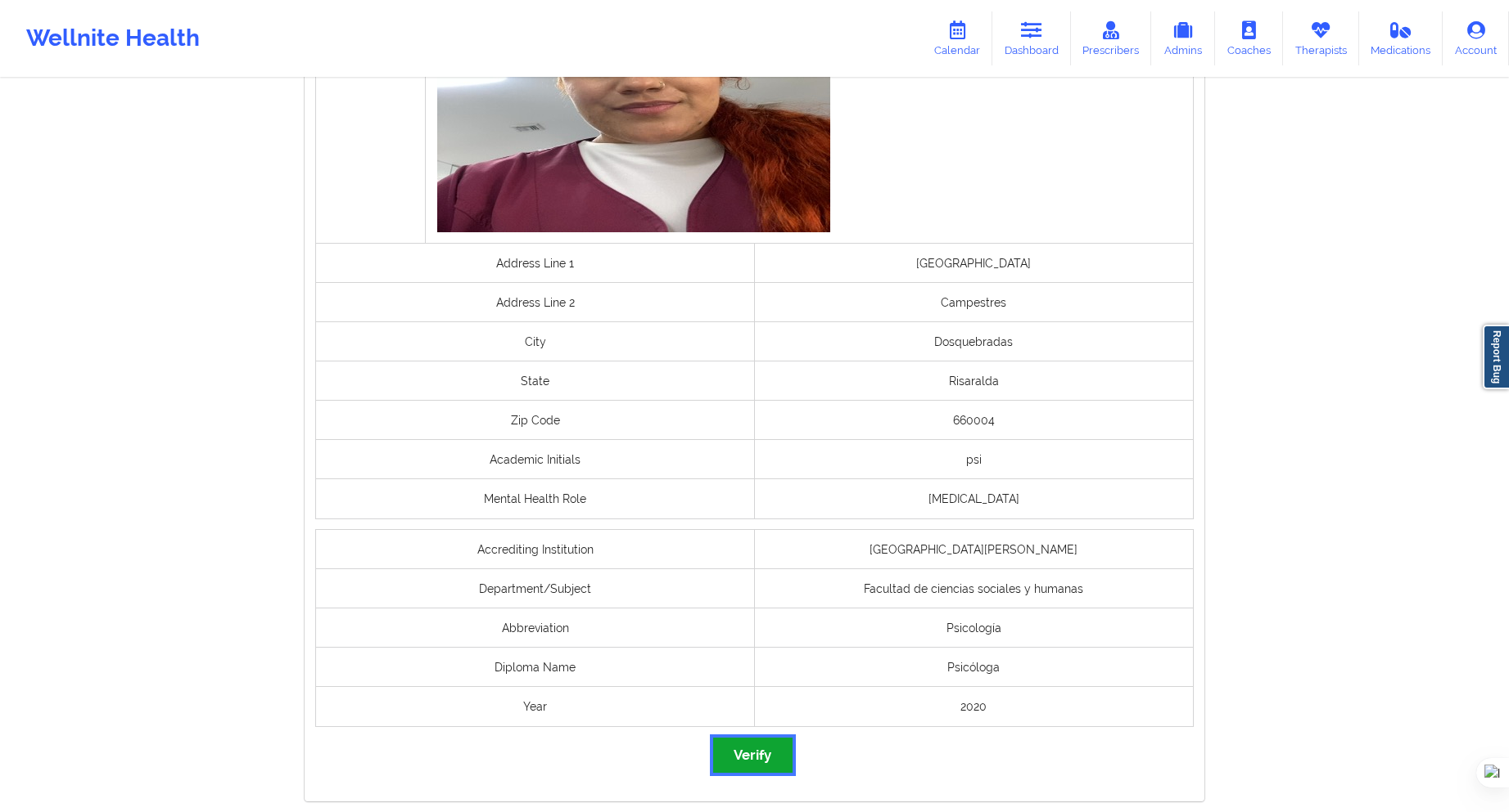
click at [767, 755] on button "Verify" at bounding box center [752, 755] width 78 height 35
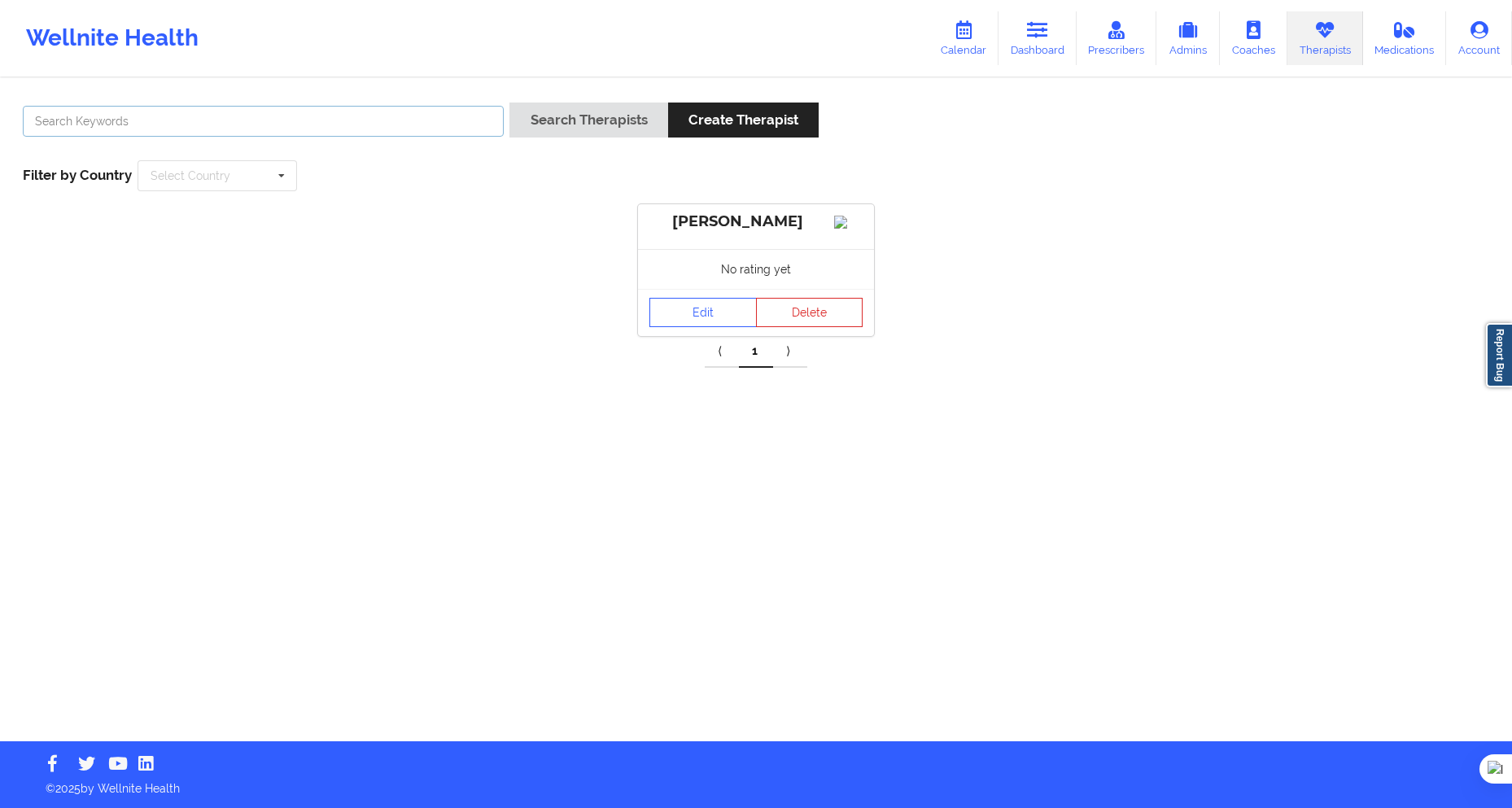
click at [342, 130] on input "text" at bounding box center [263, 122] width 481 height 31
paste input "[PERSON_NAME] [PERSON_NAME]"
type input "[PERSON_NAME] [PERSON_NAME]"
click at [699, 328] on link "Edit" at bounding box center [702, 313] width 107 height 29
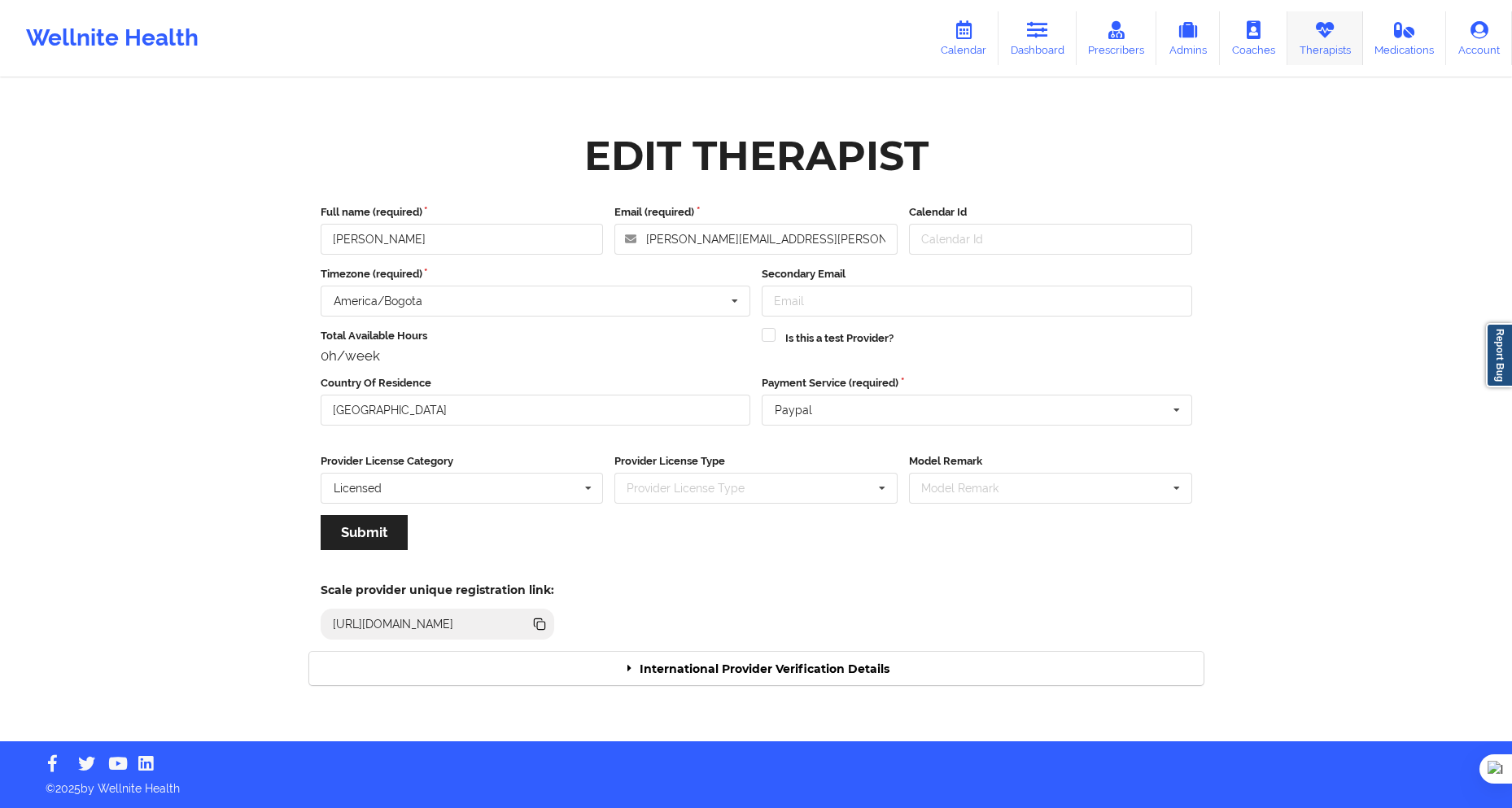
click at [1332, 34] on icon at bounding box center [1324, 30] width 21 height 18
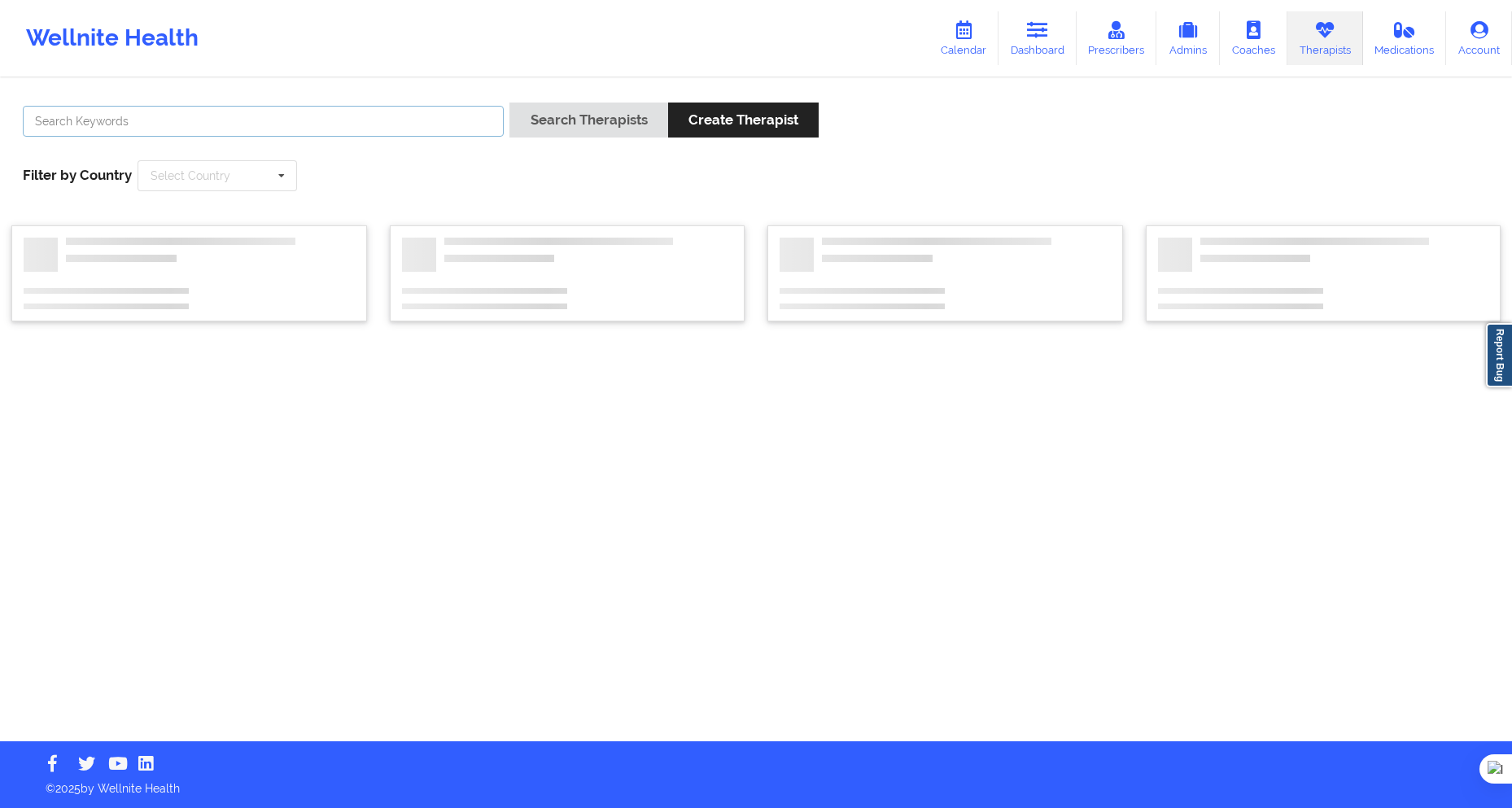
click at [410, 113] on input "text" at bounding box center [263, 122] width 481 height 31
paste input "[PERSON_NAME] [PERSON_NAME]"
type input "[PERSON_NAME] [PERSON_NAME]"
click at [564, 122] on button "Search Therapists" at bounding box center [588, 120] width 158 height 35
click at [214, 126] on input "text" at bounding box center [263, 122] width 481 height 31
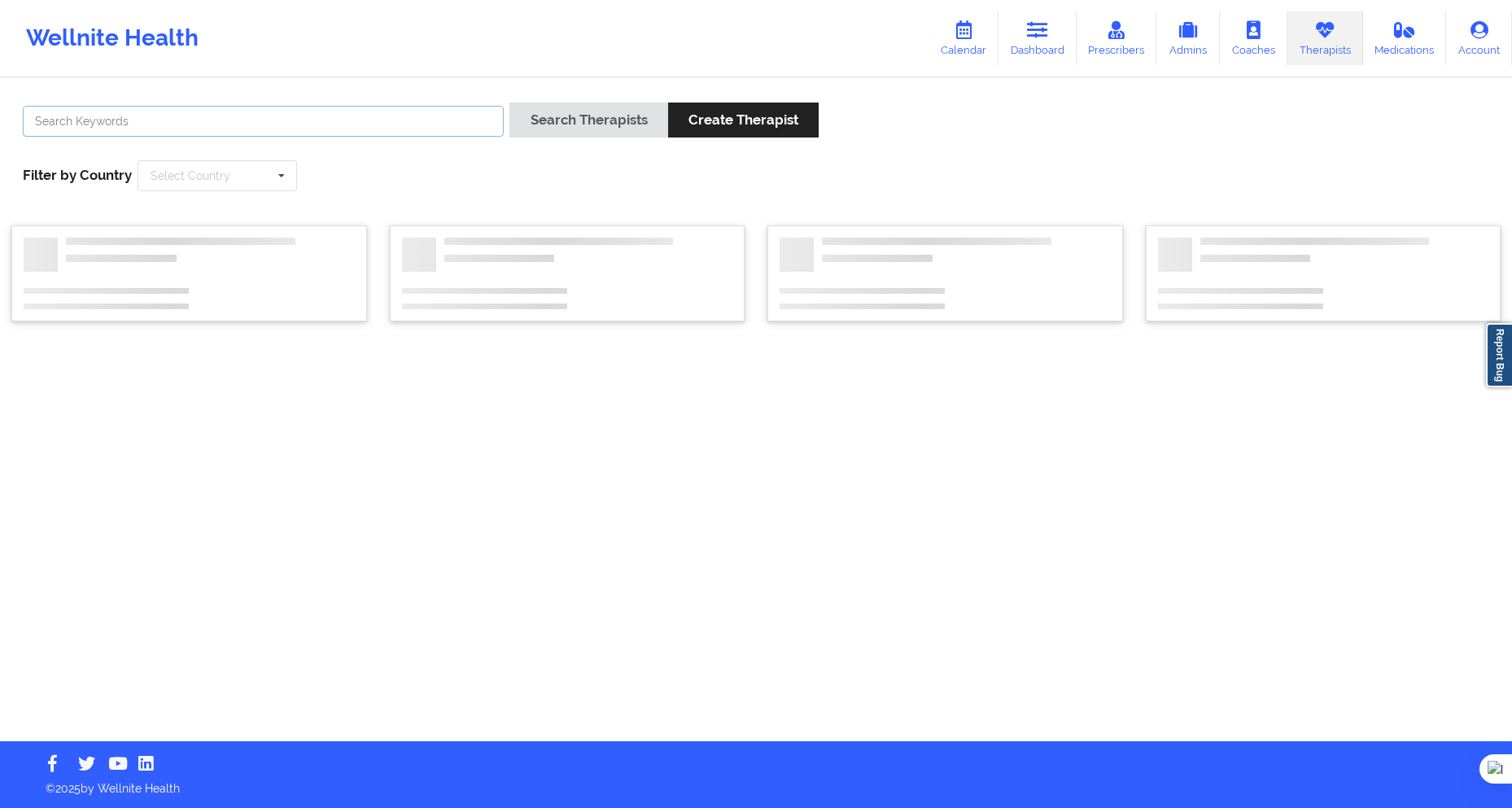
paste input "[PERSON_NAME] [PERSON_NAME]"
type input "[PERSON_NAME] [PERSON_NAME]"
click at [549, 122] on button "Search Therapists" at bounding box center [588, 120] width 158 height 35
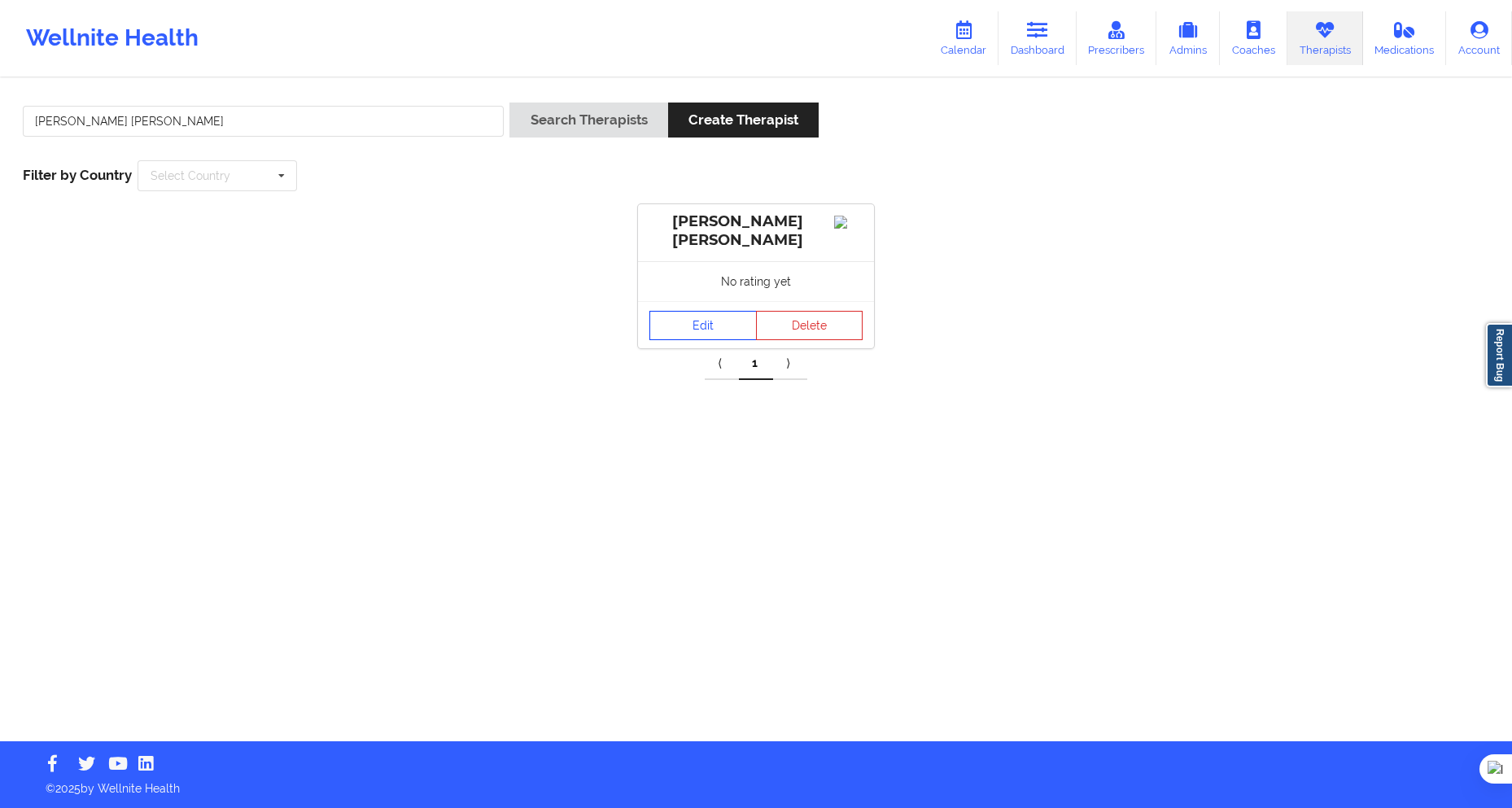
click at [692, 338] on link "Edit" at bounding box center [702, 326] width 107 height 29
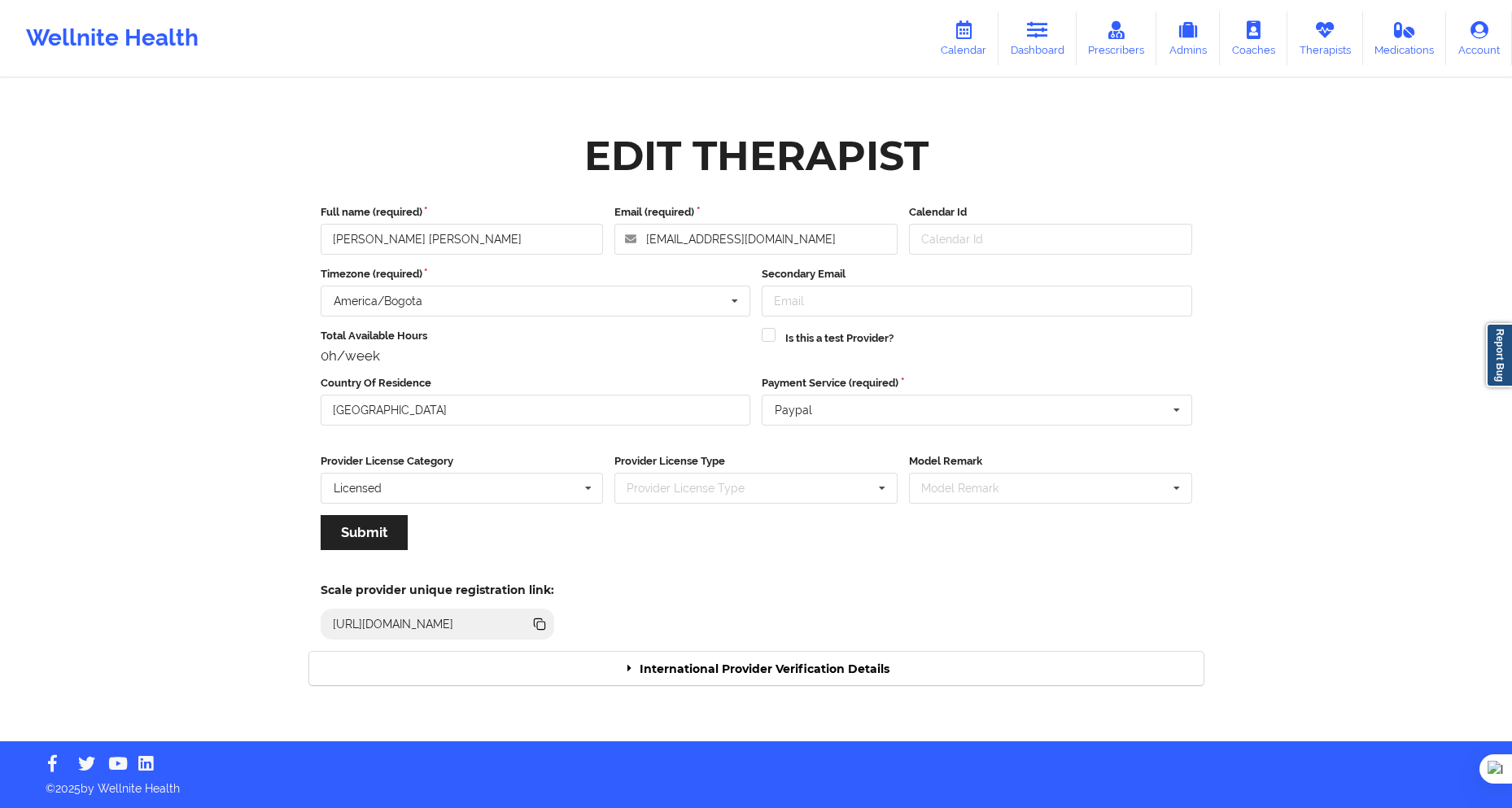
click at [564, 670] on div "International Provider Verification Details" at bounding box center [756, 669] width 895 height 33
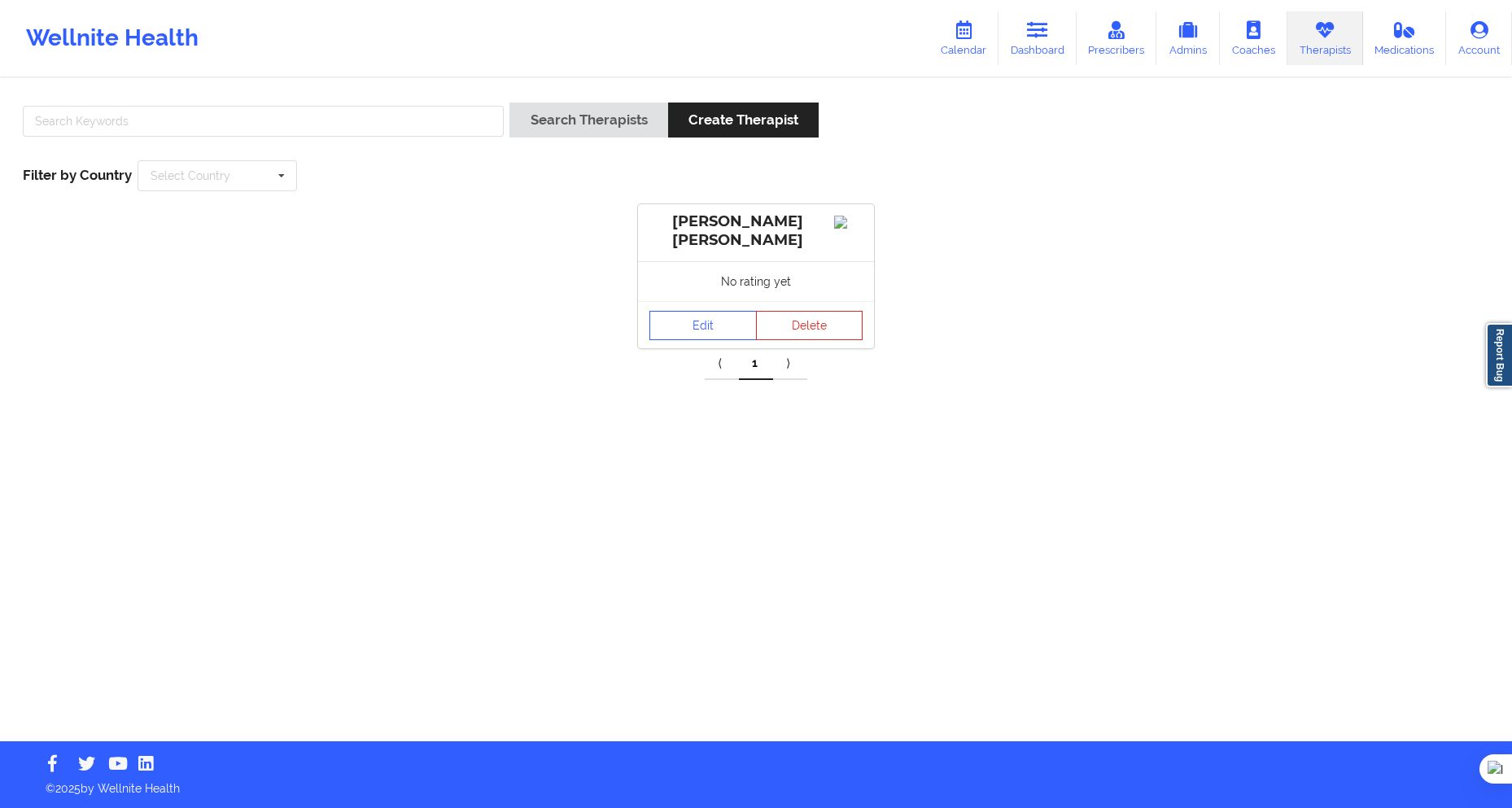
click at [526, 179] on div "Search Therapists Create Therapist Filter by Country Select Country [GEOGRAPHIC…" at bounding box center [756, 147] width 1489 height 112
click at [420, 125] on input "text" at bounding box center [263, 122] width 481 height 31
paste input "Yulitza Angarita Caro"
type input "Yulitza Angarita Caro"
click at [694, 321] on link "Edit" at bounding box center [702, 326] width 107 height 29
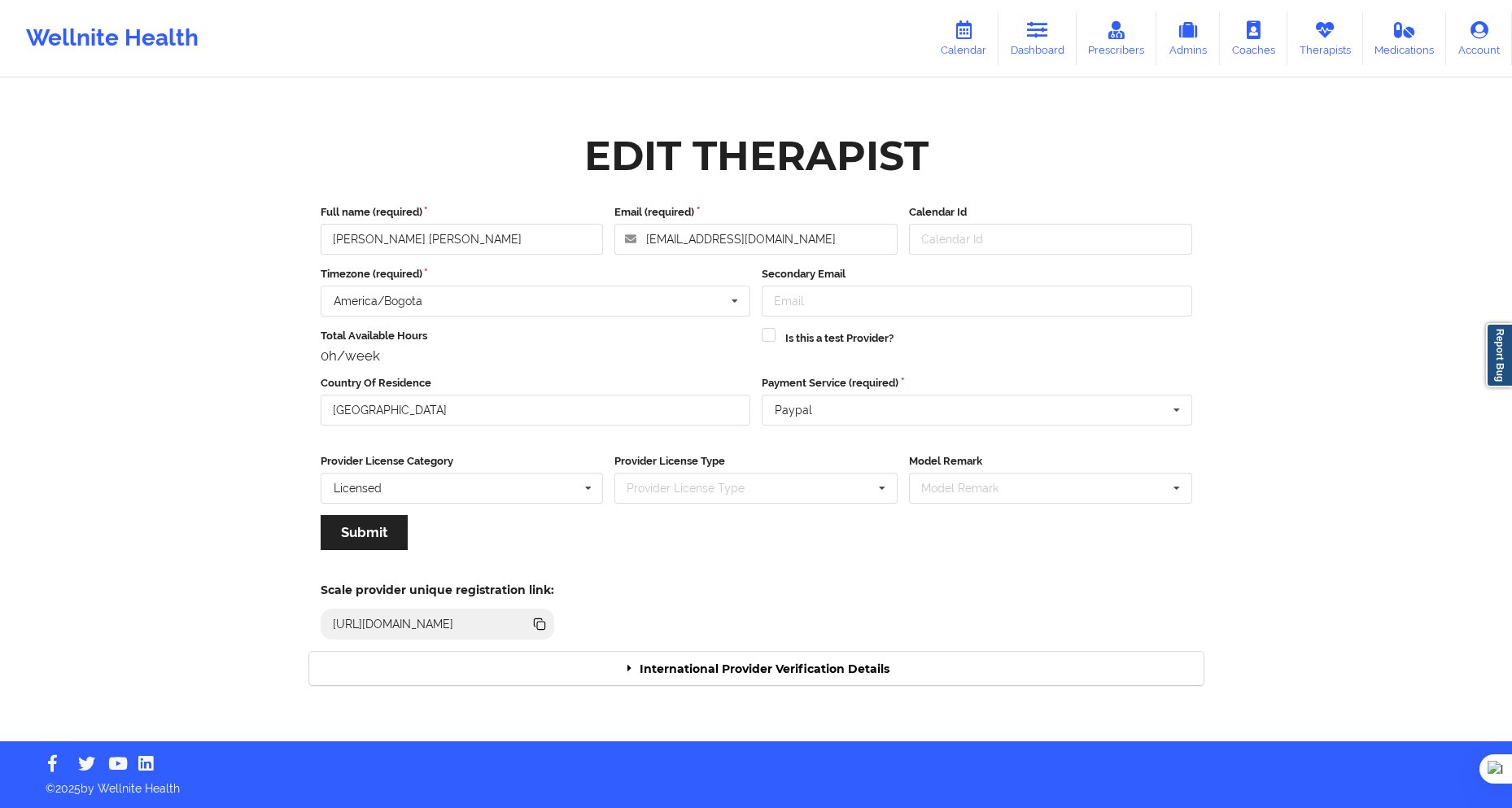
click at [697, 664] on div "International Provider Verification Details" at bounding box center [756, 669] width 895 height 33
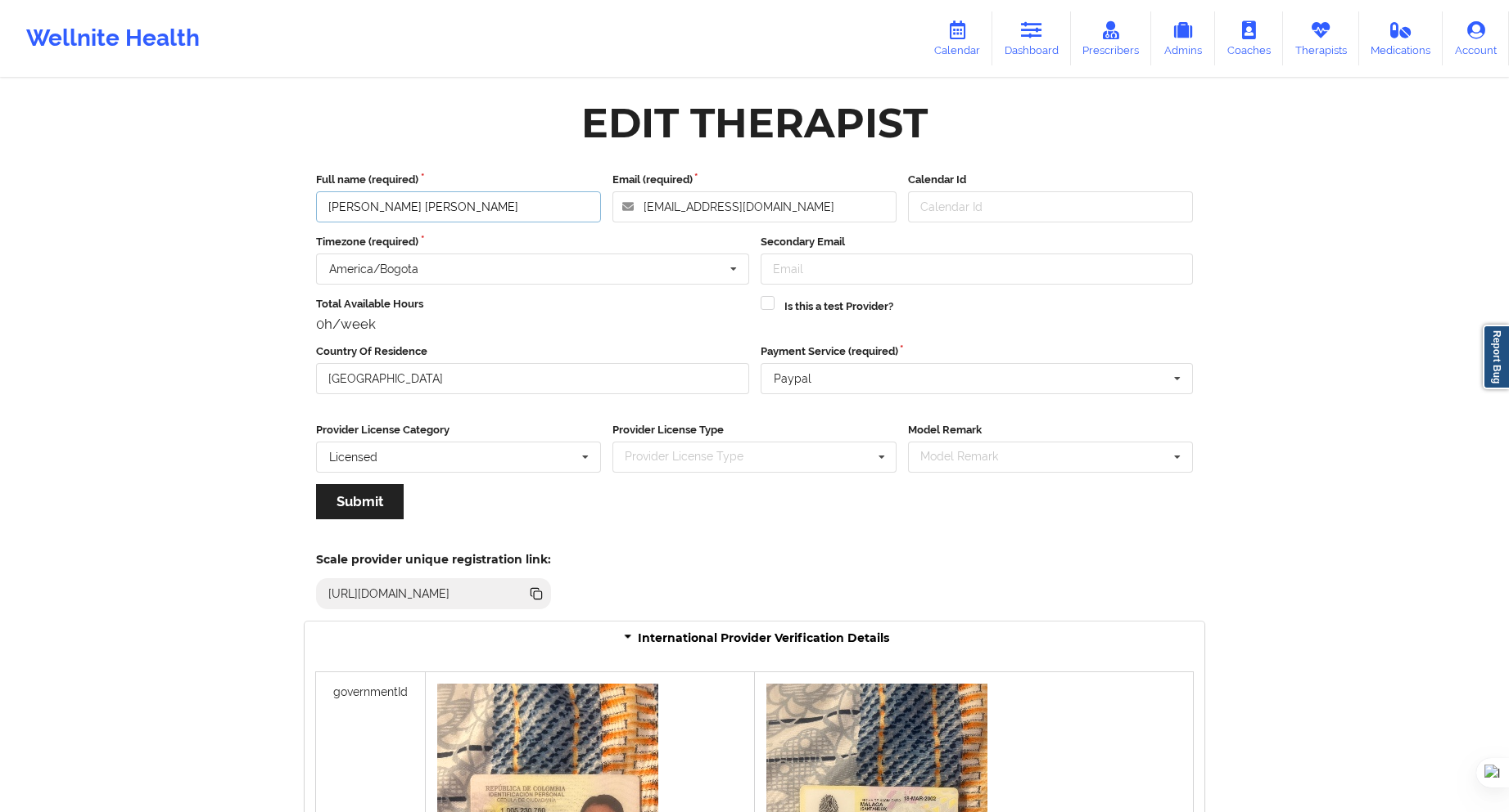
drag, startPoint x: 494, startPoint y: 212, endPoint x: 325, endPoint y: 213, distance: 169.0
click at [325, 213] on input "[PERSON_NAME] [PERSON_NAME]" at bounding box center [458, 207] width 285 height 31
click at [1314, 29] on icon at bounding box center [1319, 30] width 21 height 18
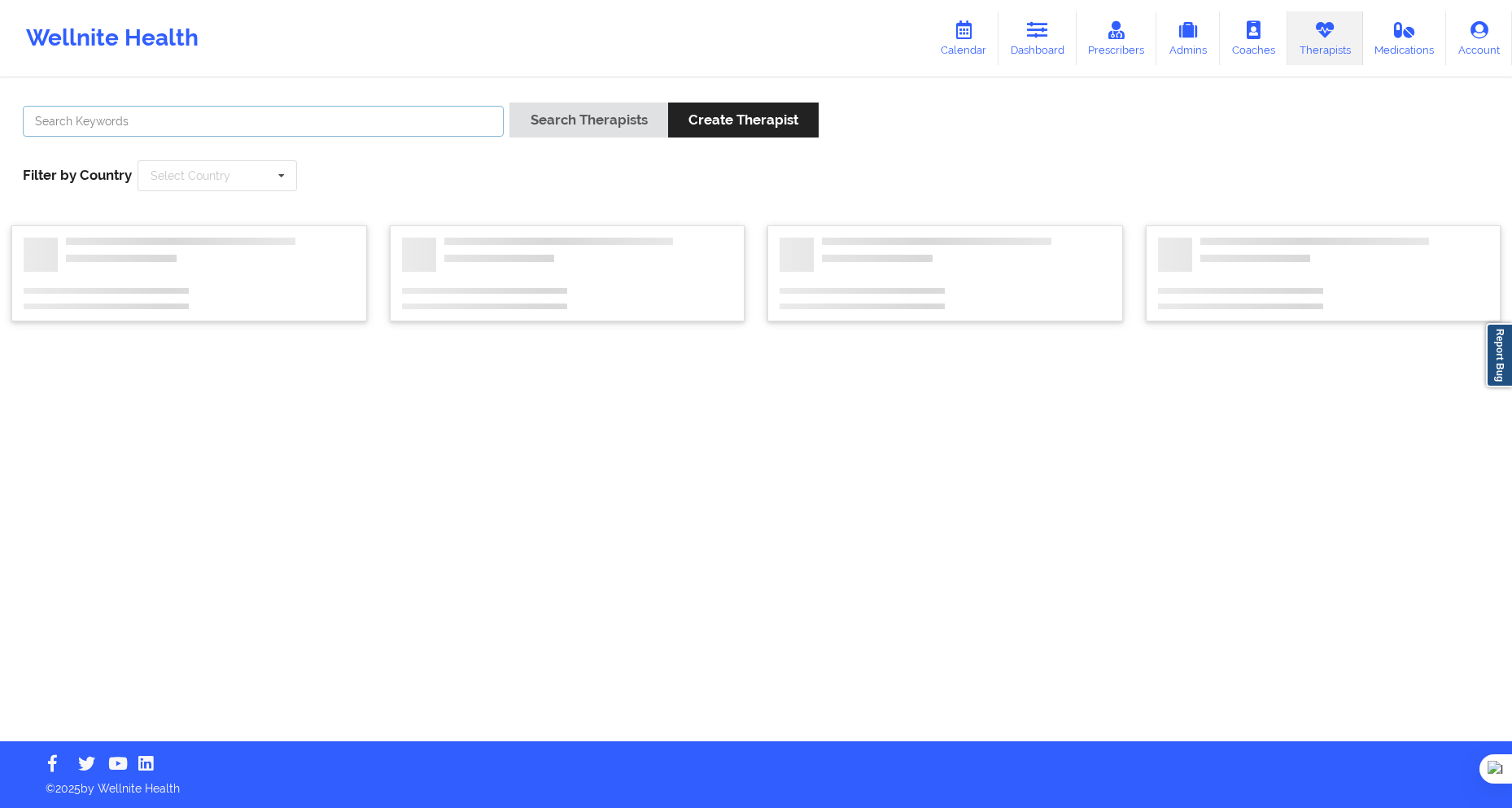
click at [456, 115] on input "text" at bounding box center [263, 122] width 481 height 31
paste input "Yulitza Angarita Caro"
type input "Yulitza Angarita Caro"
click at [582, 125] on button "Search Therapists" at bounding box center [588, 120] width 158 height 35
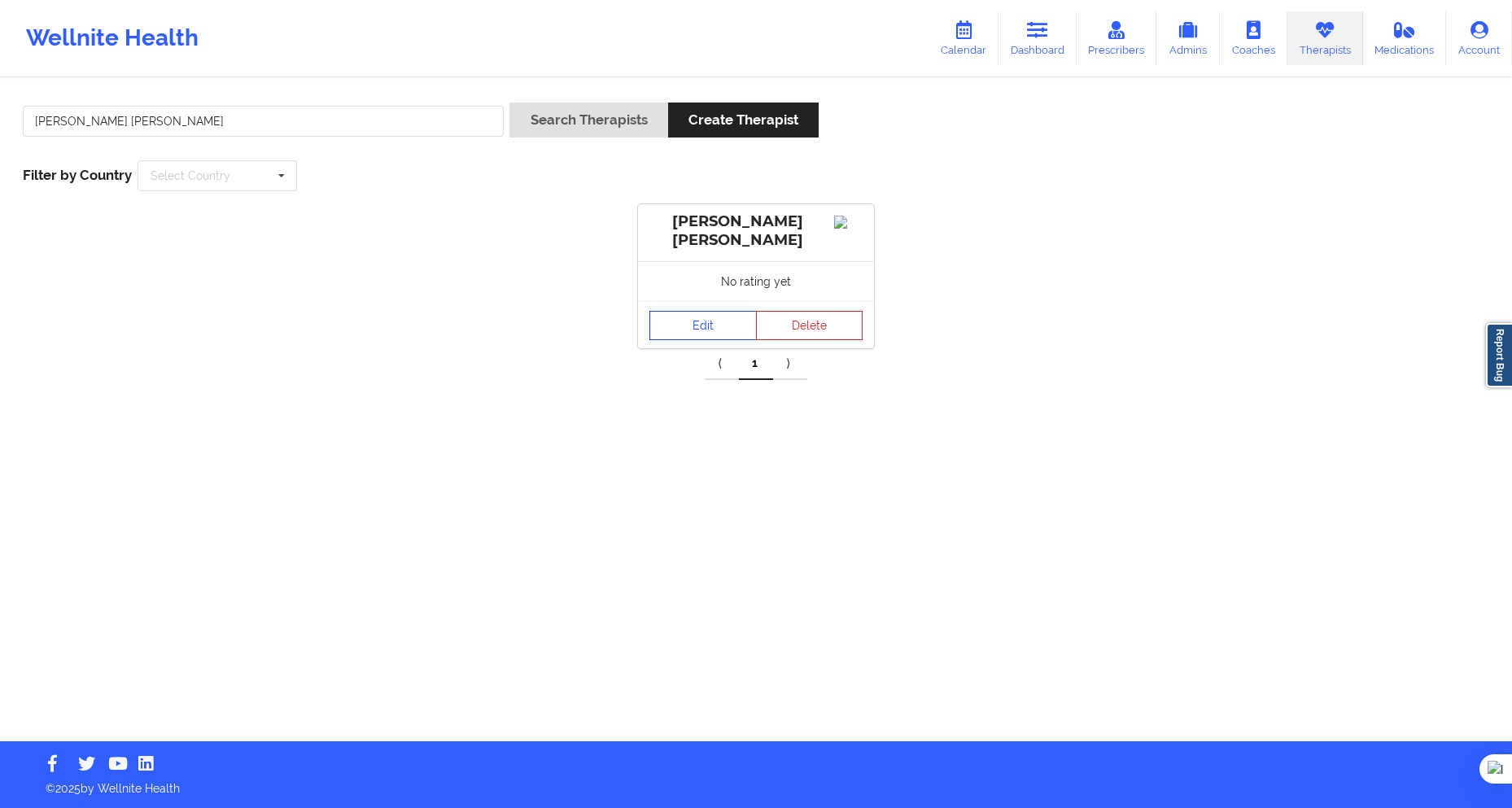
click at [726, 314] on link "Edit" at bounding box center [702, 326] width 107 height 29
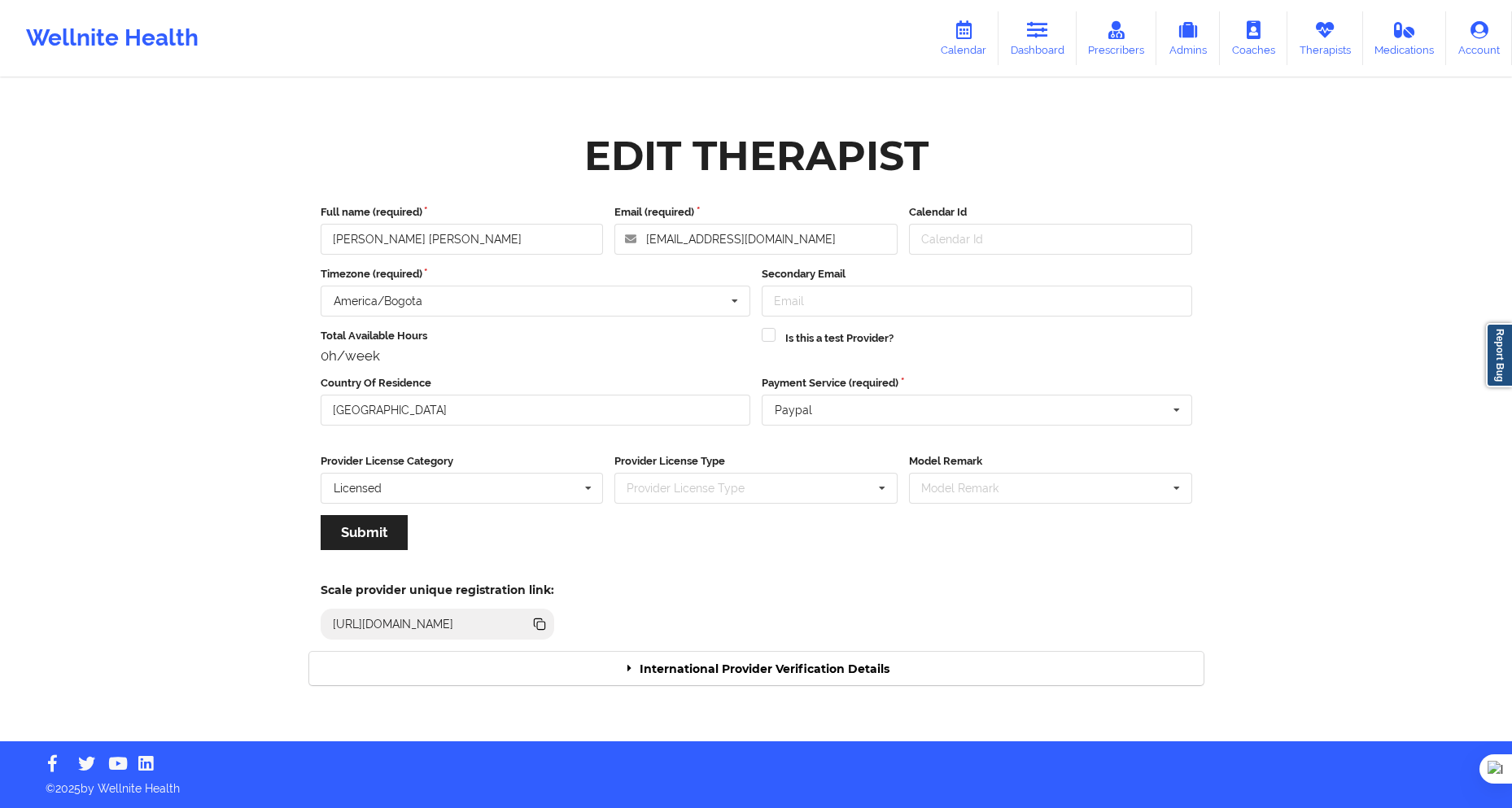
click at [795, 669] on div "International Provider Verification Details" at bounding box center [756, 669] width 895 height 33
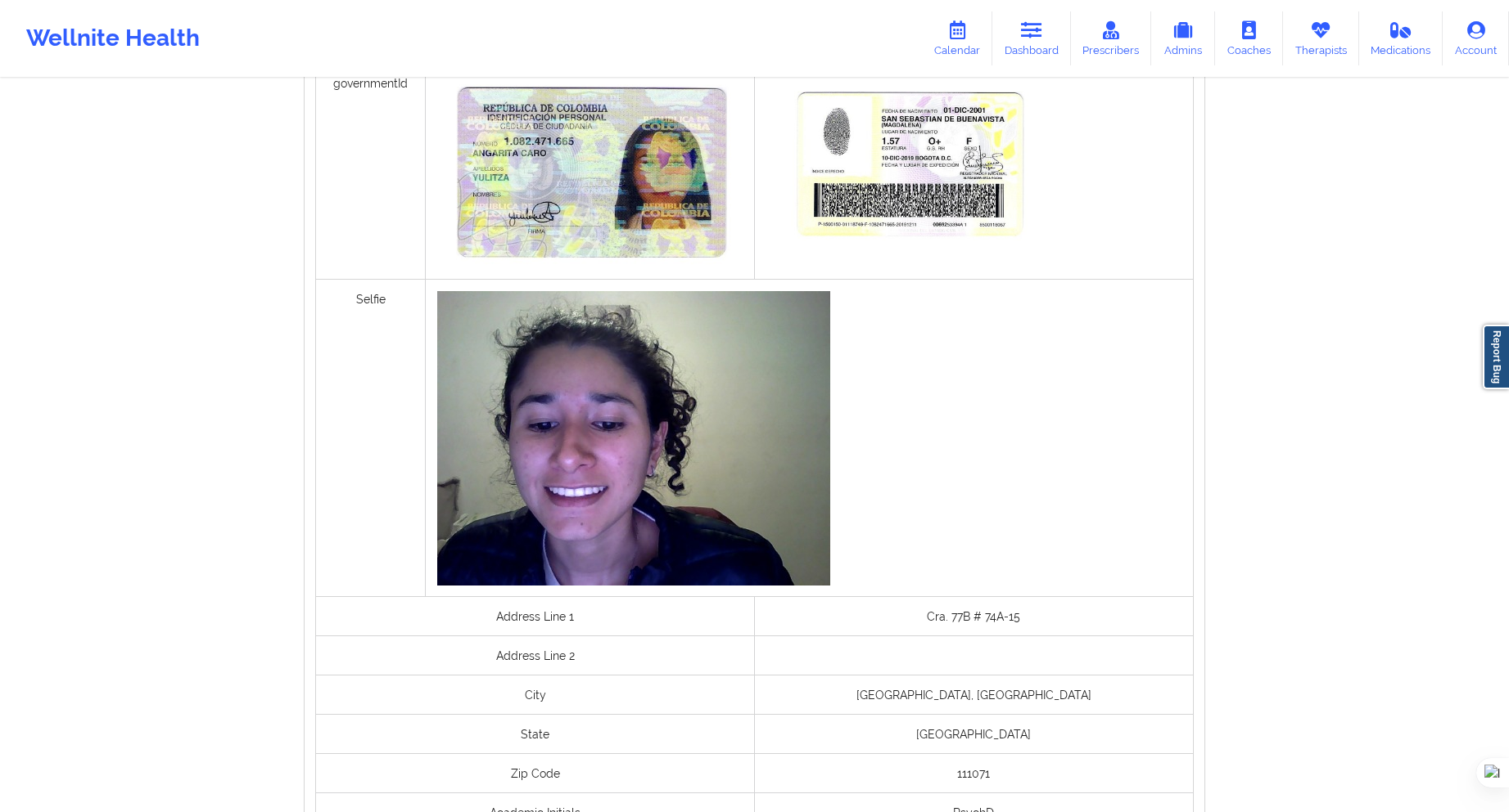
scroll to position [1002, 0]
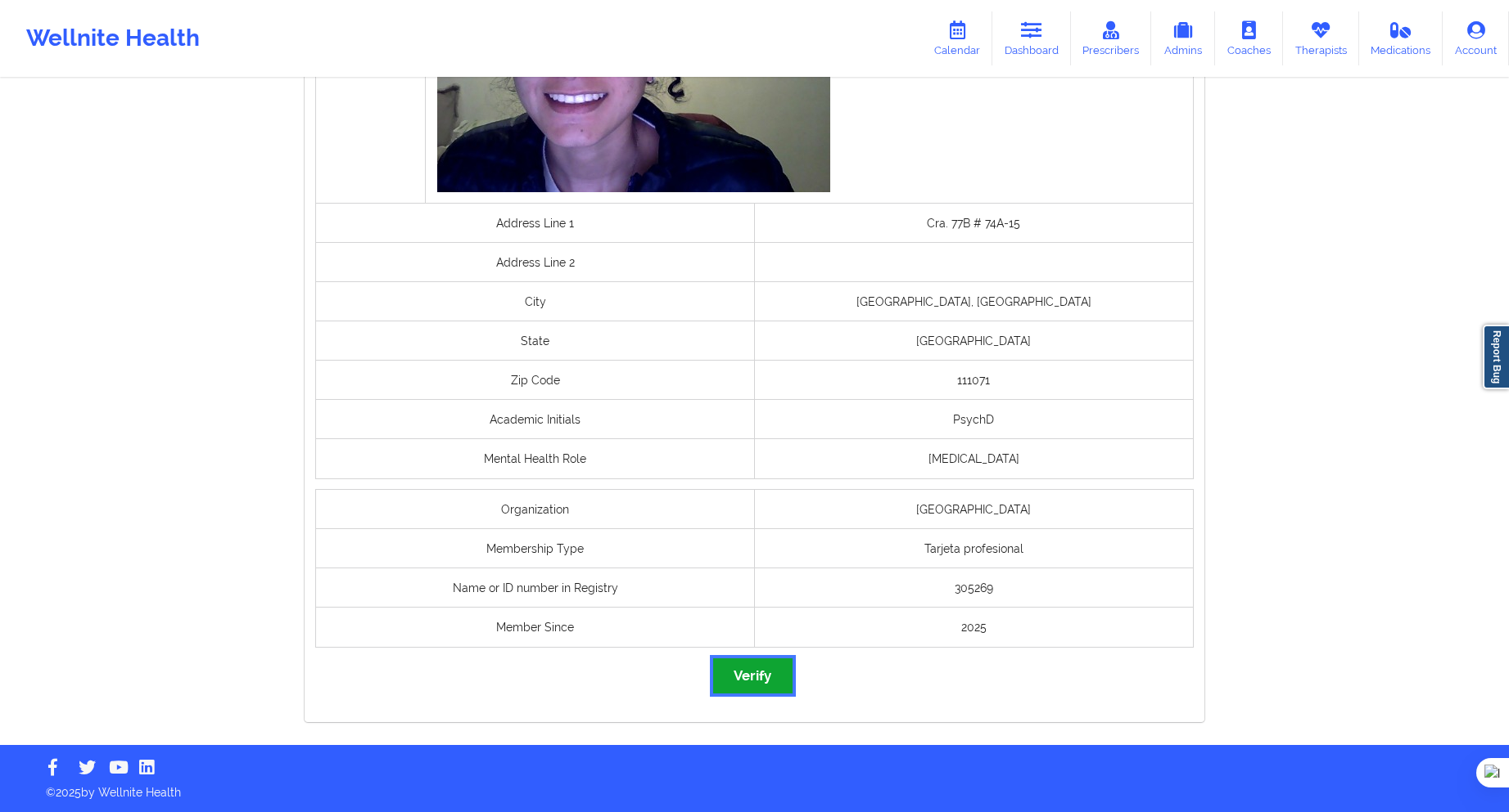
click at [771, 673] on button "Verify" at bounding box center [752, 676] width 78 height 35
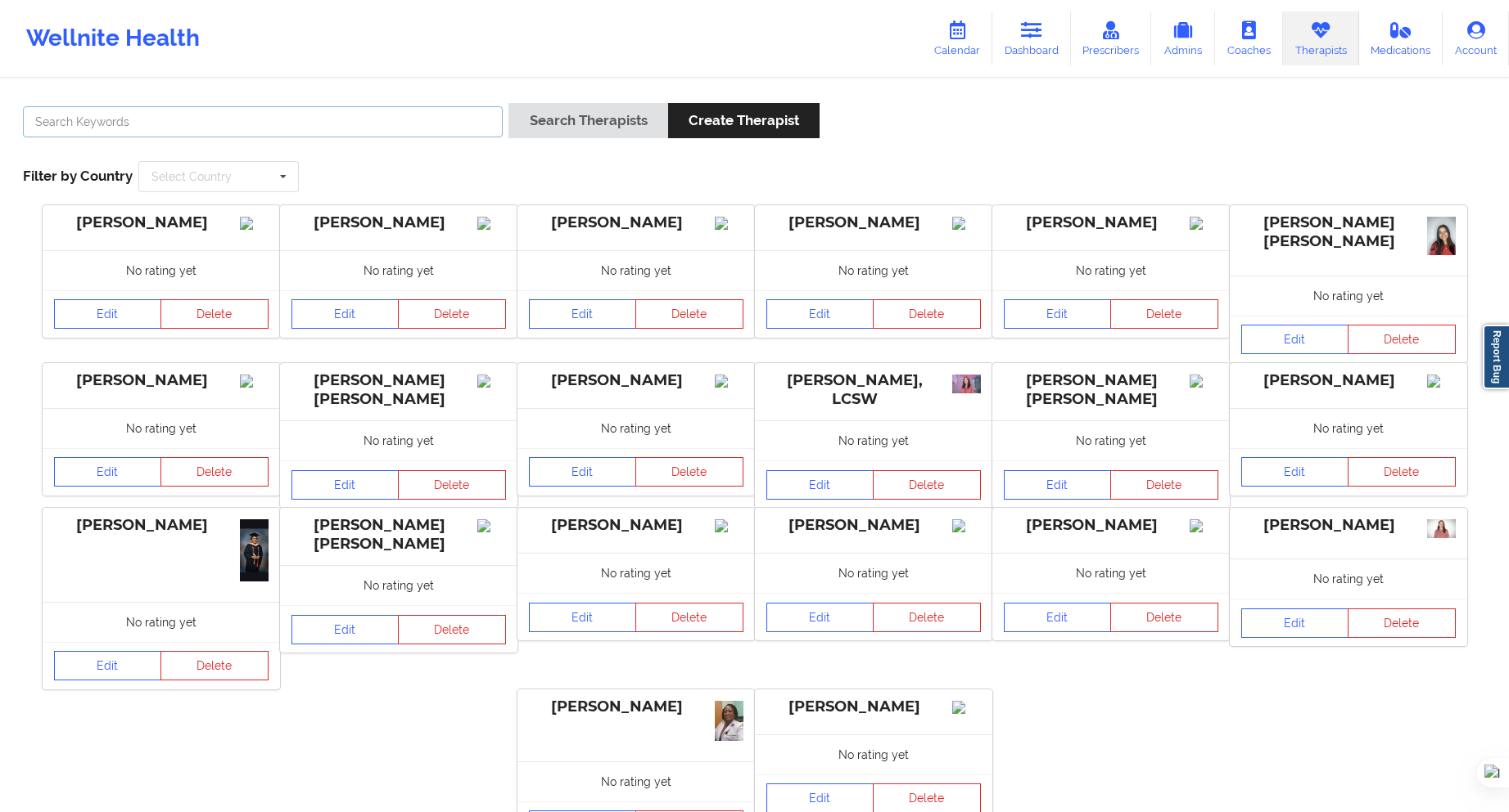
click at [434, 114] on input "text" at bounding box center [262, 122] width 479 height 31
click at [1307, 33] on link "Therapists" at bounding box center [1320, 38] width 76 height 54
click at [473, 128] on input "text" at bounding box center [262, 122] width 479 height 31
paste input "Anyi Paola Berrios Riaño"
type input "Anyi Paola Berrios Riaño"
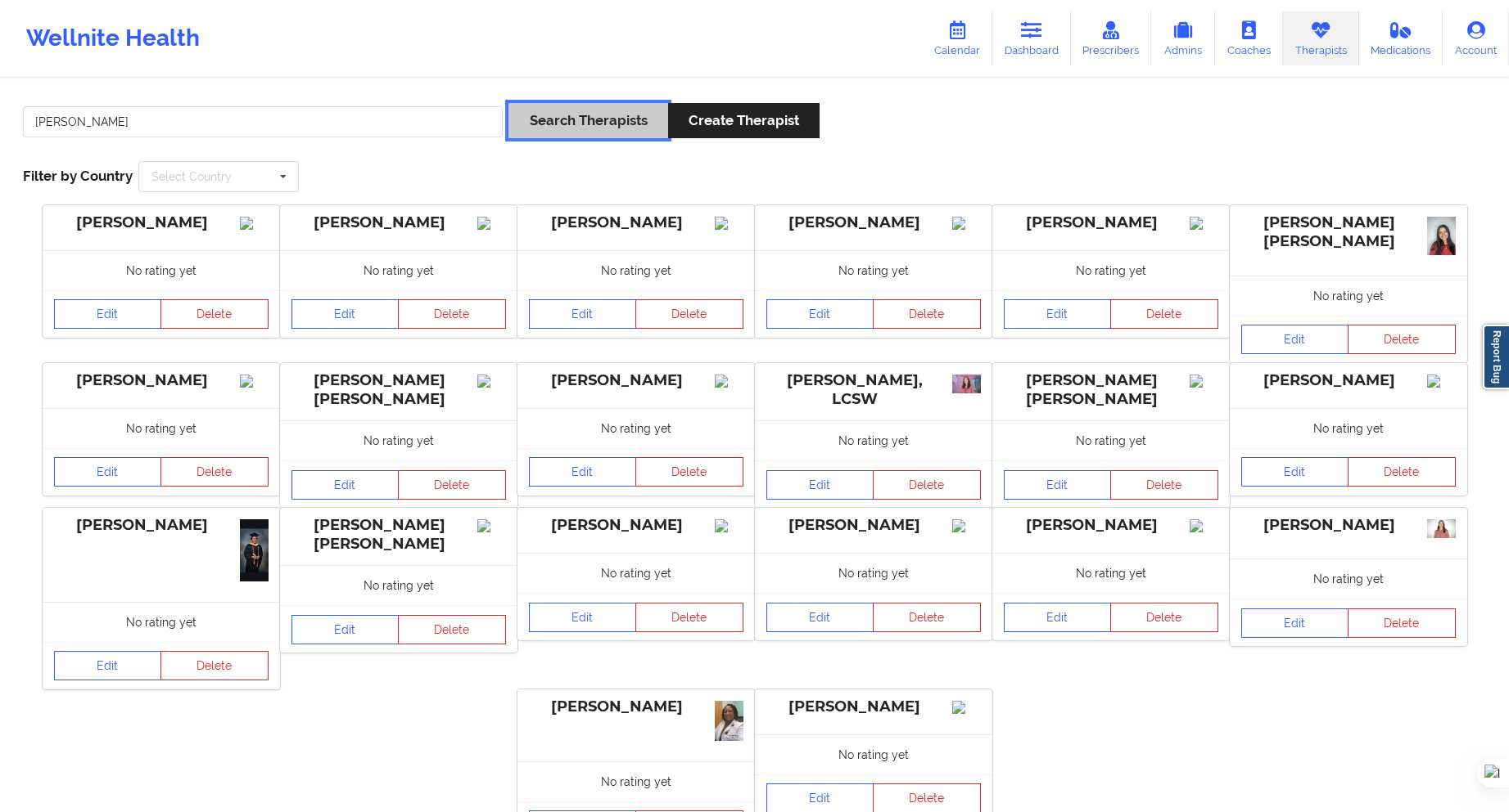
click at [599, 109] on button "Search Therapists" at bounding box center [587, 120] width 159 height 35
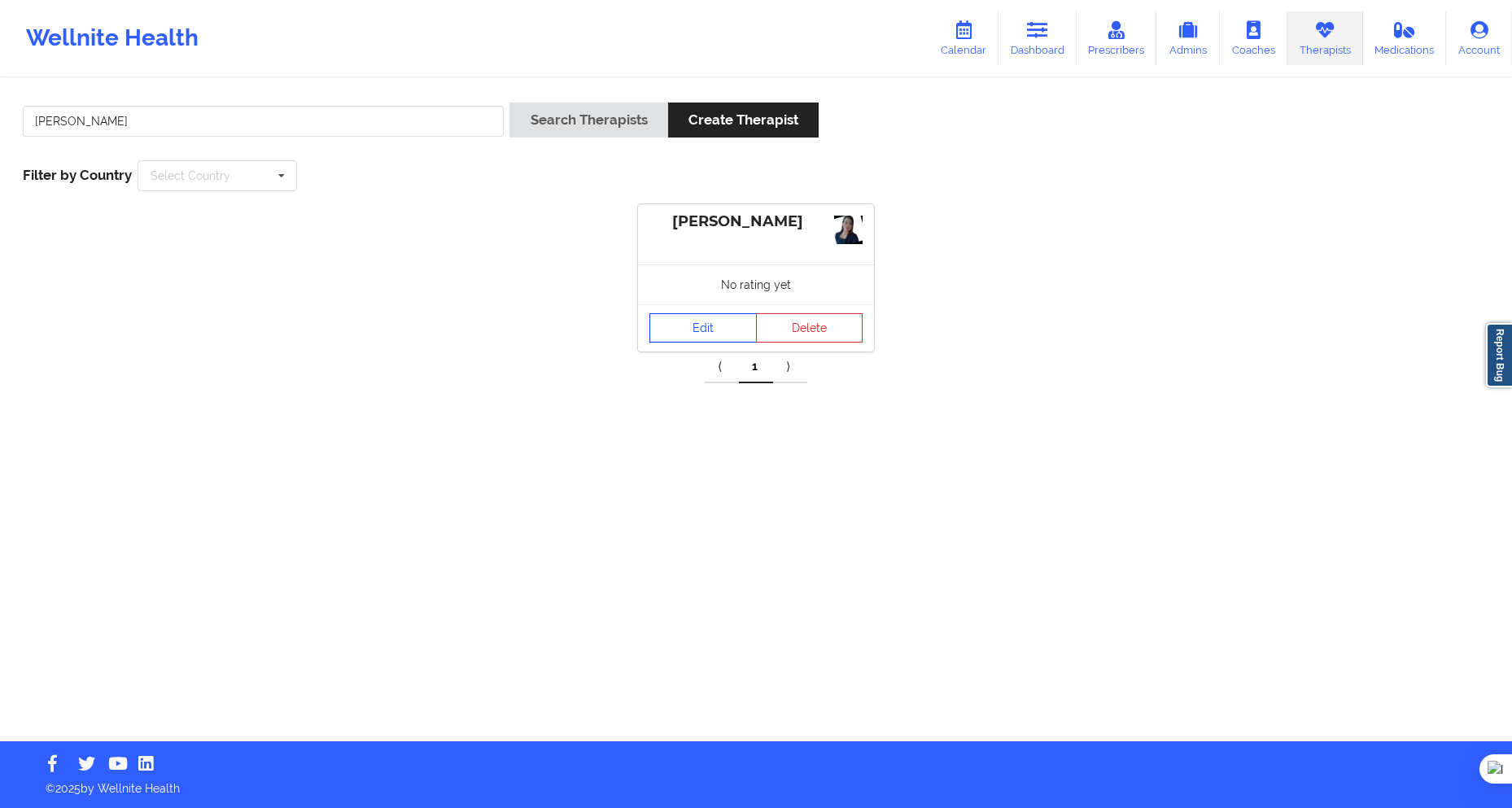
click at [712, 330] on link "Edit" at bounding box center [702, 329] width 107 height 29
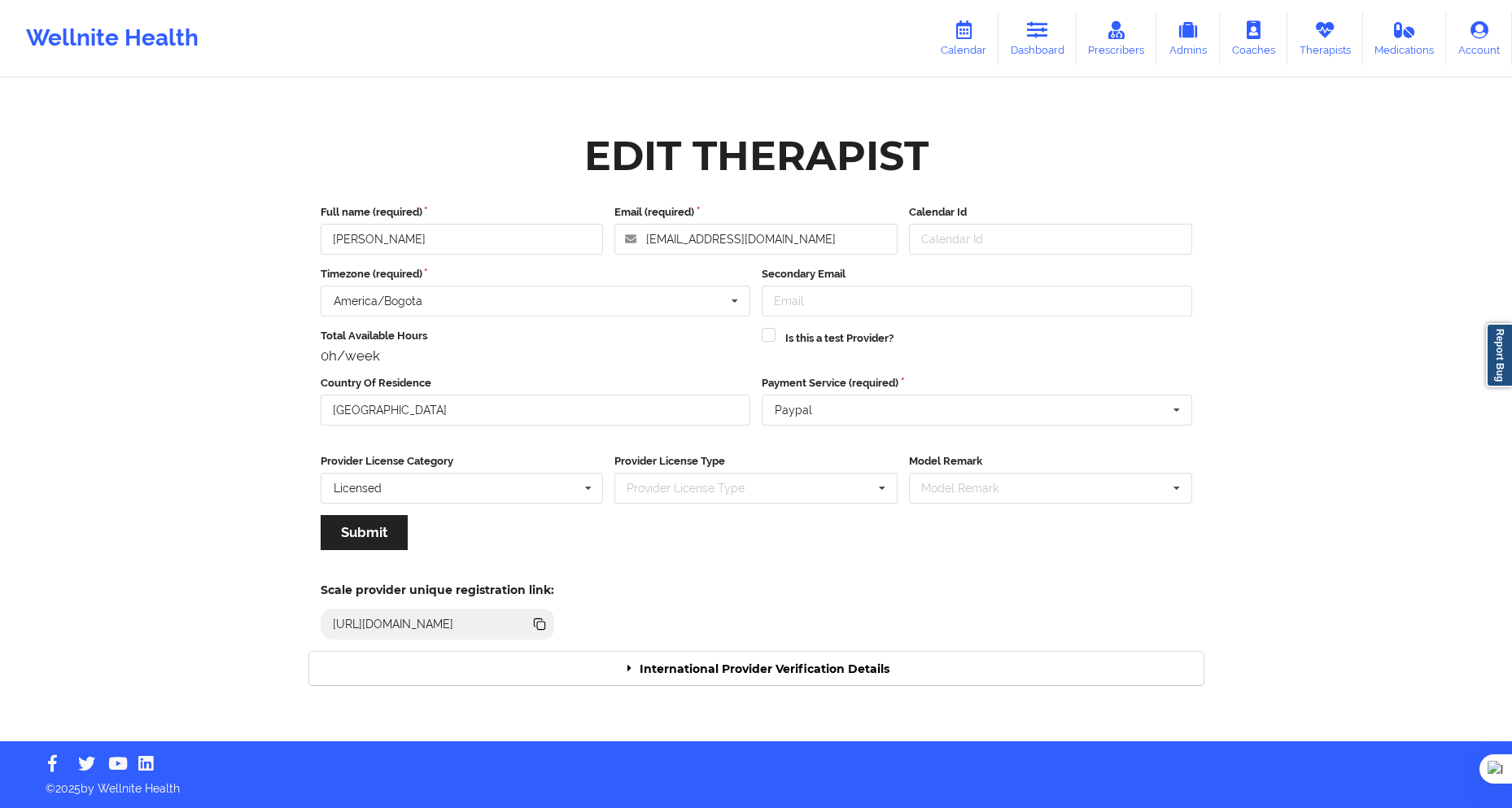
click at [756, 657] on div "International Provider Verification Details" at bounding box center [756, 669] width 895 height 33
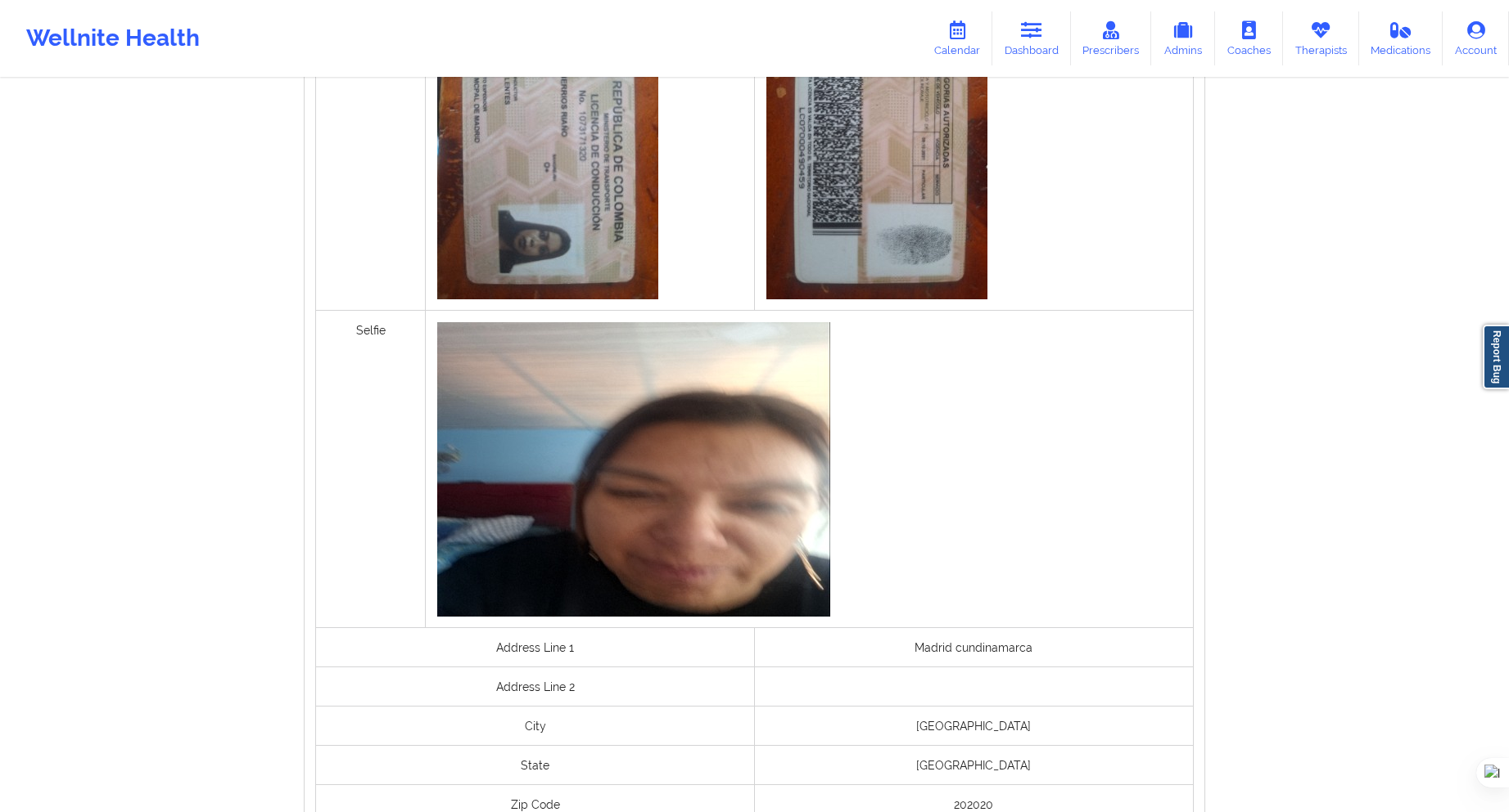
scroll to position [655, 0]
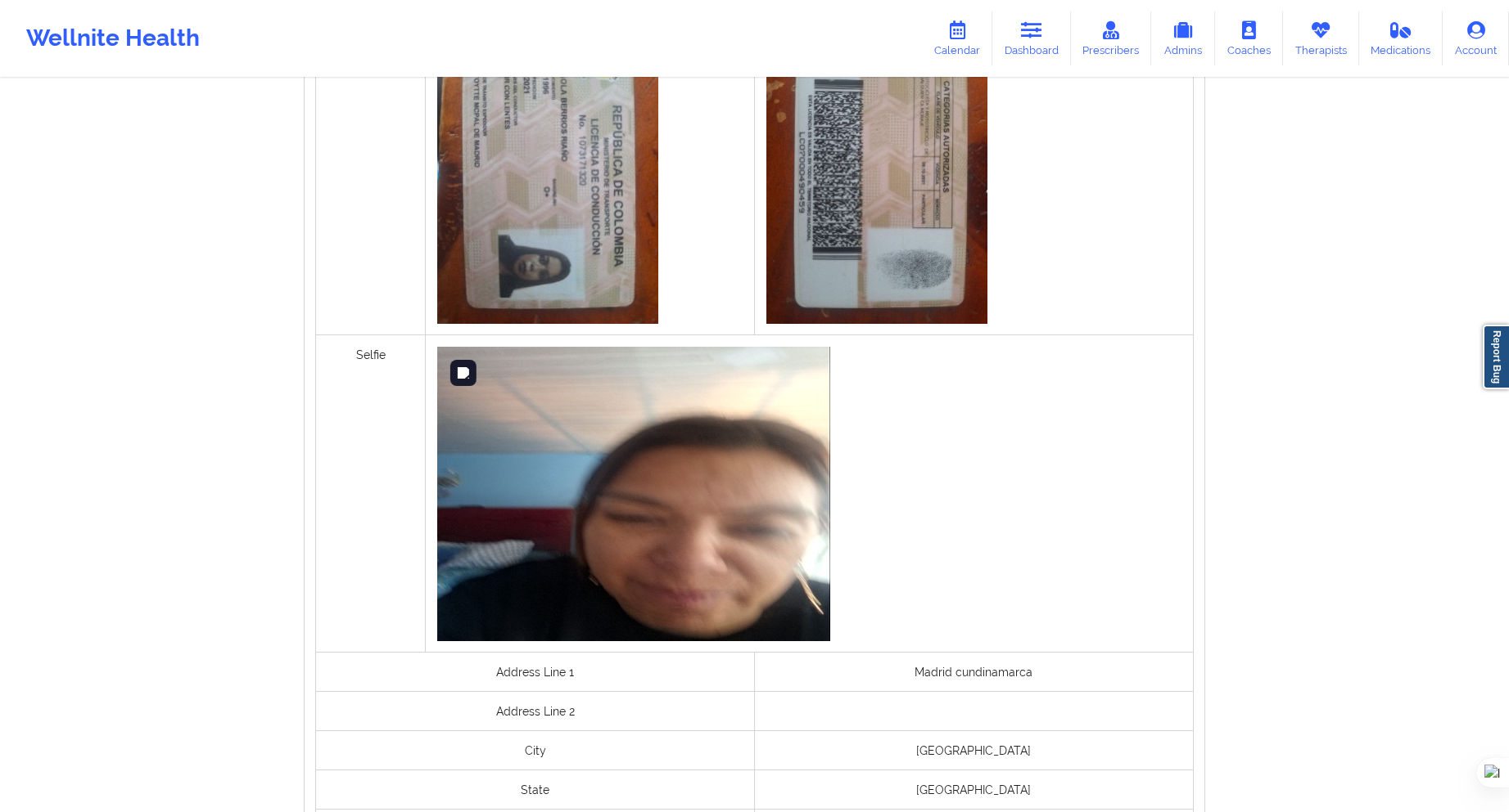
click at [701, 429] on img at bounding box center [633, 494] width 393 height 294
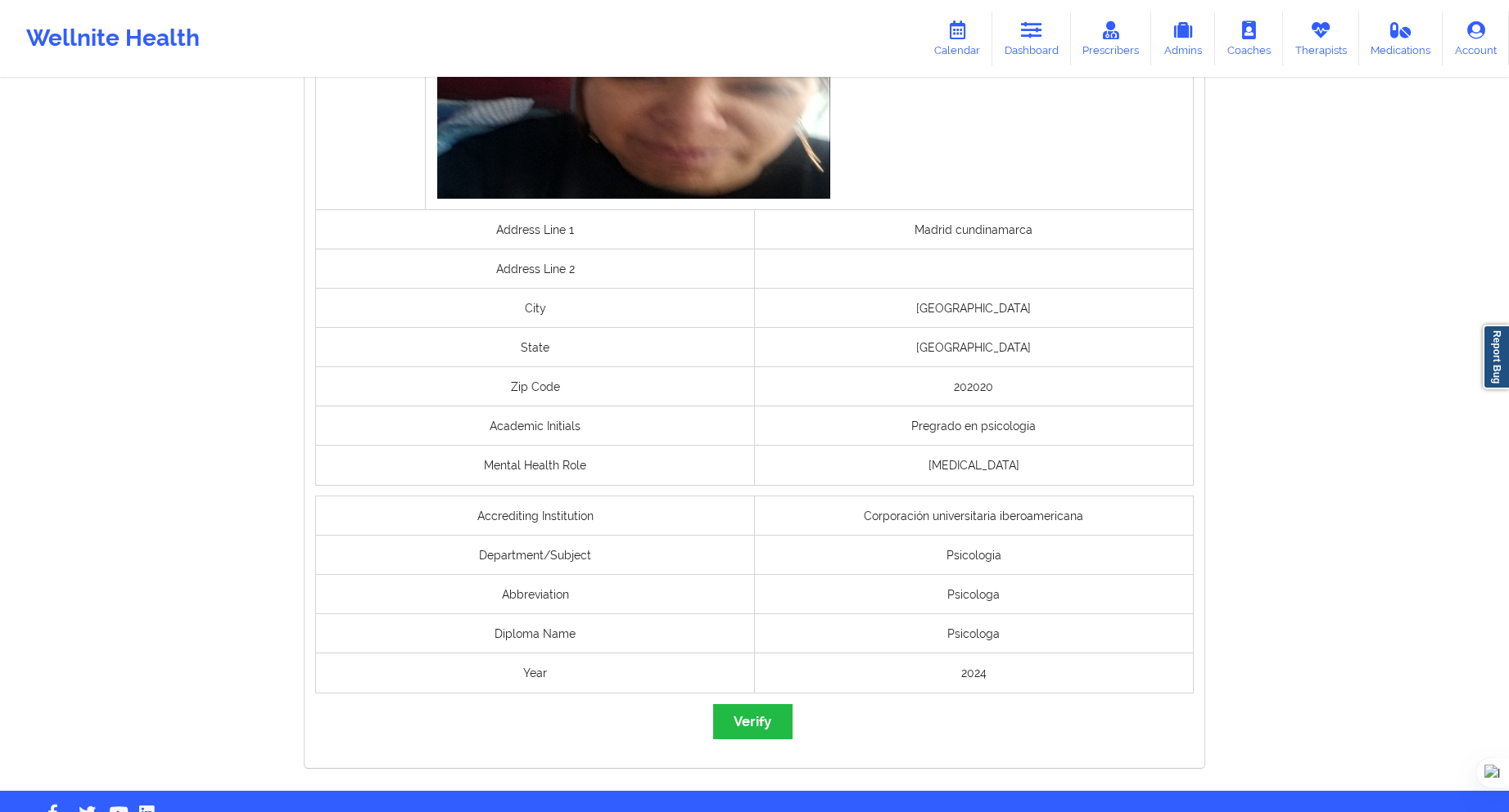
scroll to position [1143, 0]
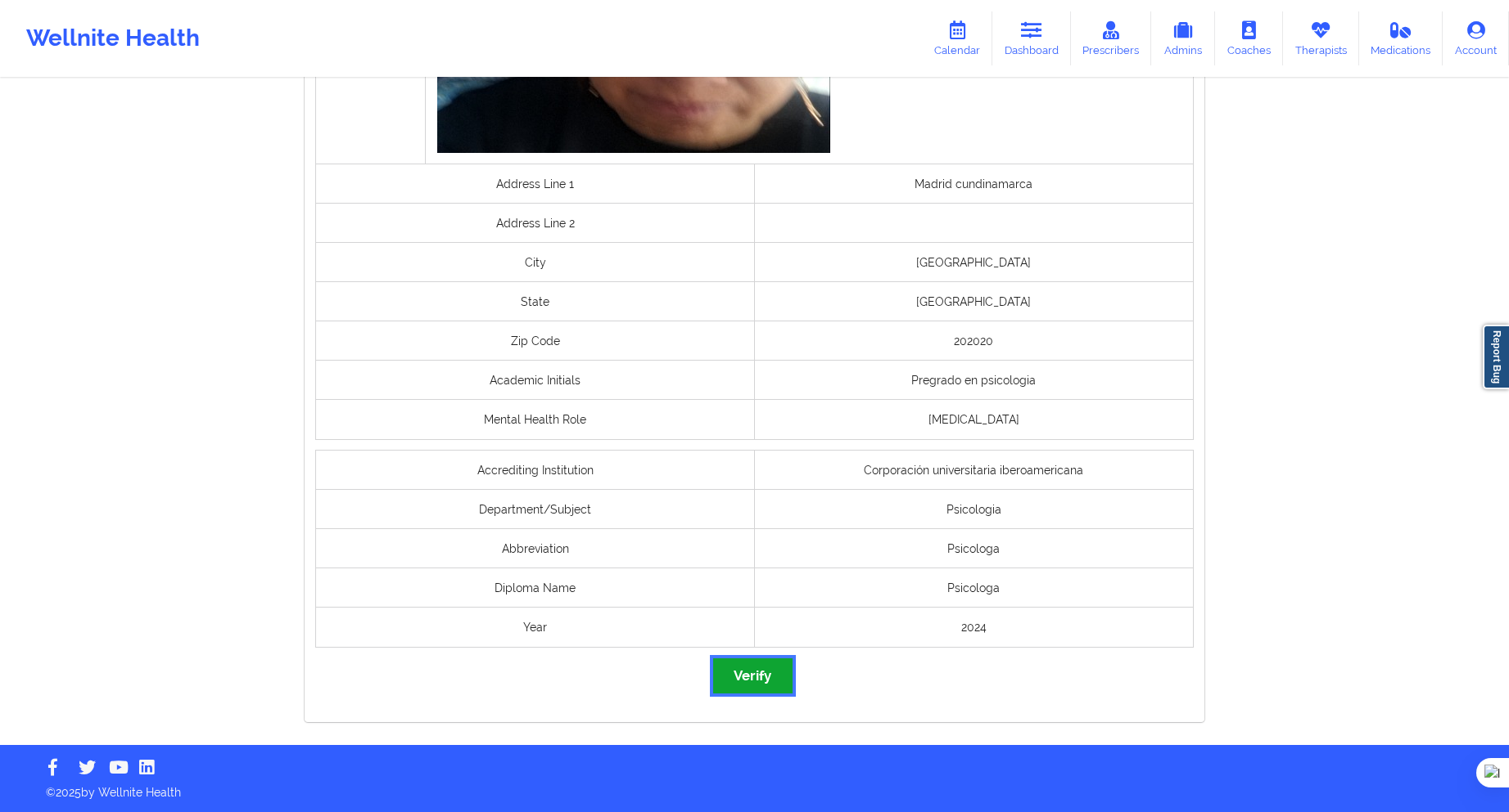
click at [743, 680] on button "Verify" at bounding box center [752, 676] width 78 height 35
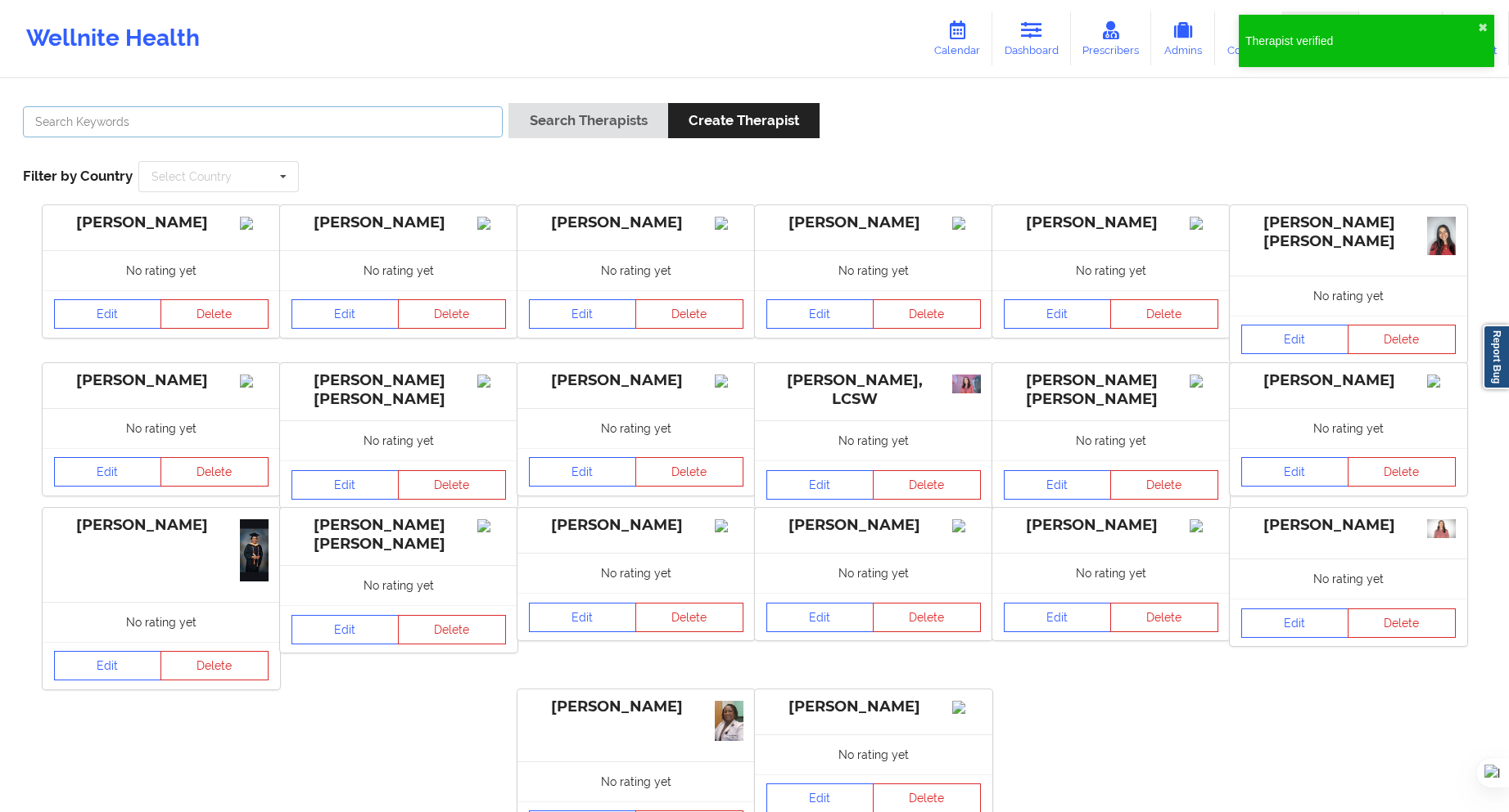
click at [394, 109] on input "text" at bounding box center [262, 122] width 479 height 31
paste input "Nicolas Valencia"
type input "Nicolas Valencia"
click at [559, 125] on button "Search Therapists" at bounding box center [587, 120] width 159 height 35
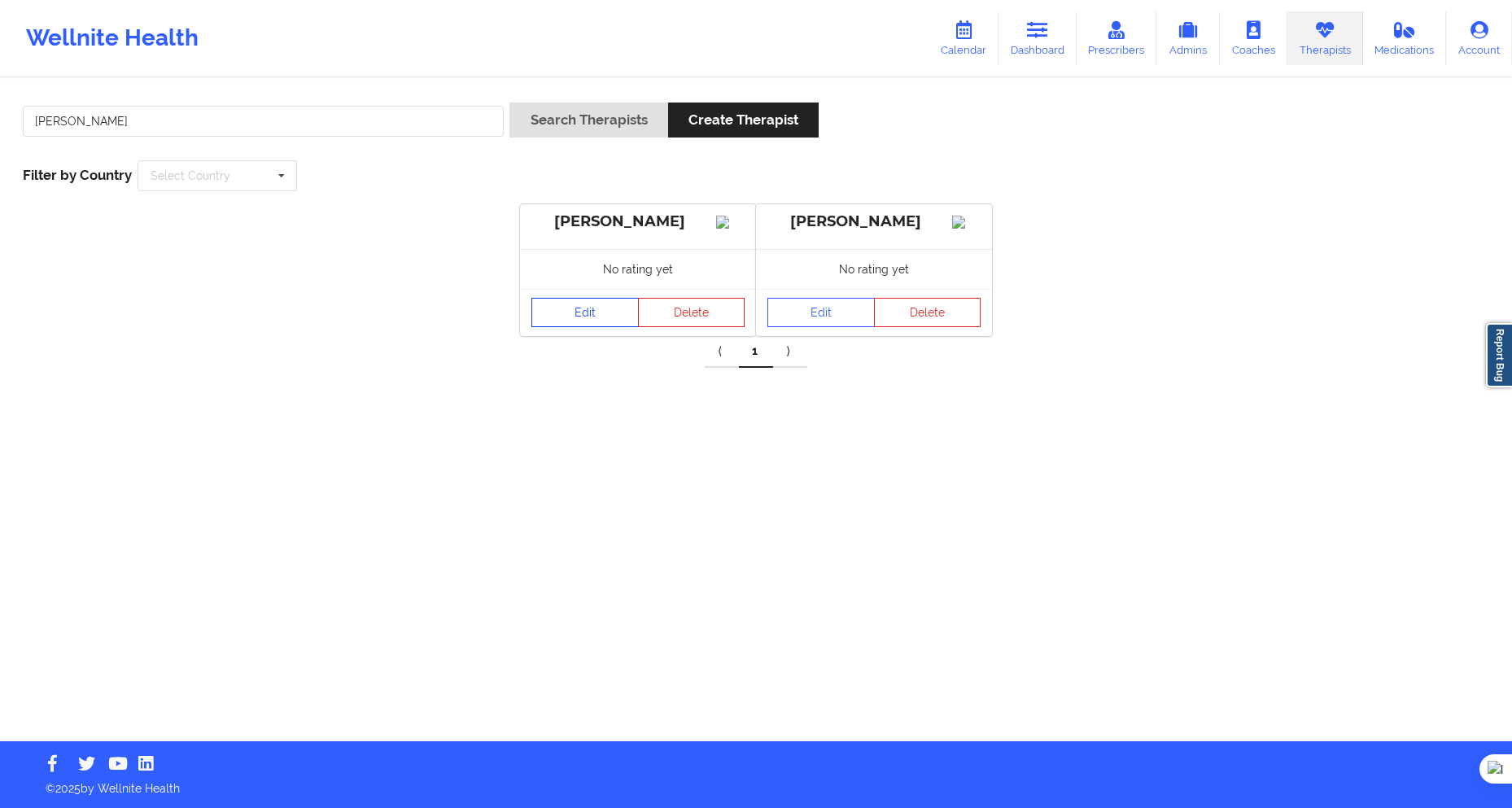
click at [575, 327] on link "Edit" at bounding box center [584, 313] width 107 height 29
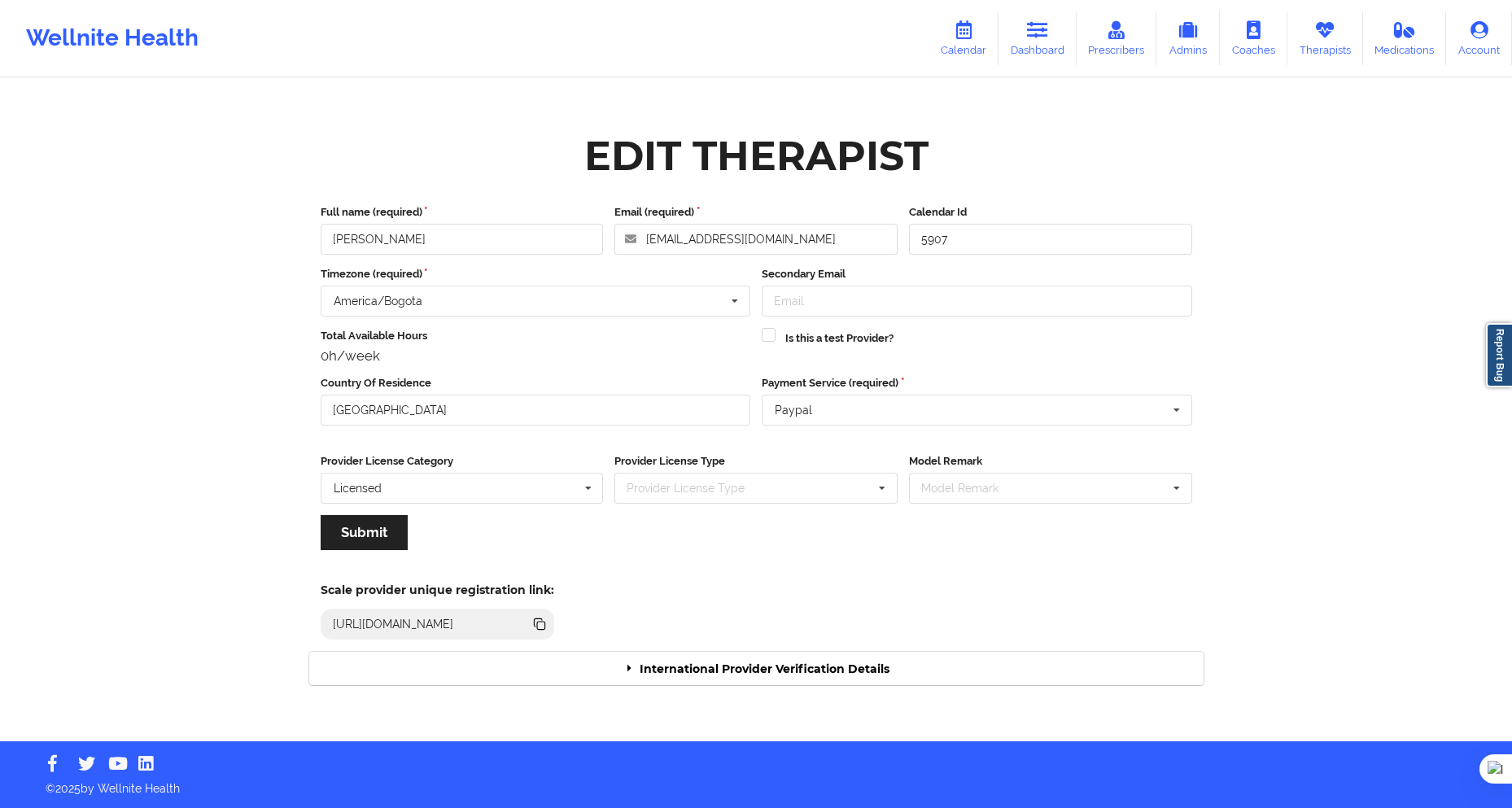
click at [632, 668] on icon at bounding box center [630, 668] width 15 height 11
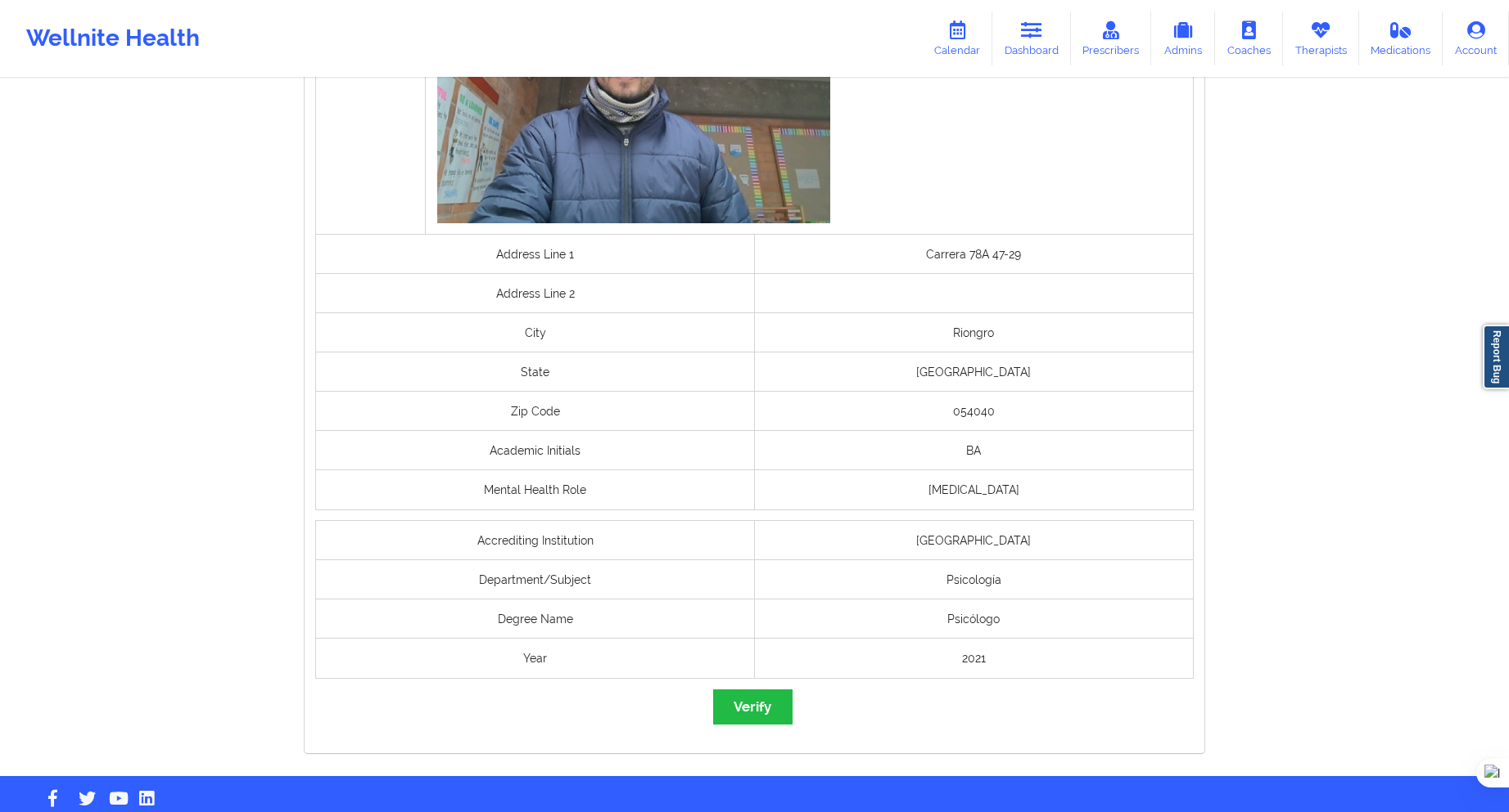
scroll to position [1038, 0]
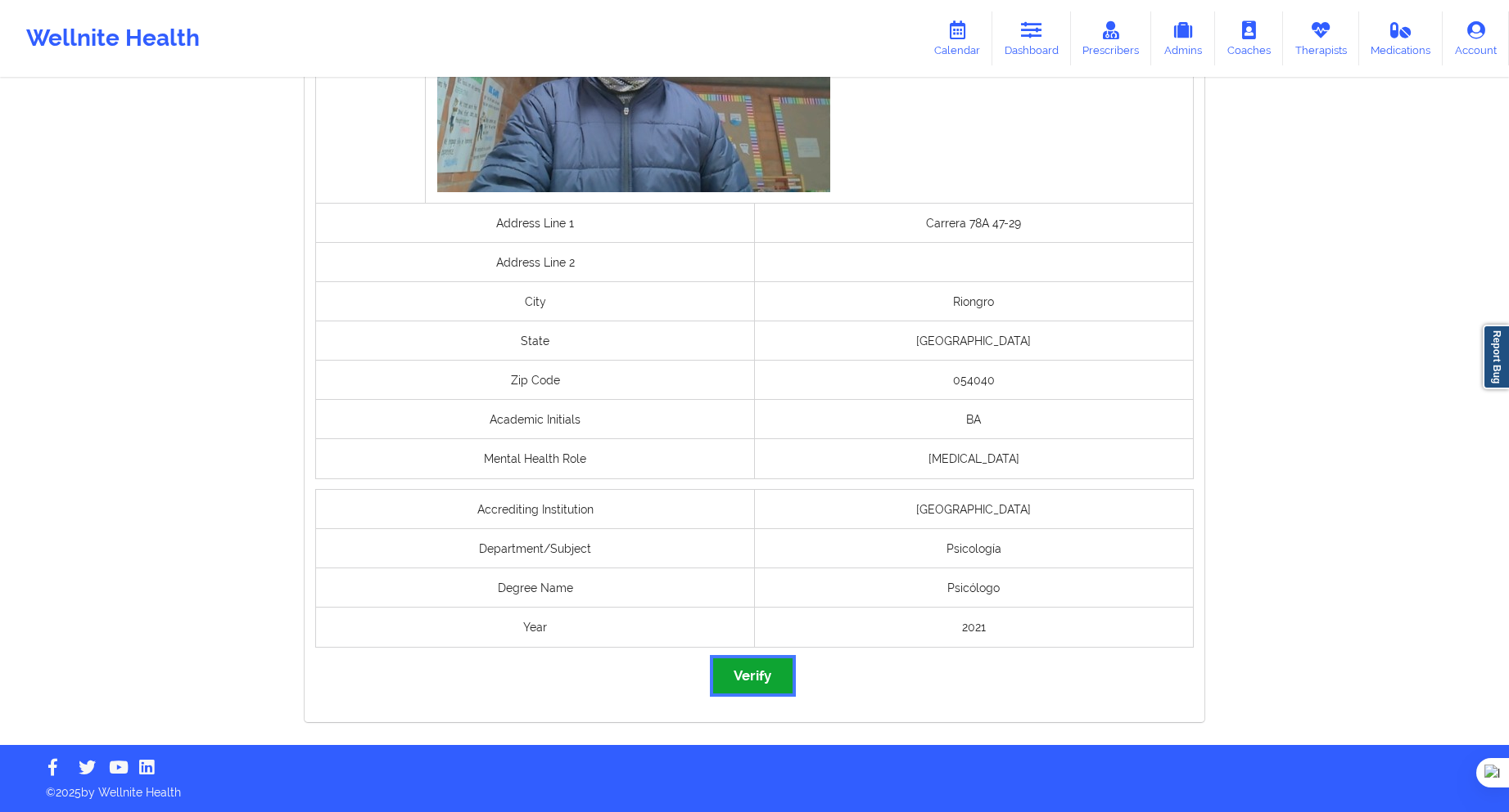
click at [765, 679] on button "Verify" at bounding box center [752, 676] width 78 height 35
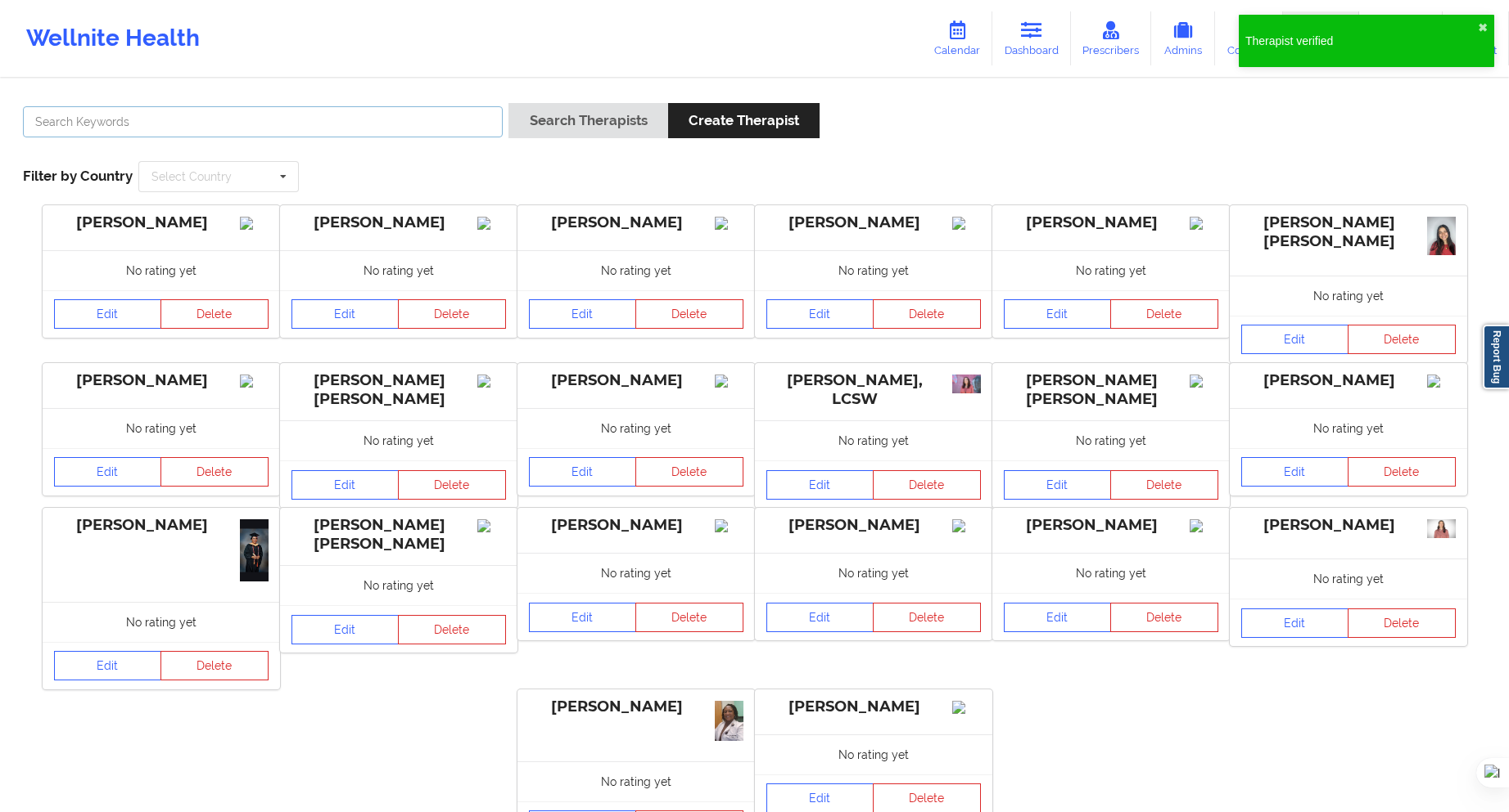
click at [448, 127] on input "text" at bounding box center [262, 122] width 479 height 31
paste input "Daniela Vanesa Palacios Castillo"
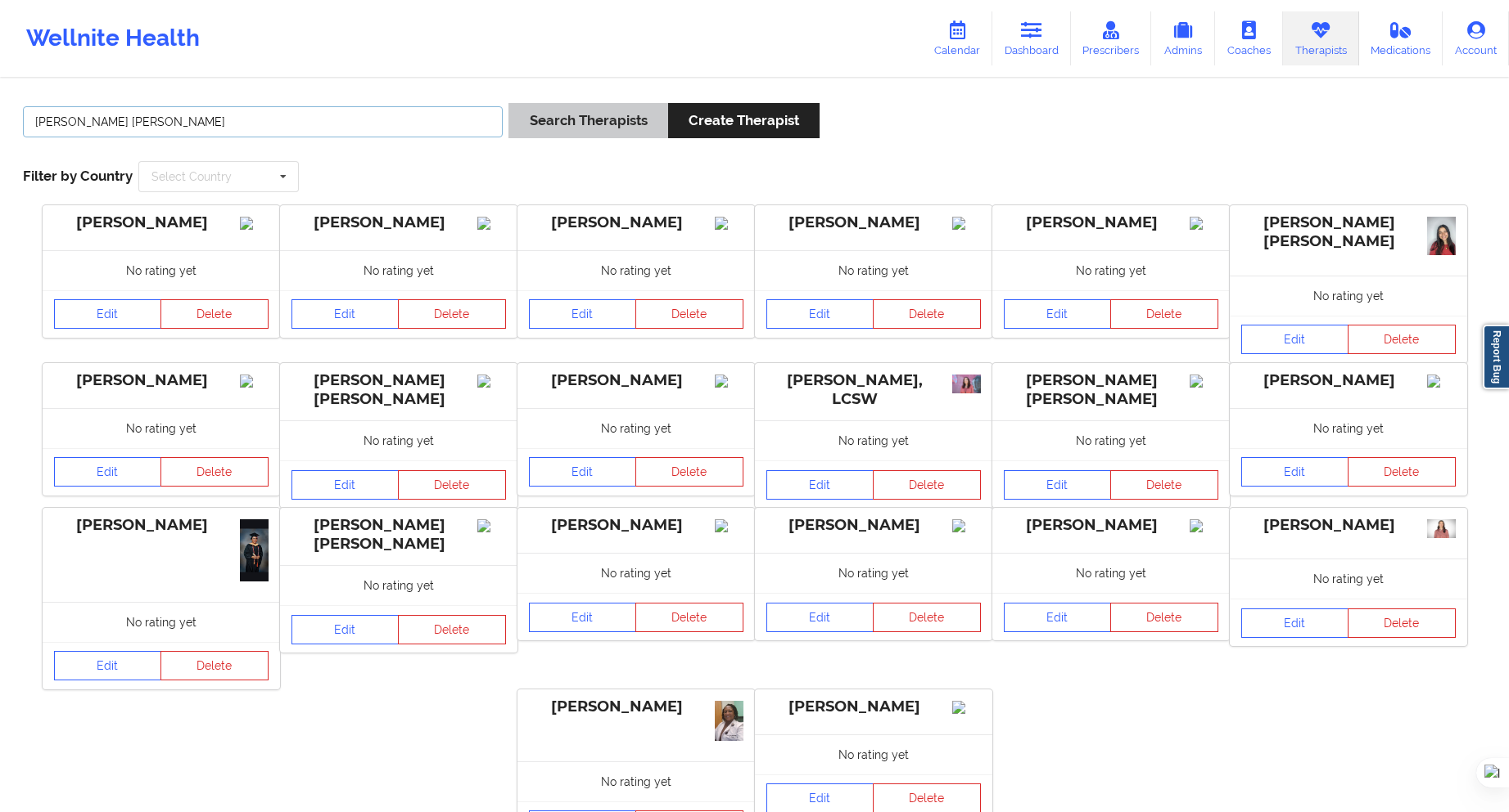
type input "Daniela Vanesa Palacios Castillo"
click at [619, 120] on button "Search Therapists" at bounding box center [587, 120] width 159 height 35
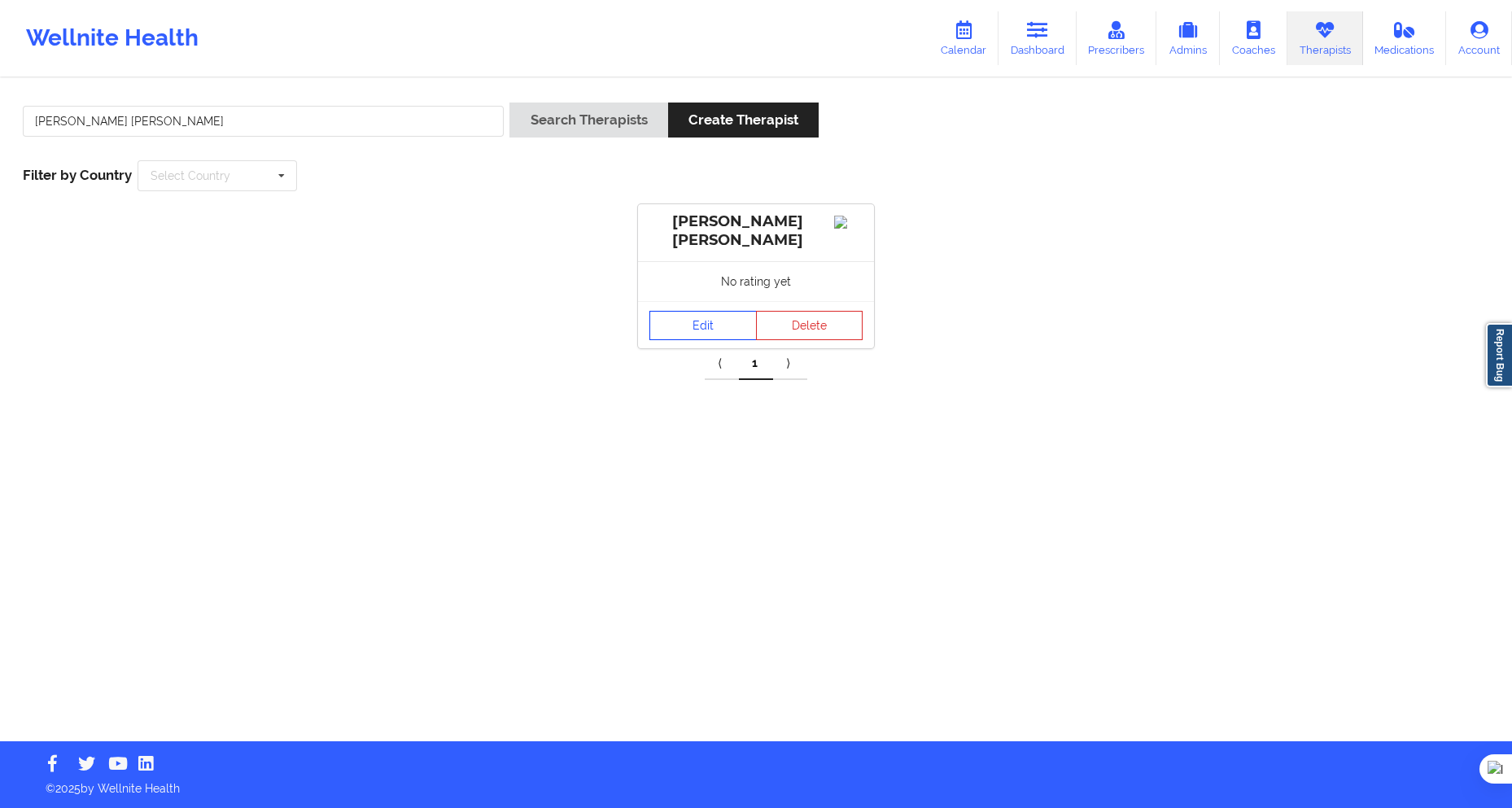
click at [705, 327] on link "Edit" at bounding box center [702, 326] width 107 height 29
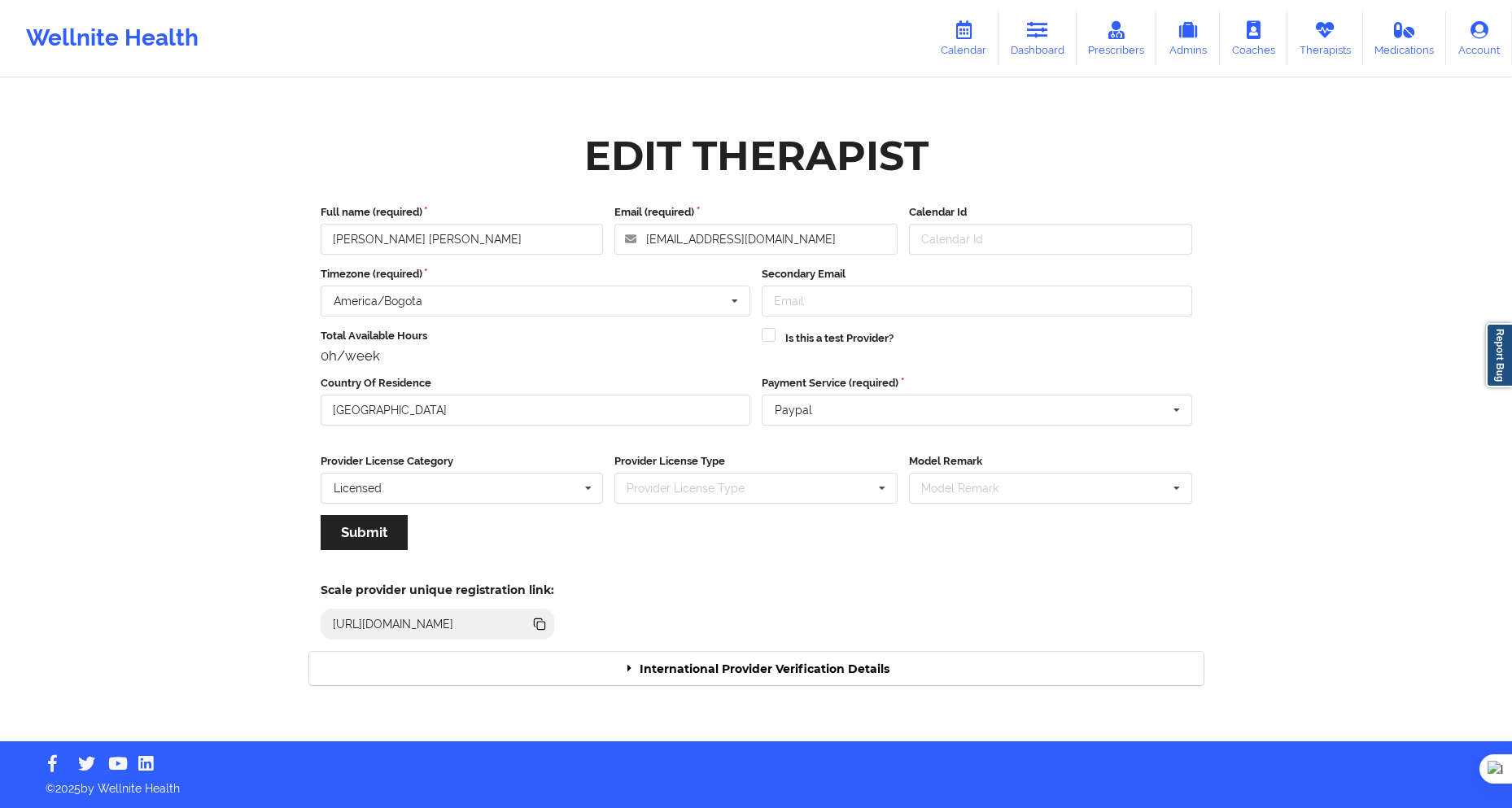
click at [696, 676] on div "International Provider Verification Details" at bounding box center [756, 669] width 895 height 33
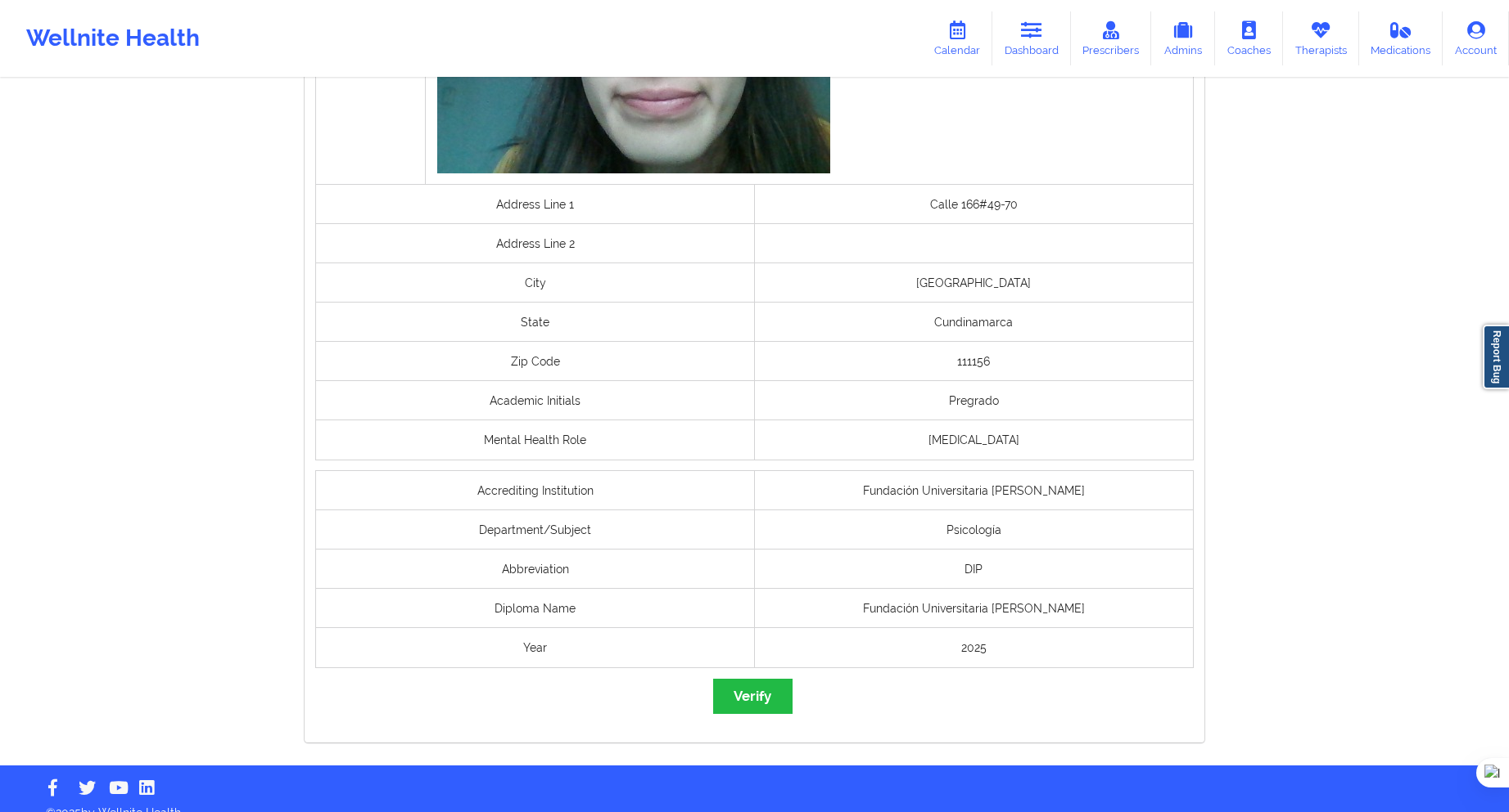
scroll to position [1041, 0]
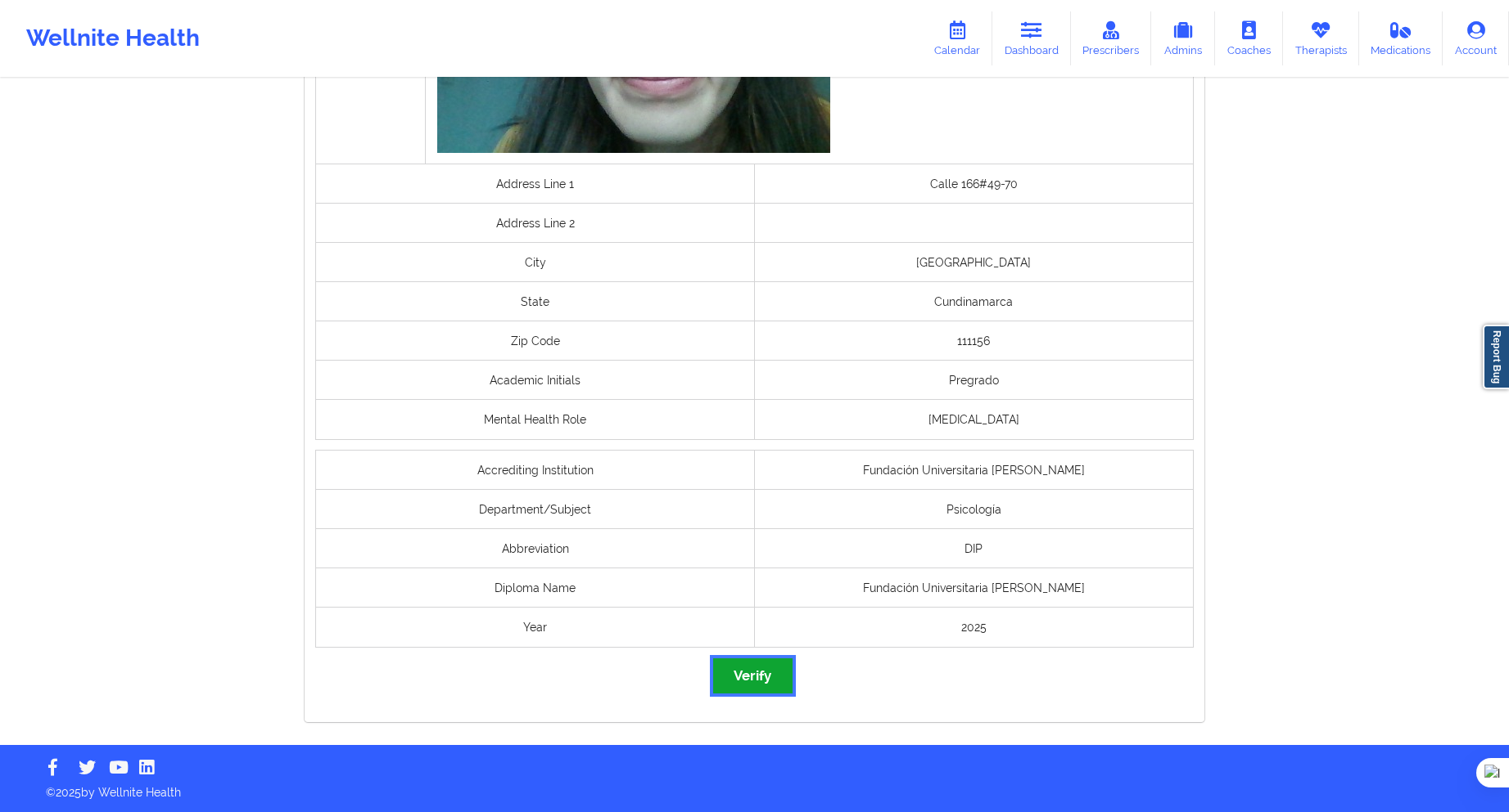
click at [740, 666] on button "Verify" at bounding box center [752, 676] width 78 height 35
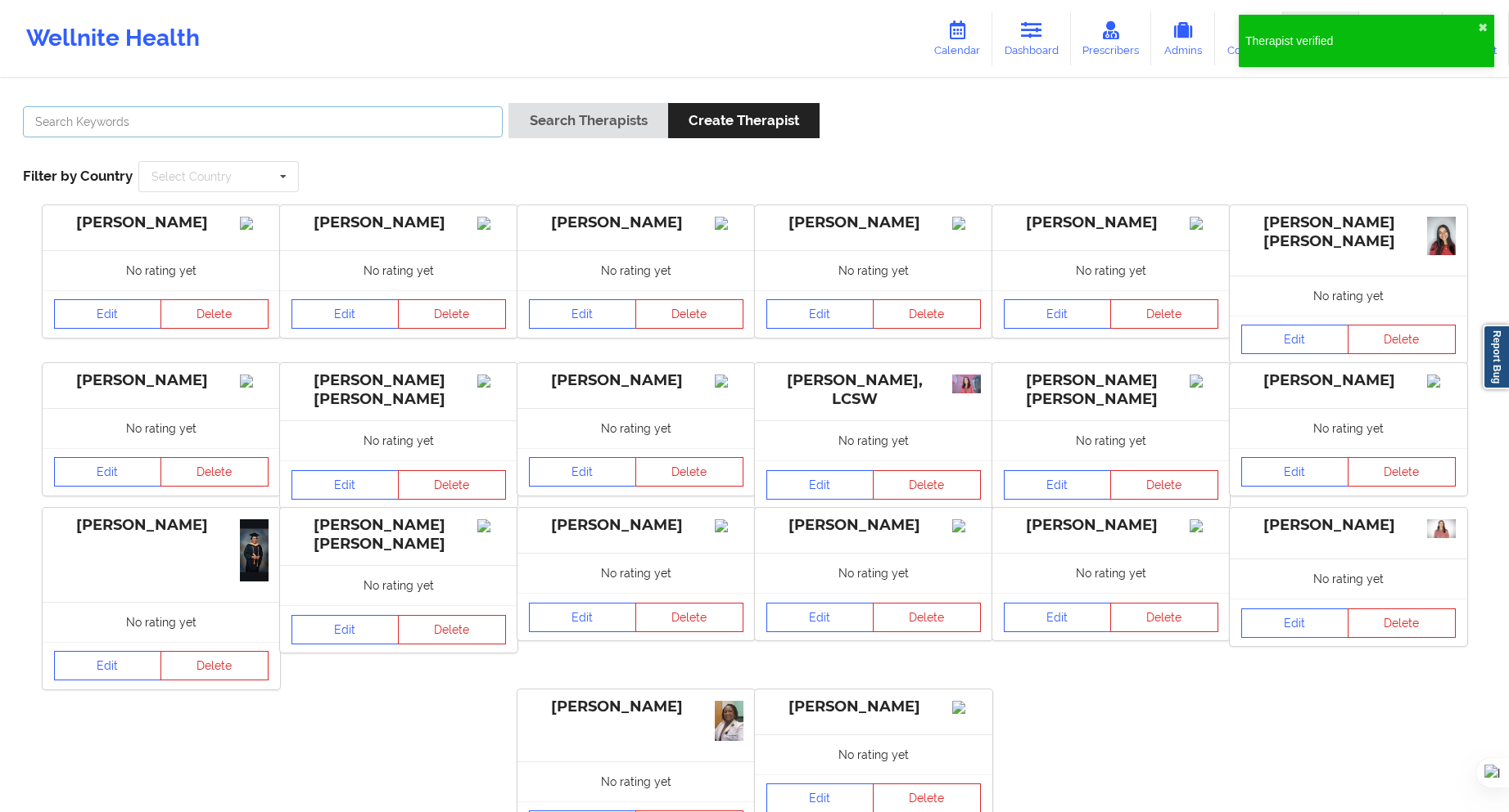
click at [435, 122] on input "text" at bounding box center [262, 122] width 479 height 31
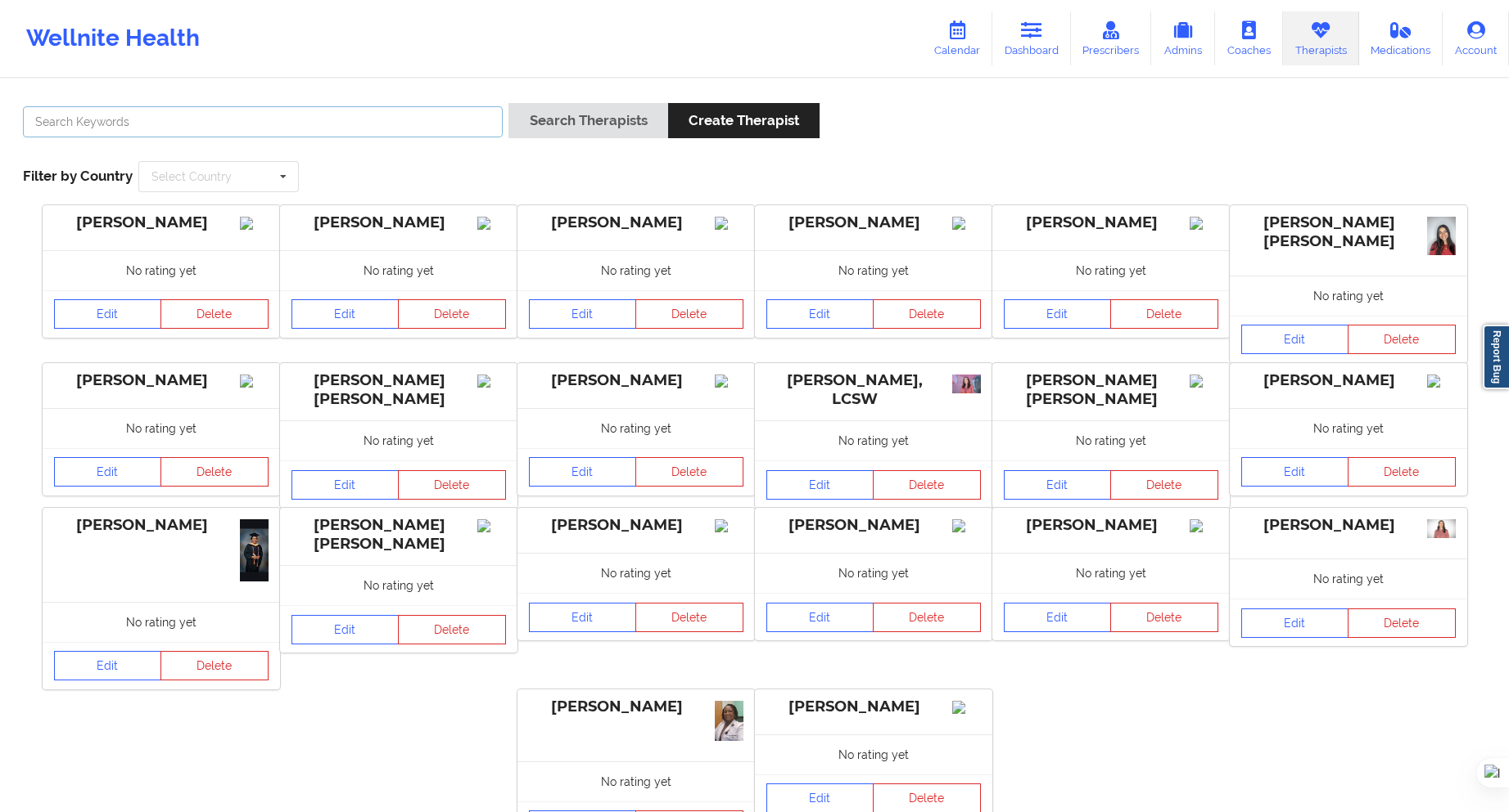
paste input "Asdalys Carolina Urdaneta Rodriguez"
type input "Asdalys Carolina Urdaneta Rodriguez"
click at [563, 122] on button "Search Therapists" at bounding box center [587, 120] width 159 height 35
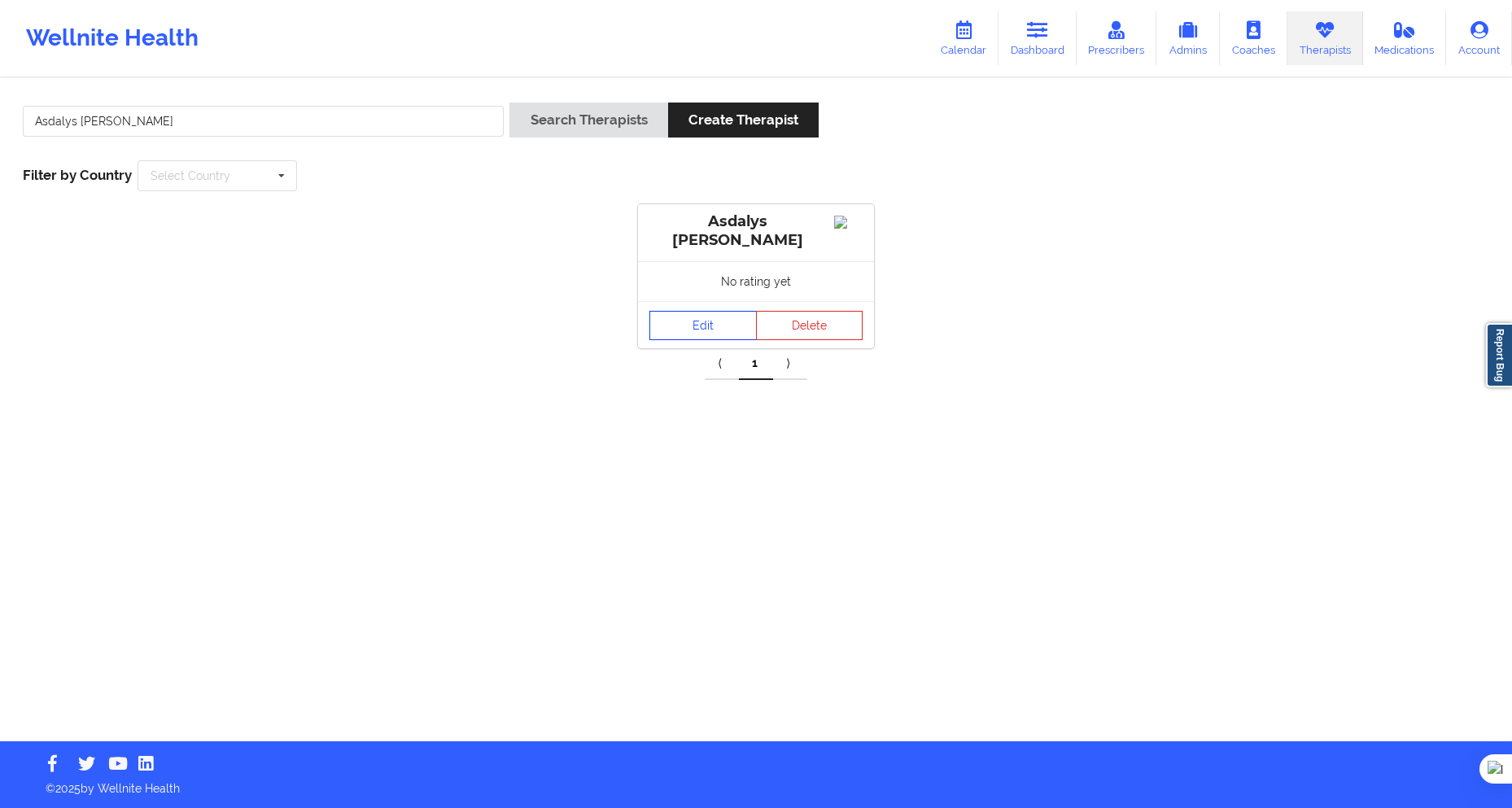
click at [701, 332] on link "Edit" at bounding box center [702, 326] width 107 height 29
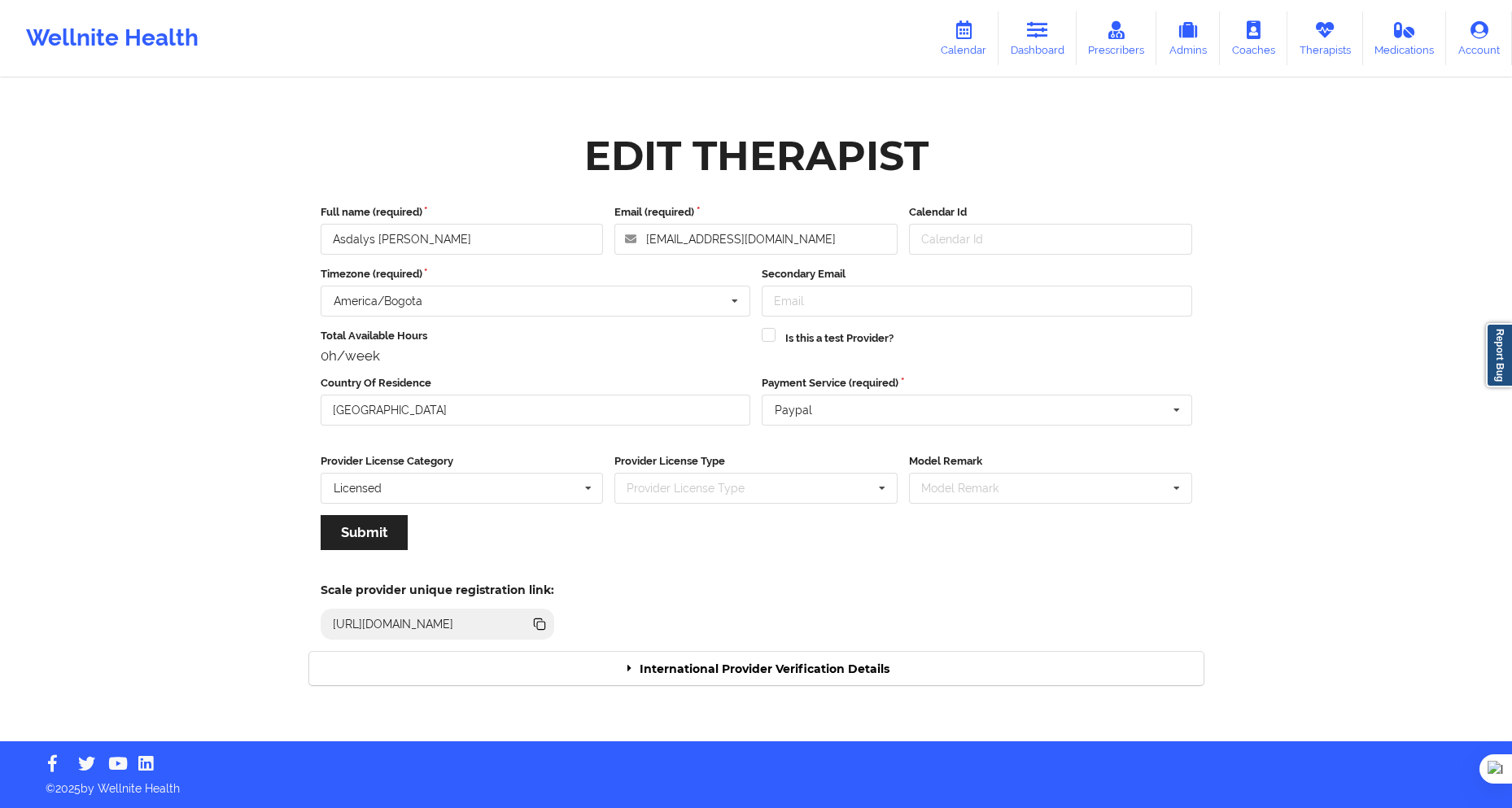
click at [692, 668] on div "International Provider Verification Details" at bounding box center [756, 669] width 895 height 33
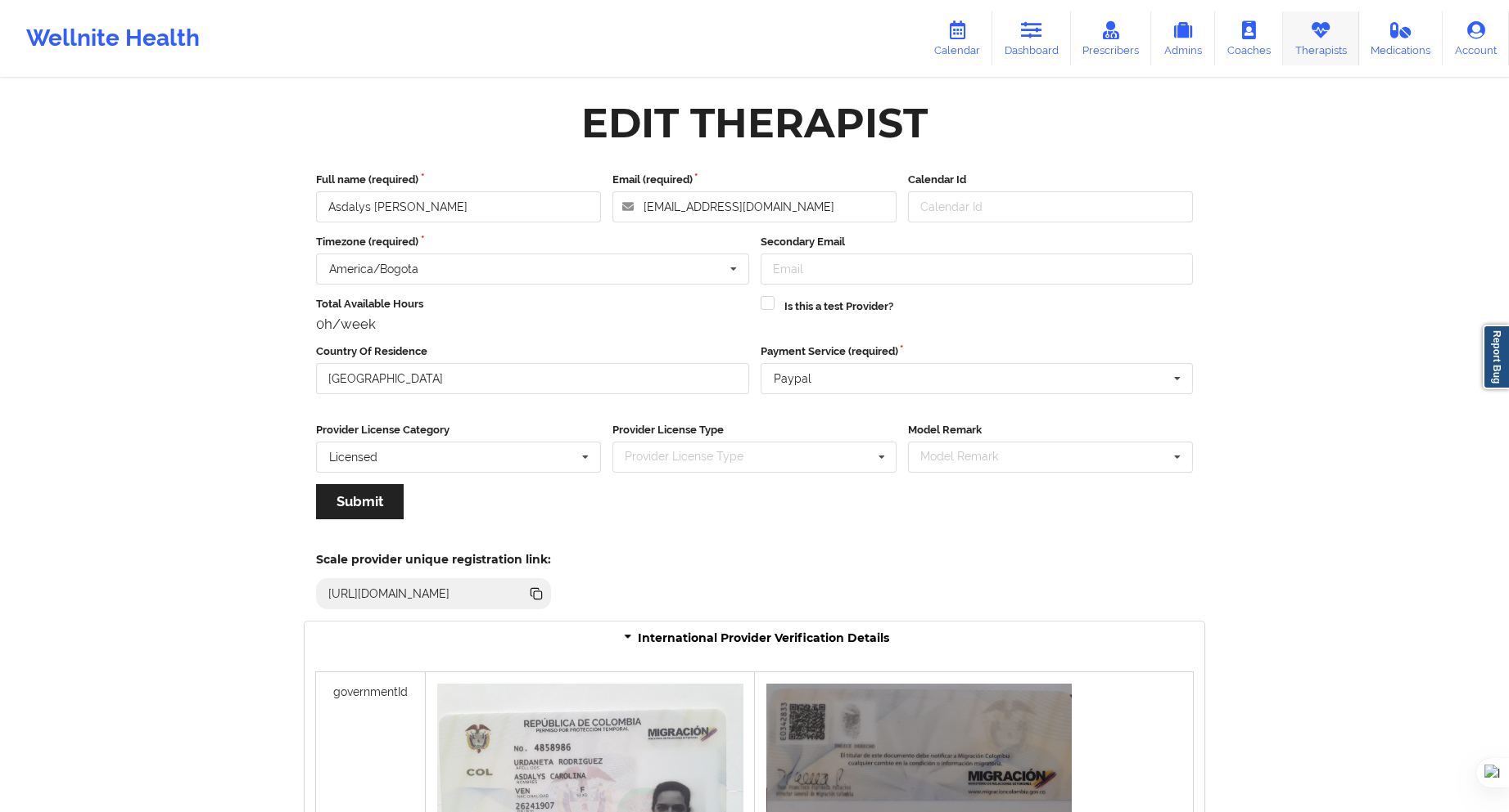
click at [1330, 33] on icon at bounding box center [1319, 30] width 21 height 18
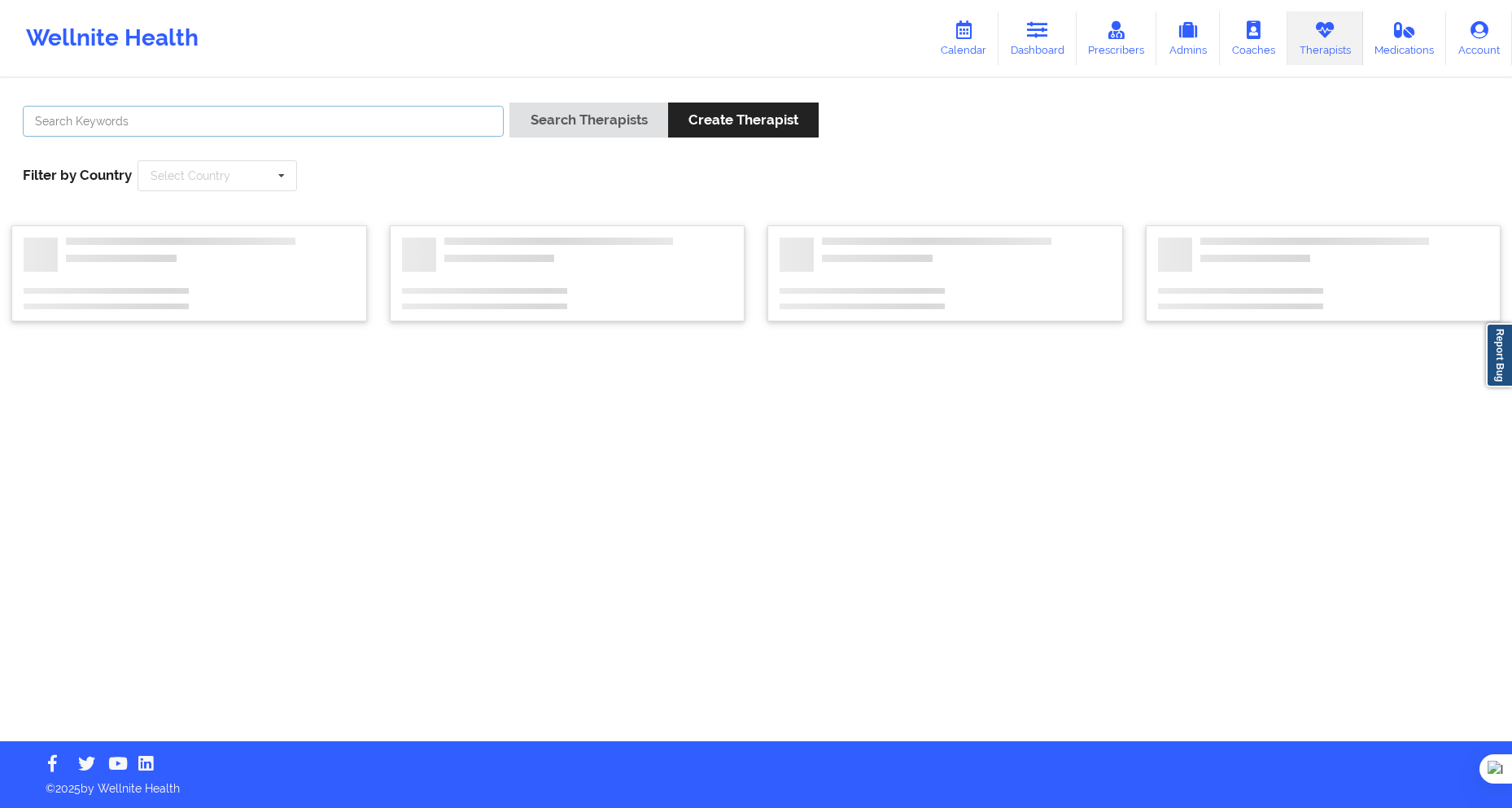
click at [386, 135] on input "text" at bounding box center [263, 122] width 481 height 31
paste input "Angelica Granados"
type input "Angelica Granados"
click at [590, 114] on button "Search Therapists" at bounding box center [588, 120] width 158 height 35
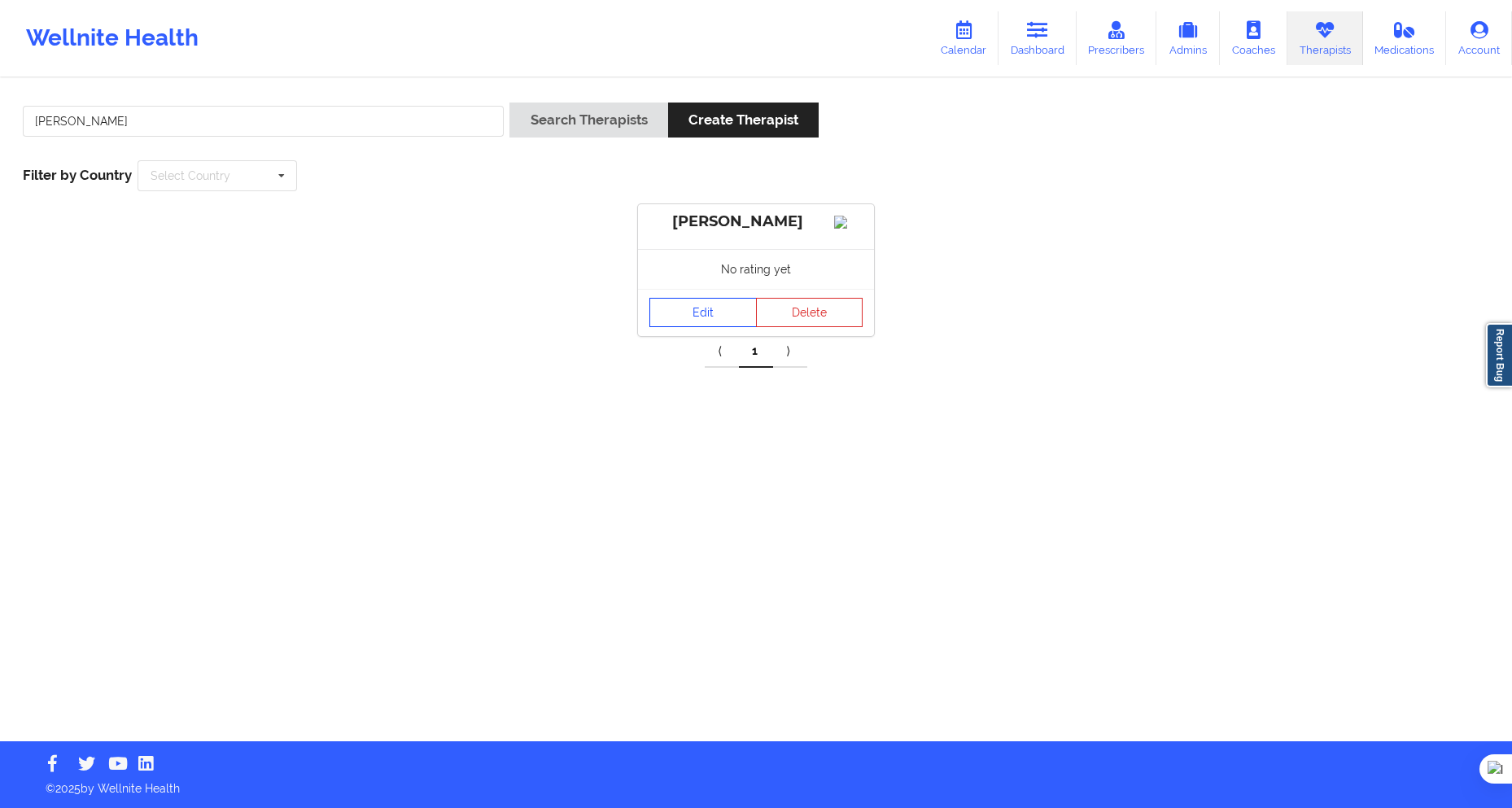
click at [682, 323] on link "Edit" at bounding box center [702, 313] width 107 height 29
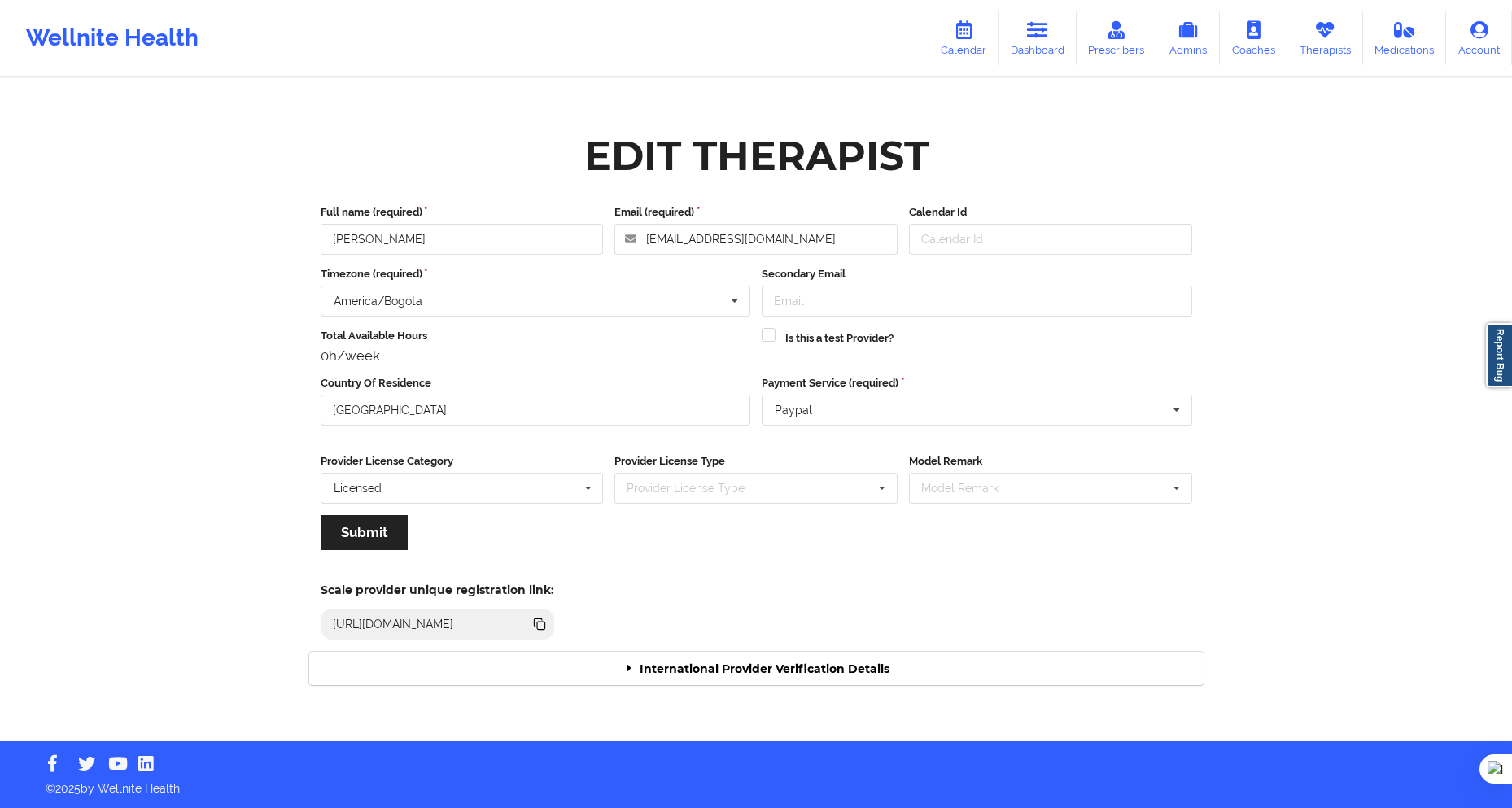
click at [761, 666] on div "International Provider Verification Details" at bounding box center [756, 669] width 895 height 33
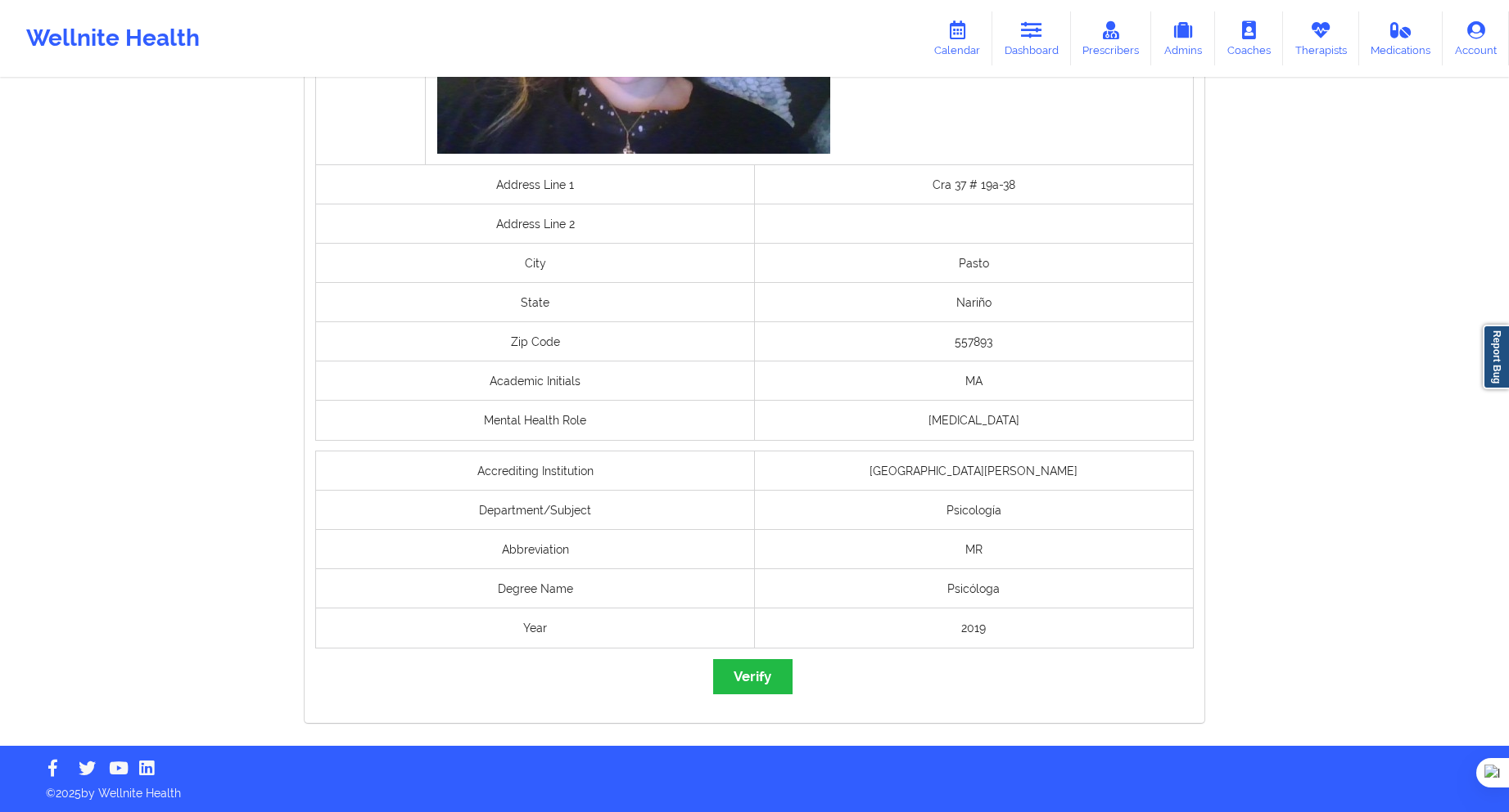
scroll to position [1014, 0]
click at [755, 670] on button "Verify" at bounding box center [752, 676] width 78 height 35
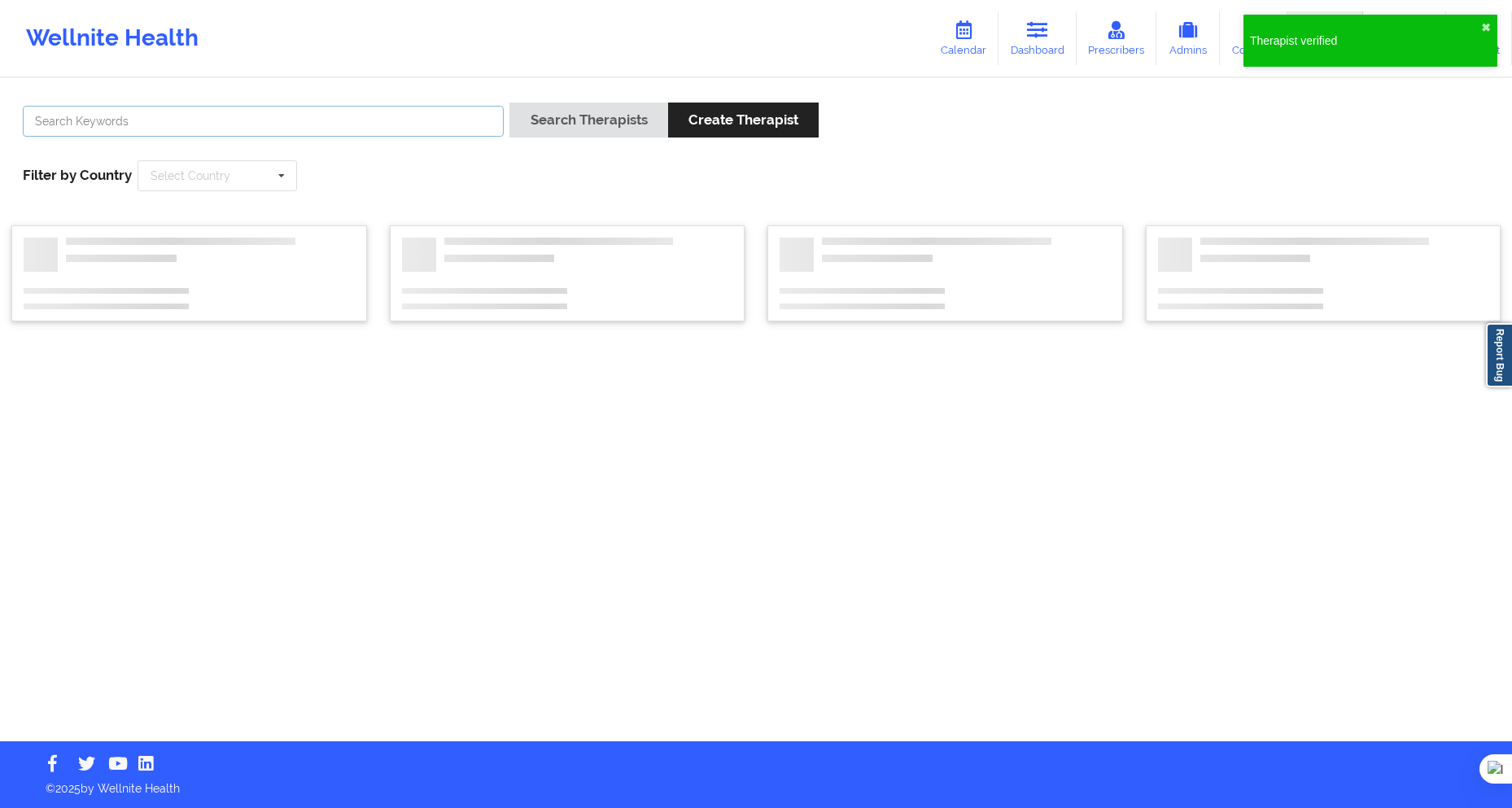
click at [346, 122] on input "text" at bounding box center [263, 122] width 481 height 31
paste input "Hannah Xiomara Nuñez Estupiñan"
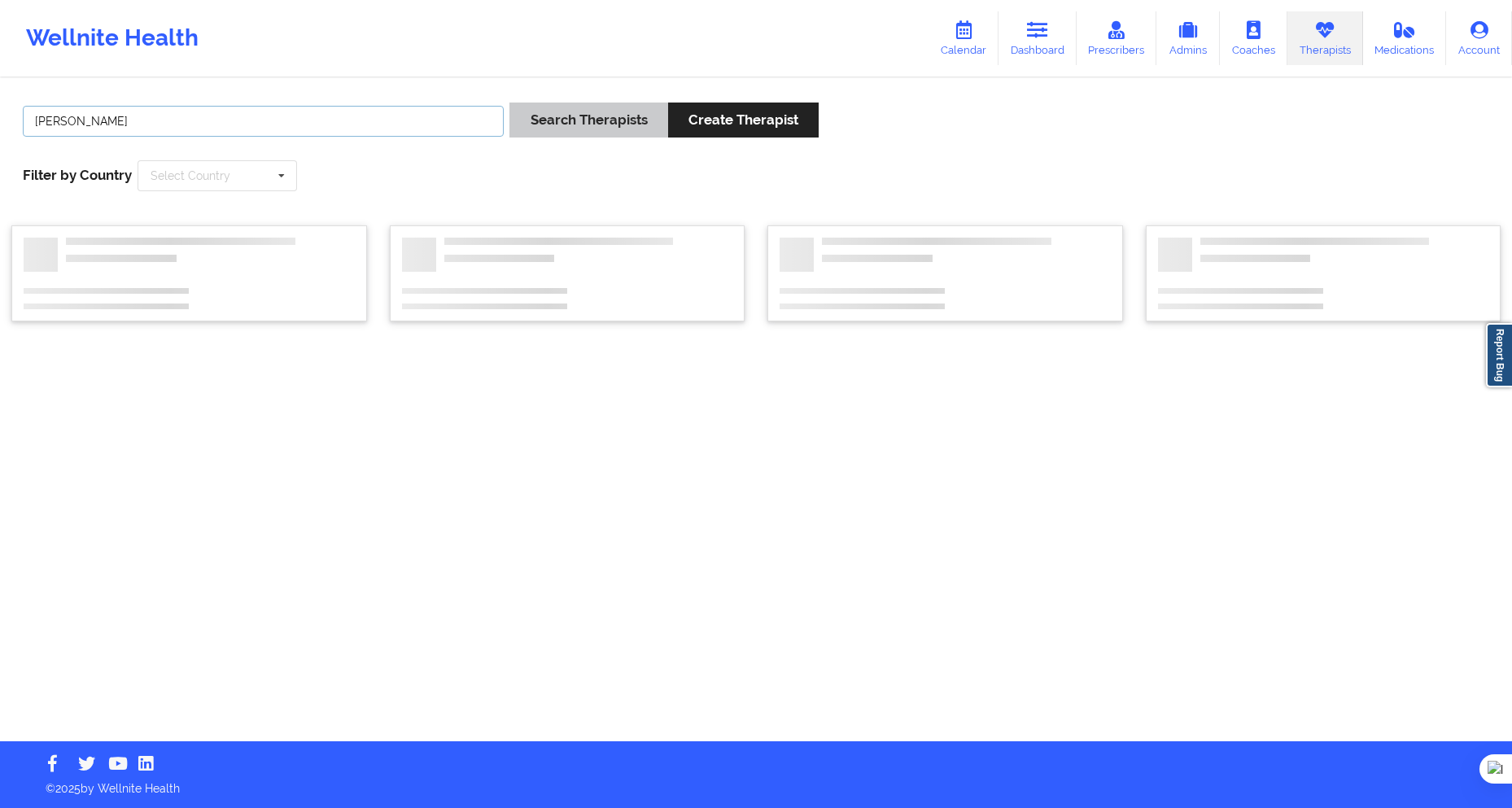
type input "Hannah Xiomara Nuñez Estupiñan"
click at [609, 114] on button "Search Therapists" at bounding box center [588, 120] width 158 height 35
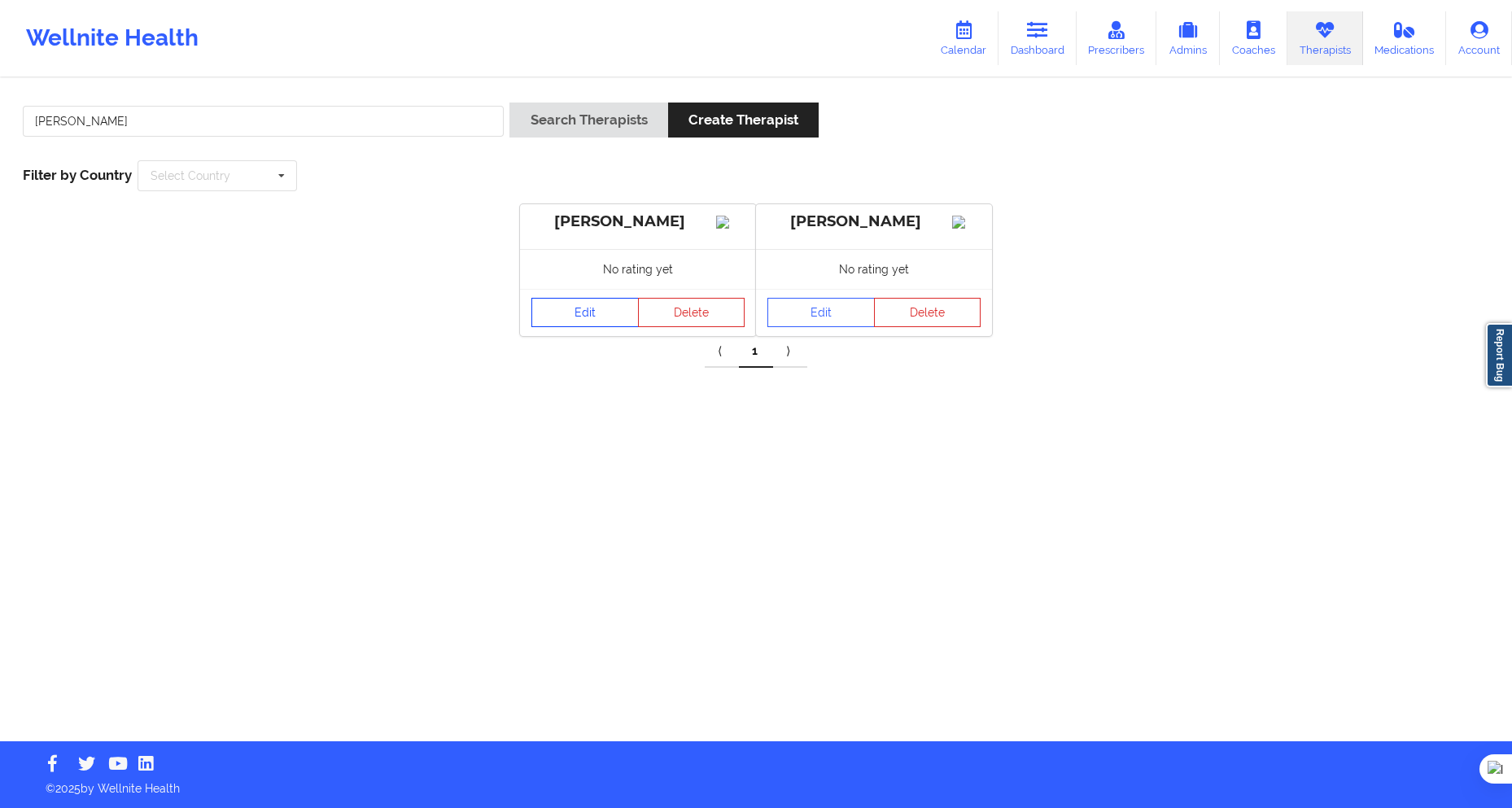
click at [573, 328] on link "Edit" at bounding box center [584, 313] width 107 height 29
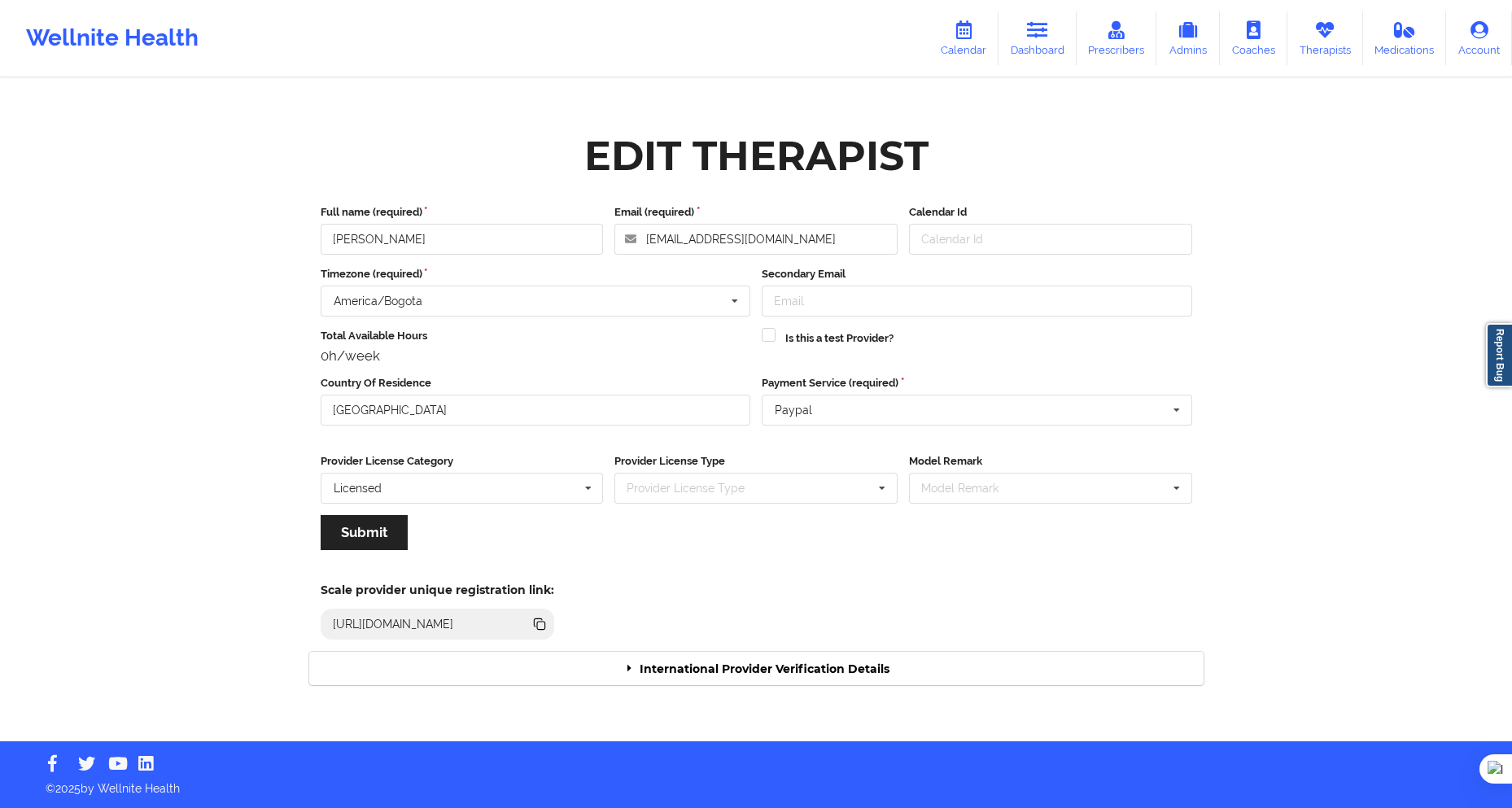
click at [637, 659] on div "International Provider Verification Details" at bounding box center [756, 669] width 895 height 33
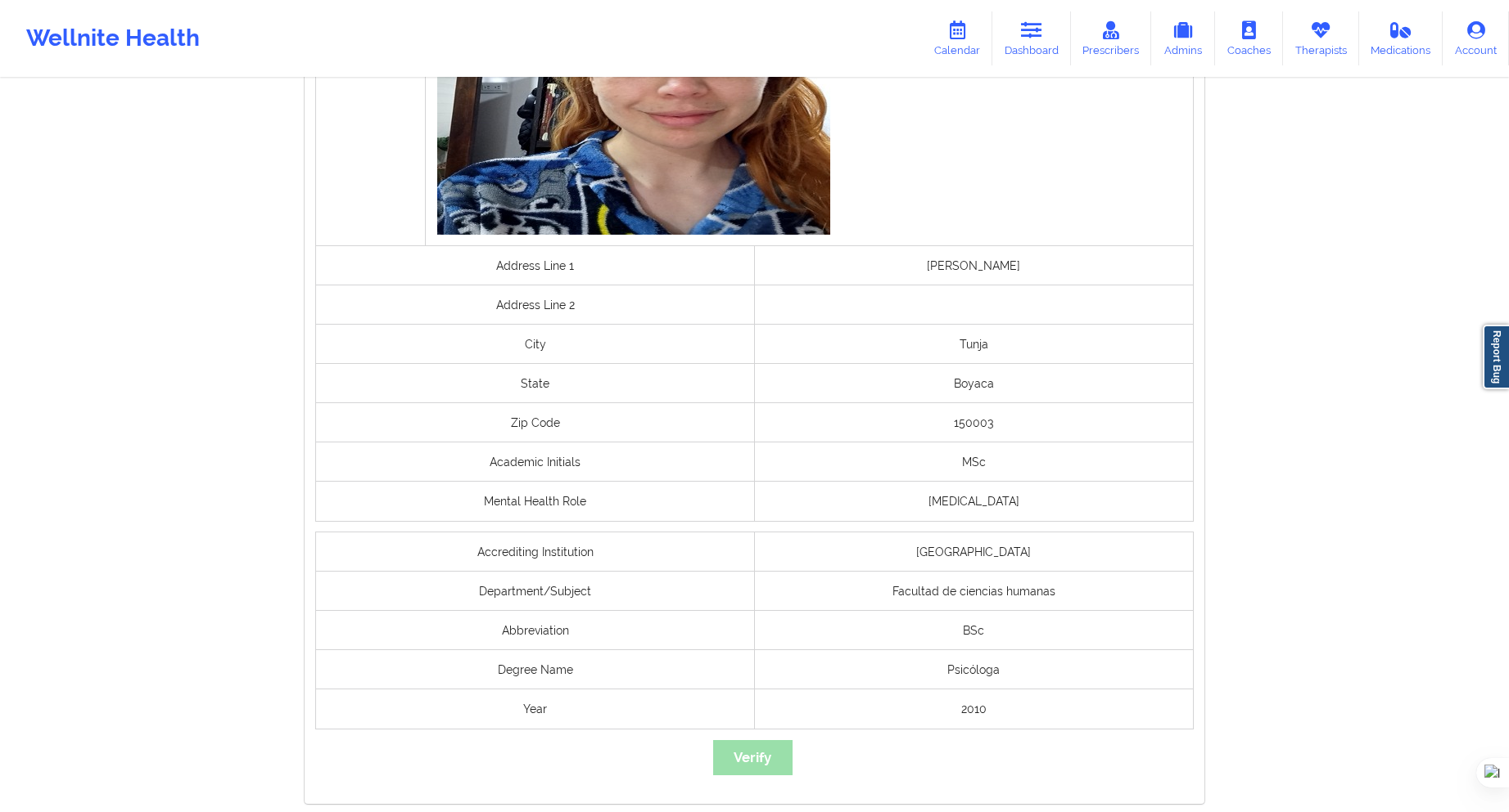
scroll to position [1064, 0]
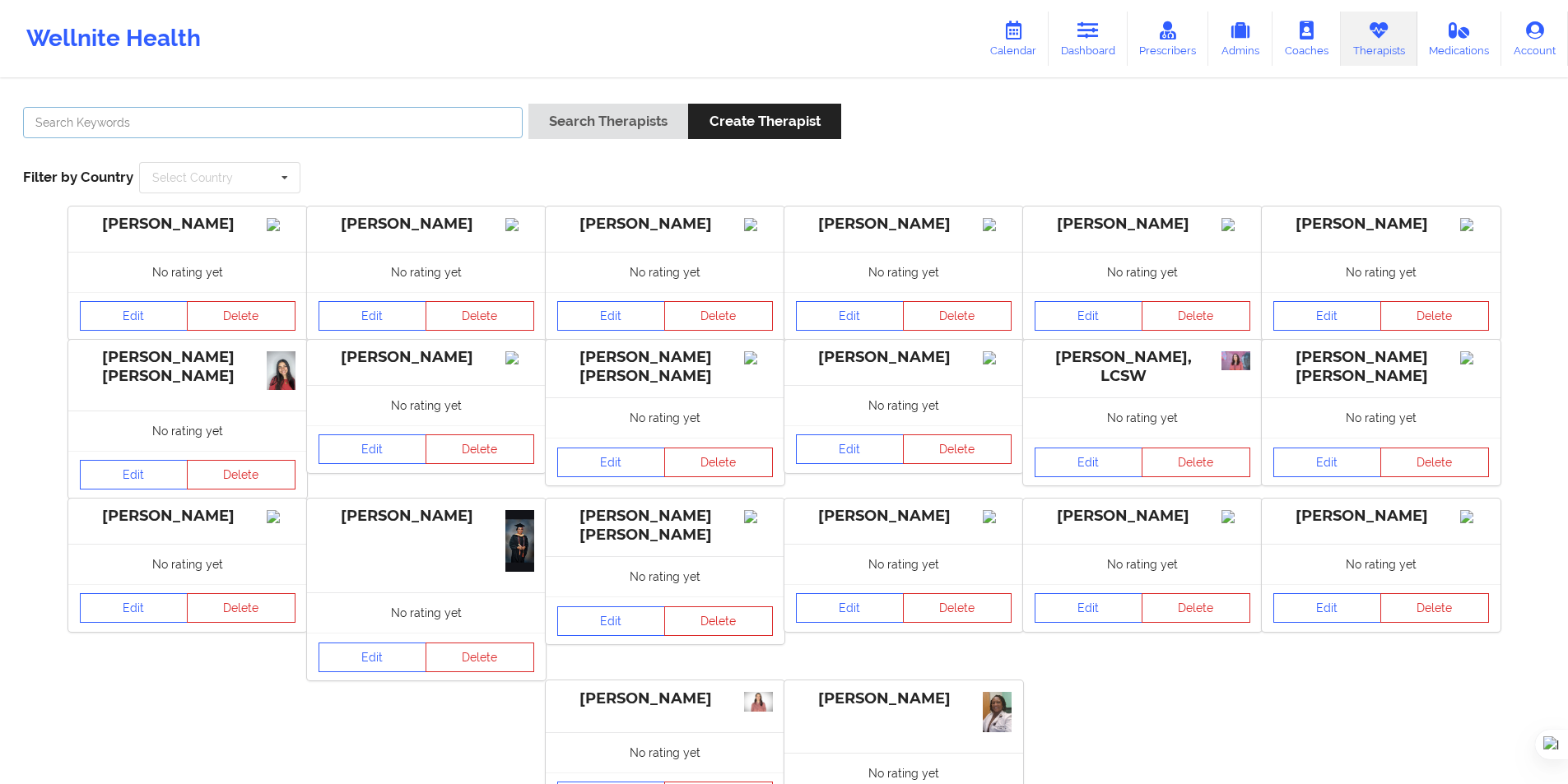
drag, startPoint x: 466, startPoint y: 119, endPoint x: 521, endPoint y: 120, distance: 55.0
click at [466, 119] on input "text" at bounding box center [273, 123] width 500 height 31
paste input "[PERSON_NAME] [PERSON_NAME]"
type input "[PERSON_NAME] [PERSON_NAME]"
click at [567, 115] on button "Search Therapists" at bounding box center [608, 121] width 160 height 35
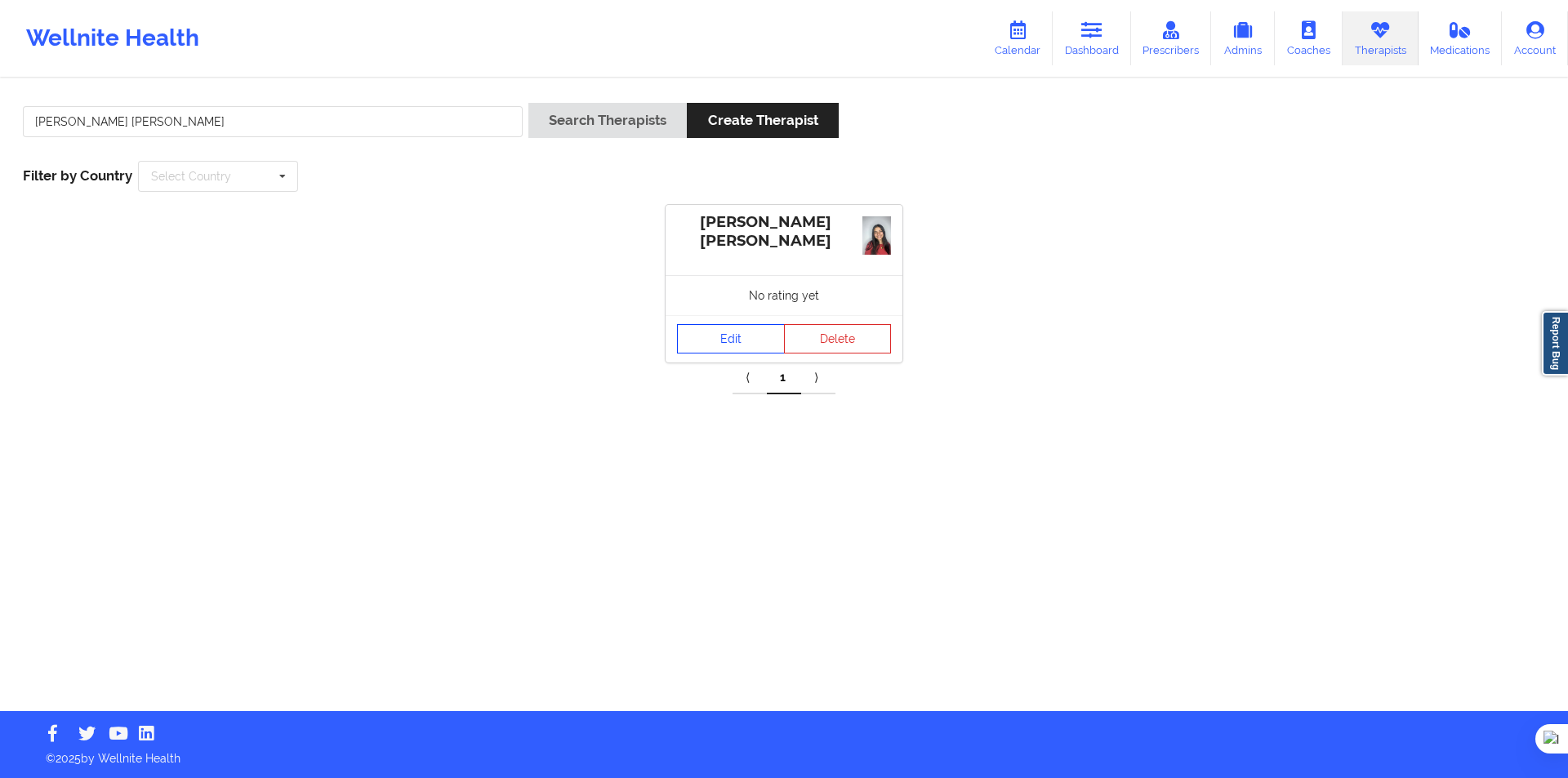
click at [728, 339] on link "Edit" at bounding box center [731, 339] width 107 height 29
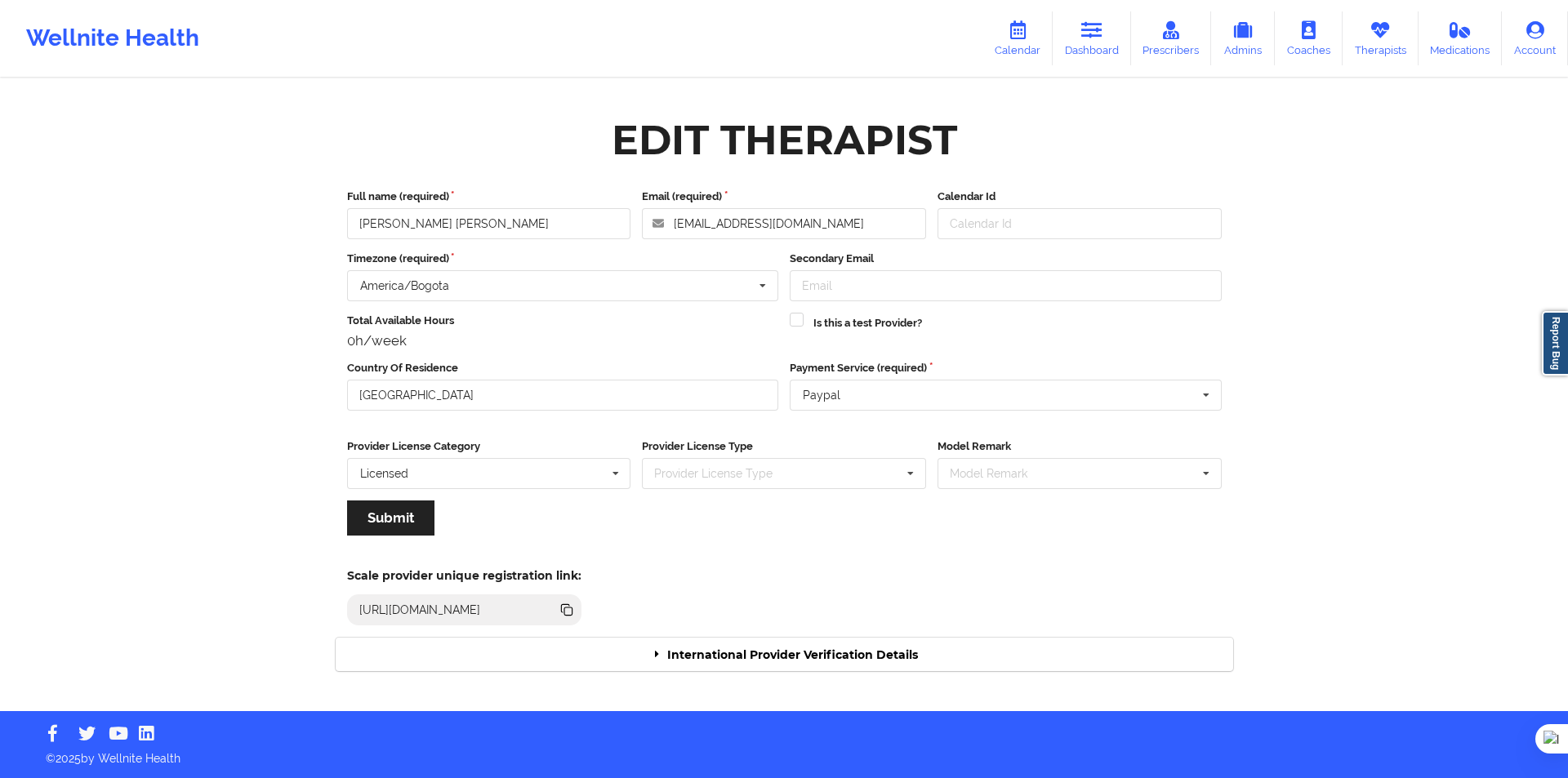
click at [843, 673] on div "Edit Therapist Full name (required) Maria Camila Arévalo Email (required) camia…" at bounding box center [784, 395] width 921 height 573
click at [843, 668] on div "International Provider Verification Details" at bounding box center [785, 654] width 898 height 33
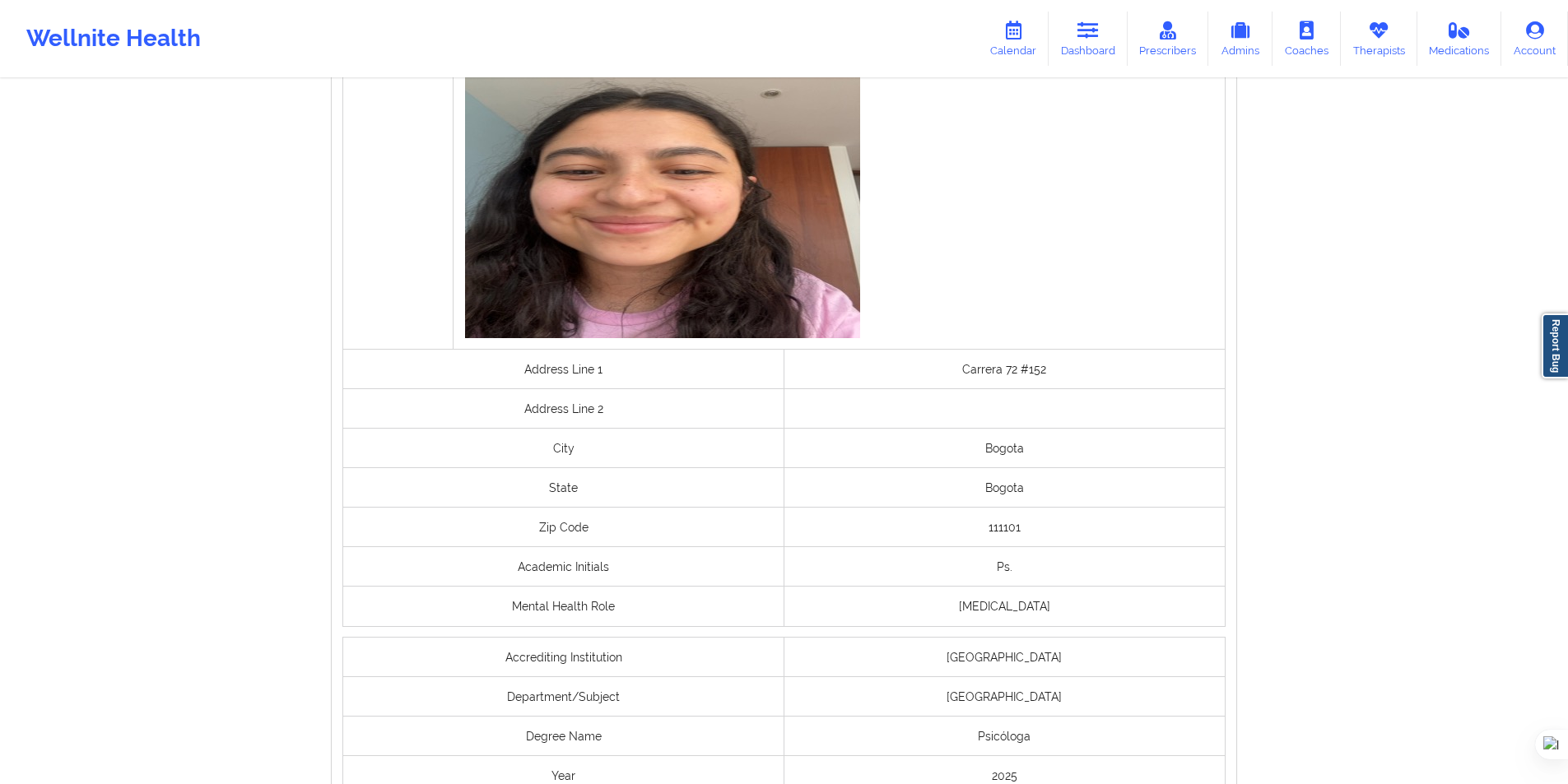
scroll to position [1143, 0]
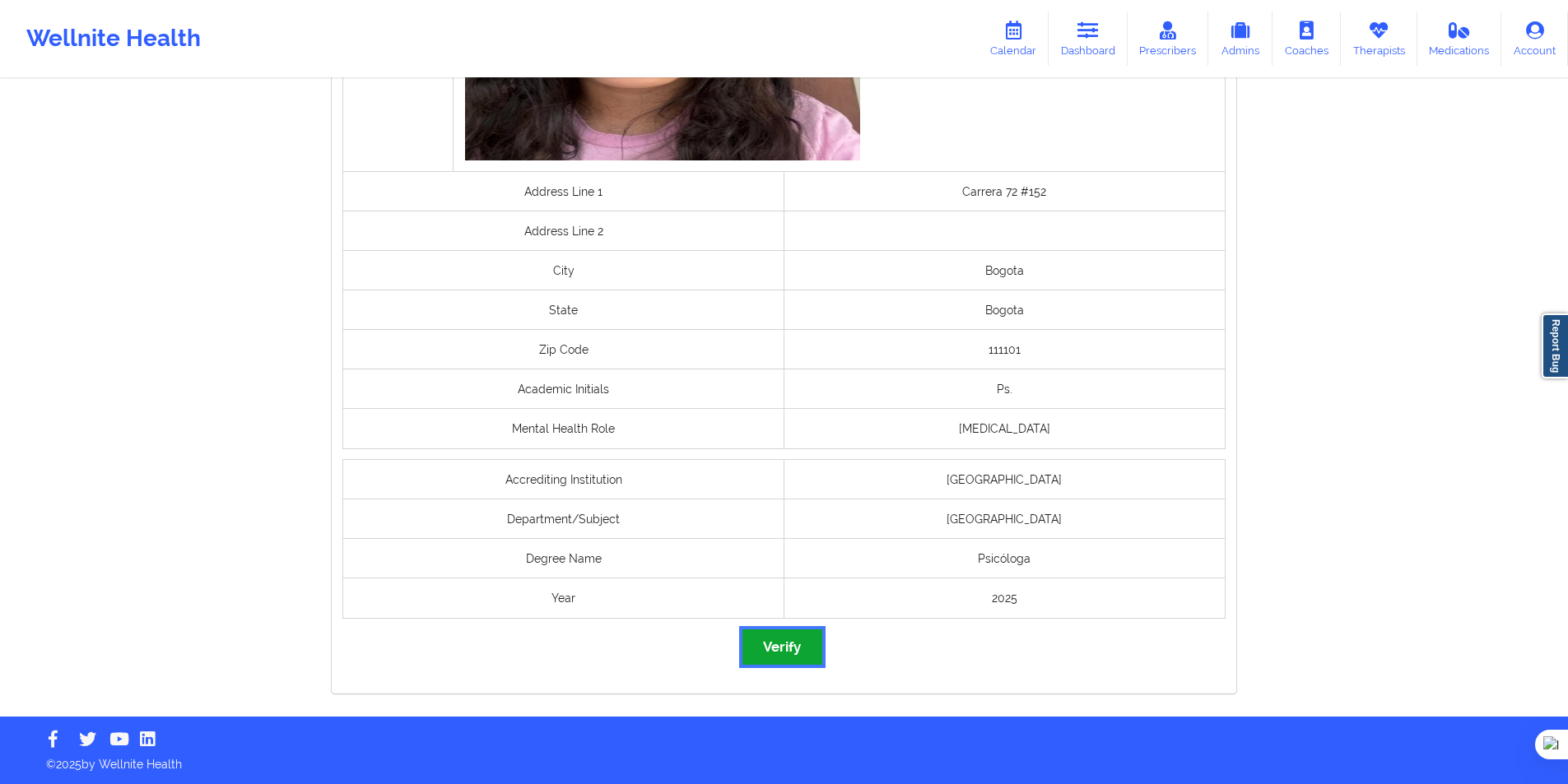
click at [784, 646] on button "Verify" at bounding box center [781, 647] width 79 height 35
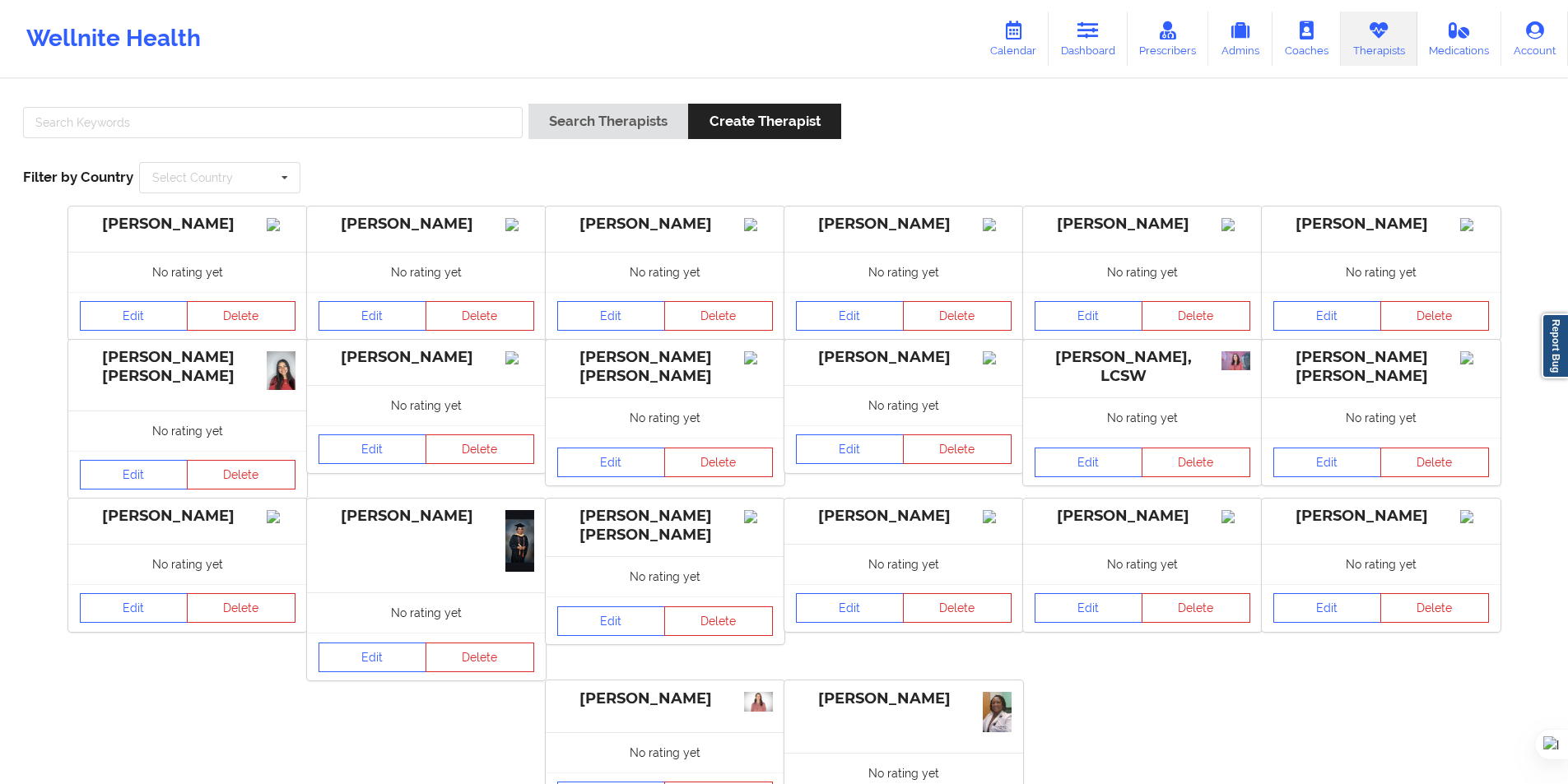
click at [352, 103] on div "Search Therapists Create Therapist Filter by Country Select Country [GEOGRAPHIC…" at bounding box center [784, 149] width 1545 height 113
paste input "[PERSON_NAME] [PERSON_NAME]"
click at [385, 134] on input "[PERSON_NAME] [PERSON_NAME]" at bounding box center [273, 123] width 500 height 31
type input "[PERSON_NAME] [PERSON_NAME]"
click at [559, 120] on button "Search Therapists" at bounding box center [608, 121] width 160 height 35
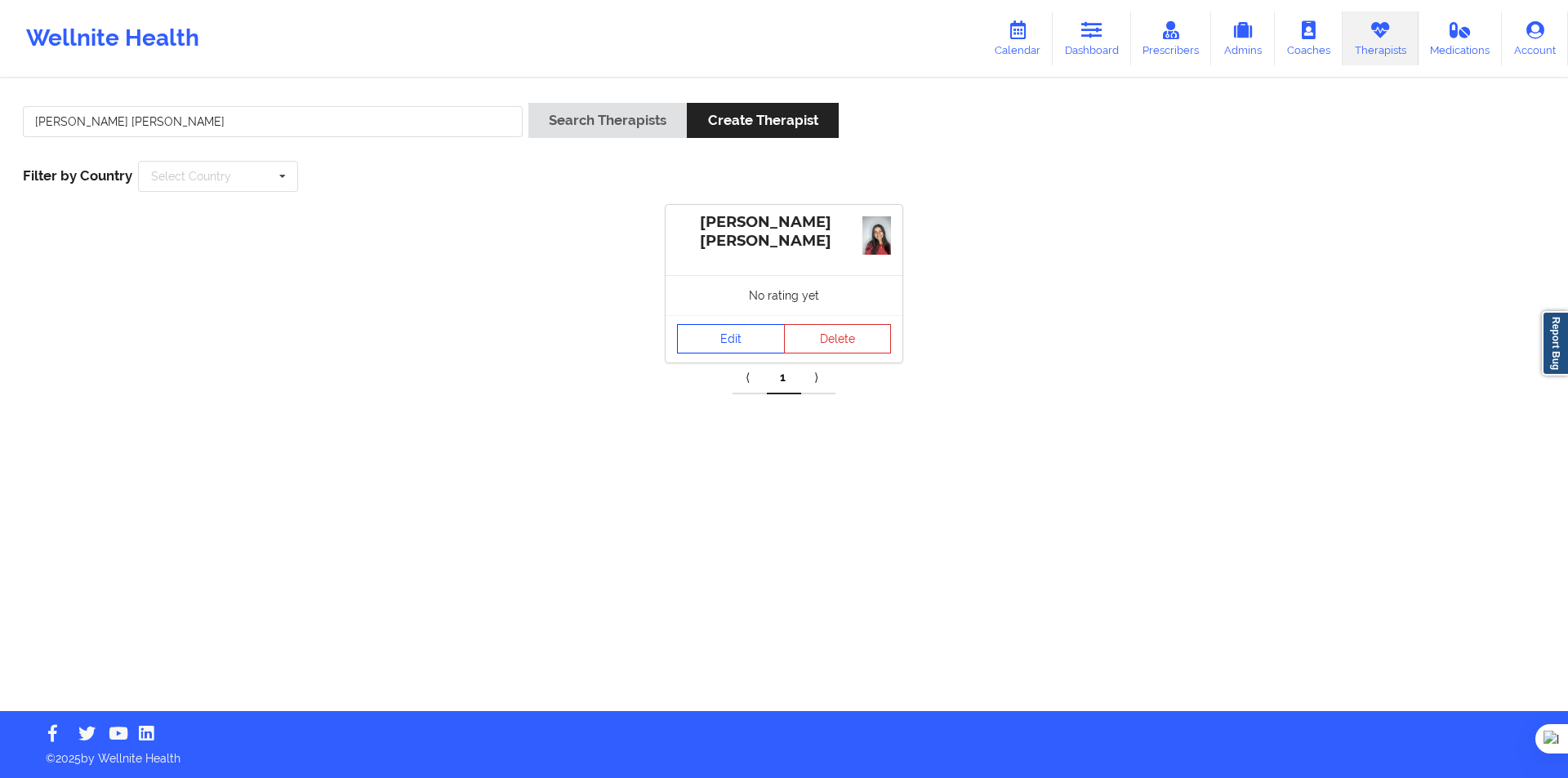
click at [701, 345] on link "Edit" at bounding box center [731, 339] width 107 height 29
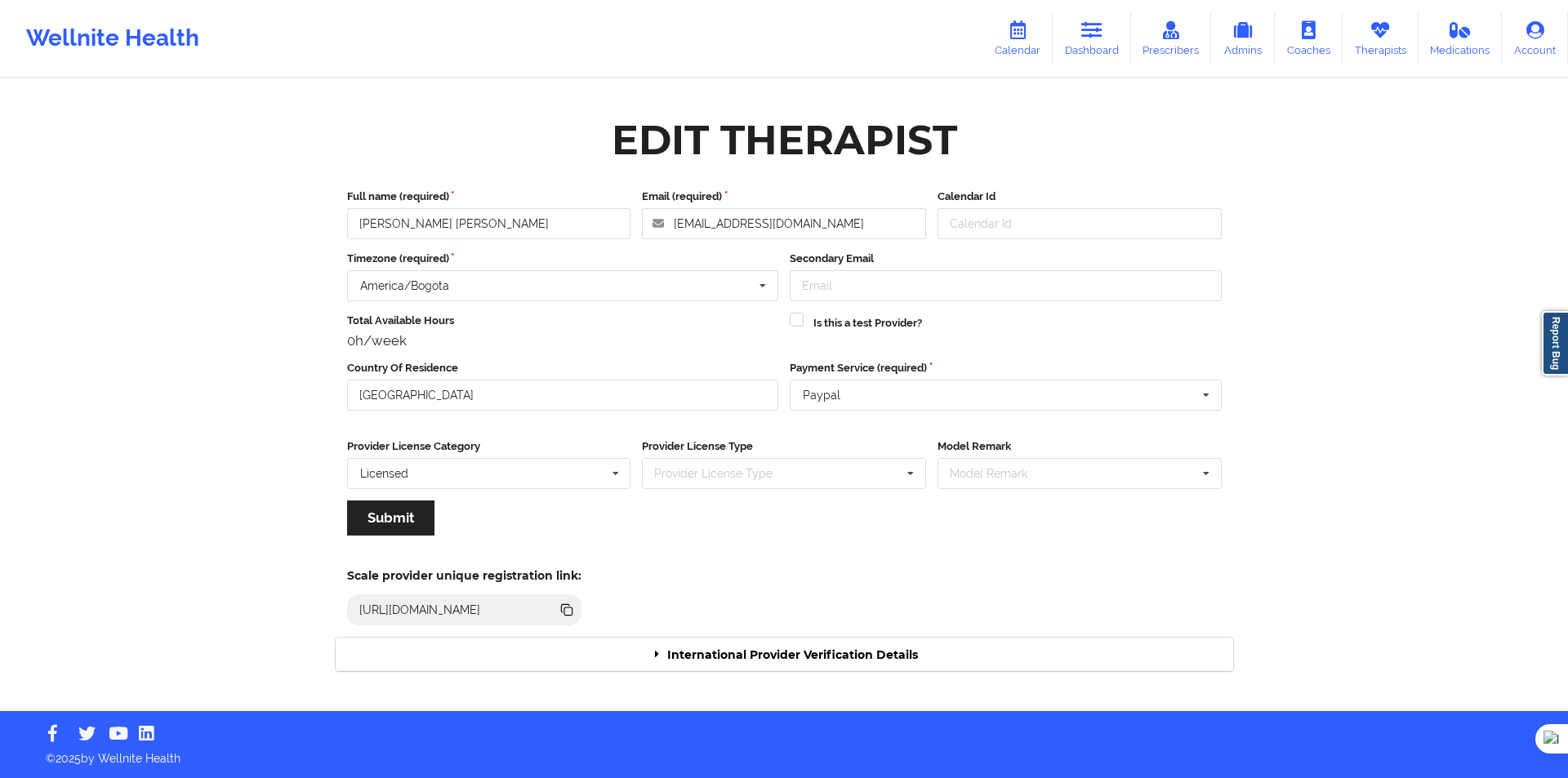
click at [782, 645] on div "International Provider Verification Details" at bounding box center [785, 654] width 898 height 33
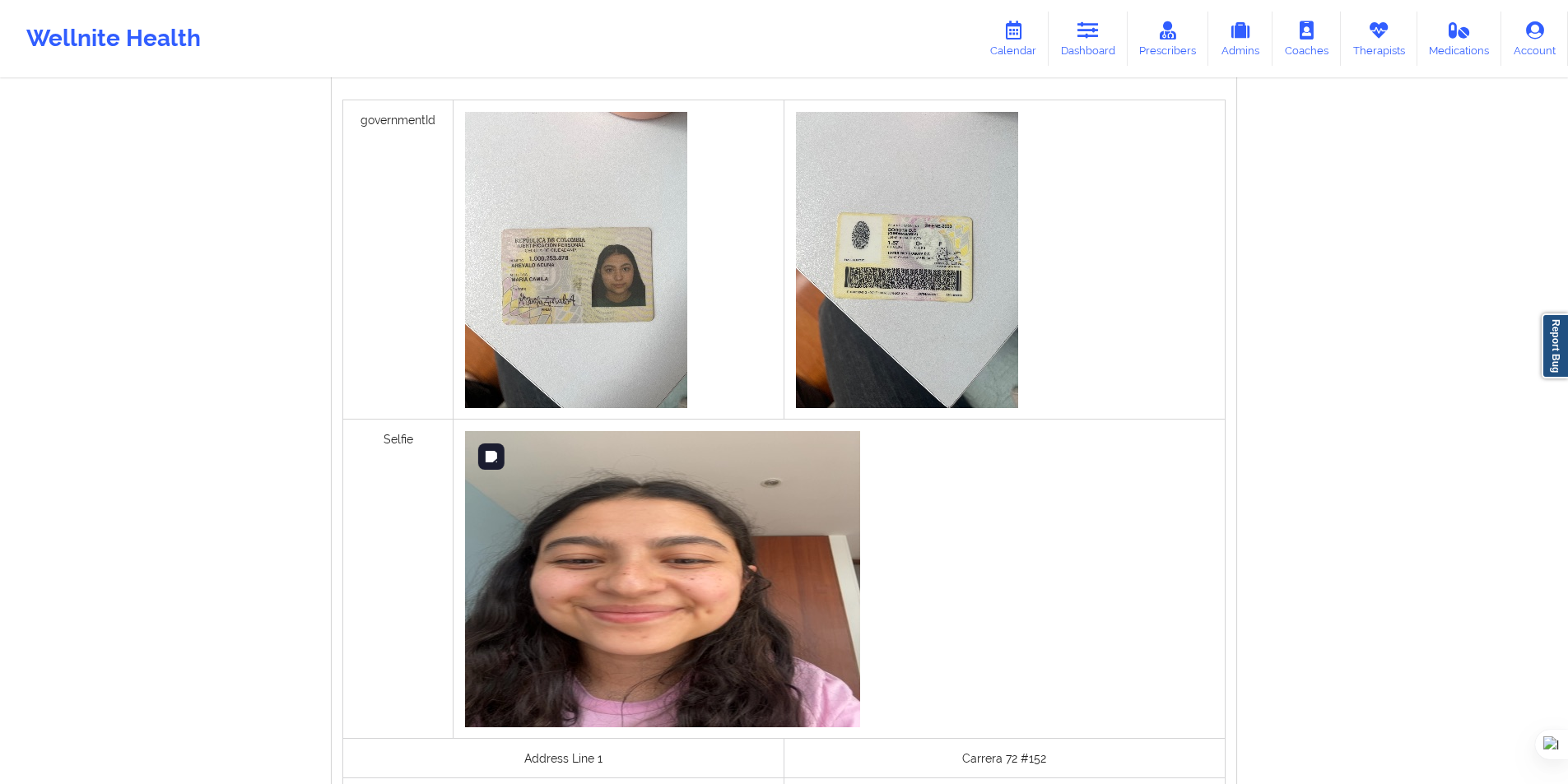
scroll to position [1112, 0]
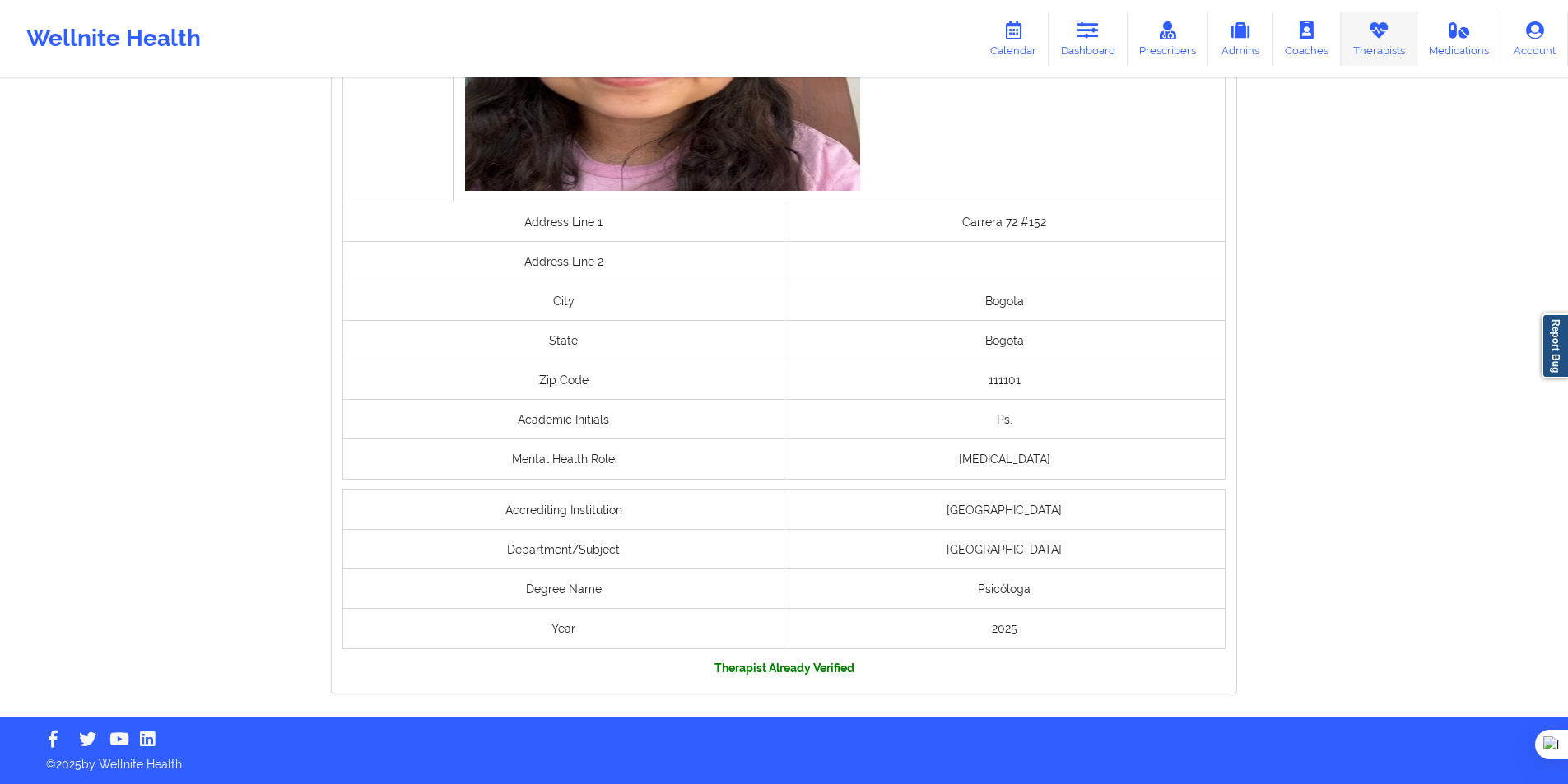
click at [1368, 33] on link "Therapists" at bounding box center [1378, 38] width 77 height 55
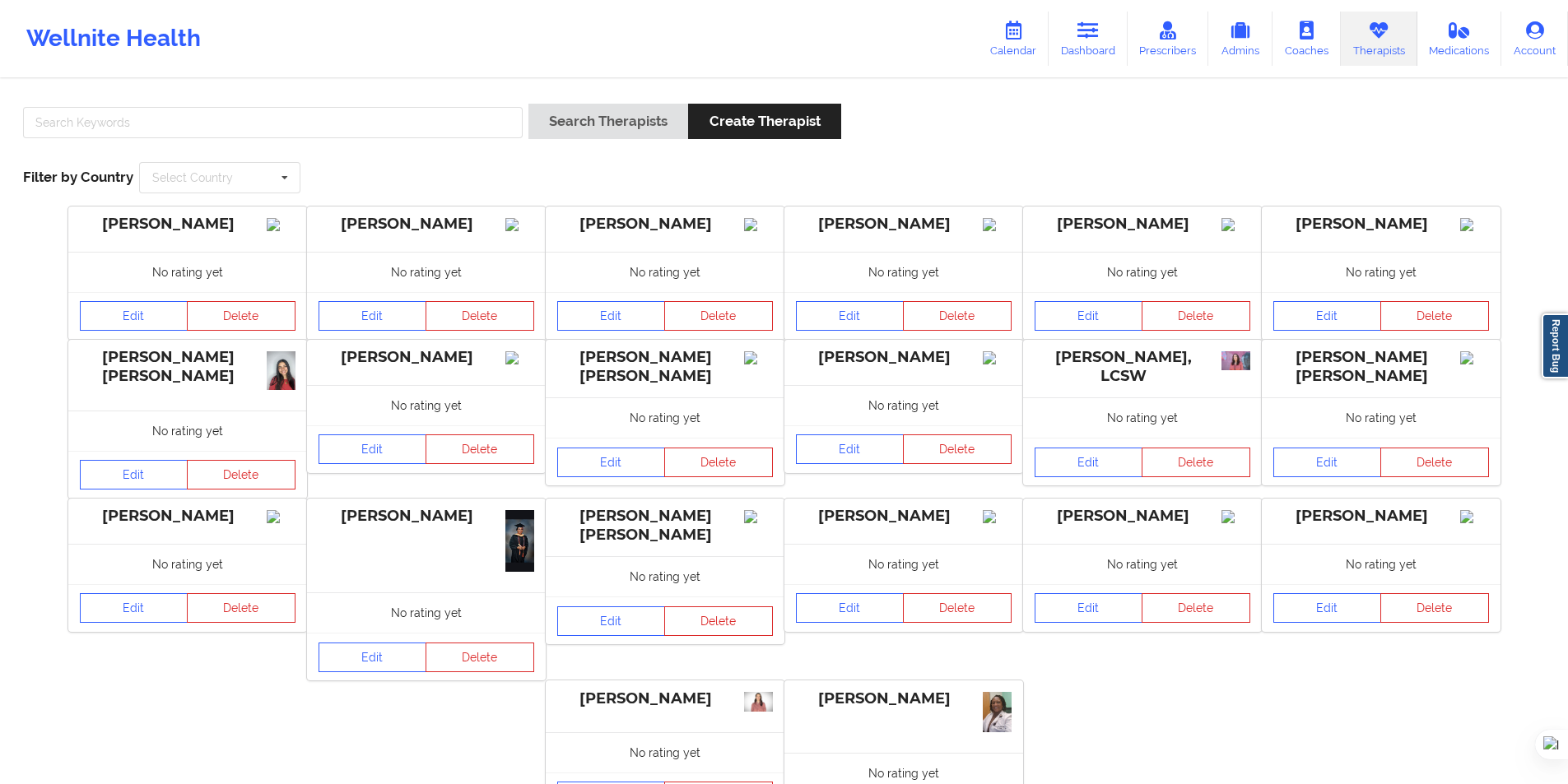
click at [443, 85] on div "Search Therapists Create Therapist Filter by Country Select Country Australia C…" at bounding box center [784, 482] width 1568 height 803
click at [415, 133] on input "text" at bounding box center [273, 123] width 500 height 31
paste input "Javier Mauricio Suárez Hernández"
type input "Javier Mauricio Suárez Hernández"
click at [593, 125] on button "Search Therapists" at bounding box center [608, 121] width 160 height 35
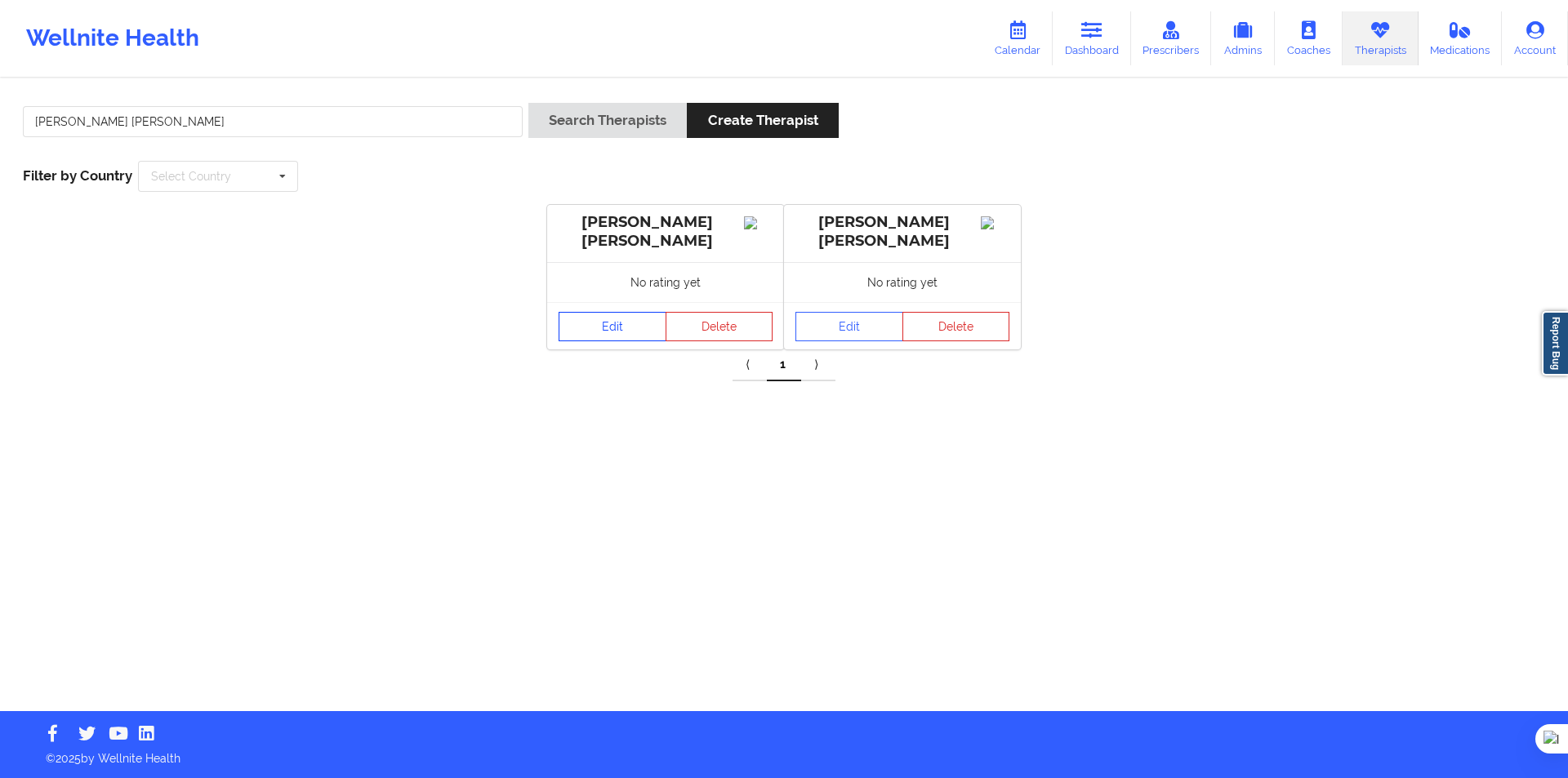
click at [624, 329] on link "Edit" at bounding box center [612, 327] width 107 height 29
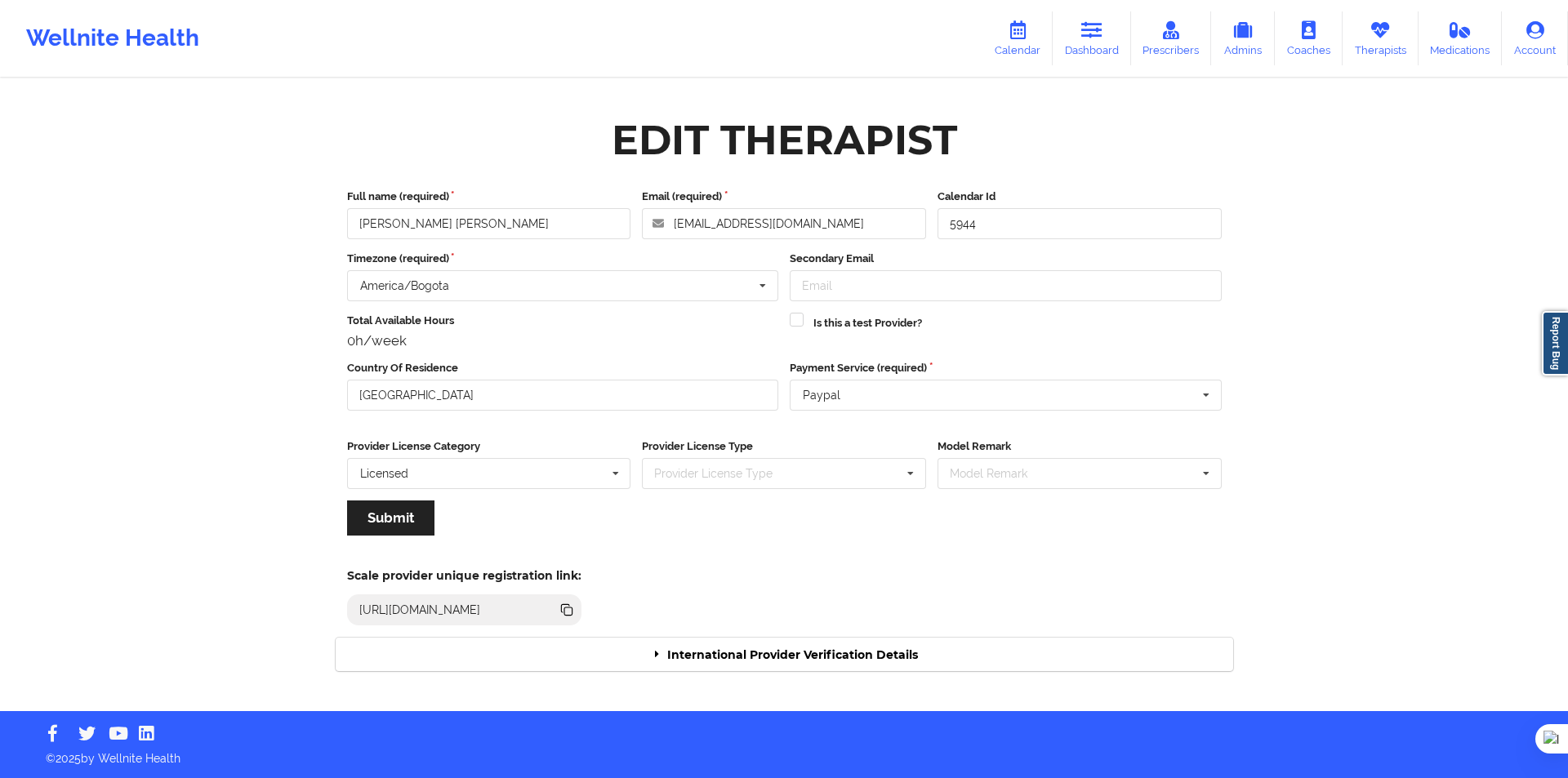
click at [860, 641] on div "International Provider Verification Details" at bounding box center [785, 654] width 898 height 33
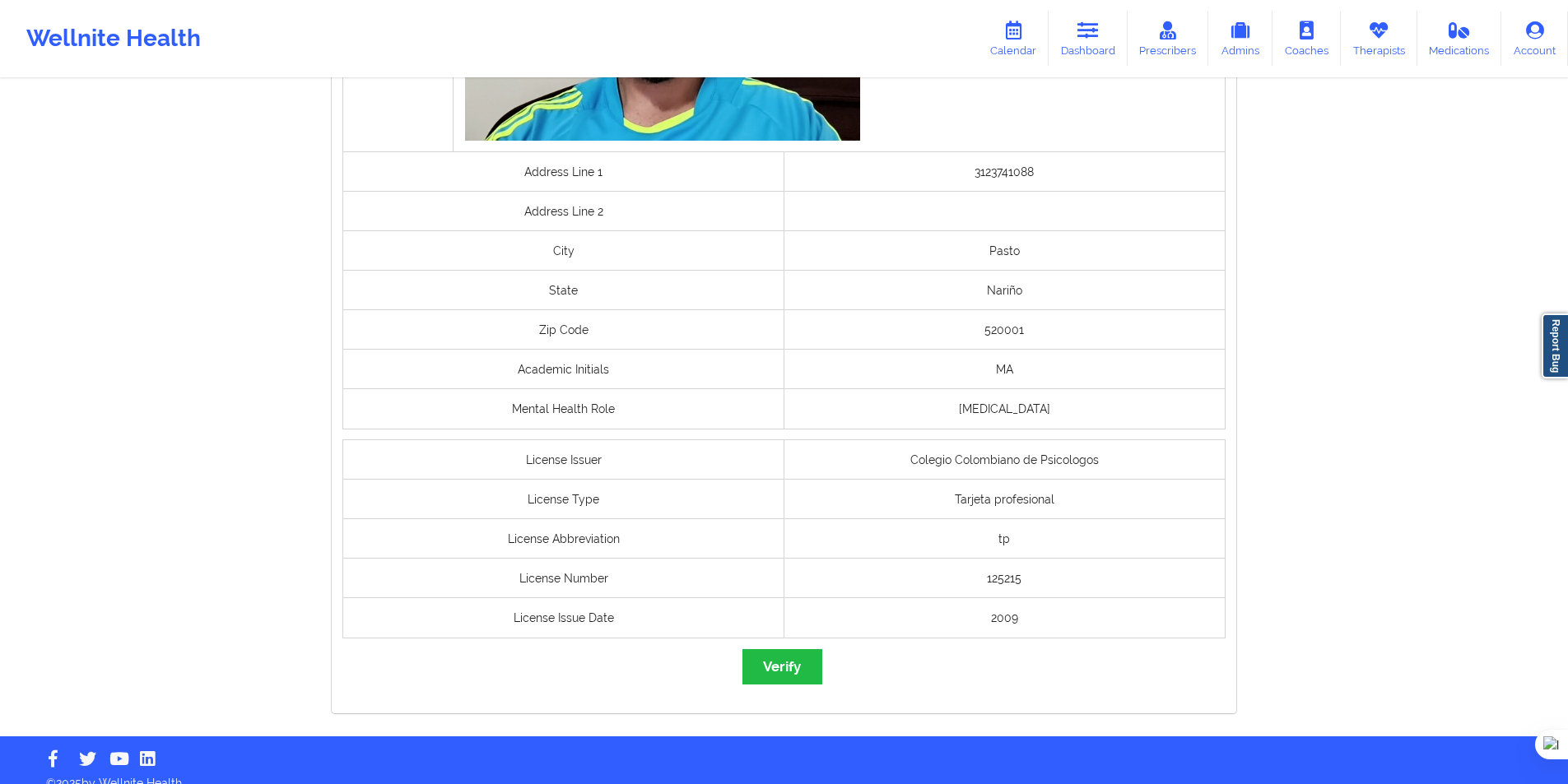
scroll to position [1070, 0]
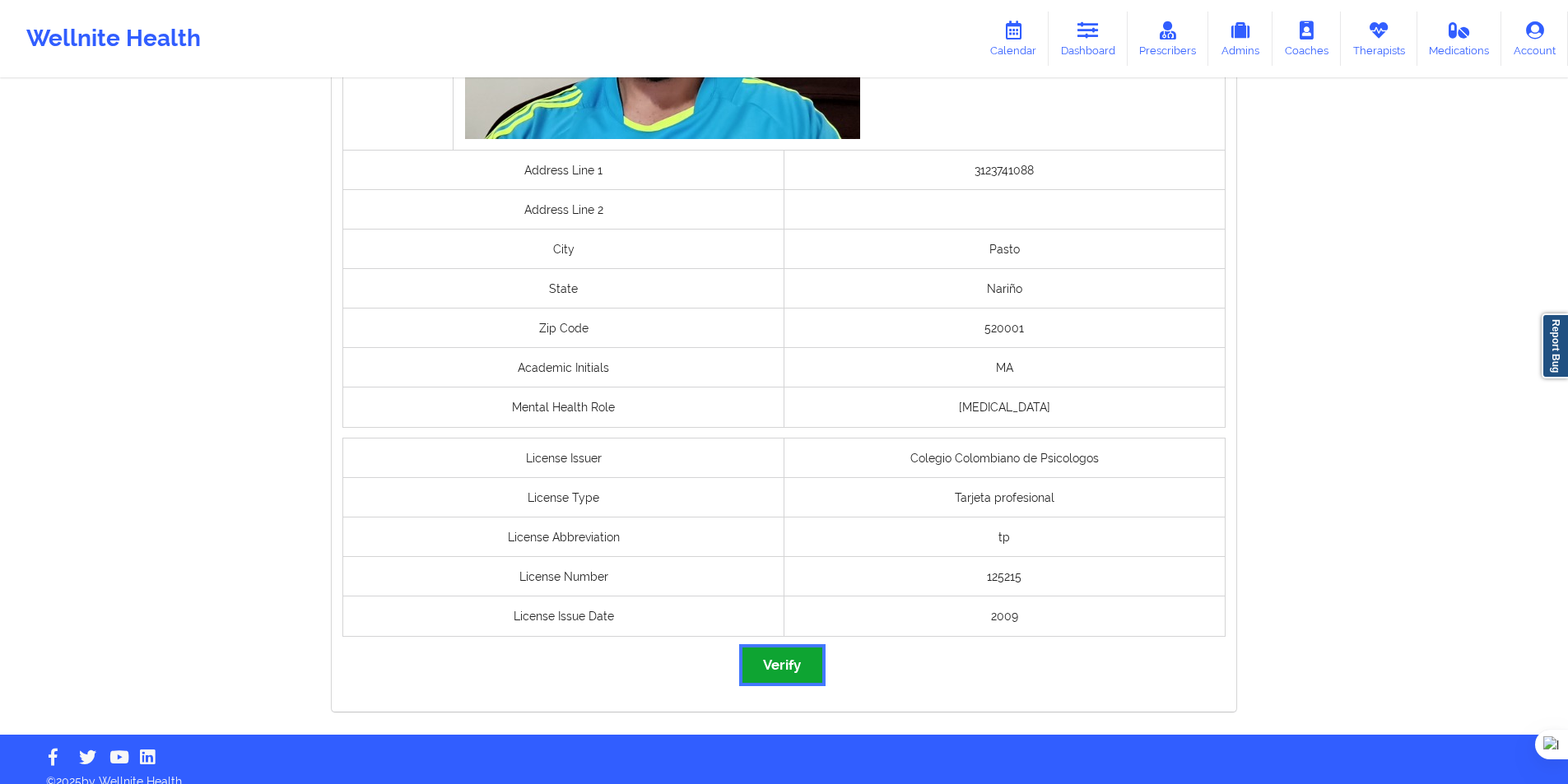
click at [802, 665] on button "Verify" at bounding box center [781, 665] width 79 height 35
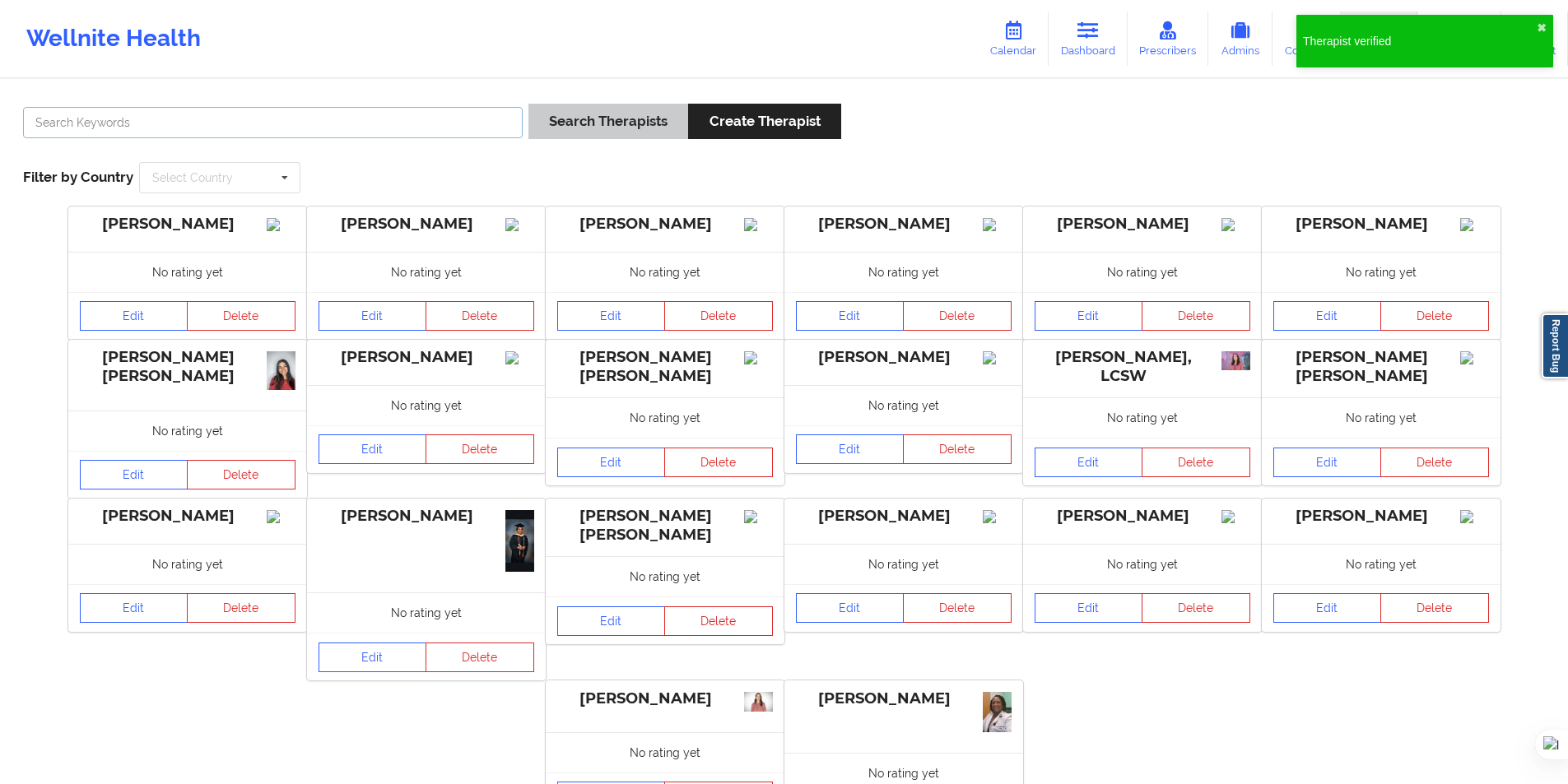
drag, startPoint x: 454, startPoint y: 128, endPoint x: 623, endPoint y: 132, distance: 169.0
click at [456, 128] on input "text" at bounding box center [273, 123] width 500 height 31
paste input "Hannah Xiomara Nuñez Estupiñan"
type input "Hannah Xiomara Nuñez Estupiñan"
click at [630, 129] on button "Search Therapists" at bounding box center [608, 121] width 160 height 35
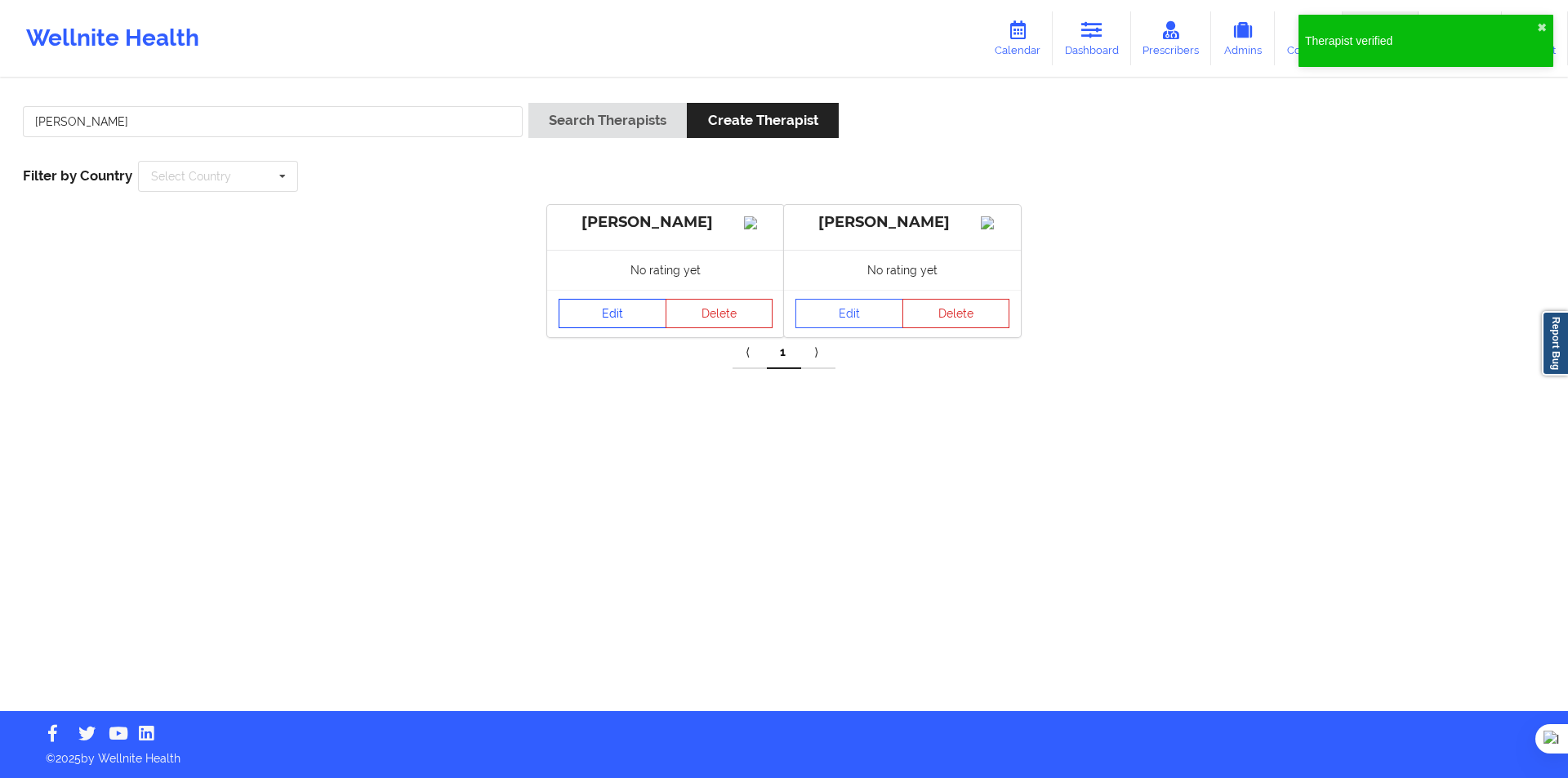
click at [633, 328] on link "Edit" at bounding box center [612, 314] width 107 height 29
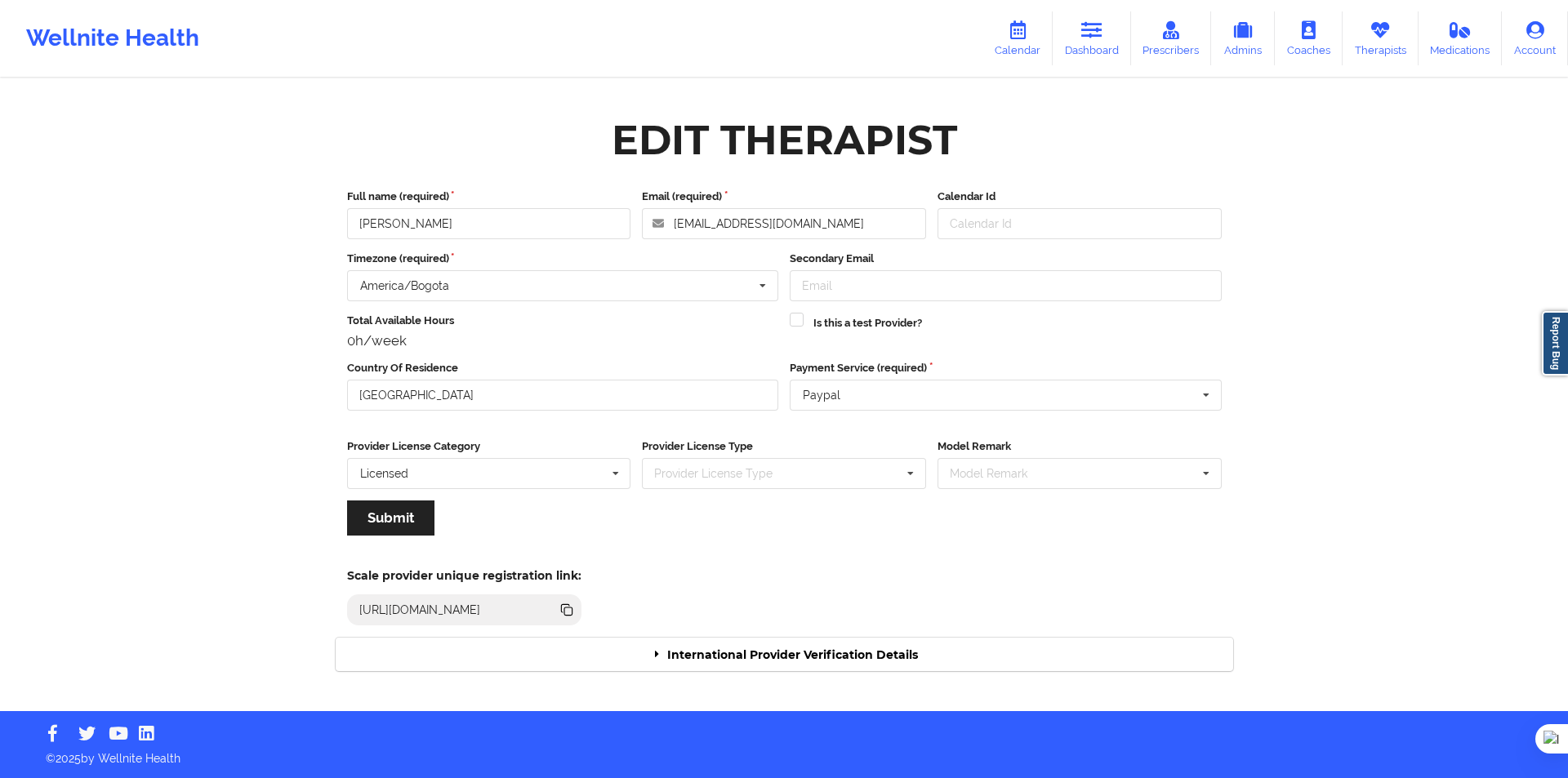
drag, startPoint x: 814, startPoint y: 622, endPoint x: 818, endPoint y: 630, distance: 8.9
click at [817, 628] on div "Scale provider unique registration link: https://www.wellnite.co/practice/regis…" at bounding box center [784, 592] width 921 height 90
click at [830, 647] on div "International Provider Verification Details" at bounding box center [785, 654] width 898 height 33
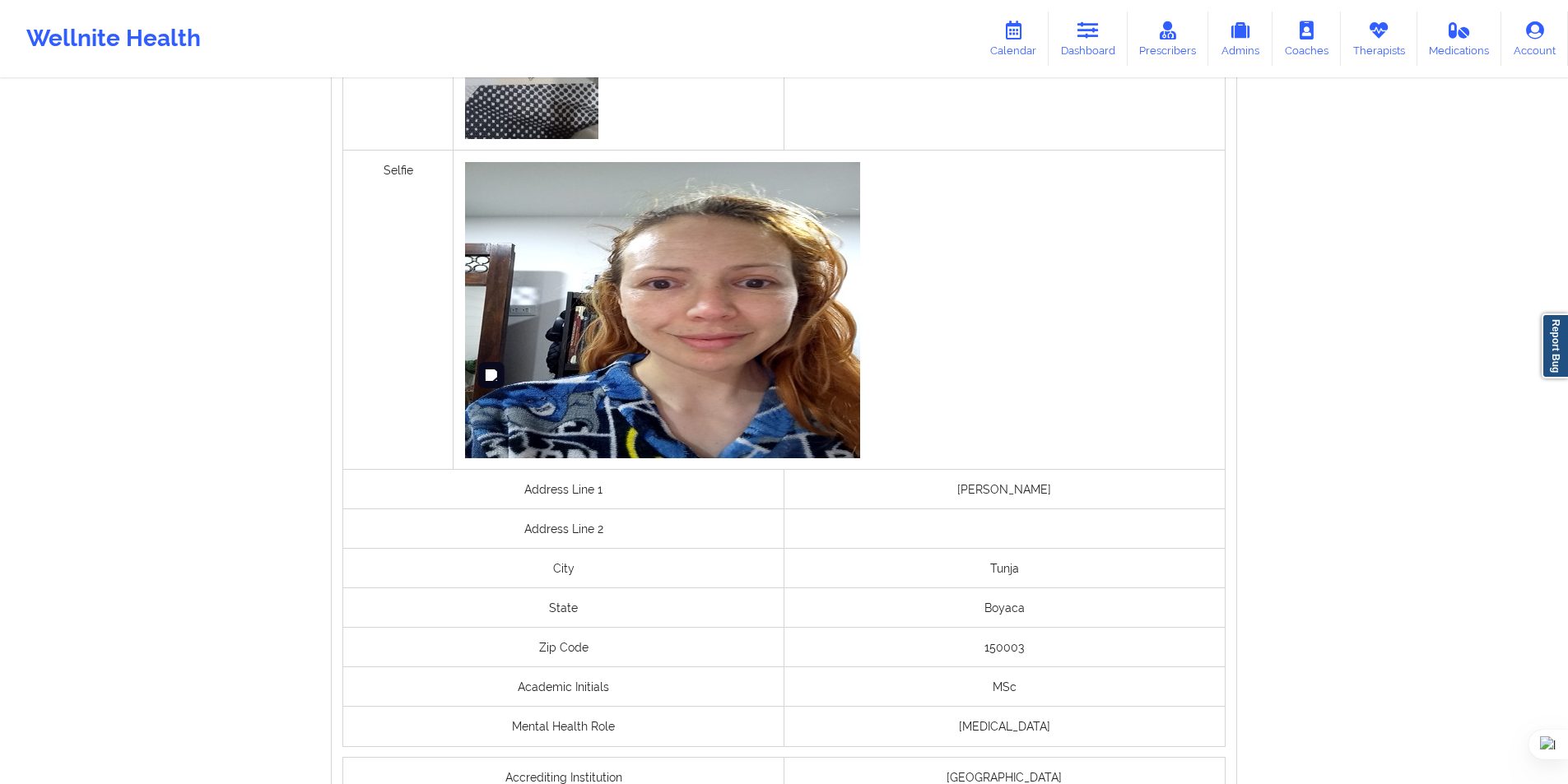
scroll to position [1152, 0]
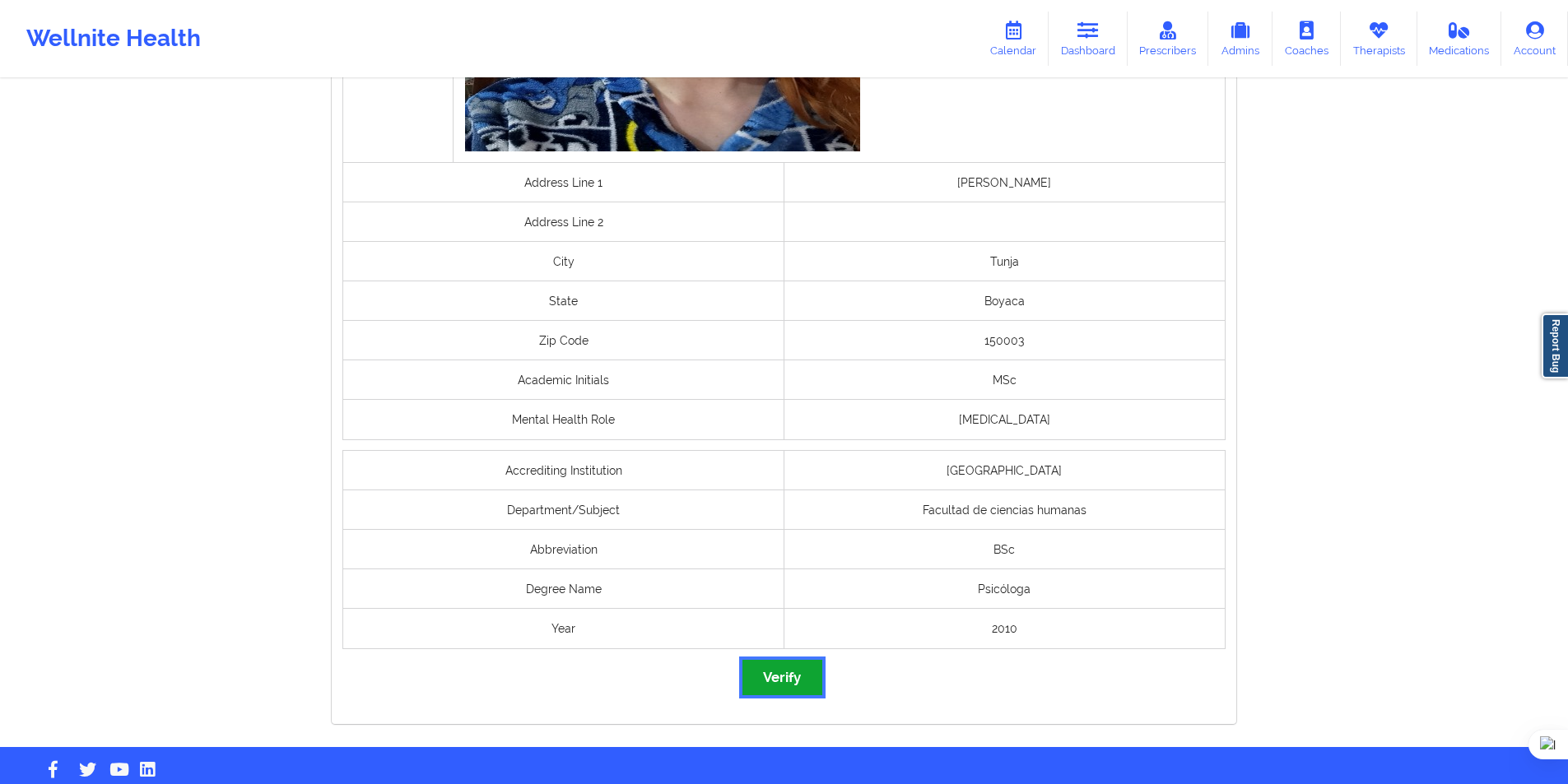
click at [800, 670] on button "Verify" at bounding box center [781, 678] width 79 height 35
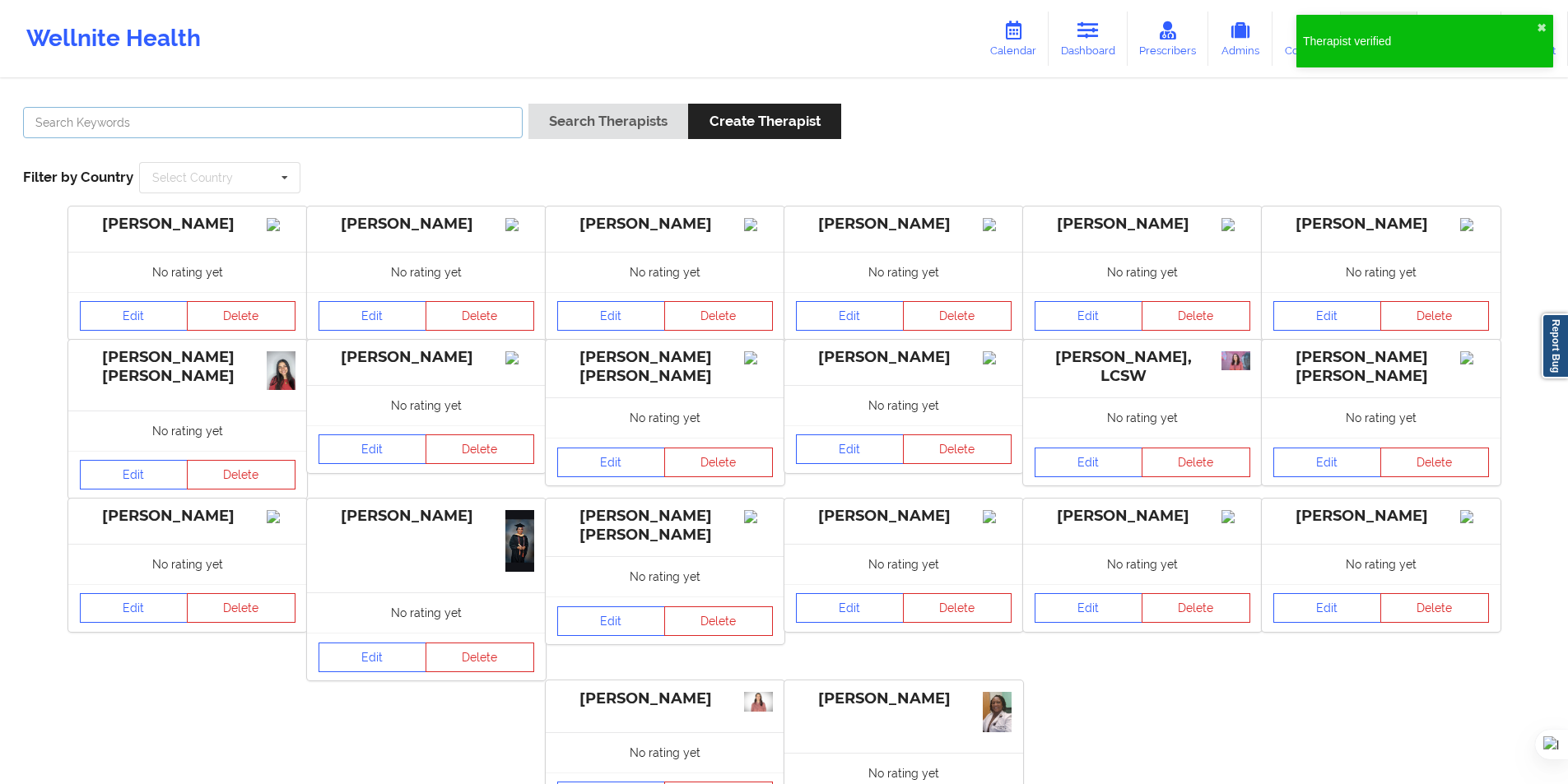
click at [252, 136] on input "text" at bounding box center [273, 123] width 500 height 31
paste input "Hannah Xiomara Nuñez Estupiñan"
type input "Hannah Xiomara Nuñez Estupiñan"
click at [535, 124] on button "Search Therapists" at bounding box center [608, 121] width 160 height 35
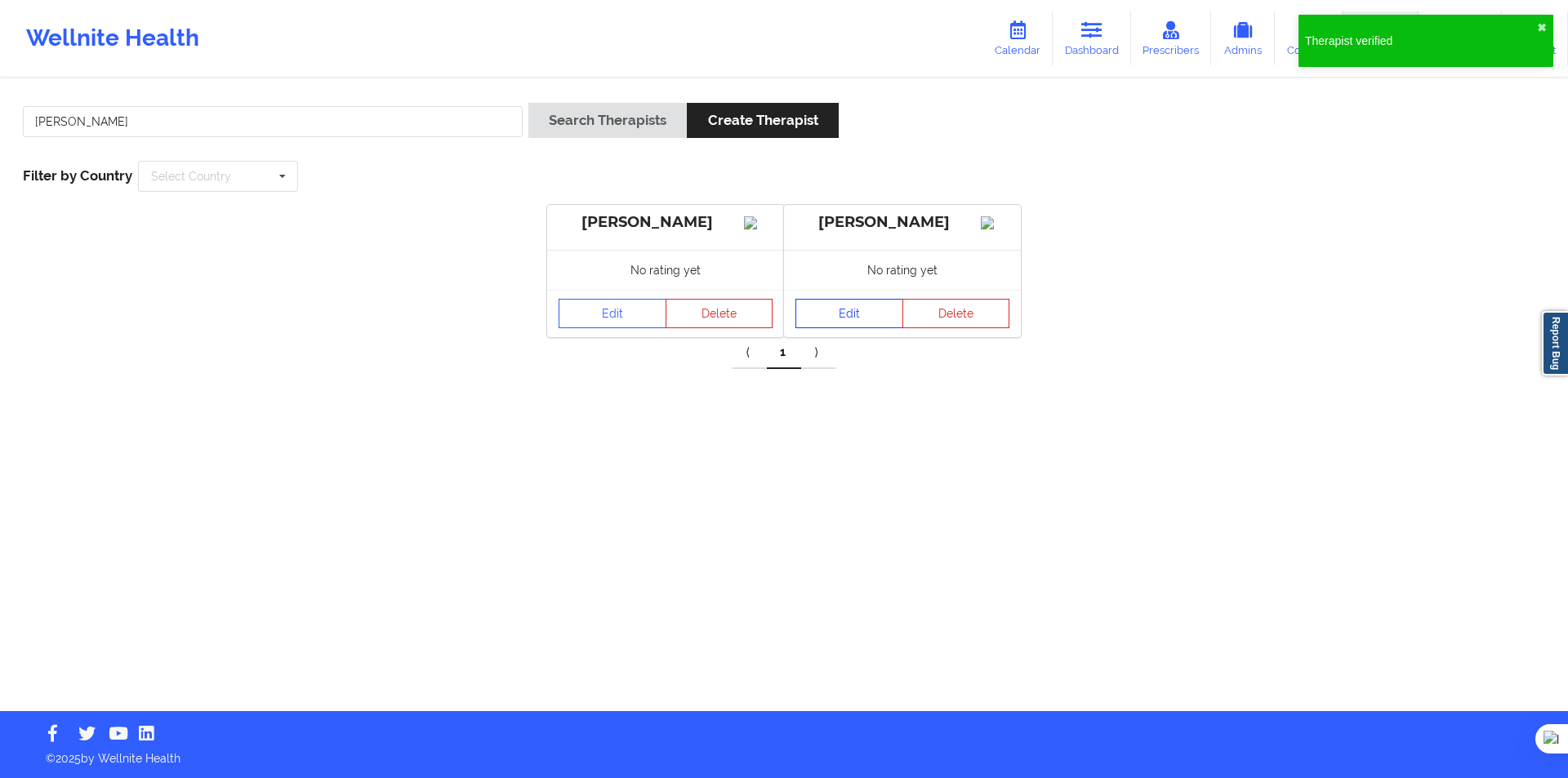
click at [825, 328] on link "Edit" at bounding box center [849, 314] width 107 height 29
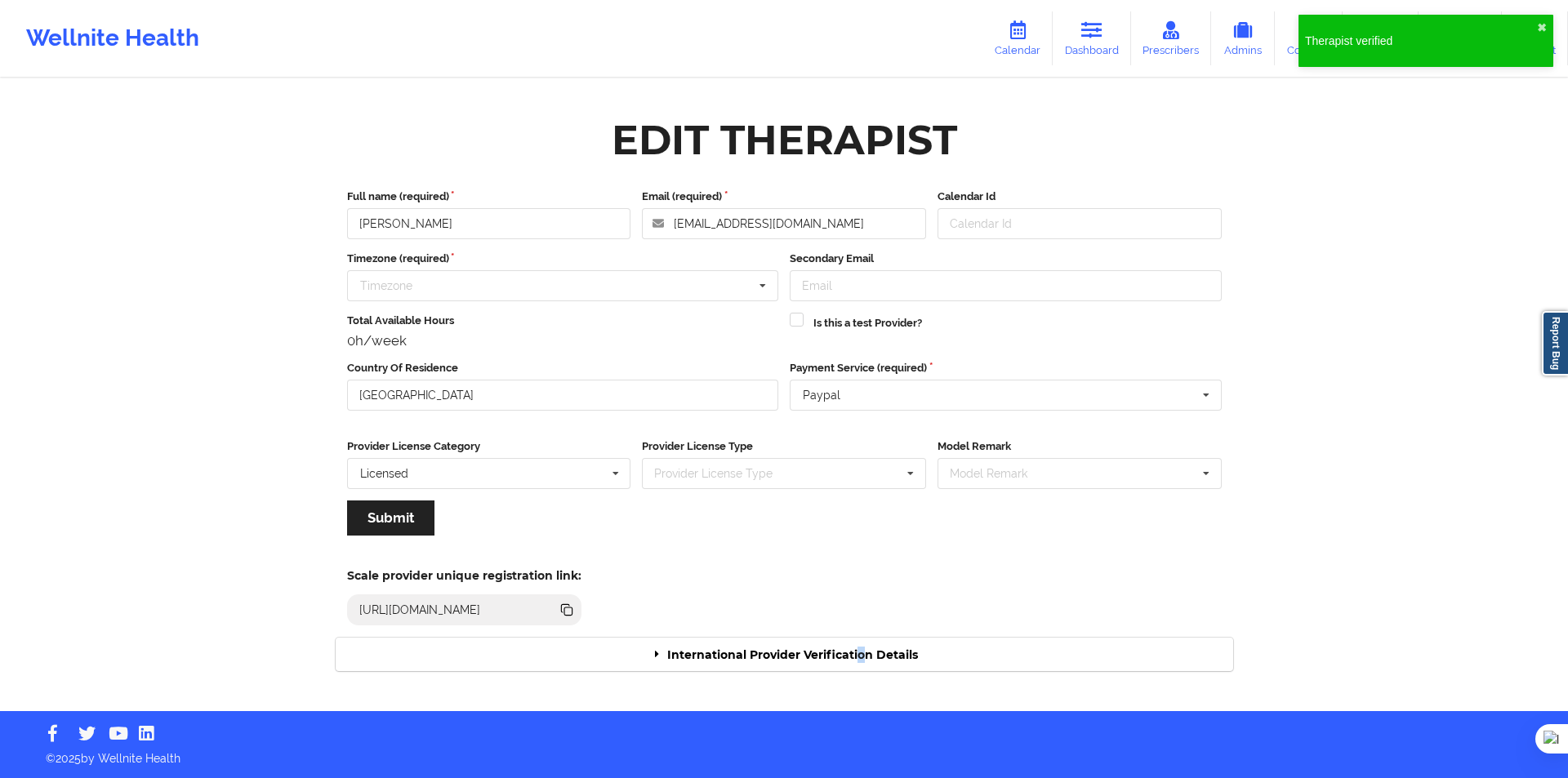
click at [863, 644] on div "International Provider Verification Details" at bounding box center [785, 654] width 898 height 33
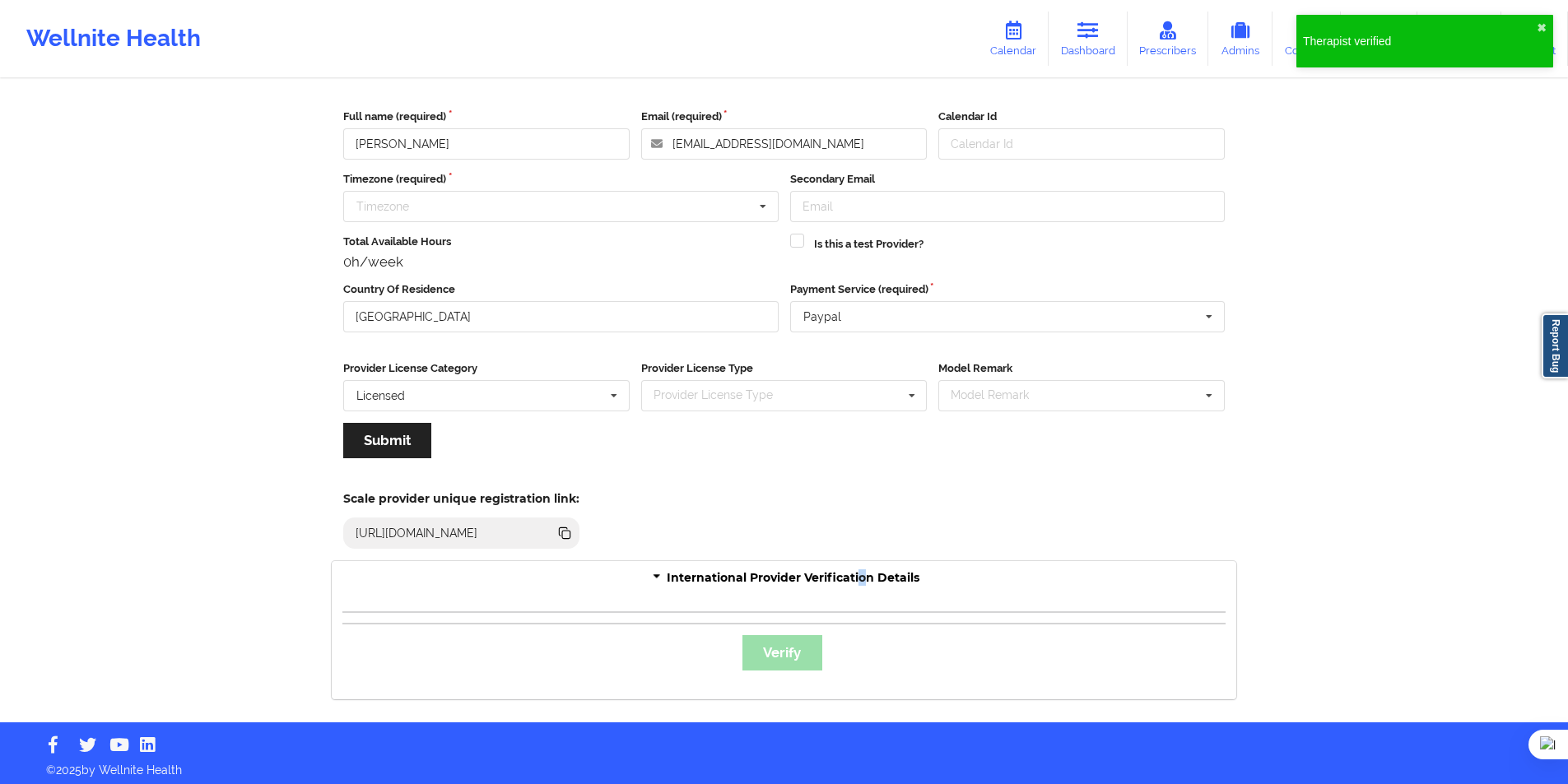
scroll to position [70, 0]
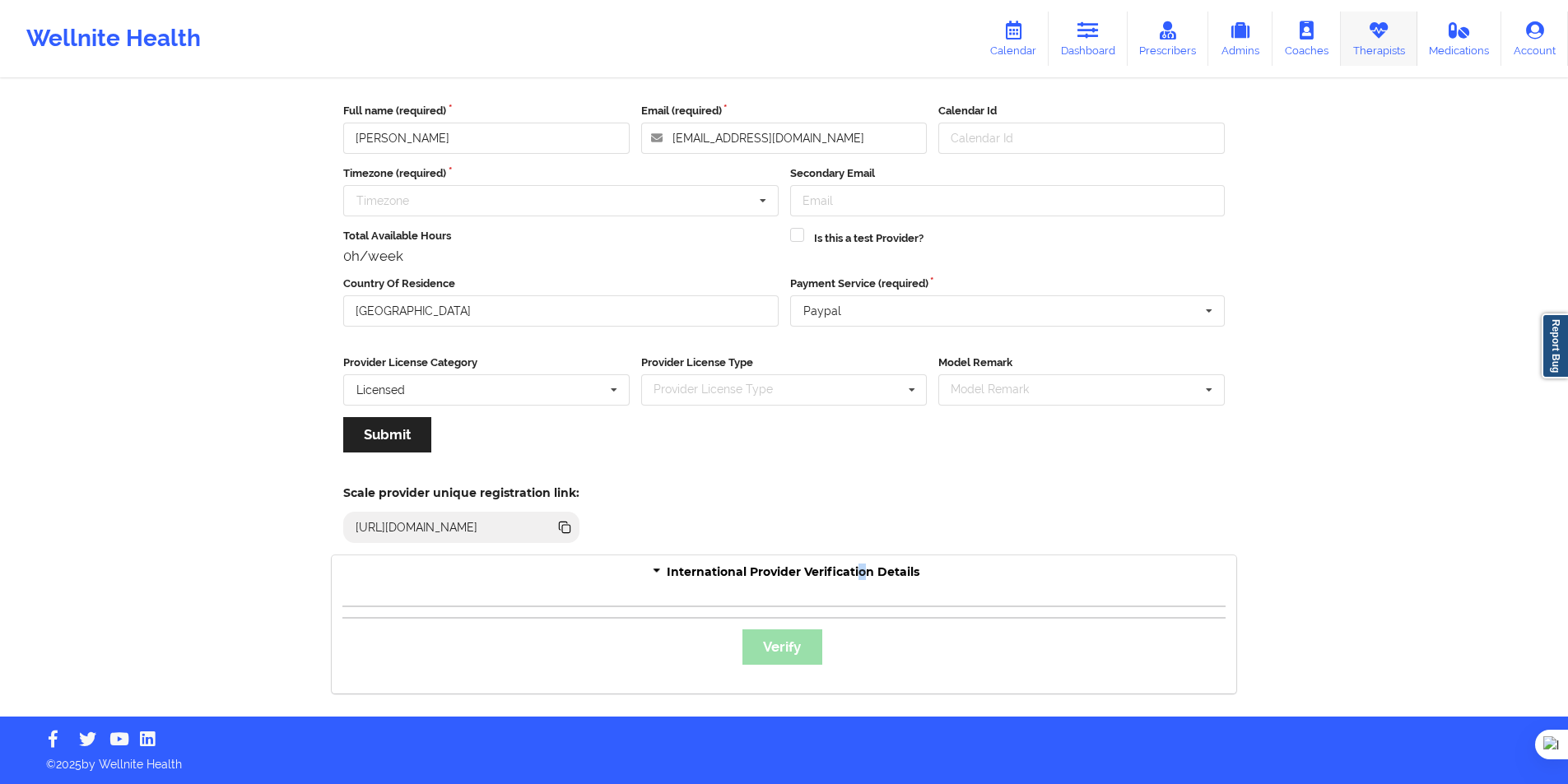
click at [1369, 42] on link "Therapists" at bounding box center [1378, 38] width 77 height 55
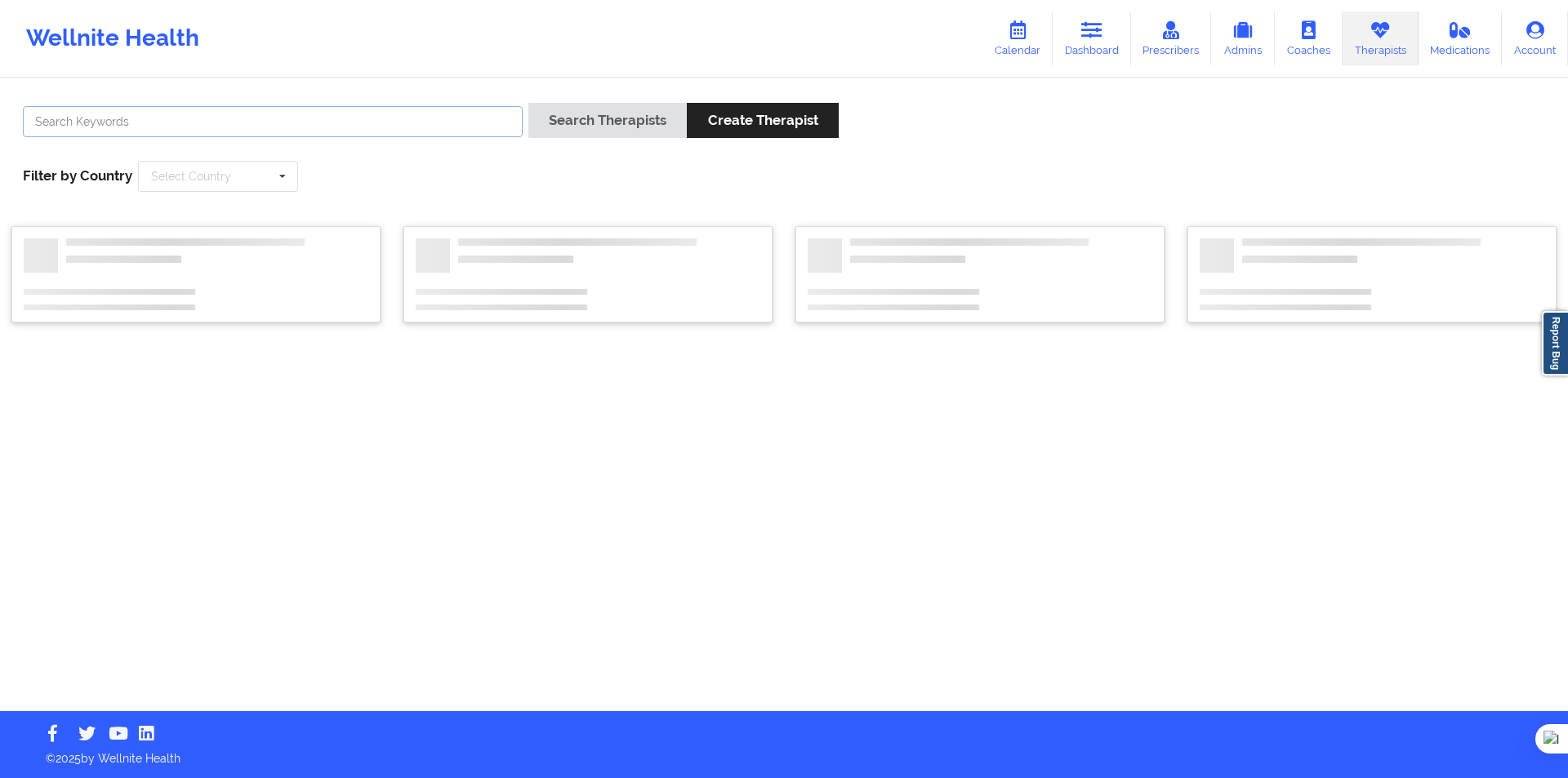
click at [266, 117] on input "text" at bounding box center [273, 122] width 499 height 31
paste input "Orlando andres castillo espitia"
type input "Orlando andres castillo espitia"
click at [584, 126] on button "Search Therapists" at bounding box center [608, 120] width 159 height 35
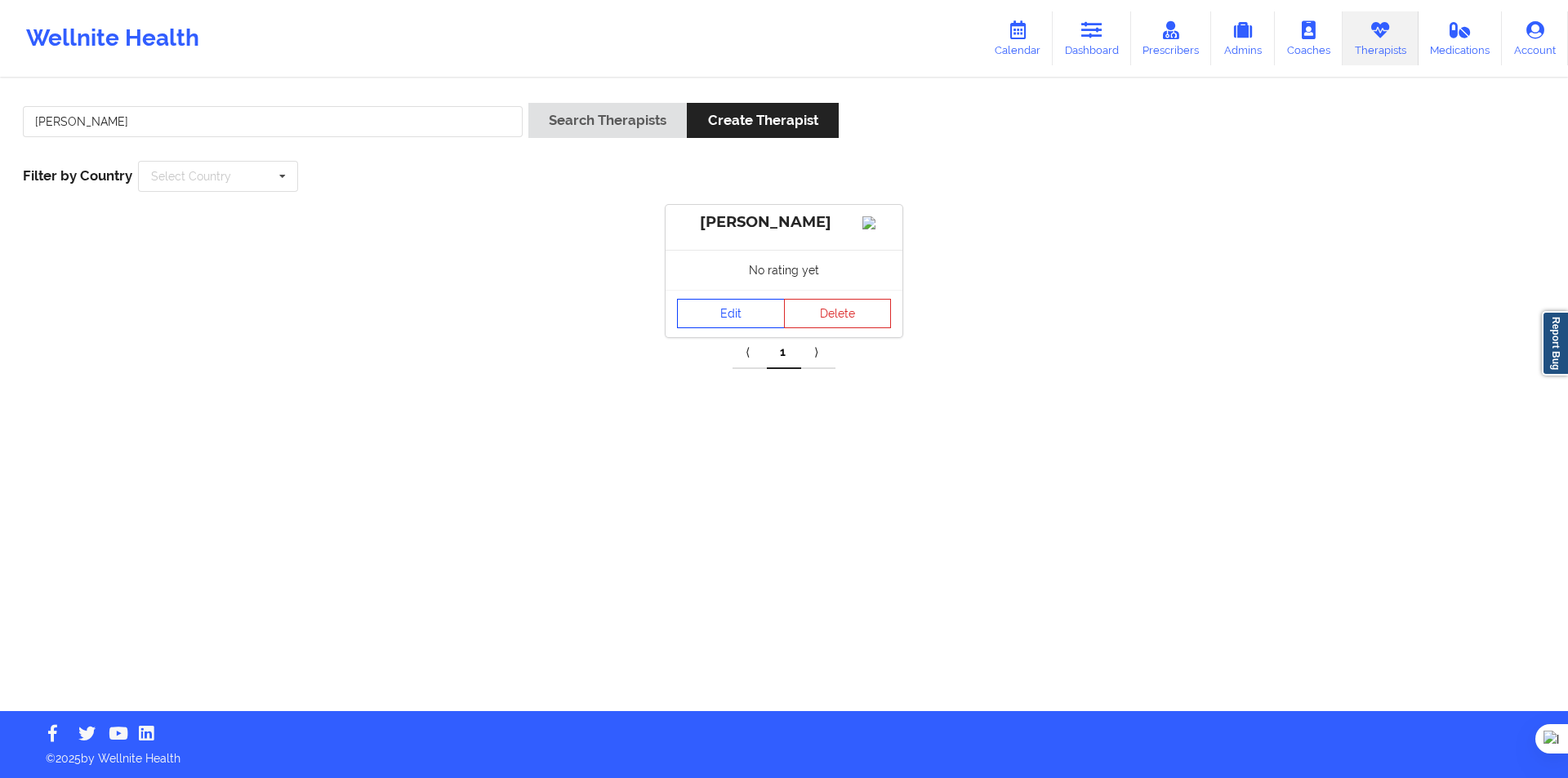
click at [742, 328] on link "Edit" at bounding box center [731, 314] width 107 height 29
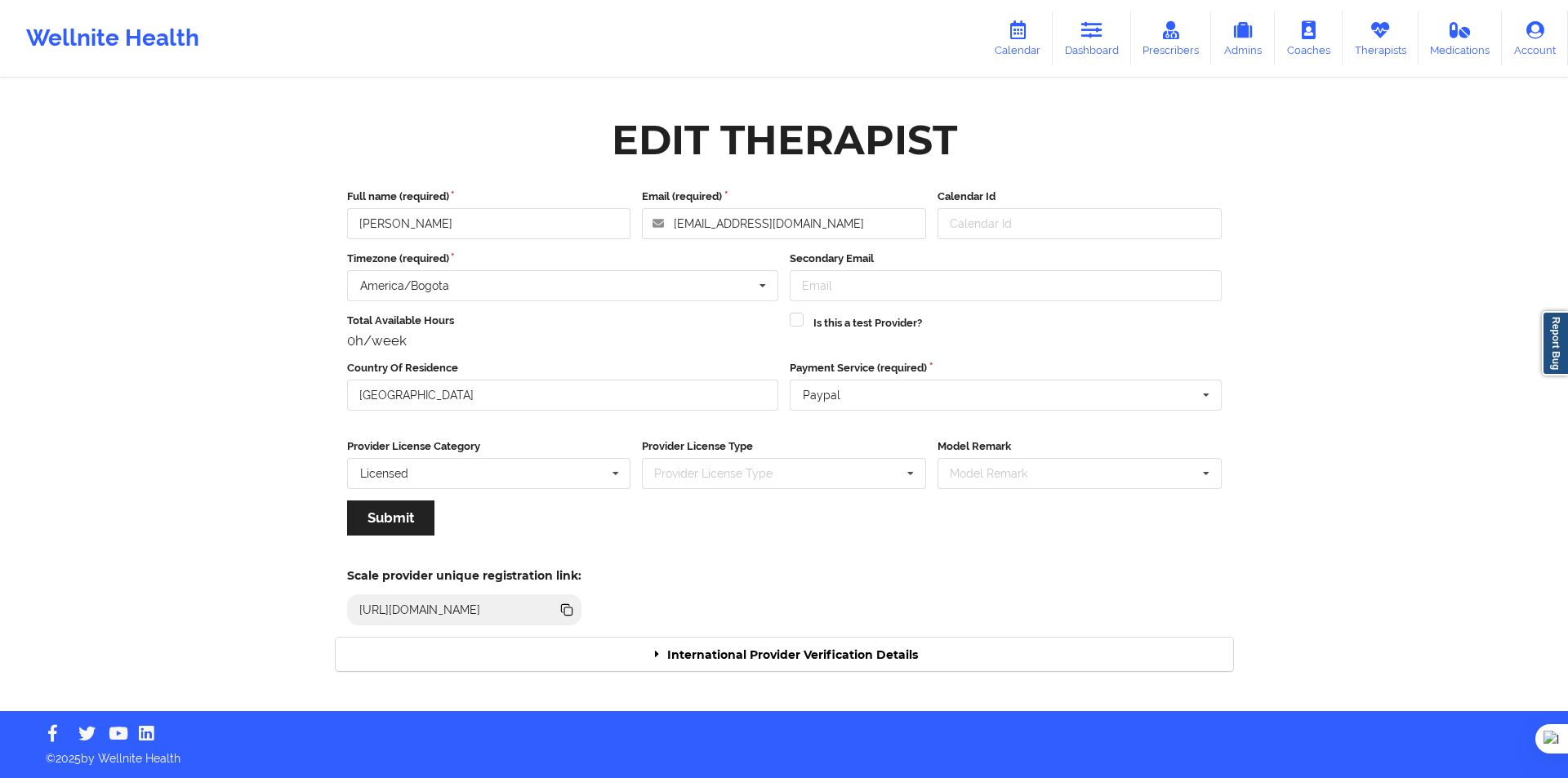
click at [737, 649] on div "International Provider Verification Details" at bounding box center [785, 654] width 898 height 33
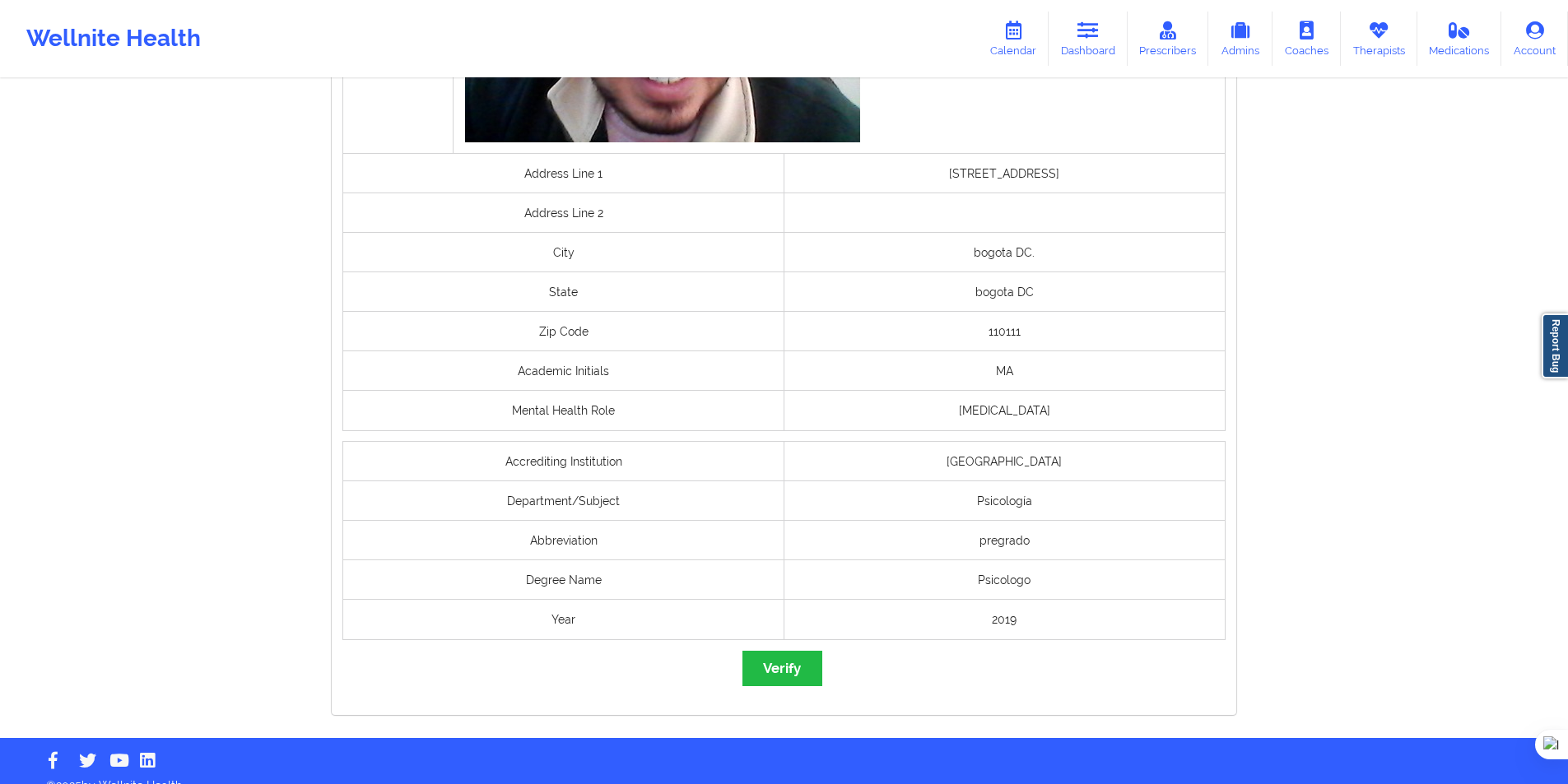
scroll to position [1112, 0]
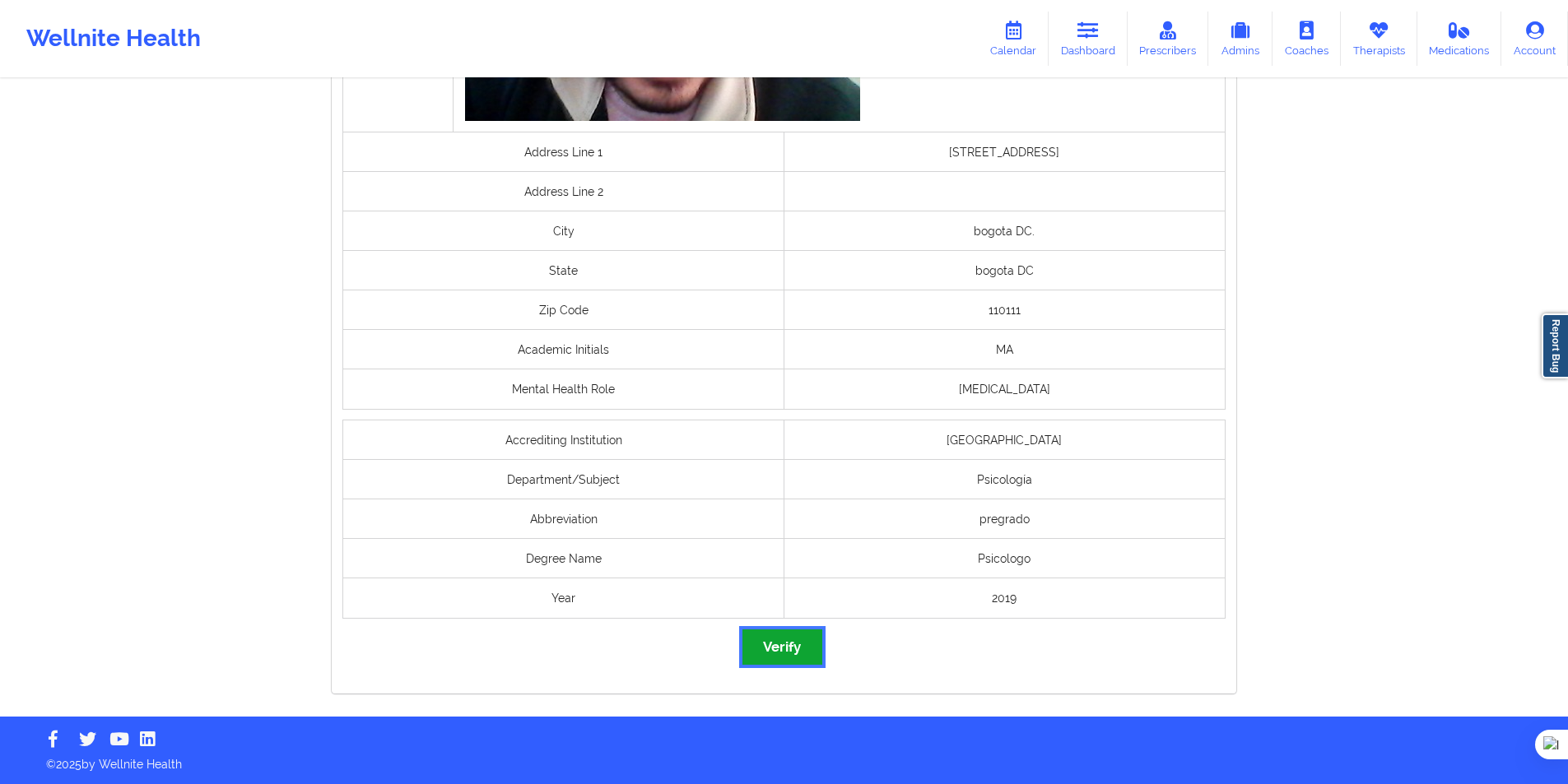
click at [796, 642] on button "Verify" at bounding box center [781, 647] width 79 height 35
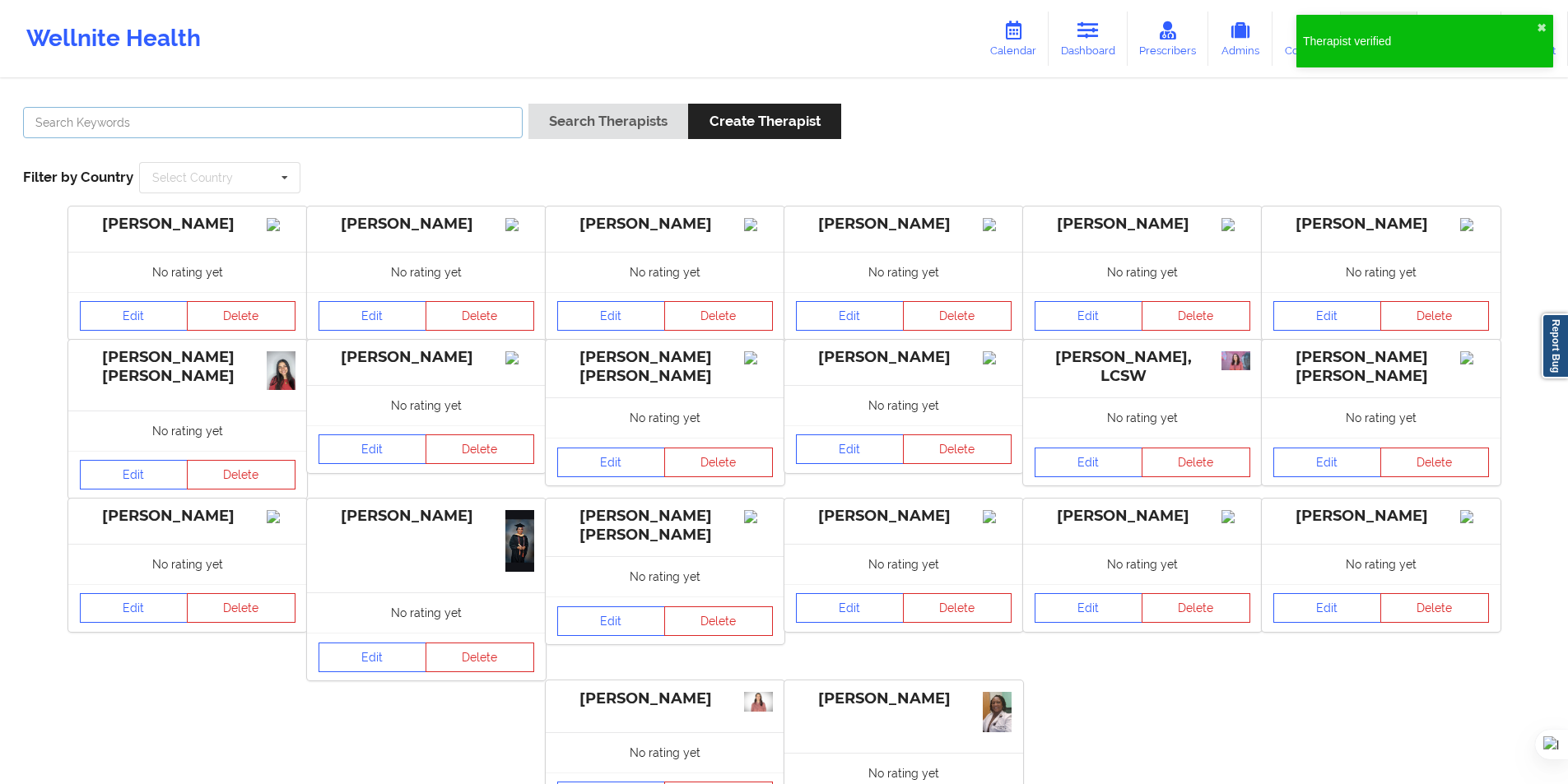
click at [445, 130] on input "text" at bounding box center [273, 123] width 500 height 31
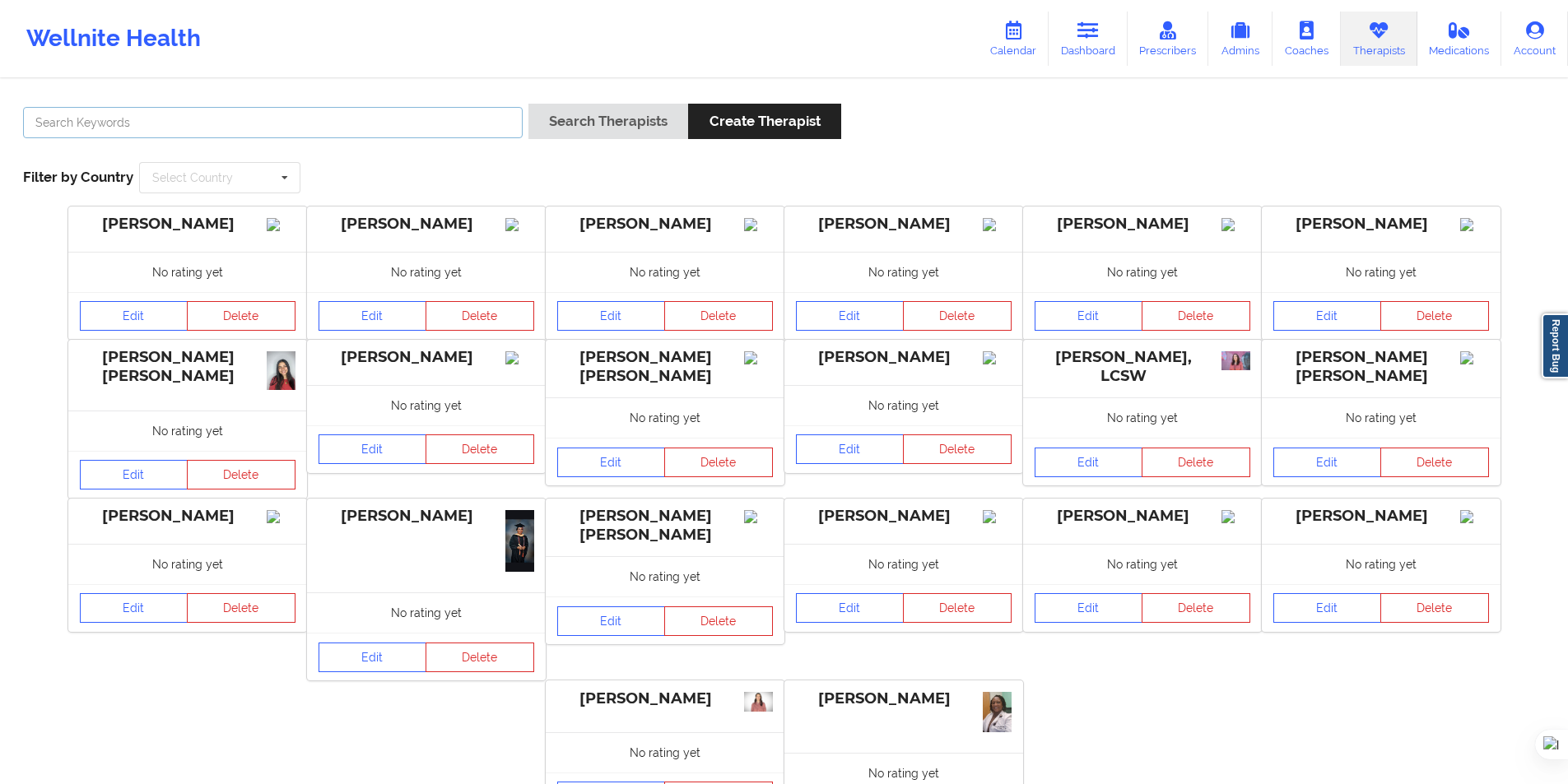
click at [341, 126] on input "text" at bounding box center [273, 123] width 500 height 31
paste input "Nora María Londono"
type input "Nora María Londono"
click at [591, 120] on button "Search Therapists" at bounding box center [608, 121] width 160 height 35
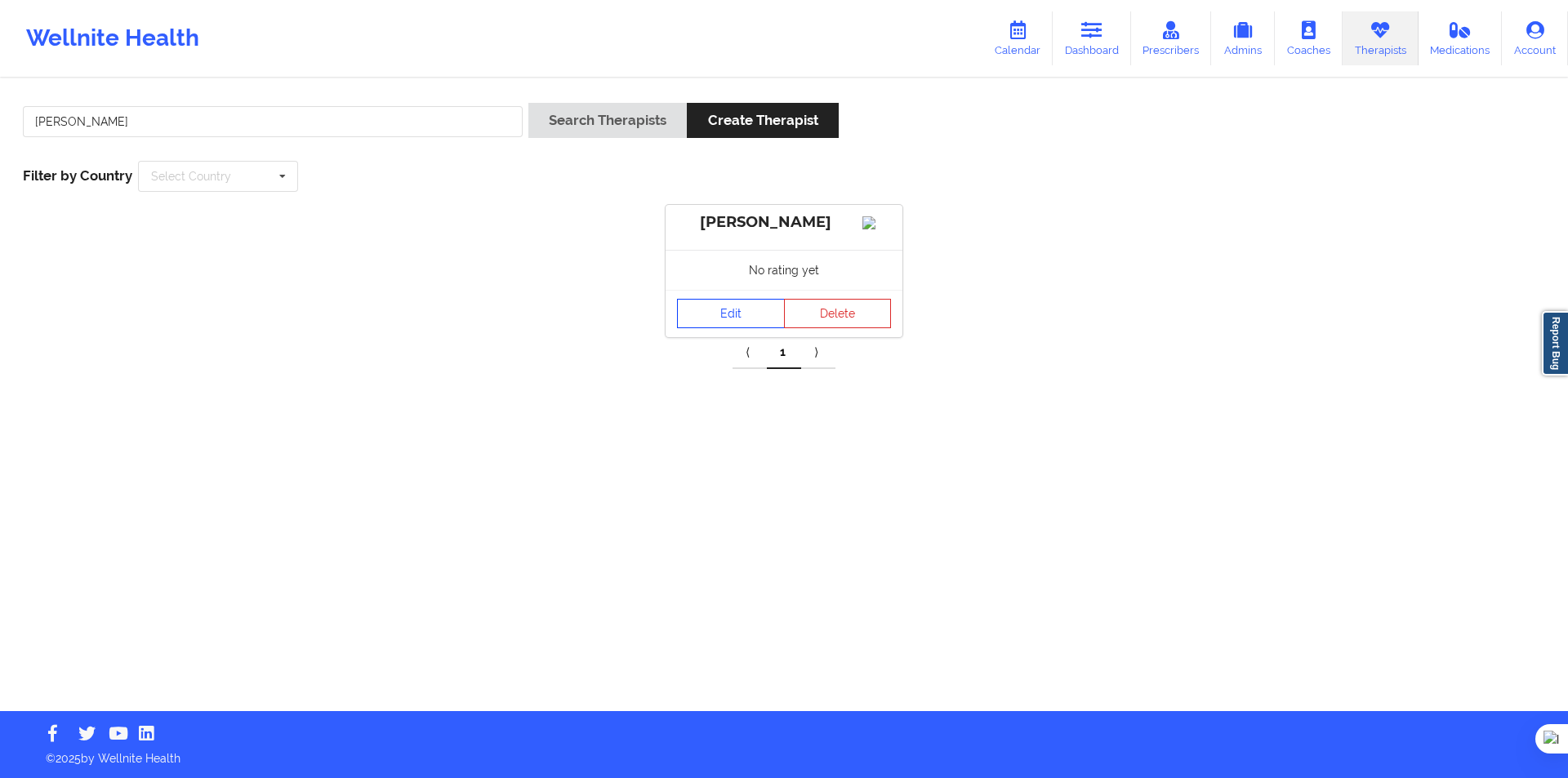
click at [745, 328] on link "Edit" at bounding box center [731, 314] width 107 height 29
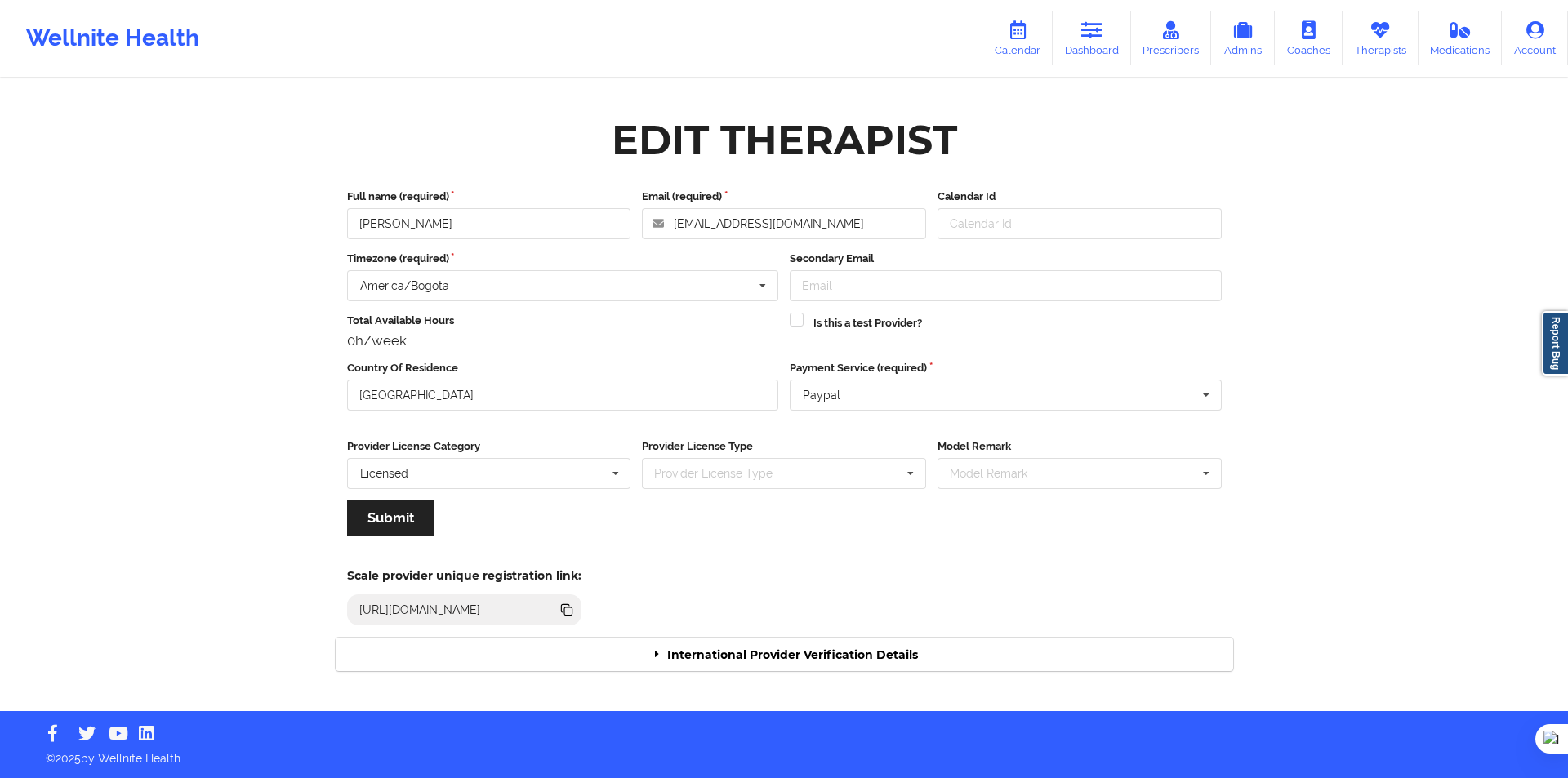
click at [741, 656] on div "International Provider Verification Details" at bounding box center [785, 654] width 898 height 33
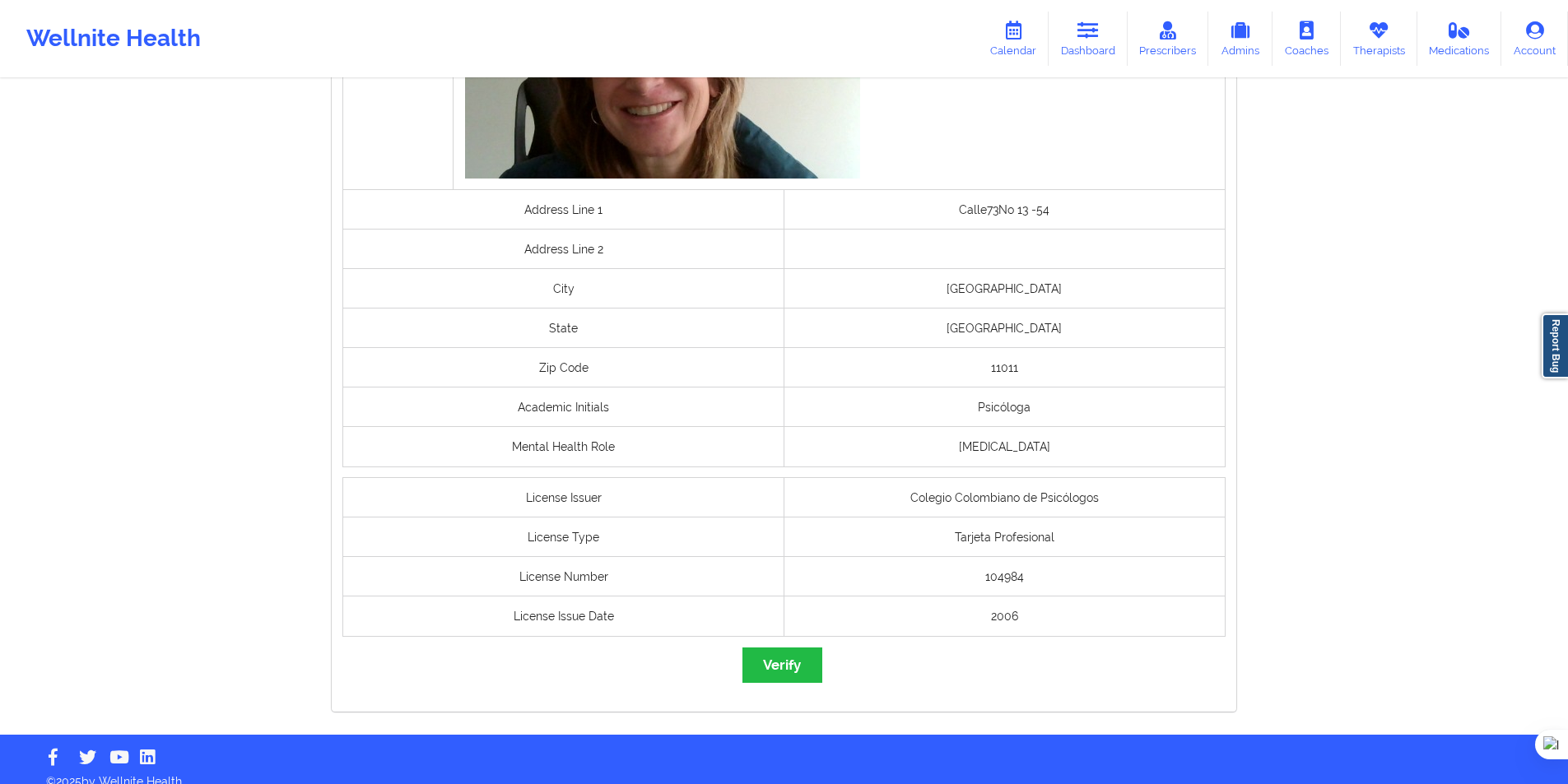
scroll to position [1045, 0]
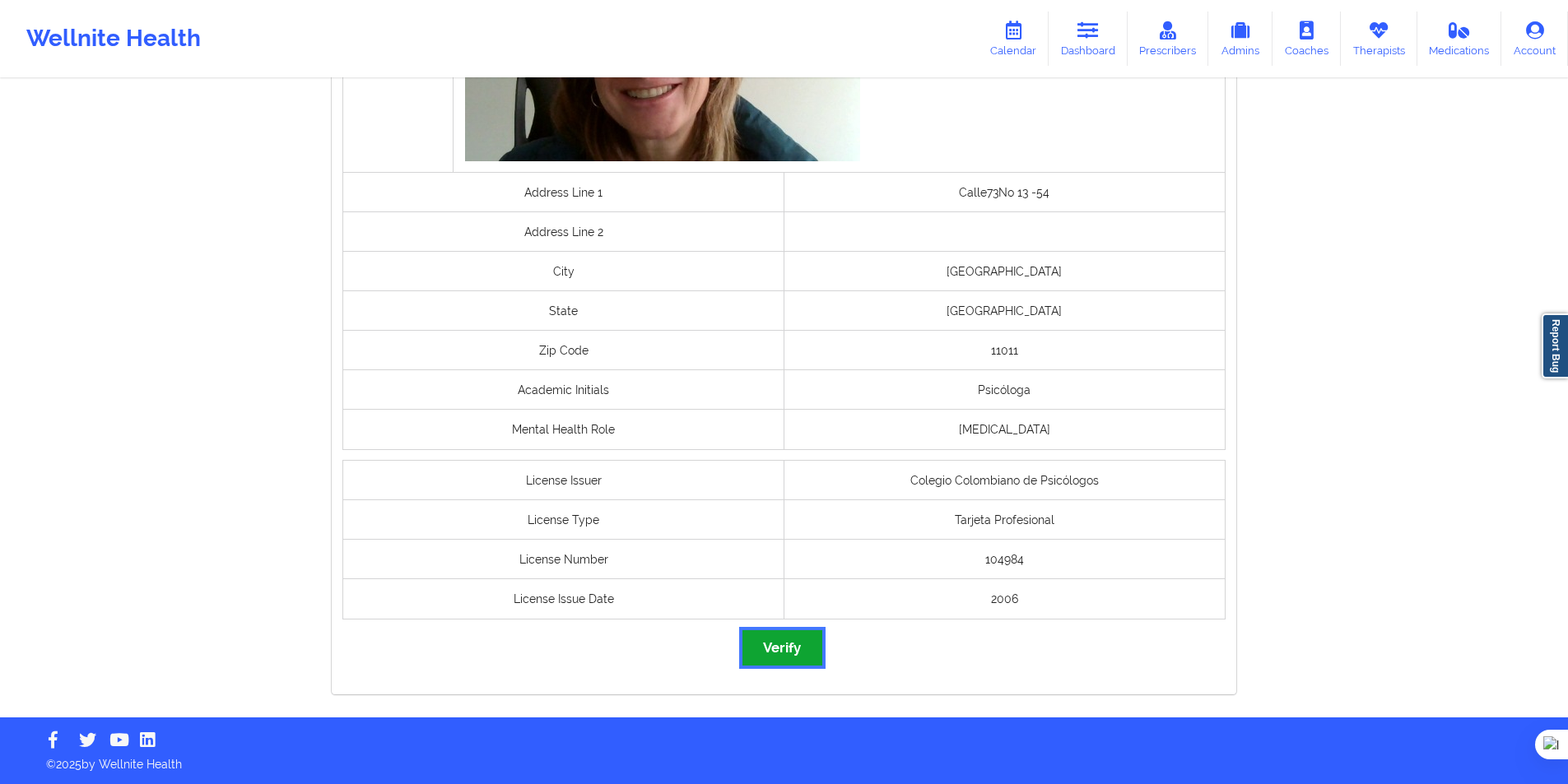
click at [790, 634] on button "Verify" at bounding box center [781, 647] width 79 height 35
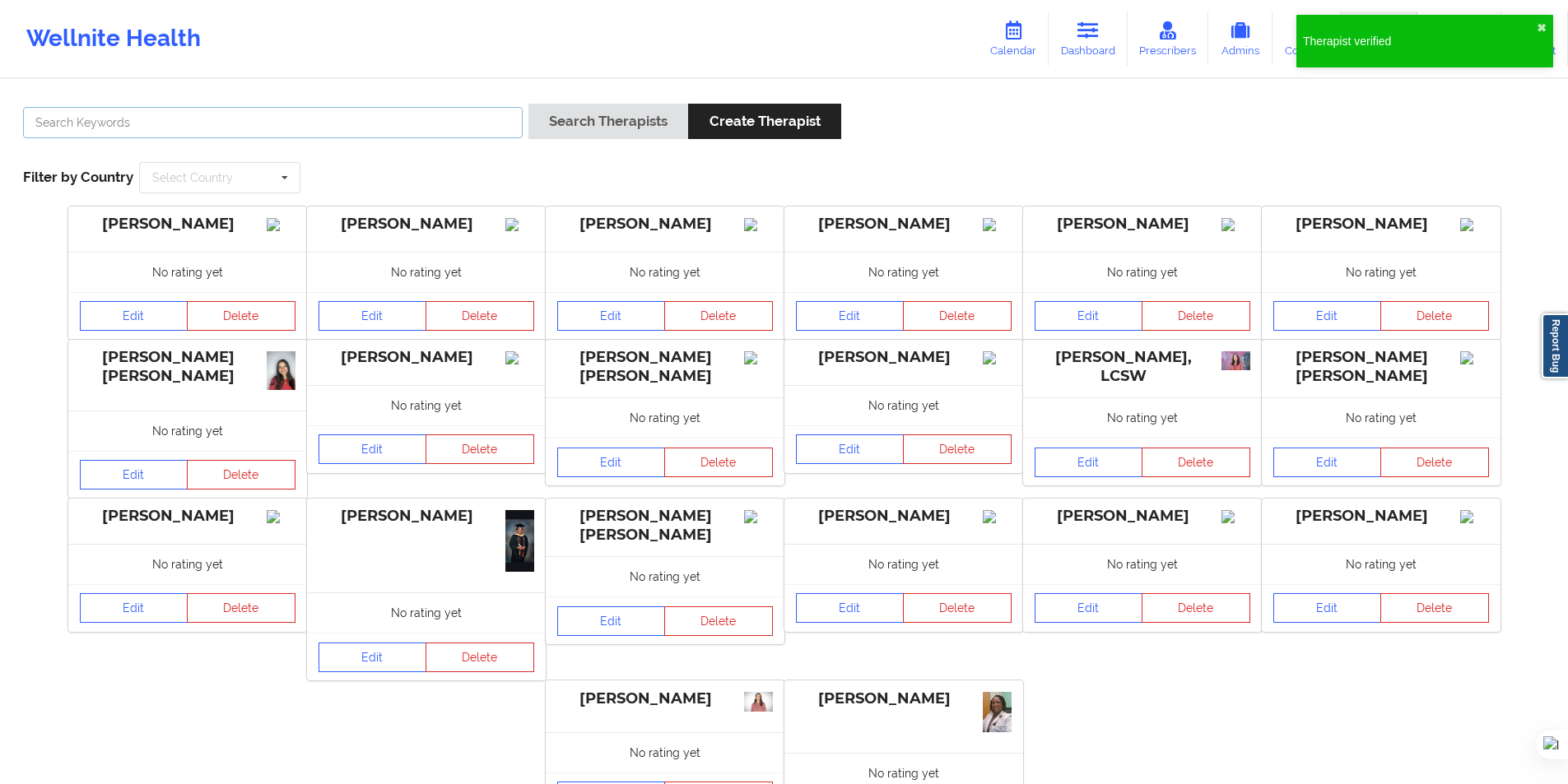
click at [366, 132] on input "text" at bounding box center [273, 123] width 500 height 31
paste input "Linda Vanessa Yepes Gonzalez"
type input "Linda Vanessa Yepes Gonzalez"
click at [579, 105] on button "Search Therapists" at bounding box center [608, 121] width 160 height 35
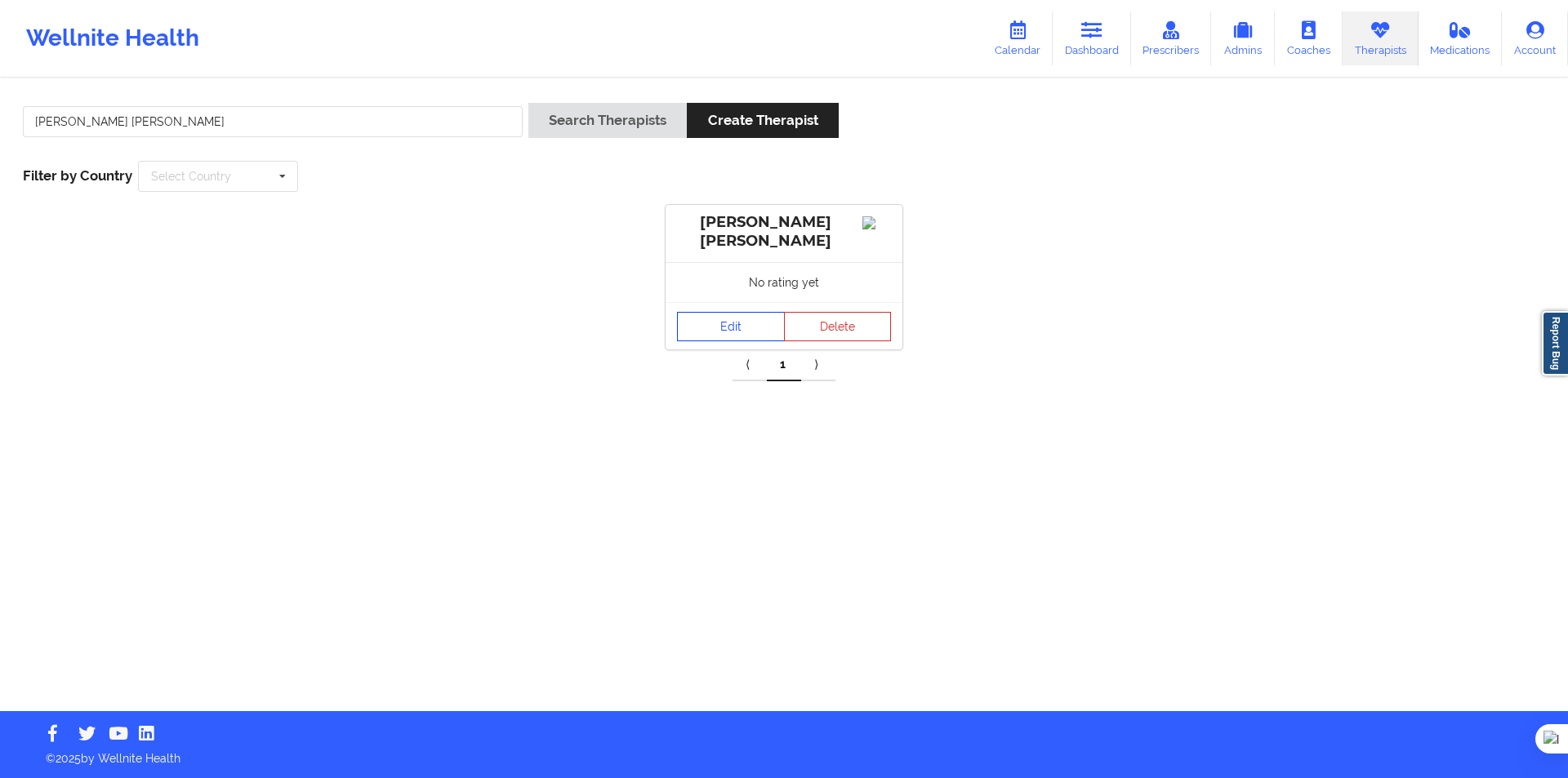
click at [746, 341] on link "Edit" at bounding box center [731, 327] width 107 height 29
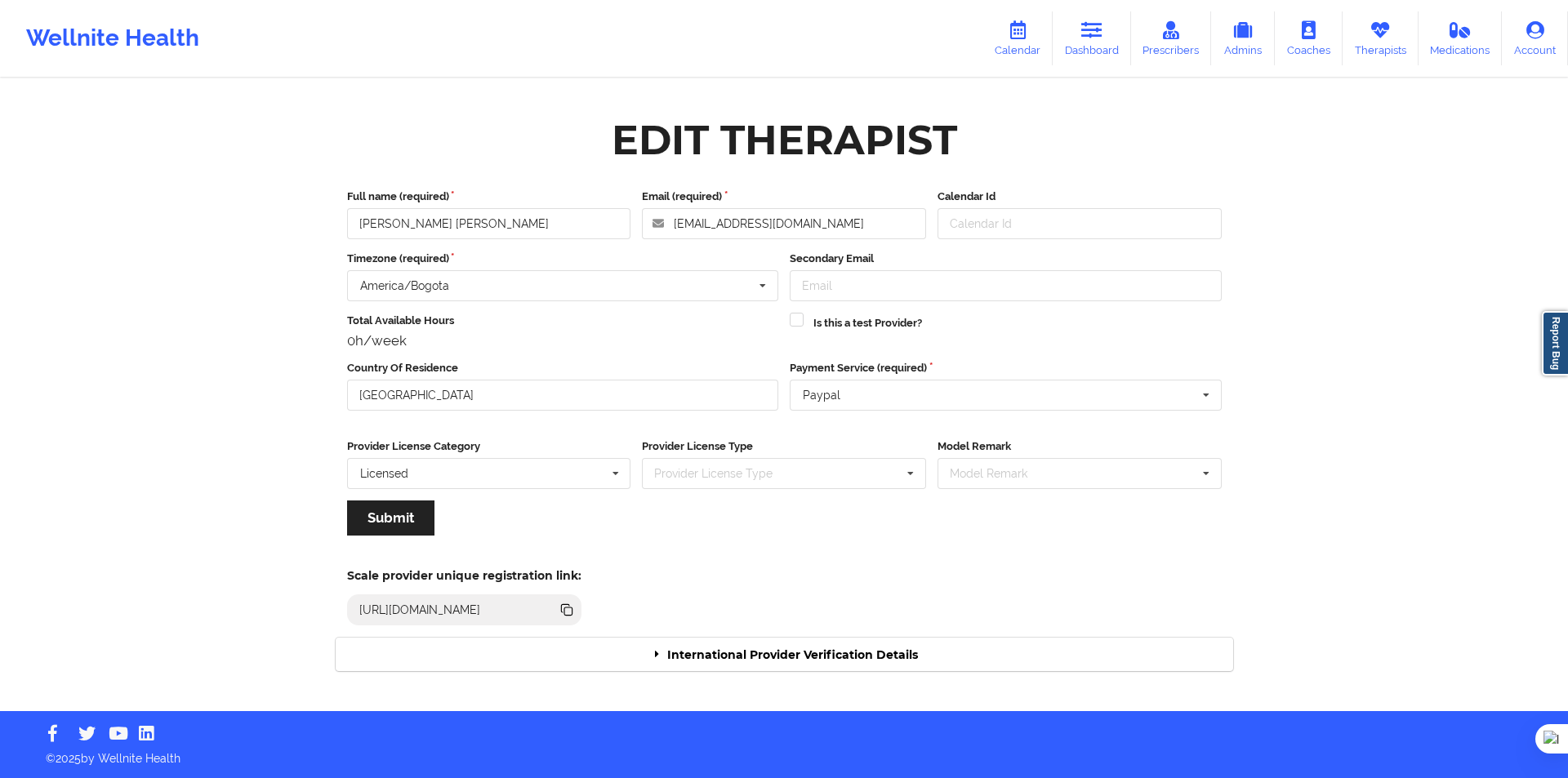
click at [691, 661] on div "International Provider Verification Details" at bounding box center [785, 654] width 898 height 33
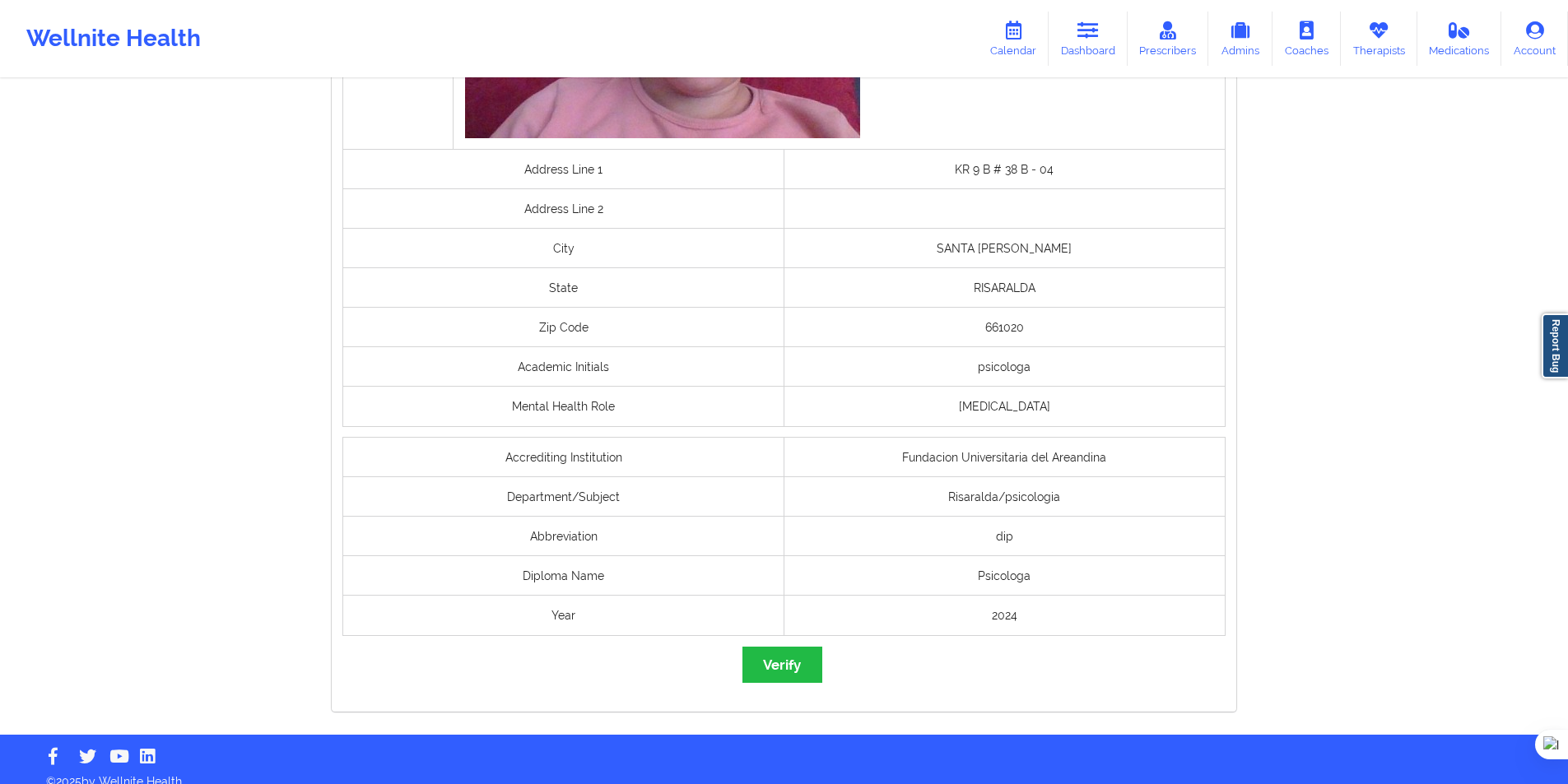
scroll to position [1117, 0]
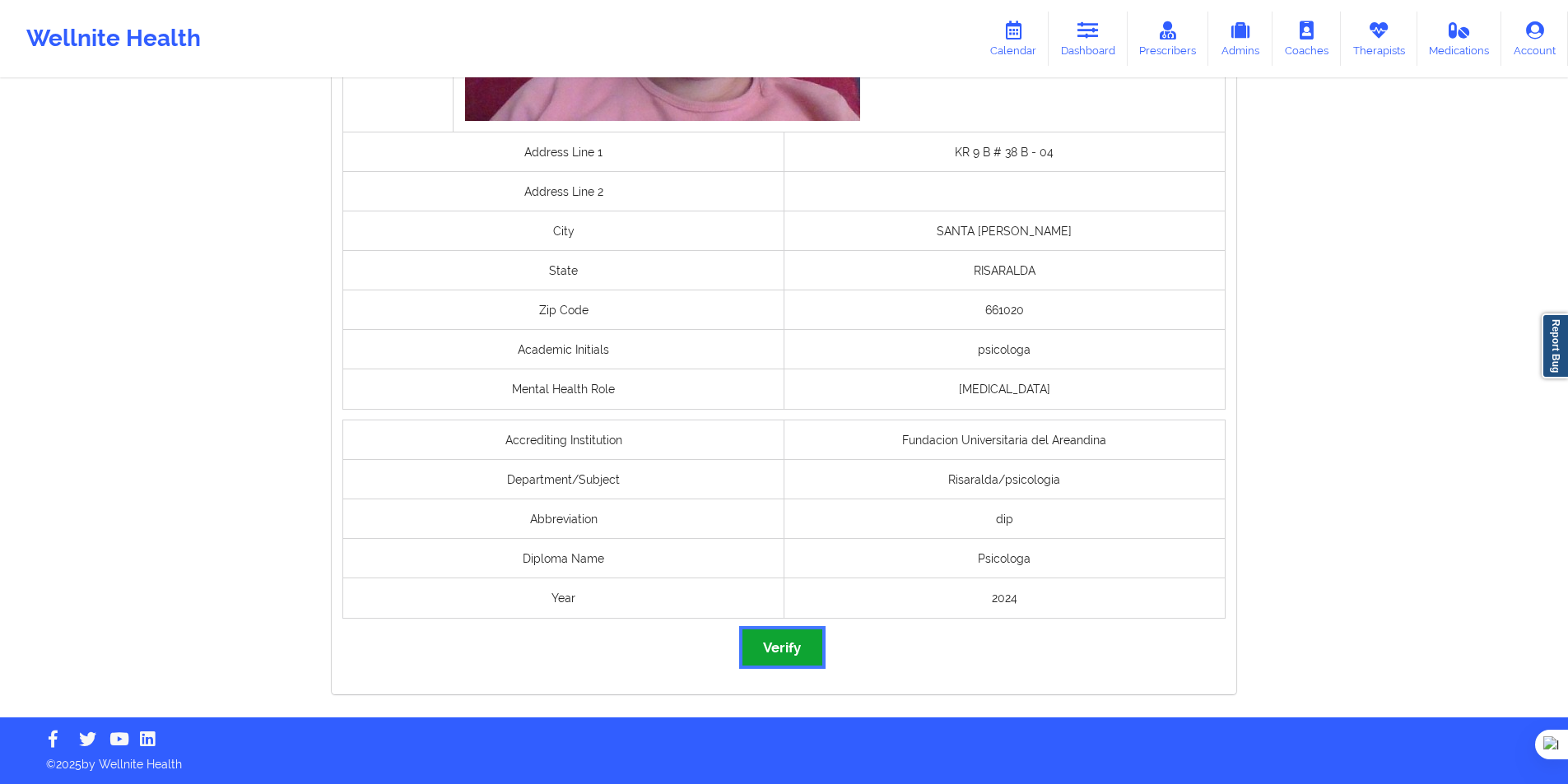
click at [804, 642] on button "Verify" at bounding box center [781, 647] width 79 height 35
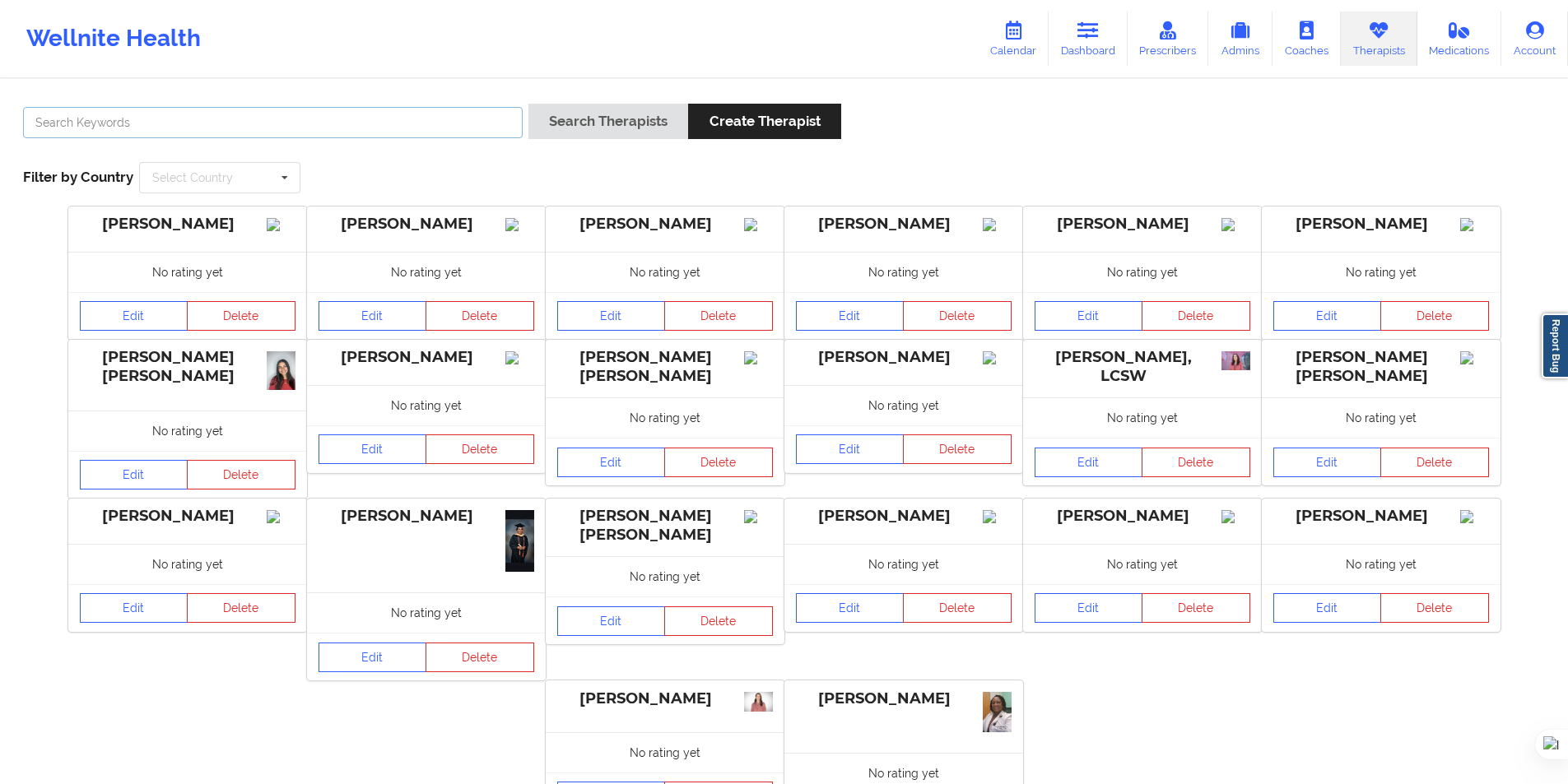
click at [194, 130] on input "text" at bounding box center [273, 123] width 500 height 31
paste input "Linda Vanessa Yepes Gonzalez"
type input "Linda Vanessa Yepes Gonzalez"
click at [601, 109] on button "Search Therapists" at bounding box center [608, 121] width 160 height 35
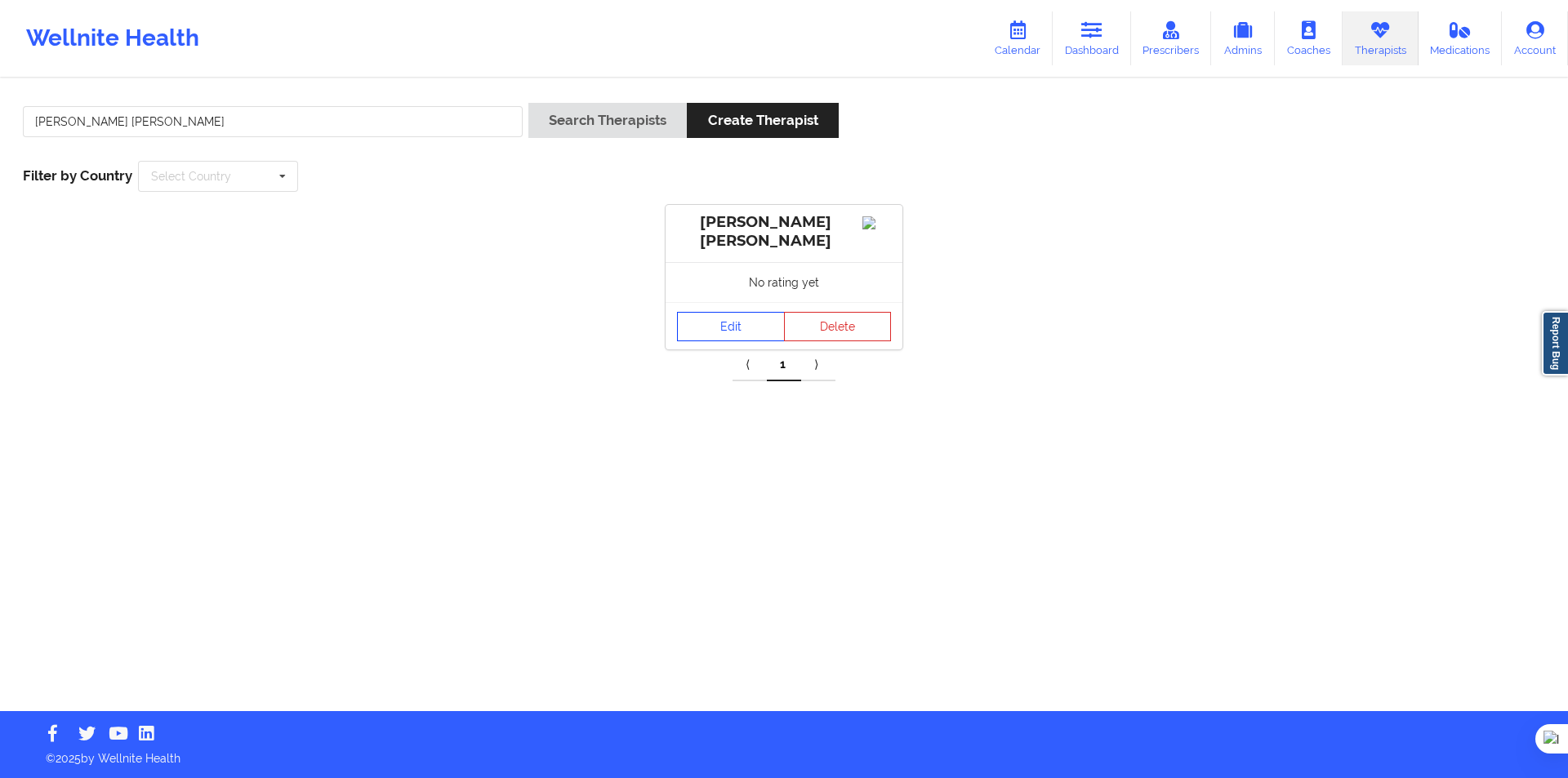
click at [721, 337] on link "Edit" at bounding box center [731, 327] width 107 height 29
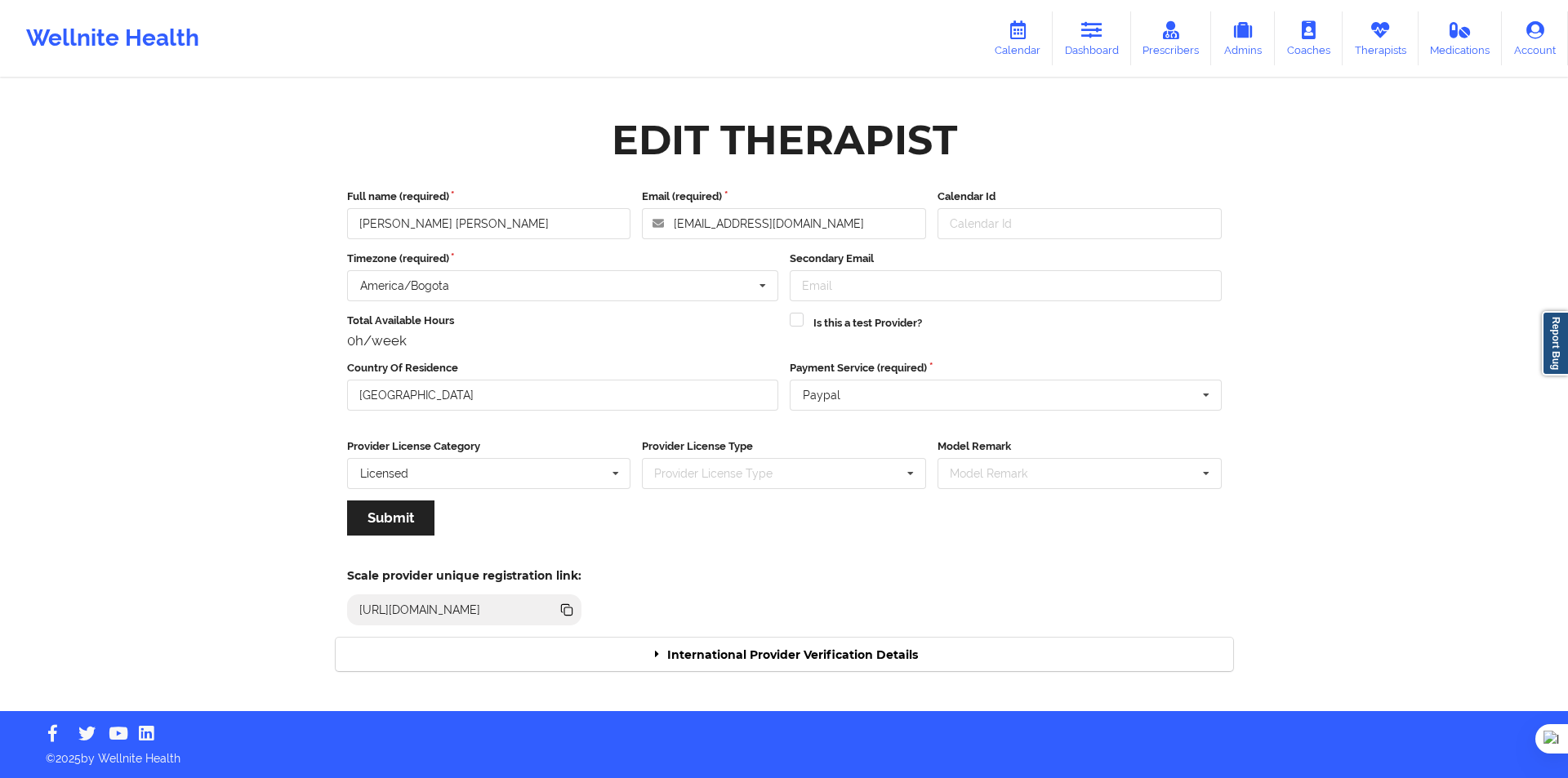
drag, startPoint x: 698, startPoint y: 649, endPoint x: 700, endPoint y: 613, distance: 36.1
click at [697, 649] on div "International Provider Verification Details" at bounding box center [785, 654] width 898 height 33
